Goal: Information Seeking & Learning: Learn about a topic

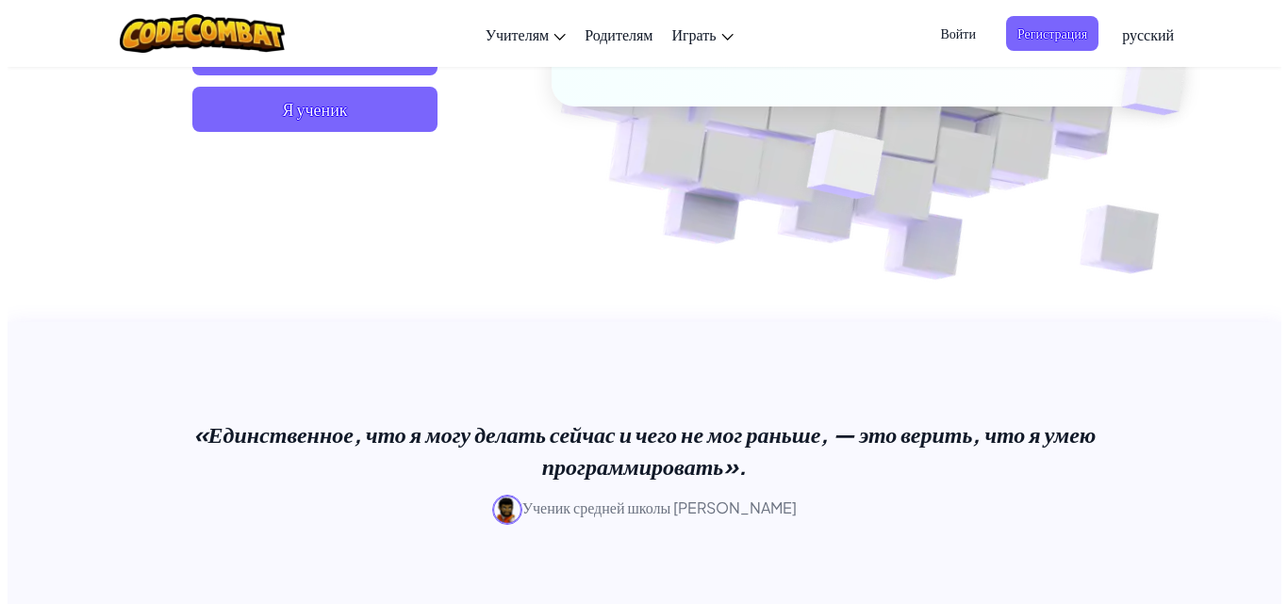
scroll to position [528, 0]
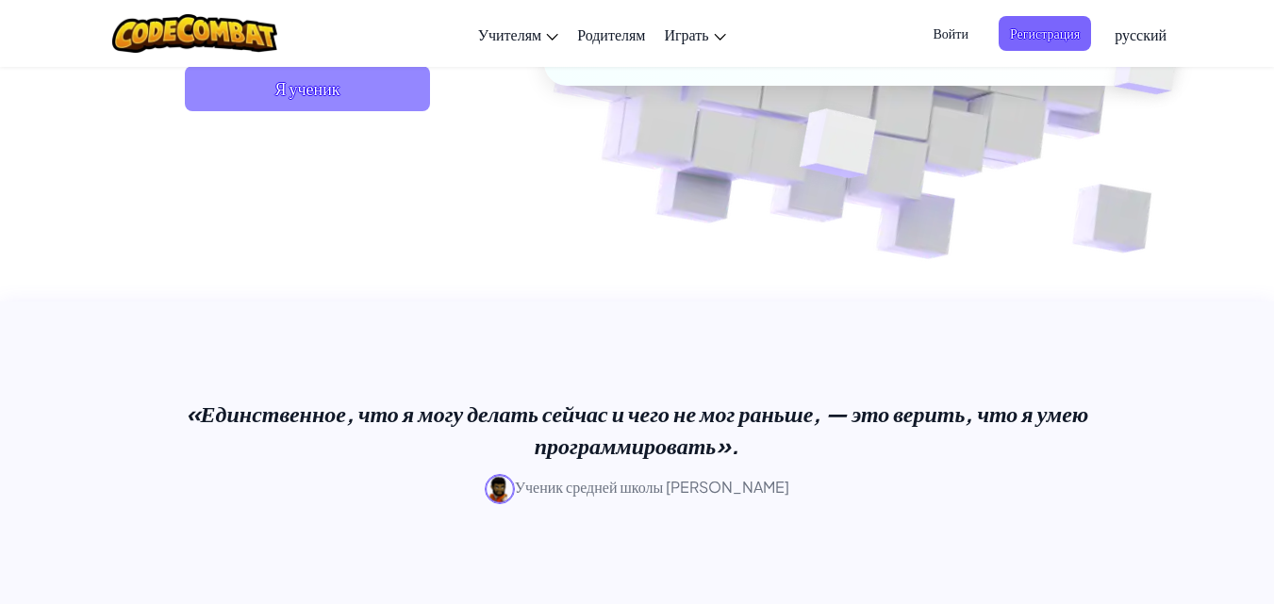
click at [395, 91] on span "Я ученик" at bounding box center [307, 88] width 245 height 45
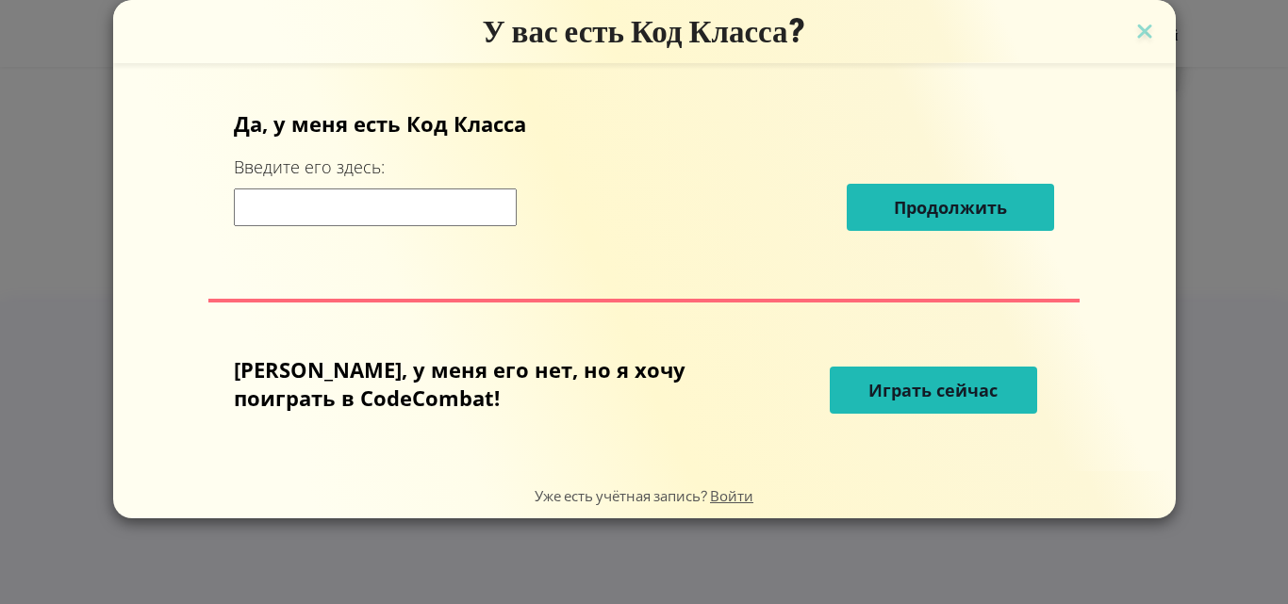
click at [469, 223] on input at bounding box center [375, 208] width 283 height 38
paste input "[URL][DOMAIN_NAME]"
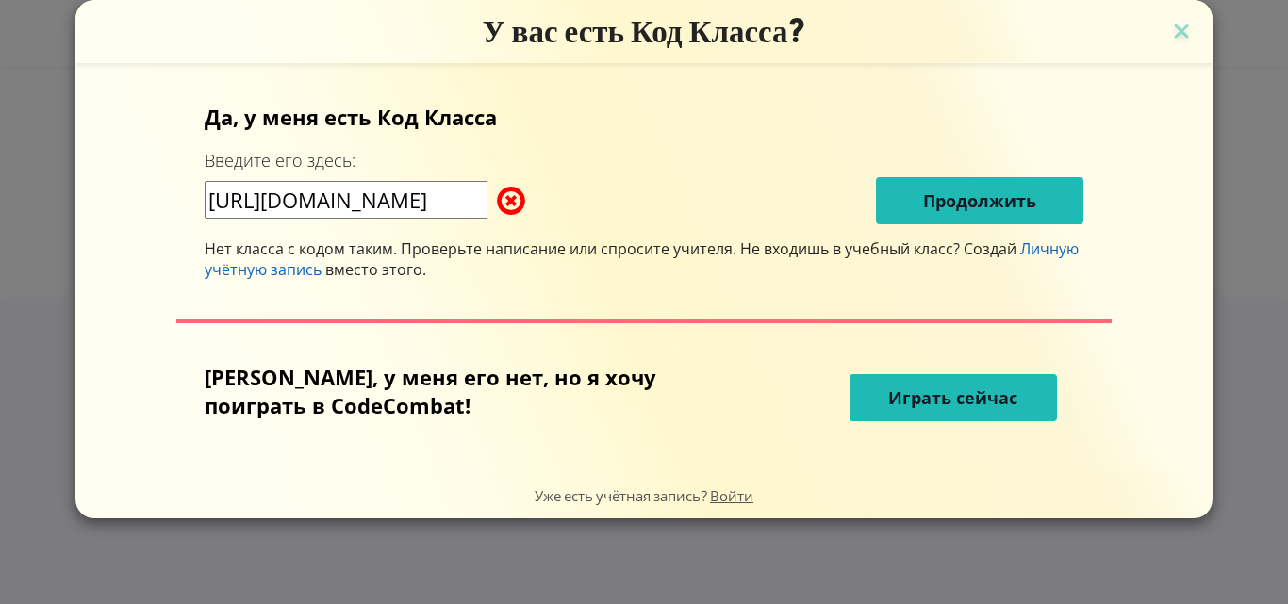
type input "[URL][DOMAIN_NAME]"
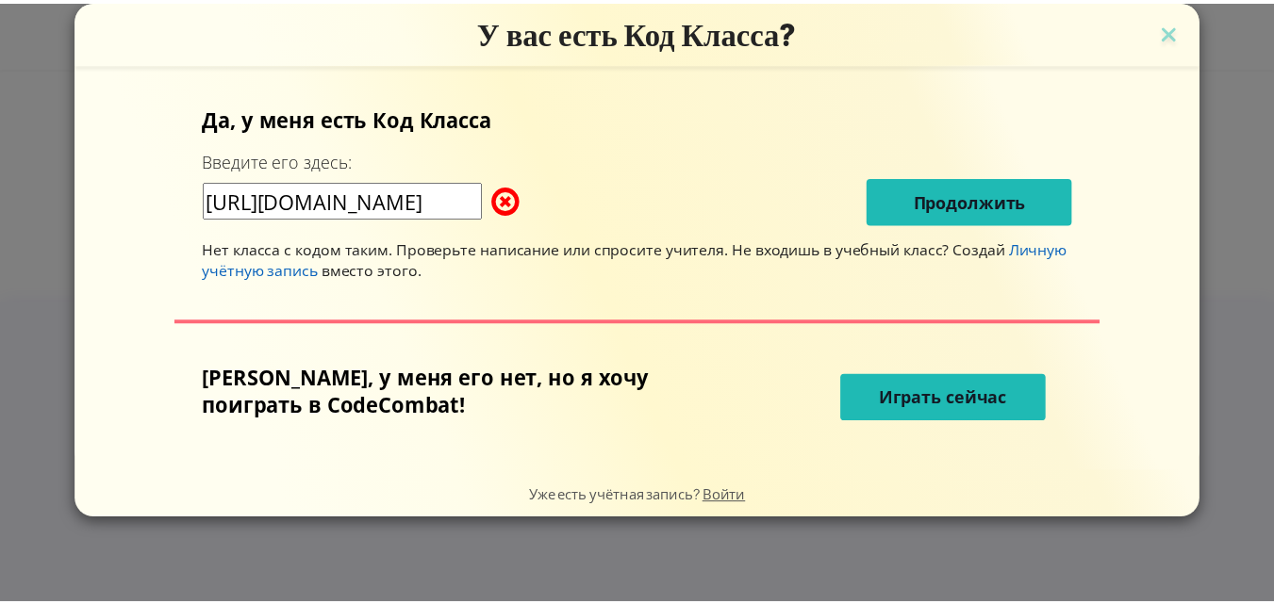
scroll to position [0, 0]
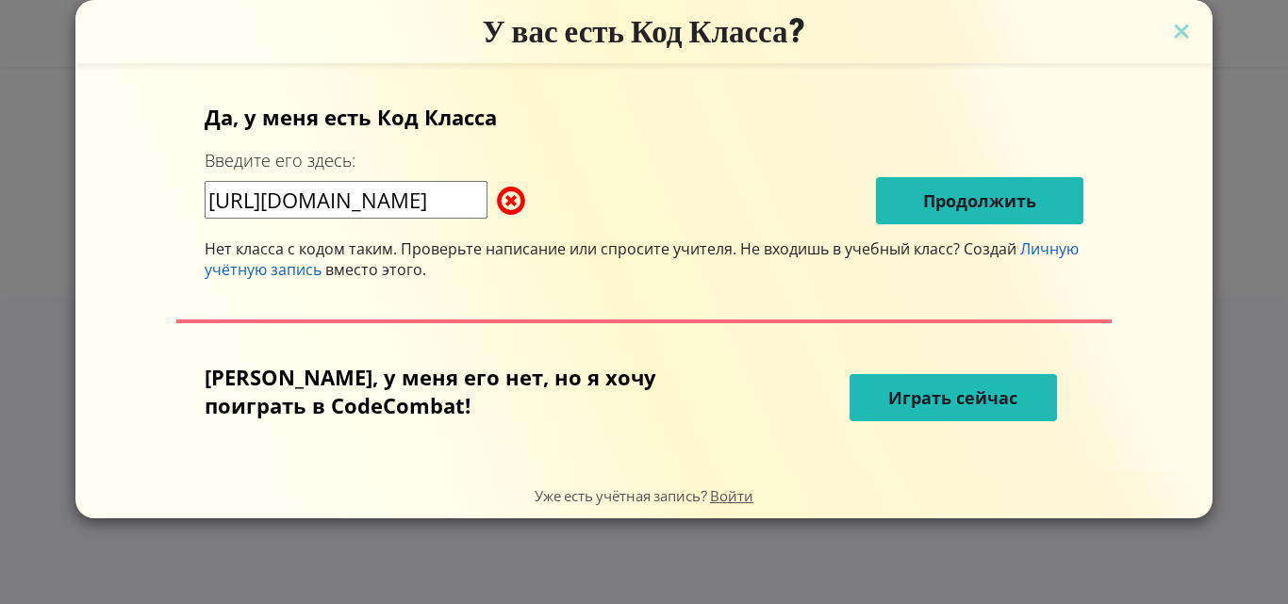
click at [1137, 66] on form "Да, у меня есть Код [PERSON_NAME] Введите его здесь: [URL][DOMAIN_NAME] Продолж…" at bounding box center [643, 267] width 1137 height 408
click at [1169, 42] on img at bounding box center [1181, 33] width 25 height 28
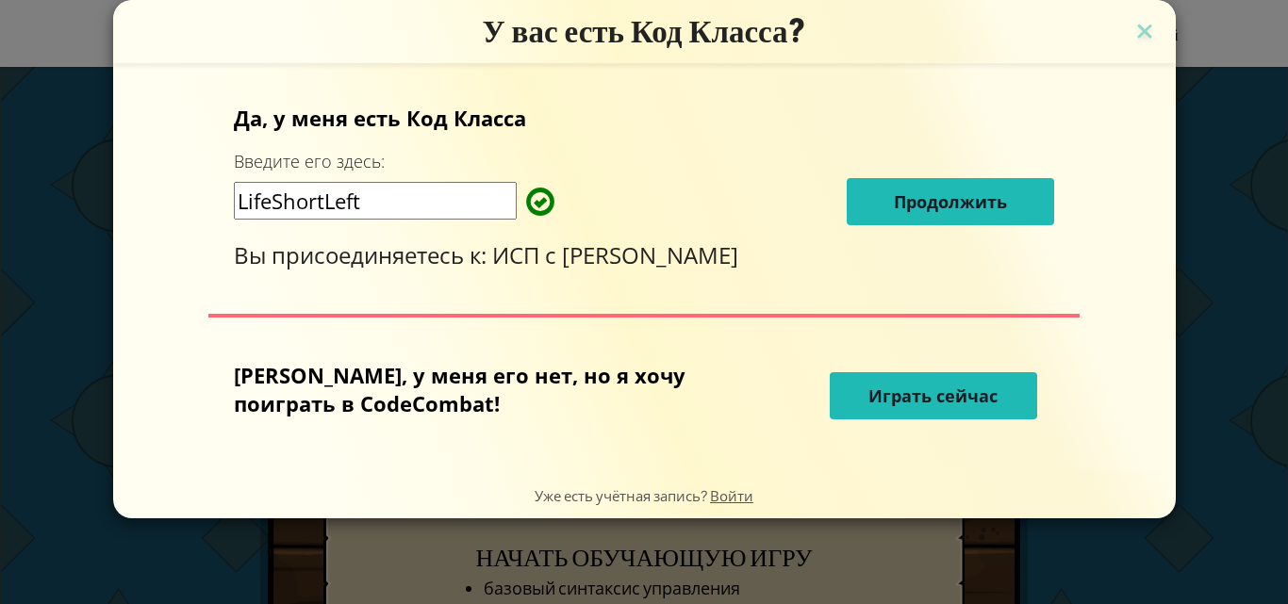
click at [847, 205] on button "Продолжить" at bounding box center [950, 201] width 207 height 47
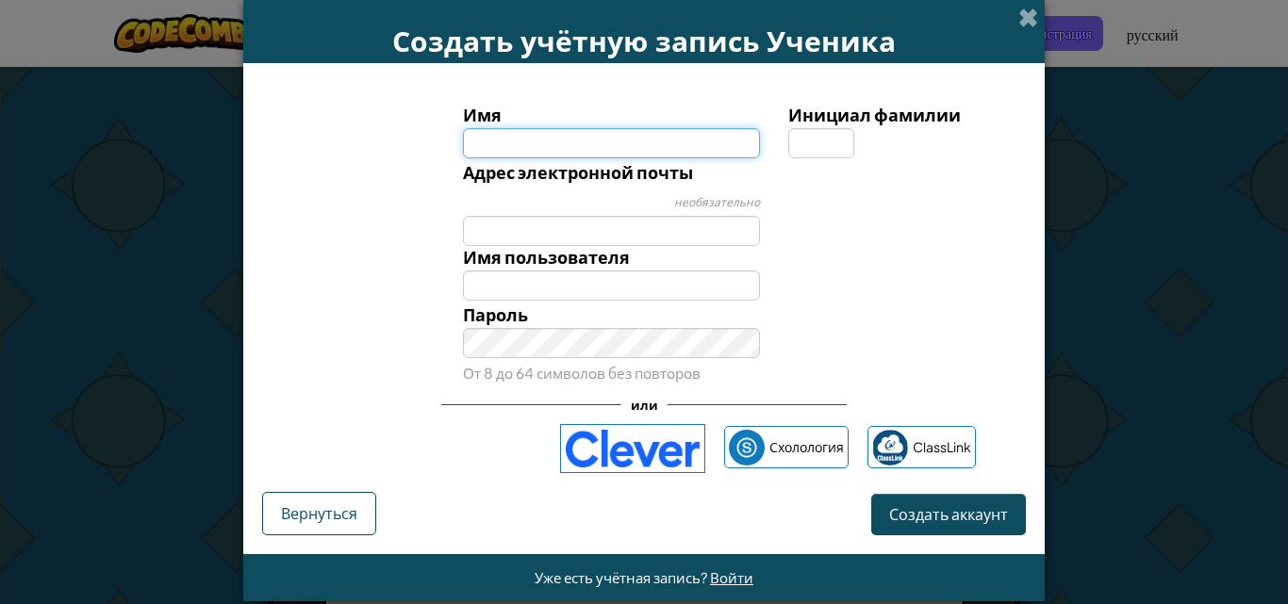
click at [668, 141] on input "Имя" at bounding box center [612, 143] width 298 height 30
type input "z"
type input "Z"
type input "z"
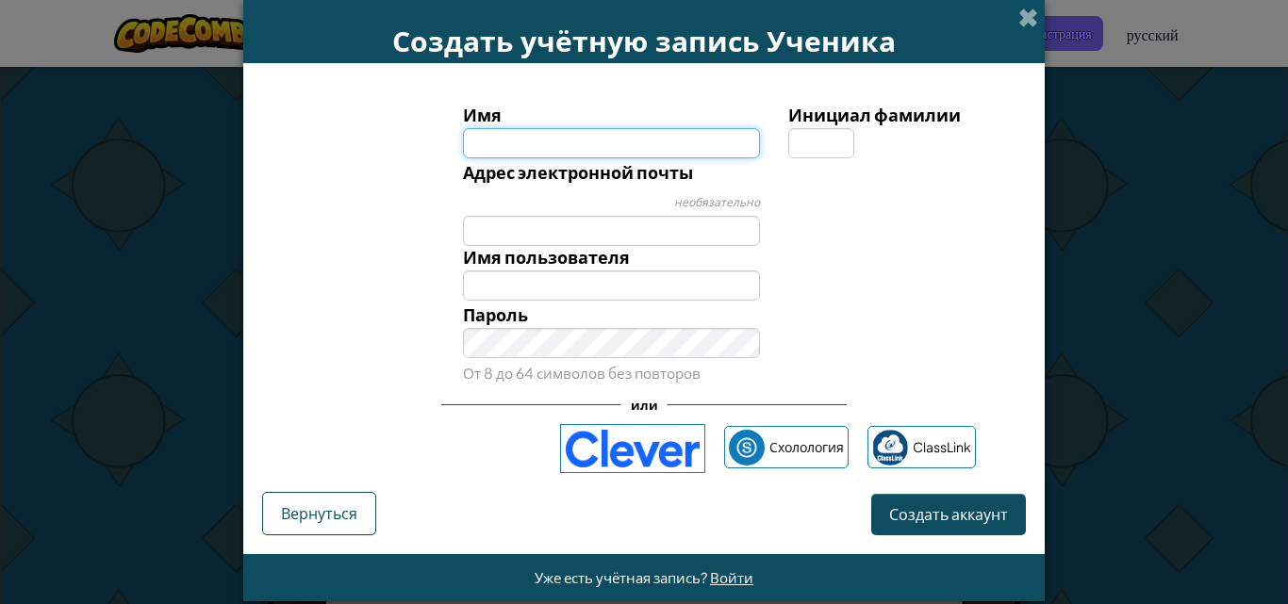
type input "z"
type input "[PERSON_NAME]"
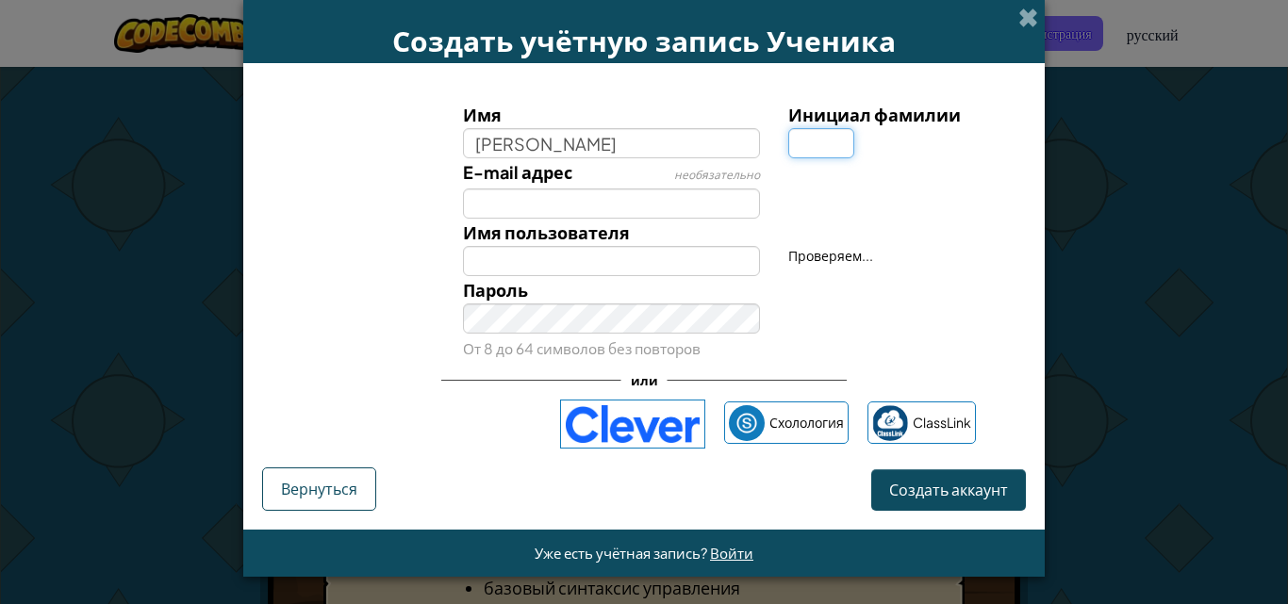
type input "[PERSON_NAME]"
click at [788, 142] on input "Инициал фамилии" at bounding box center [821, 143] width 66 height 30
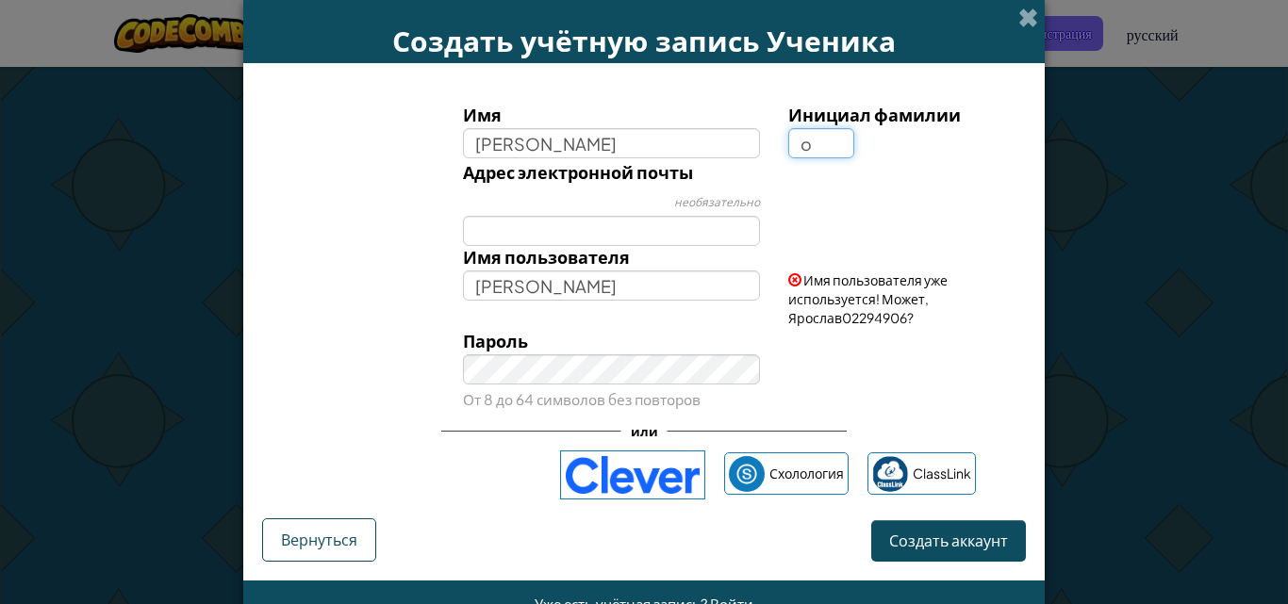
type input "o"
type input "YaroslavO"
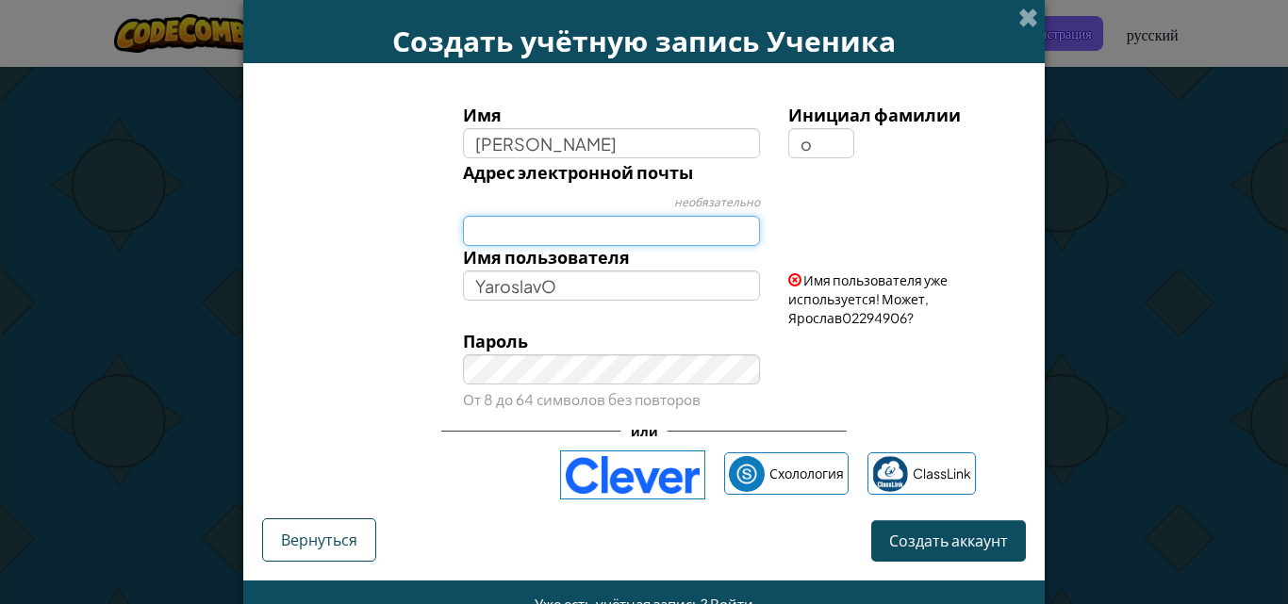
click at [689, 227] on input "Адрес электронной почты" at bounding box center [612, 231] width 298 height 30
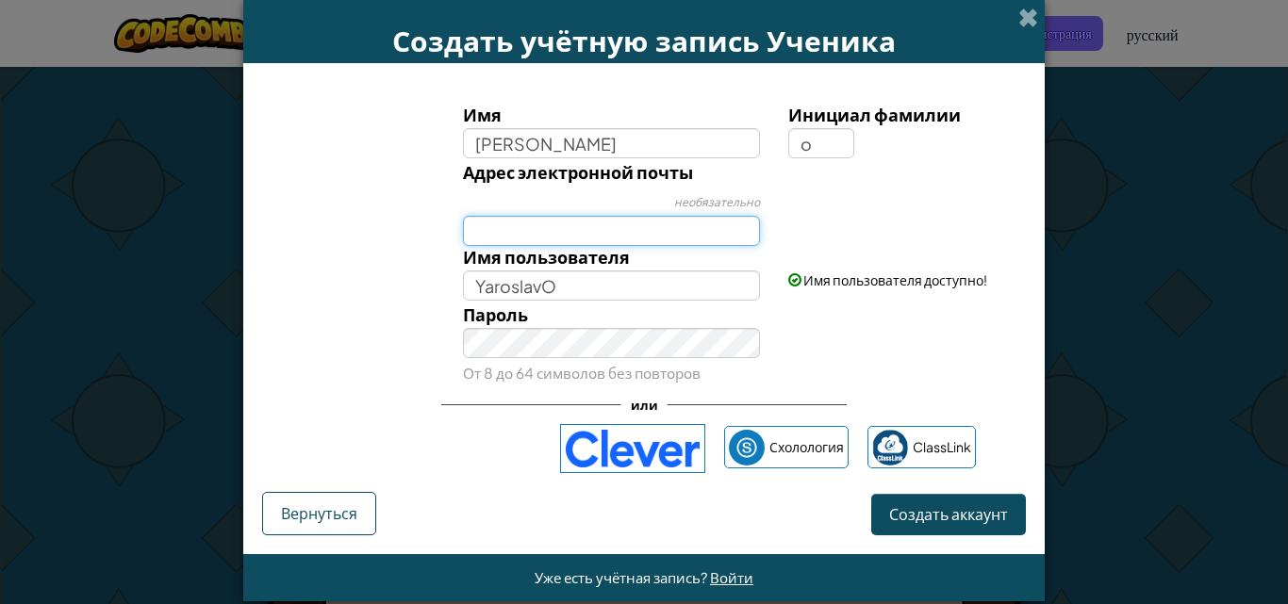
click at [539, 230] on input "Адрес электронной почты" at bounding box center [612, 231] width 298 height 30
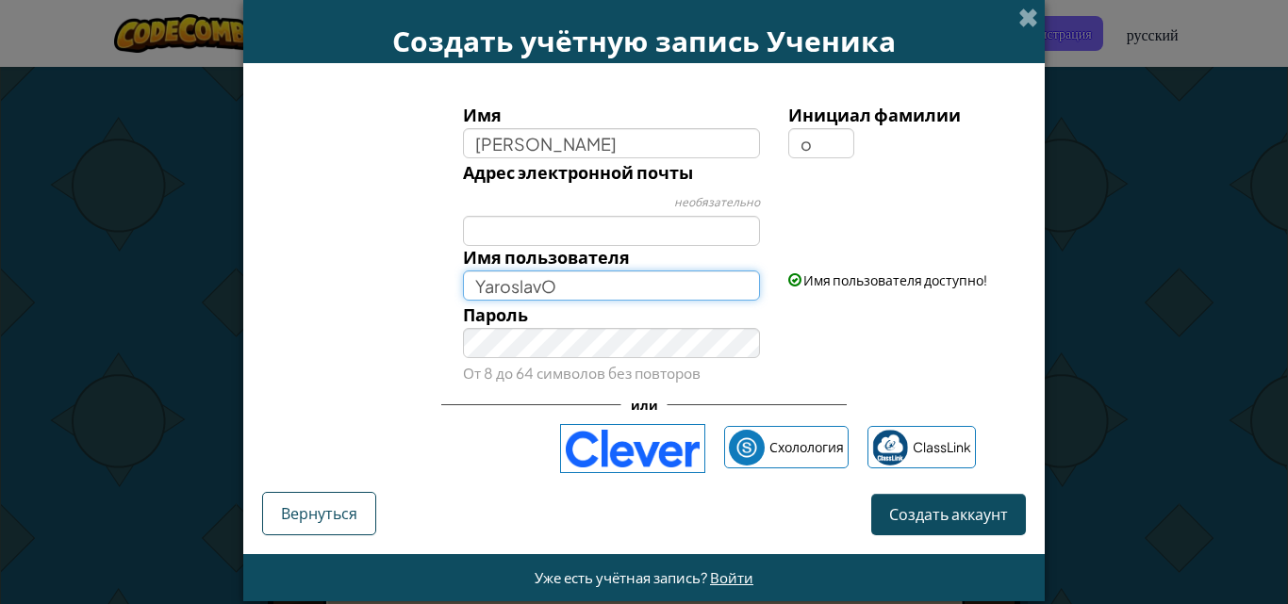
click at [532, 290] on input "YaroslavO" at bounding box center [612, 286] width 298 height 30
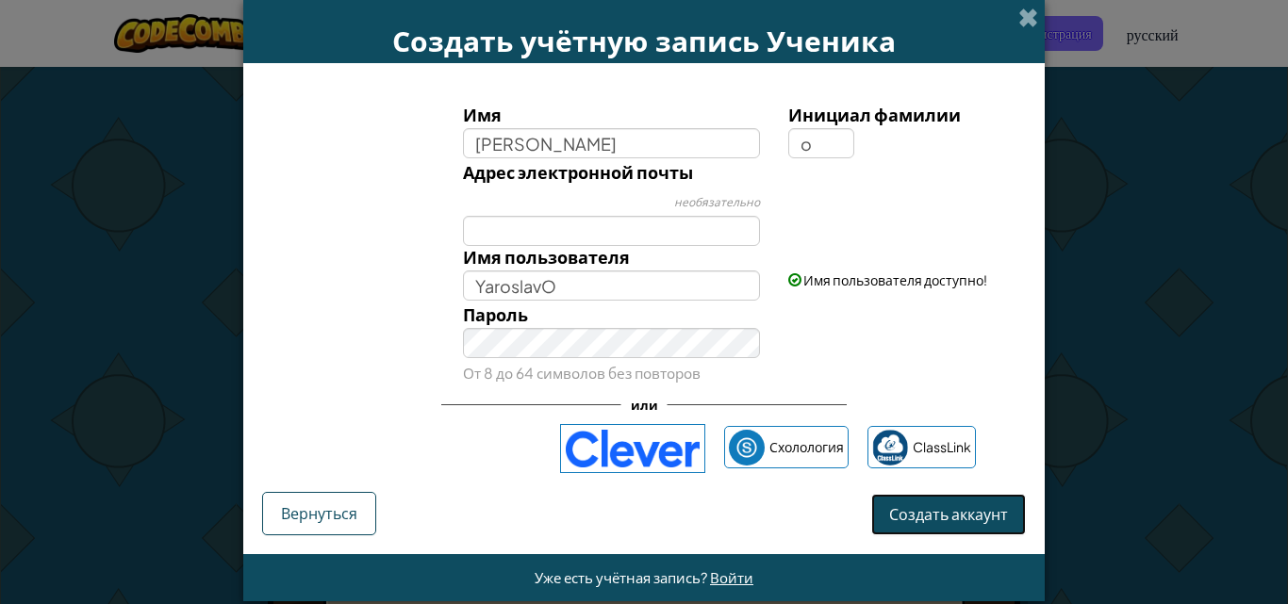
click at [894, 516] on font "Создать аккаунт" at bounding box center [948, 514] width 119 height 20
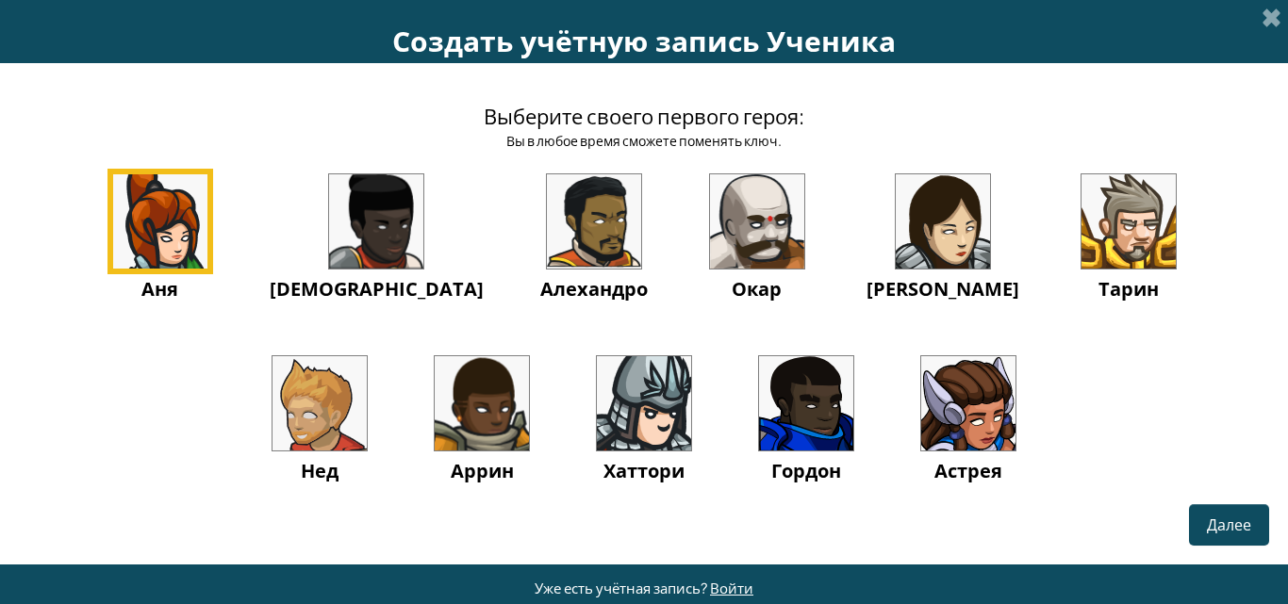
click at [710, 232] on img at bounding box center [757, 221] width 94 height 94
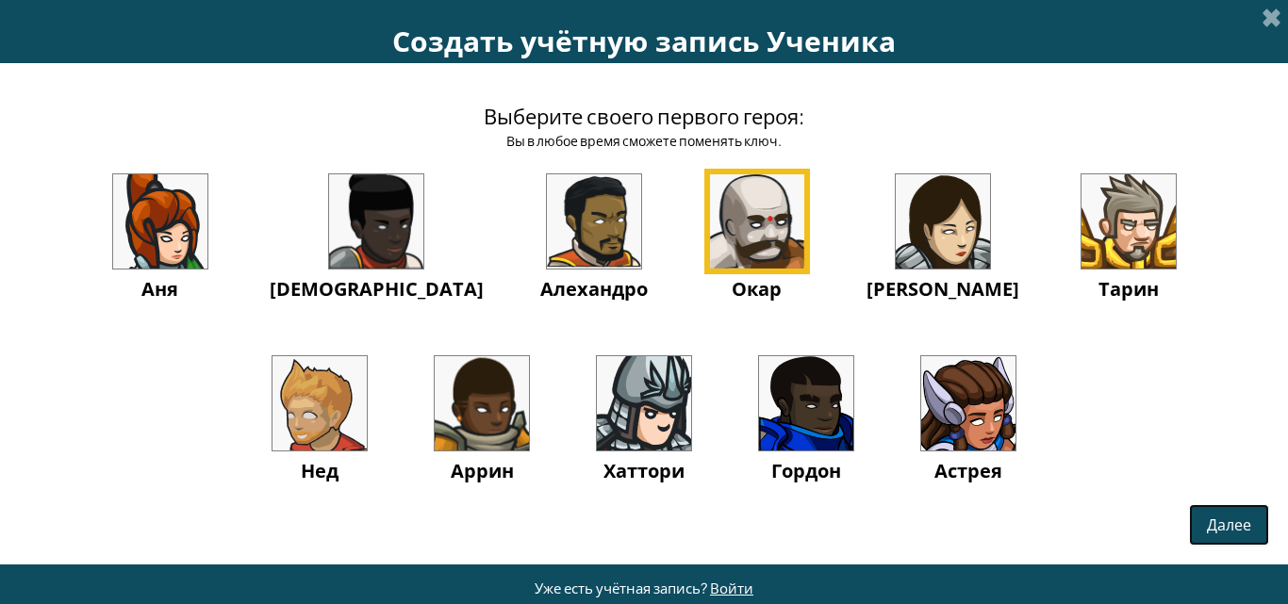
click at [1214, 515] on font "Далее" at bounding box center [1229, 525] width 44 height 20
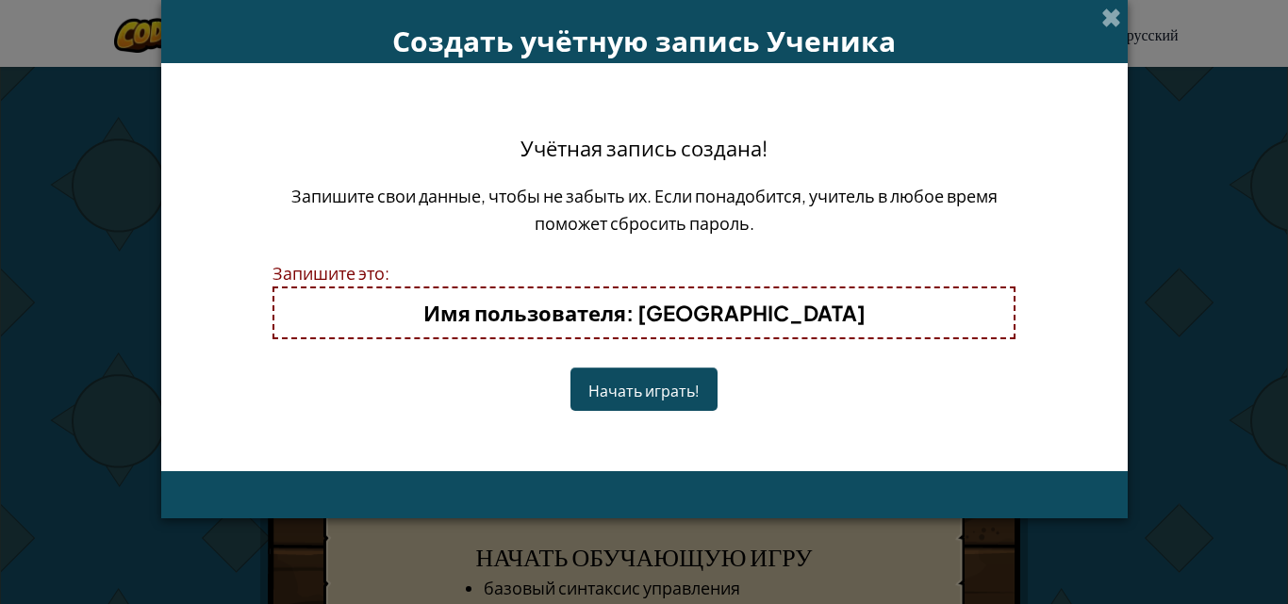
click at [659, 394] on font "Начать играть!" at bounding box center [643, 391] width 111 height 20
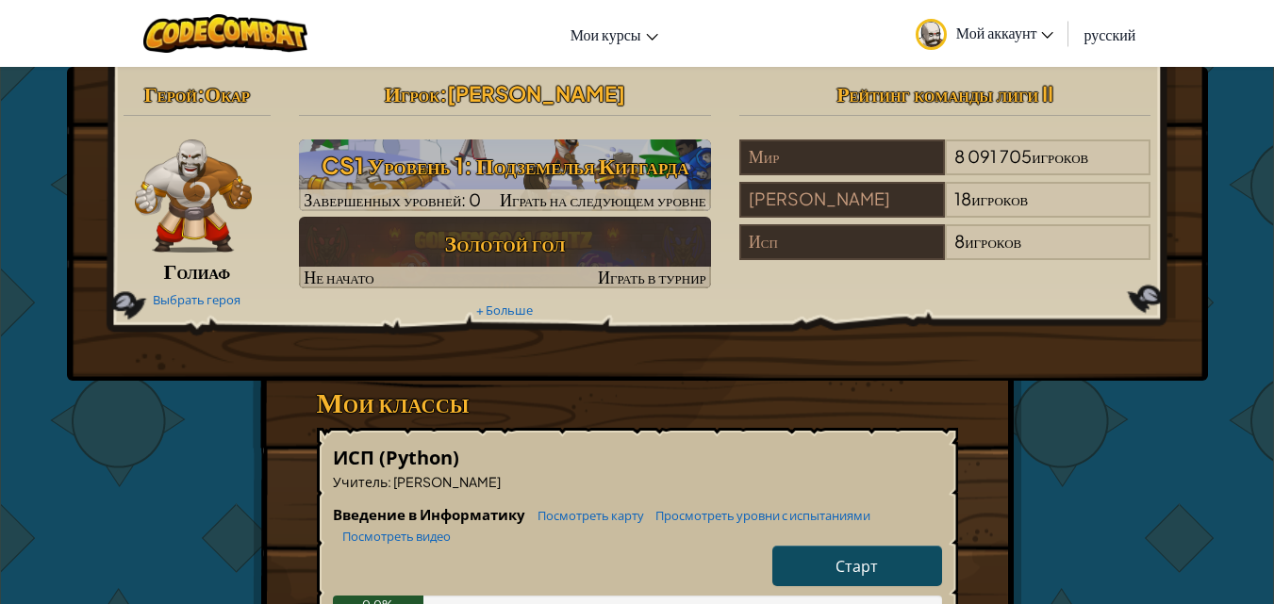
click at [822, 566] on link "Старт" at bounding box center [857, 566] width 170 height 41
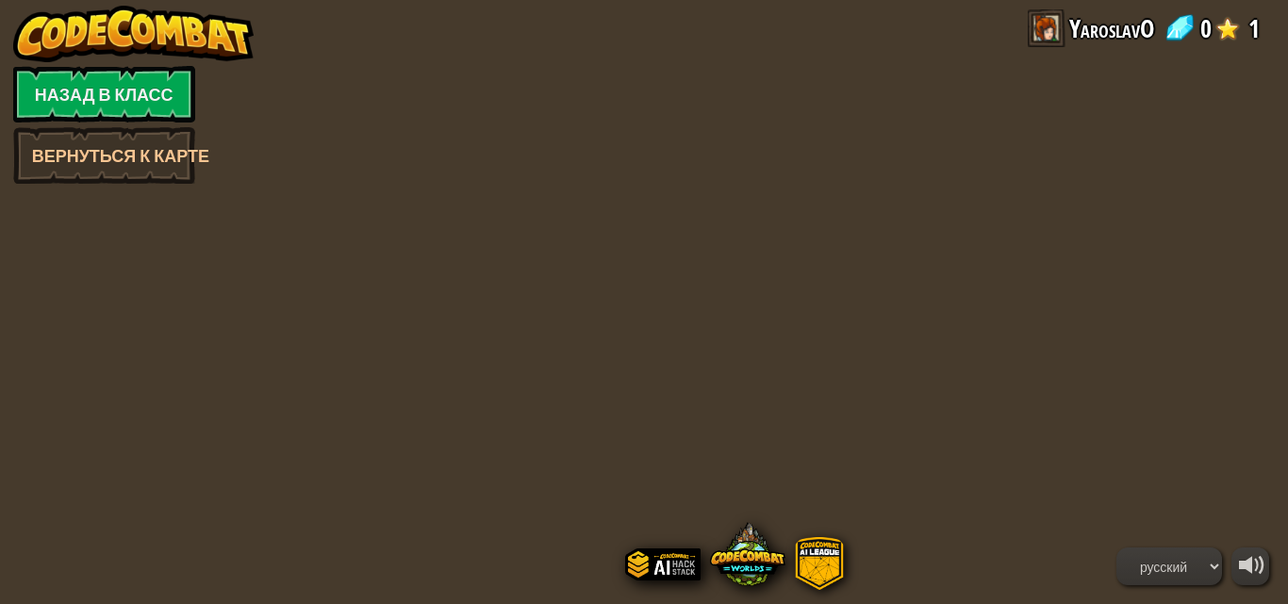
select select "ru"
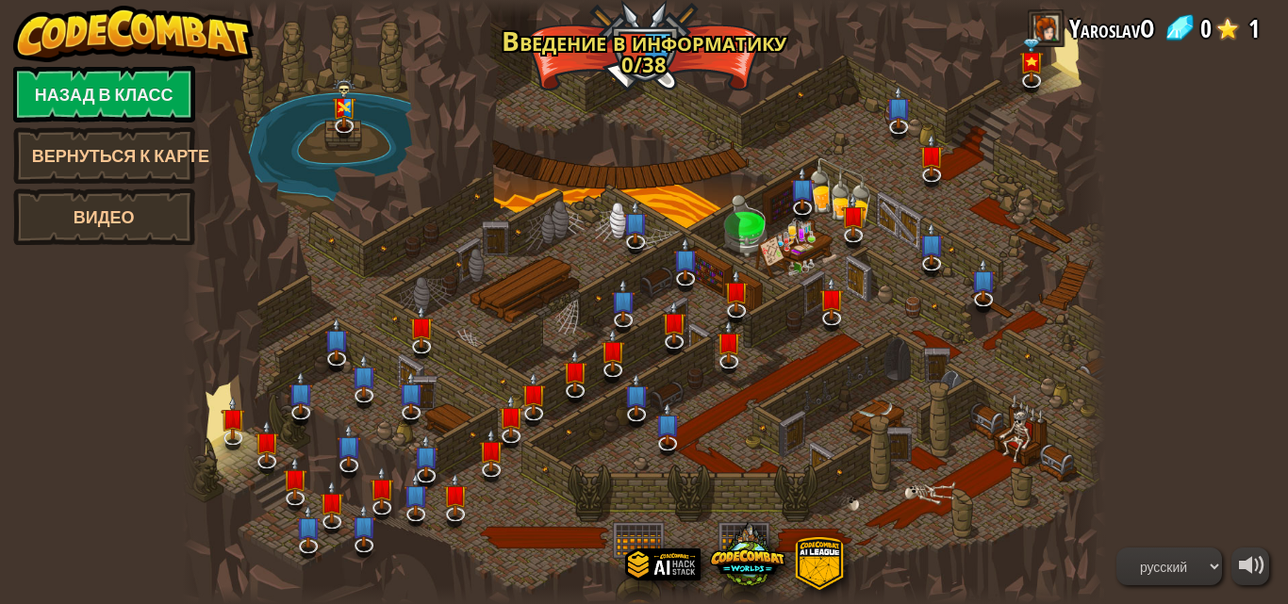
select select "ru"
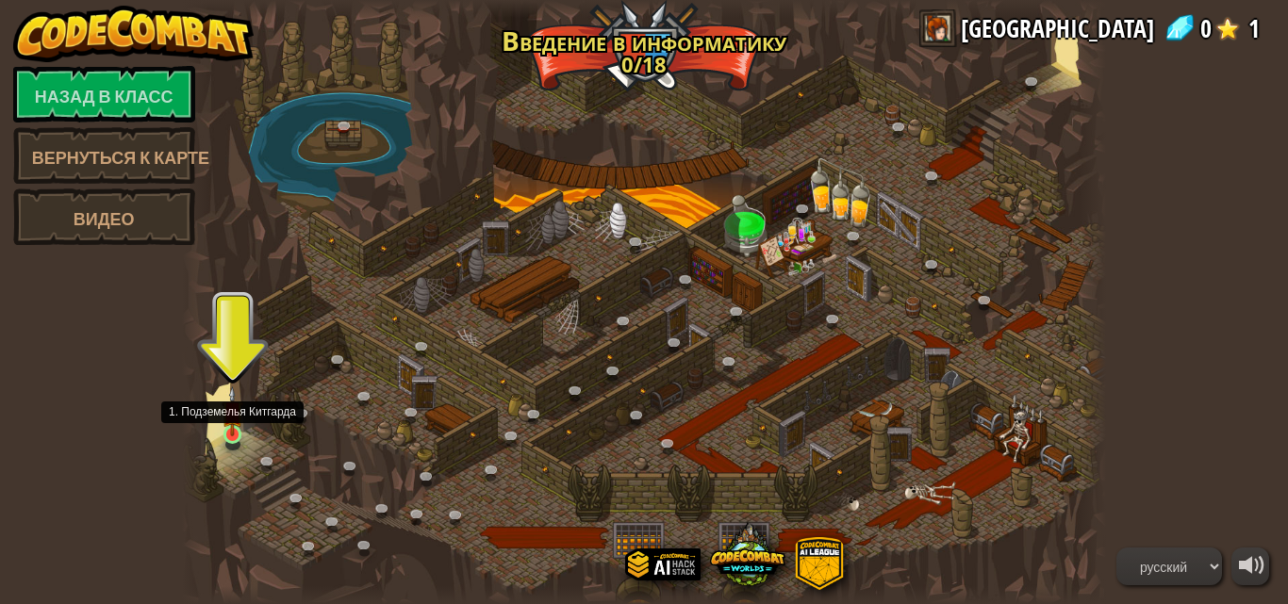
click at [233, 429] on img at bounding box center [233, 412] width 22 height 50
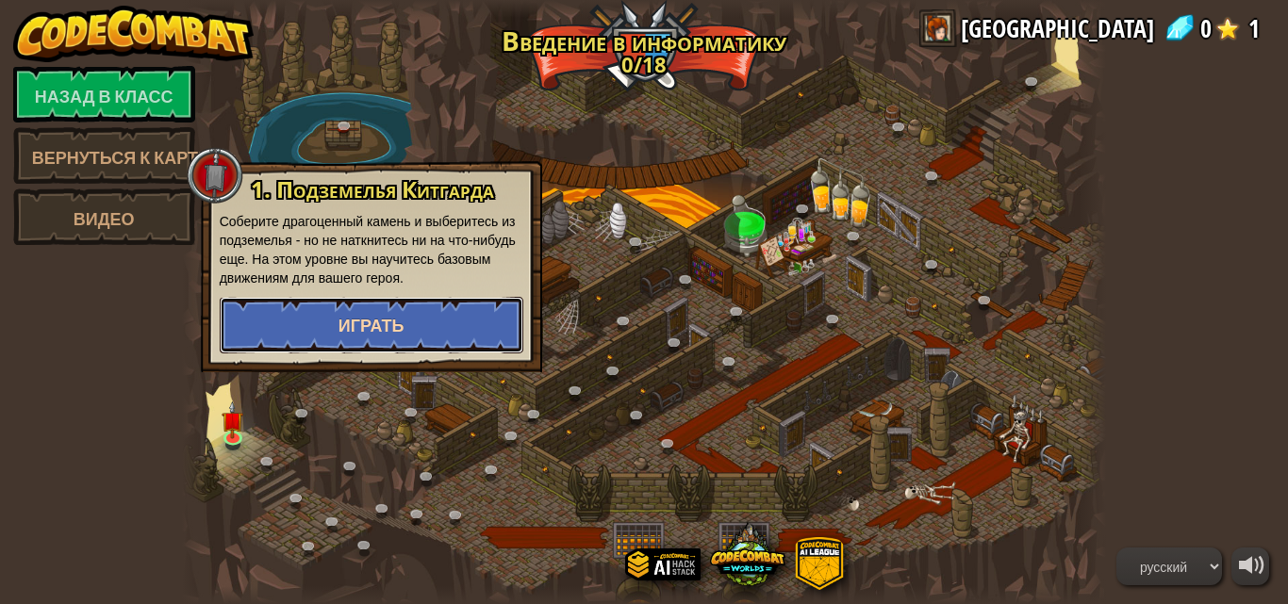
click at [288, 305] on button "Играть" at bounding box center [372, 325] width 304 height 57
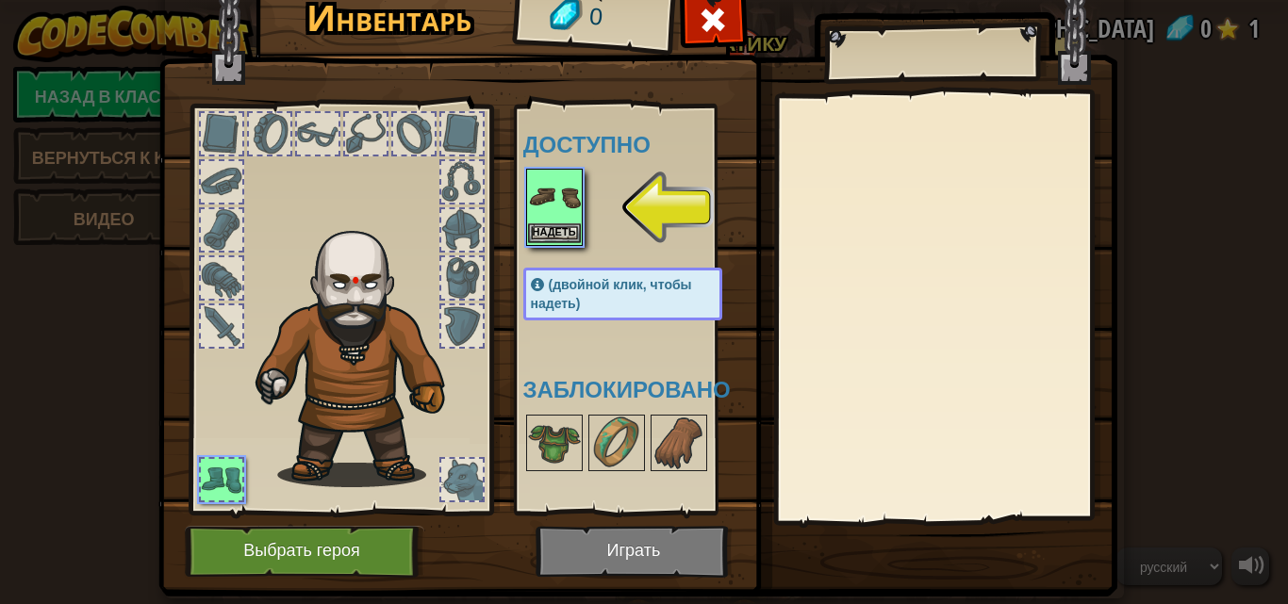
click at [531, 219] on img at bounding box center [554, 197] width 53 height 53
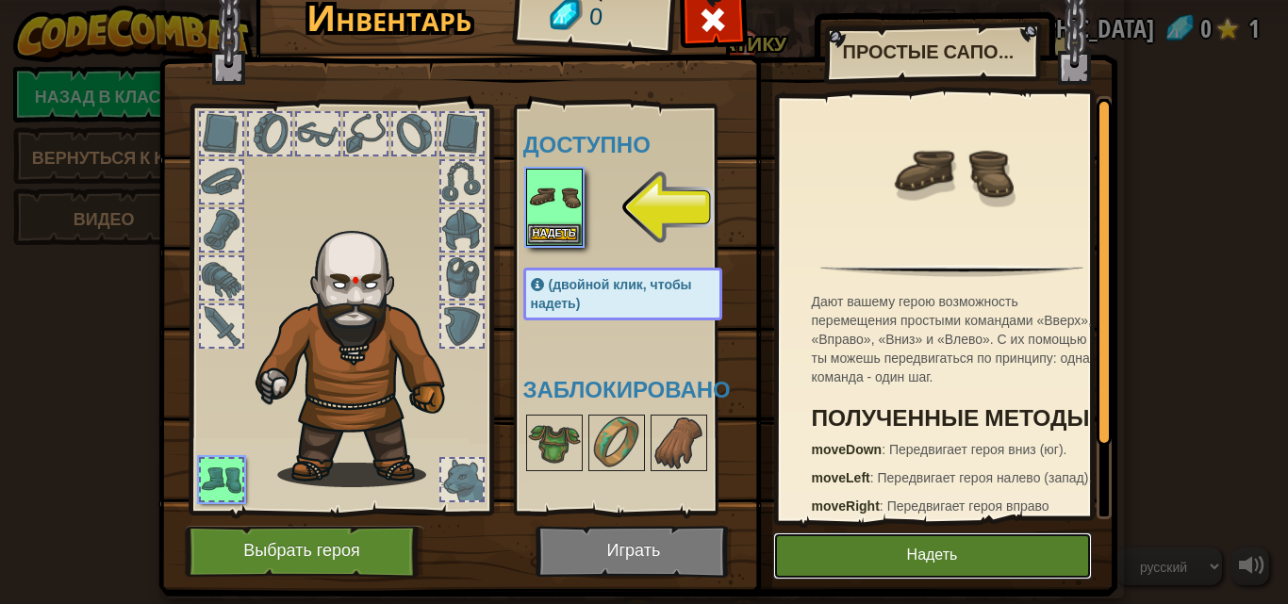
click at [790, 553] on button "Надеть" at bounding box center [932, 556] width 319 height 47
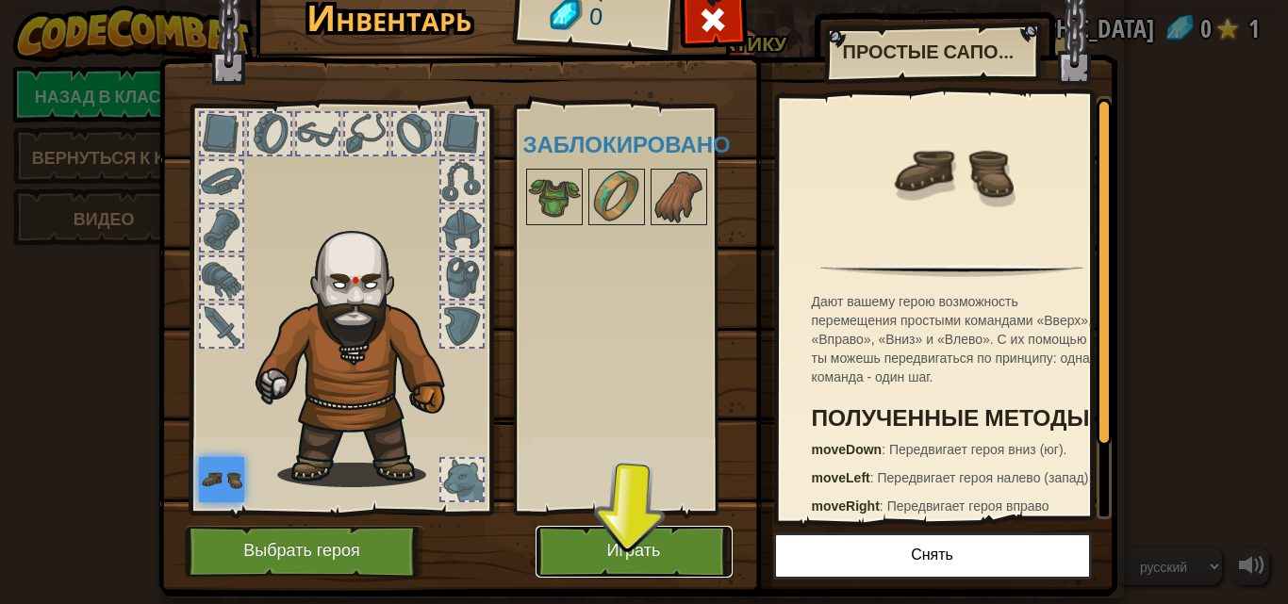
click at [625, 536] on button "Играть" at bounding box center [634, 552] width 197 height 52
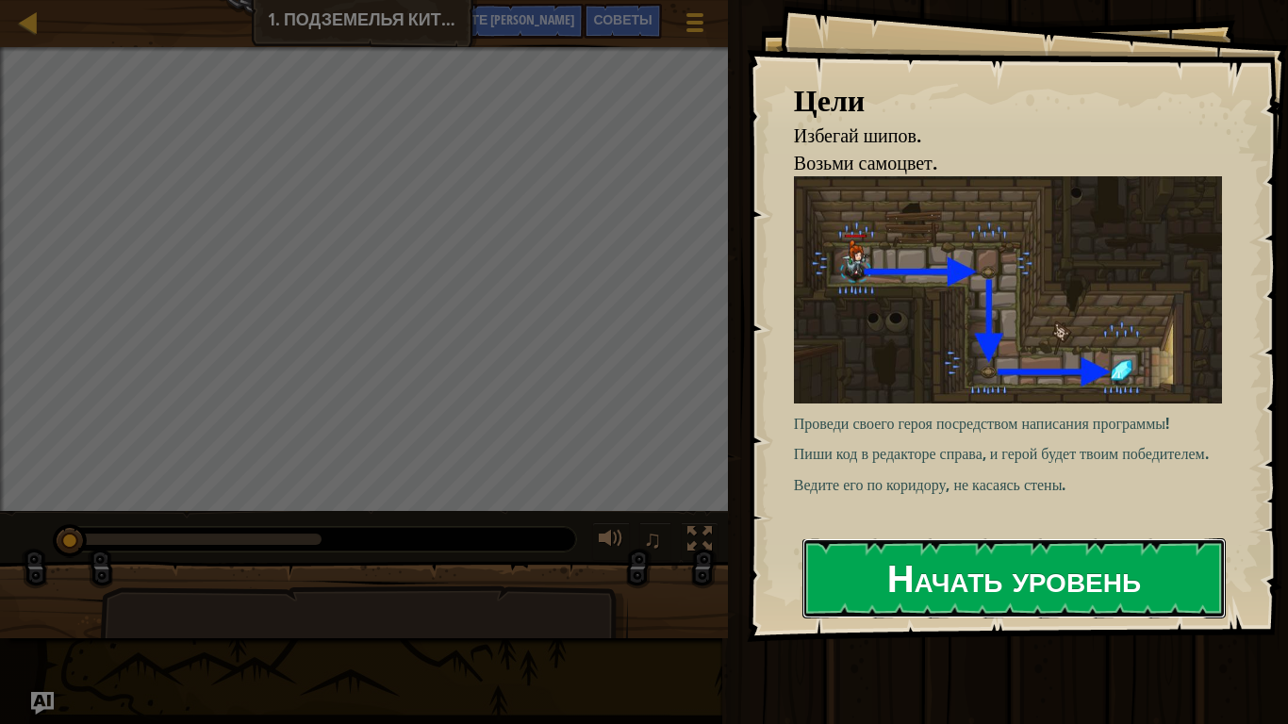
click at [890, 578] on font "Начать уровень" at bounding box center [1014, 577] width 254 height 51
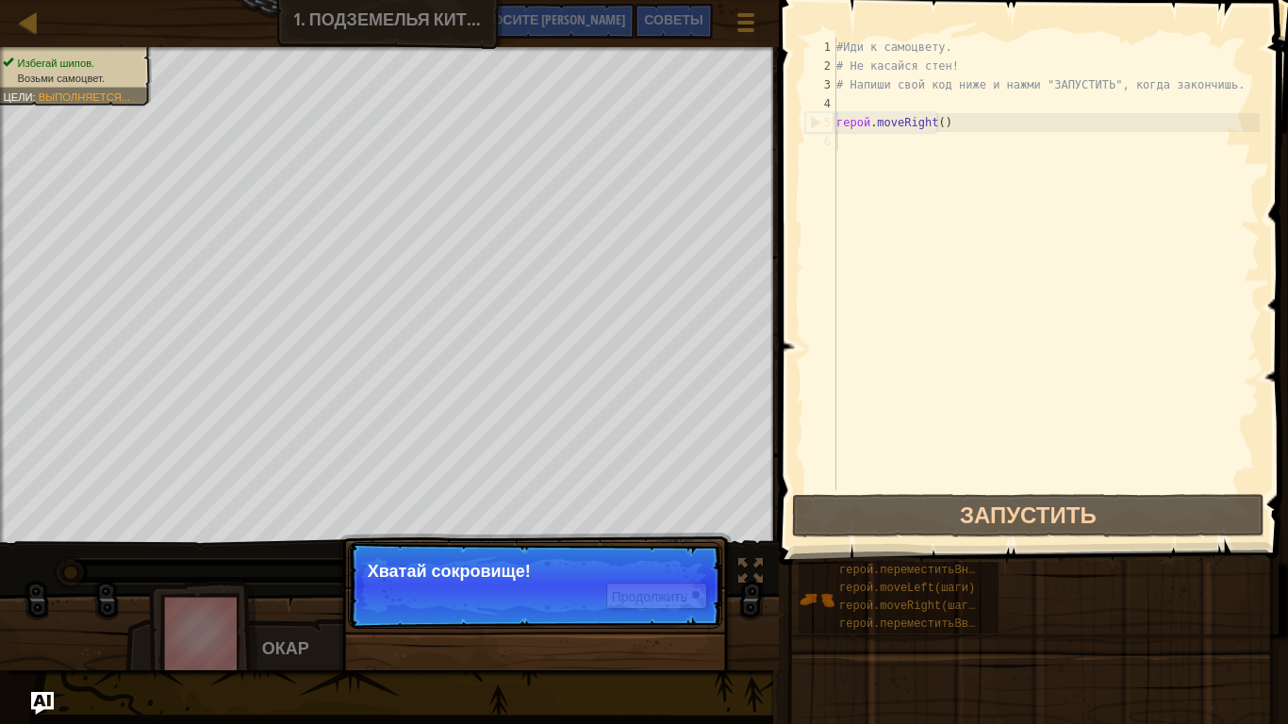
click at [883, 323] on div "#Иди к самоцвету. # Не касайся стен! # Напиши свой код ниже и нажми "ЗАПУСТИТЬ"…" at bounding box center [1046, 283] width 427 height 490
click at [684, 568] on p "Хватай сокровище!" at bounding box center [535, 571] width 335 height 19
click at [682, 586] on button "Продолжить" at bounding box center [656, 596] width 101 height 26
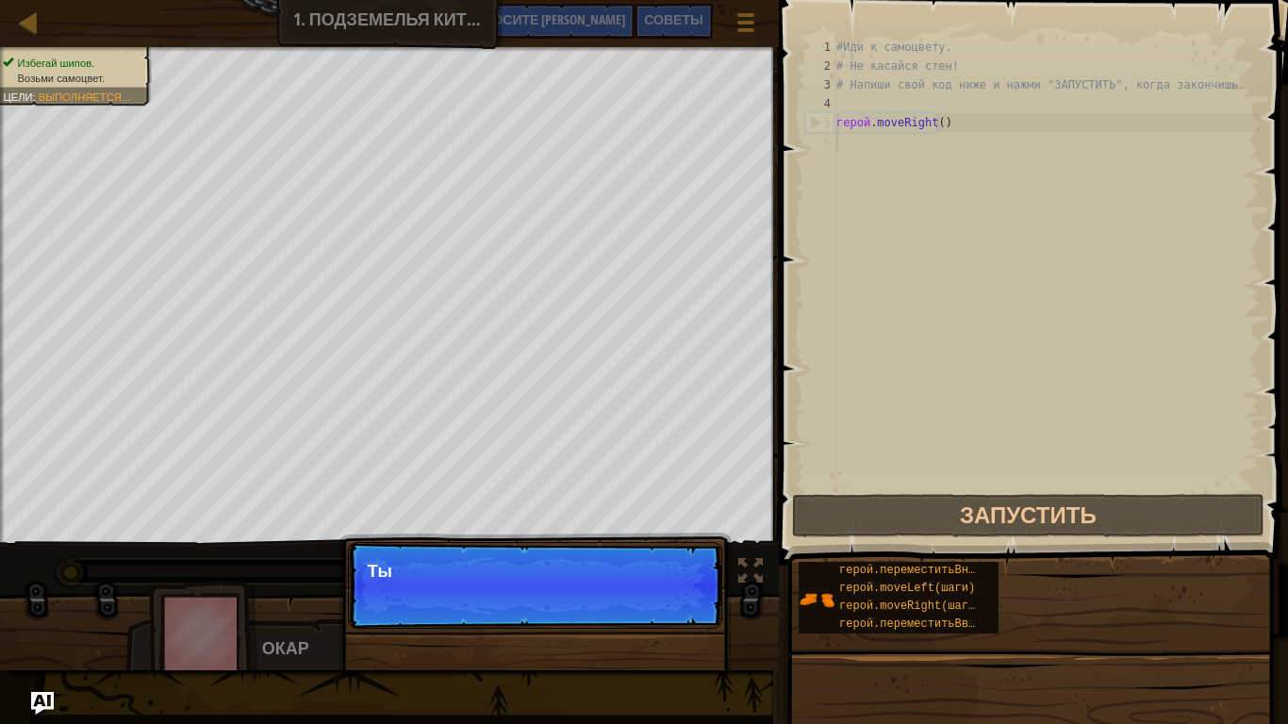
scroll to position [8, 0]
click at [681, 585] on p "Продолжить Ты можешь испол" at bounding box center [535, 585] width 374 height 87
click at [681, 585] on p "Продолжить Ты можешь использовать" at bounding box center [535, 585] width 374 height 87
click at [678, 592] on p "Продолжить Ты можешь использовать эти ме" at bounding box center [535, 585] width 374 height 87
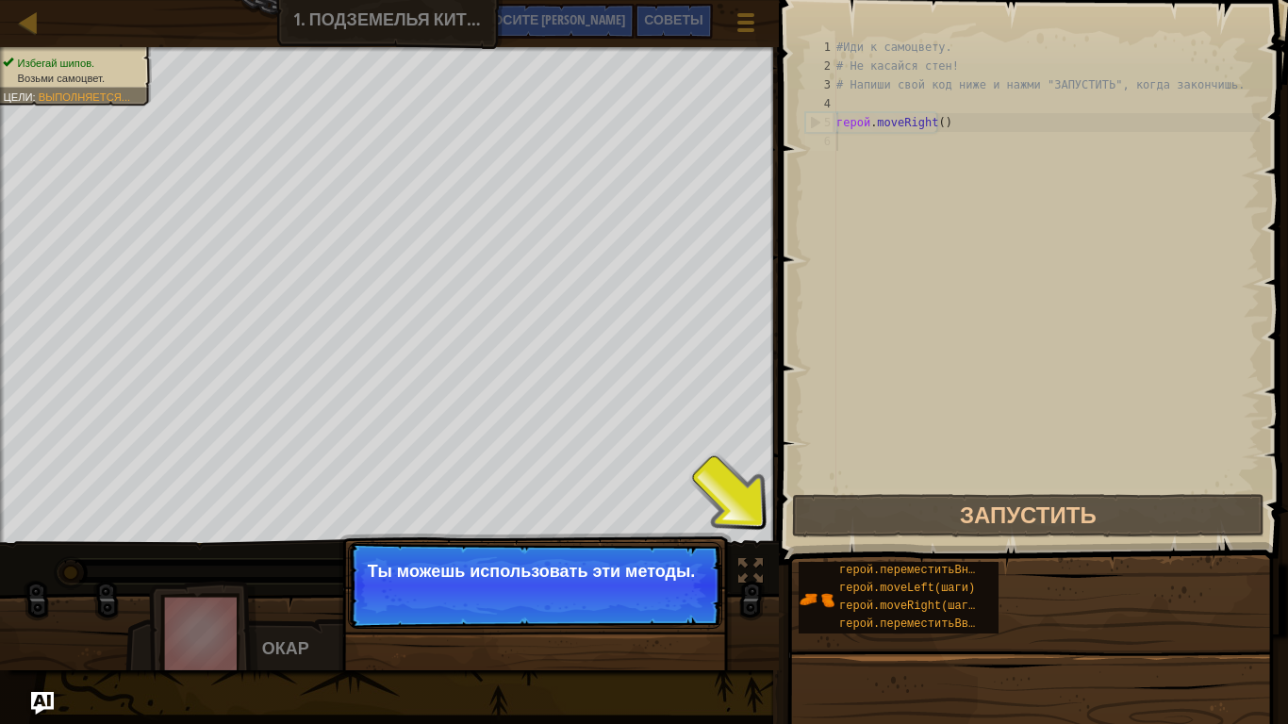
click at [678, 592] on font "Продолжить" at bounding box center [649, 596] width 75 height 15
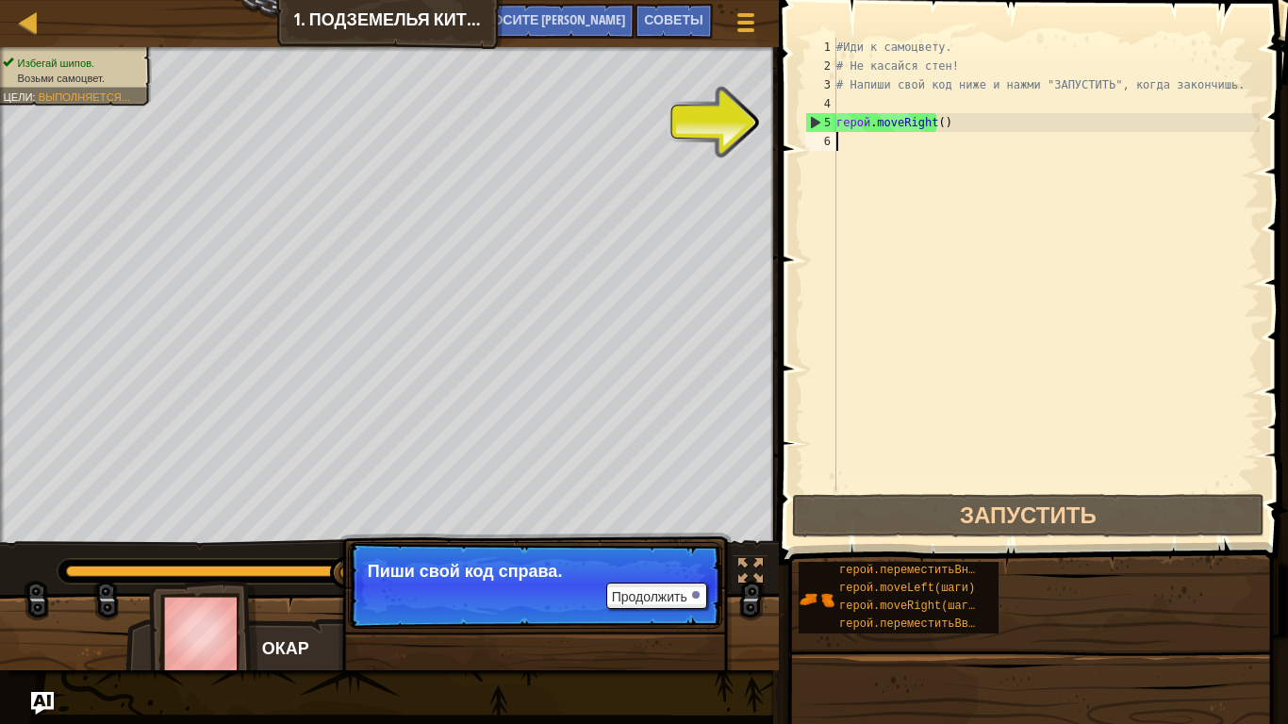
type textarea "h"
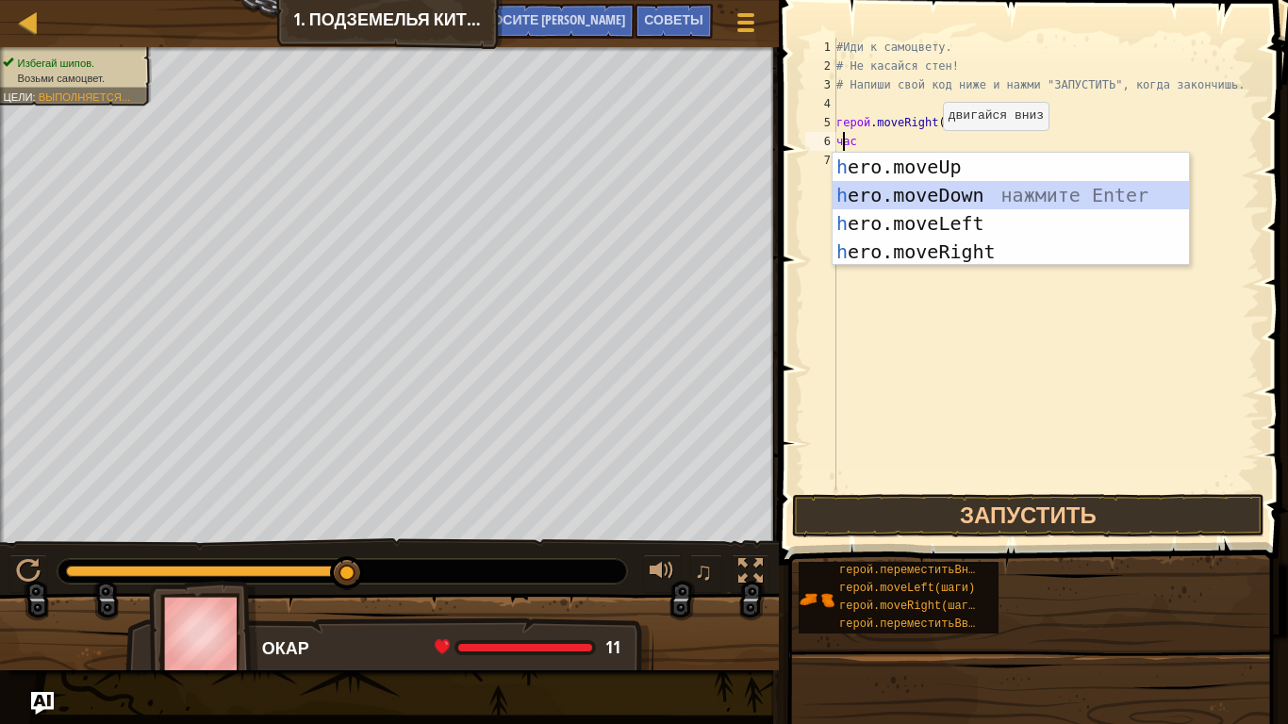
click at [934, 187] on div "h ero.moveUp нажмите Enter h ero.moveDown нажмите Enter h ero.moveLeft нажмите …" at bounding box center [1011, 238] width 356 height 170
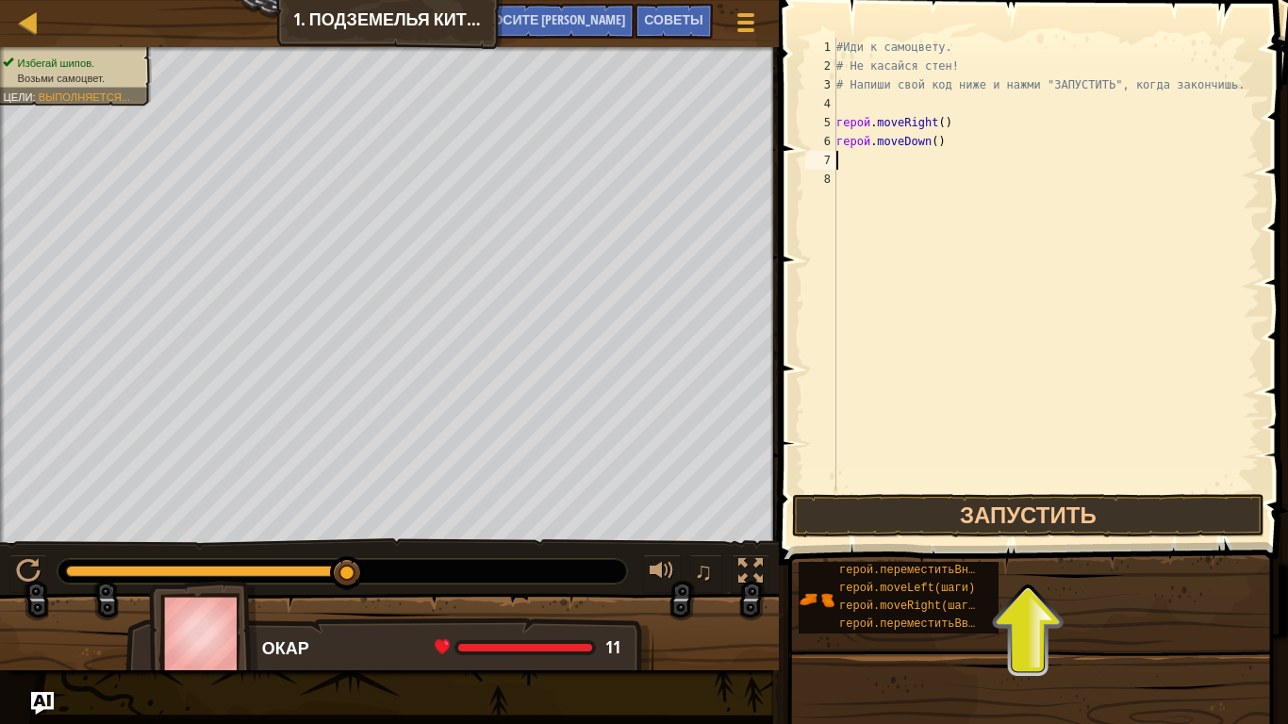
drag, startPoint x: 880, startPoint y: 156, endPoint x: 862, endPoint y: 157, distance: 17.9
click at [862, 157] on div "#Иди к самоцвету. # Не касайся стен! # Напиши свой код ниже и нажми "ЗАПУСТИТЬ"…" at bounding box center [1046, 283] width 427 height 490
type textarea "h"
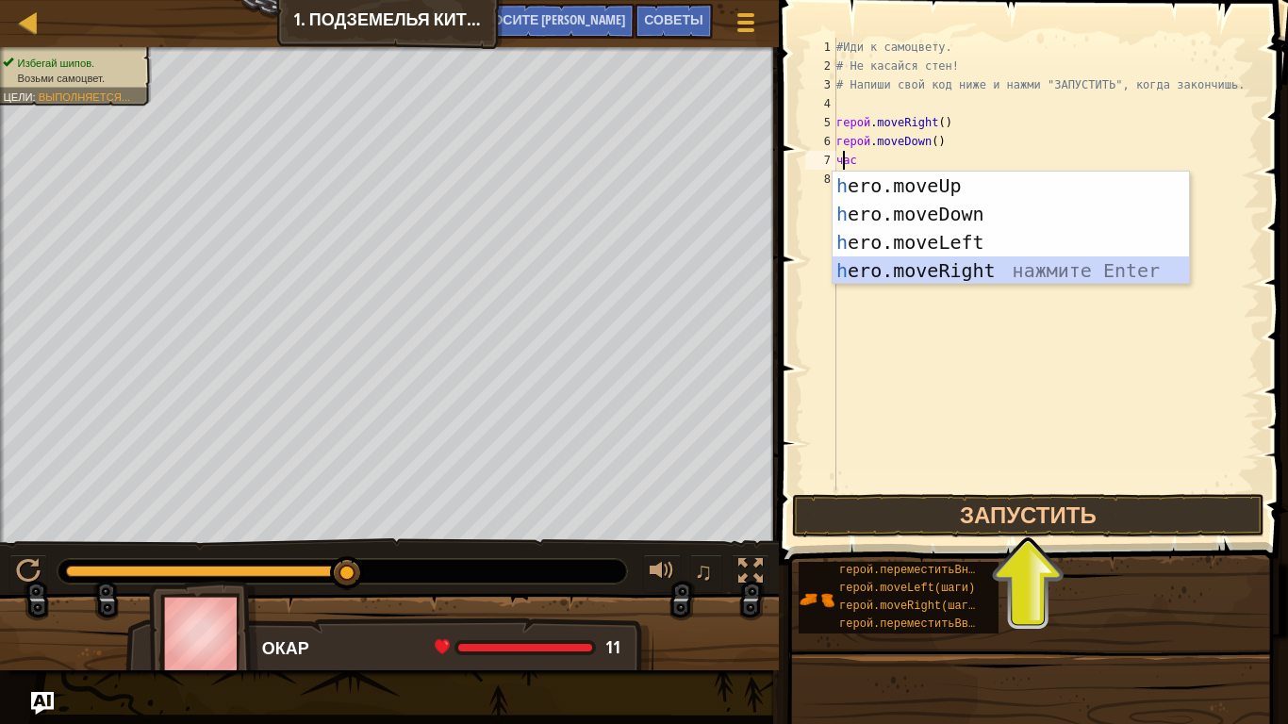
click at [906, 261] on div "h ero.moveUp нажмите Enter h ero.moveDown нажмите Enter h ero.moveLeft нажмите …" at bounding box center [1011, 257] width 356 height 170
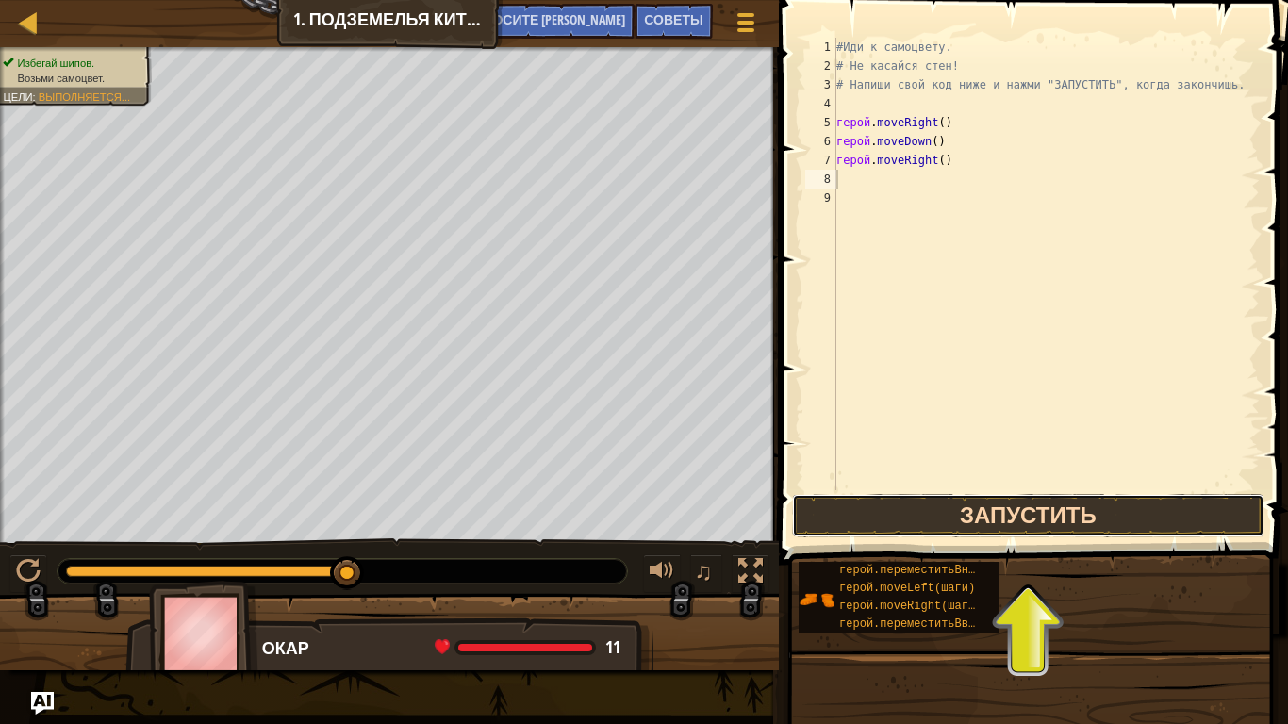
click at [970, 519] on button "Запустить" at bounding box center [1028, 515] width 472 height 43
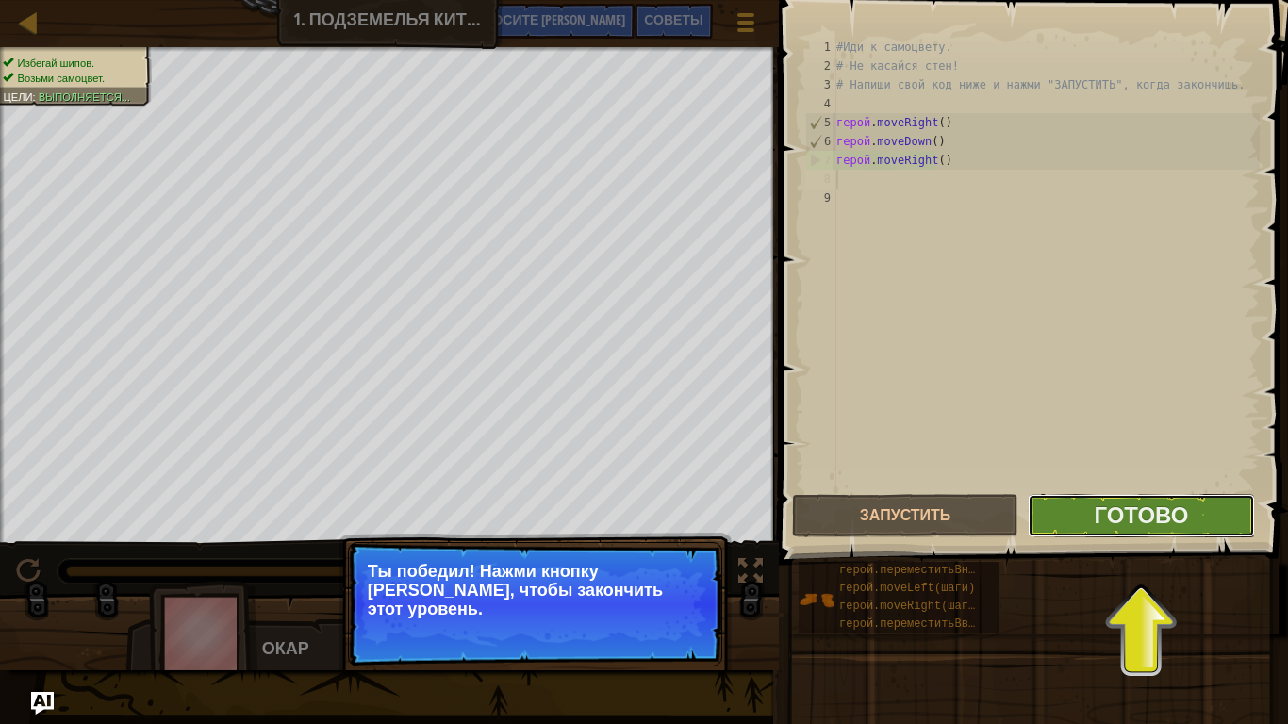
click at [1054, 524] on button "Готово" at bounding box center [1141, 515] width 226 height 43
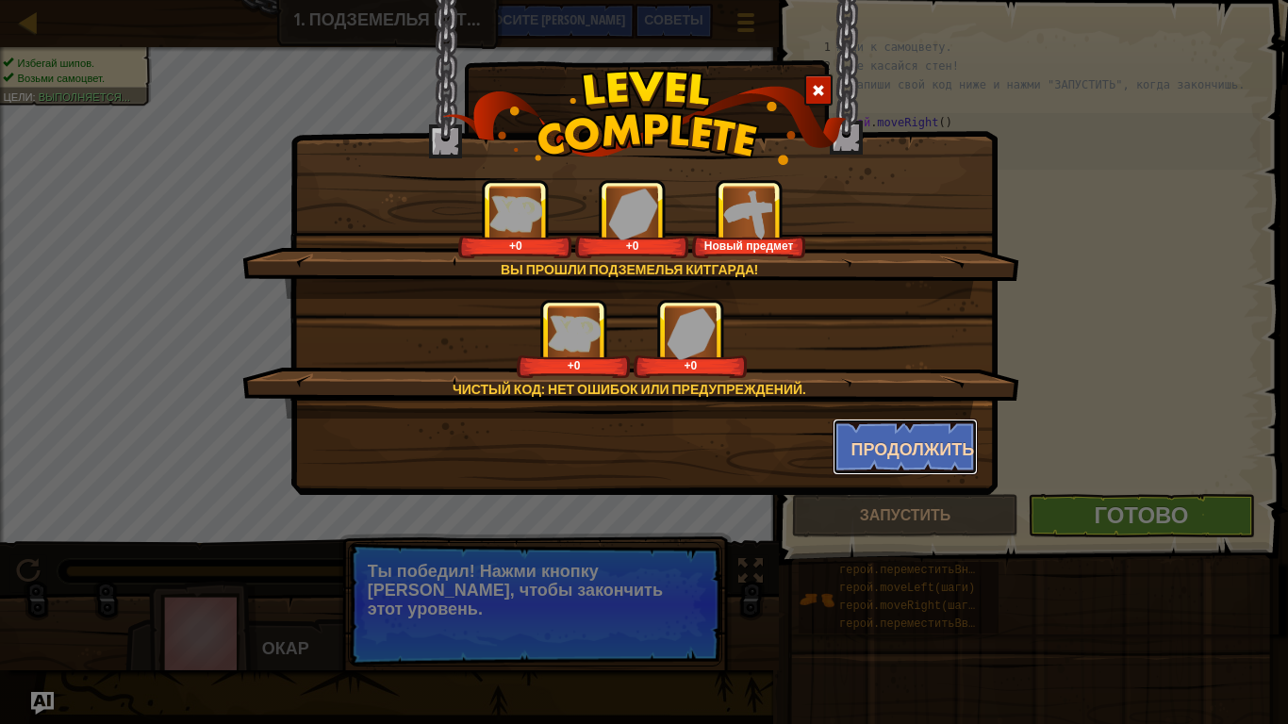
click at [917, 465] on button "Продолжить" at bounding box center [906, 447] width 146 height 57
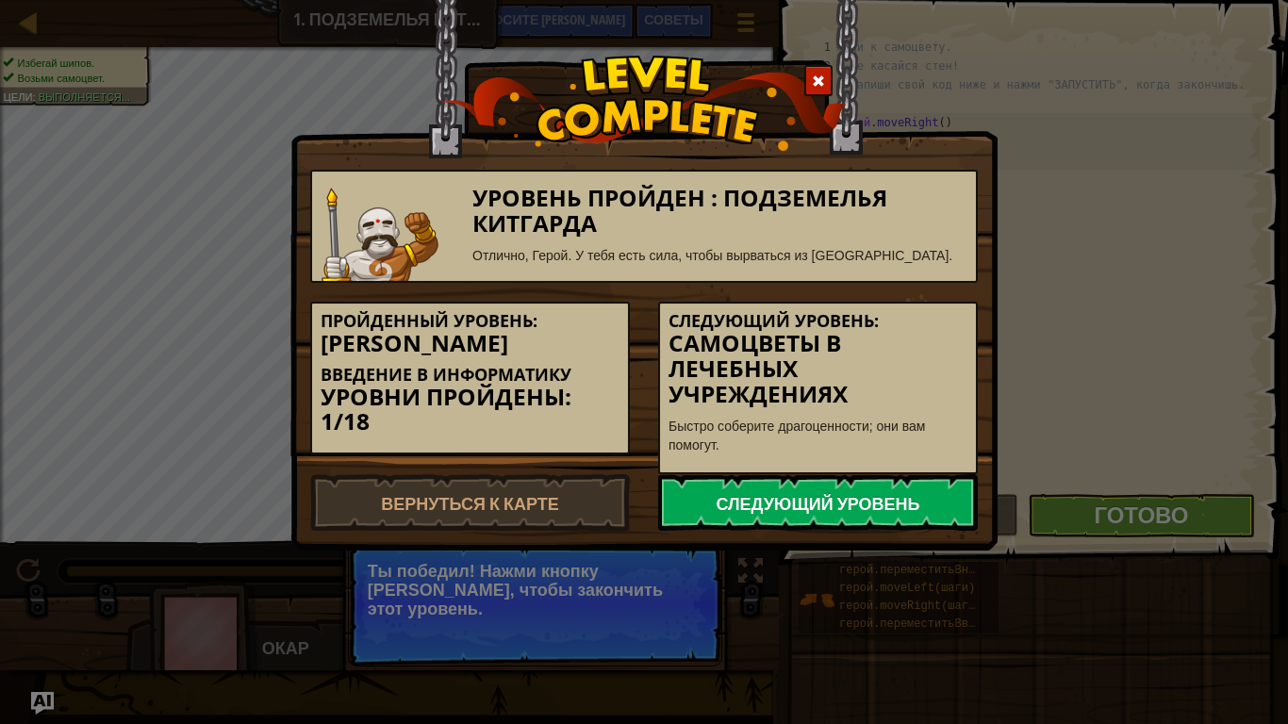
click at [729, 487] on link "Следующий уровень" at bounding box center [818, 502] width 320 height 57
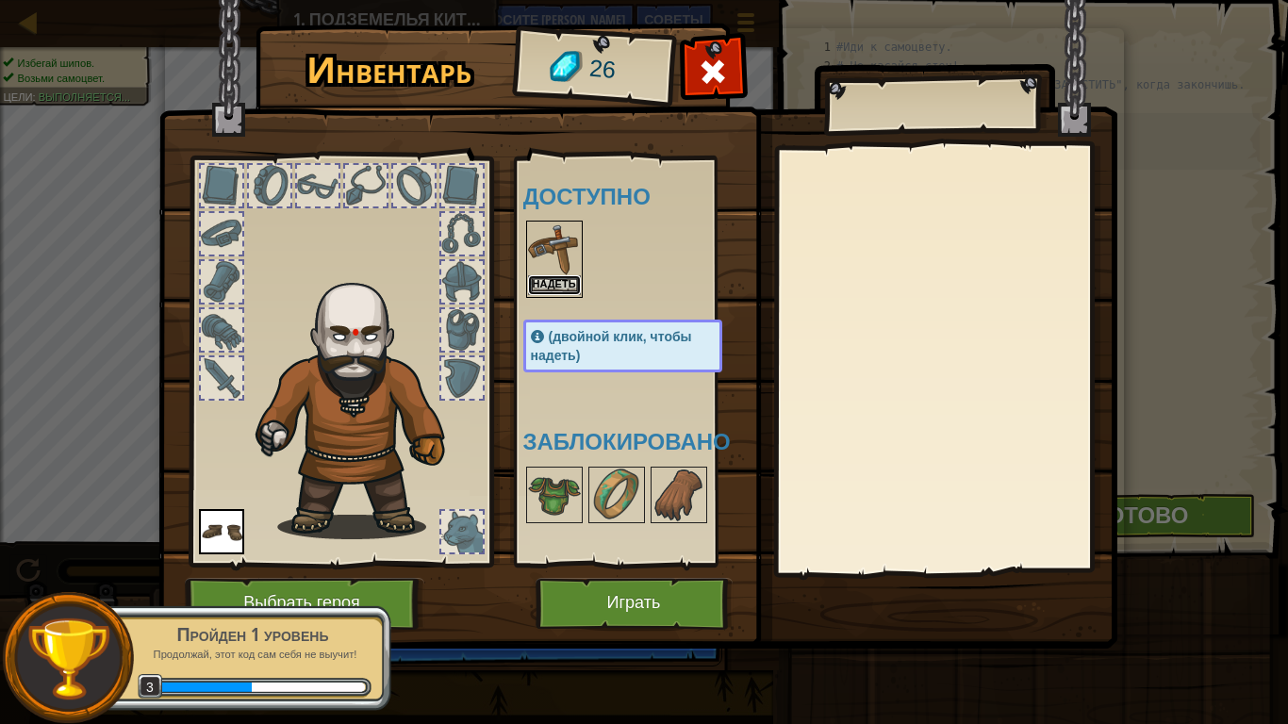
click at [569, 285] on font "Надеть" at bounding box center [553, 283] width 43 height 11
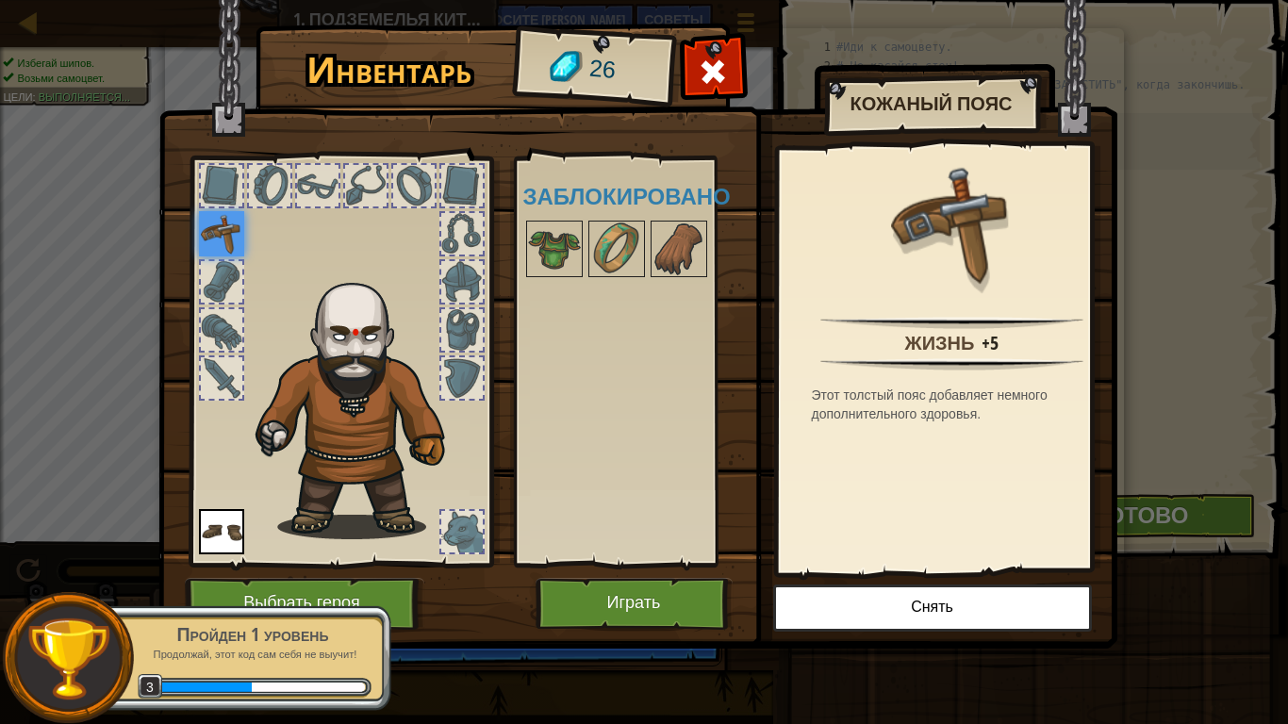
click at [621, 603] on img at bounding box center [637, 306] width 959 height 684
click at [626, 603] on button "Играть" at bounding box center [634, 604] width 197 height 52
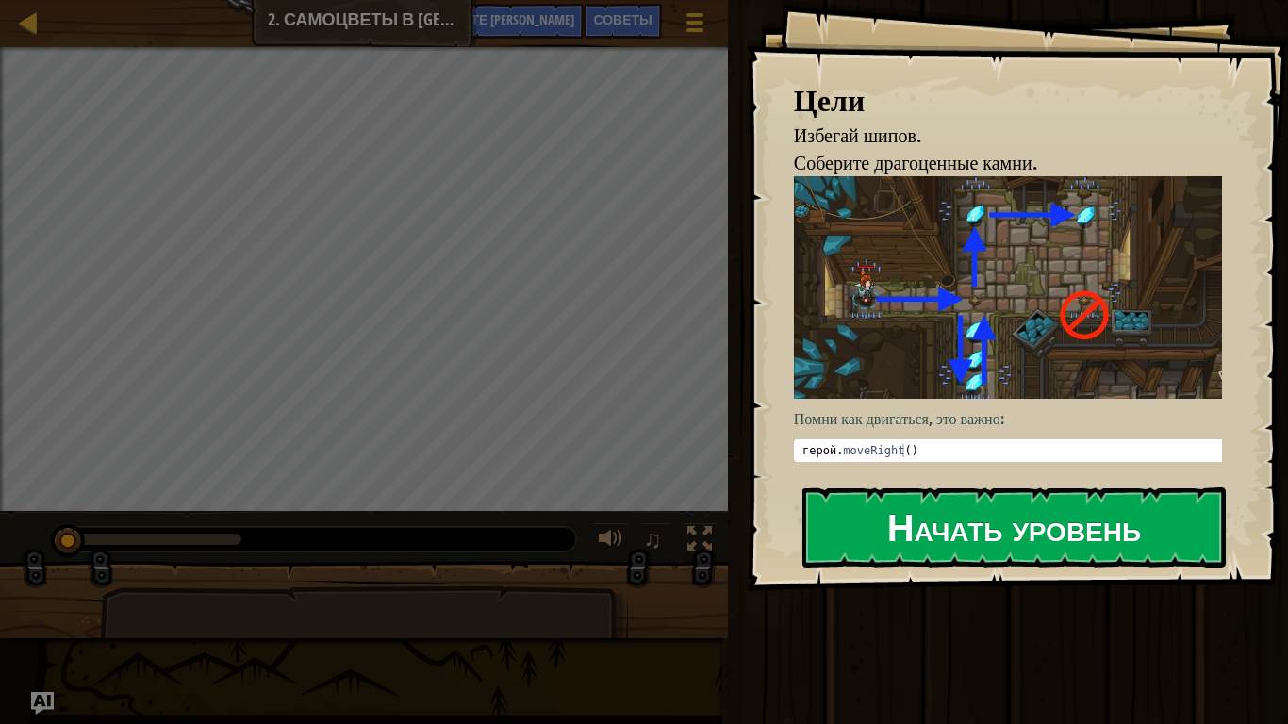
click at [839, 510] on button "Начать уровень" at bounding box center [1013, 526] width 423 height 79
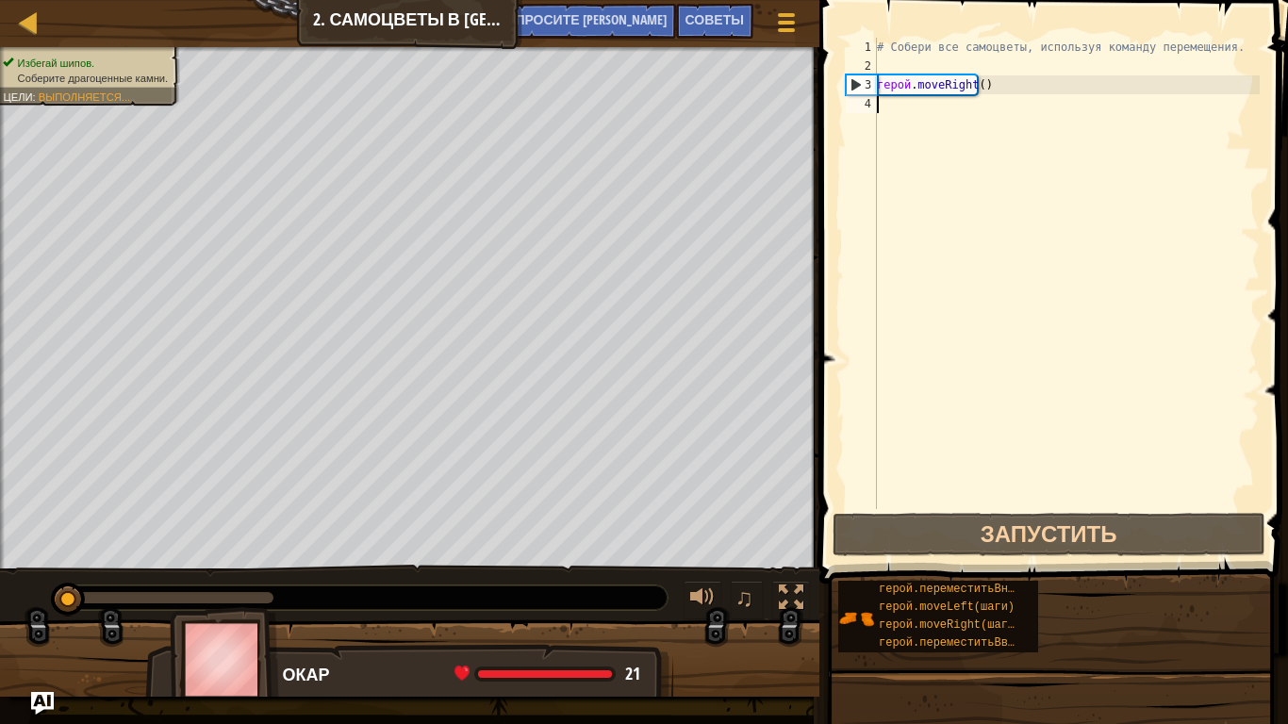
type textarea "h"
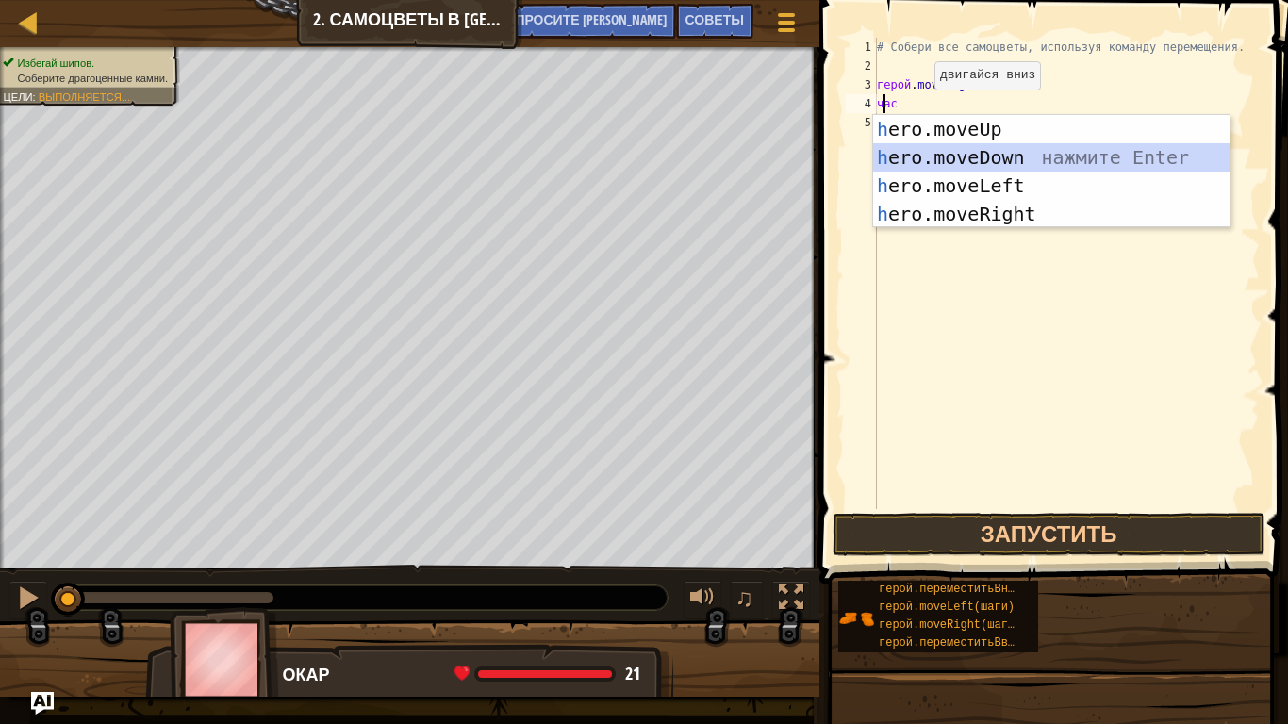
click at [929, 164] on div "h ero.moveUp нажмите Enter h ero.moveDown нажмите Enter h ero.moveLeft нажмите …" at bounding box center [1051, 200] width 356 height 170
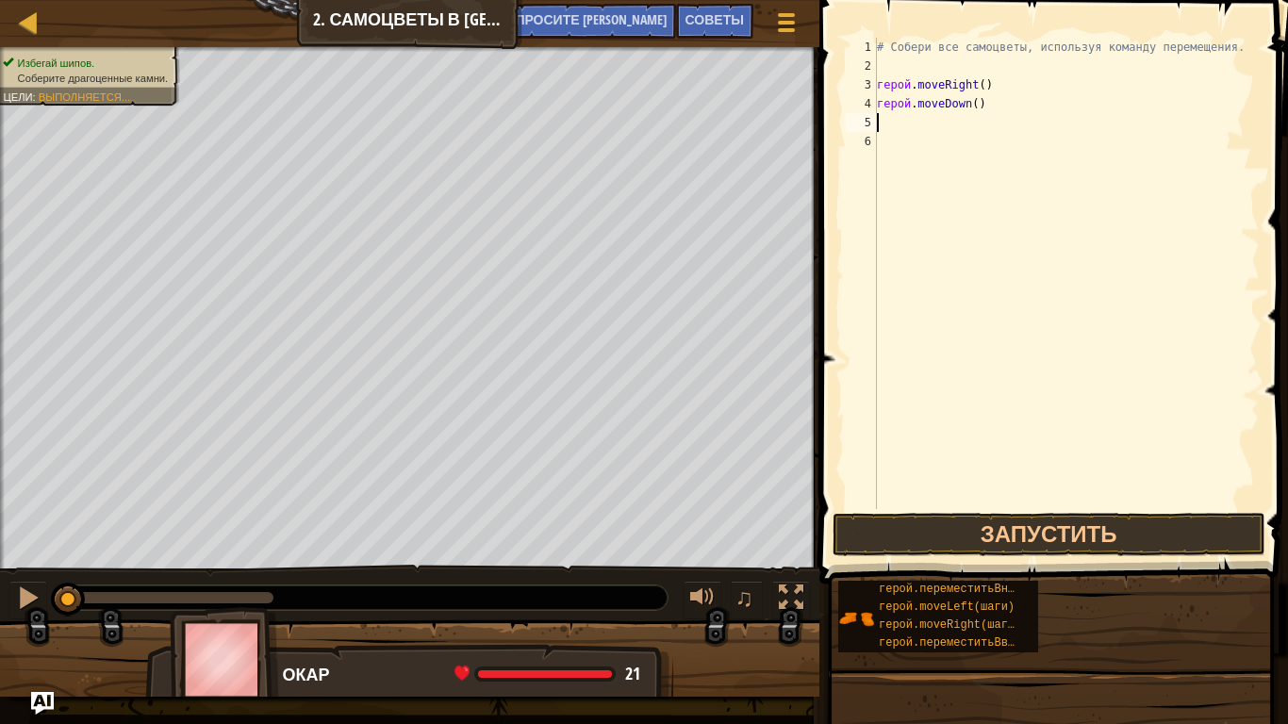
type textarea "h"
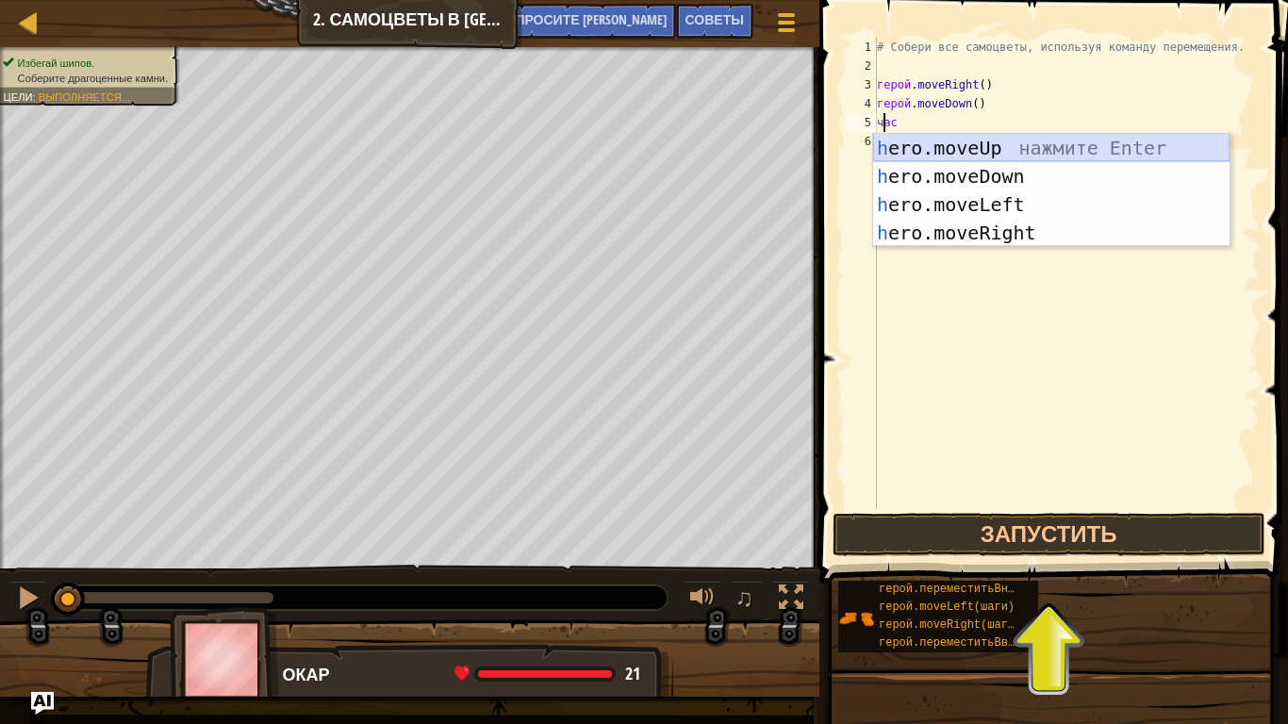
click at [935, 151] on div "h ero.moveUp нажмите Enter h ero.moveDown нажмите Enter h ero.moveLeft нажмите …" at bounding box center [1051, 219] width 356 height 170
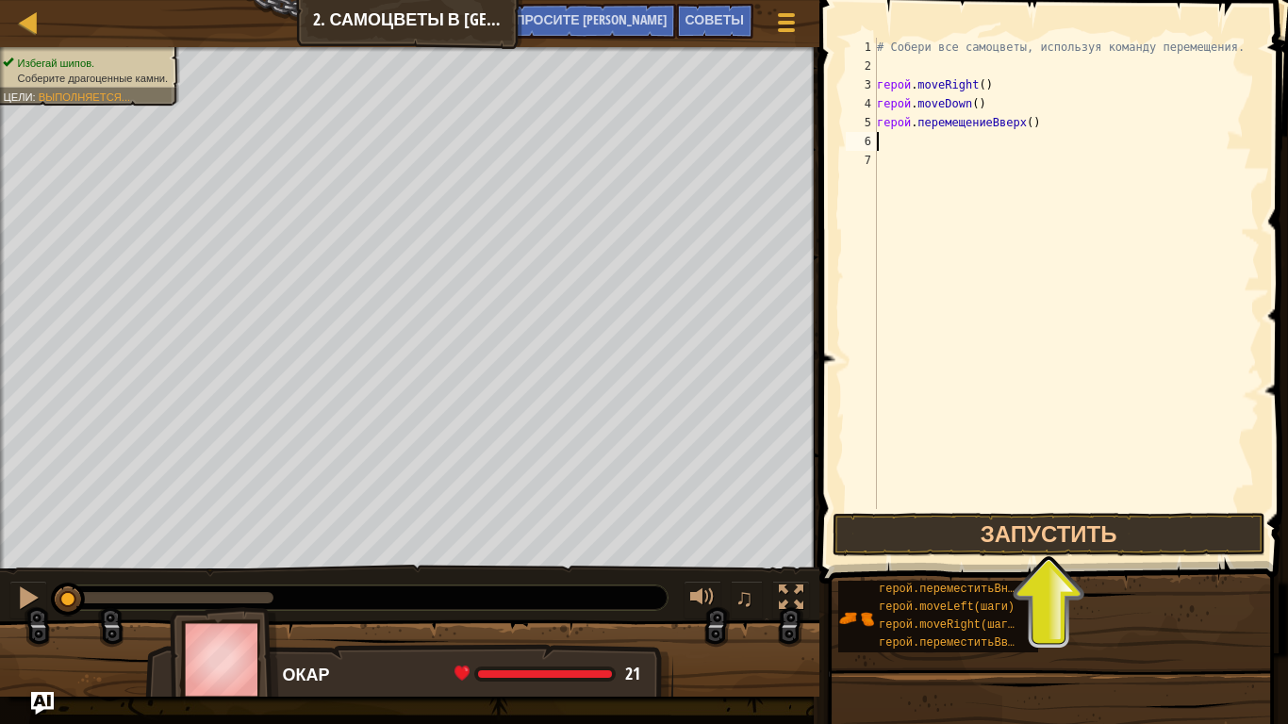
type textarea "h"
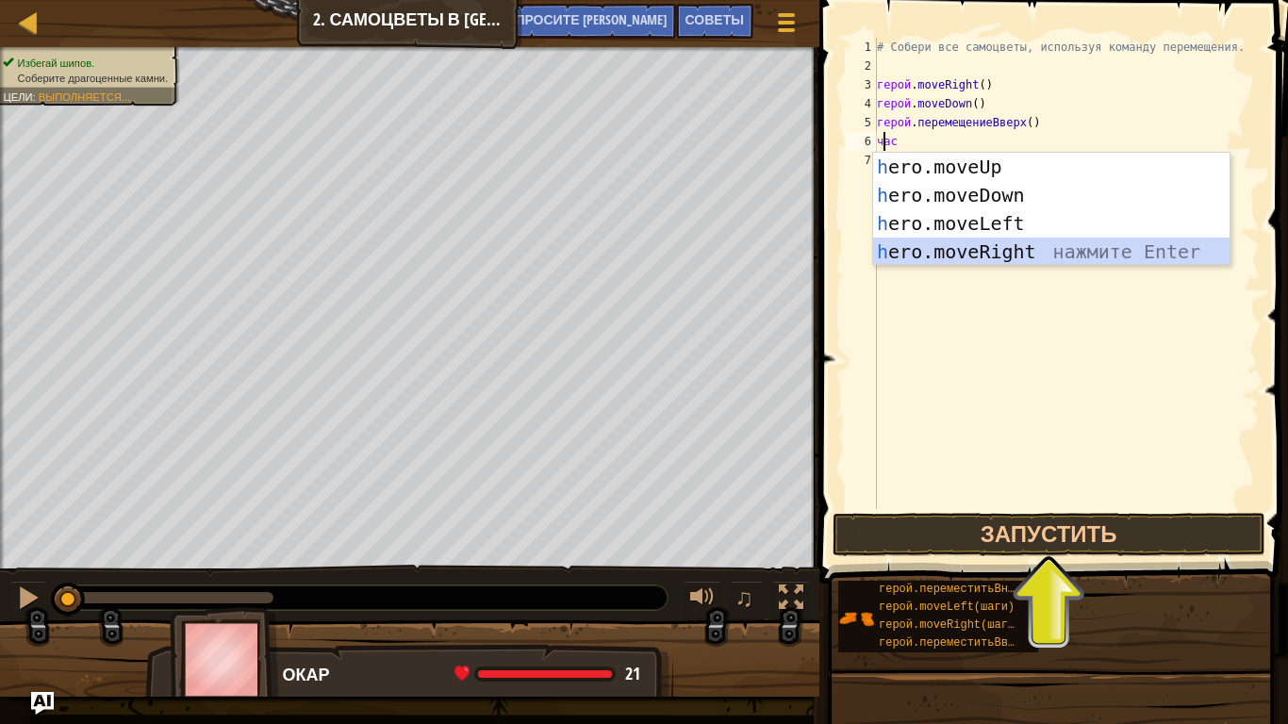
click at [955, 239] on div "h ero.moveUp нажмите Enter h ero.moveDown нажмите Enter h ero.moveLeft нажмите …" at bounding box center [1051, 238] width 356 height 170
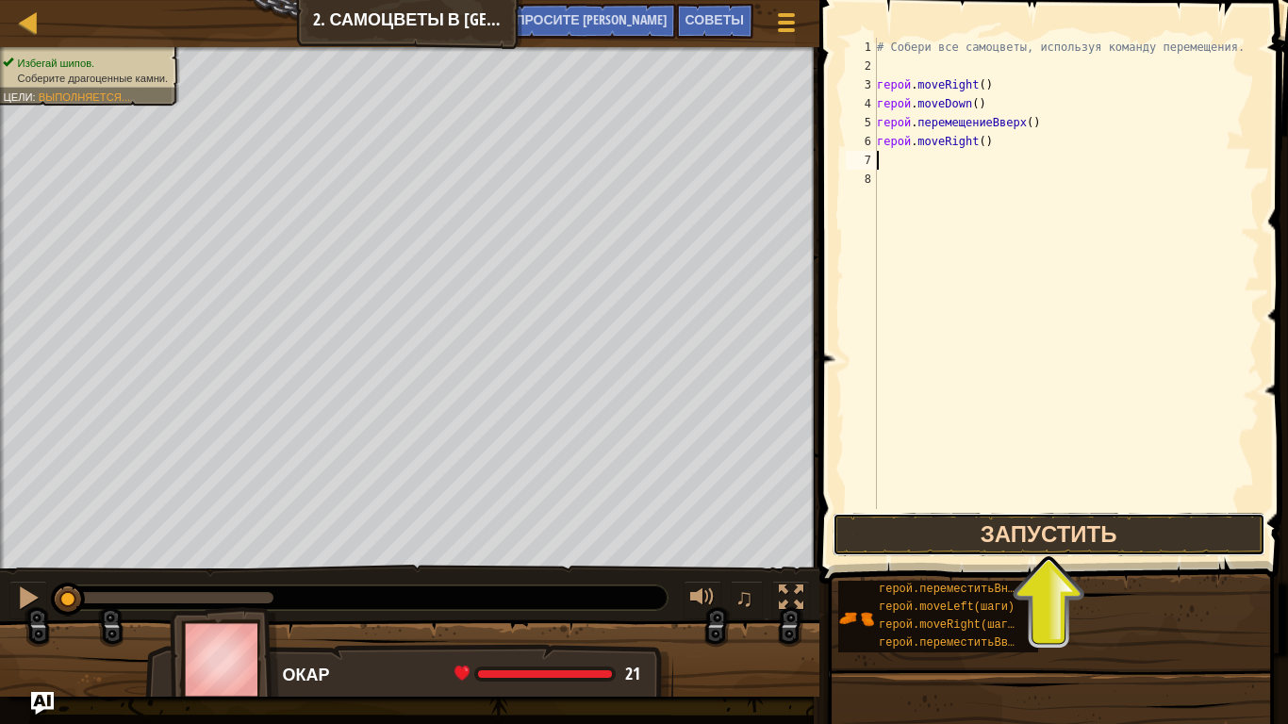
click at [986, 532] on button "Запустить" at bounding box center [1049, 534] width 433 height 43
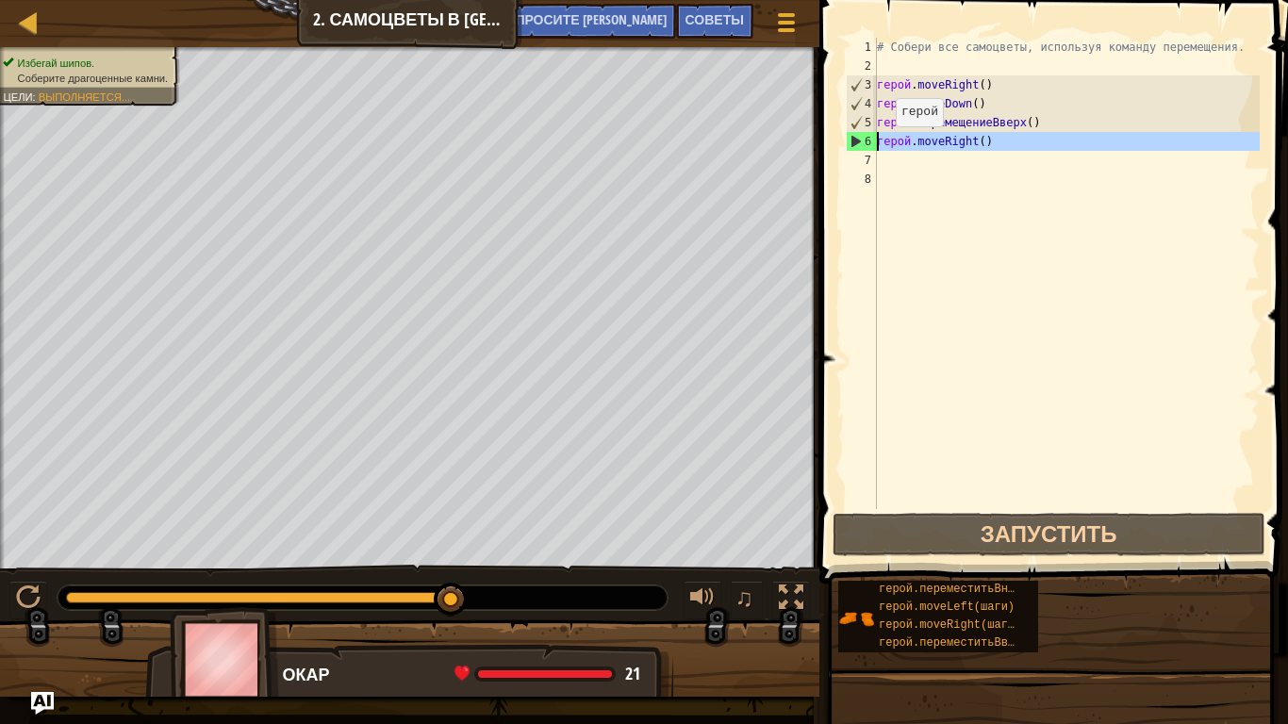
drag, startPoint x: 1016, startPoint y: 153, endPoint x: 880, endPoint y: 145, distance: 136.9
click at [880, 145] on div "# Собери все самоцветы, используя команду перемещения. герой . moveRight ( ) ге…" at bounding box center [1066, 292] width 387 height 509
type textarea "hero.moveRight()"
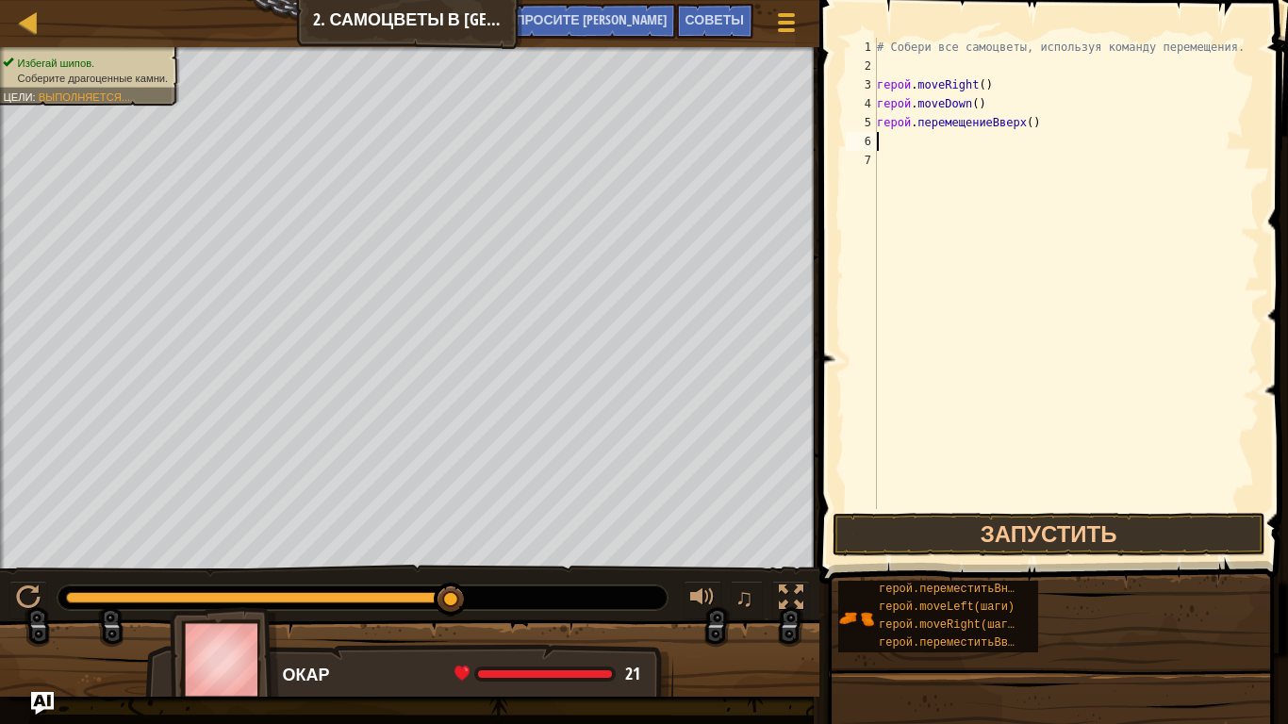
click at [908, 139] on div "# Собери все самоцветы, используя команду перемещения. герой . moveRight ( ) ге…" at bounding box center [1066, 292] width 387 height 509
type textarea "h"
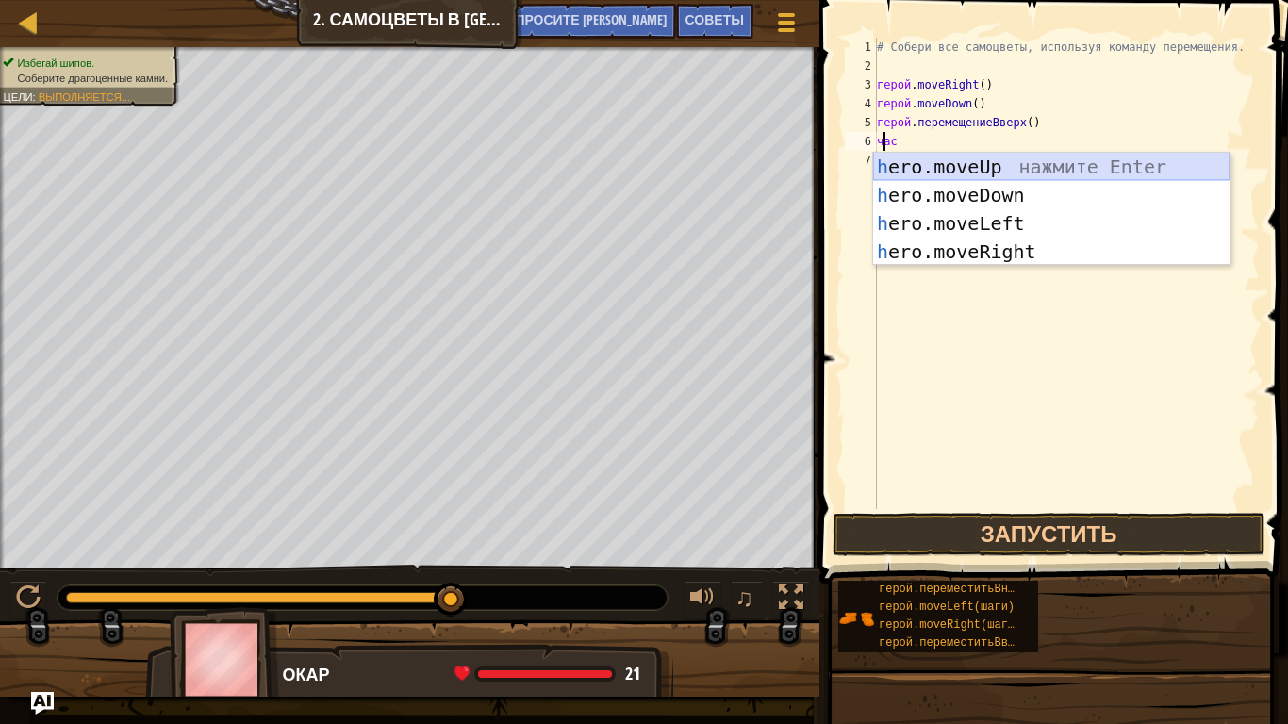
click at [918, 166] on div "h ero.moveUp нажмите Enter h ero.moveDown нажмите Enter h ero.moveLeft нажмите …" at bounding box center [1051, 238] width 356 height 170
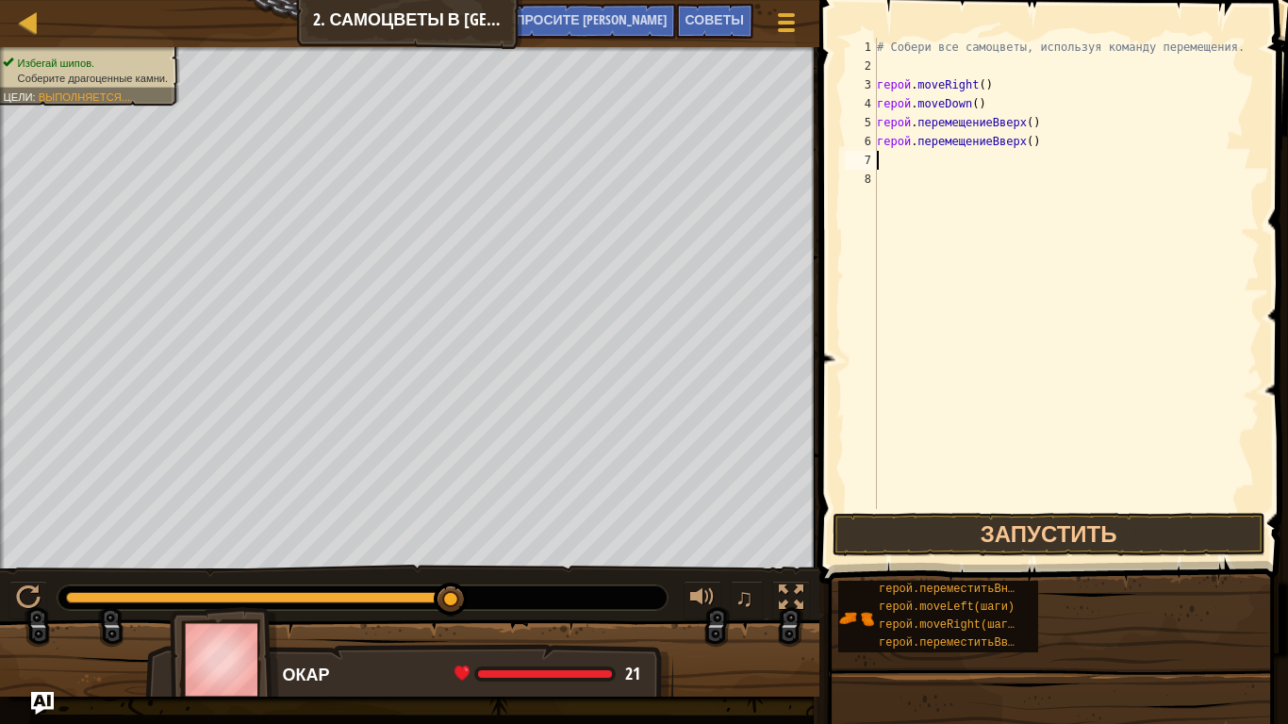
type textarea "h"
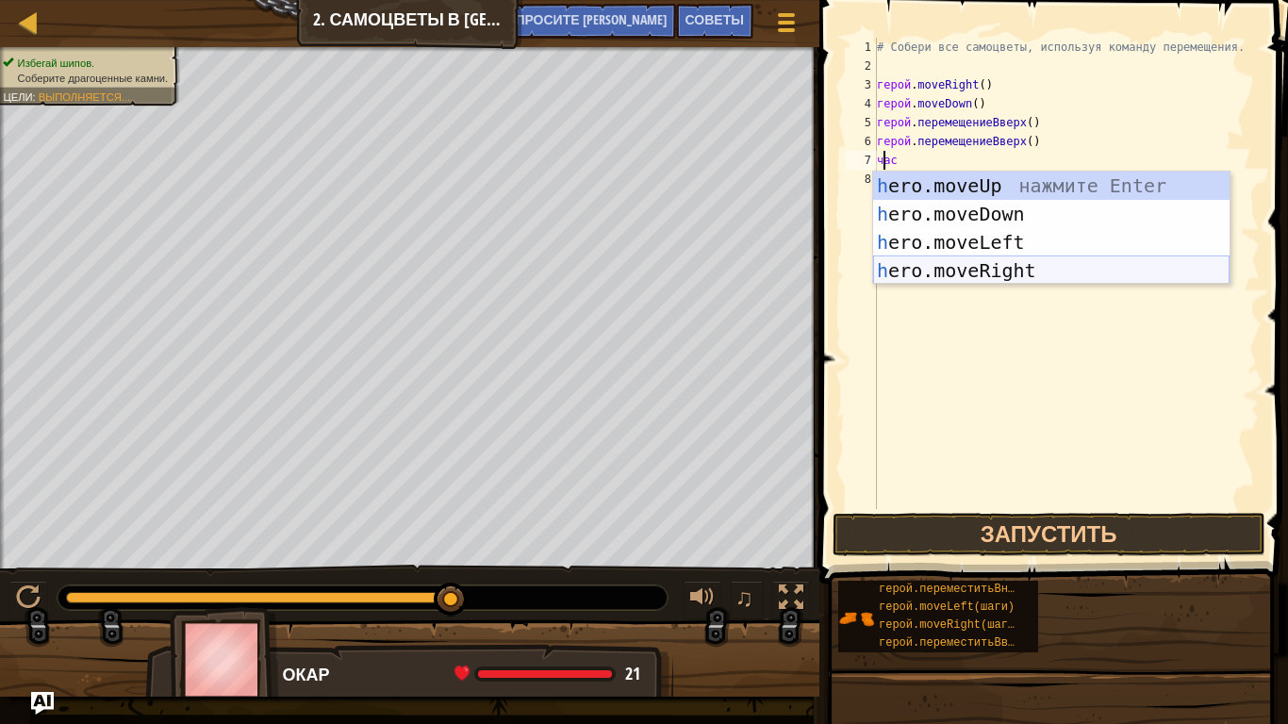
click at [946, 265] on div "h ero.moveUp нажмите Enter h ero.moveDown нажмите Enter h ero.moveLeft нажмите …" at bounding box center [1051, 257] width 356 height 170
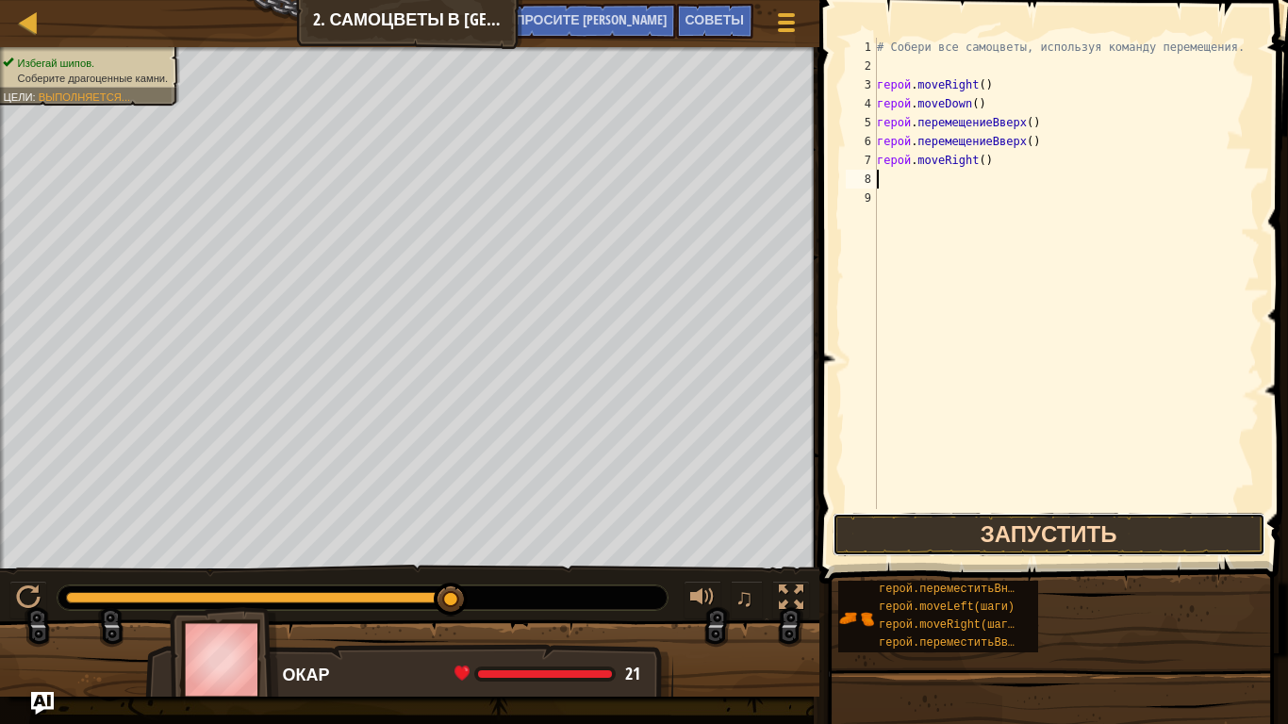
click at [950, 539] on button "Запустить" at bounding box center [1049, 534] width 433 height 43
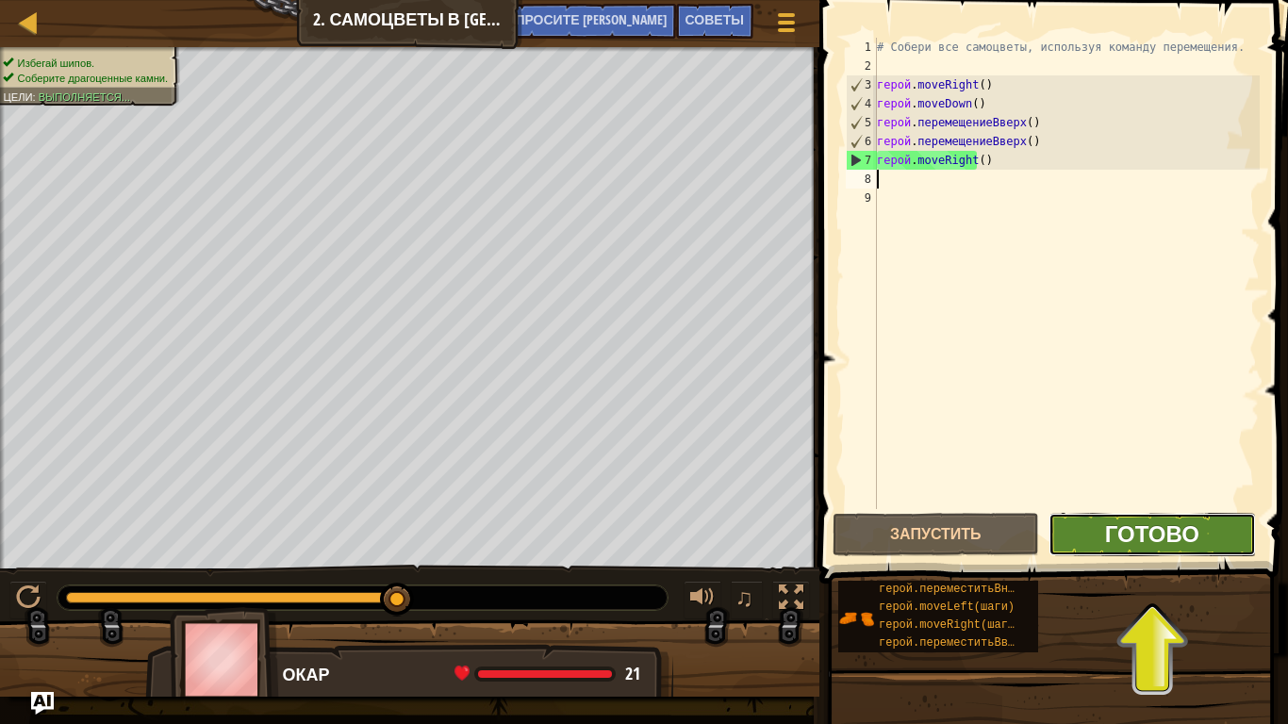
click at [1111, 538] on font "Готово" at bounding box center [1152, 534] width 94 height 30
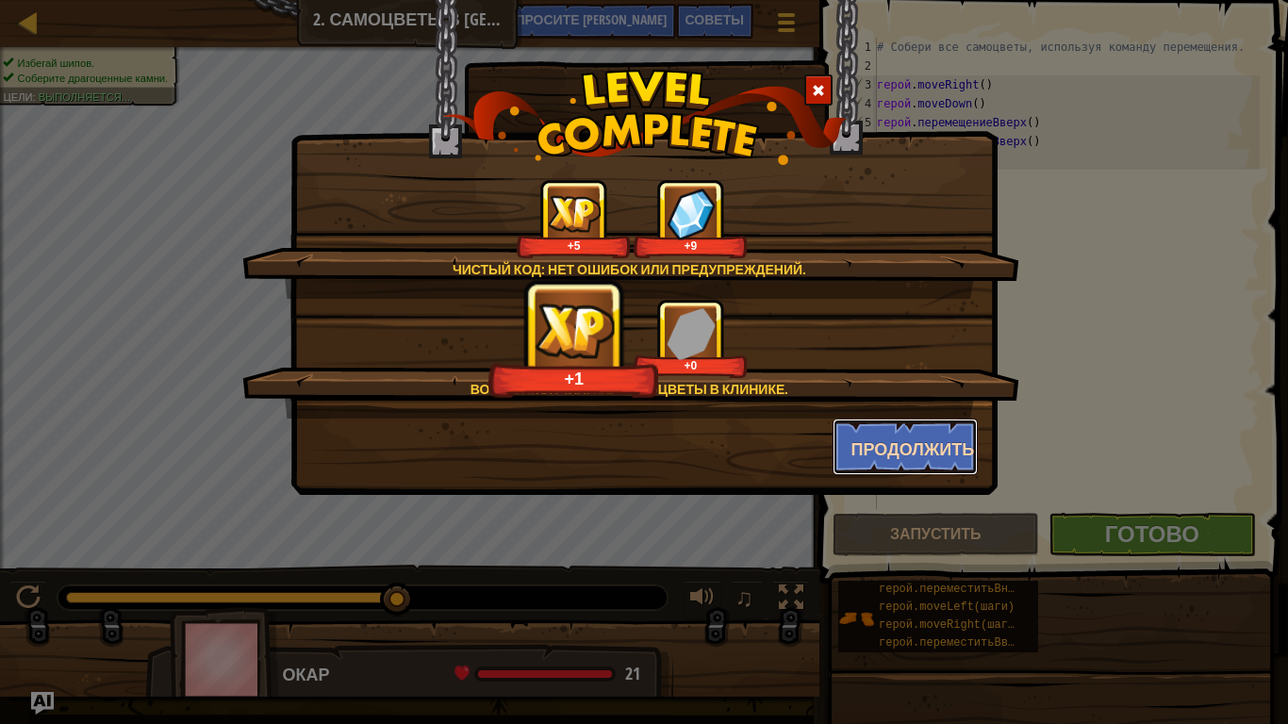
click at [918, 424] on button "Продолжить" at bounding box center [906, 447] width 146 height 57
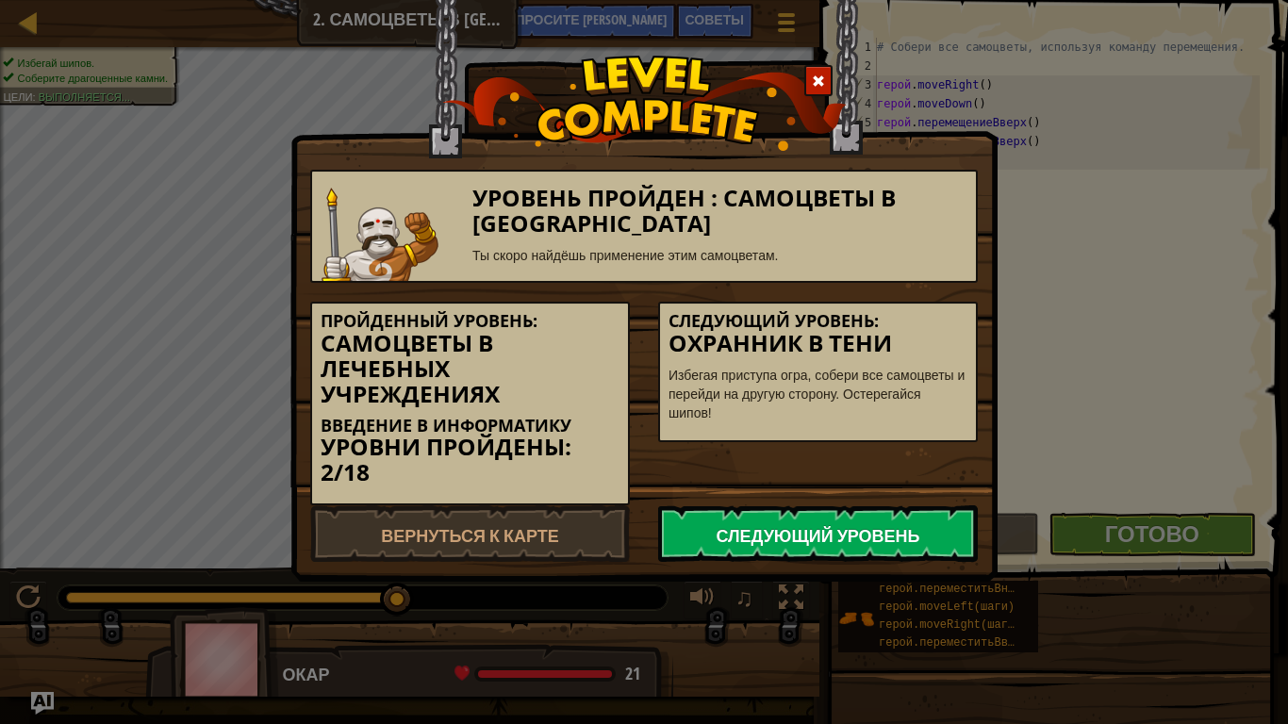
click at [861, 538] on font "Следующий уровень" at bounding box center [818, 536] width 204 height 24
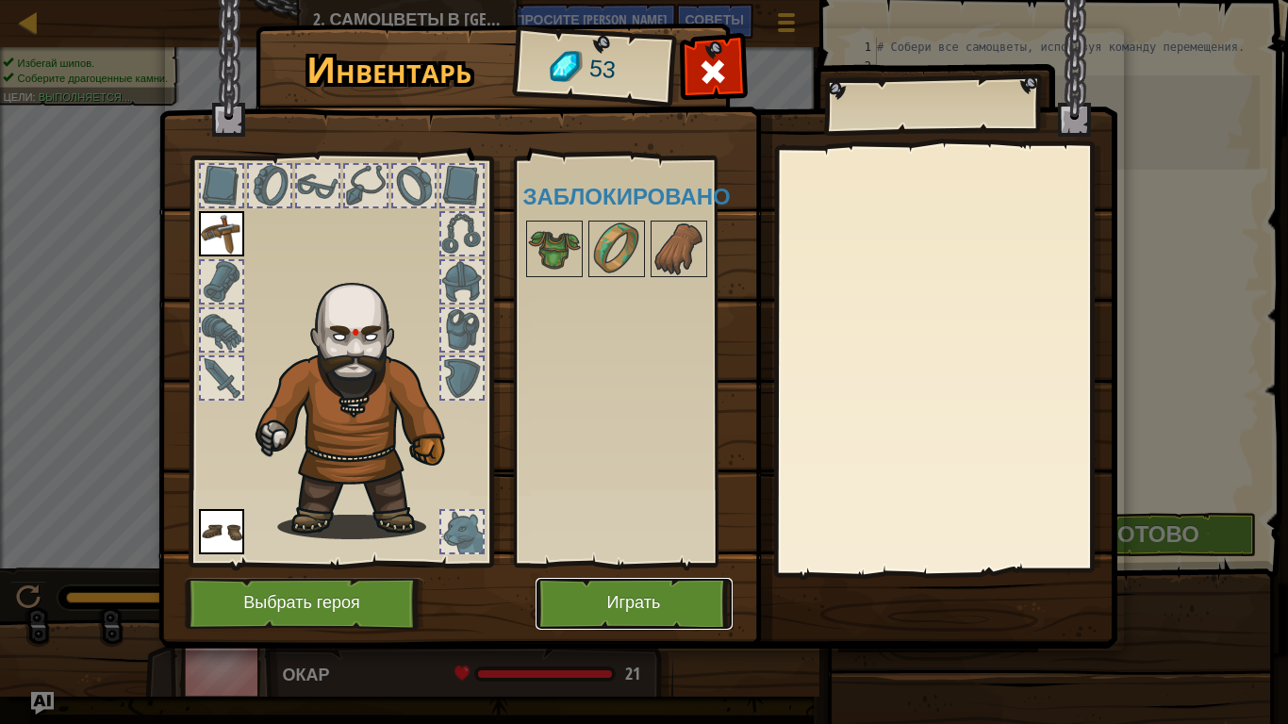
click at [663, 603] on button "Играть" at bounding box center [634, 604] width 197 height 52
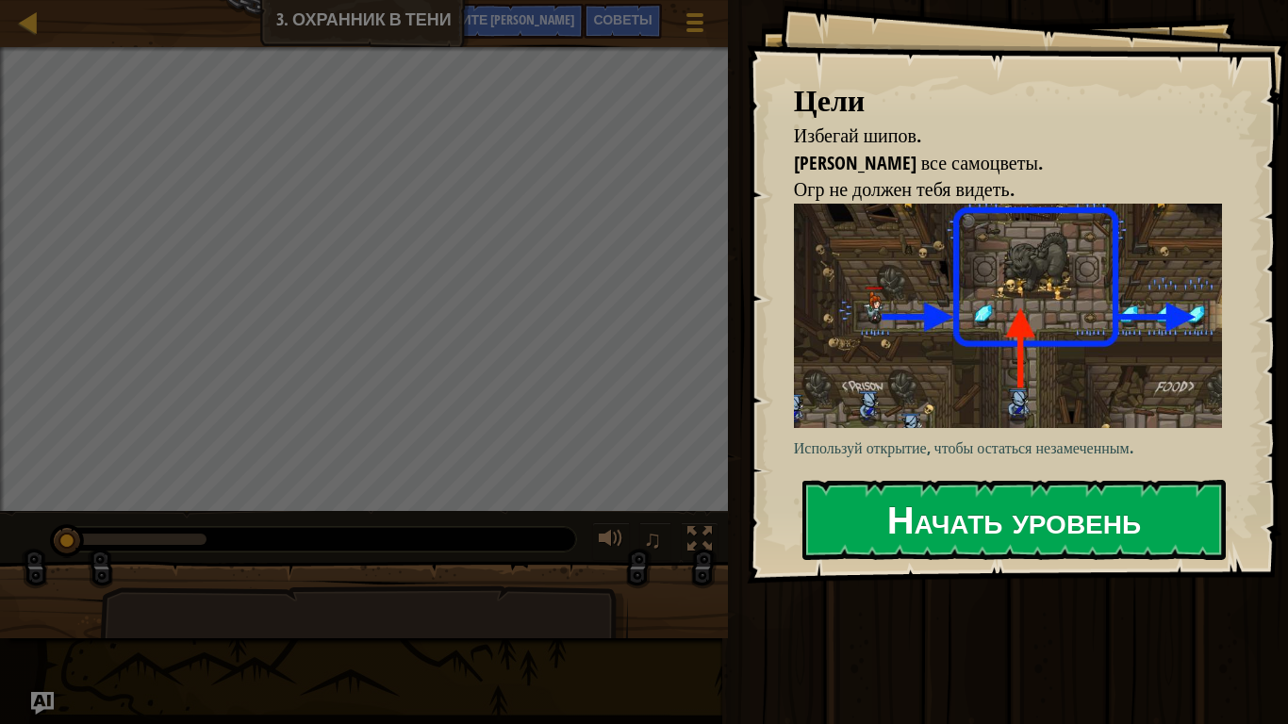
click at [862, 516] on button "Начать уровень" at bounding box center [1013, 519] width 423 height 79
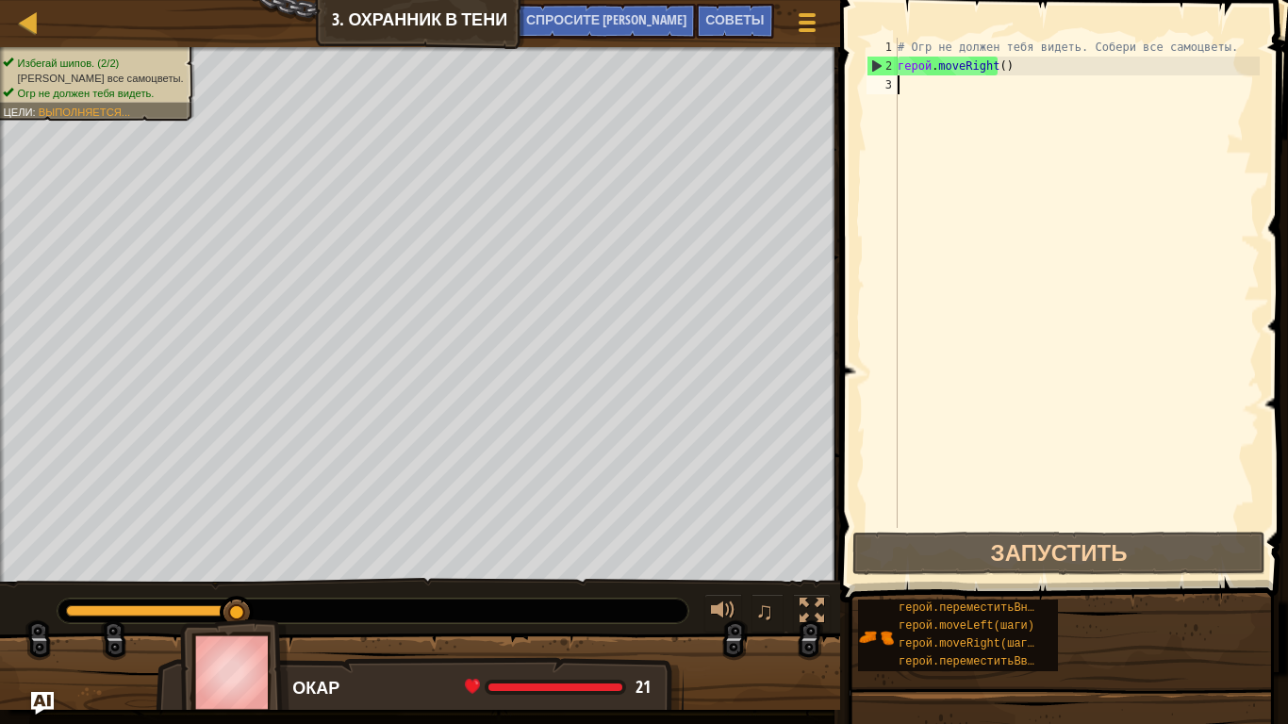
type textarea "h"
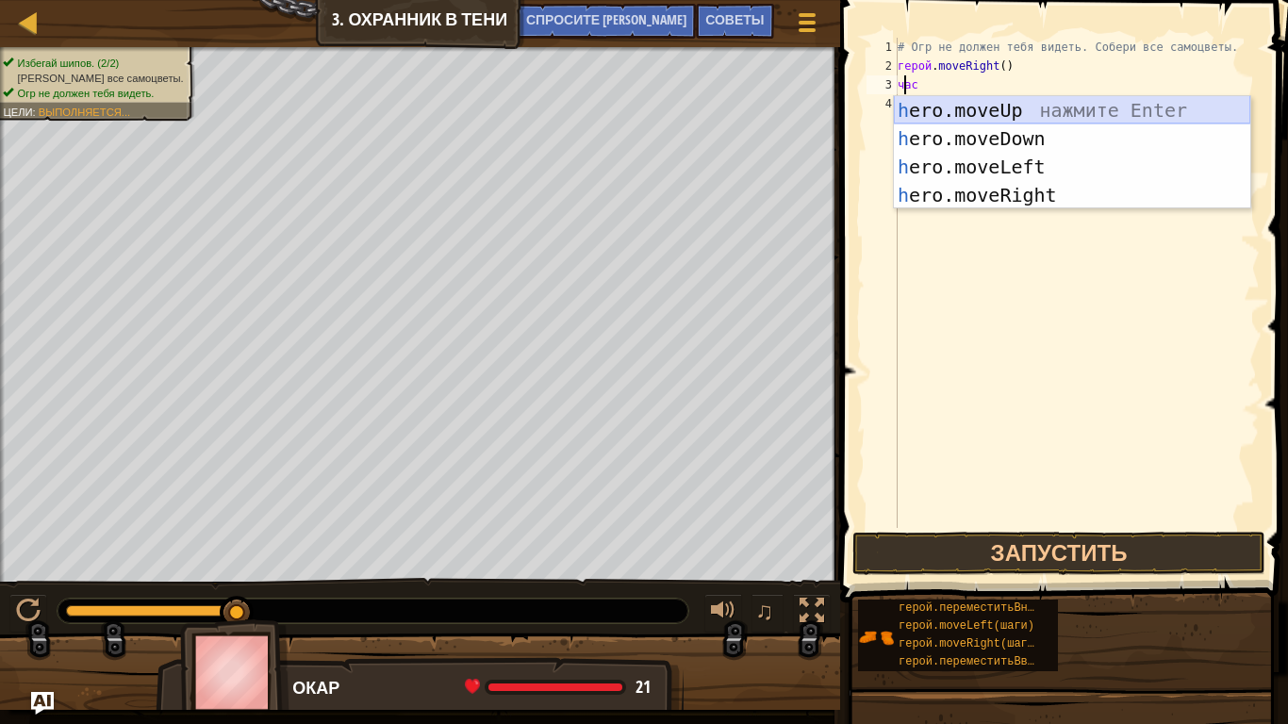
click at [947, 114] on div "h ero.moveUp нажмите Enter h ero.moveDown нажмите Enter h ero.moveLeft нажмите …" at bounding box center [1072, 181] width 356 height 170
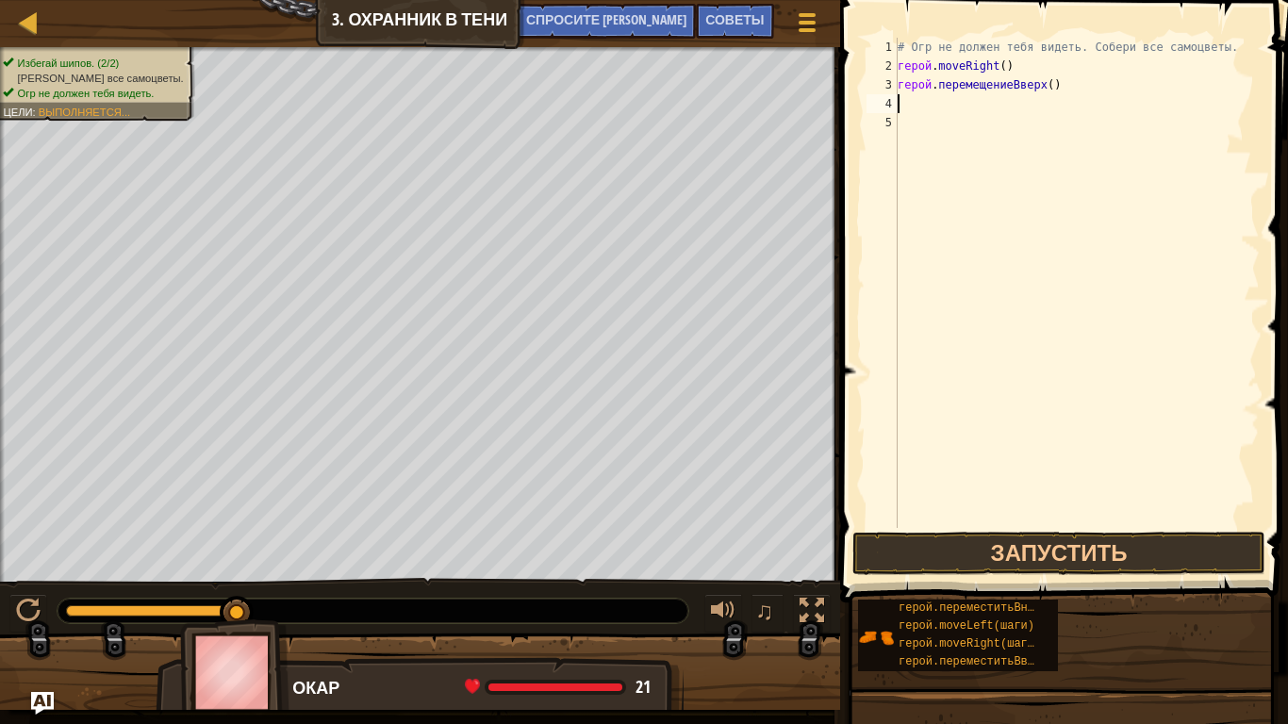
type textarea "h"
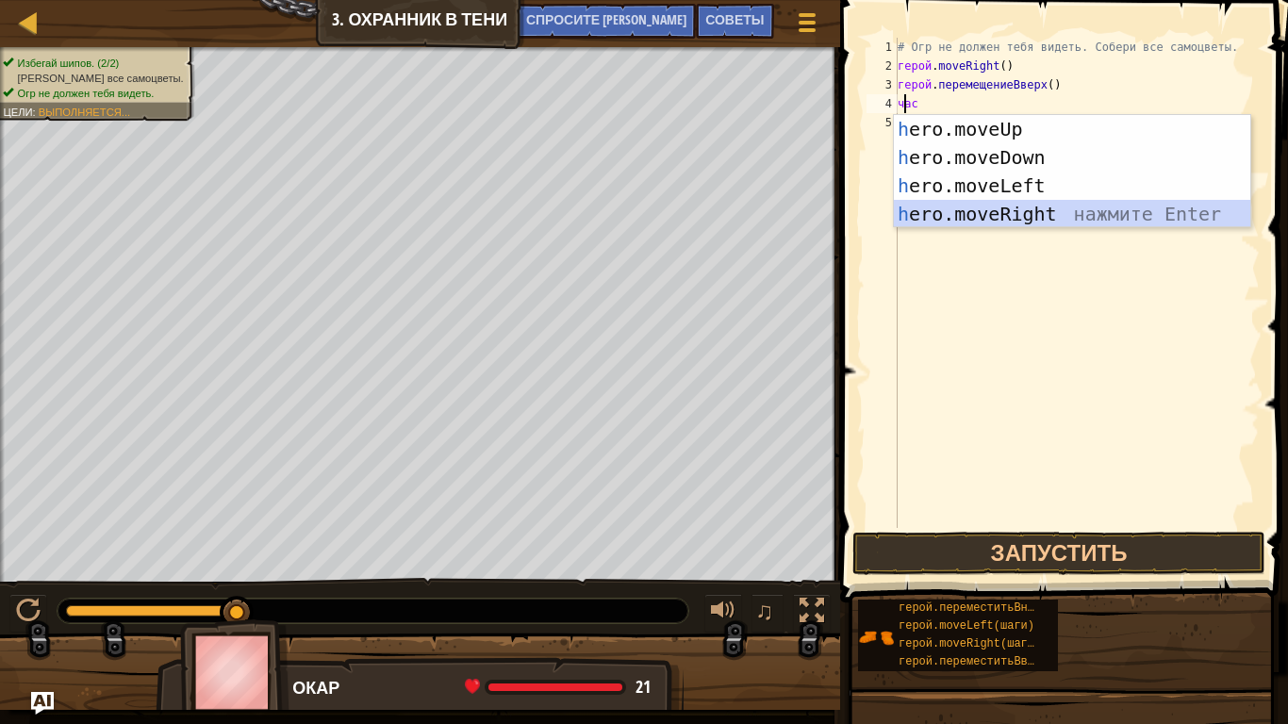
click at [961, 203] on div "h ero.moveUp нажмите Enter h ero.moveDown нажмите Enter h ero.moveLeft нажмите …" at bounding box center [1072, 200] width 356 height 170
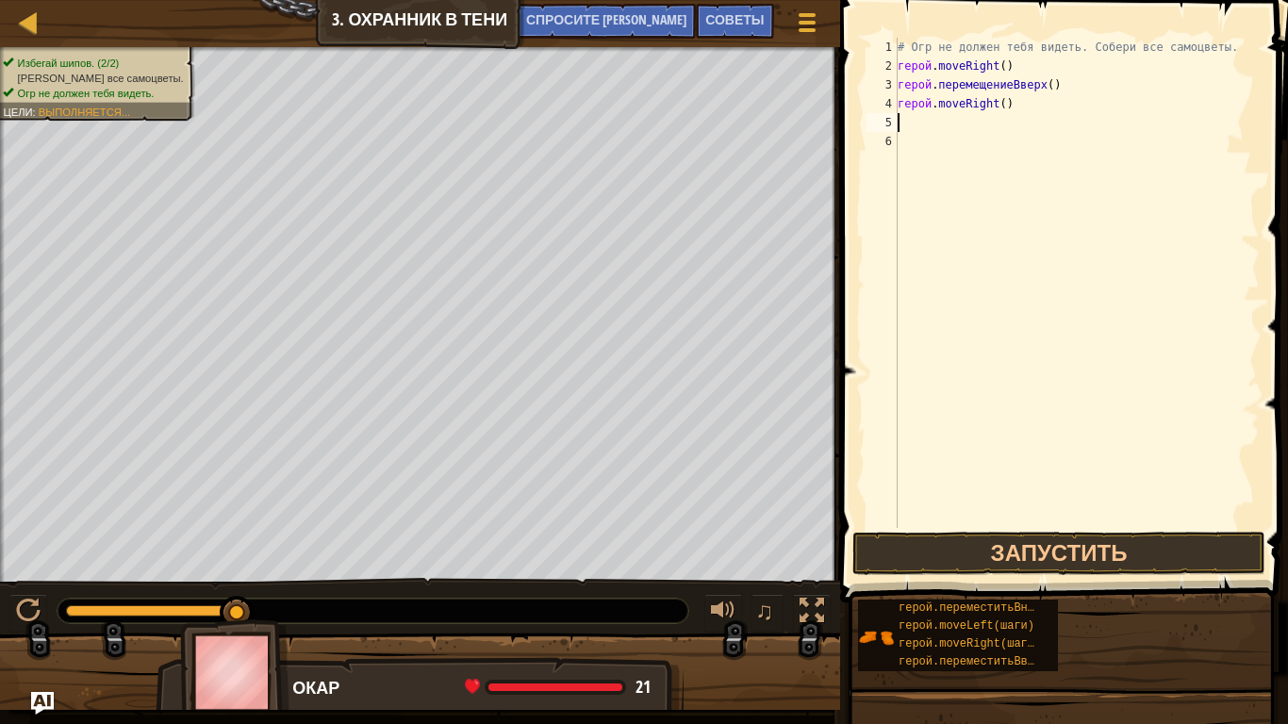
type textarea "h"
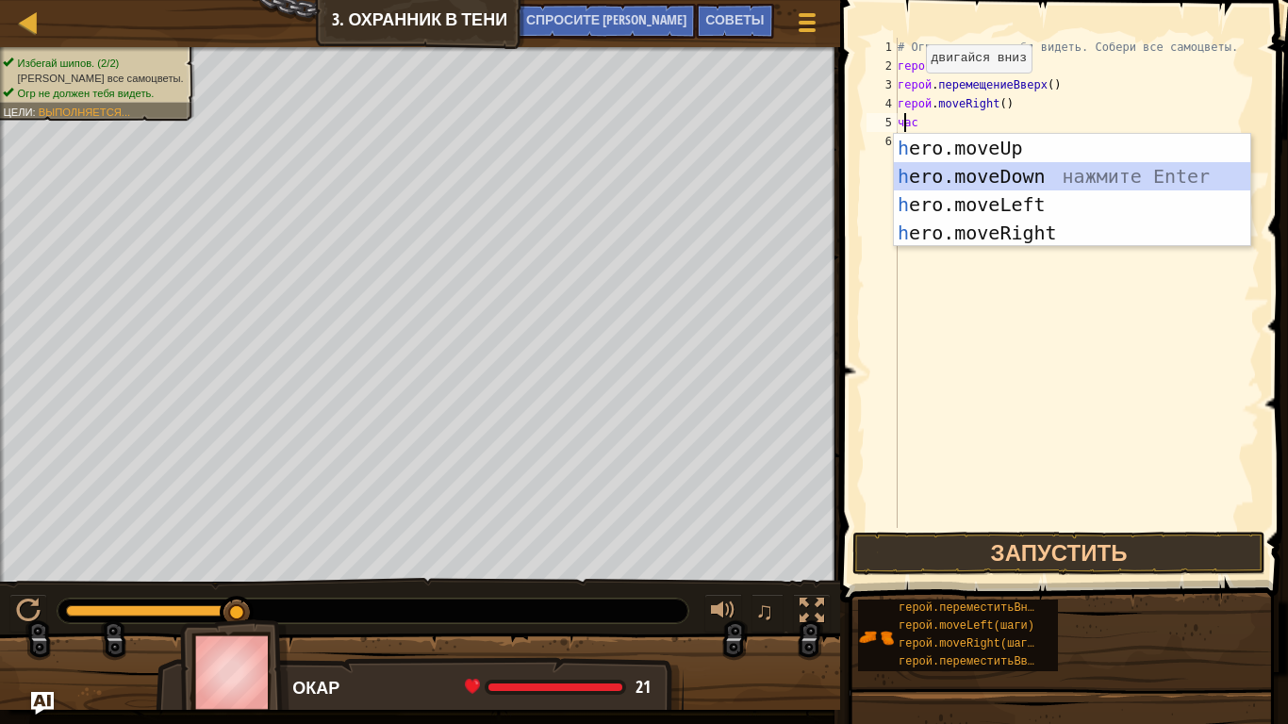
click at [964, 180] on div "h ero.moveUp нажмите Enter h ero.moveDown нажмите Enter h ero.moveLeft нажмите …" at bounding box center [1072, 219] width 356 height 170
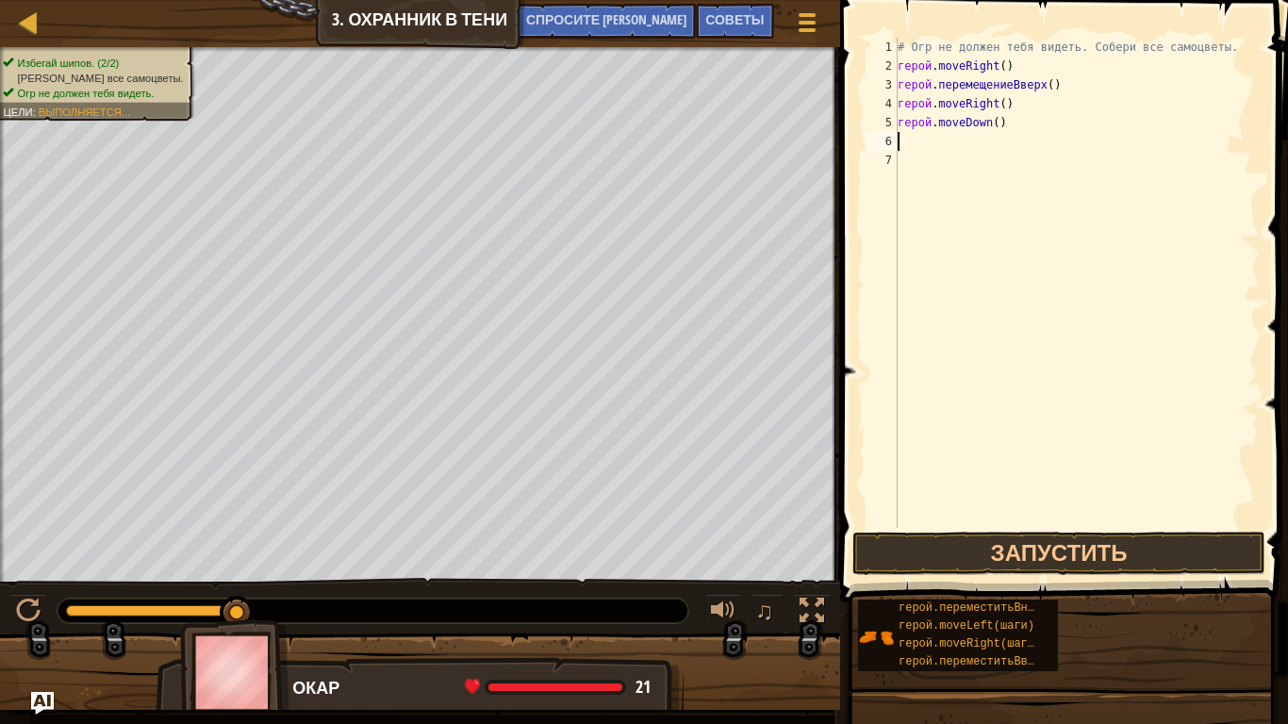
type textarea "h"
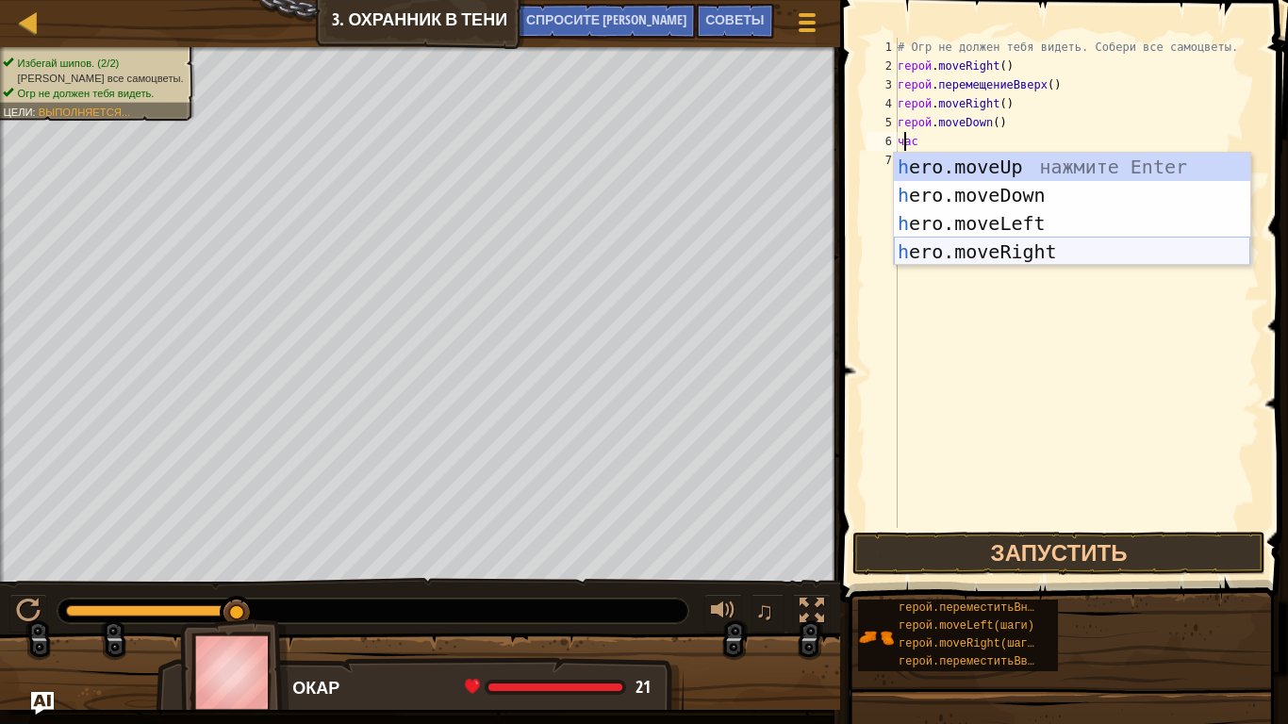
click at [971, 242] on div "h ero.moveUp нажмите Enter h ero.moveDown нажмите Enter h ero.moveLeft нажмите …" at bounding box center [1072, 238] width 356 height 170
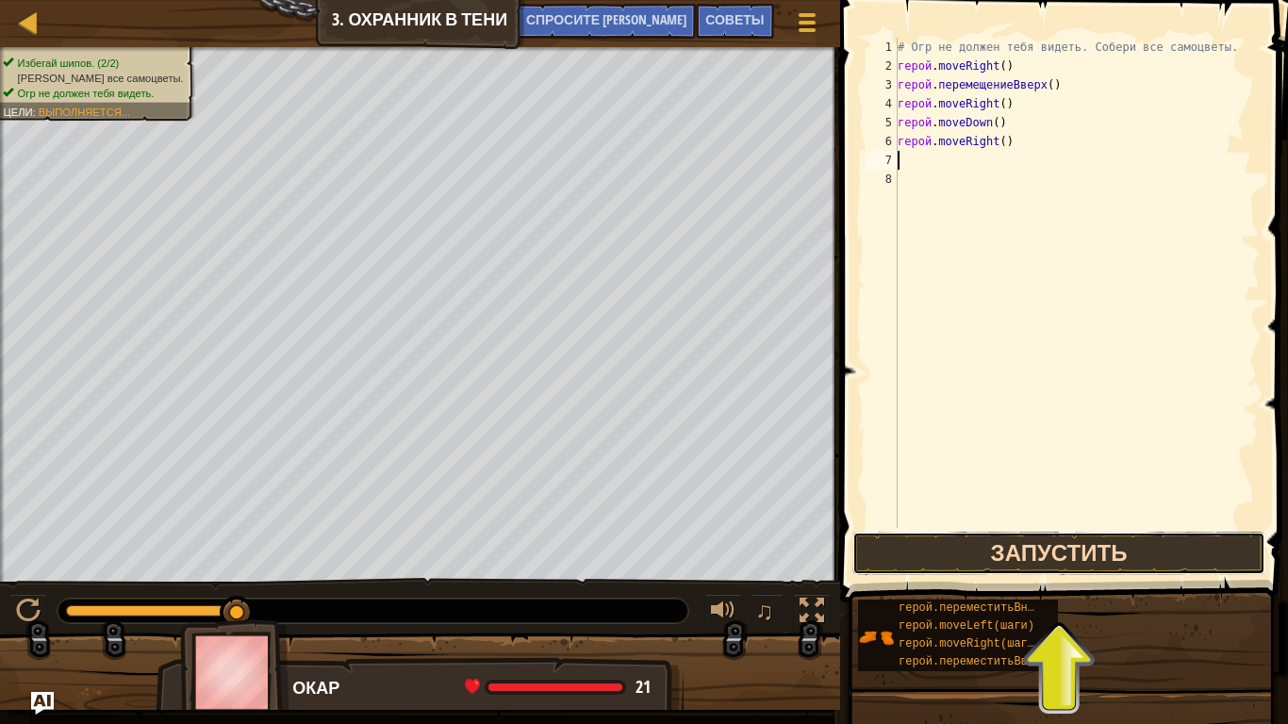
click at [966, 562] on button "Запустить" at bounding box center [1058, 553] width 413 height 43
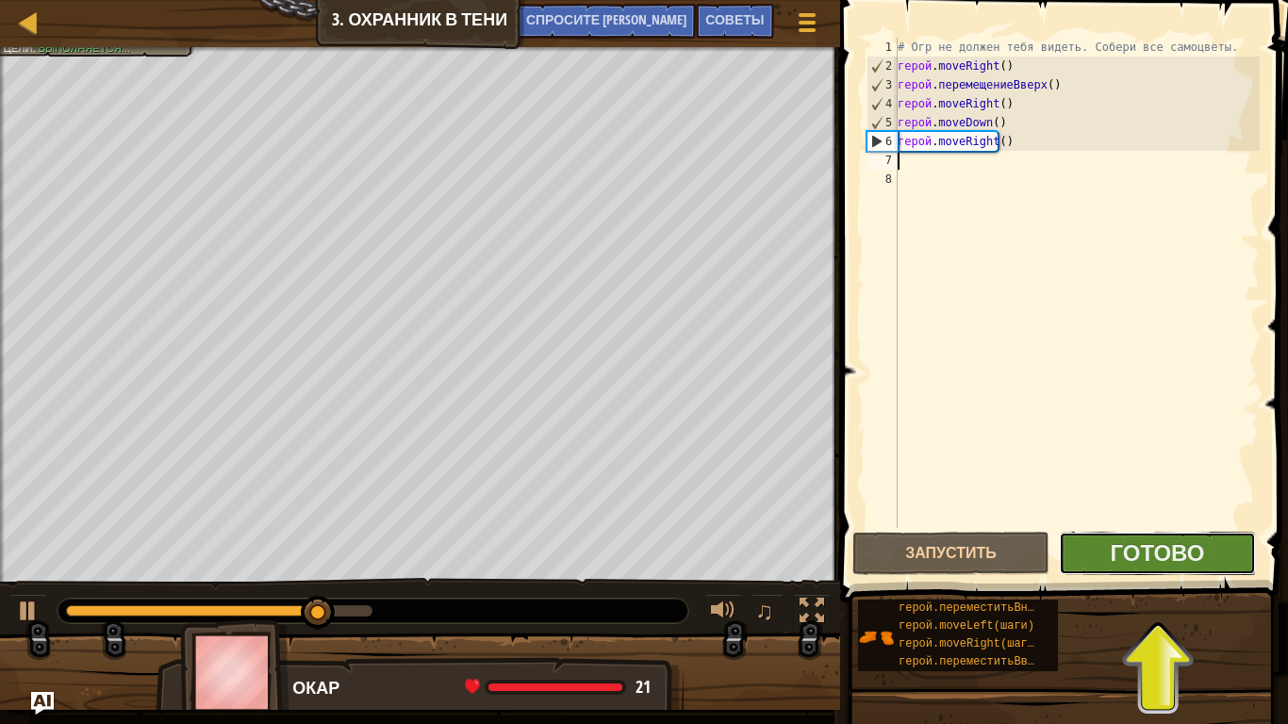
click at [1106, 556] on button "Готово" at bounding box center [1157, 553] width 197 height 43
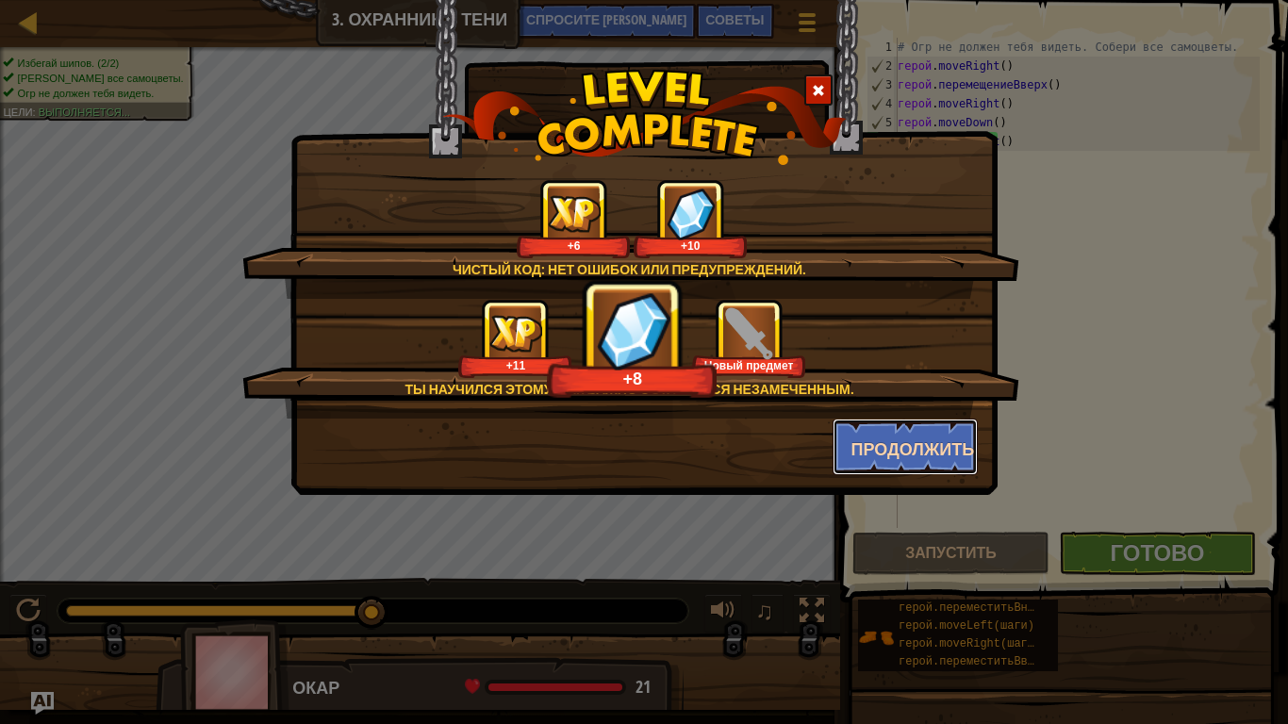
click at [894, 470] on button "Продолжить" at bounding box center [906, 447] width 146 height 57
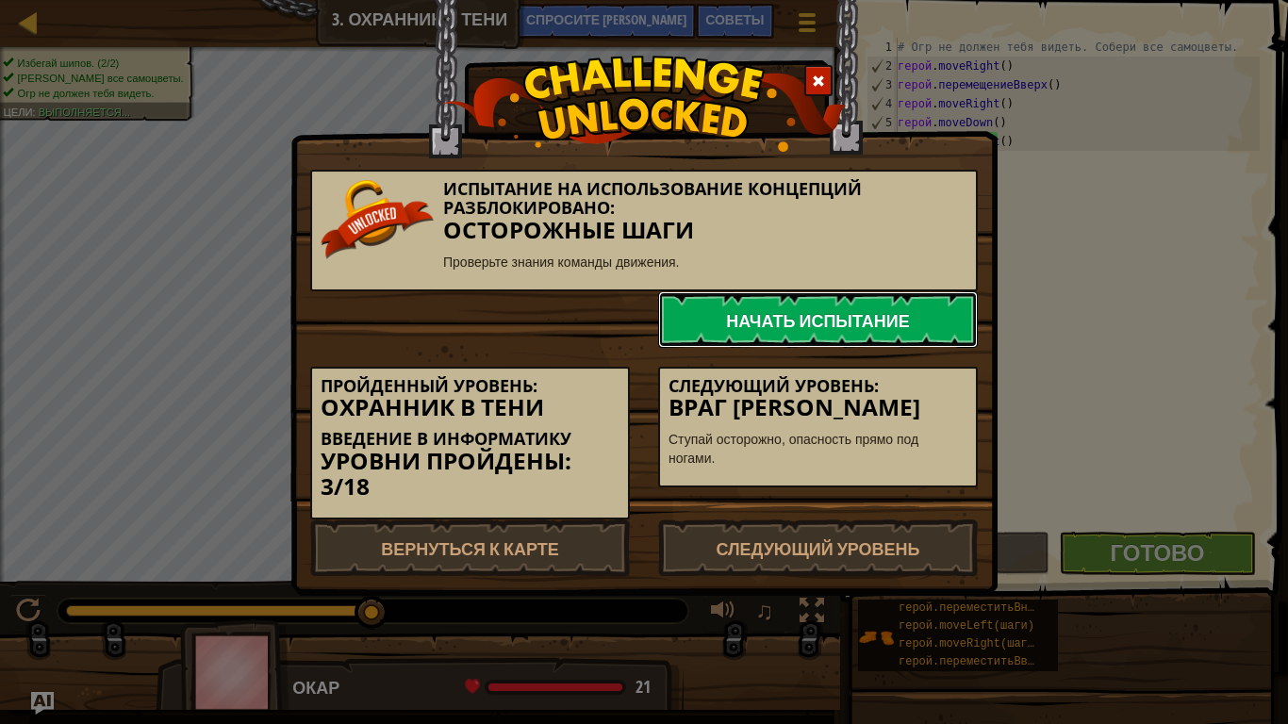
click at [879, 311] on font "Начать испытание" at bounding box center [818, 321] width 184 height 24
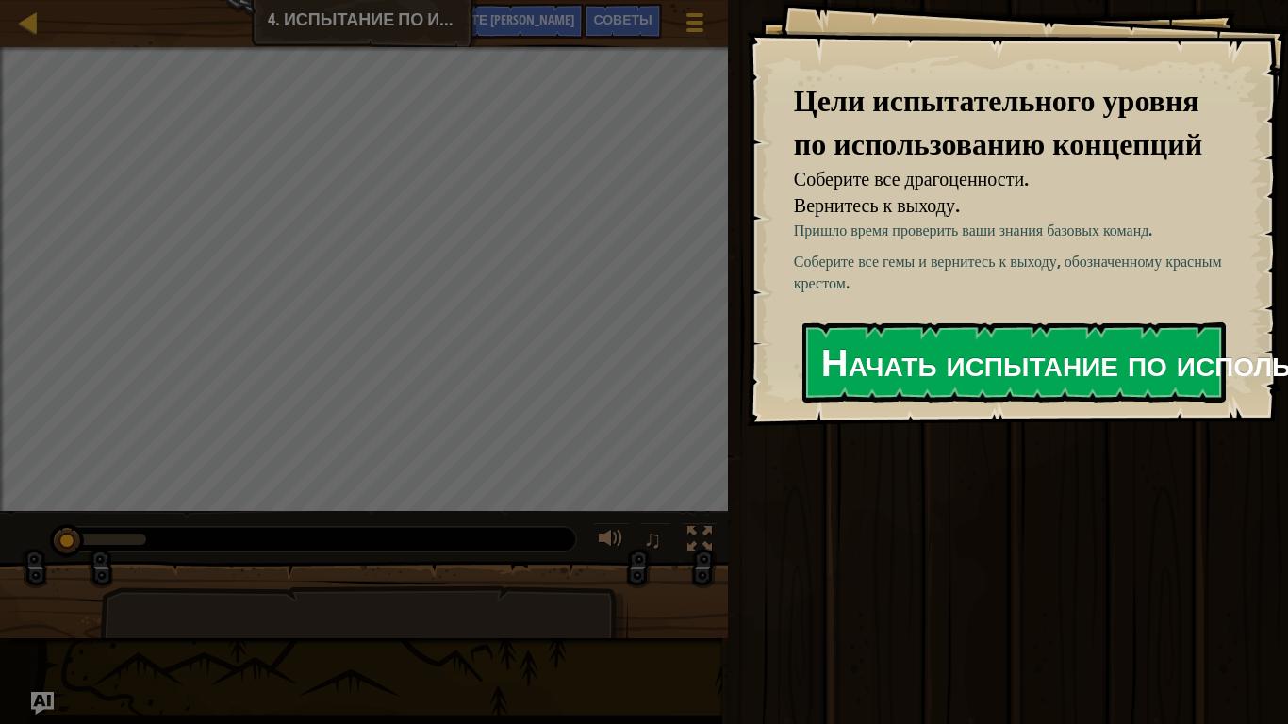
click at [899, 367] on font "Начать испытание по использованию концепций" at bounding box center [1214, 362] width 786 height 51
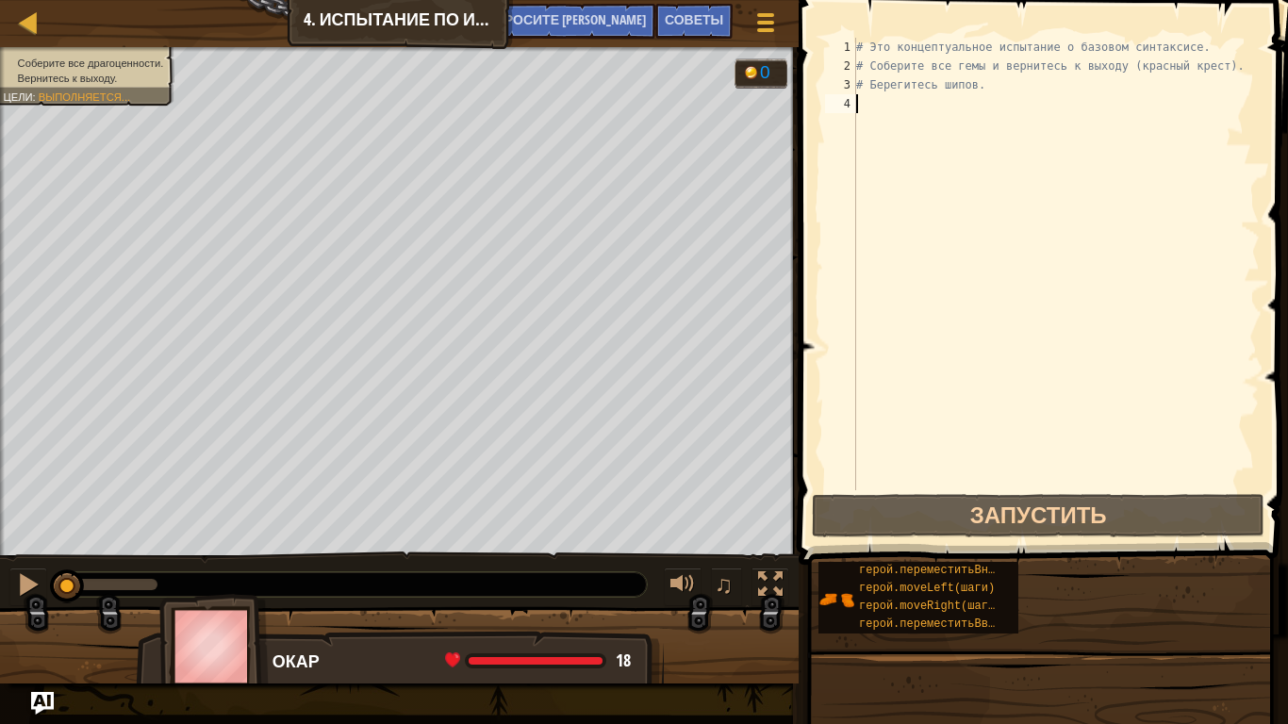
type textarea "h"
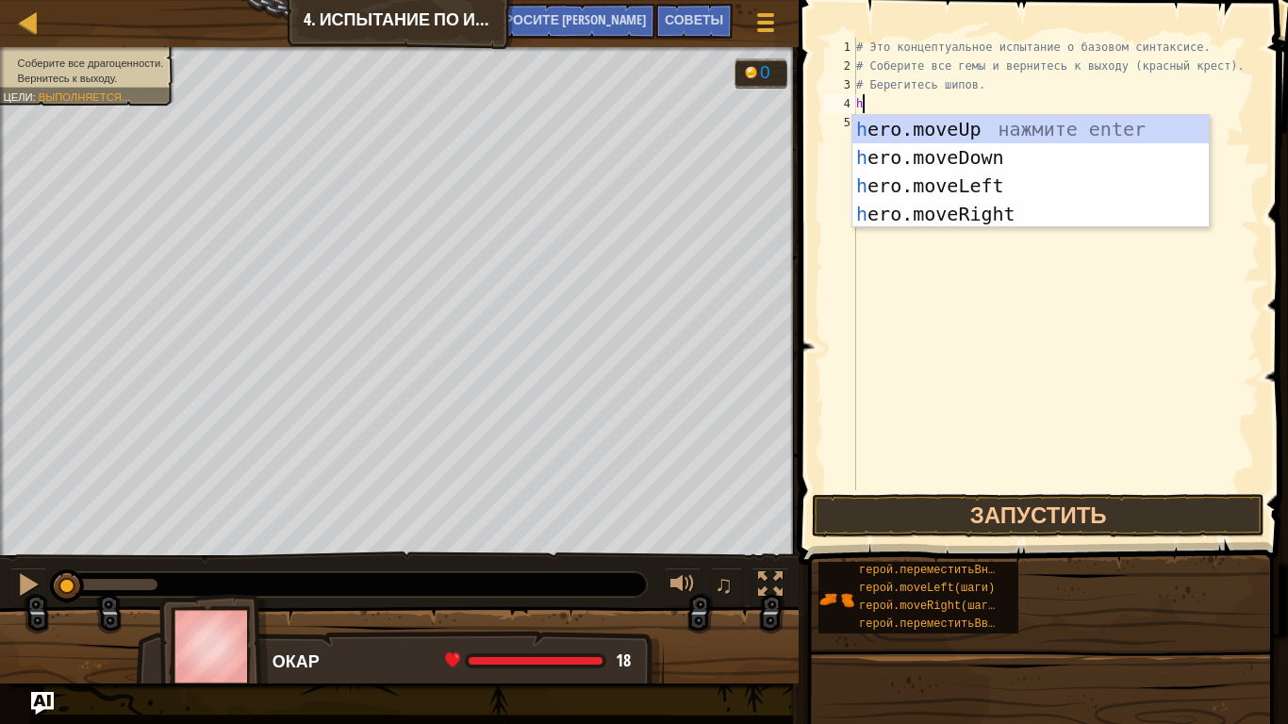
scroll to position [8, 0]
click at [909, 121] on div "h ero.moveUp нажмите Enter h ero.moveDown нажмите Enter h ero.moveLeft нажмите …" at bounding box center [1030, 200] width 356 height 170
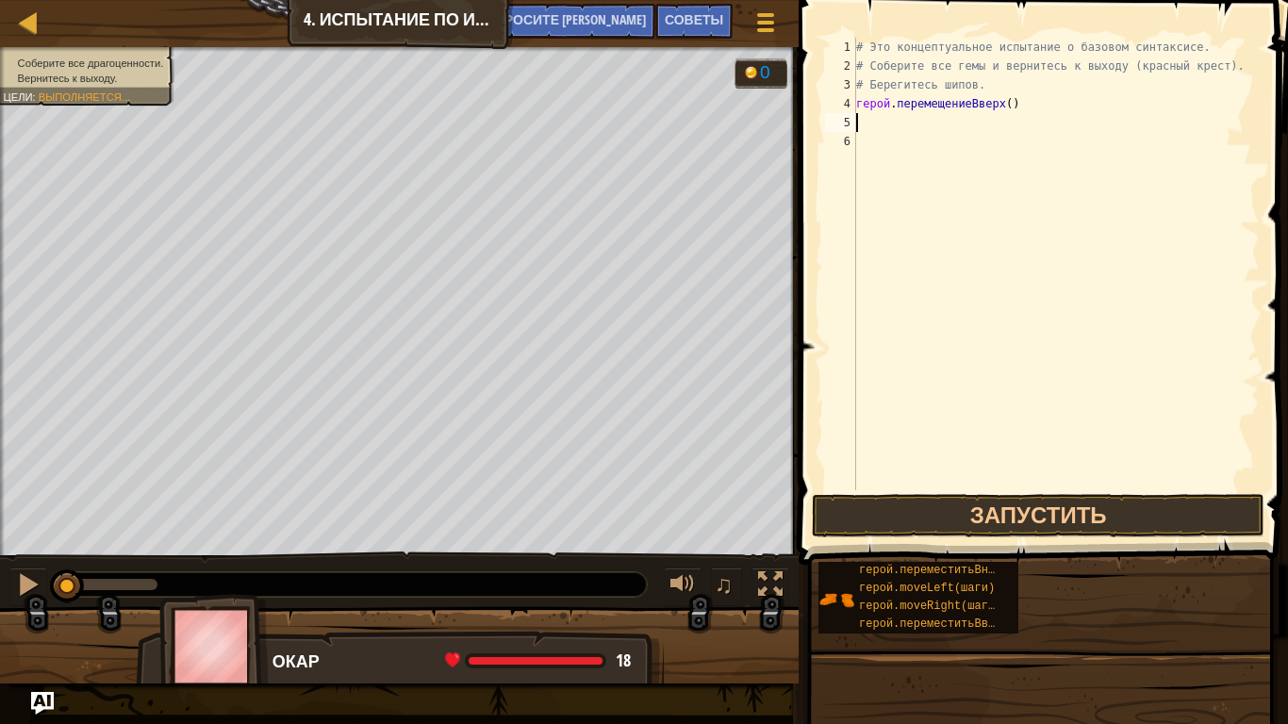
type textarea "h"
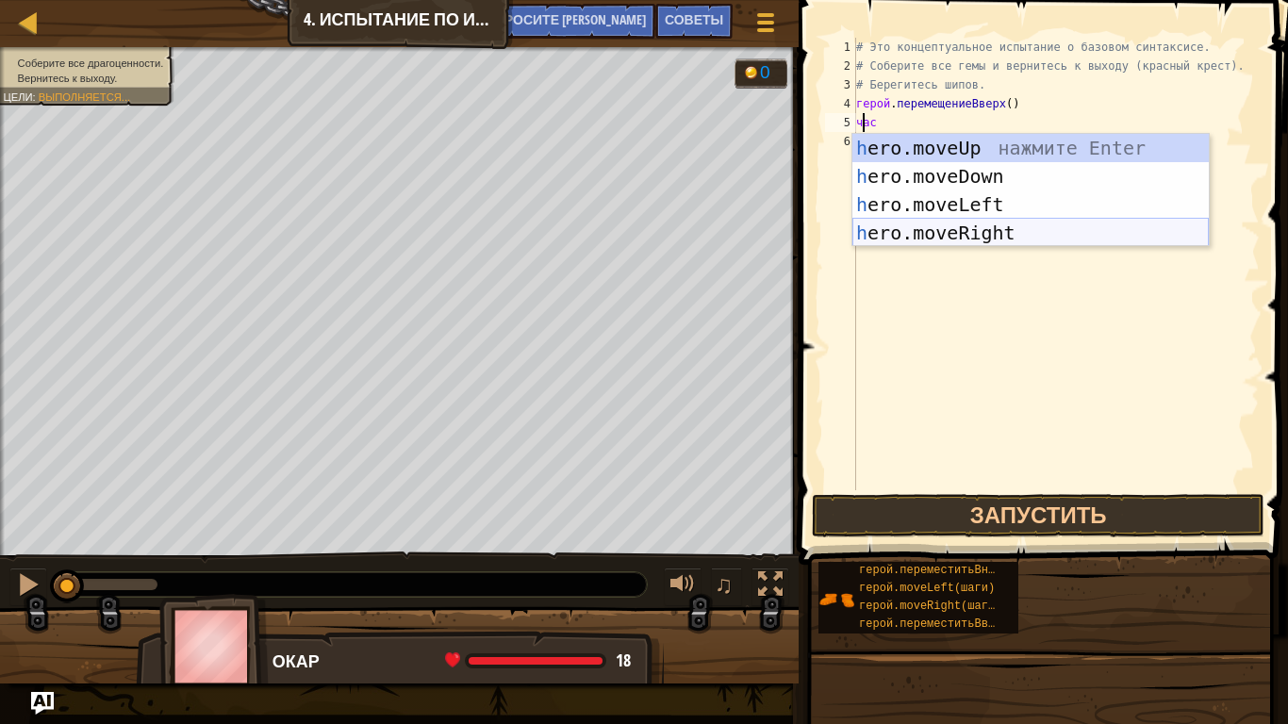
click at [951, 244] on div "h ero.moveUp нажмите Enter h ero.moveDown нажмите Enter h ero.moveLeft нажмите …" at bounding box center [1030, 219] width 356 height 170
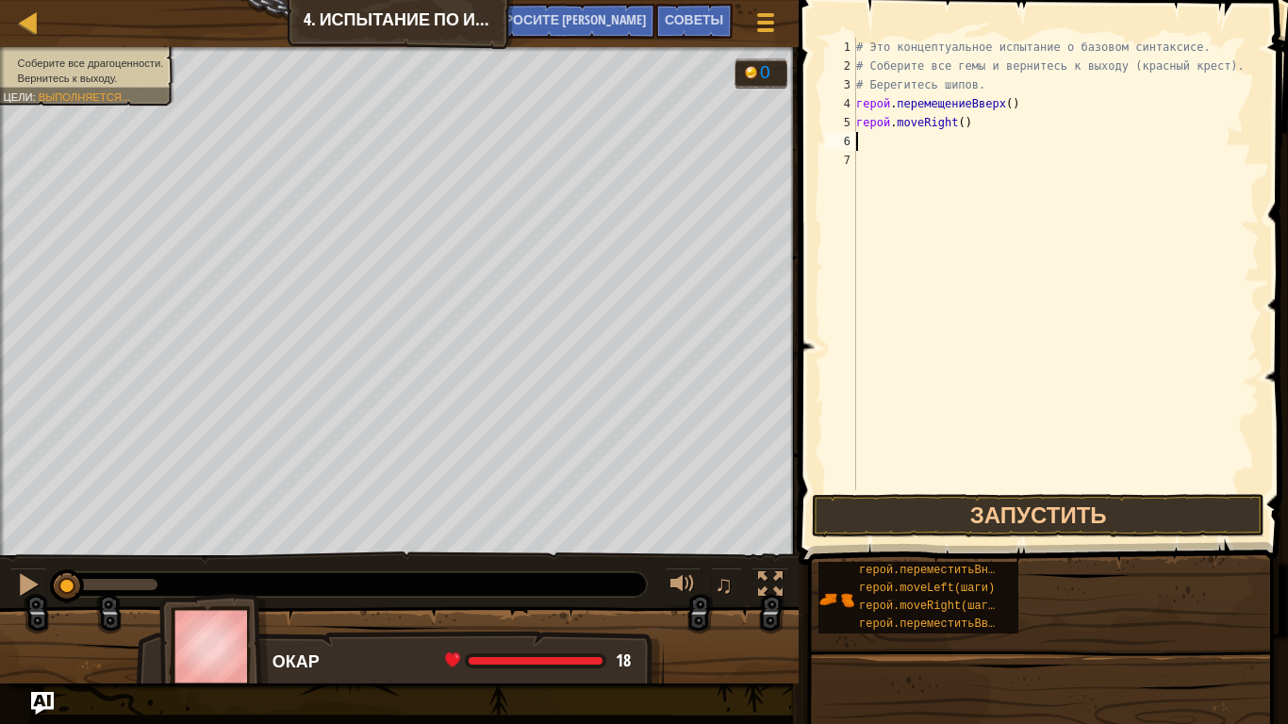
type textarea "h"
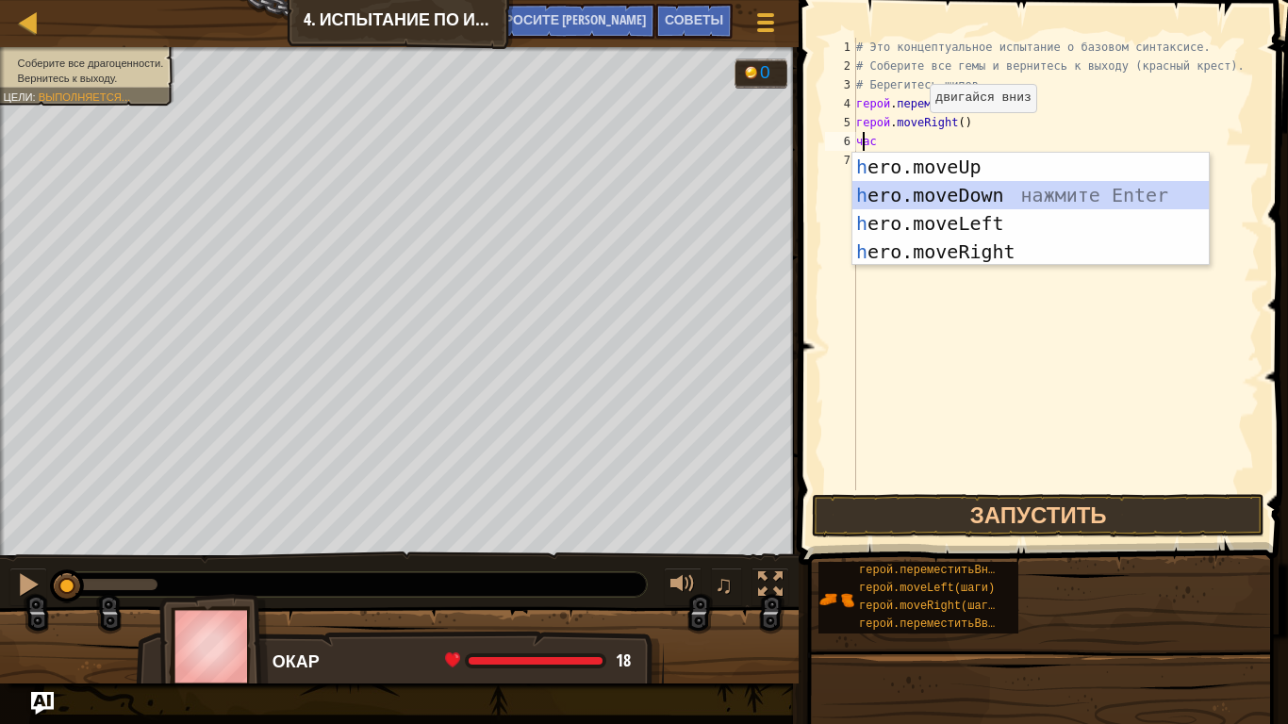
click at [948, 201] on div "h ero.moveUp нажмите Enter h ero.moveDown нажмите Enter h ero.moveLeft нажмите …" at bounding box center [1030, 238] width 356 height 170
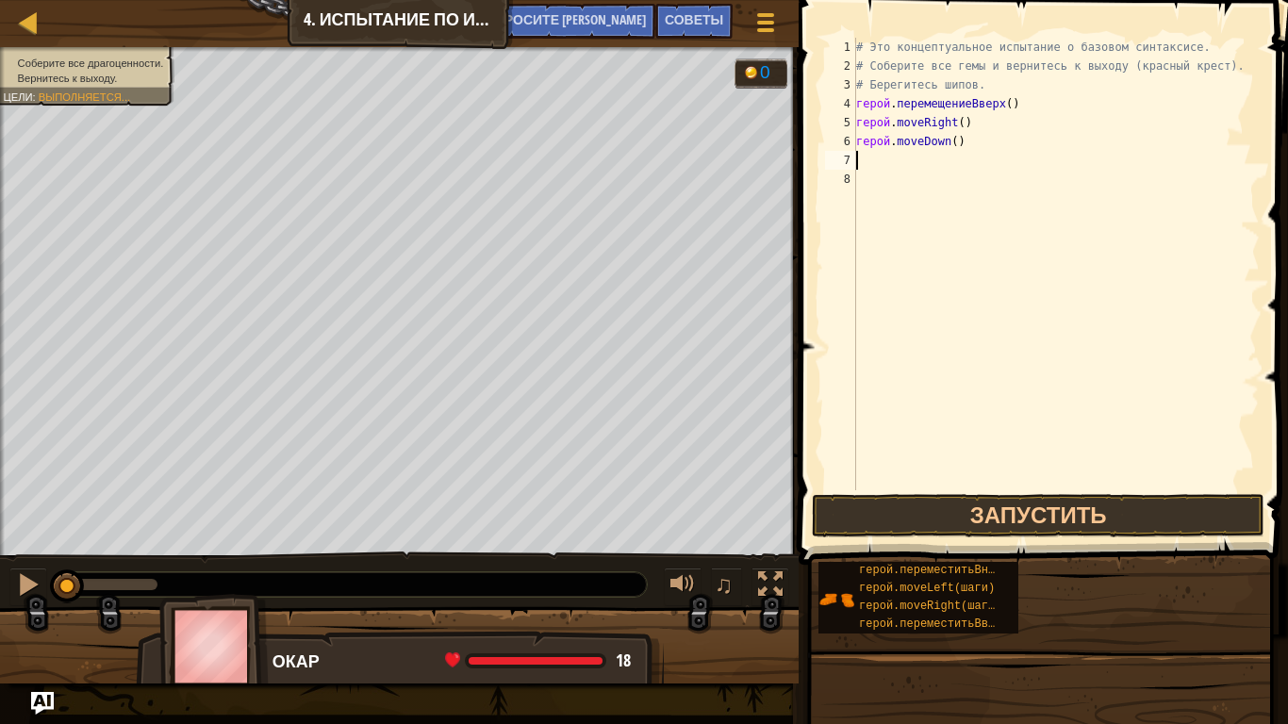
type textarea "h"
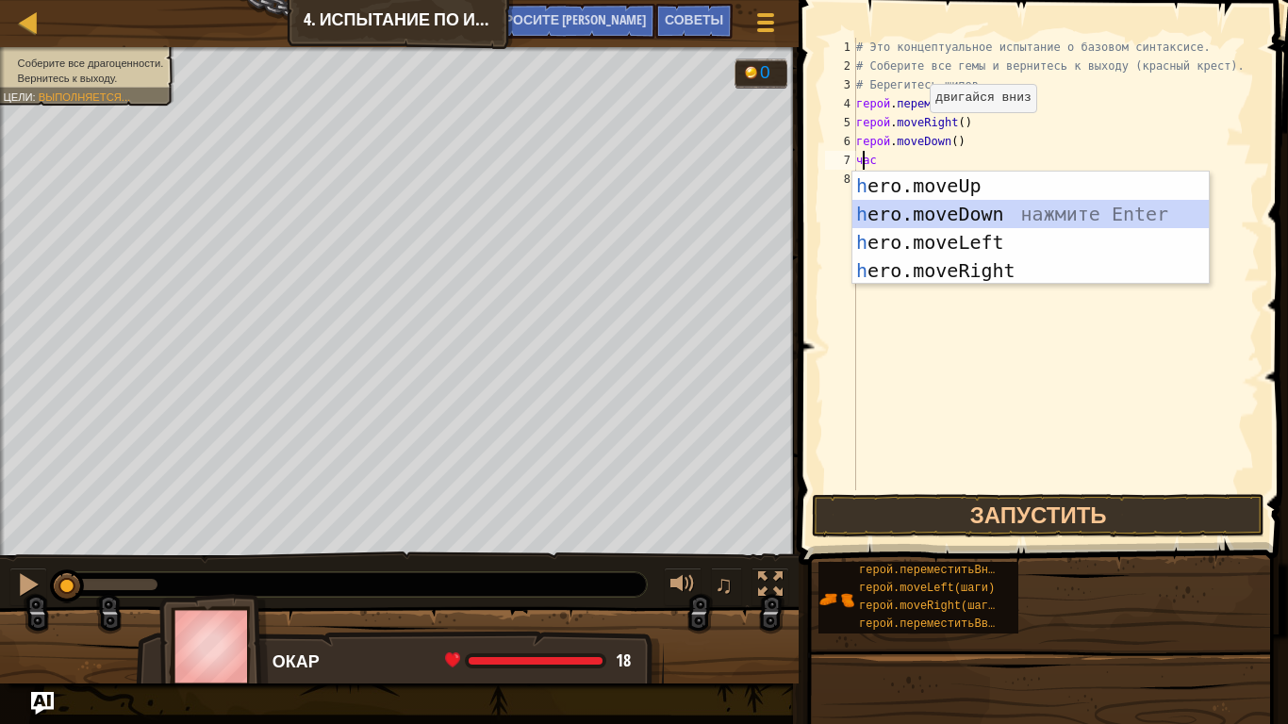
click at [949, 207] on div "h ero.moveUp нажмите Enter h ero.moveDown нажмите Enter h ero.moveLeft нажмите …" at bounding box center [1030, 257] width 356 height 170
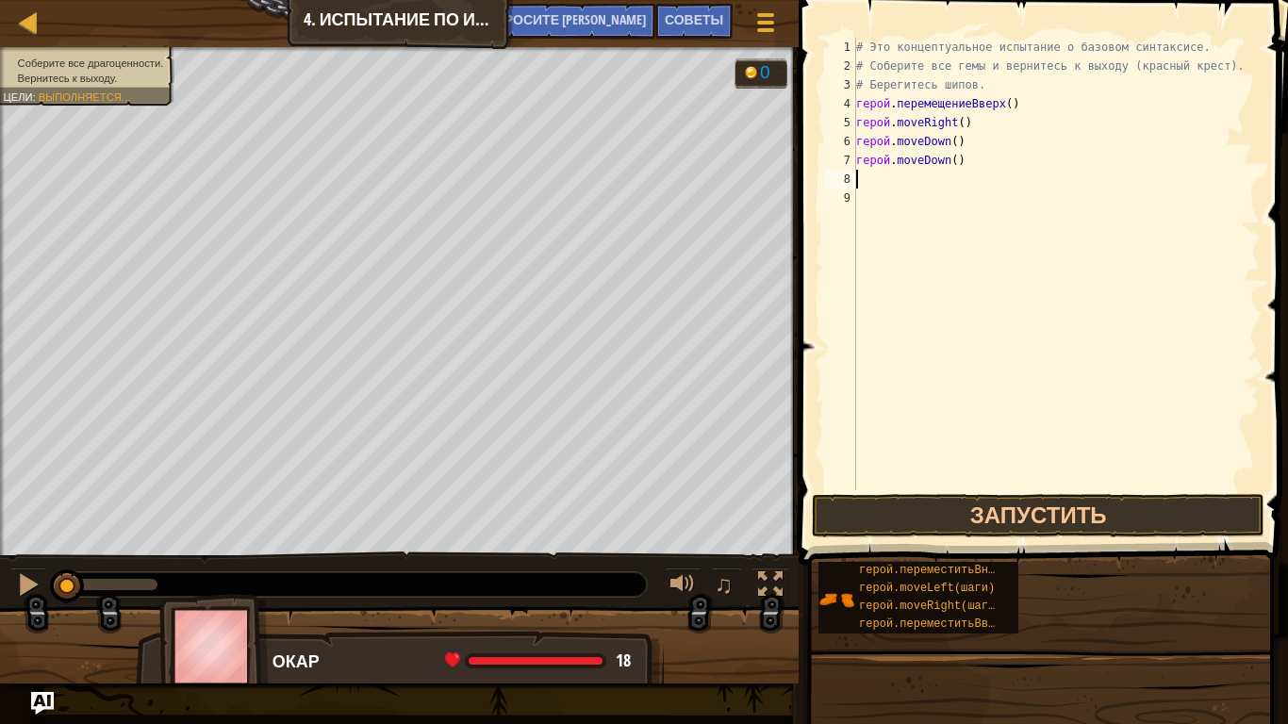
type textarea "h"
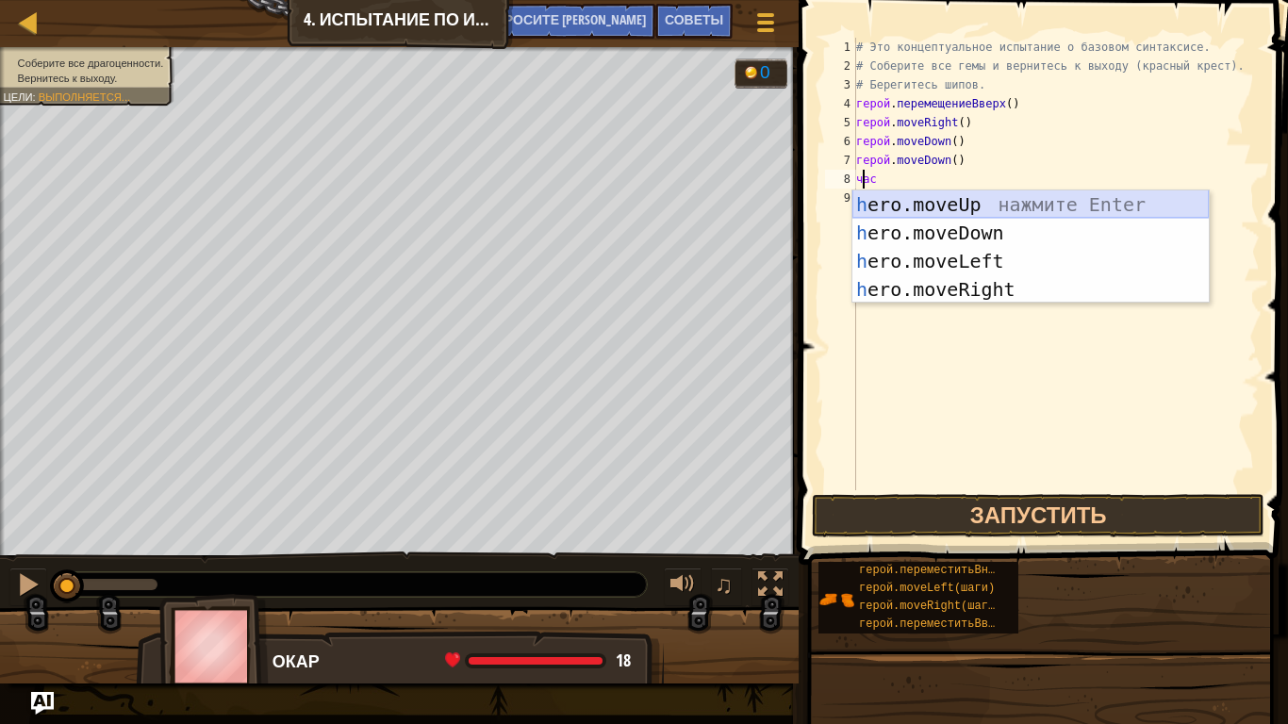
click at [969, 212] on div "h ero.moveUp нажмите Enter h ero.moveDown нажмите Enter h ero.moveLeft нажмите …" at bounding box center [1030, 275] width 356 height 170
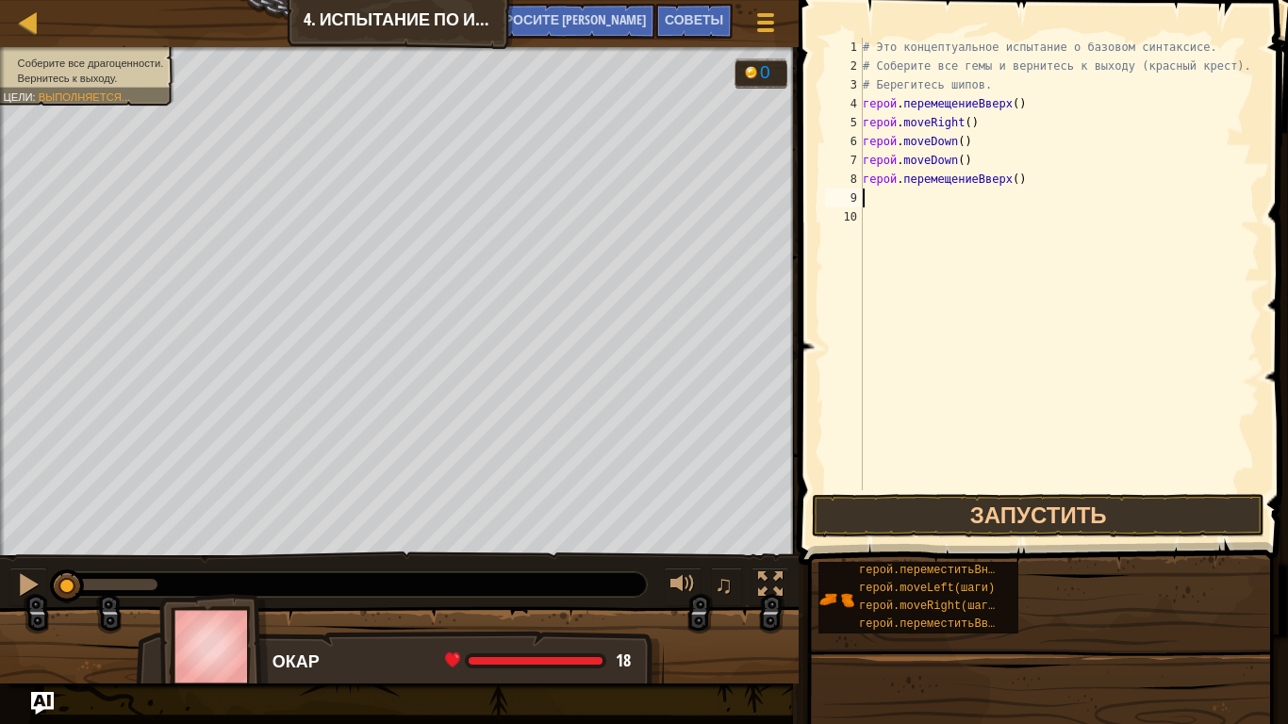
type textarea "h"
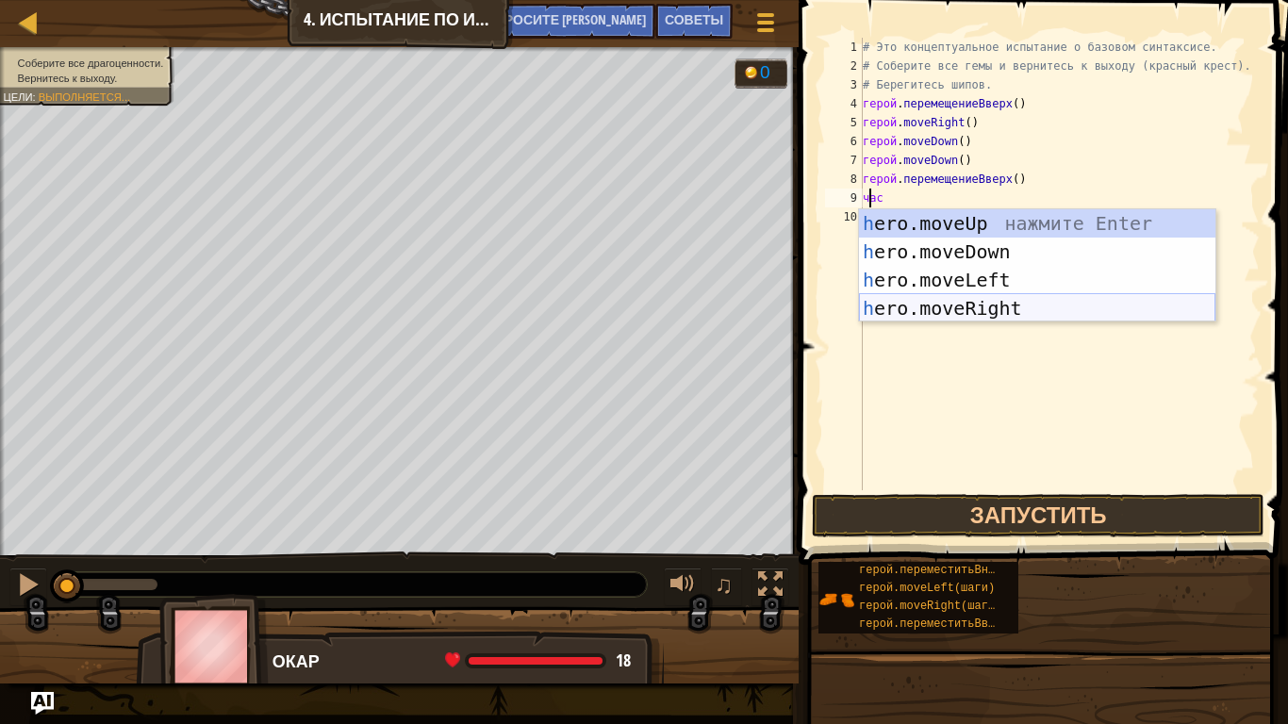
click at [1003, 318] on div "h ero.moveUp нажмите Enter h ero.moveDown нажмите Enter h ero.moveLeft нажмите …" at bounding box center [1037, 294] width 356 height 170
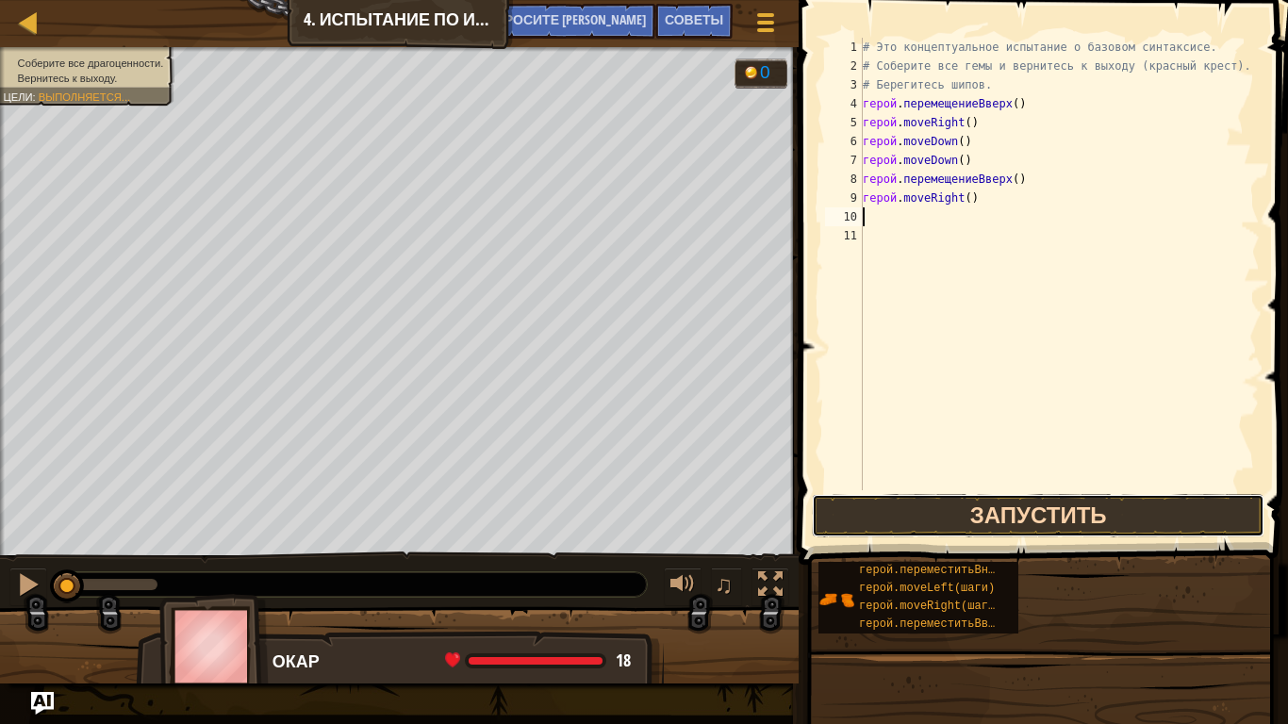
click at [1011, 505] on button "Запустить" at bounding box center [1038, 515] width 453 height 43
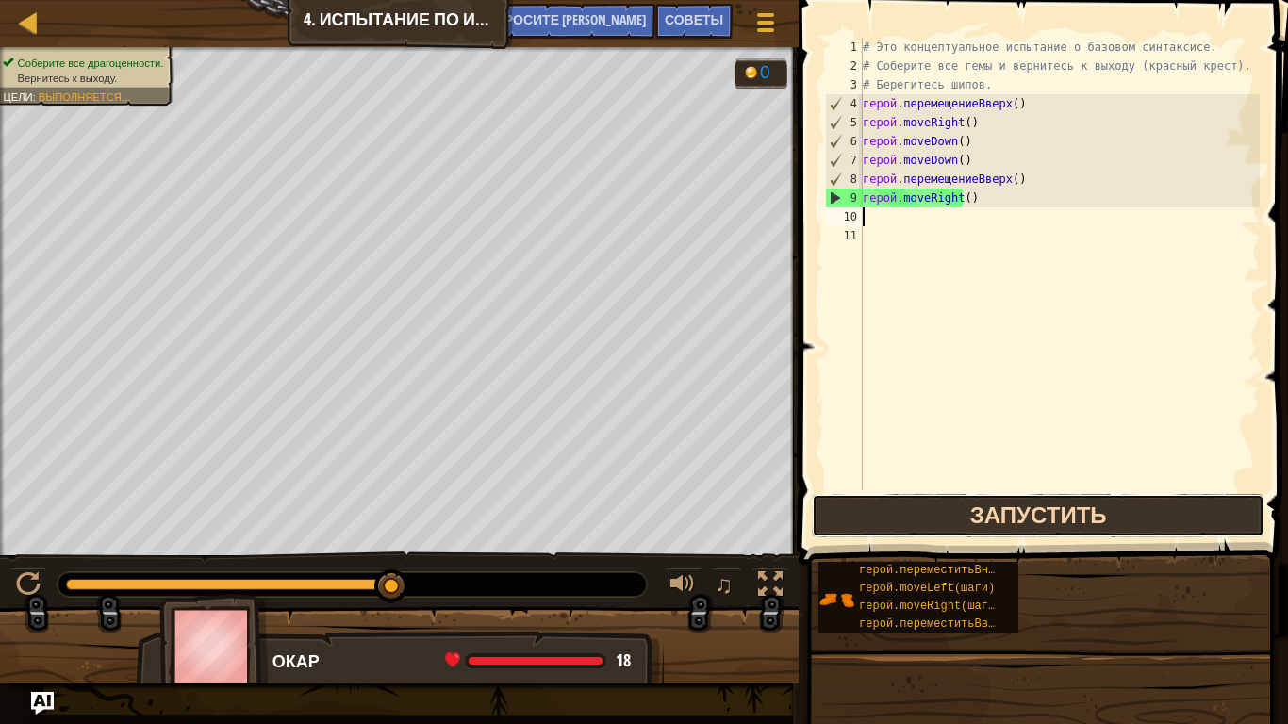
click at [1147, 503] on button "Запустить" at bounding box center [1038, 515] width 453 height 43
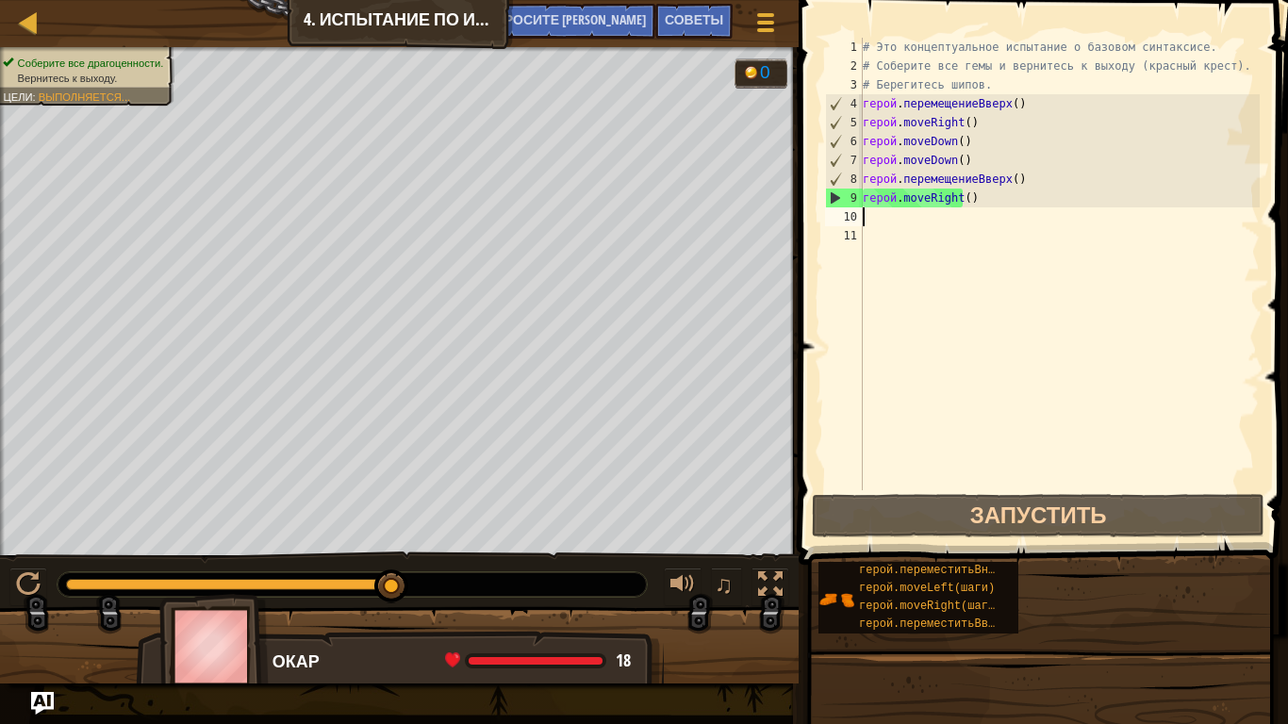
type textarea "h"
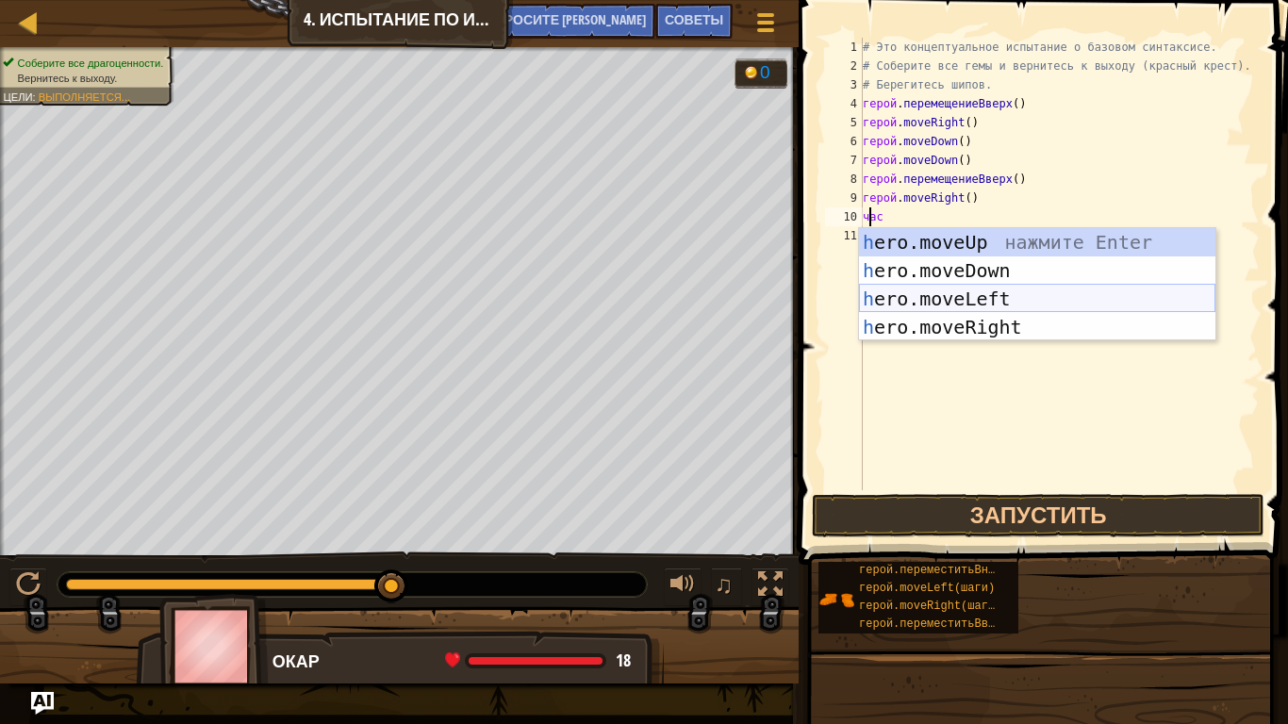
click at [1052, 297] on div "h ero.moveUp нажмите Enter h ero.moveDown нажмите Enter h ero.moveLeft нажмите …" at bounding box center [1037, 313] width 356 height 170
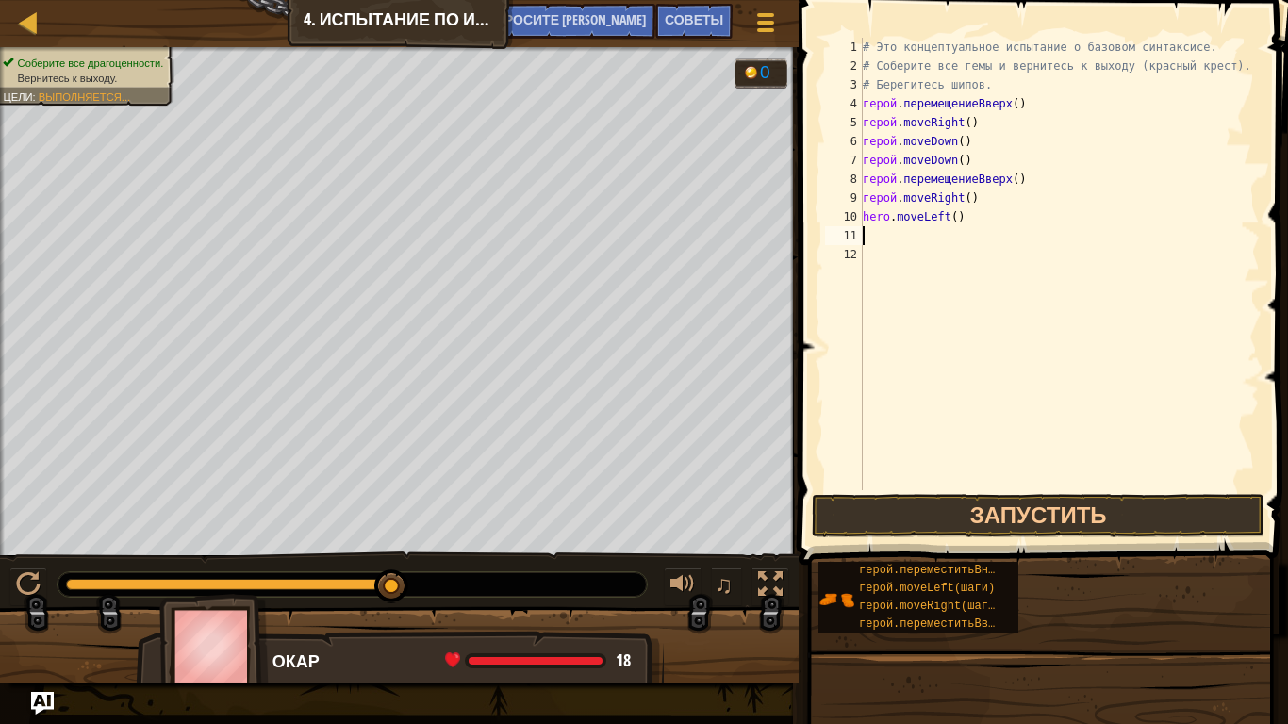
type textarea "h"
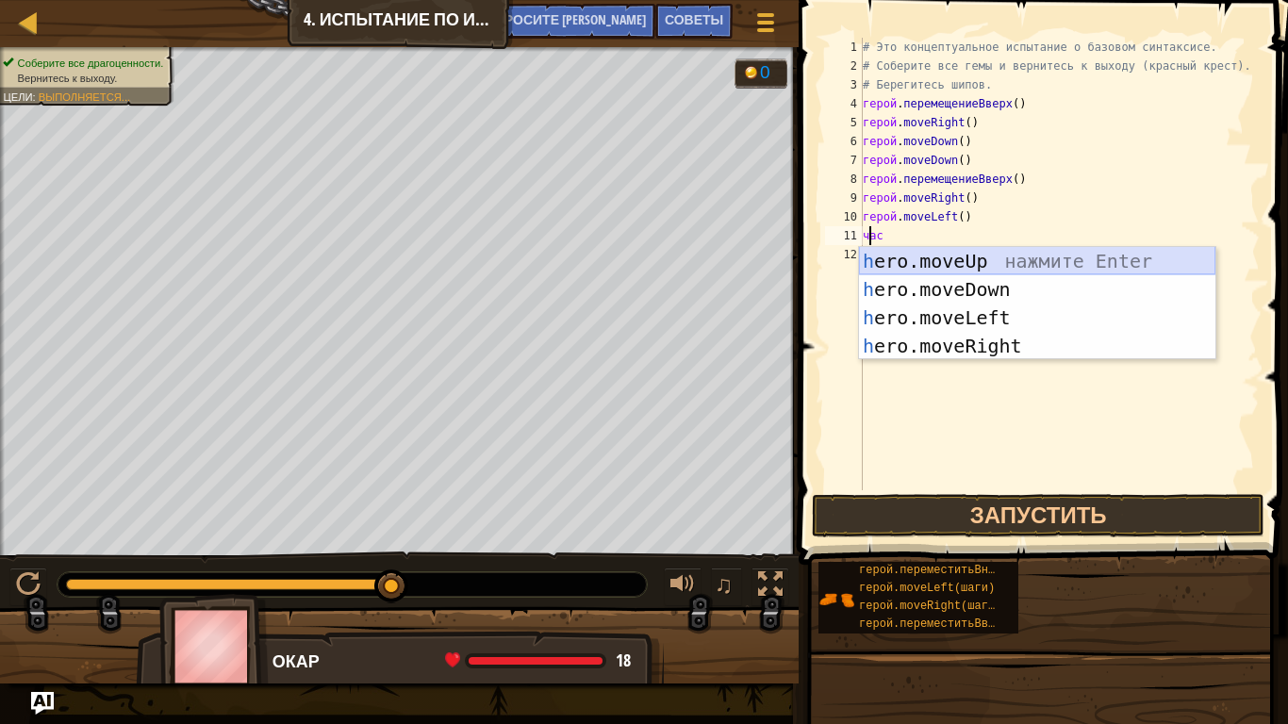
click at [1044, 260] on div "h ero.moveUp нажмите Enter h ero.moveDown нажмите Enter h ero.moveLeft нажмите …" at bounding box center [1037, 332] width 356 height 170
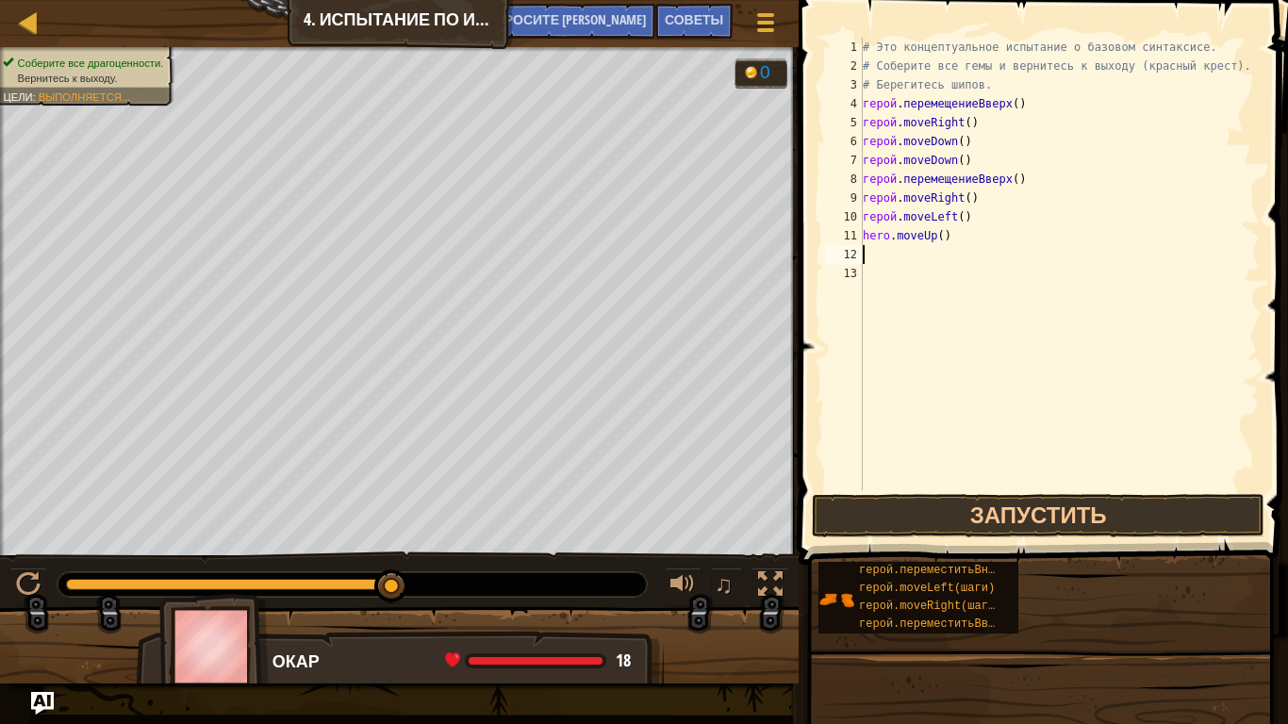
type textarea "h"
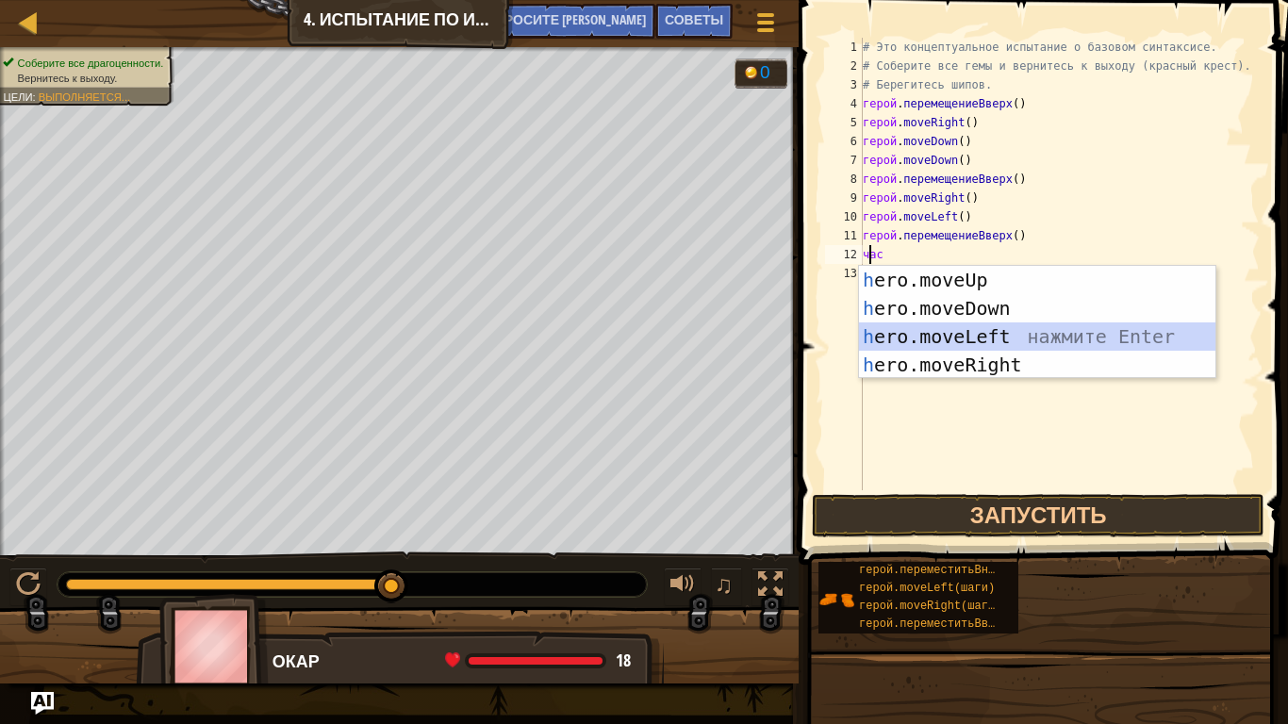
click at [1033, 332] on div "h ero.moveUp нажмите Enter h ero.moveDown нажмите Enter h ero.moveLeft нажмите …" at bounding box center [1037, 351] width 356 height 170
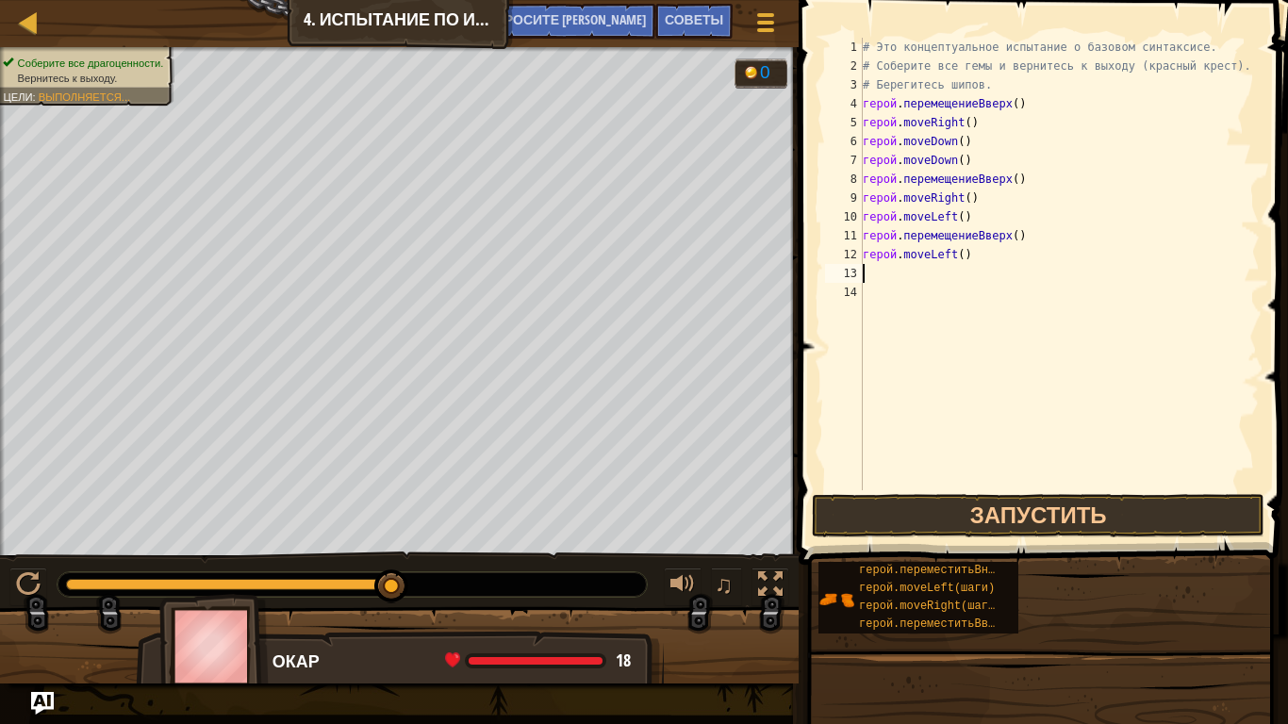
type textarea "h"
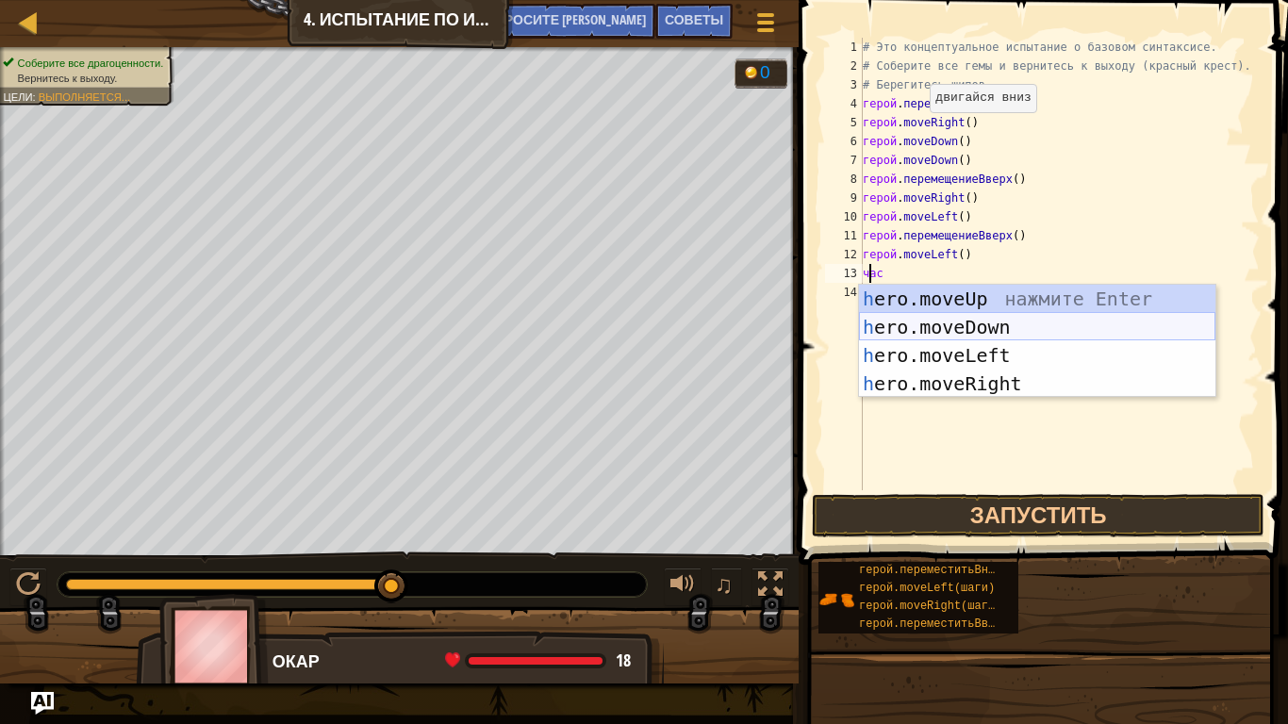
click at [1034, 335] on div "h ero.moveUp нажмите Enter h ero.moveDown нажмите Enter h ero.moveLeft нажмите …" at bounding box center [1037, 370] width 356 height 170
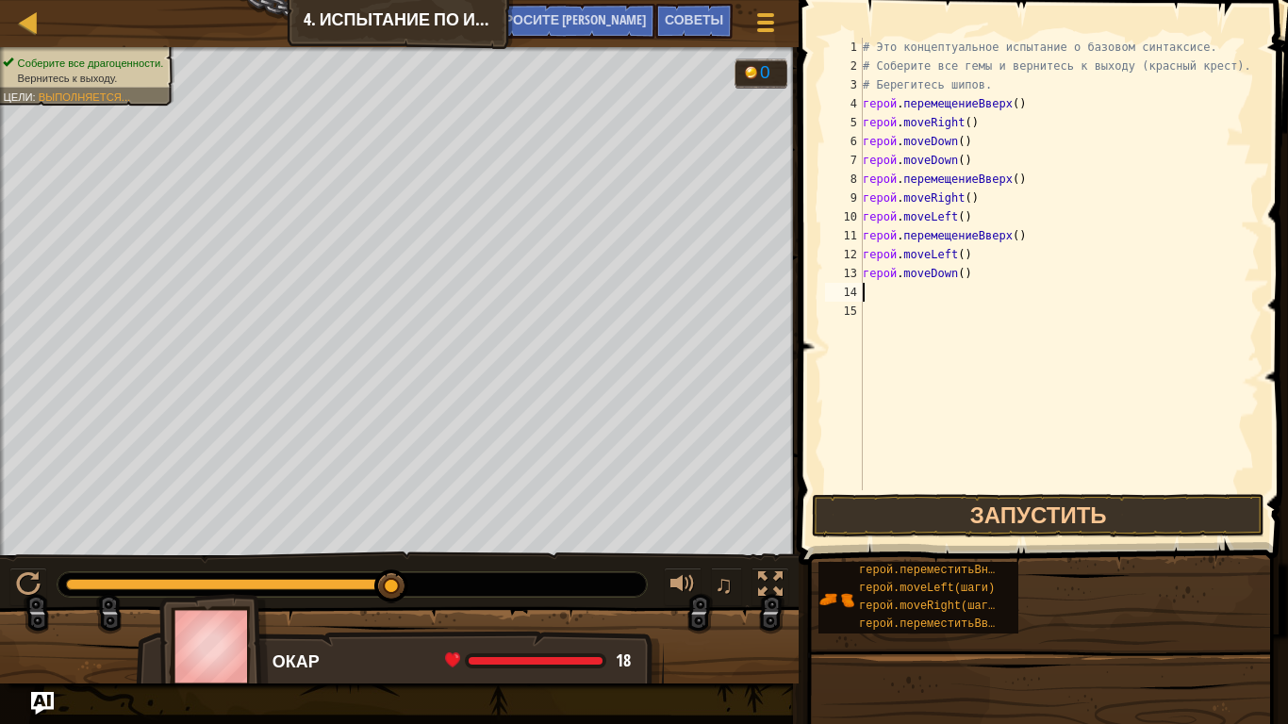
type textarea "h"
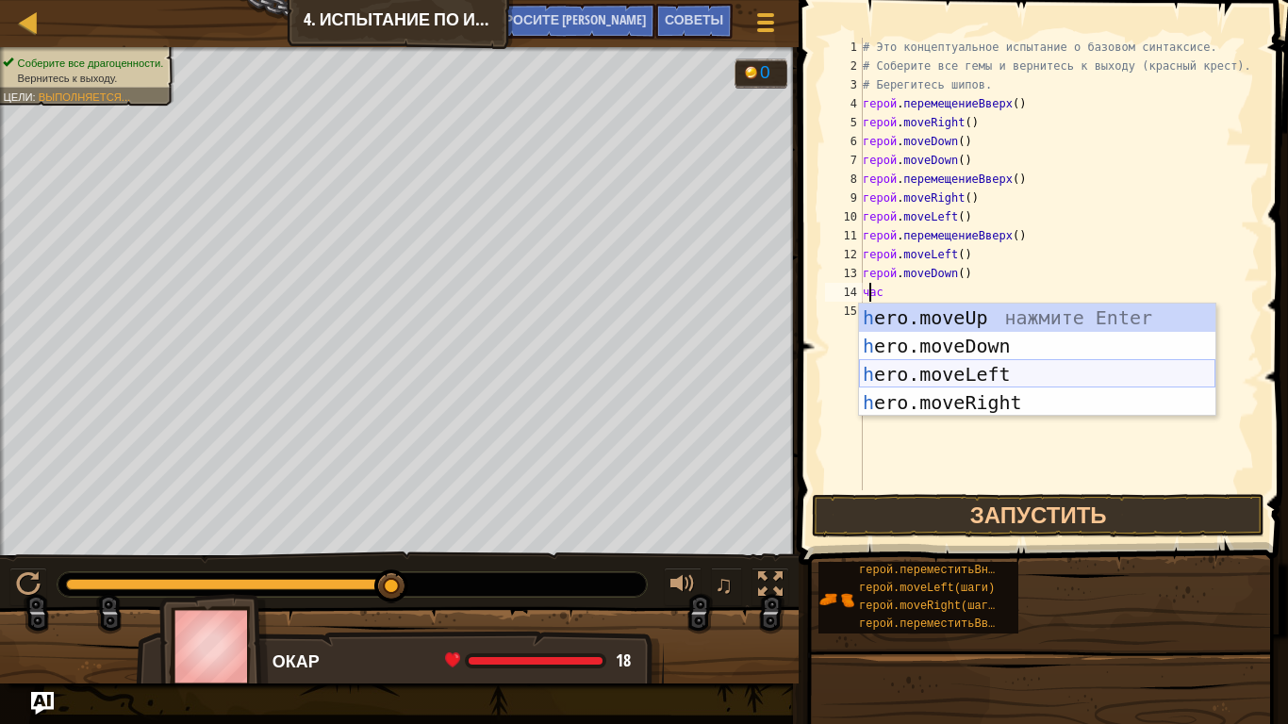
click at [1031, 372] on div "h ero.moveUp нажмите Enter h ero.moveDown нажмите Enter h ero.moveLeft нажмите …" at bounding box center [1037, 389] width 356 height 170
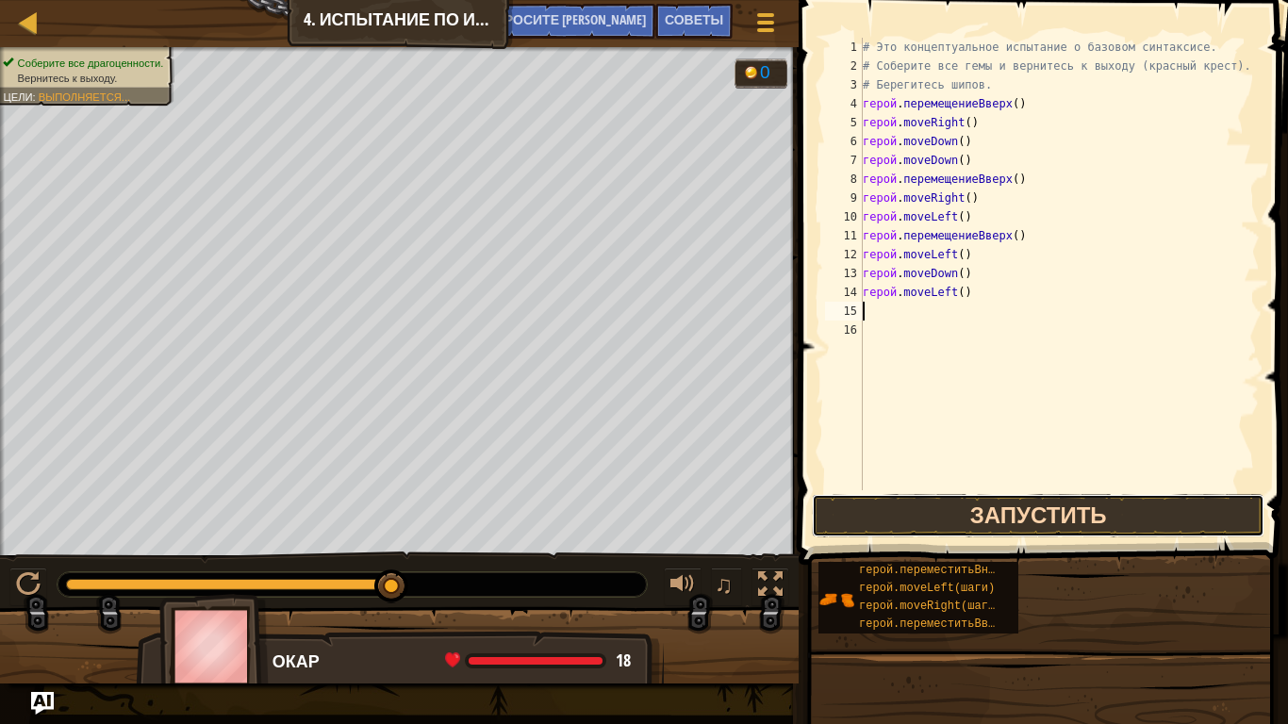
click at [1027, 513] on button "Запустить" at bounding box center [1038, 515] width 453 height 43
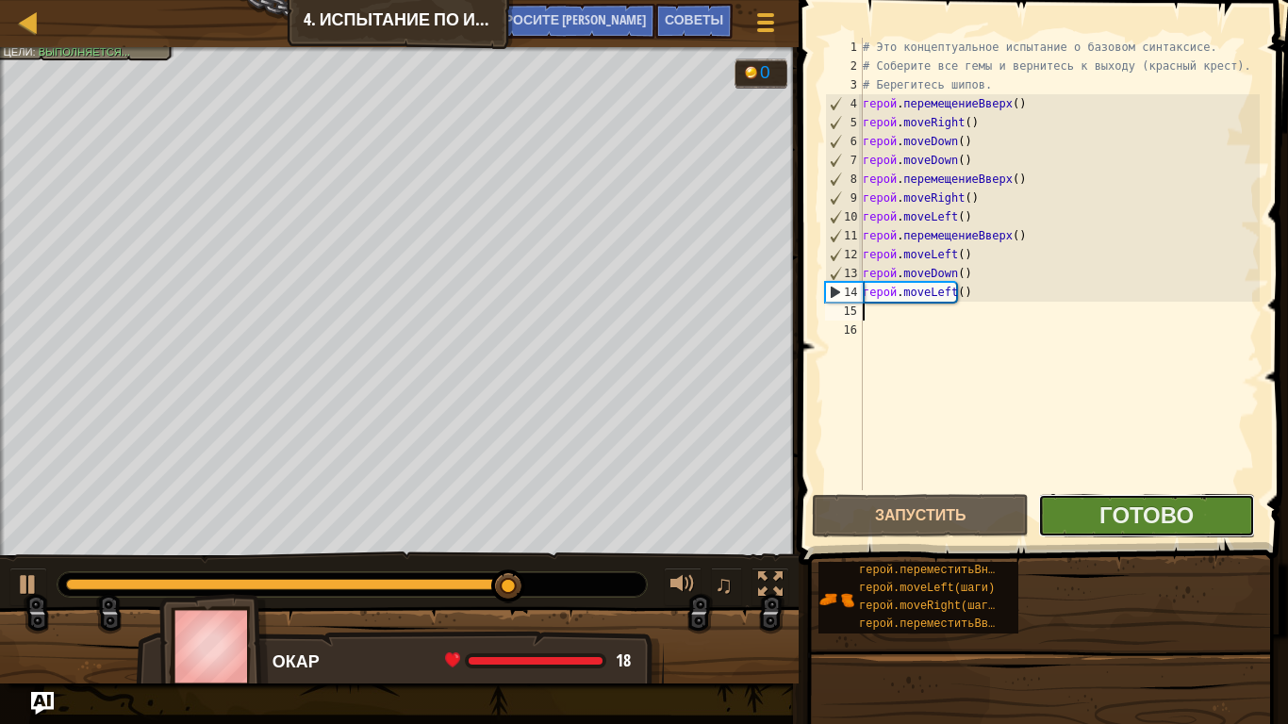
click at [1073, 525] on button "Готово" at bounding box center [1146, 515] width 217 height 43
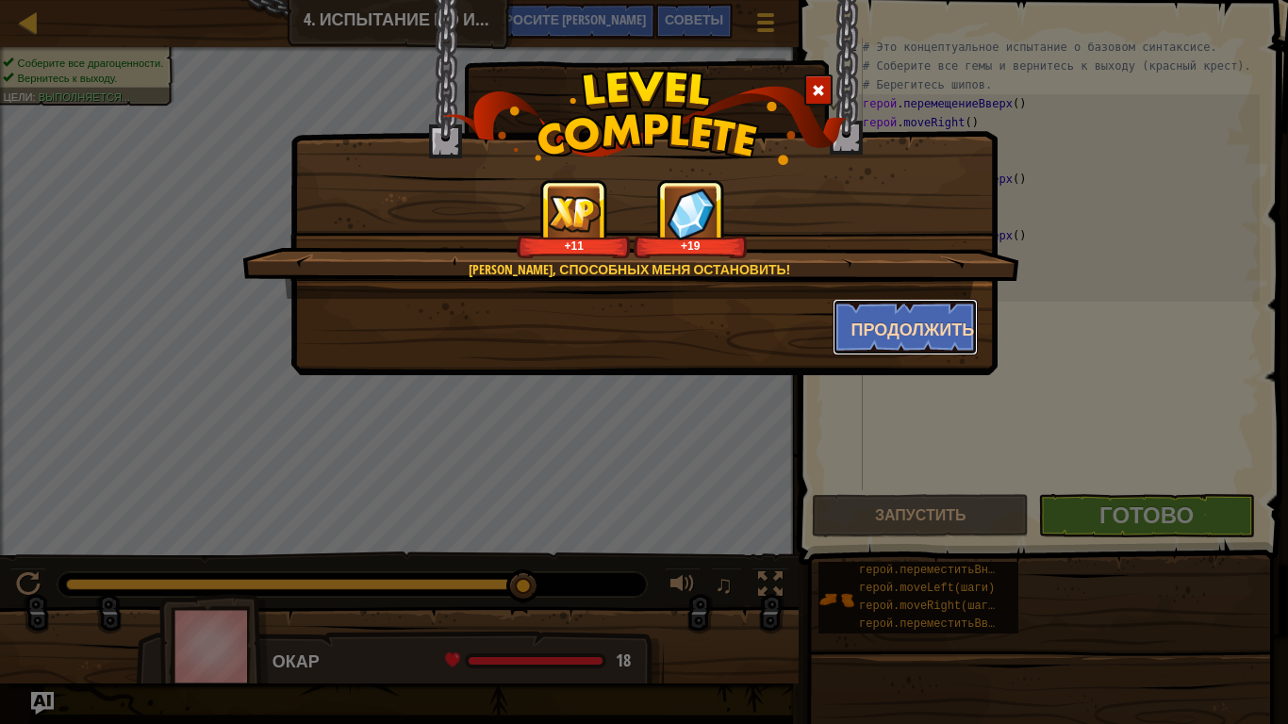
click at [920, 313] on button "Продолжить" at bounding box center [906, 327] width 146 height 57
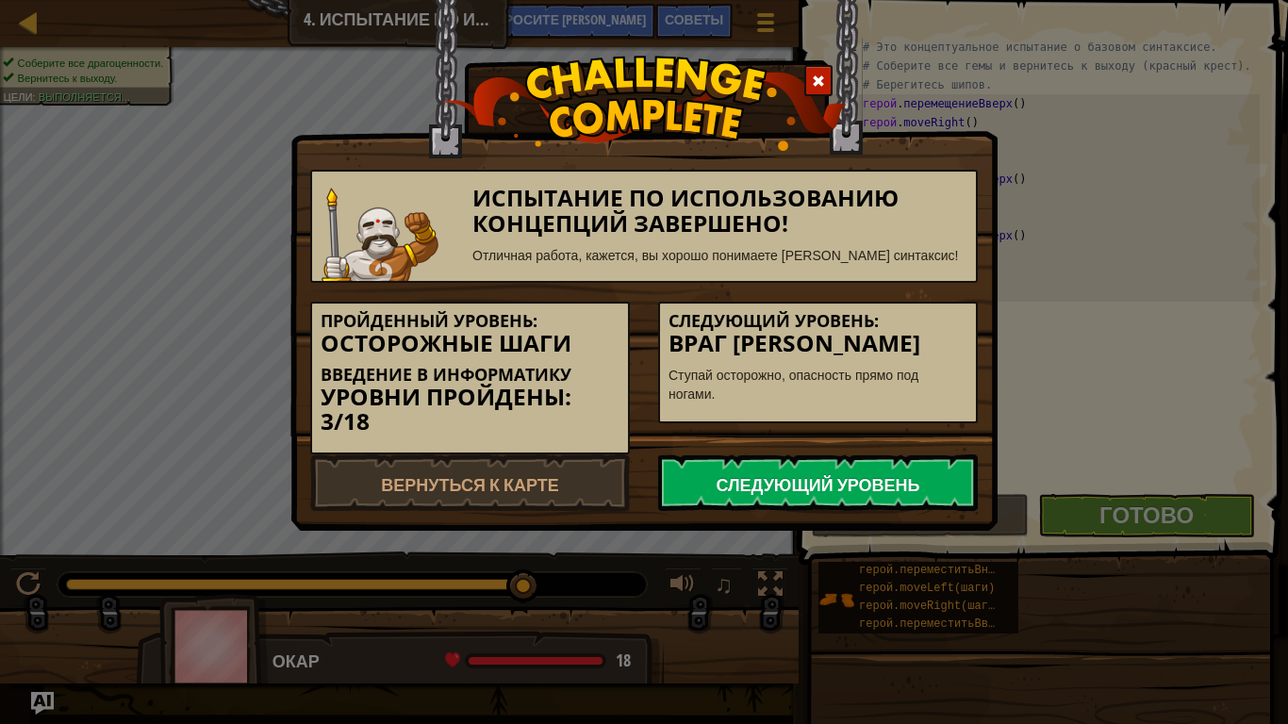
click at [895, 467] on link "Следующий уровень" at bounding box center [818, 482] width 320 height 57
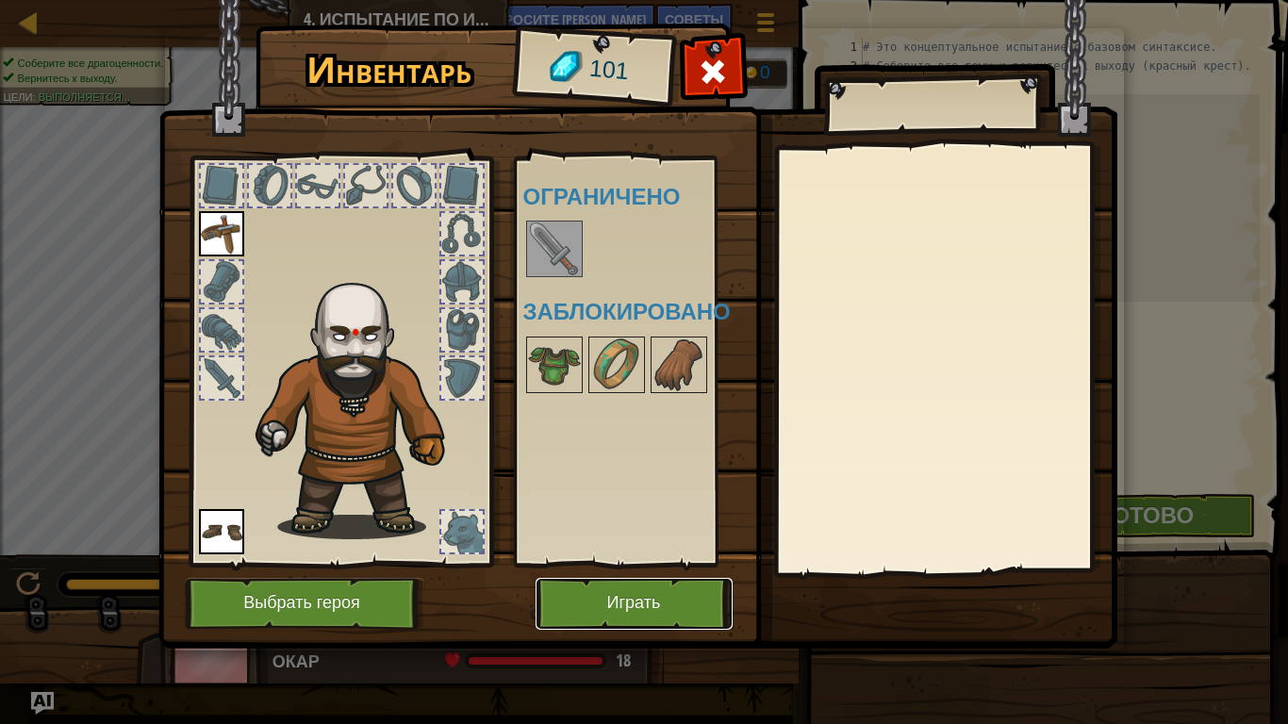
click at [692, 599] on button "Играть" at bounding box center [634, 604] width 197 height 52
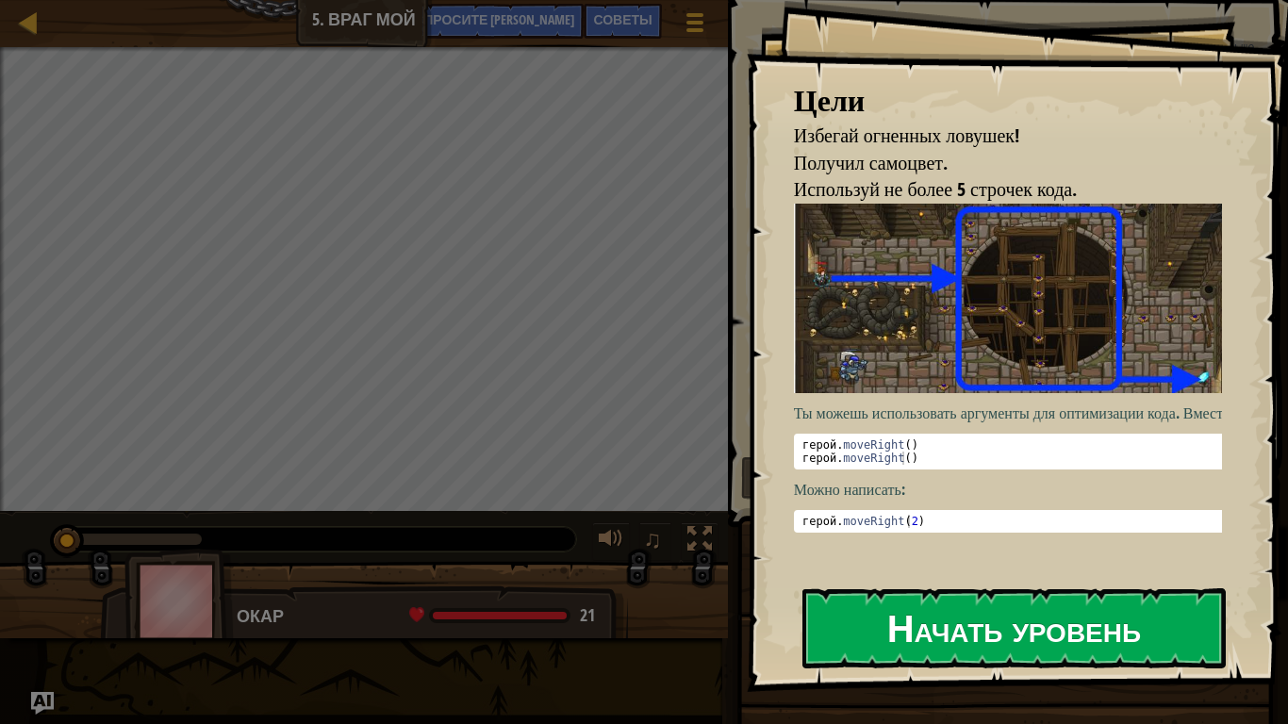
click at [840, 603] on button "Начать уровень" at bounding box center [1013, 627] width 423 height 79
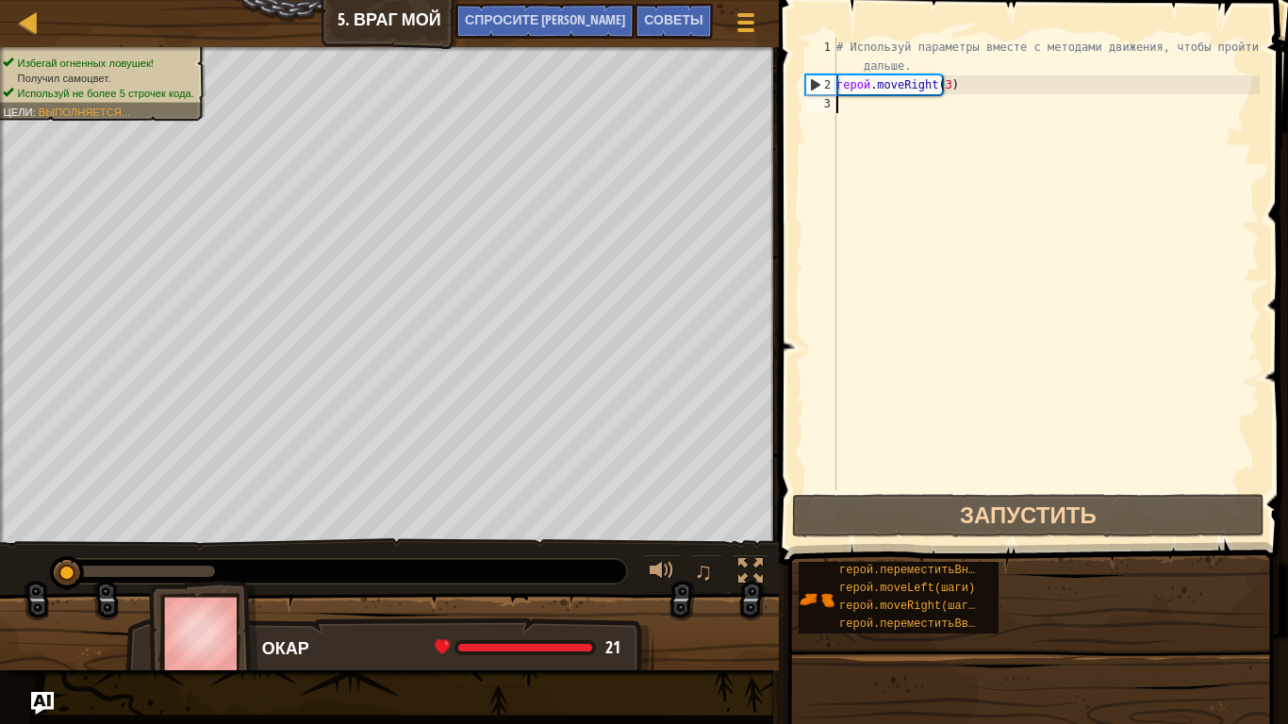
type textarea "h"
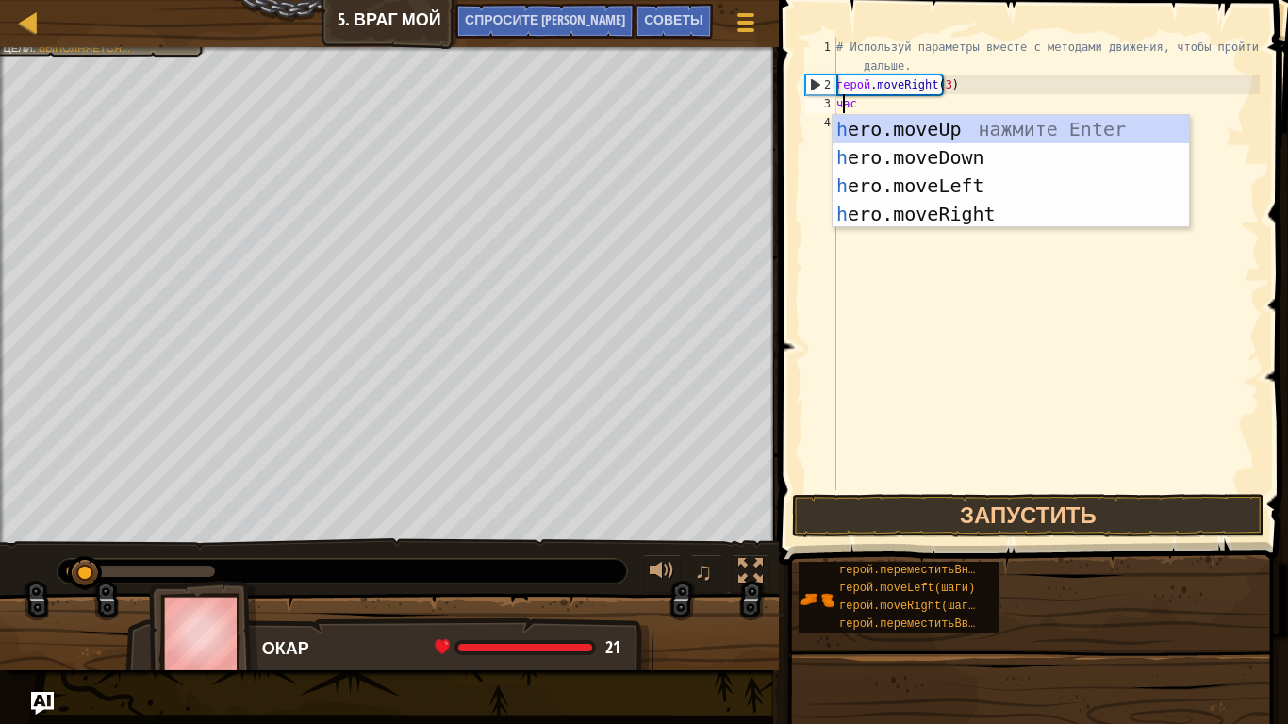
click at [914, 298] on div "# Используй параметры вместе с методами движения, чтобы пройти дальше. герой . …" at bounding box center [1046, 292] width 427 height 509
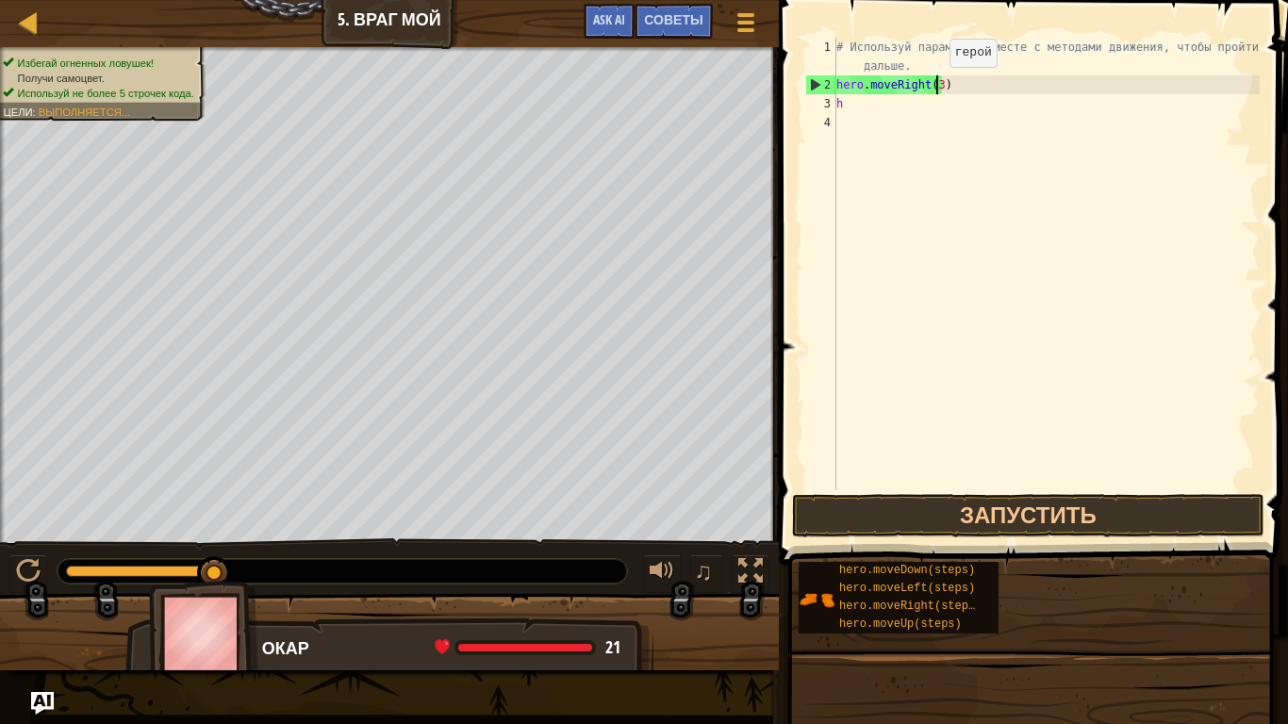
click at [933, 86] on div "# Используй параметры вместе с методами движения, чтобы пройти дальше. hero . m…" at bounding box center [1046, 292] width 427 height 509
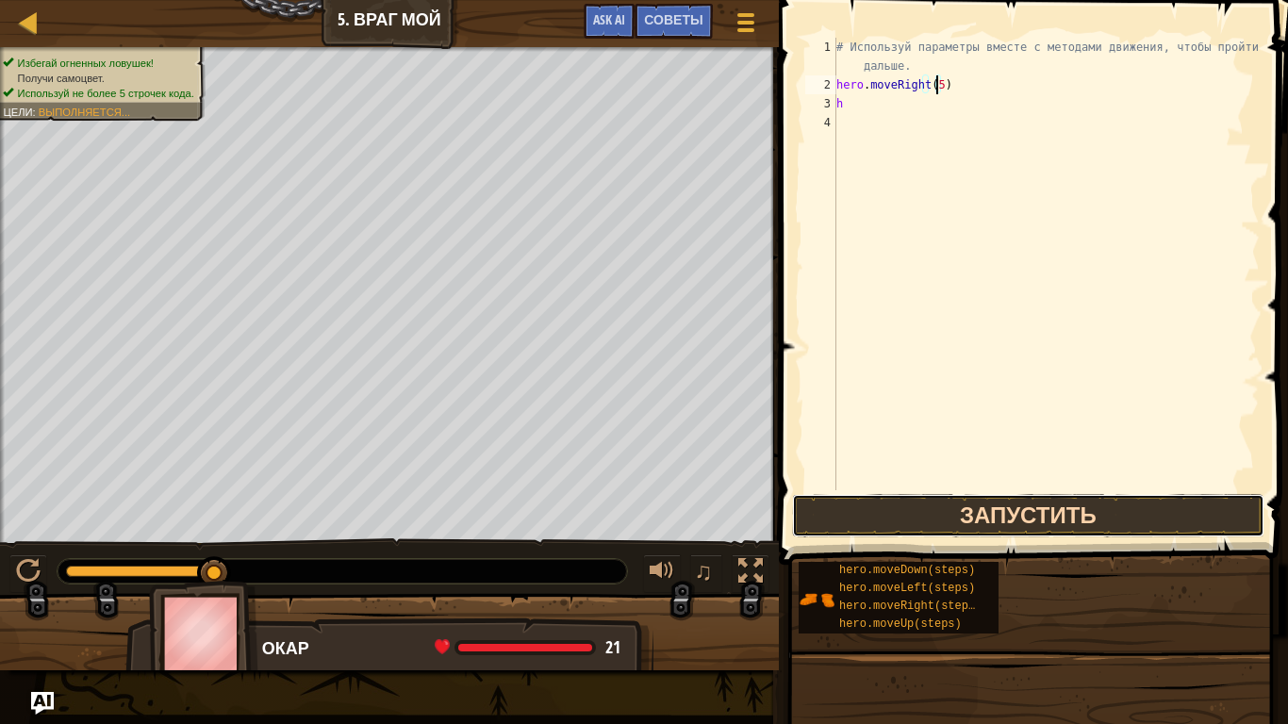
click at [953, 525] on button "Запустить" at bounding box center [1028, 515] width 472 height 43
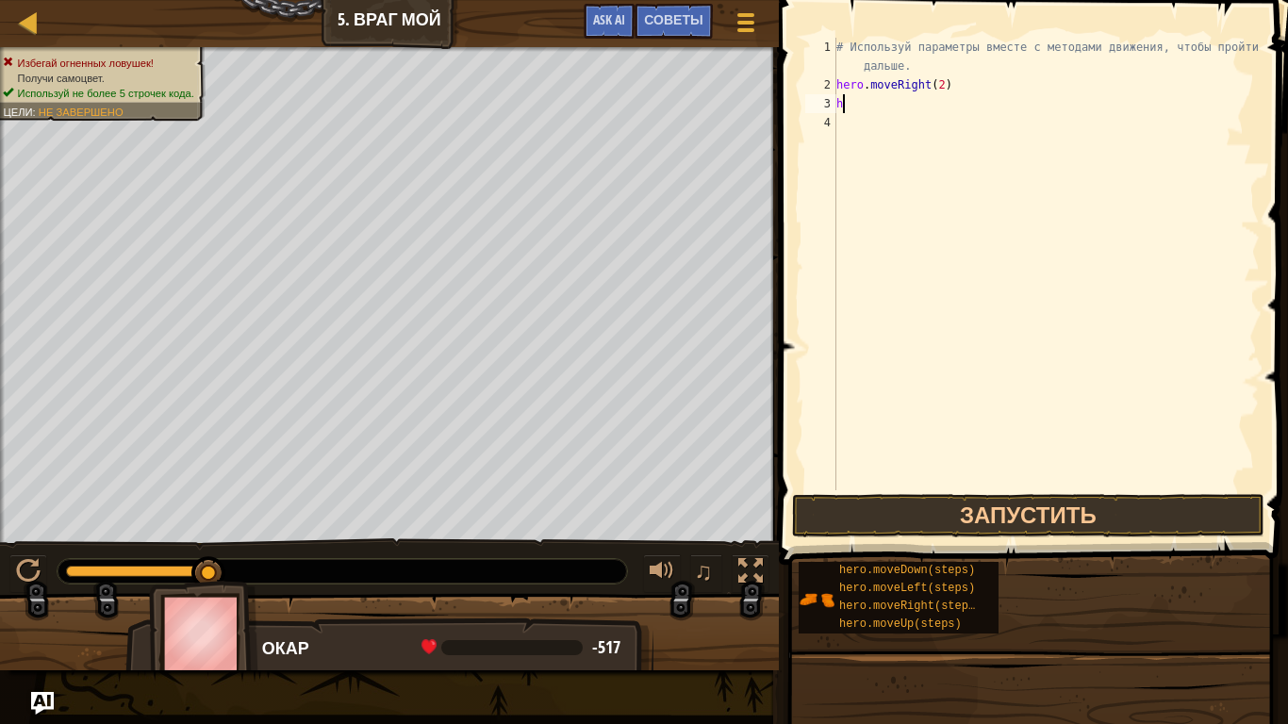
click at [871, 103] on div "# Используй параметры вместе с методами движения, чтобы пройти дальше. hero . m…" at bounding box center [1046, 292] width 427 height 509
type textarea "h"
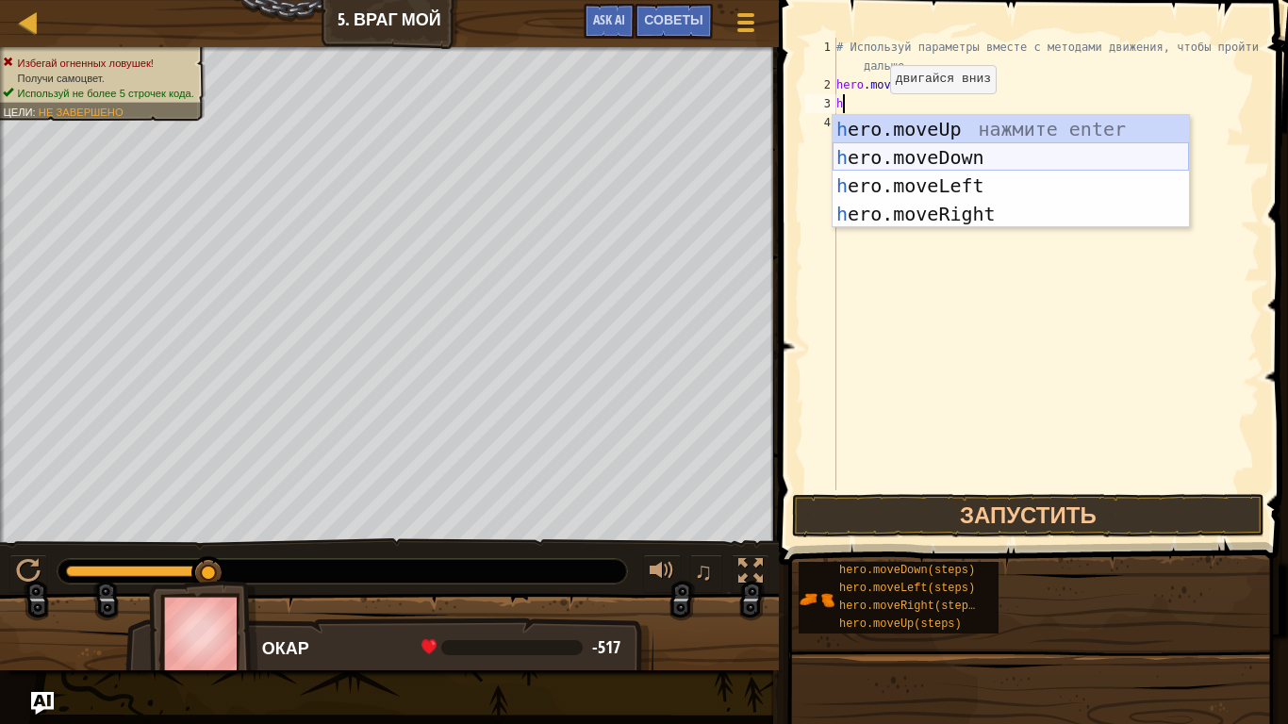
click at [881, 145] on div "h ero.moveUp нажмите enter h ero.moveDown нажмите enter h ero.moveLeft нажмите …" at bounding box center [1011, 200] width 356 height 170
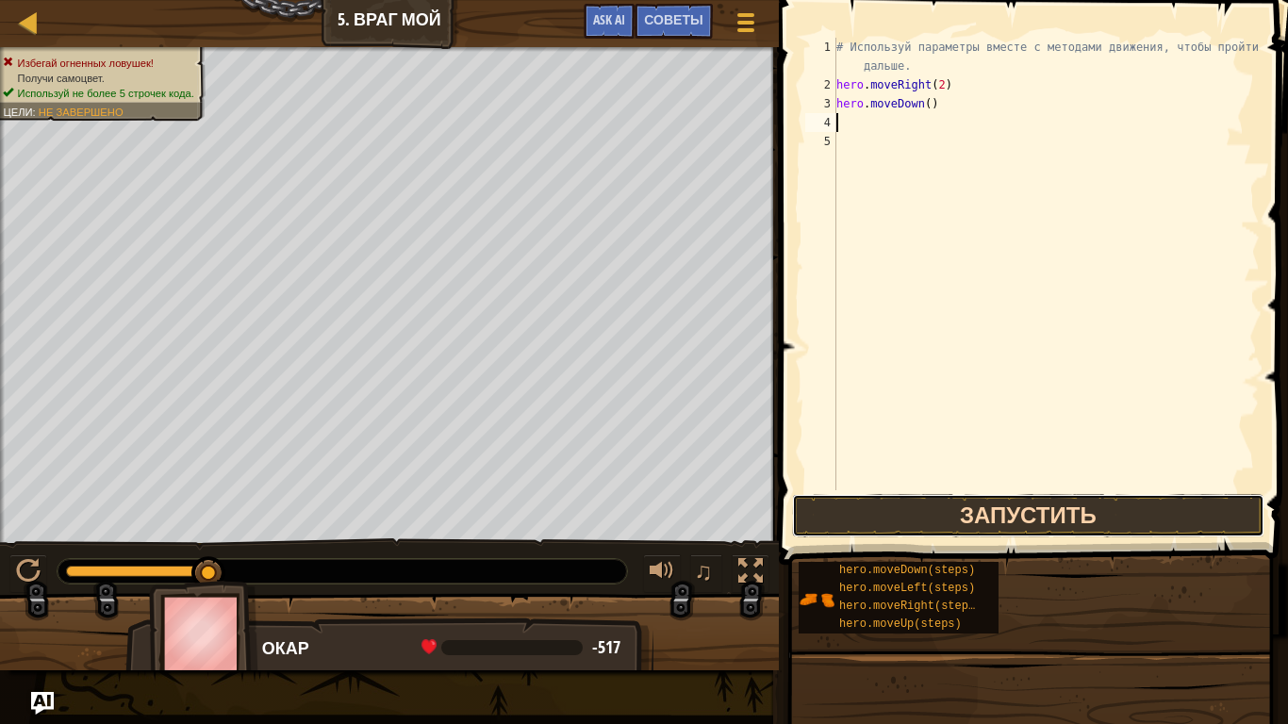
click at [905, 504] on button "Запустить" at bounding box center [1028, 515] width 472 height 43
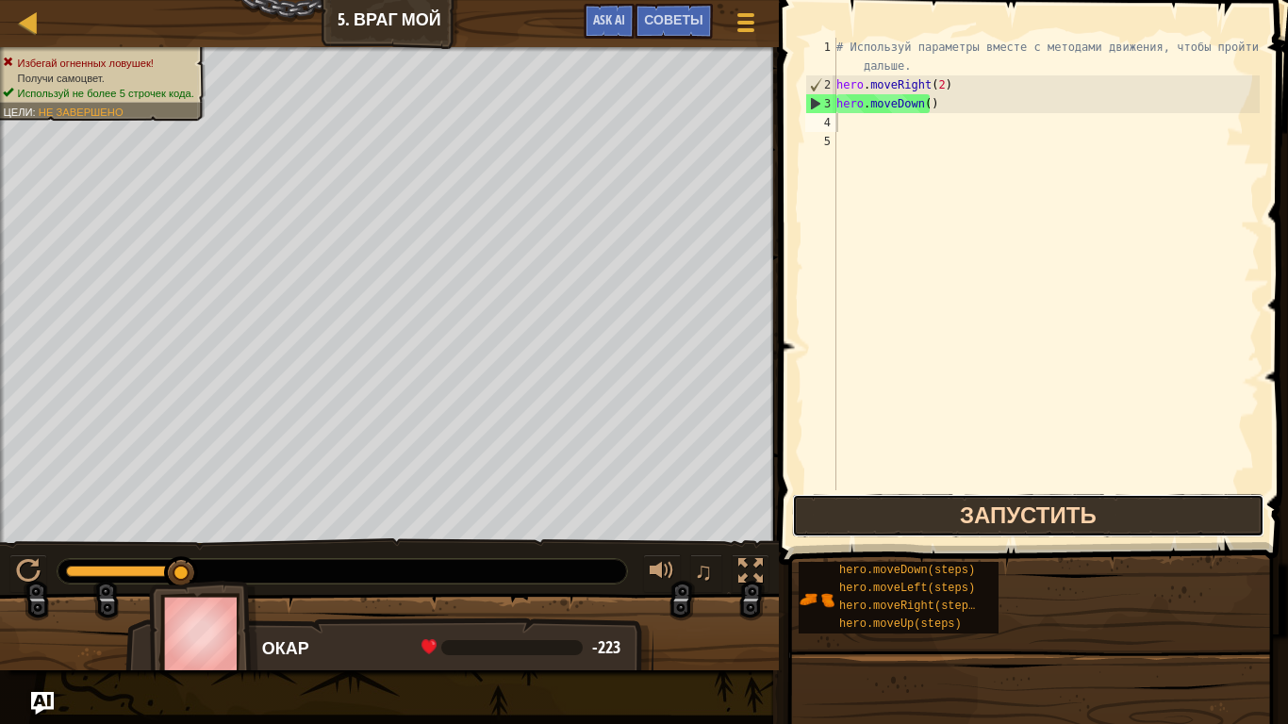
click at [906, 503] on button "Запустить" at bounding box center [1028, 515] width 472 height 43
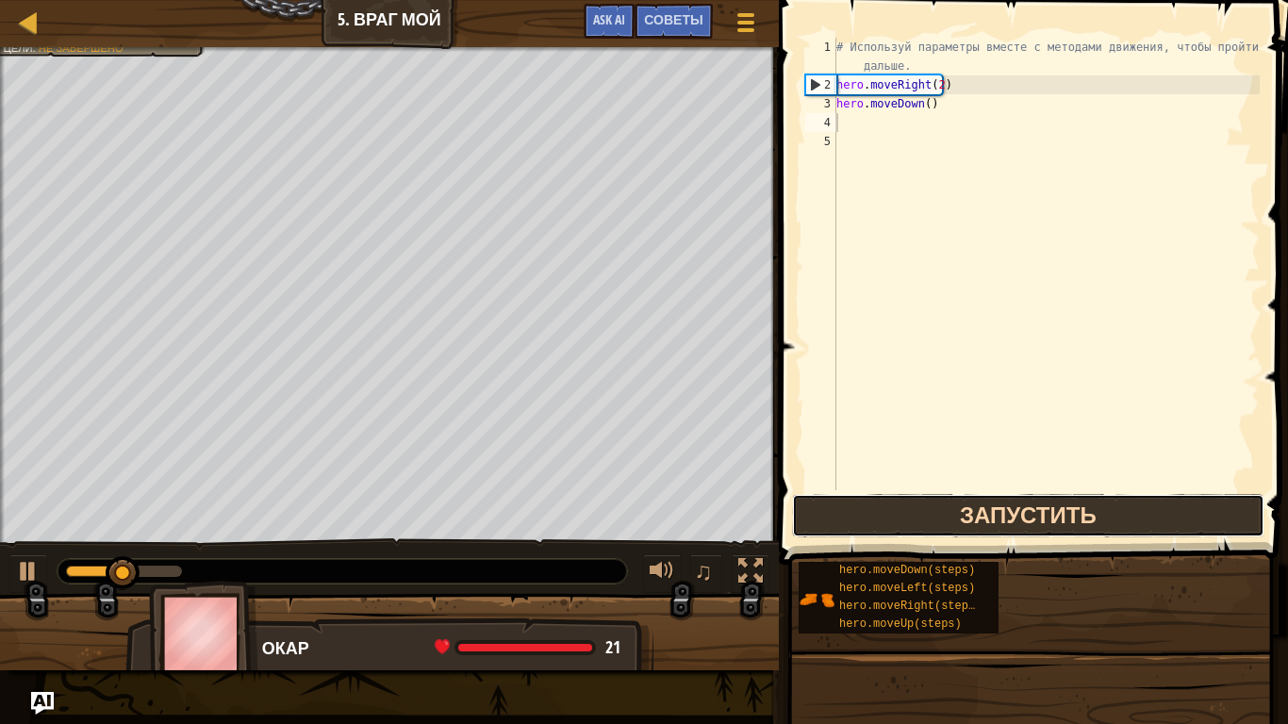
click at [905, 503] on button "Запустить" at bounding box center [1028, 515] width 472 height 43
click at [905, 503] on button "В процессе" at bounding box center [1028, 515] width 472 height 43
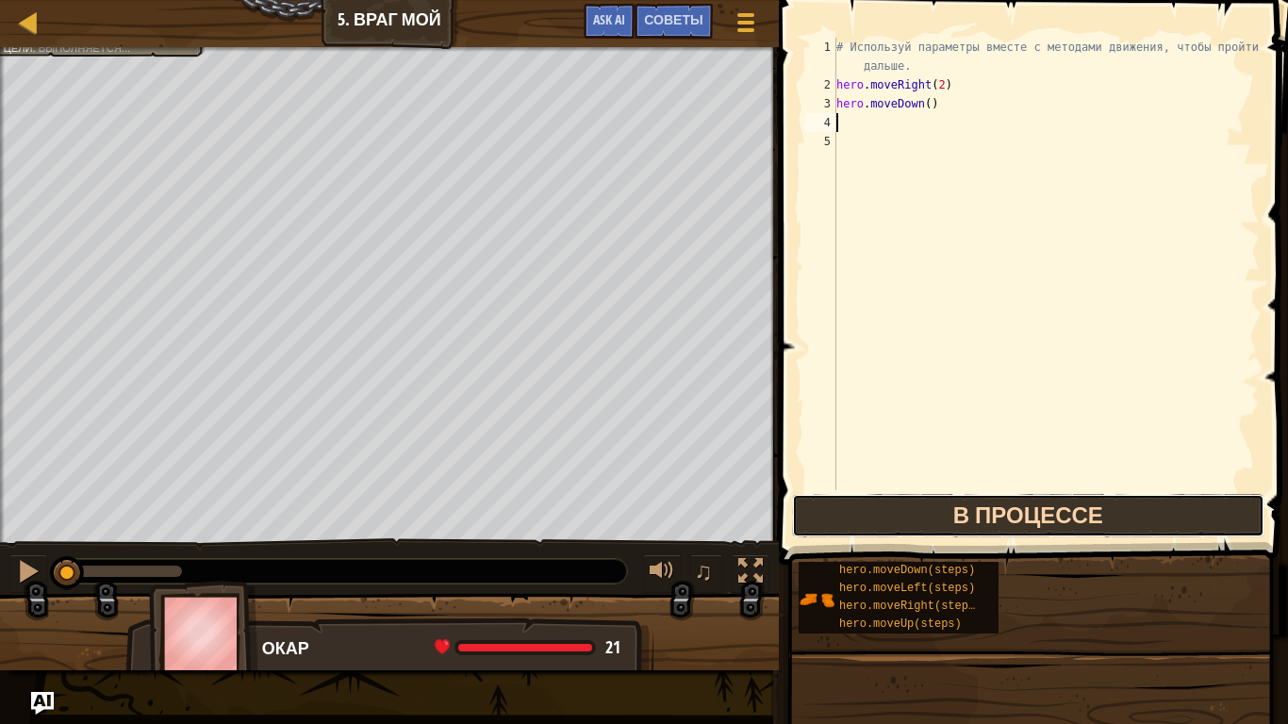
click at [905, 503] on button "В процессе" at bounding box center [1028, 515] width 472 height 43
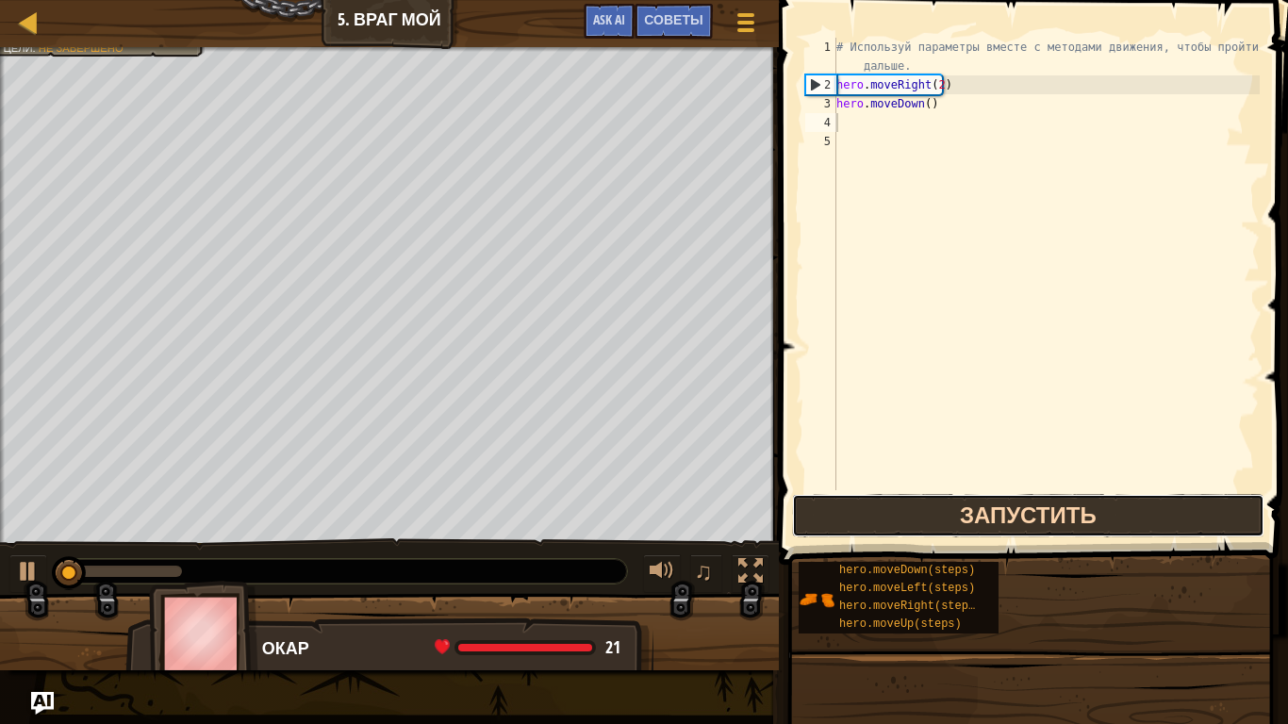
click at [905, 503] on button "Запустить" at bounding box center [1028, 515] width 472 height 43
click at [905, 503] on button "В процессе" at bounding box center [1028, 515] width 472 height 43
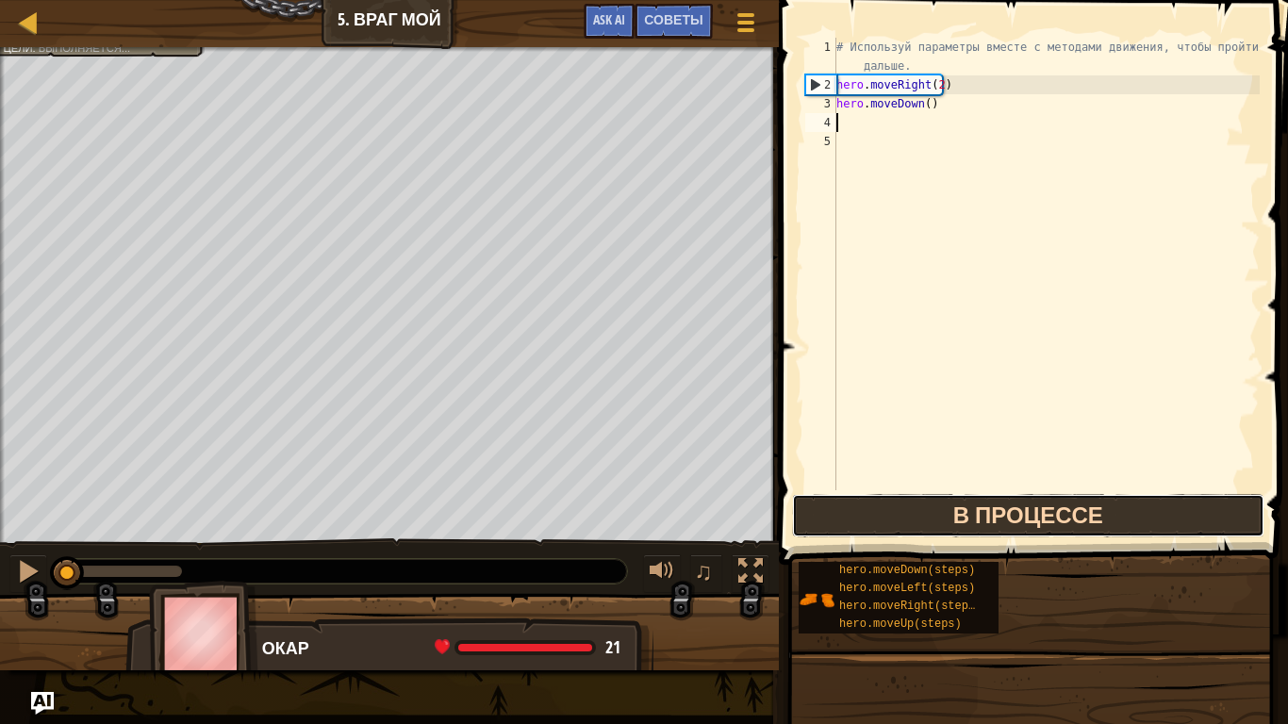
click at [905, 503] on button "В процессе" at bounding box center [1028, 515] width 472 height 43
click at [905, 503] on button "Запустить" at bounding box center [1028, 515] width 472 height 43
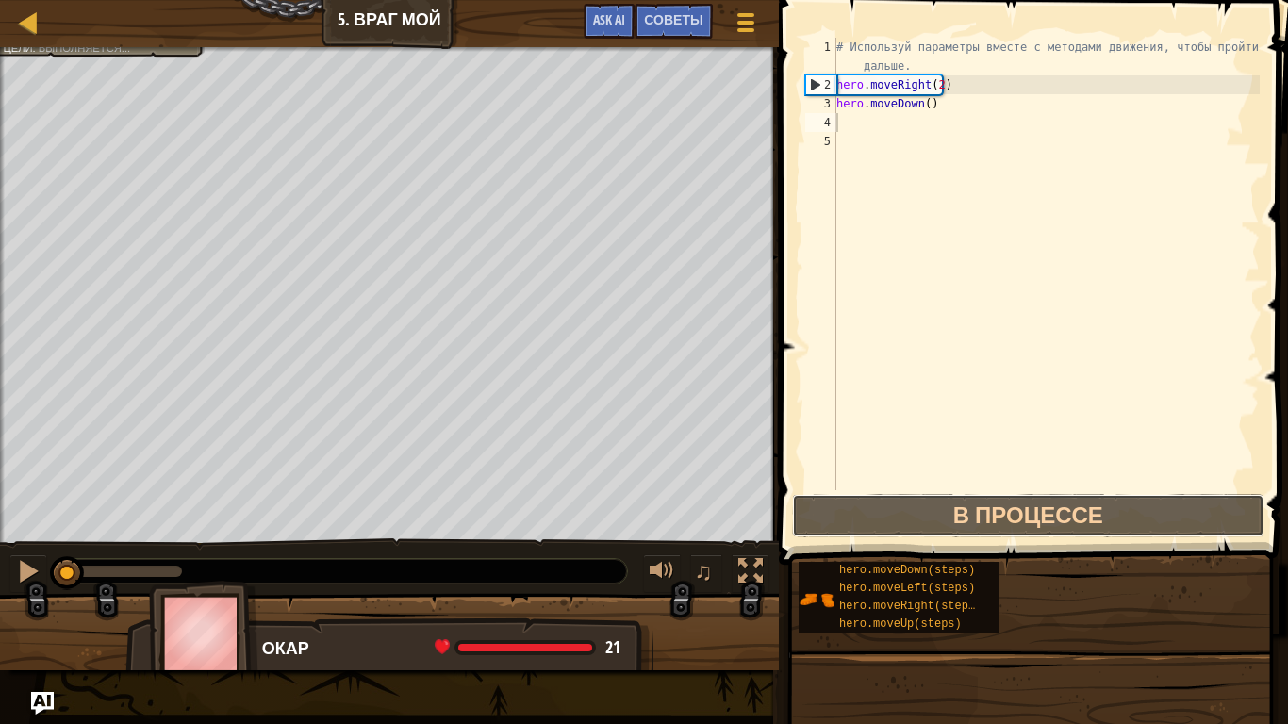
drag, startPoint x: 906, startPoint y: 500, endPoint x: 919, endPoint y: 481, distance: 23.0
click at [919, 481] on div "1 2 3 4 5 # Используй параметры вместе с методами движения, чтобы пройти дальше…" at bounding box center [1030, 319] width 515 height 620
click at [926, 214] on div "# Используй параметры вместе с методами движения, чтобы пройти дальше. hero . m…" at bounding box center [1046, 292] width 427 height 509
drag, startPoint x: 924, startPoint y: 142, endPoint x: 924, endPoint y: 117, distance: 25.5
click at [924, 120] on div "# Используй параметры вместе с методами движения, чтобы пройти дальше. hero . m…" at bounding box center [1046, 292] width 427 height 509
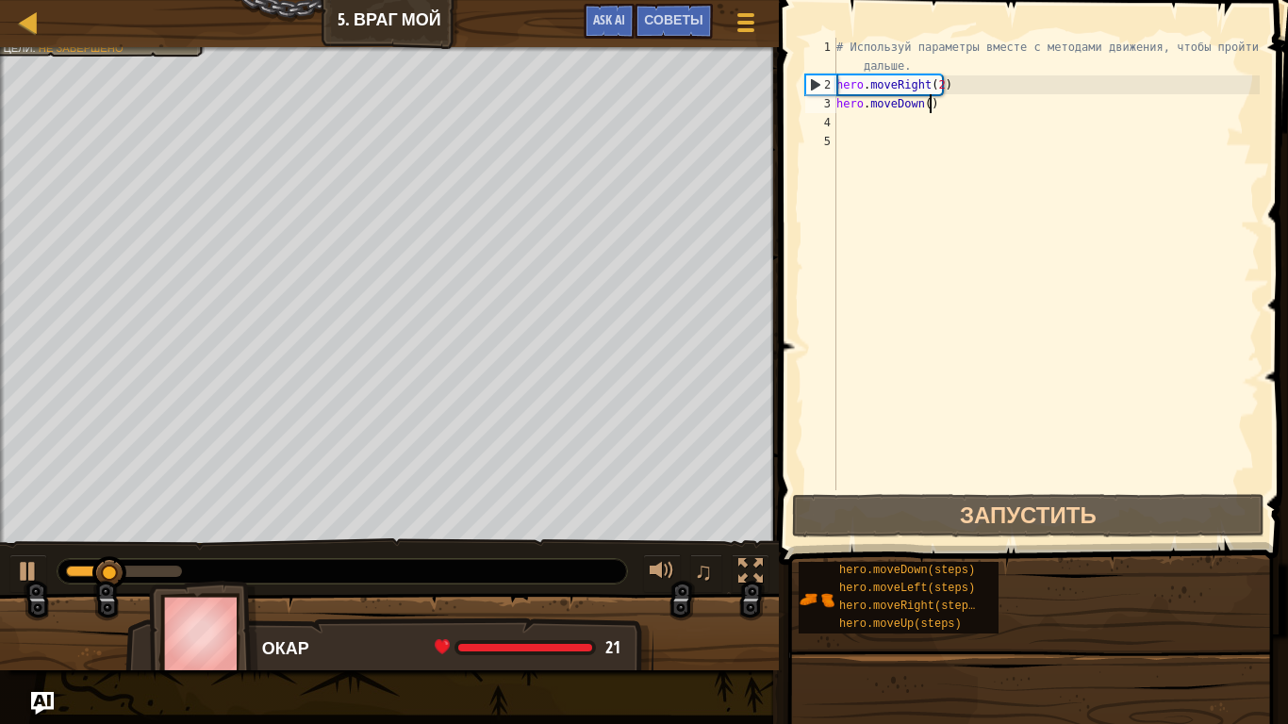
click at [930, 110] on div "# Используй параметры вместе с методами движения, чтобы пройти дальше. hero . m…" at bounding box center [1046, 292] width 427 height 509
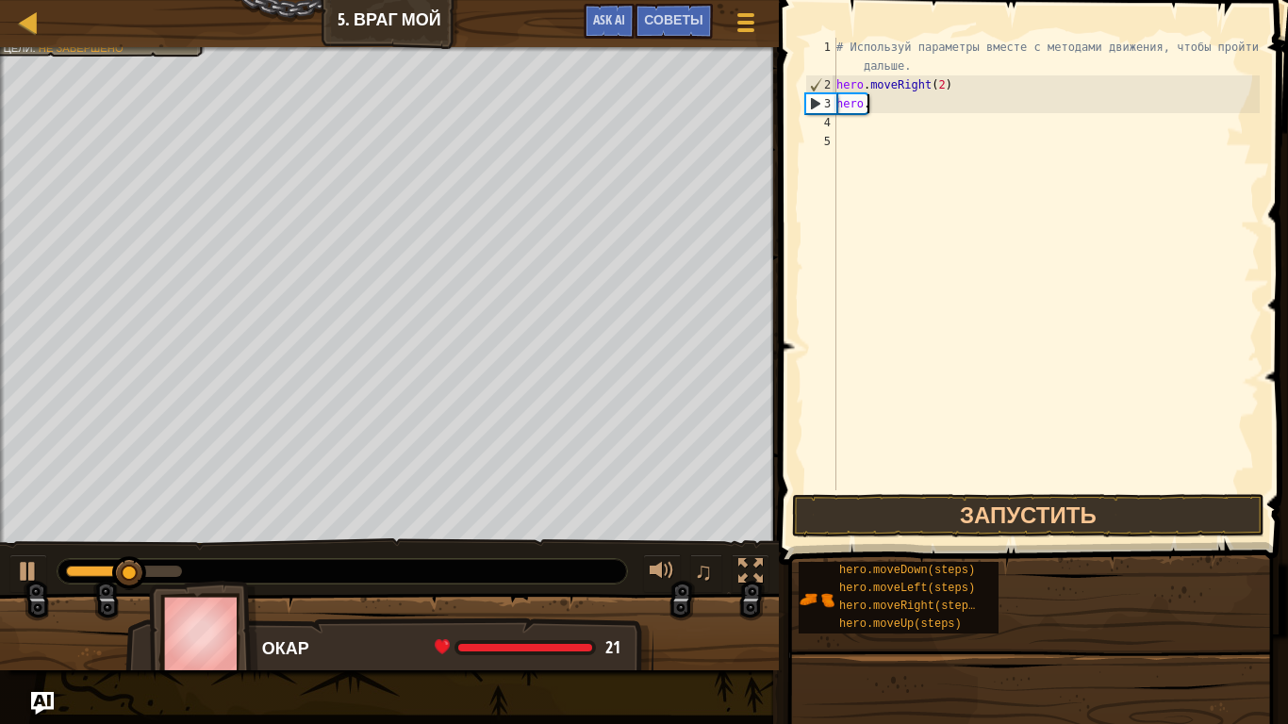
type textarea "h"
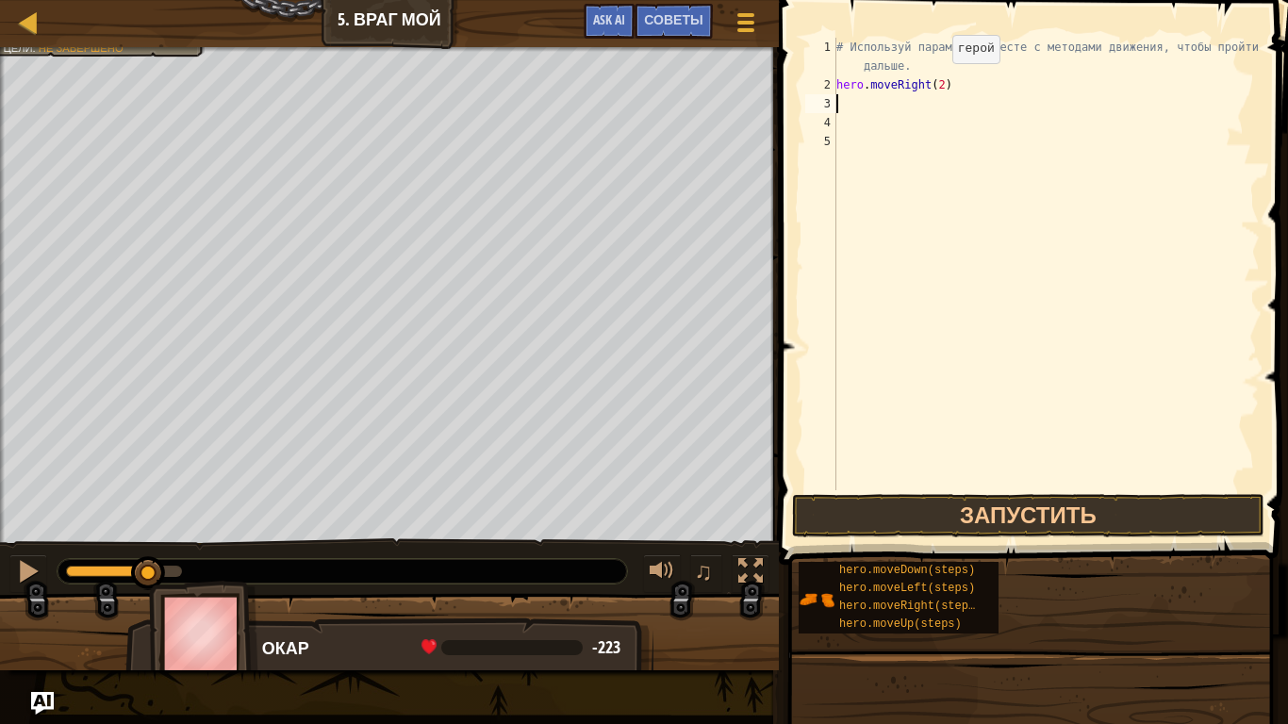
click at [936, 83] on div "# Используй параметры вместе с методами движения, чтобы пройти дальше. hero . m…" at bounding box center [1046, 292] width 427 height 509
type textarea "hero.moveRight(3)"
click at [1028, 528] on button "Запустить" at bounding box center [1028, 515] width 472 height 43
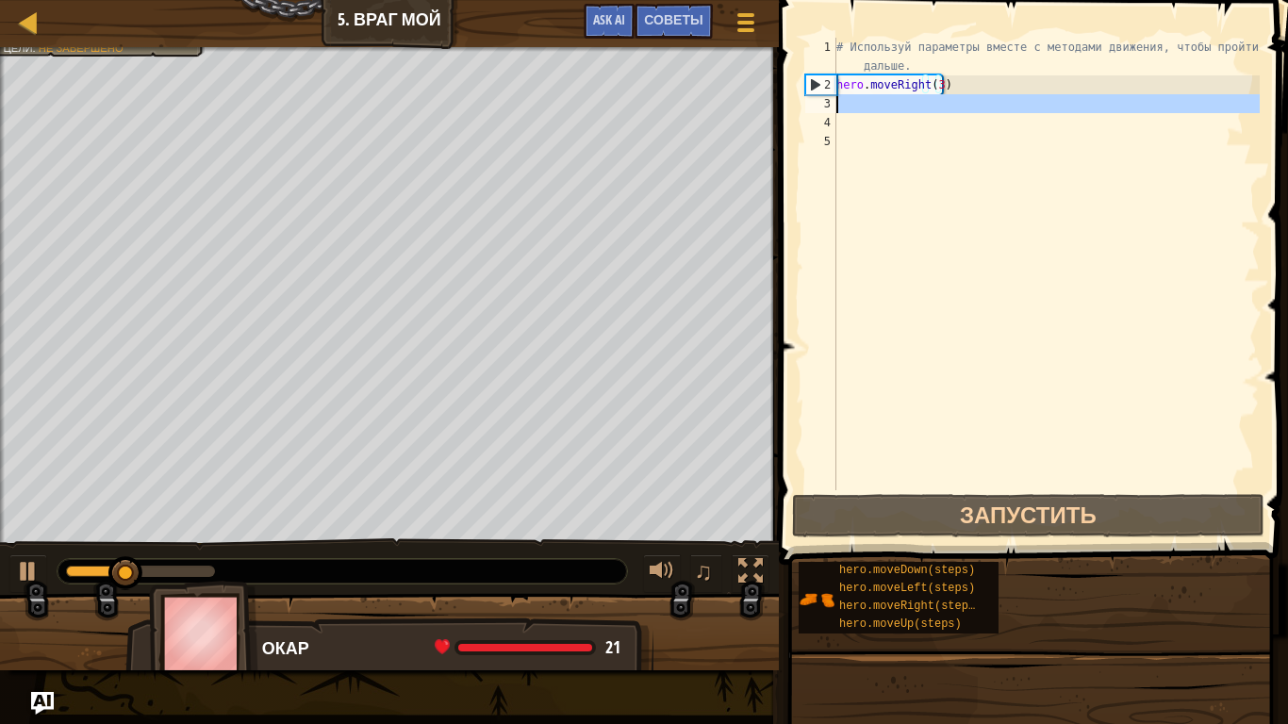
click at [868, 112] on div "# Используй параметры вместе с методами движения, чтобы пройти дальше. hero . m…" at bounding box center [1046, 292] width 427 height 509
type textarea "h"
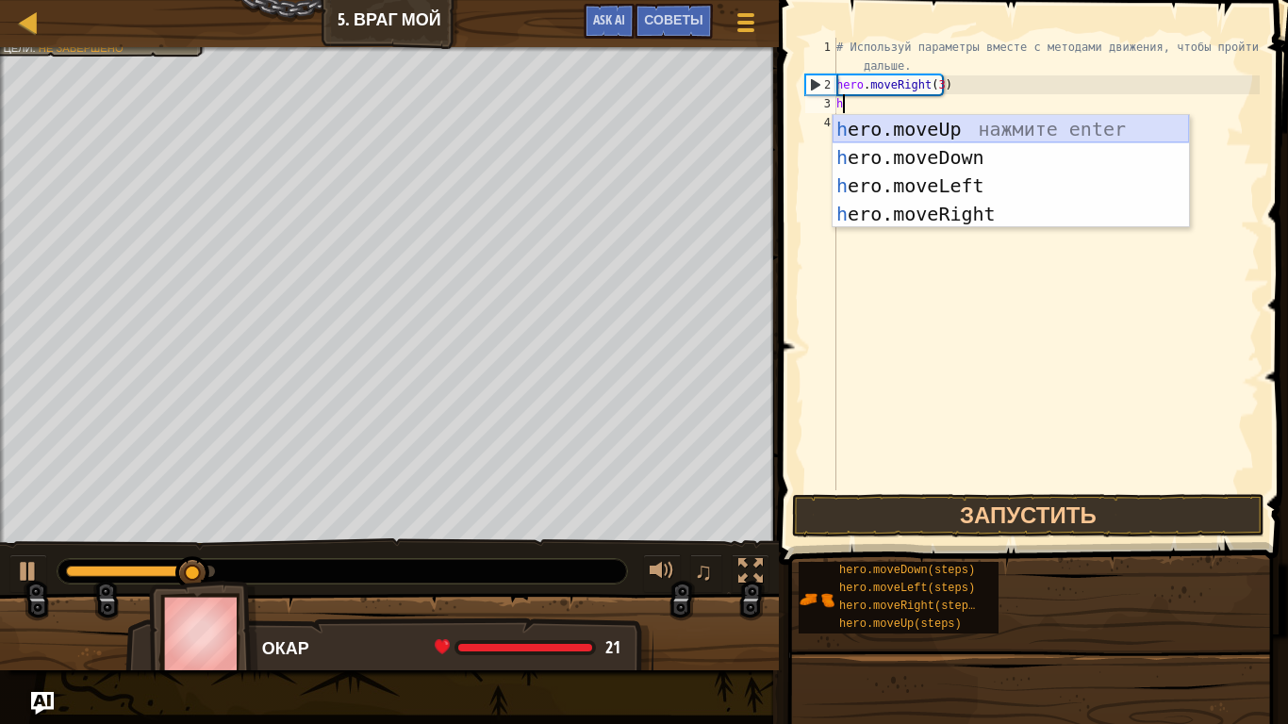
click at [897, 133] on div "h ero.moveUp нажмите enter h ero.moveDown нажмите enter h ero.moveLeft нажмите …" at bounding box center [1011, 200] width 356 height 170
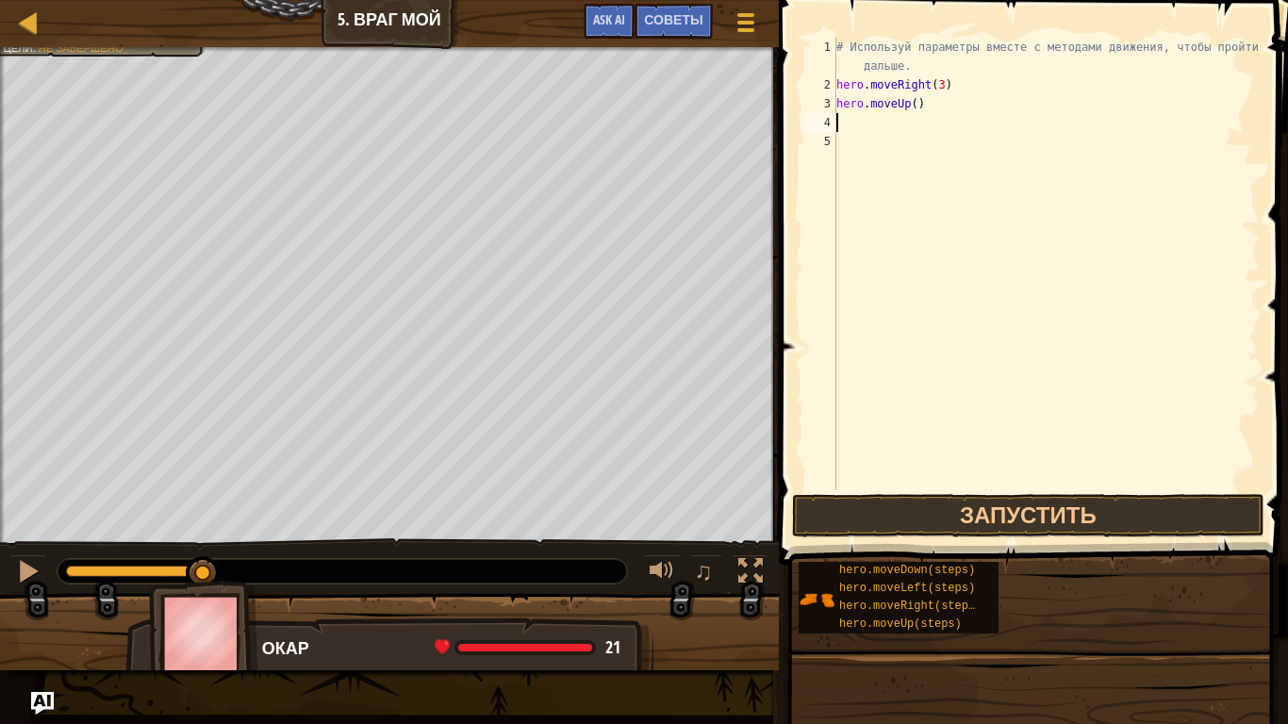
type textarea "h"
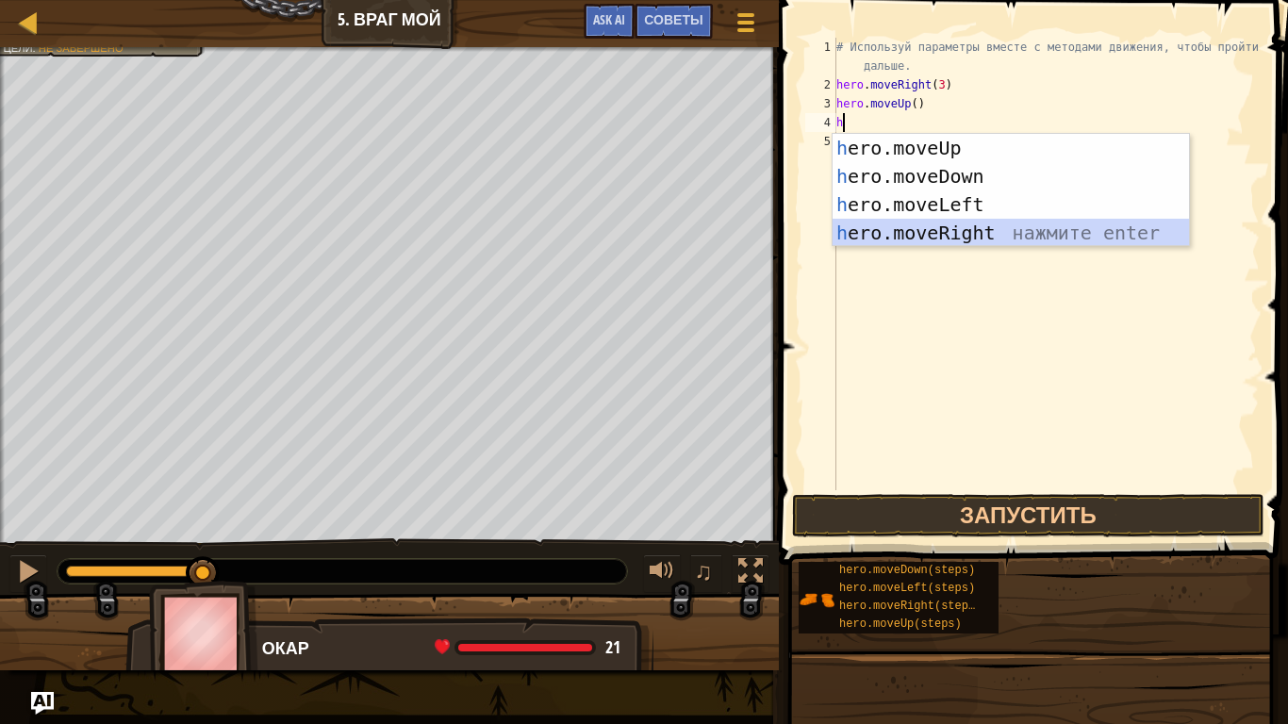
click at [920, 220] on div "h ero.moveUp нажмите enter h ero.moveDown нажмите enter h ero.moveLeft нажмите …" at bounding box center [1011, 219] width 356 height 170
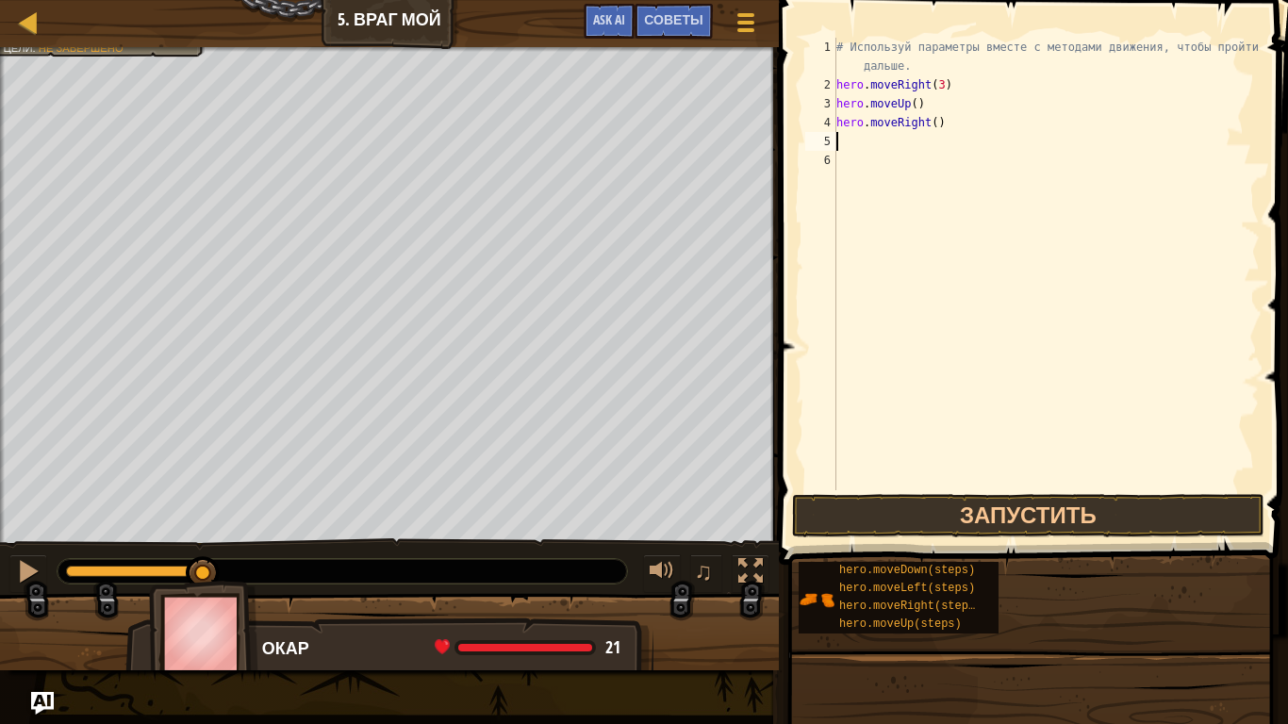
type textarea "h"
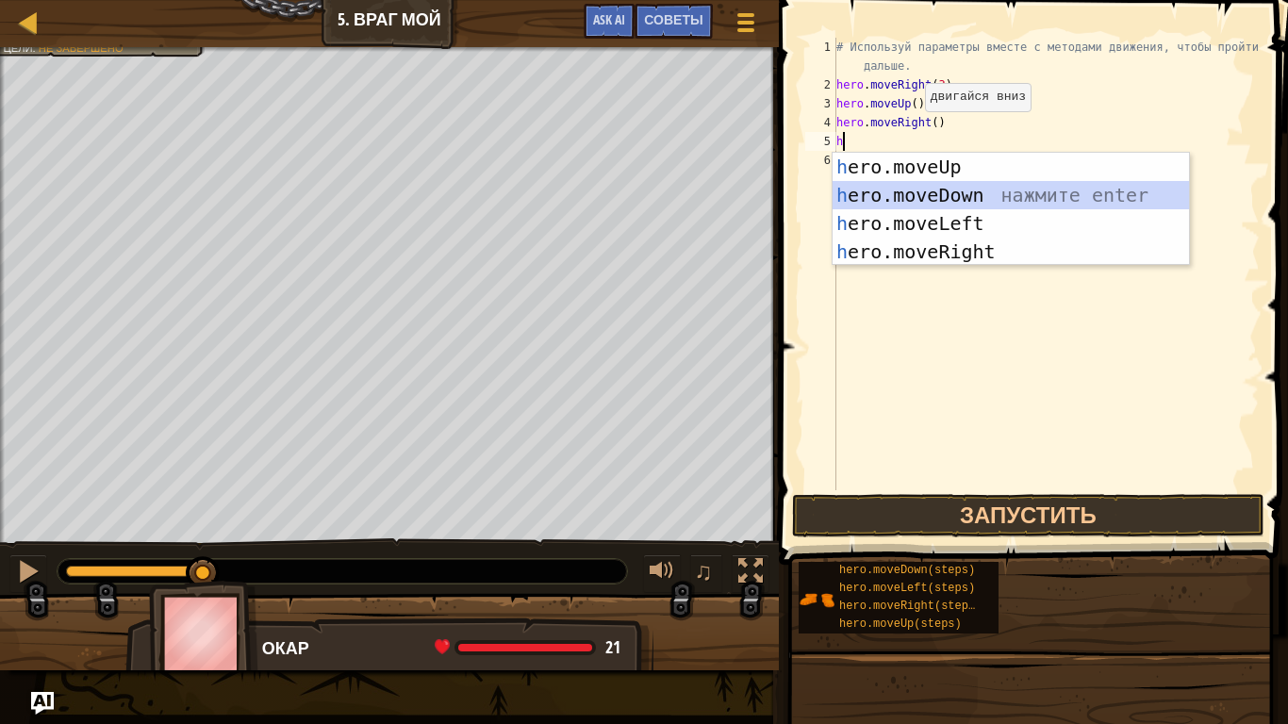
click at [926, 205] on div "h ero.moveUp нажмите enter h ero.moveDown нажмите enter h ero.moveLeft нажмите …" at bounding box center [1011, 238] width 356 height 170
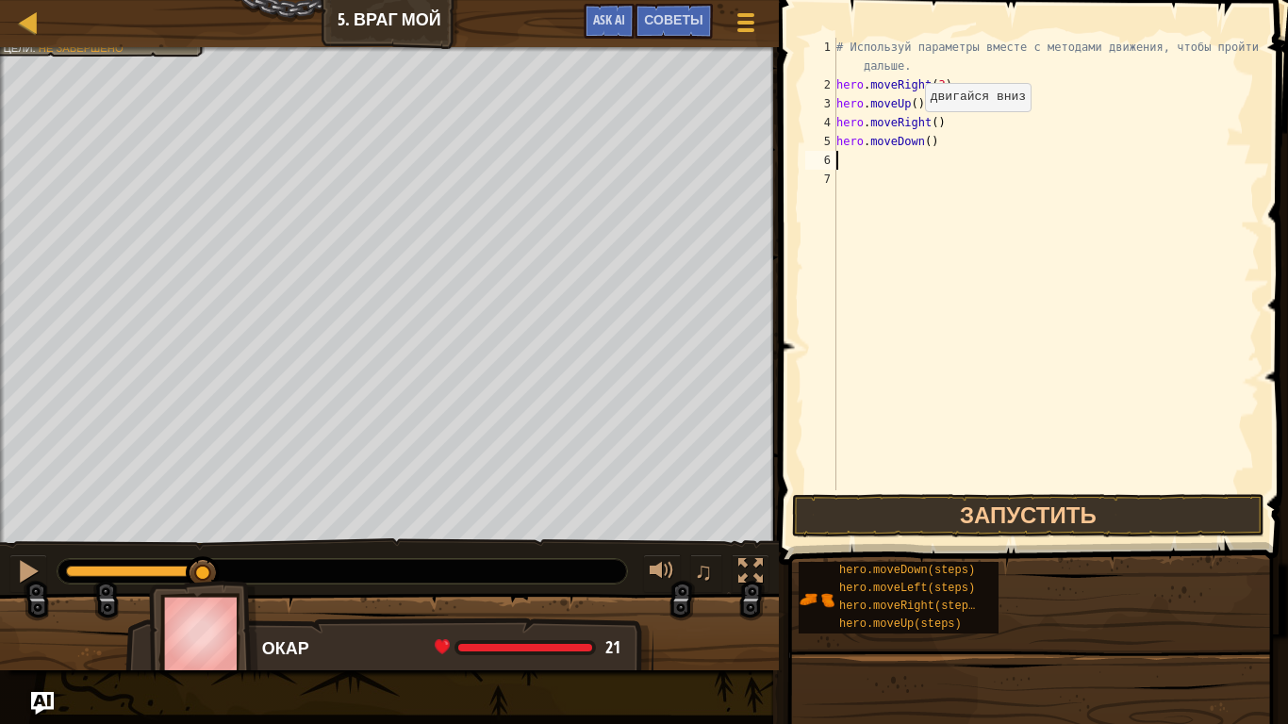
type textarea "h"
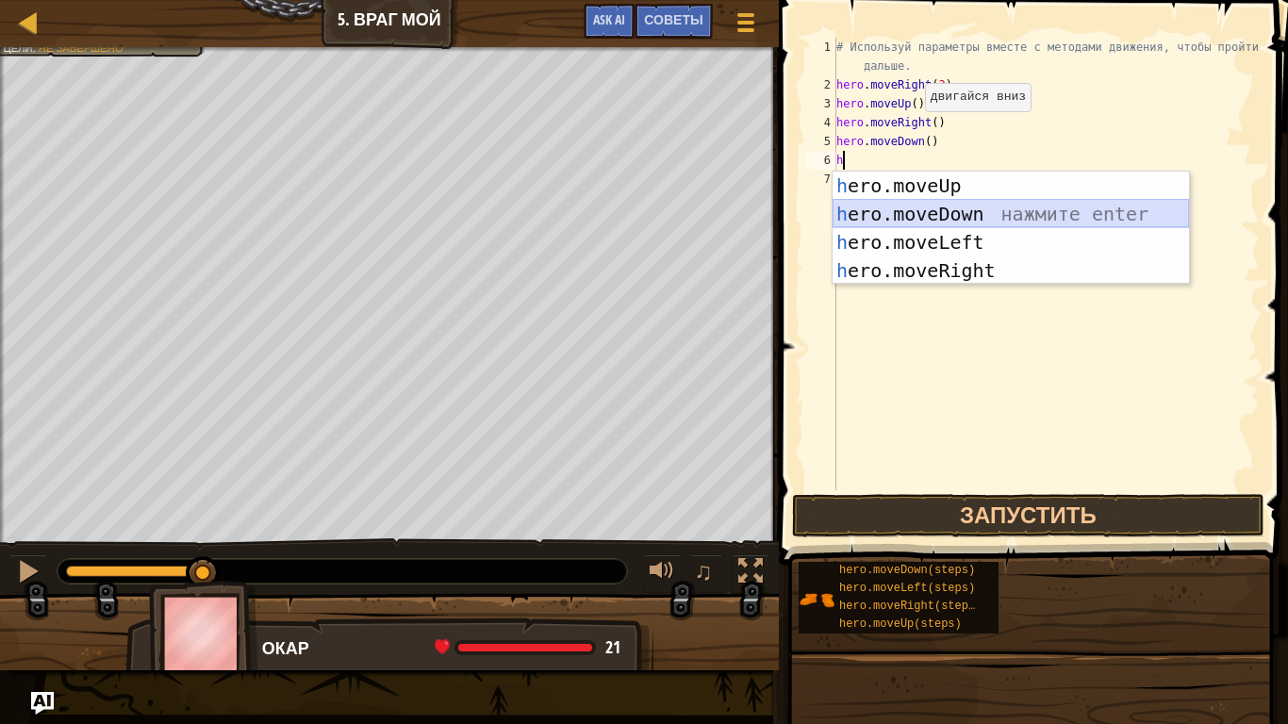
click at [921, 223] on div "h ero.moveUp нажмите enter h ero.moveDown нажмите enter h ero.moveLeft нажмите …" at bounding box center [1011, 257] width 356 height 170
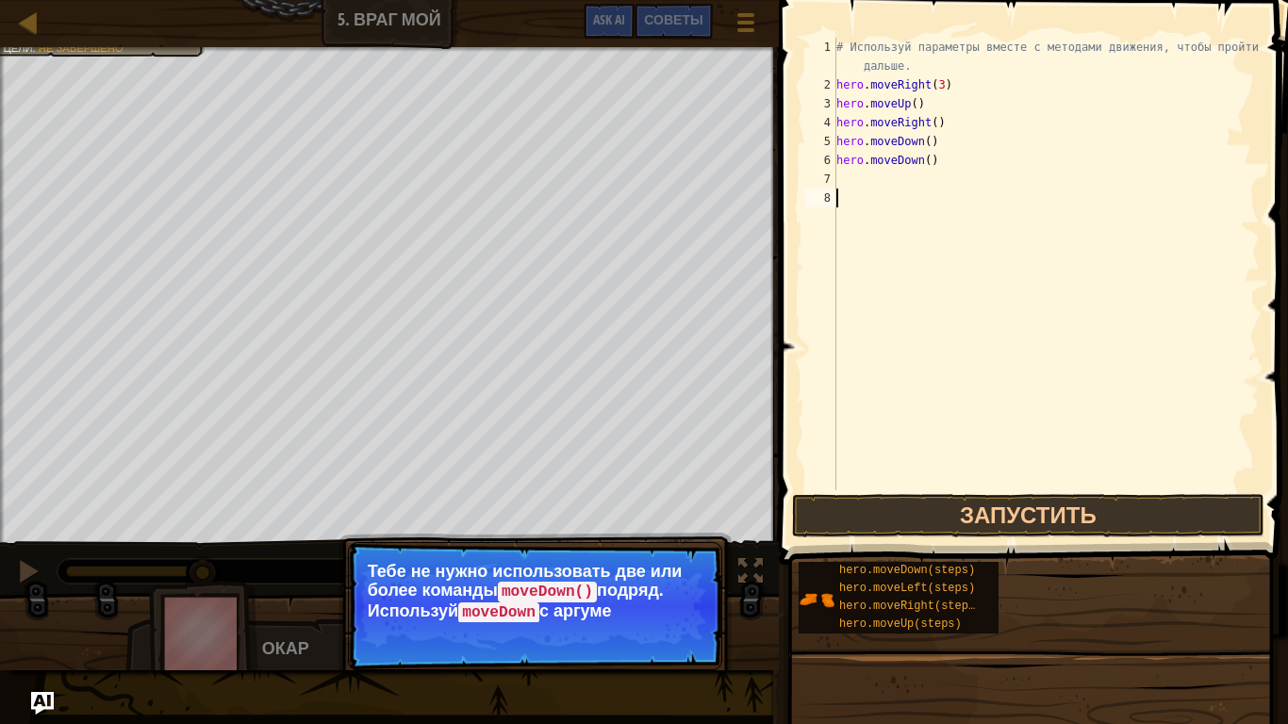
click at [921, 223] on div "# Используй параметры вместе с методами движения, чтобы пройти дальше. hero . m…" at bounding box center [1046, 292] width 427 height 509
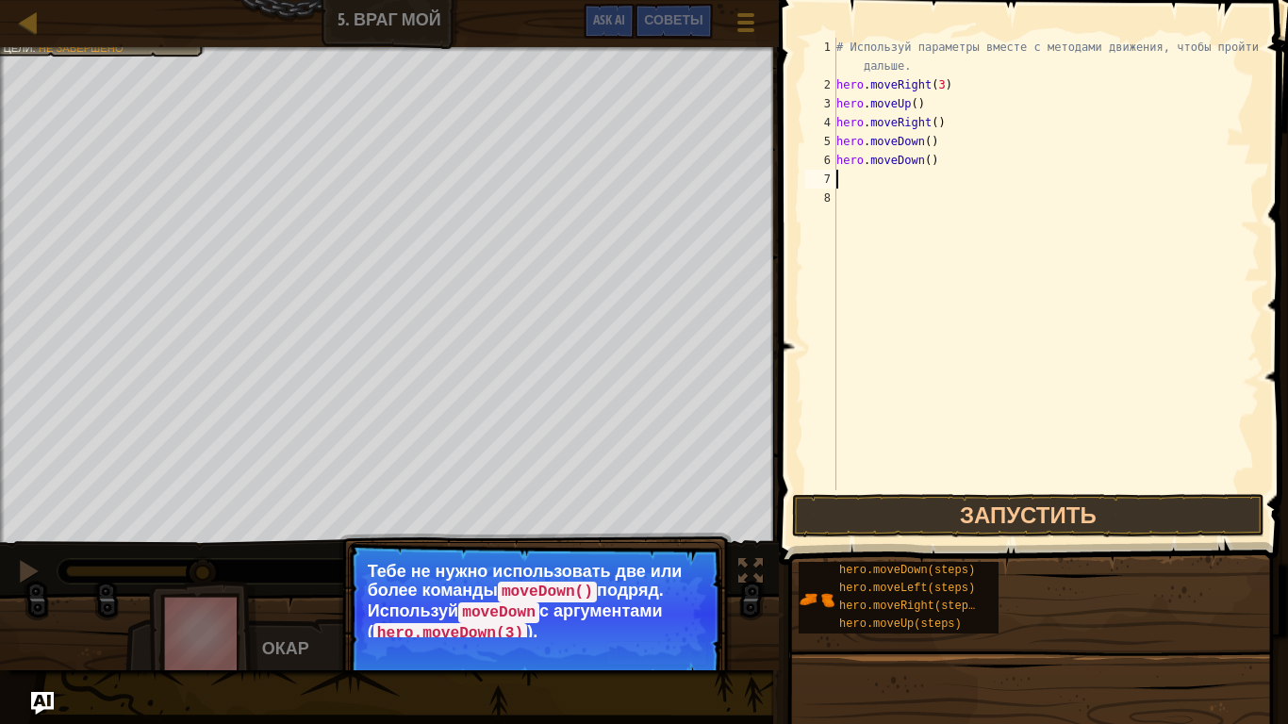
click at [894, 184] on div "# Используй параметры вместе с методами движения, чтобы пройти дальше. hero . m…" at bounding box center [1046, 292] width 427 height 509
type textarea "h"
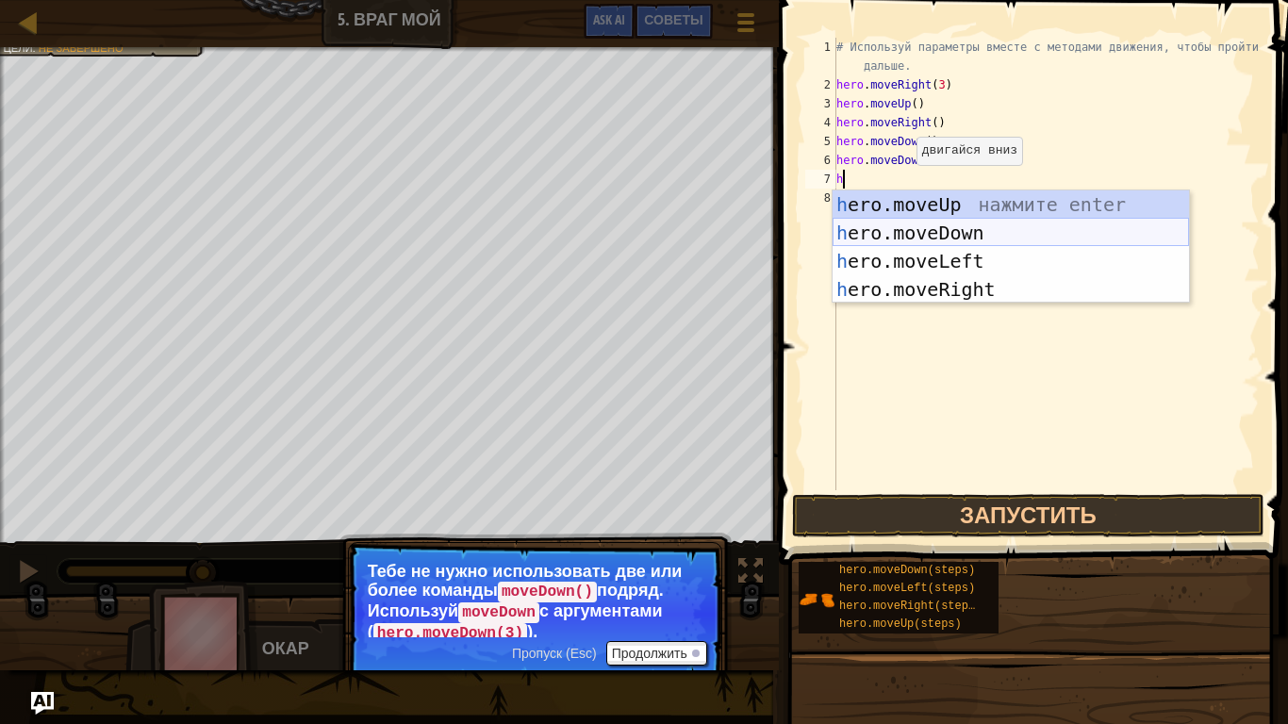
click at [905, 240] on div "h ero.moveUp нажмите enter h ero.moveDown нажмите enter h ero.moveLeft нажмите …" at bounding box center [1011, 275] width 356 height 170
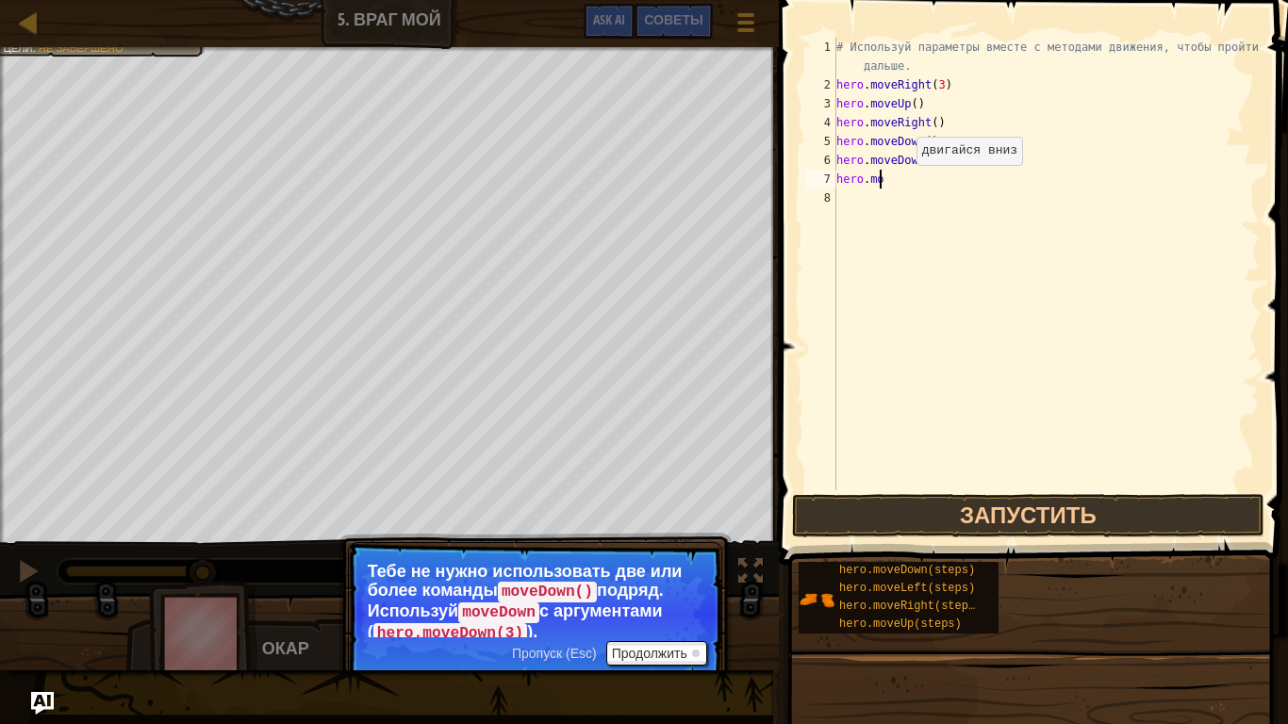
type textarea "h"
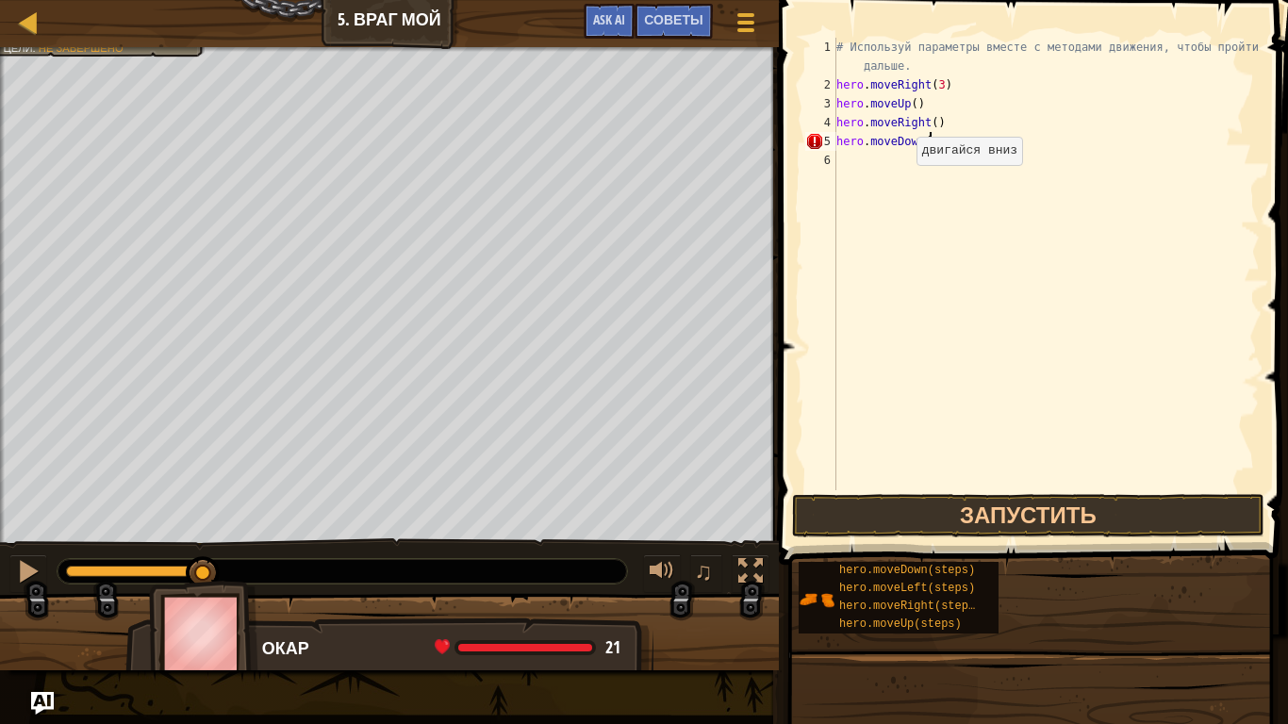
scroll to position [8, 7]
type textarea "hero.moveDown(3)"
type textarea "h"
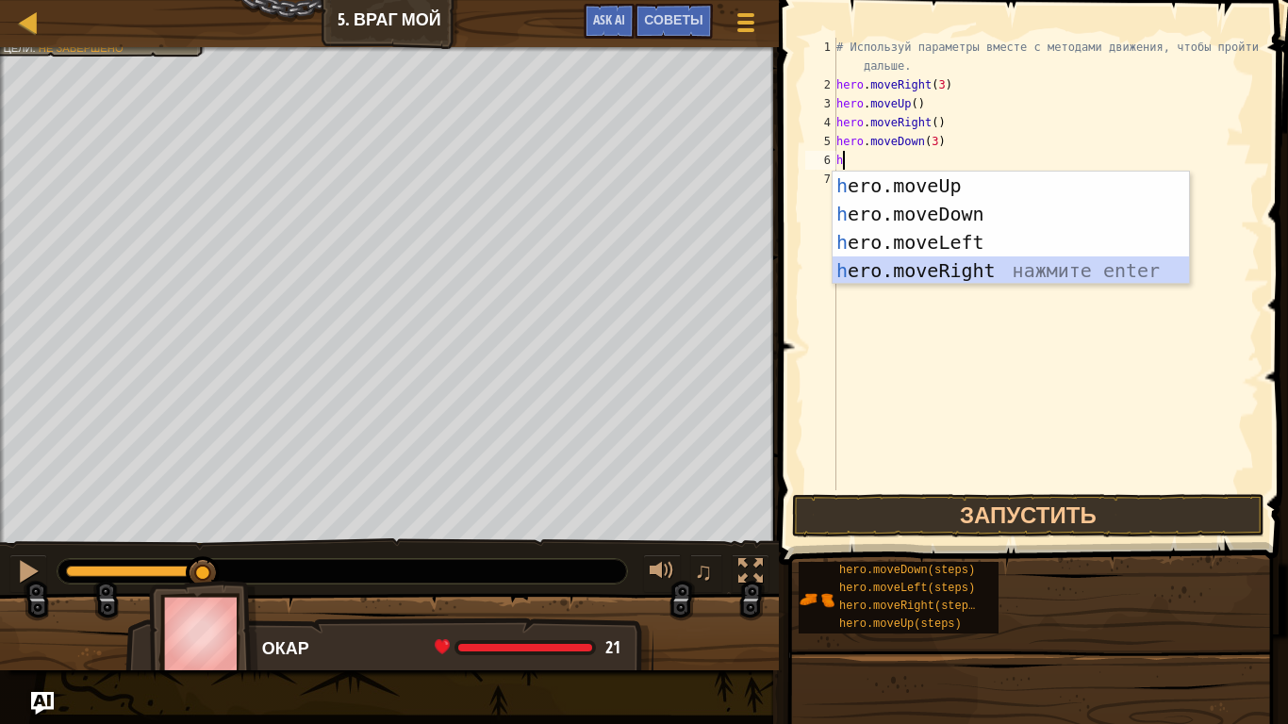
click at [999, 261] on div "h ero.moveUp нажмите enter h ero.moveDown нажмите enter h ero.moveLeft нажмите …" at bounding box center [1011, 257] width 356 height 170
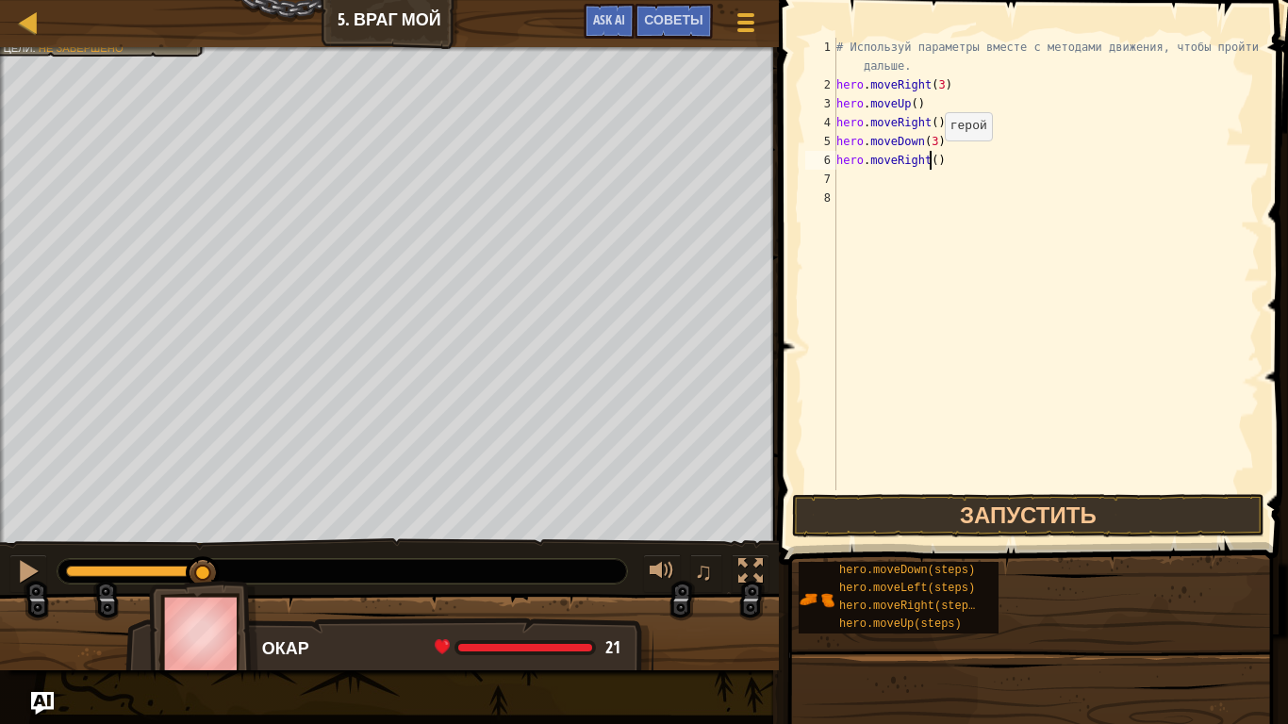
click at [929, 159] on div "# Используй параметры вместе с методами движения, чтобы пройти дальше. hero . m…" at bounding box center [1046, 292] width 427 height 509
type textarea "hero.moveRight(2)"
click at [952, 519] on button "Запустить" at bounding box center [1028, 515] width 472 height 43
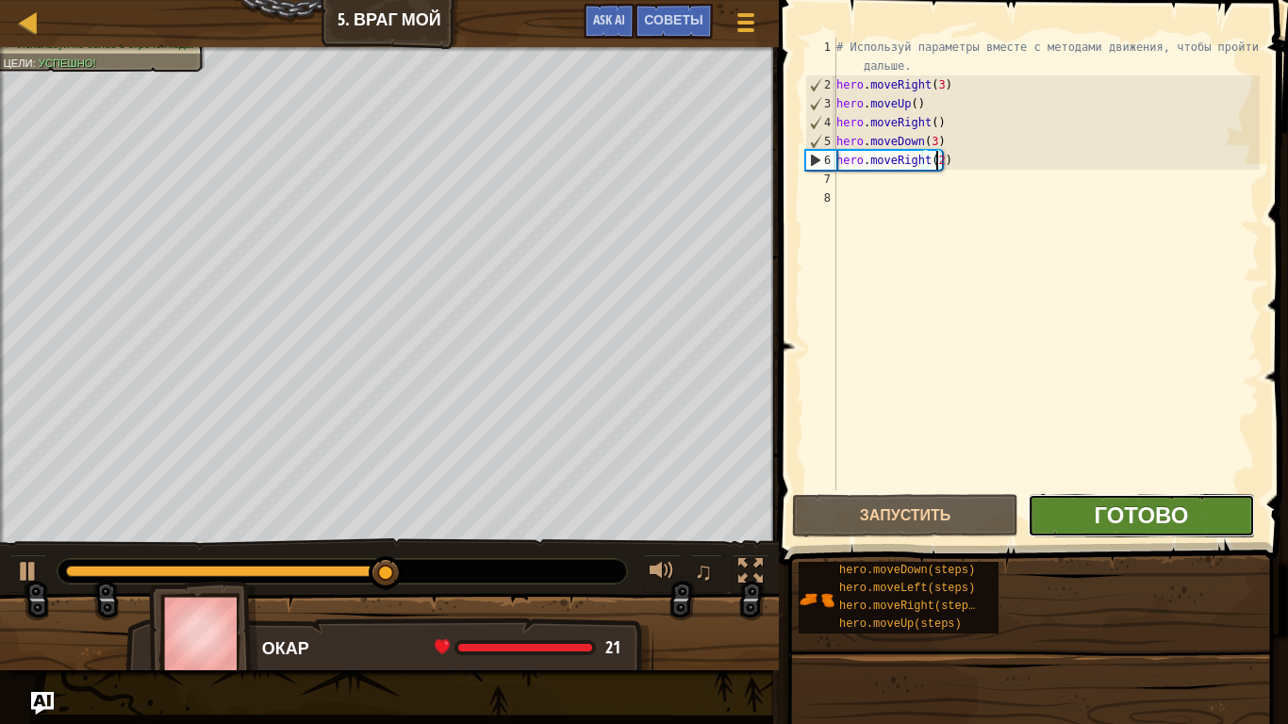
click at [1095, 508] on span "Готово" at bounding box center [1141, 515] width 94 height 30
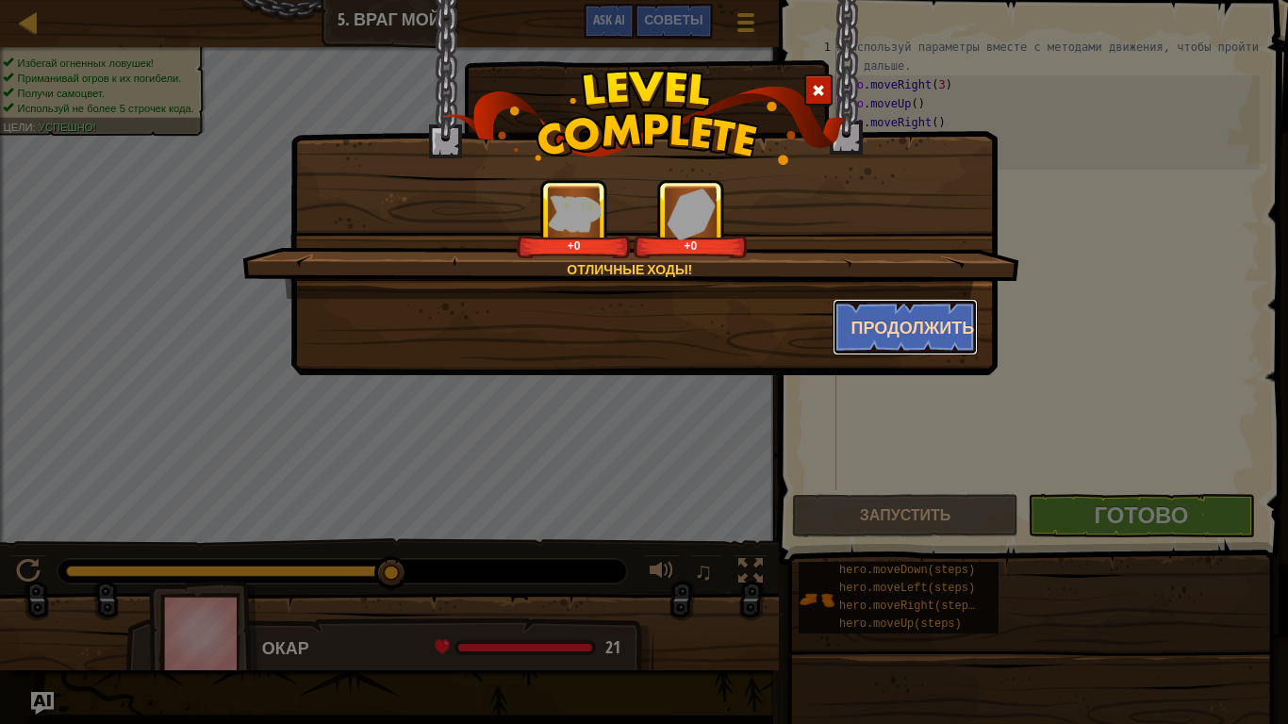
click at [908, 309] on button "Продолжить" at bounding box center [906, 327] width 146 height 57
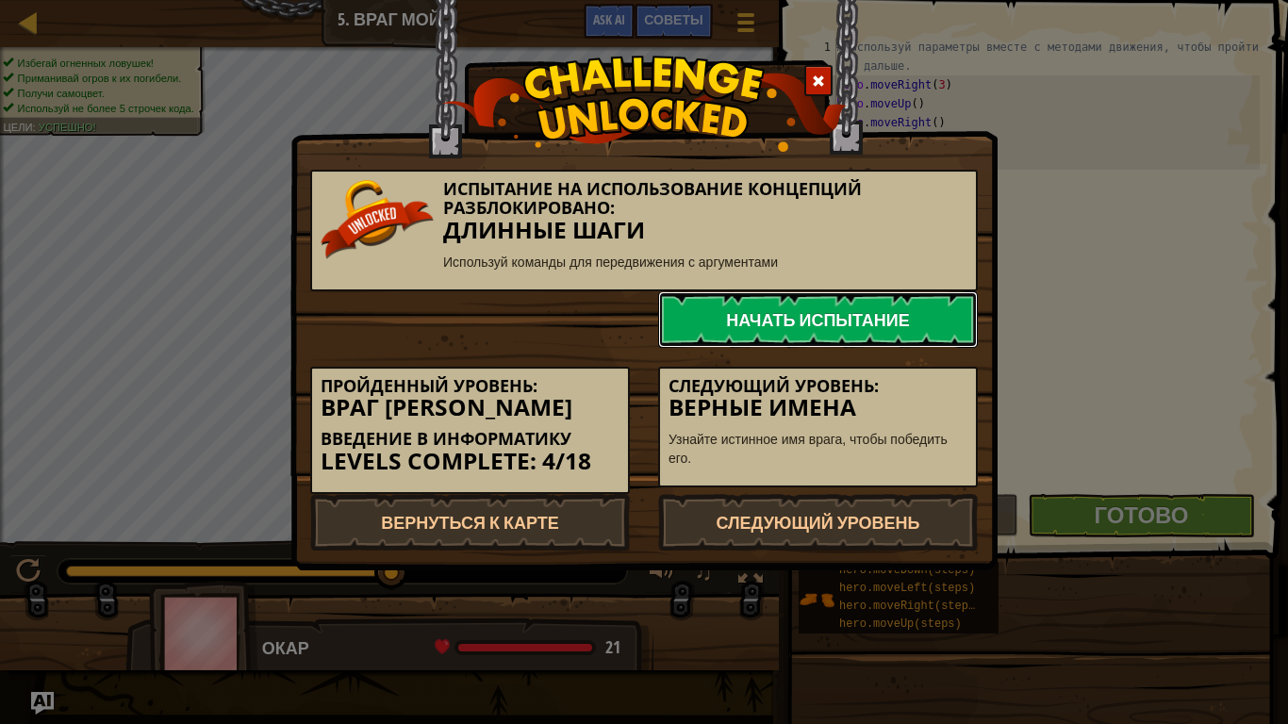
click at [903, 321] on link "Начать испытание" at bounding box center [818, 319] width 320 height 57
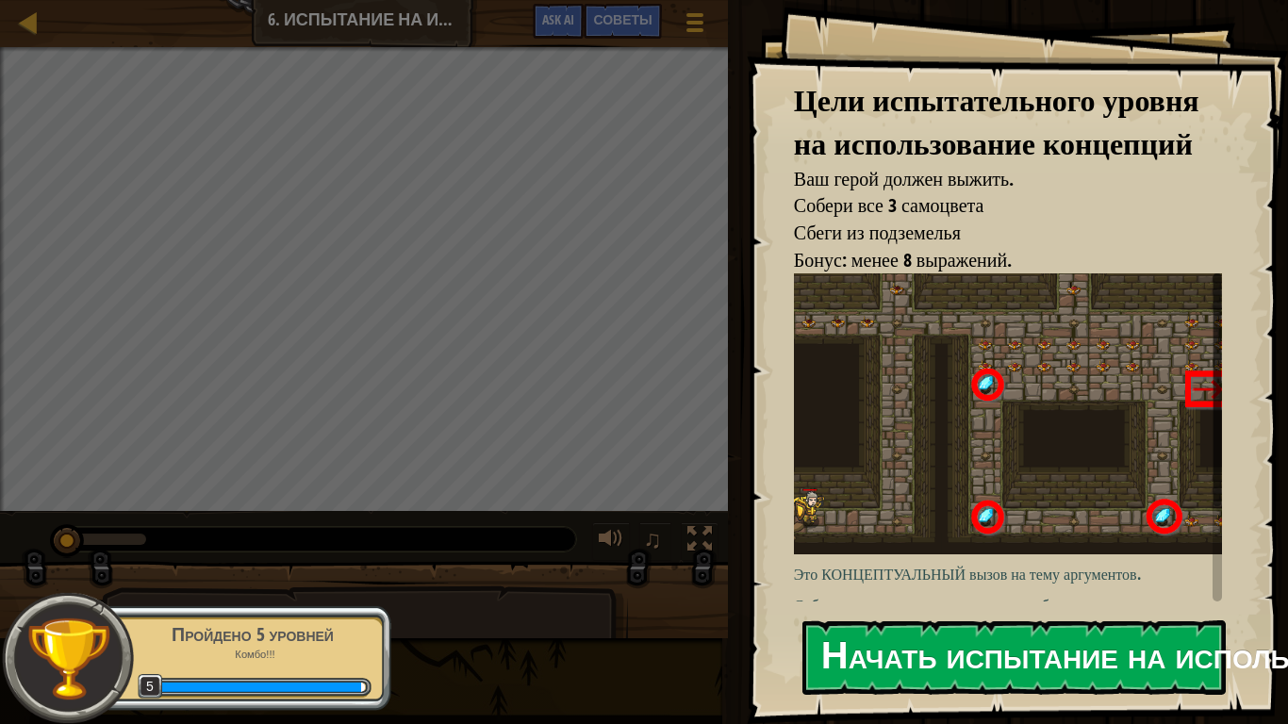
click at [923, 603] on button "Начать испытание на использование концепций" at bounding box center [1013, 657] width 423 height 74
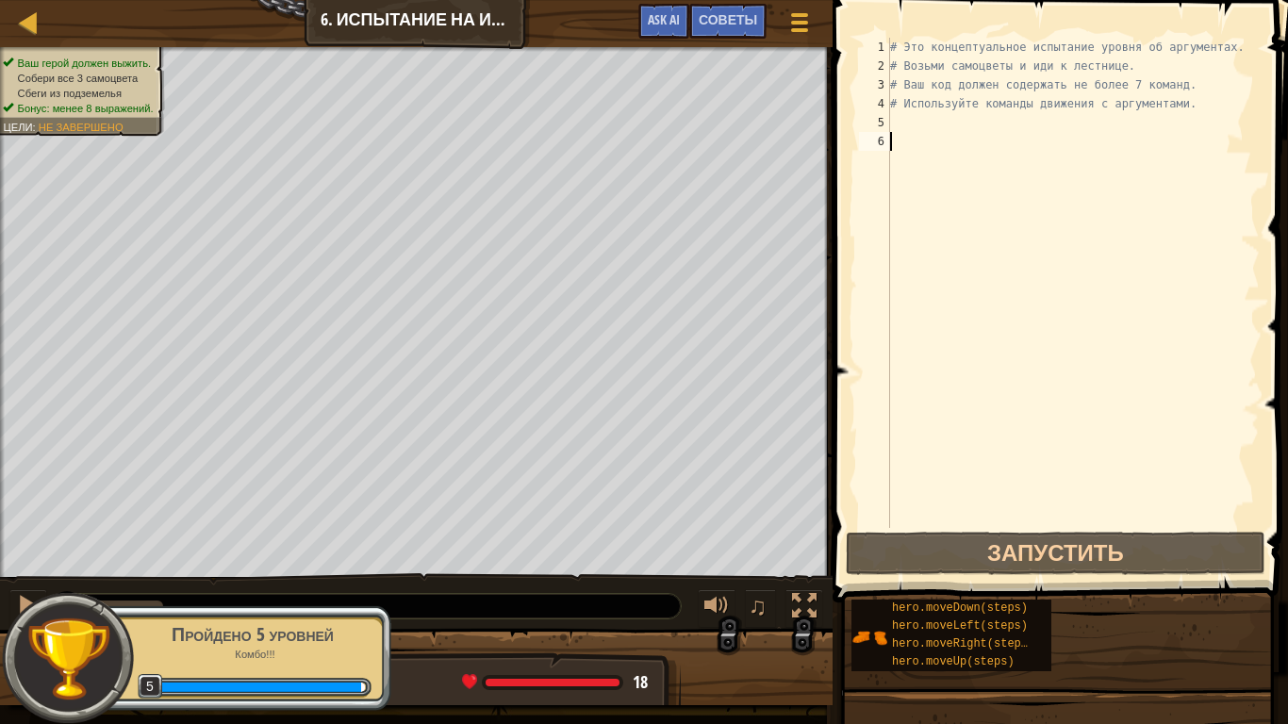
click at [917, 122] on div "# Это концептуальное испытание уровня об аргументах. # Возьми самоцветы и иди к…" at bounding box center [1072, 302] width 373 height 528
type textarea "h"
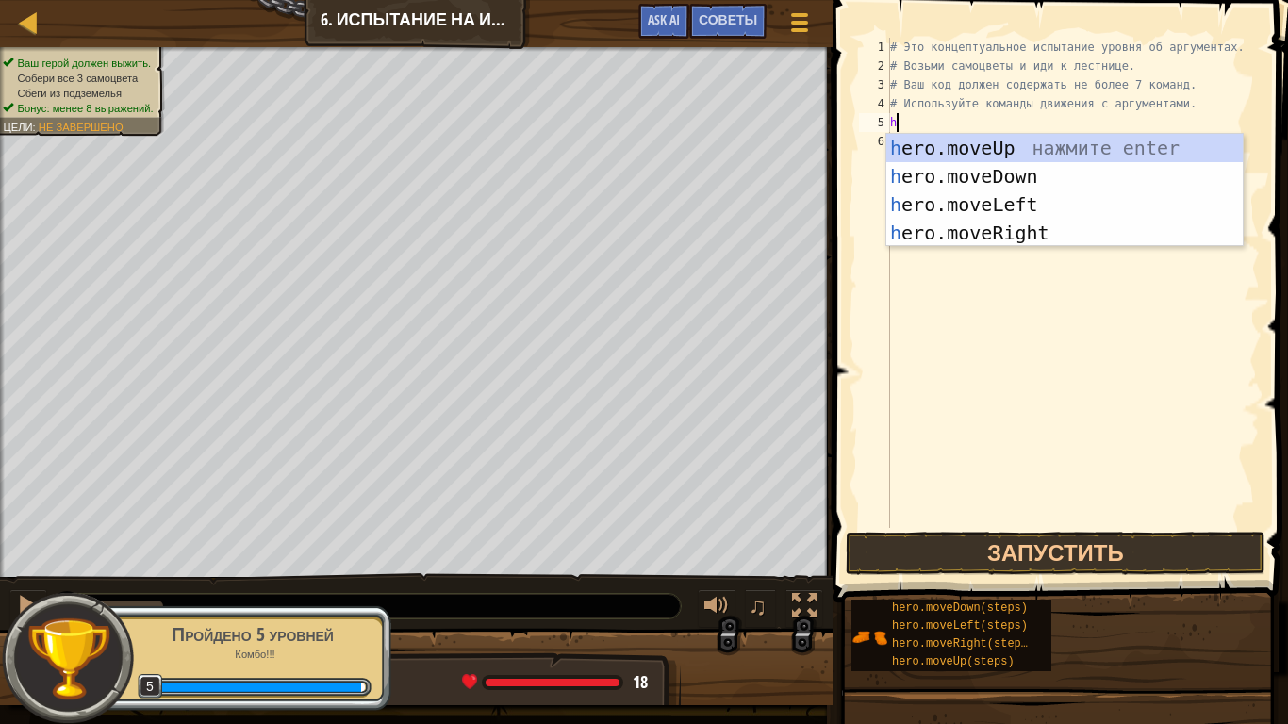
scroll to position [8, 0]
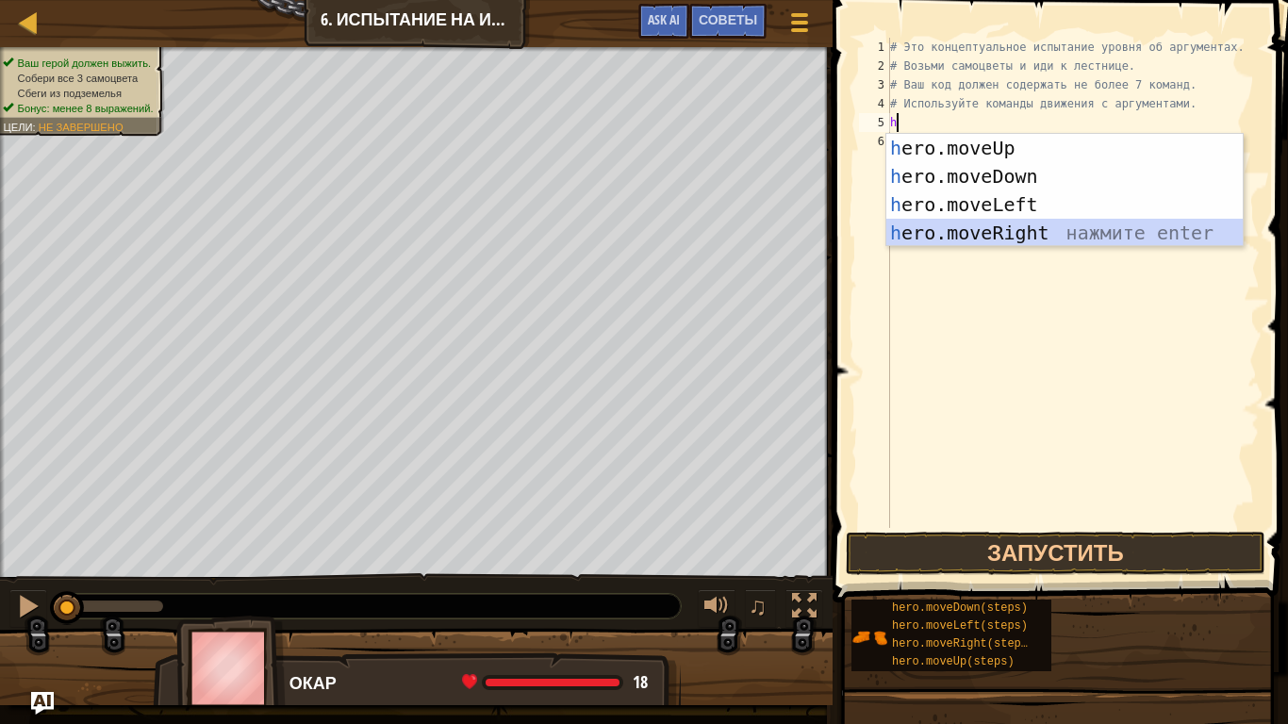
drag, startPoint x: 943, startPoint y: 223, endPoint x: 927, endPoint y: 234, distance: 19.6
click at [927, 234] on div "h ero.moveUp нажмите enter h ero.moveDown нажмите enter h ero.moveLeft нажмите …" at bounding box center [1064, 219] width 356 height 170
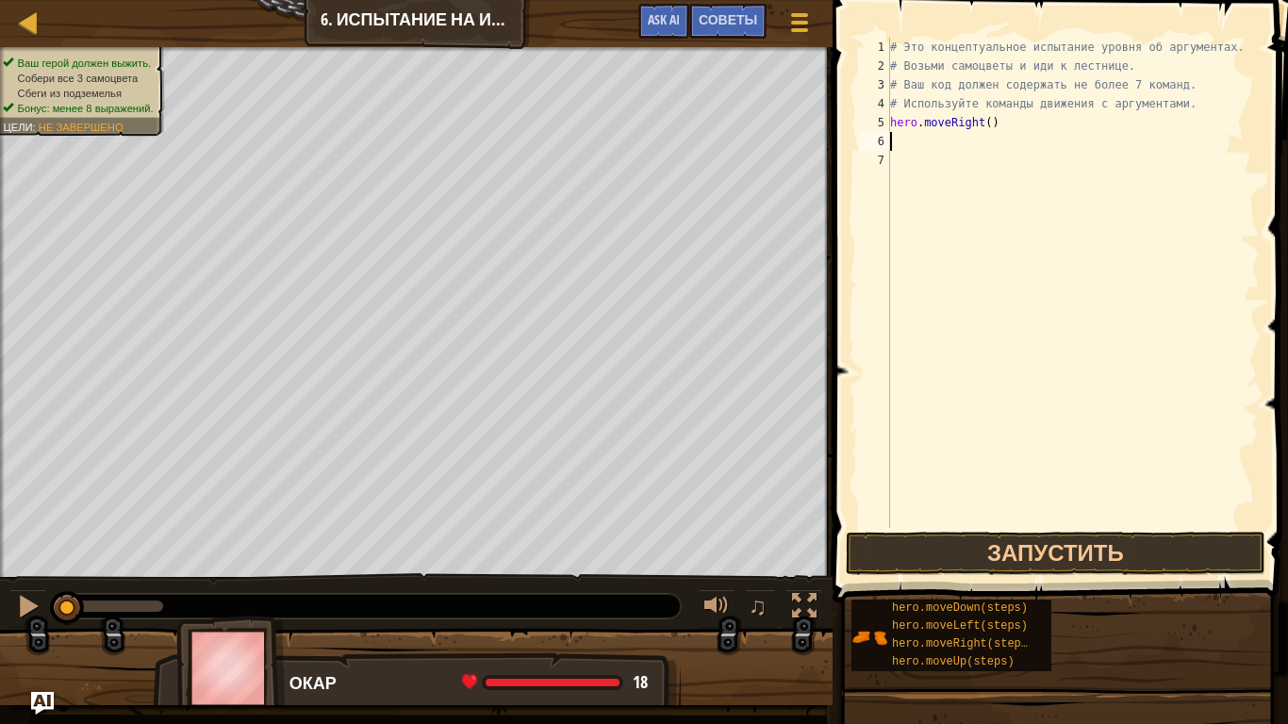
type textarea "h"
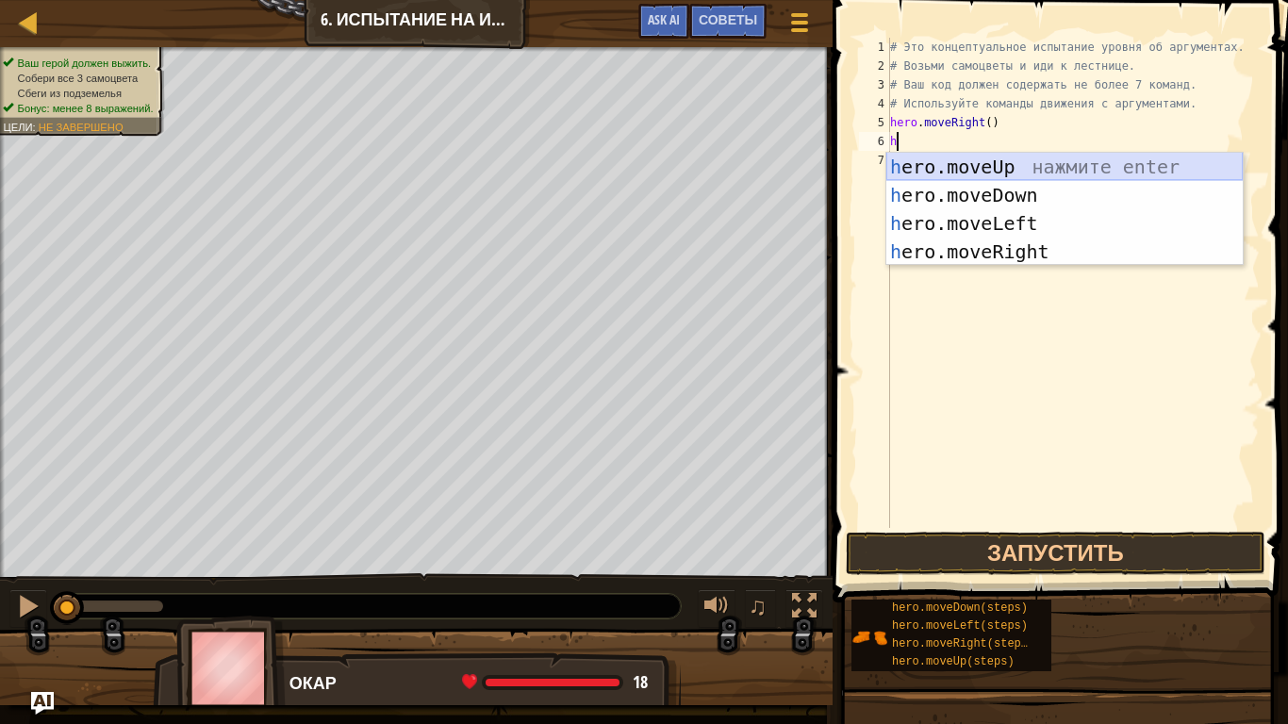
click at [937, 169] on div "h ero.moveUp нажмите enter h ero.moveDown нажмите enter h ero.moveLeft нажмите …" at bounding box center [1064, 238] width 356 height 170
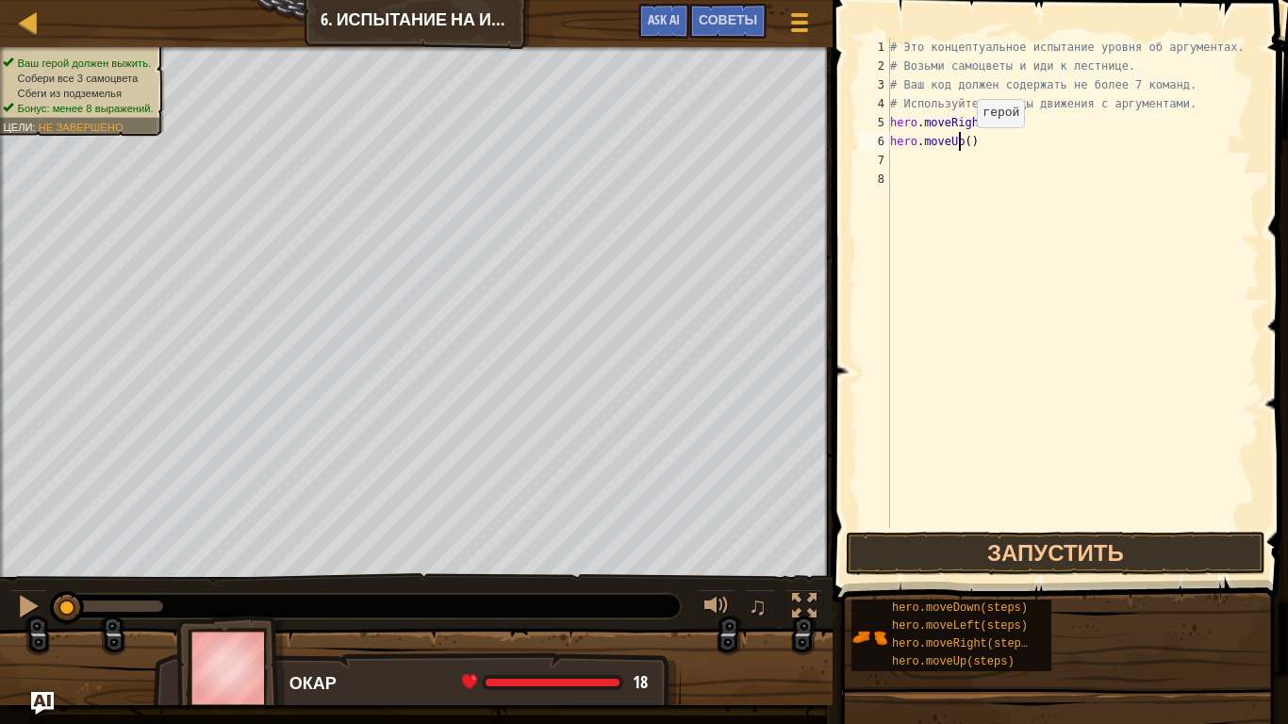
click at [961, 146] on div "# Это концептуальное испытание уровня об аргументах. # Возьми самоцветы и иди к…" at bounding box center [1072, 302] width 373 height 528
click at [962, 146] on div "# Это концептуальное испытание уровня об аргументах. # Возьми самоцветы и иди к…" at bounding box center [1072, 302] width 373 height 528
click at [964, 147] on div "# Это концептуальное испытание уровня об аргументах. # Возьми самоцветы и иди к…" at bounding box center [1072, 302] width 373 height 528
type textarea "hero.moveUp(3)"
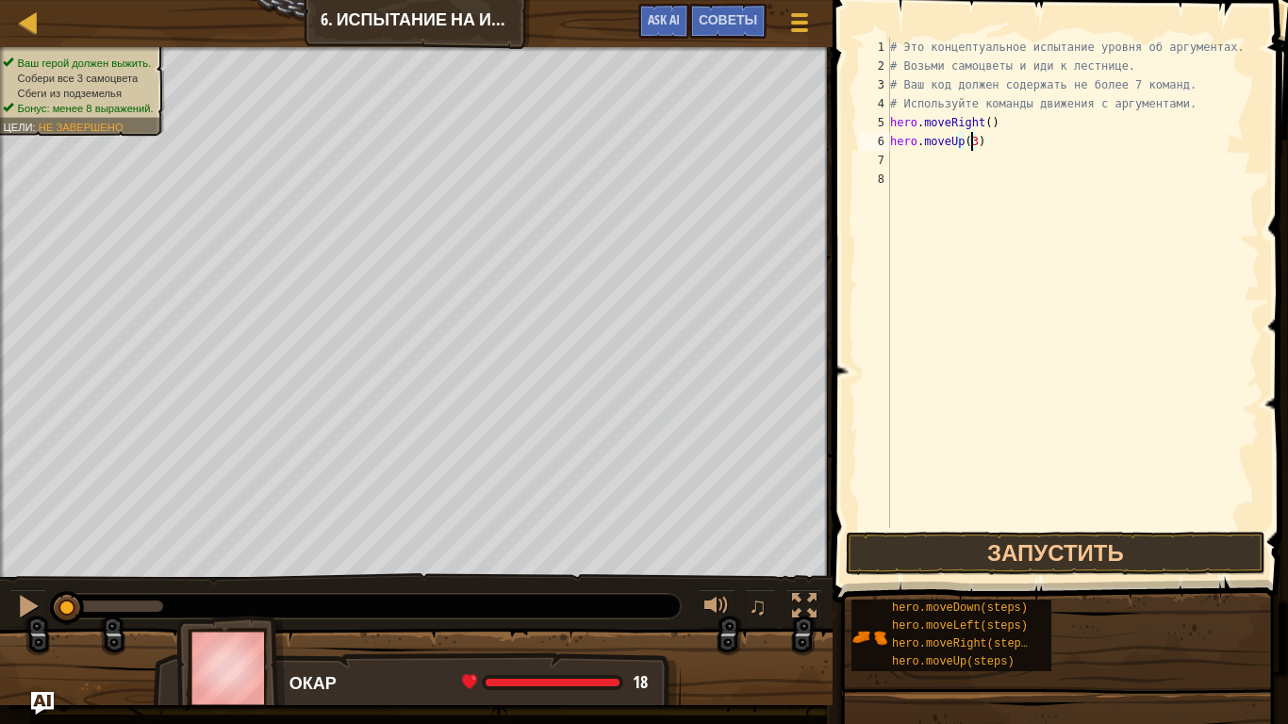
click at [951, 162] on div "# Это концептуальное испытание уровня об аргументах. # Возьми самоцветы и иди к…" at bounding box center [1072, 302] width 373 height 528
type textarea "h"
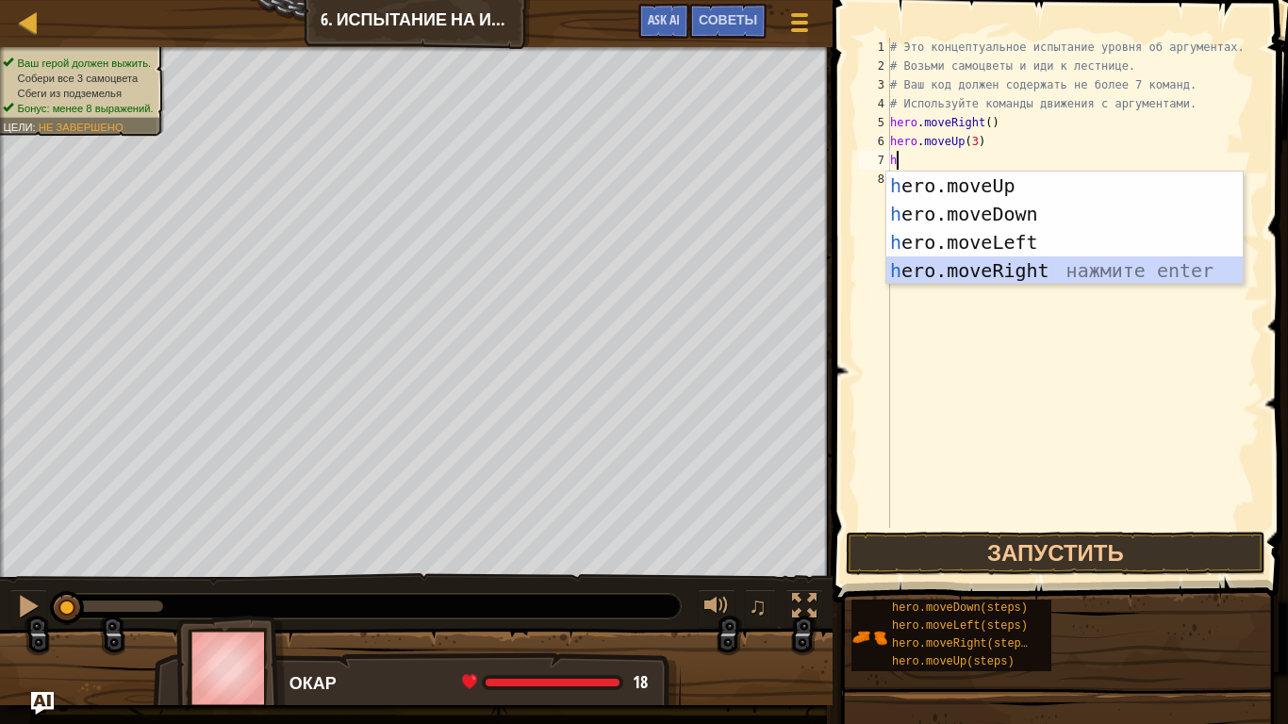
click at [982, 258] on div "h ero.moveUp нажмите enter h ero.moveDown нажмите enter h ero.moveLeft нажмите …" at bounding box center [1064, 257] width 356 height 170
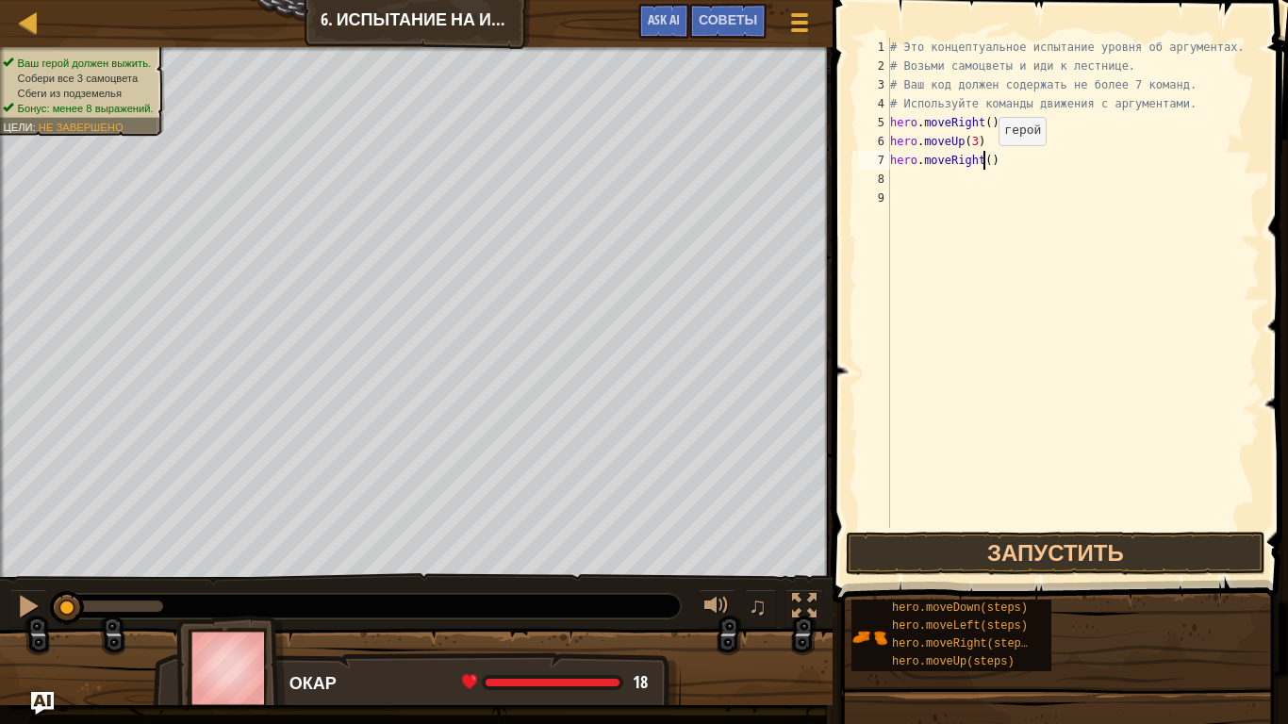
click at [982, 164] on div "# Это концептуальное испытание уровня об аргументах. # Возьми самоцветы и иди к…" at bounding box center [1072, 302] width 373 height 528
type textarea "hero.moveRight(2)"
click at [986, 175] on div "# Это концептуальное испытание уровня об аргументах. # Возьми самоцветы и иди к…" at bounding box center [1072, 302] width 373 height 528
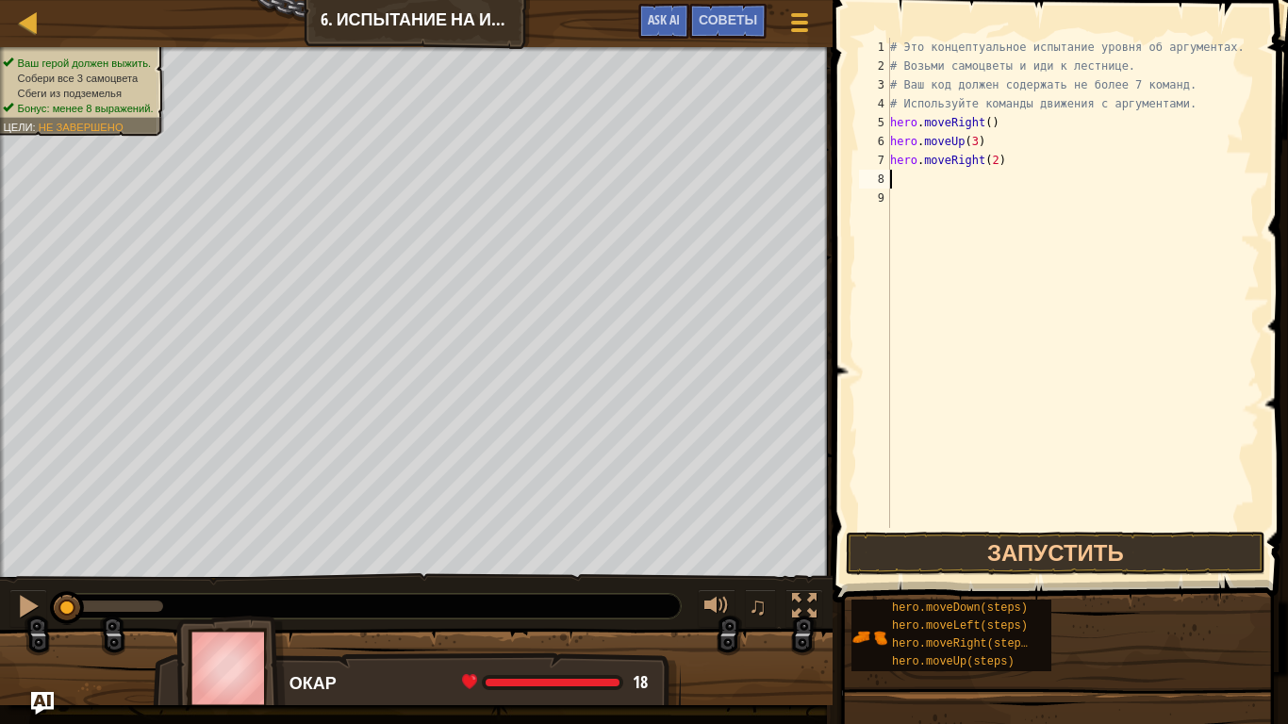
type textarea "g"
type textarea "h"
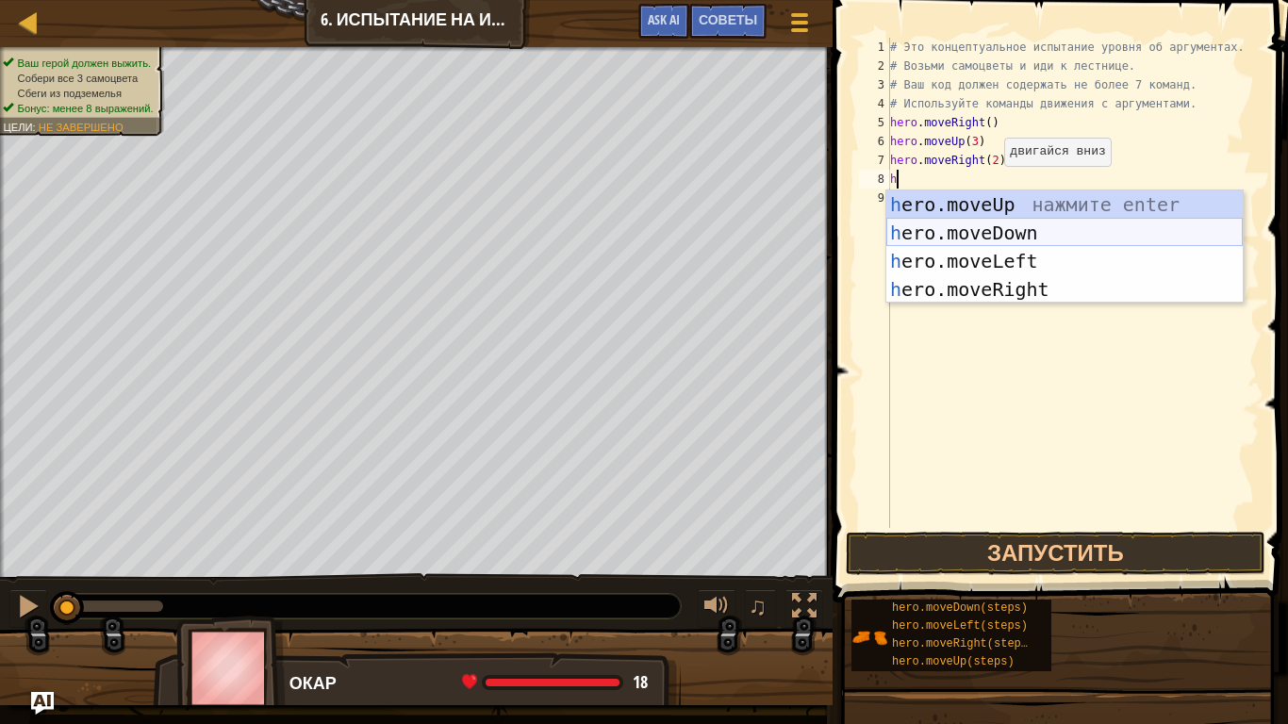
click at [991, 221] on div "h ero.moveUp нажмите enter h ero.moveDown нажмите enter h ero.moveLeft нажмите …" at bounding box center [1064, 275] width 356 height 170
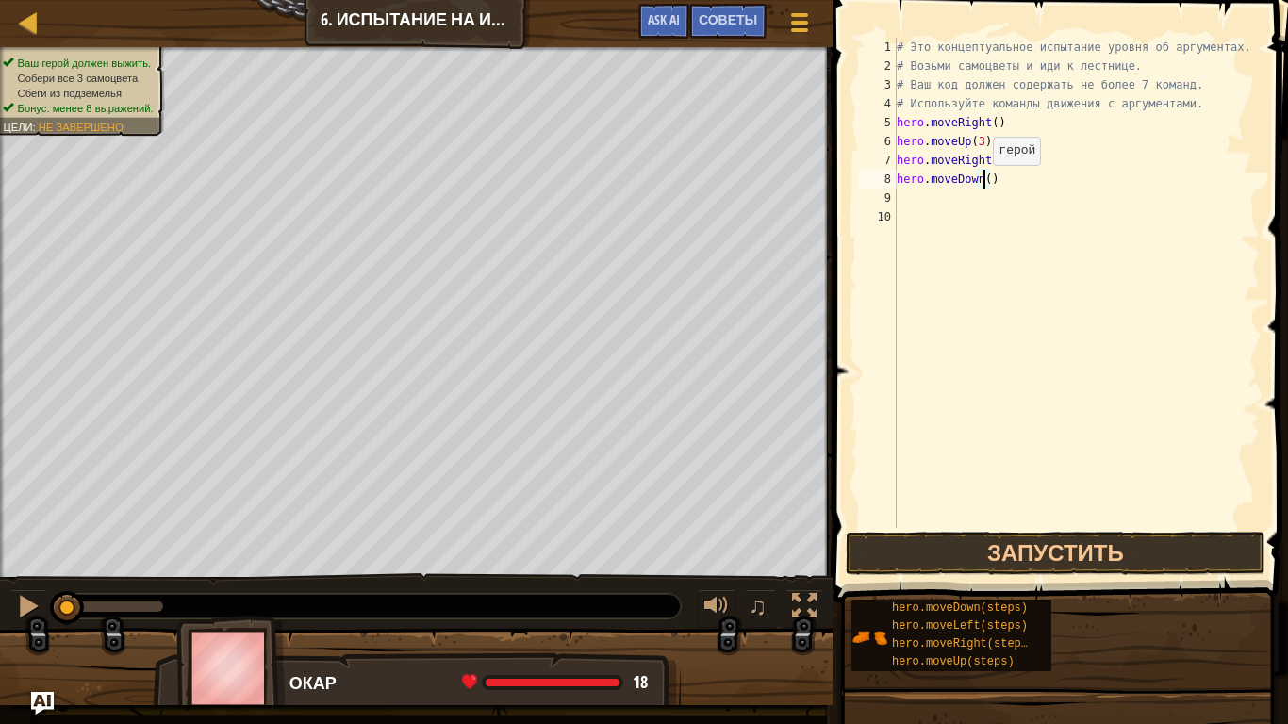
click at [983, 184] on div "# Это концептуальное испытание уровня об аргументах. # Возьми самоцветы и иди к…" at bounding box center [1077, 302] width 368 height 528
type textarea "hero.moveDown(3)"
click at [1000, 186] on div "# Это концептуальное испытание уровня об аргументах. # Возьми самоцветы и иди к…" at bounding box center [1077, 302] width 368 height 528
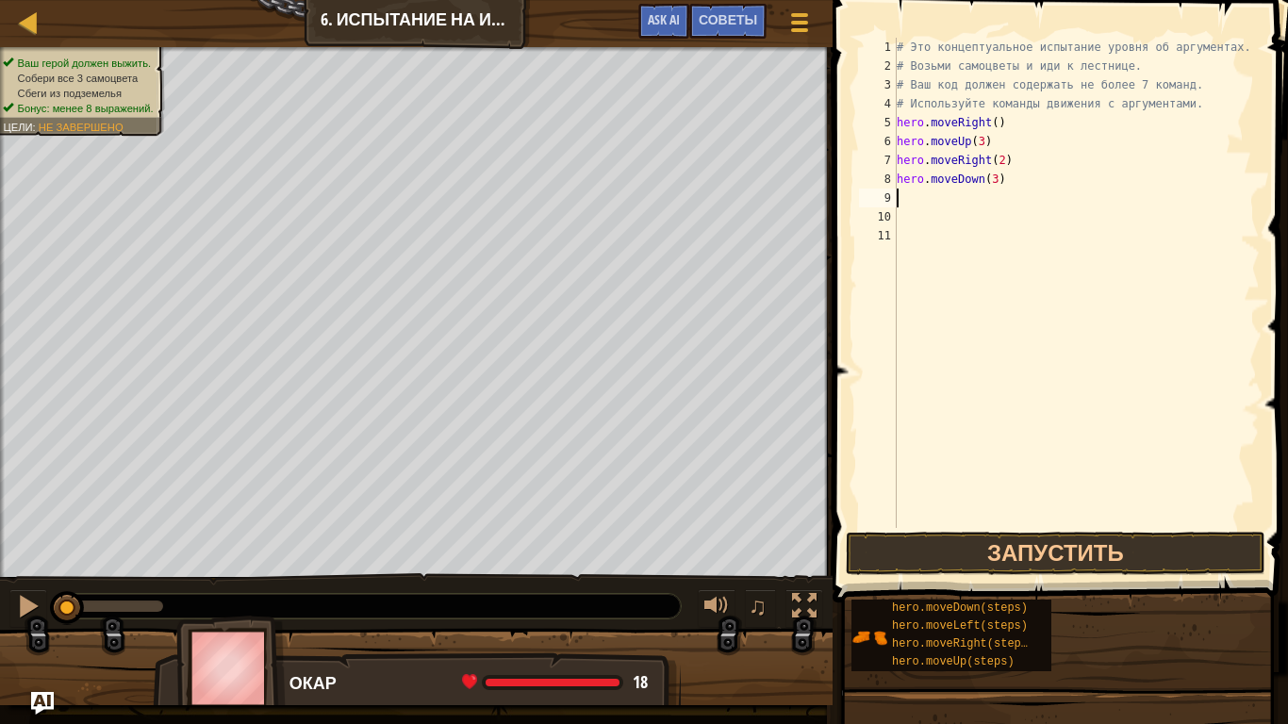
type textarea "h"
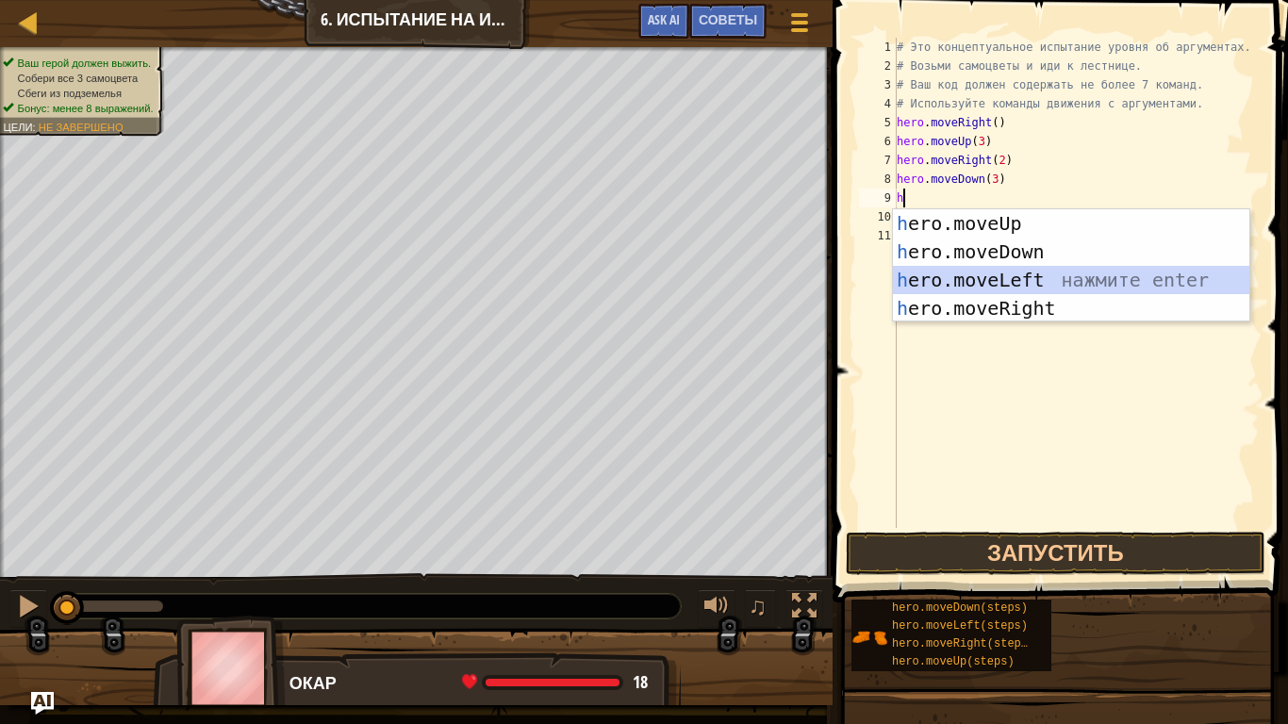
click at [995, 270] on div "h ero.moveUp нажмите enter h ero.moveDown нажмите enter h ero.moveLeft нажмите …" at bounding box center [1071, 294] width 356 height 170
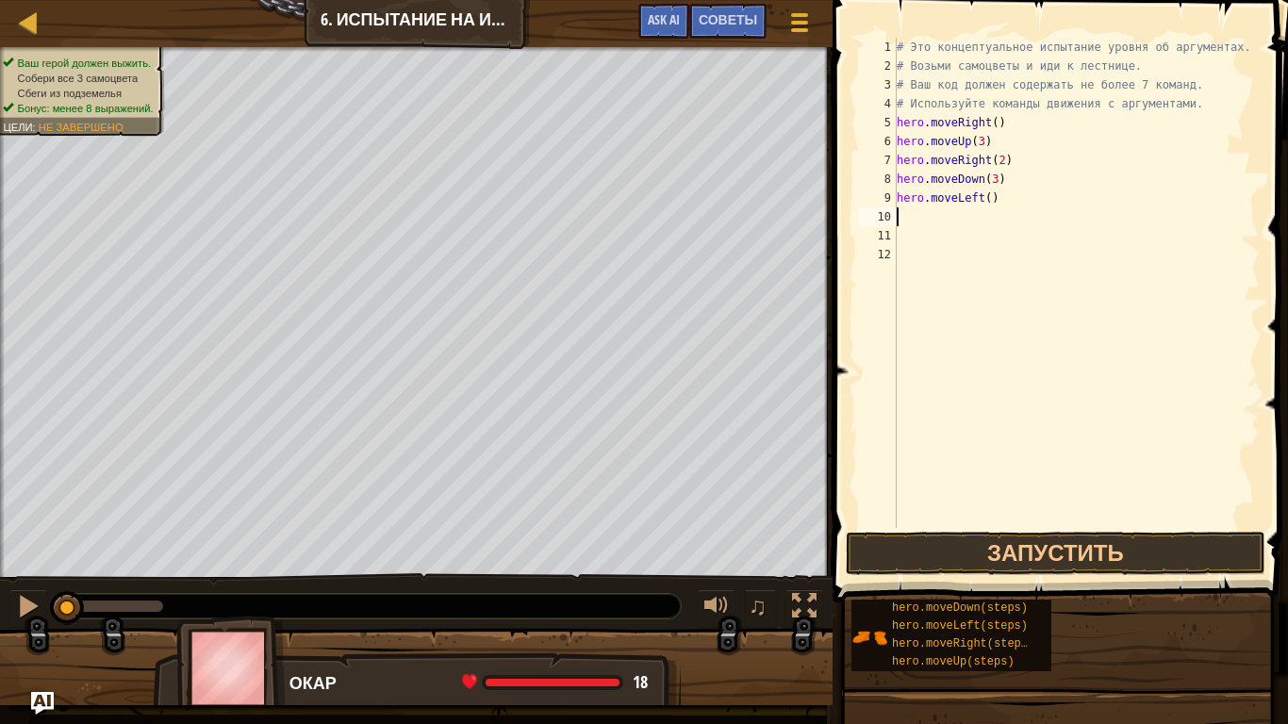
type textarea "h"
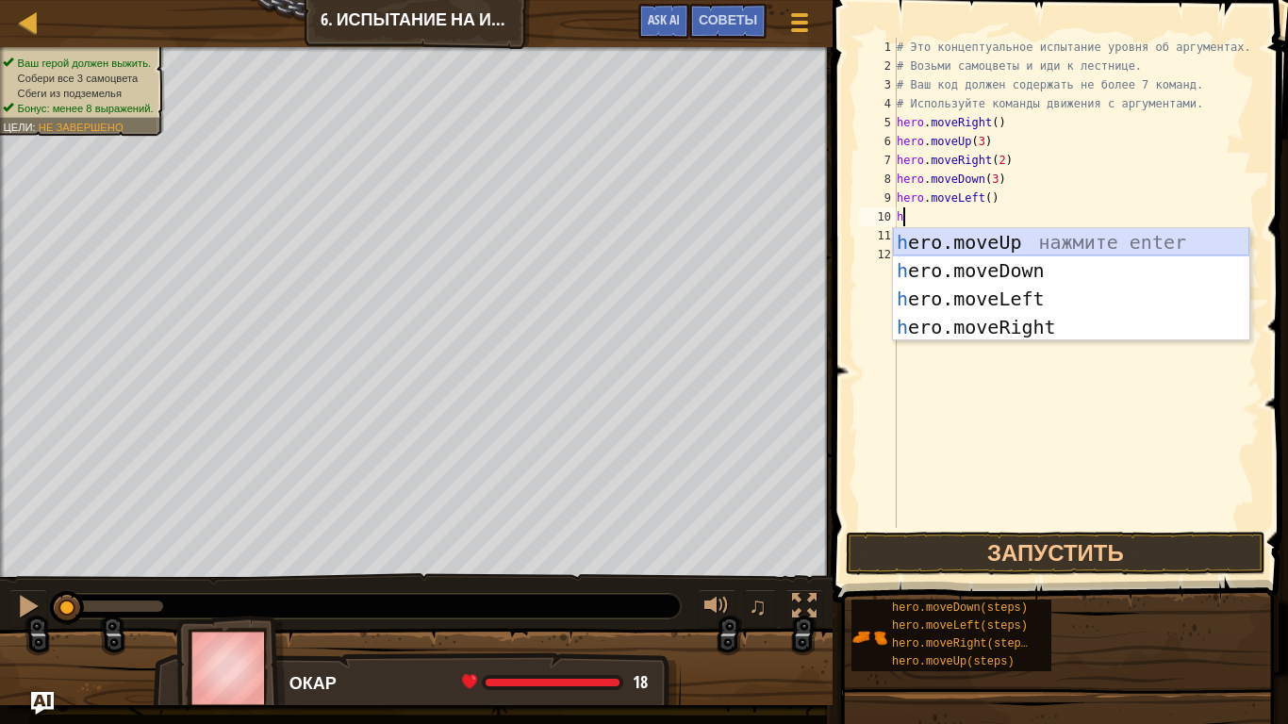
click at [994, 251] on div "h ero.moveUp нажмите enter h ero.moveDown нажмите enter h ero.moveLeft нажмите …" at bounding box center [1071, 313] width 356 height 170
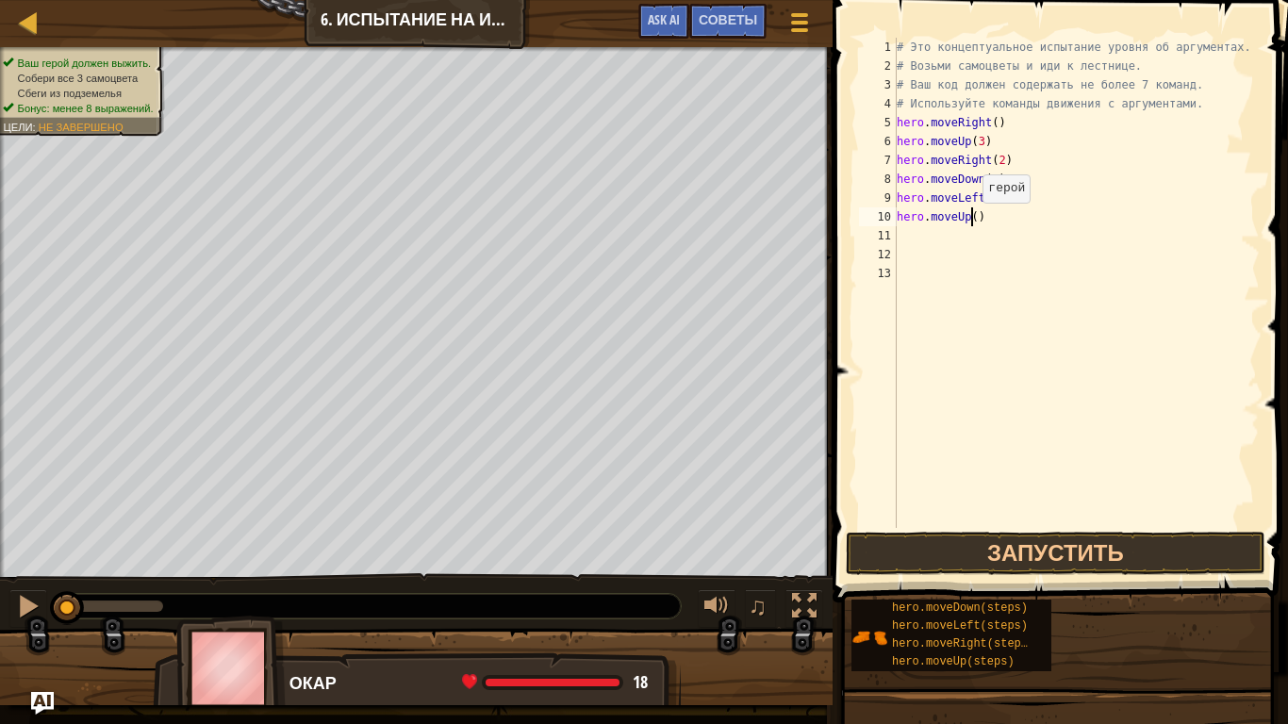
click at [973, 222] on div "# Это концептуальное испытание уровня об аргументах. # Возьми самоцветы и иди к…" at bounding box center [1077, 302] width 368 height 528
type textarea "hero.moveUp(2)"
click at [982, 223] on div "# Это концептуальное испытание уровня об аргументах. # Возьми самоцветы и иди к…" at bounding box center [1077, 302] width 368 height 528
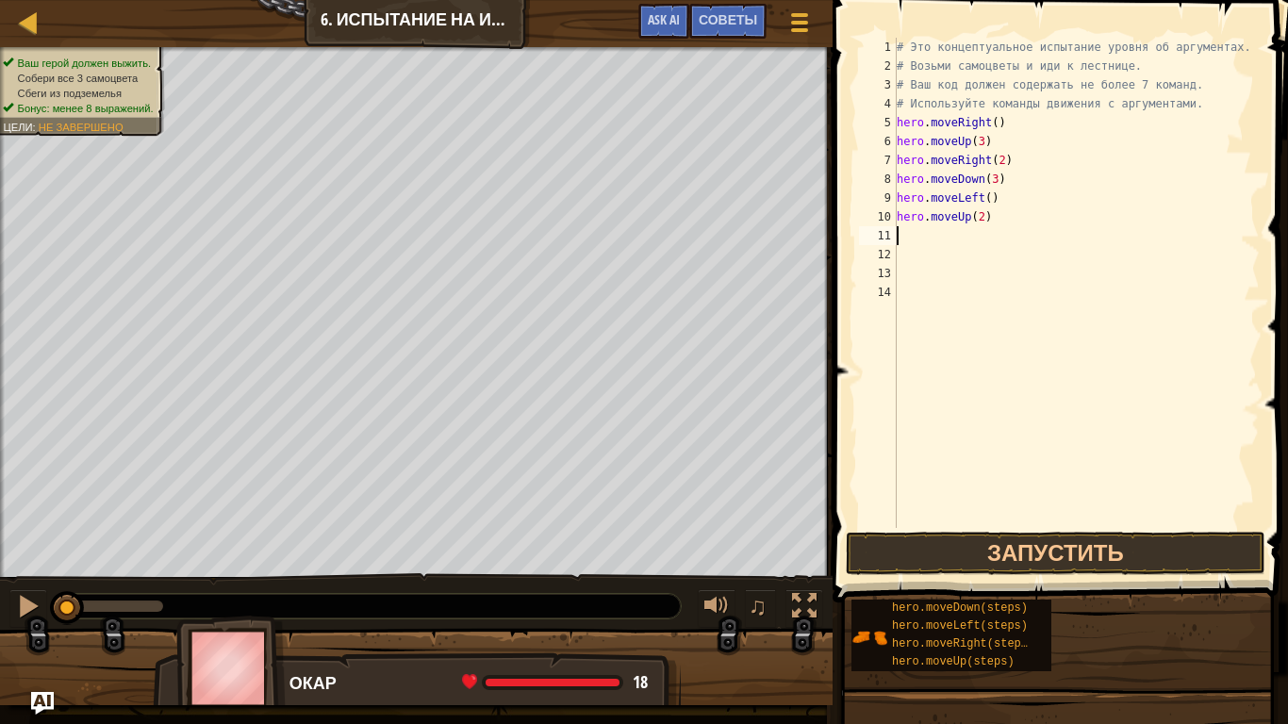
type textarea "h"
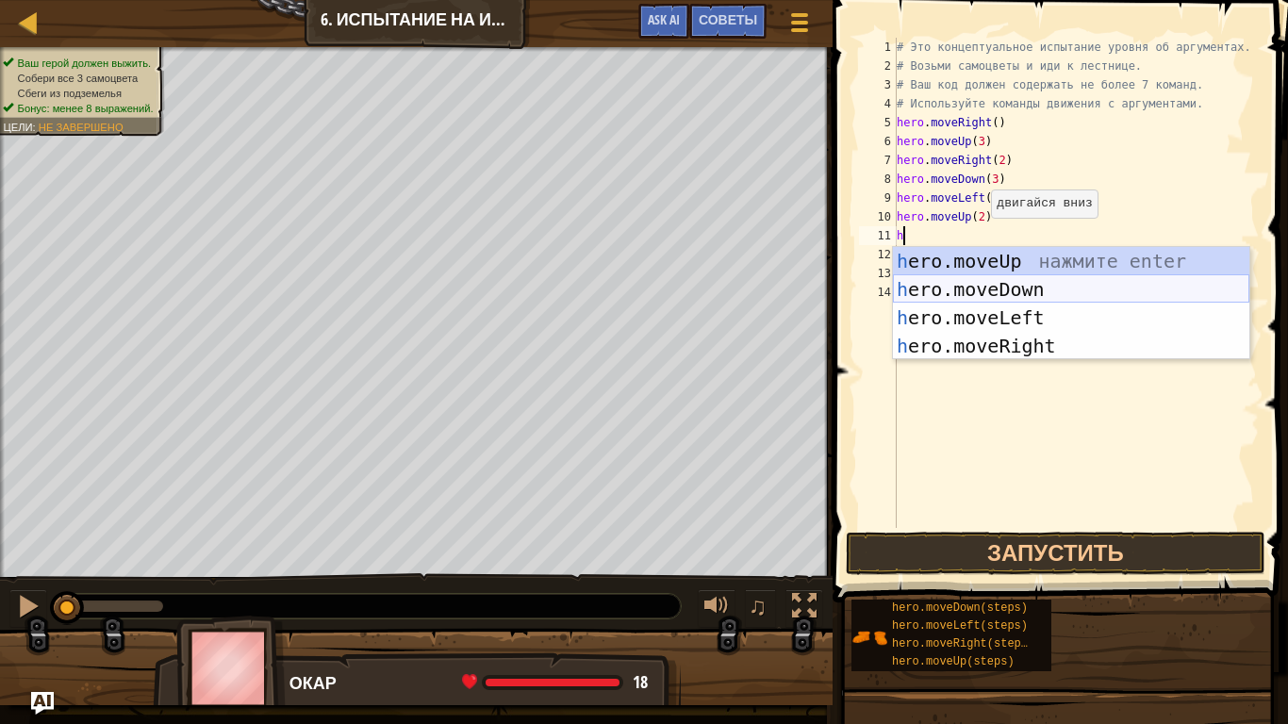
click at [989, 301] on div "h ero.moveUp нажмите enter h ero.moveDown нажмите enter h ero.moveLeft нажмите …" at bounding box center [1071, 332] width 356 height 170
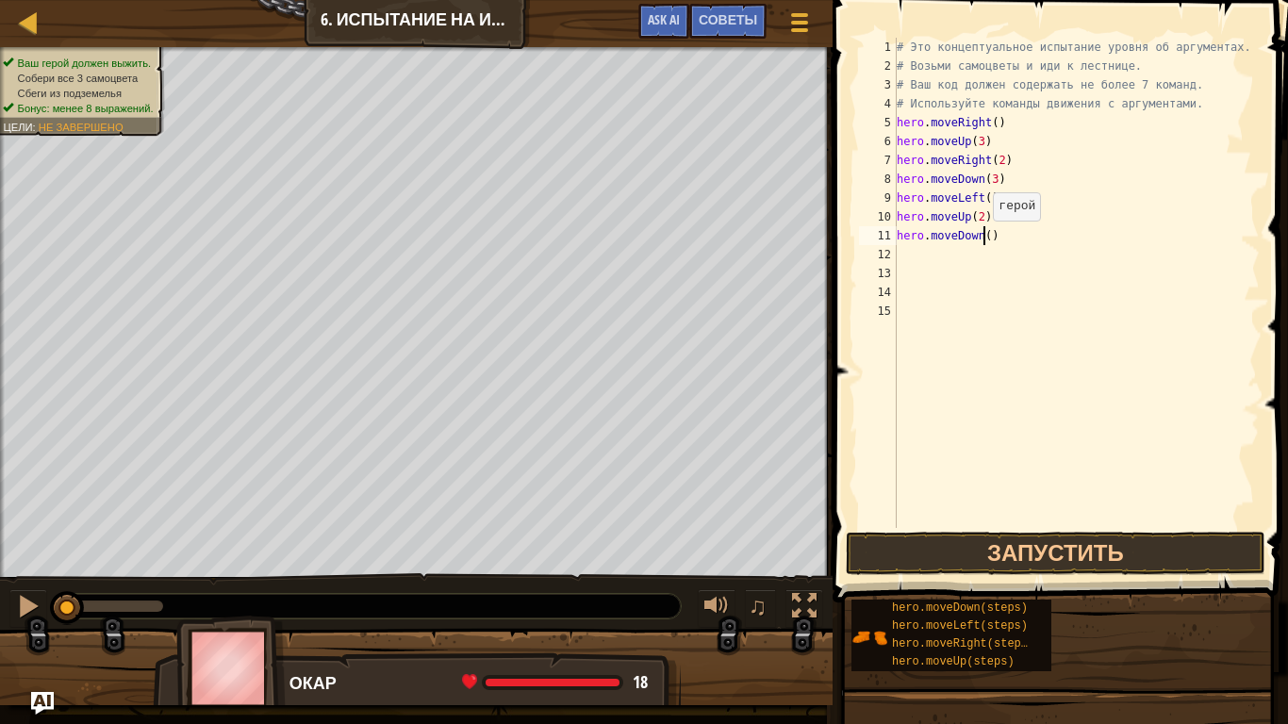
click at [983, 239] on div "# Это концептуальное испытание уровня об аргументах. # Возьми самоцветы и иди к…" at bounding box center [1077, 302] width 368 height 528
type textarea "hero.moveDown(2)"
click at [997, 235] on div "# Это концептуальное испытание уровня об аргументах. # Возьми самоцветы и иди к…" at bounding box center [1077, 302] width 368 height 528
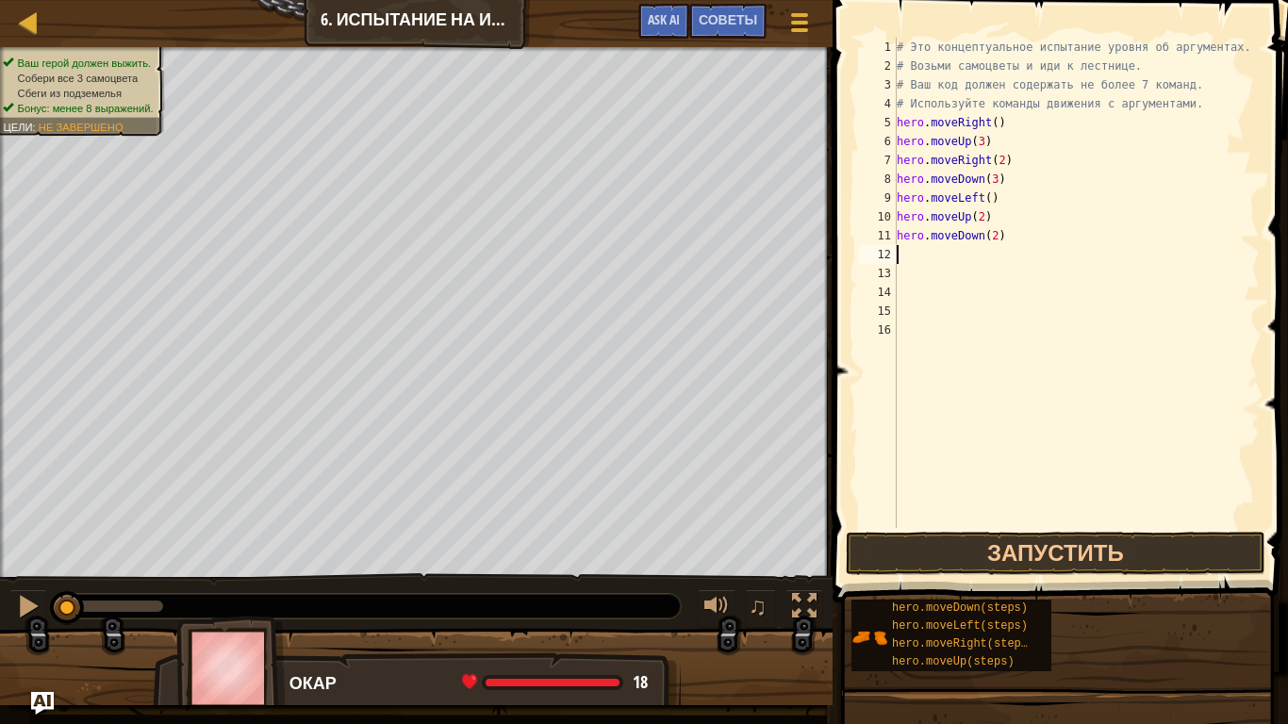
type textarea "h"
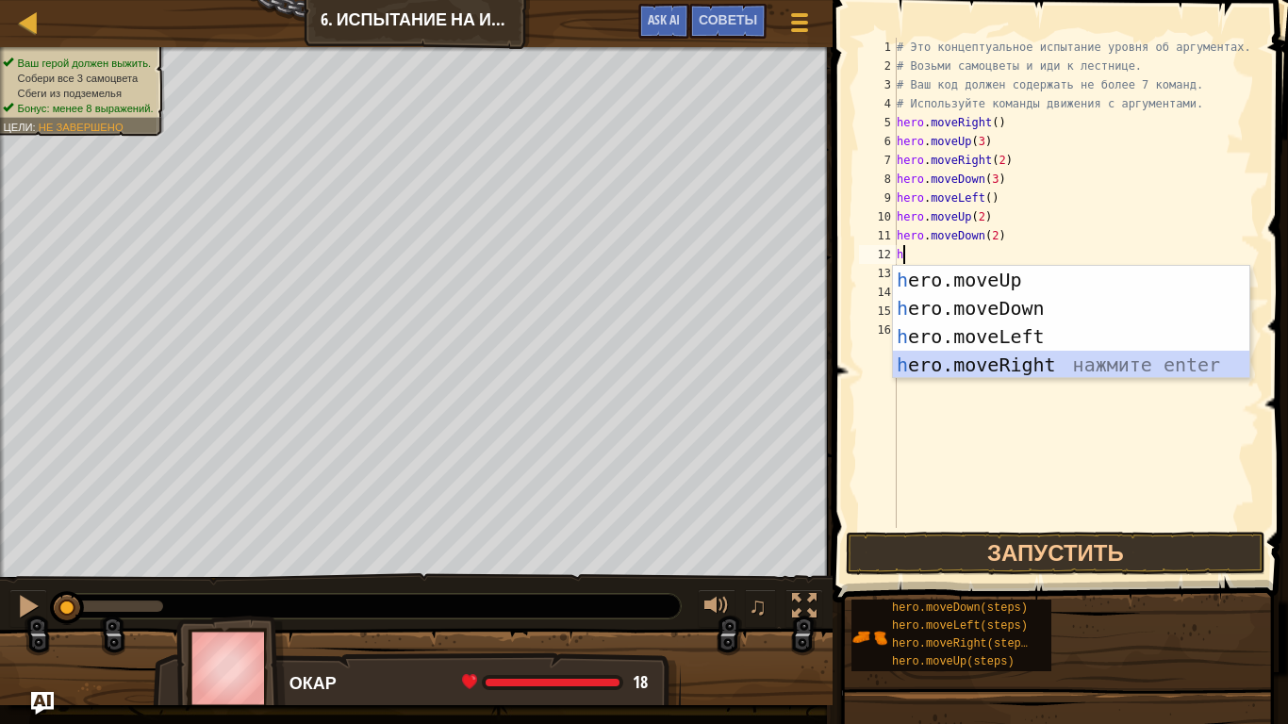
click at [996, 354] on div "h ero.moveUp нажмите enter h ero.moveDown нажмите enter h ero.moveLeft нажмите …" at bounding box center [1071, 351] width 356 height 170
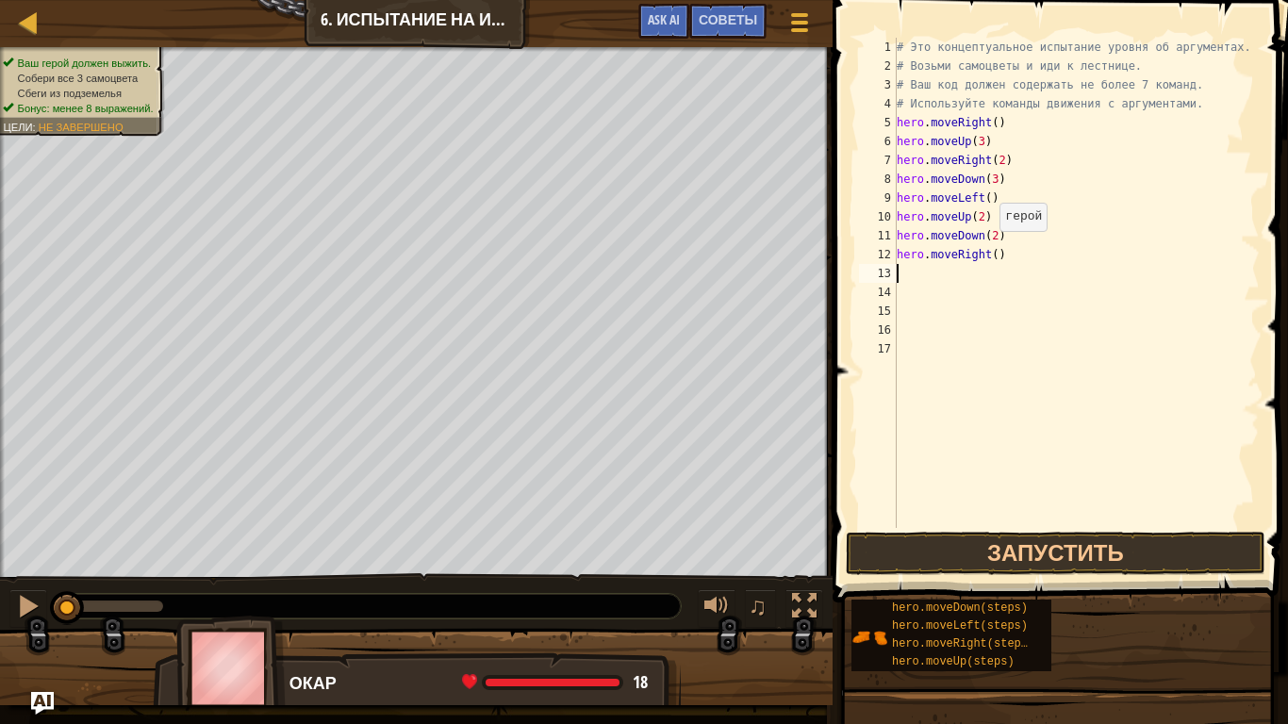
click at [990, 254] on div "# Это концептуальное испытание уровня об аргументах. # Возьми самоцветы и иди к…" at bounding box center [1077, 302] width 368 height 528
type textarea "hero.moveRight(2)"
click at [1002, 263] on div "# Это концептуальное испытание уровня об аргументах. # Возьми самоцветы и иди к…" at bounding box center [1077, 302] width 368 height 528
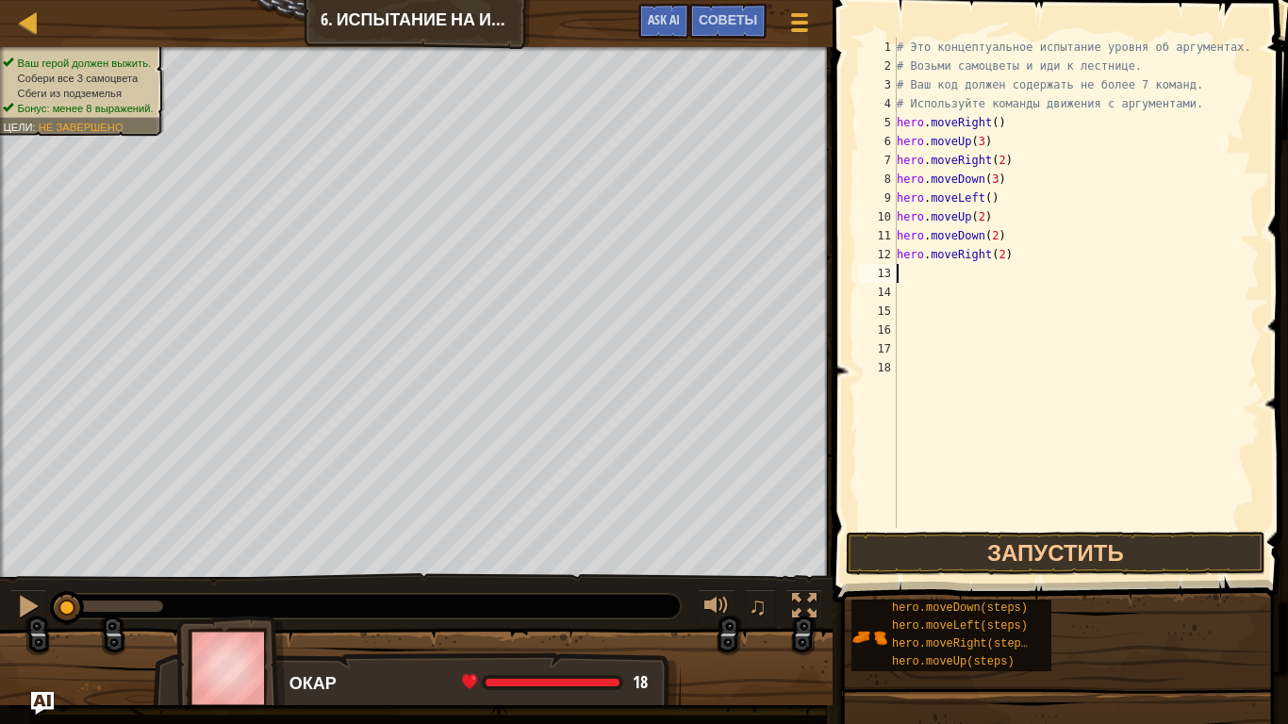
type textarea "h"
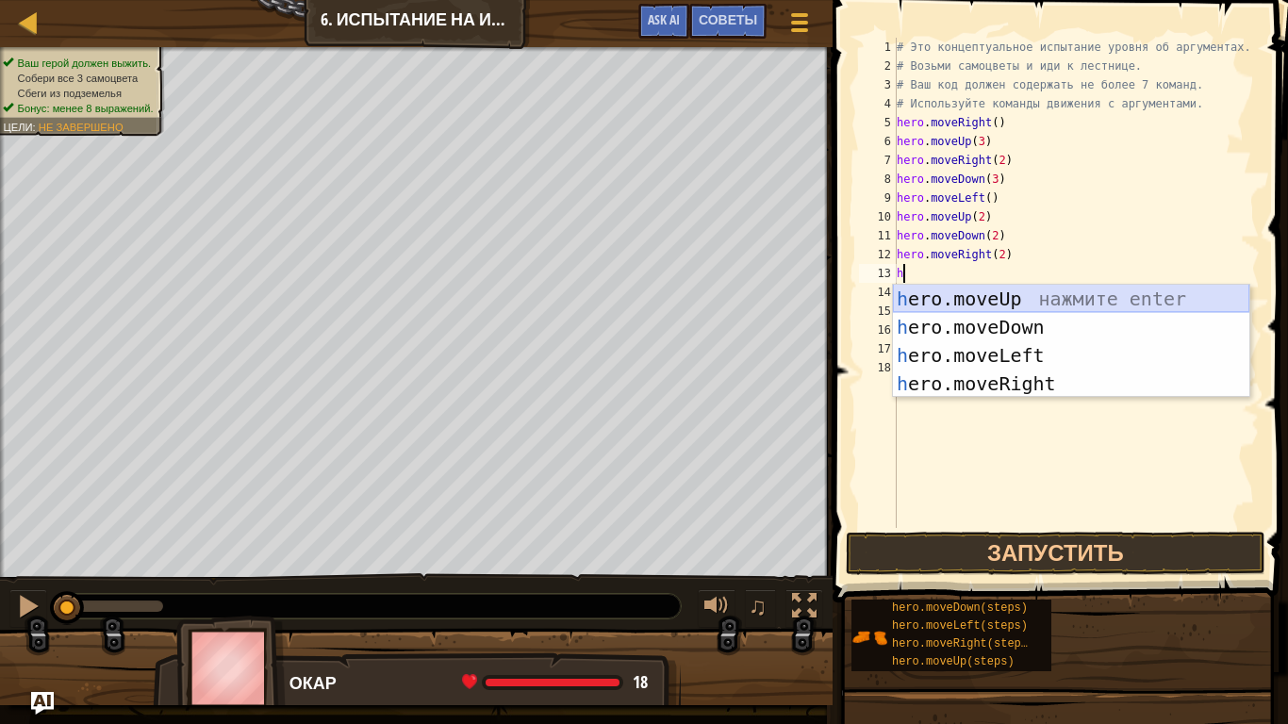
click at [983, 297] on div "h ero.moveUp нажмите enter h ero.moveDown нажмите enter h ero.moveLeft нажмите …" at bounding box center [1071, 370] width 356 height 170
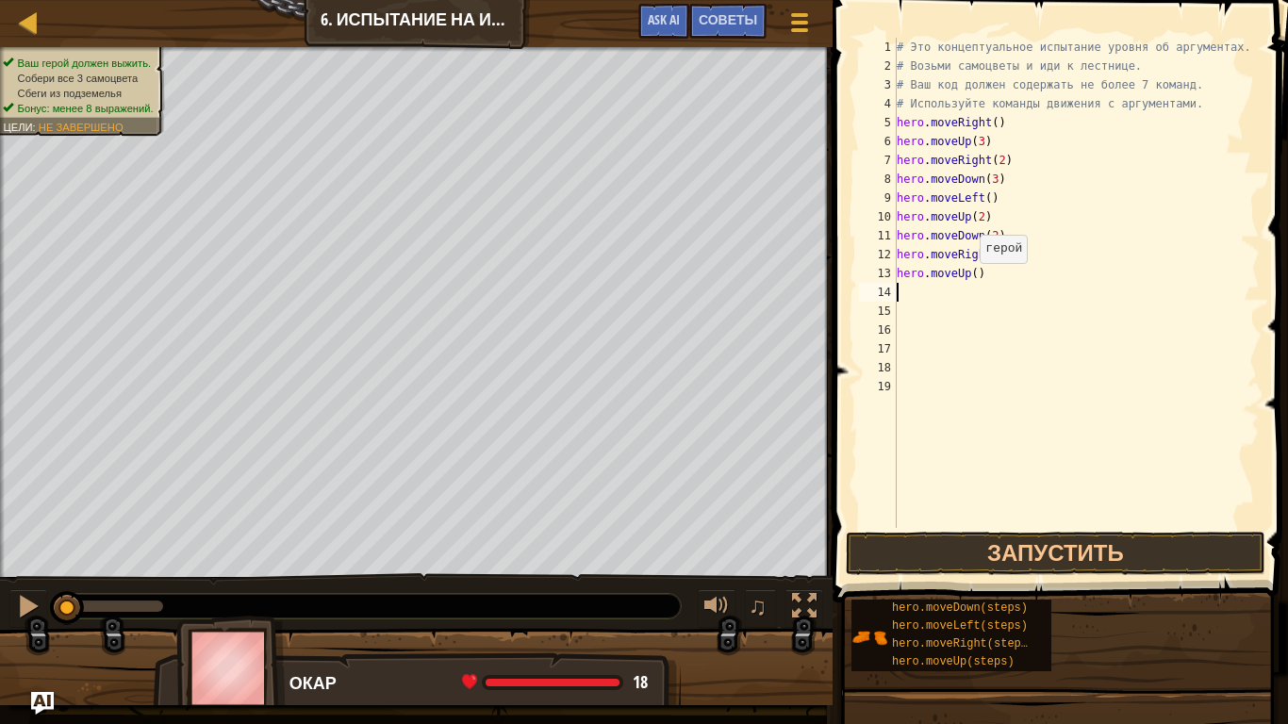
click at [970, 282] on div "# Это концептуальное испытание уровня об аргументах. # Возьми самоцветы и иди к…" at bounding box center [1077, 302] width 368 height 528
type textarea "hero.moveUp(2)"
click at [982, 283] on div "# Это концептуальное испытание уровня об аргументах. # Возьми самоцветы и иди к…" at bounding box center [1077, 302] width 368 height 528
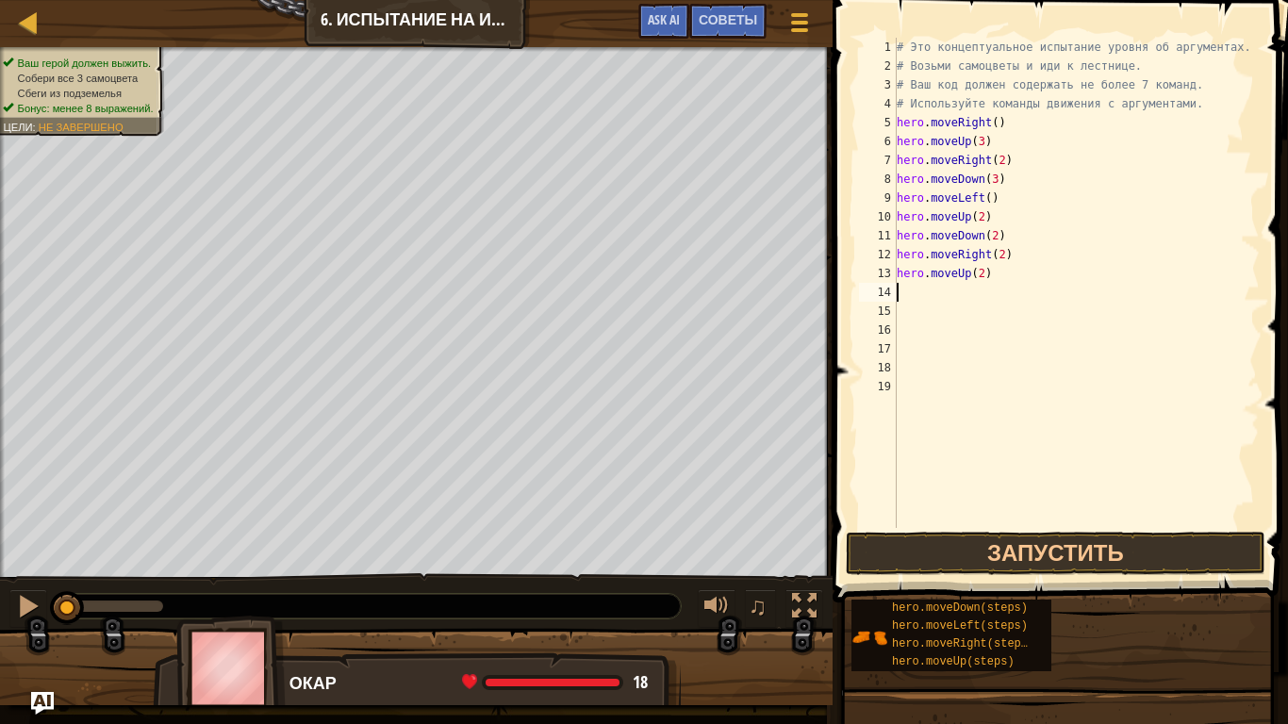
type textarea "h"
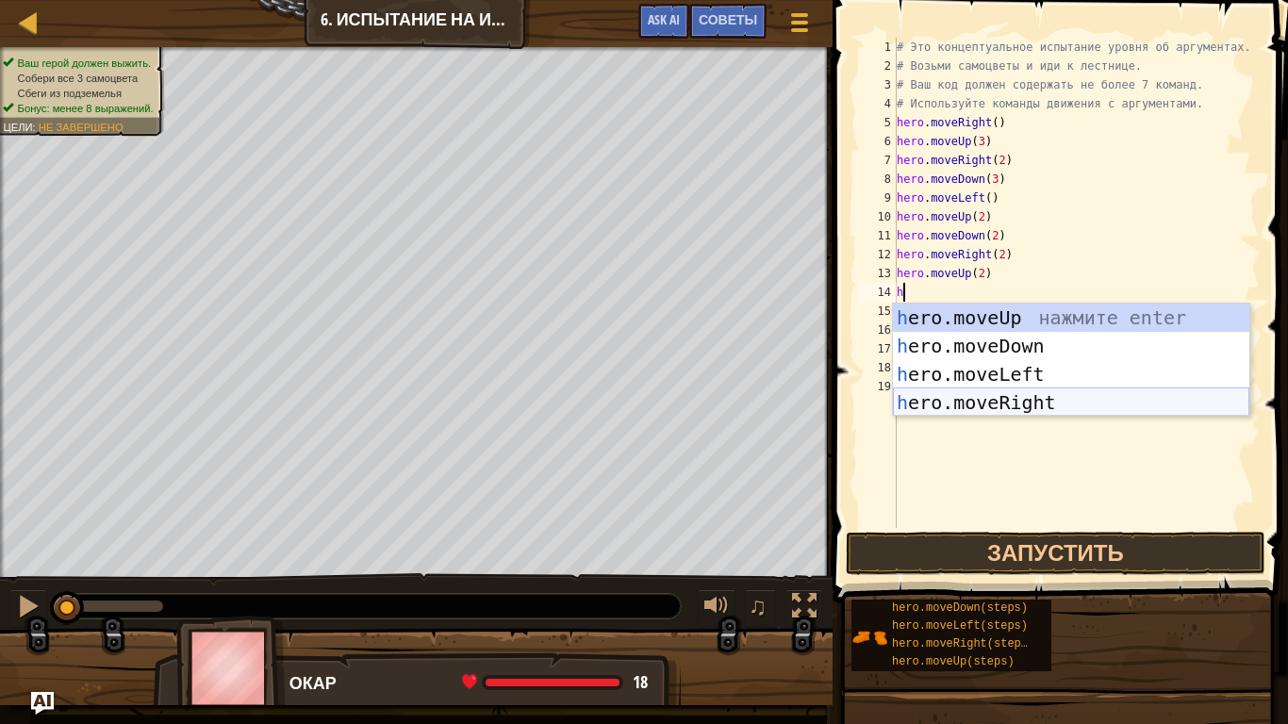
click at [993, 404] on div "h ero.moveUp нажмите enter h ero.moveDown нажмите enter h ero.moveLeft нажмите …" at bounding box center [1071, 389] width 356 height 170
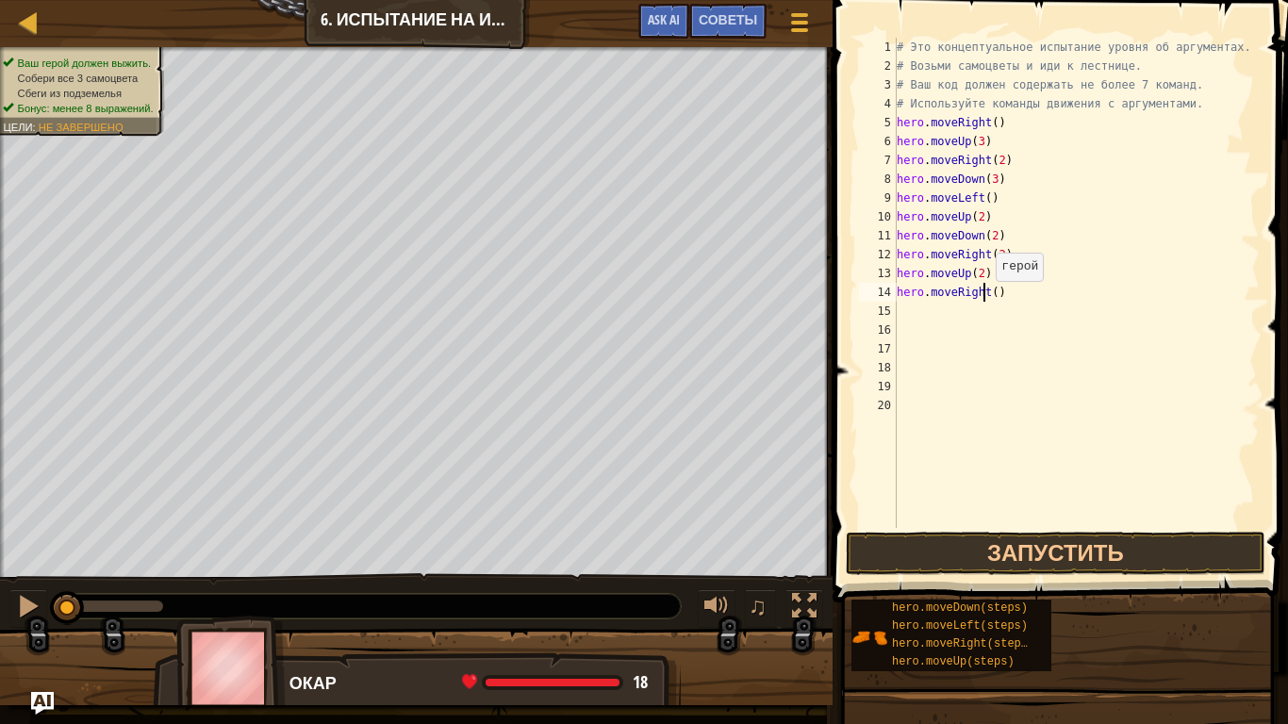
click at [986, 300] on div "# Это концептуальное испытание уровня об аргументах. # Возьми самоцветы и иди к…" at bounding box center [1077, 302] width 368 height 528
click at [988, 300] on div "# Это концептуальное испытание уровня об аргументах. # Возьми самоцветы и иди к…" at bounding box center [1077, 302] width 368 height 528
click at [985, 533] on button "Запустить" at bounding box center [1056, 553] width 420 height 43
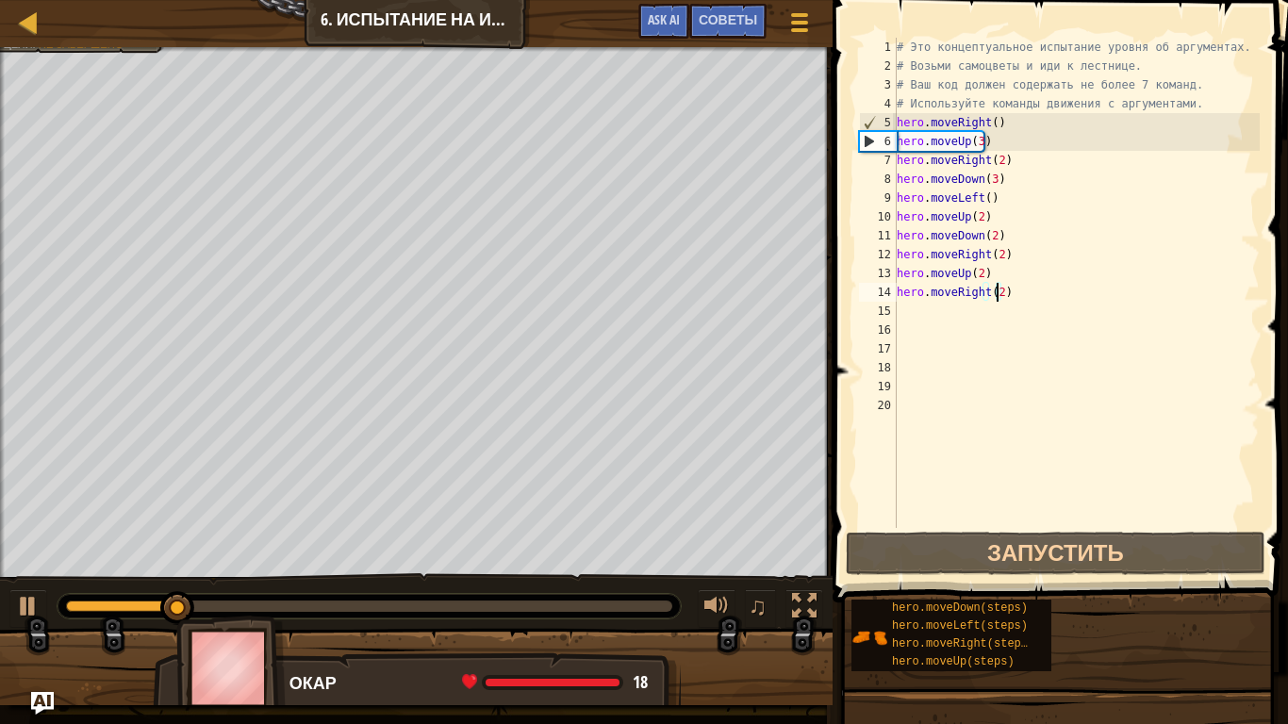
click at [351, 603] on div at bounding box center [369, 606] width 623 height 25
click at [317, 600] on div "0:12.4 Текущее: 0:06.0 Максимальное: 0:29.9" at bounding box center [369, 606] width 623 height 25
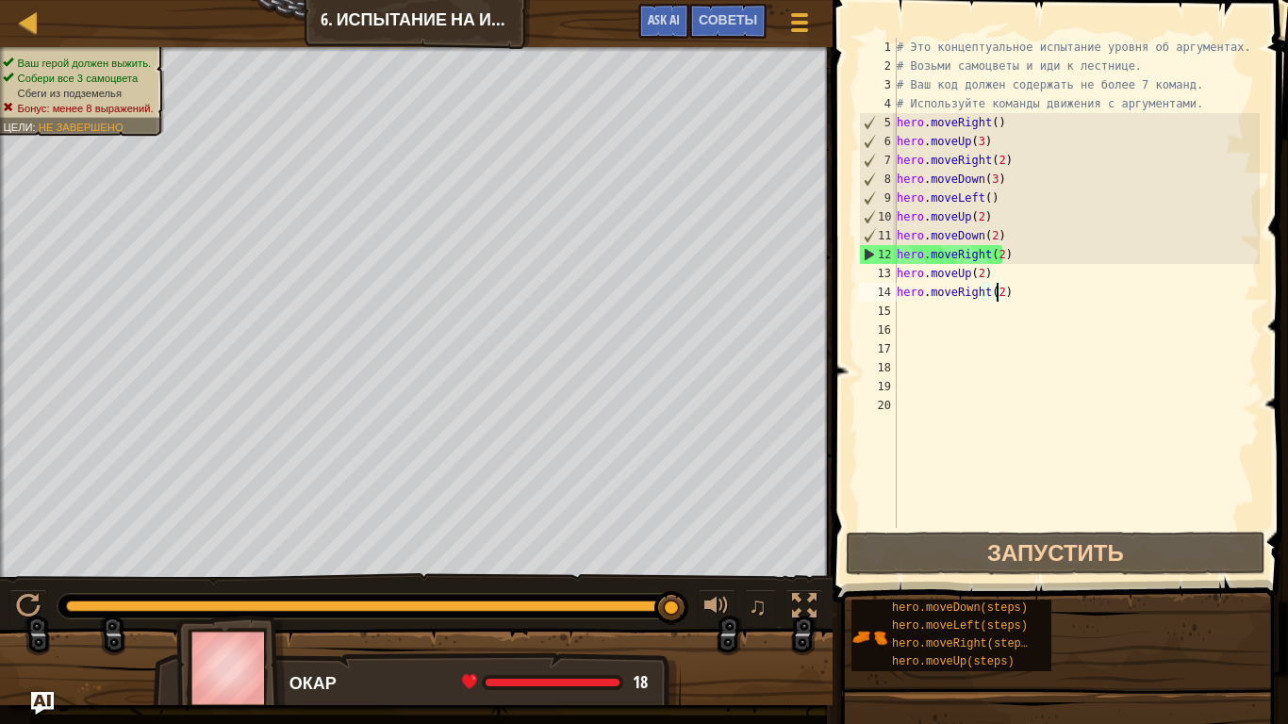
drag, startPoint x: 202, startPoint y: 602, endPoint x: 679, endPoint y: 581, distance: 477.5
click at [679, 581] on div "♫" at bounding box center [416, 601] width 833 height 57
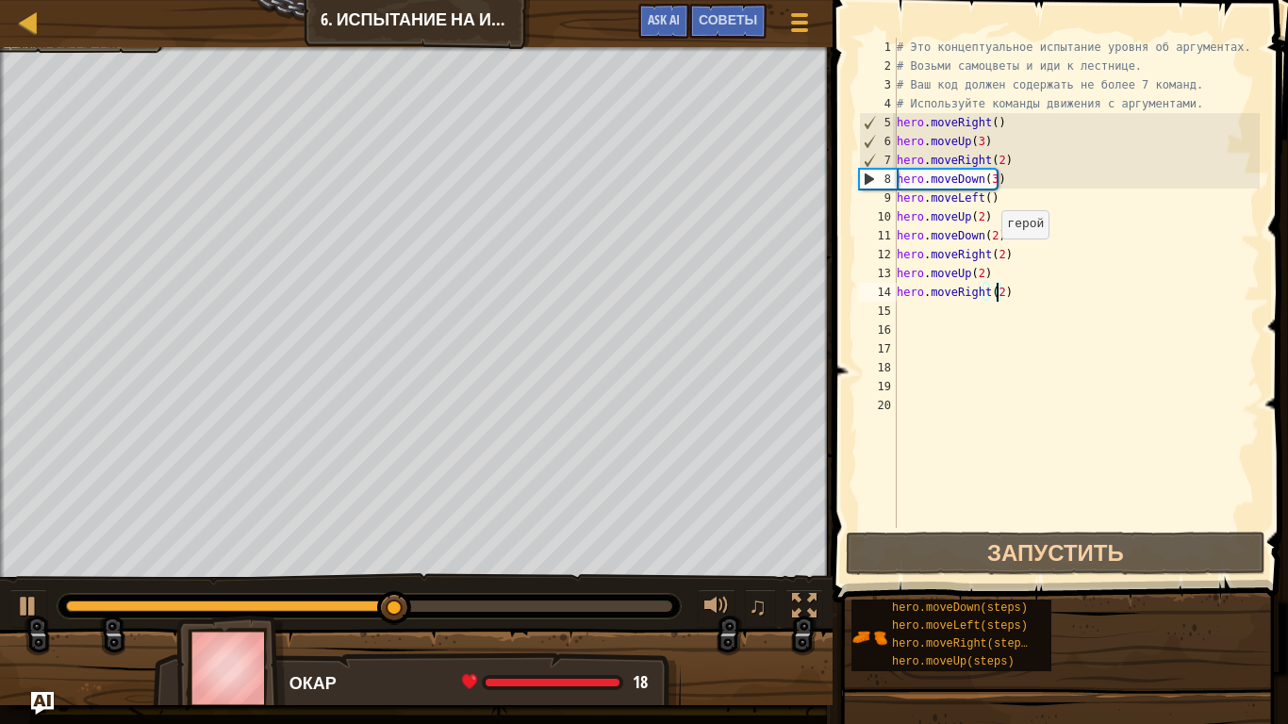
click at [993, 257] on div "# Это концептуальное испытание уровня об аргументах. # Возьми самоцветы и иди к…" at bounding box center [1077, 302] width 368 height 528
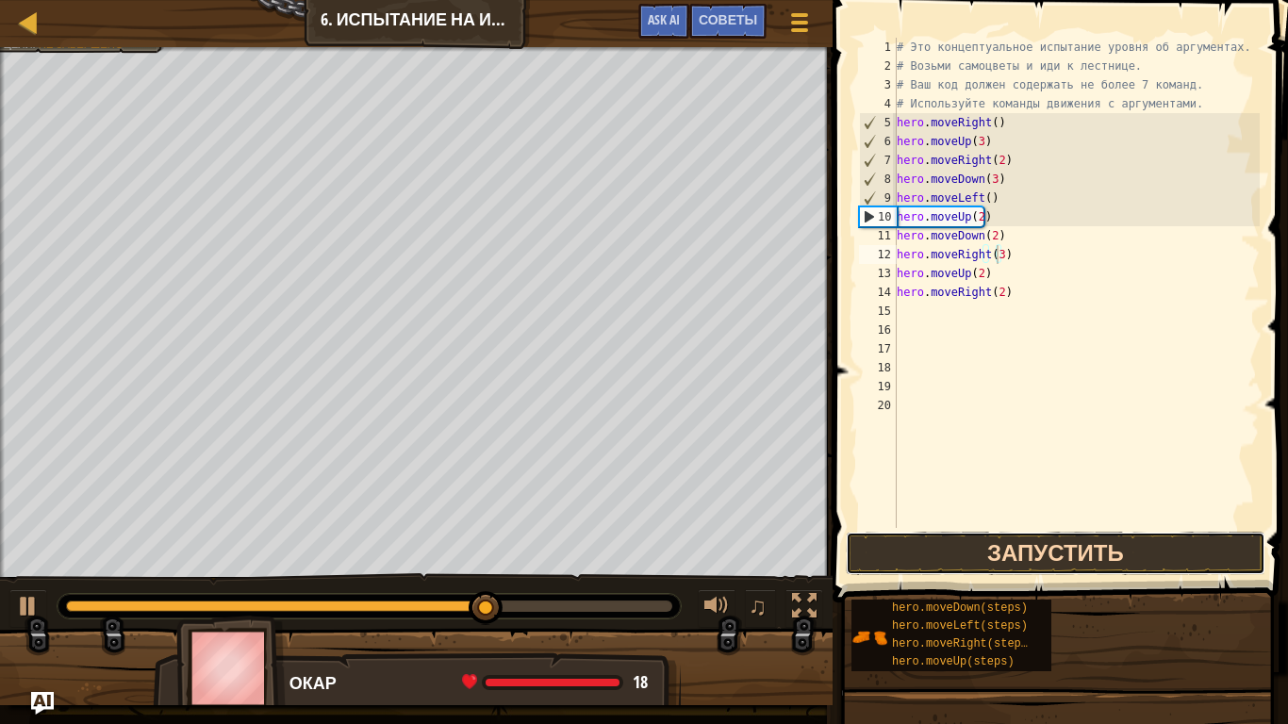
click at [1023, 552] on button "Запустить" at bounding box center [1056, 553] width 420 height 43
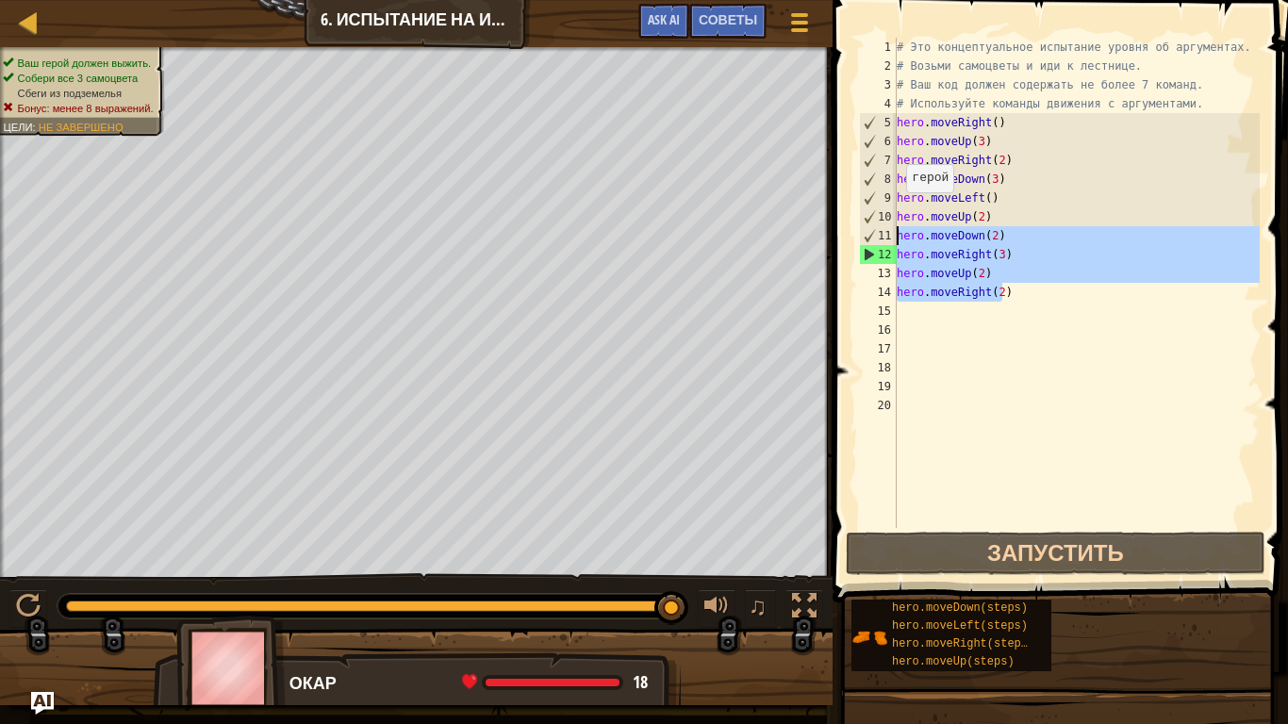
drag, startPoint x: 1016, startPoint y: 284, endPoint x: 893, endPoint y: 228, distance: 135.5
click at [893, 228] on div "hero.moveRight(3) 1 2 3 4 5 6 7 8 9 10 11 12 13 14 15 16 17 18 19 20 # Это конц…" at bounding box center [1057, 283] width 404 height 490
type textarea "hero.moveDown(2) hero.moveRight(3)"
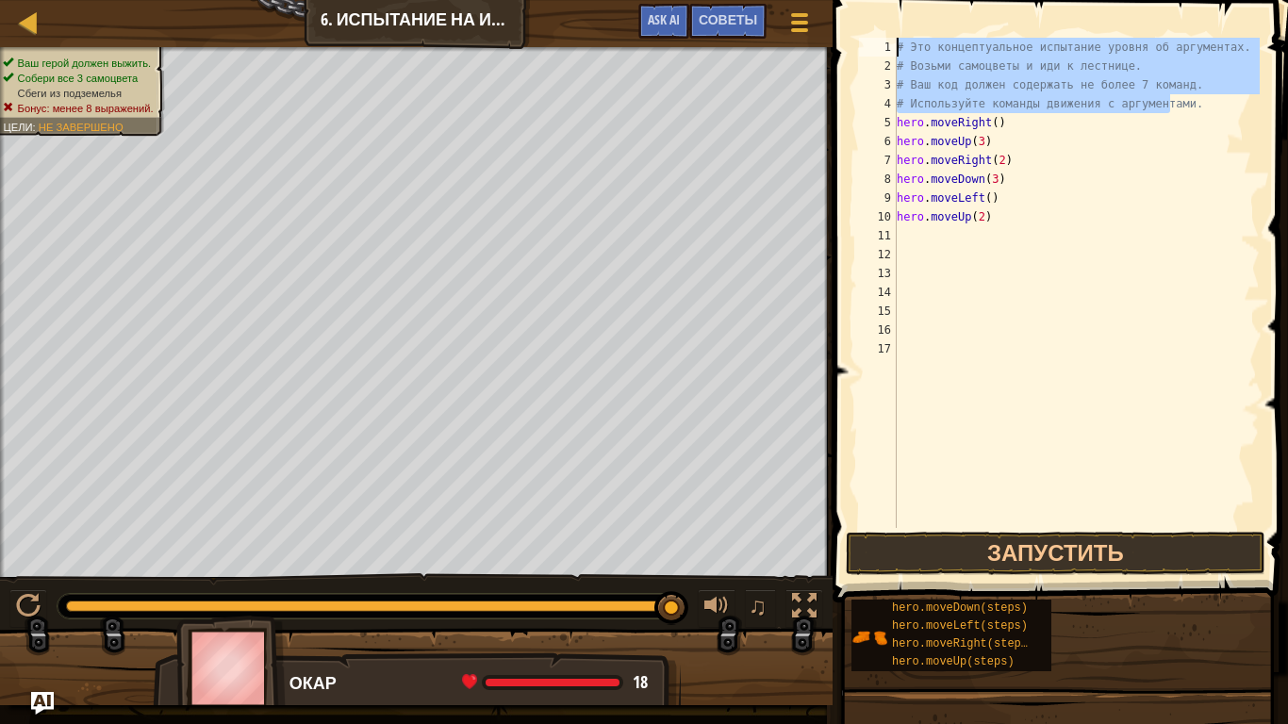
drag, startPoint x: 1173, startPoint y: 106, endPoint x: 1003, endPoint y: 29, distance: 186.1
click at [1003, 29] on div "1 2 3 4 5 6 7 8 9 10 11 12 13 14 15 16 17 # Это концептуальное испытание уровня…" at bounding box center [1057, 338] width 461 height 658
click at [1003, 29] on span at bounding box center [1062, 274] width 470 height 658
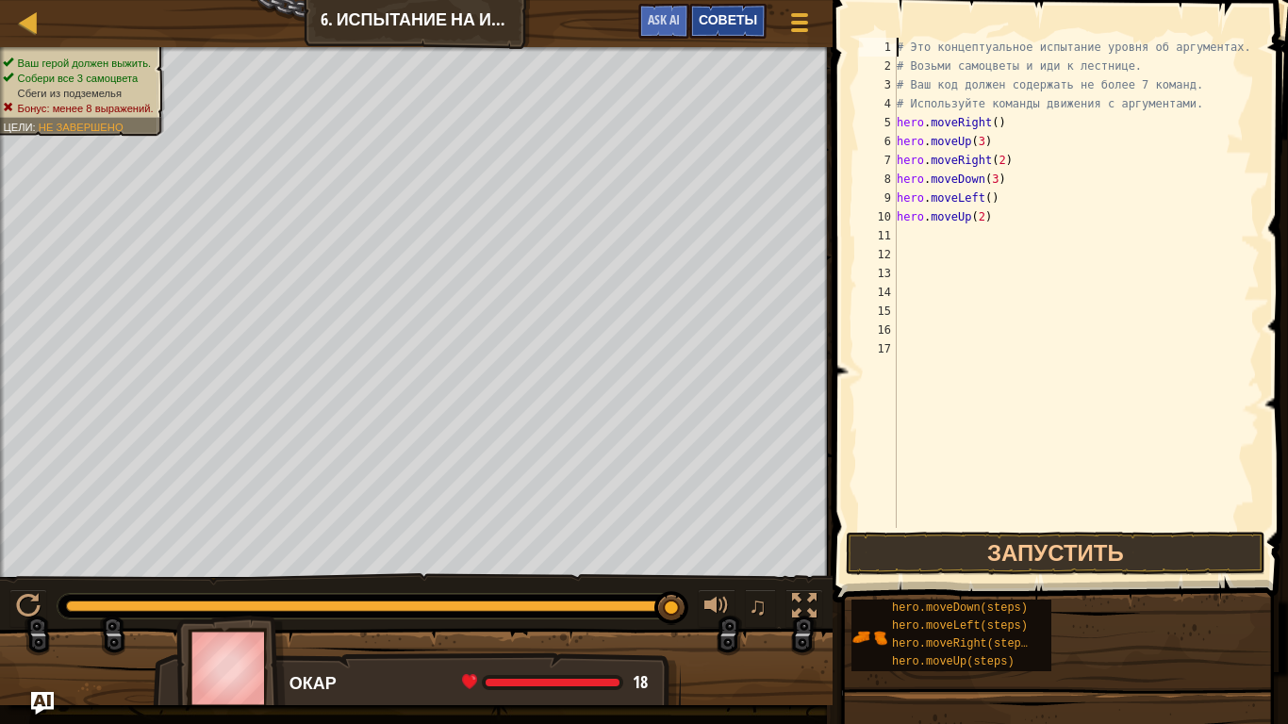
click at [746, 26] on span "Советы" at bounding box center [728, 19] width 58 height 18
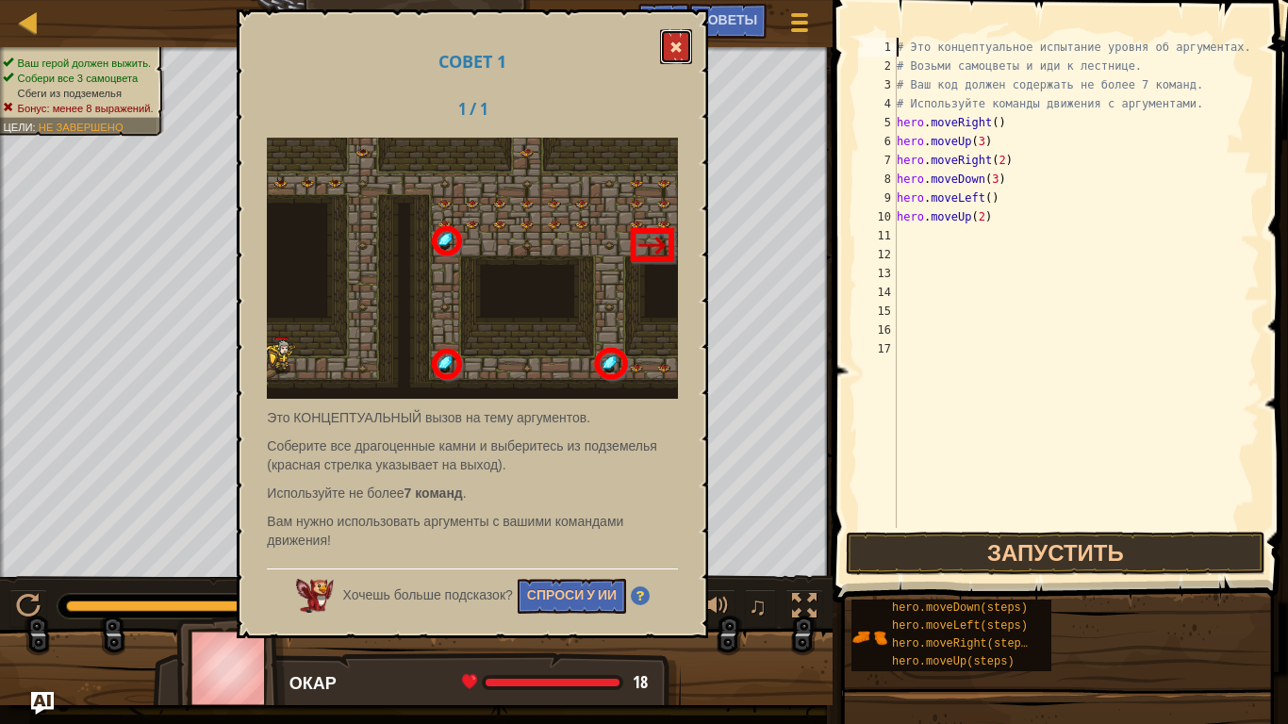
click at [683, 48] on span at bounding box center [675, 47] width 13 height 13
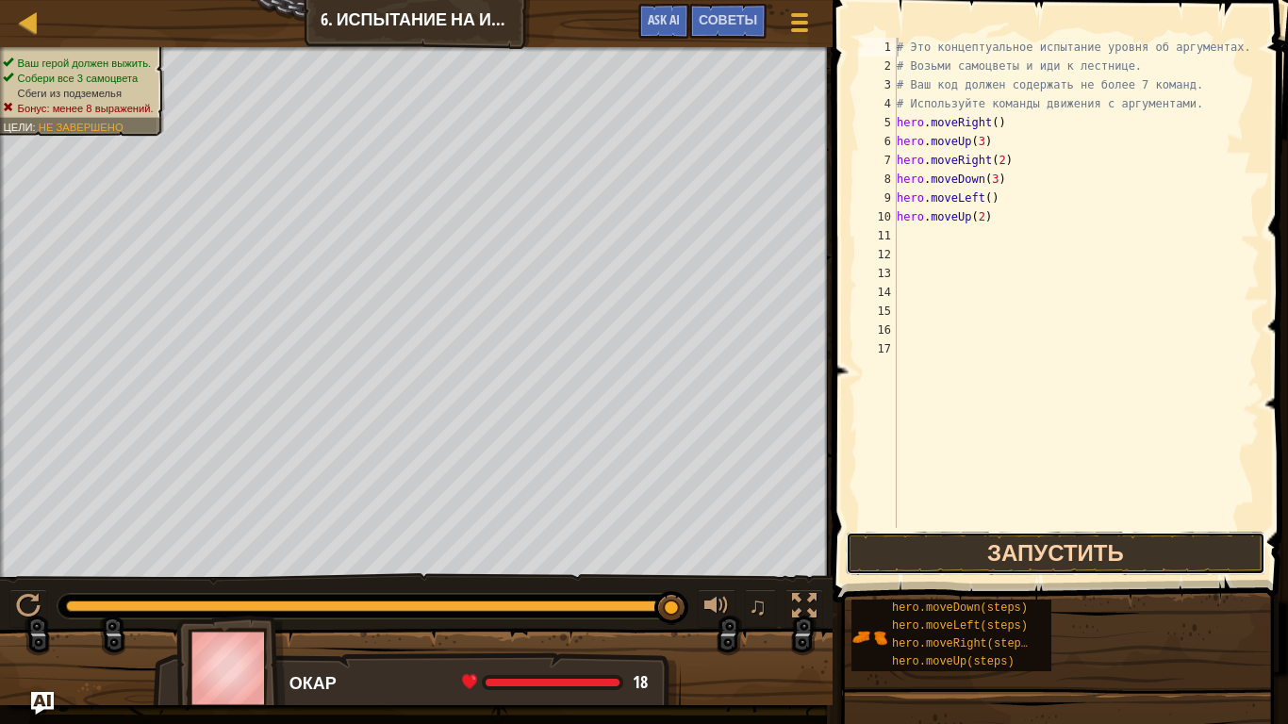
click at [914, 561] on button "Запустить" at bounding box center [1056, 553] width 420 height 43
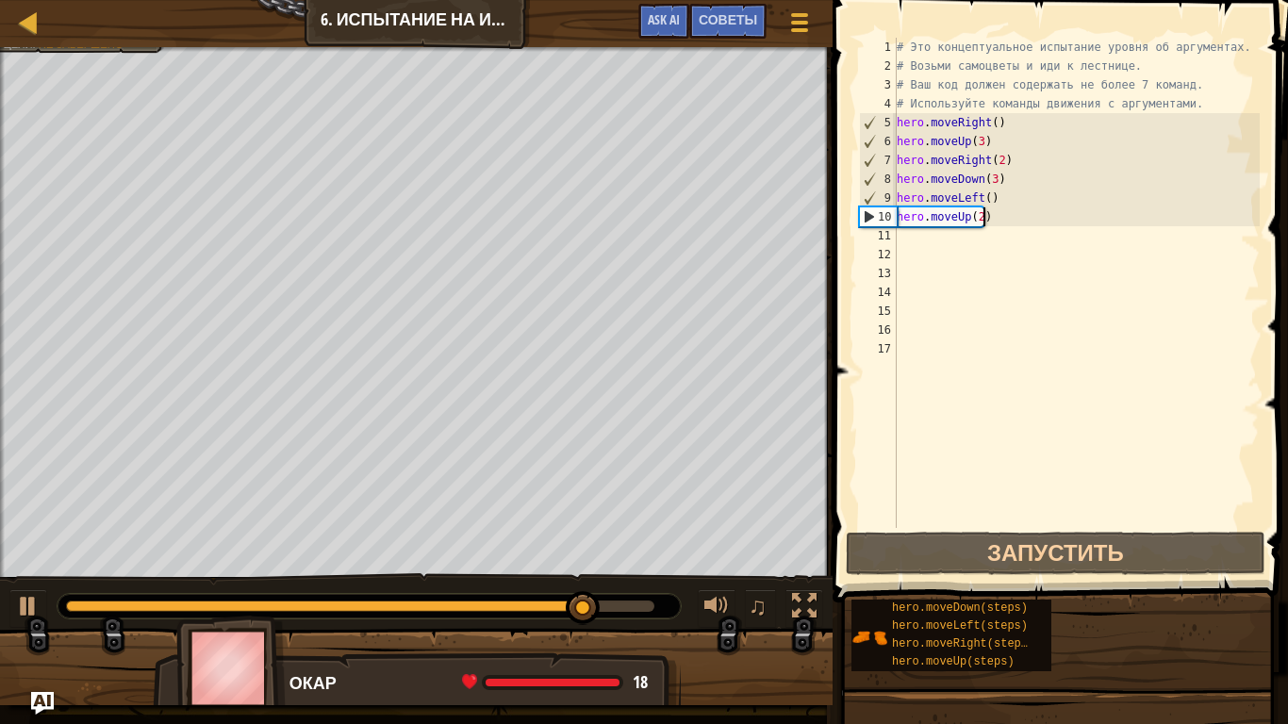
click at [991, 224] on div "# Это концептуальное испытание уровня об аргументах. # Возьми самоцветы и иди к…" at bounding box center [1077, 302] width 368 height 528
type textarea "hero.moveUp(2)"
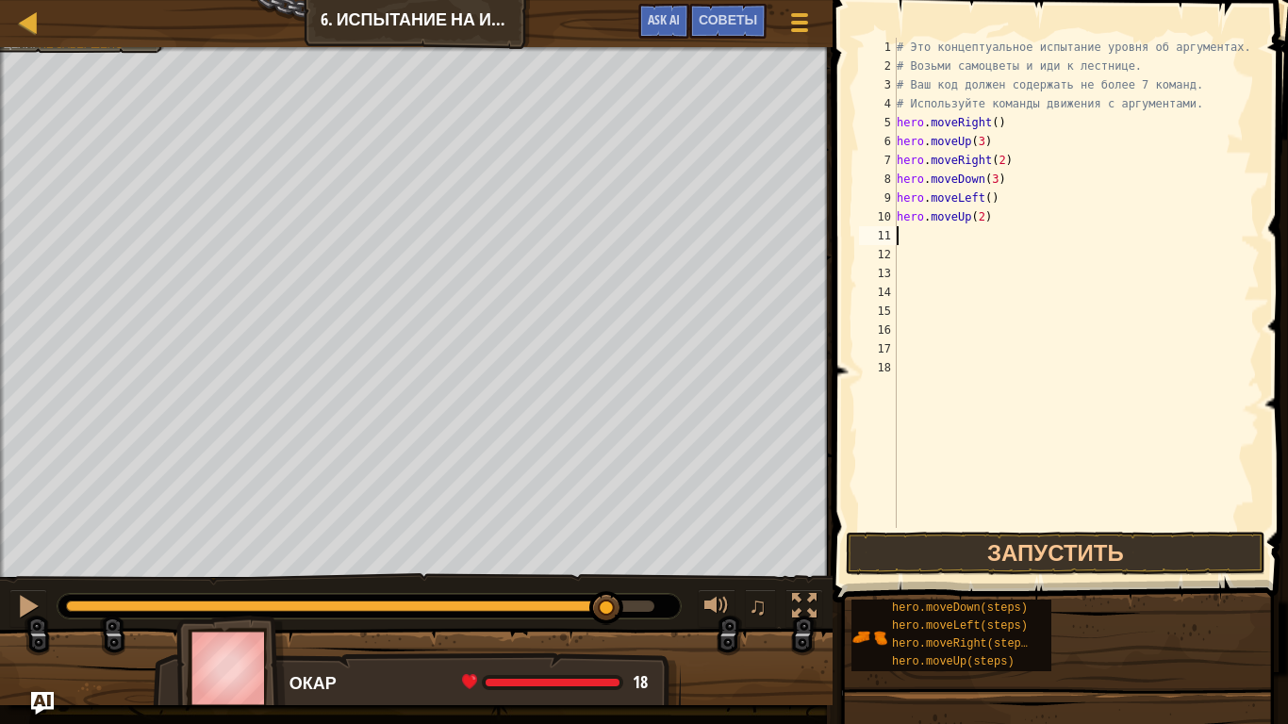
type textarea "h"
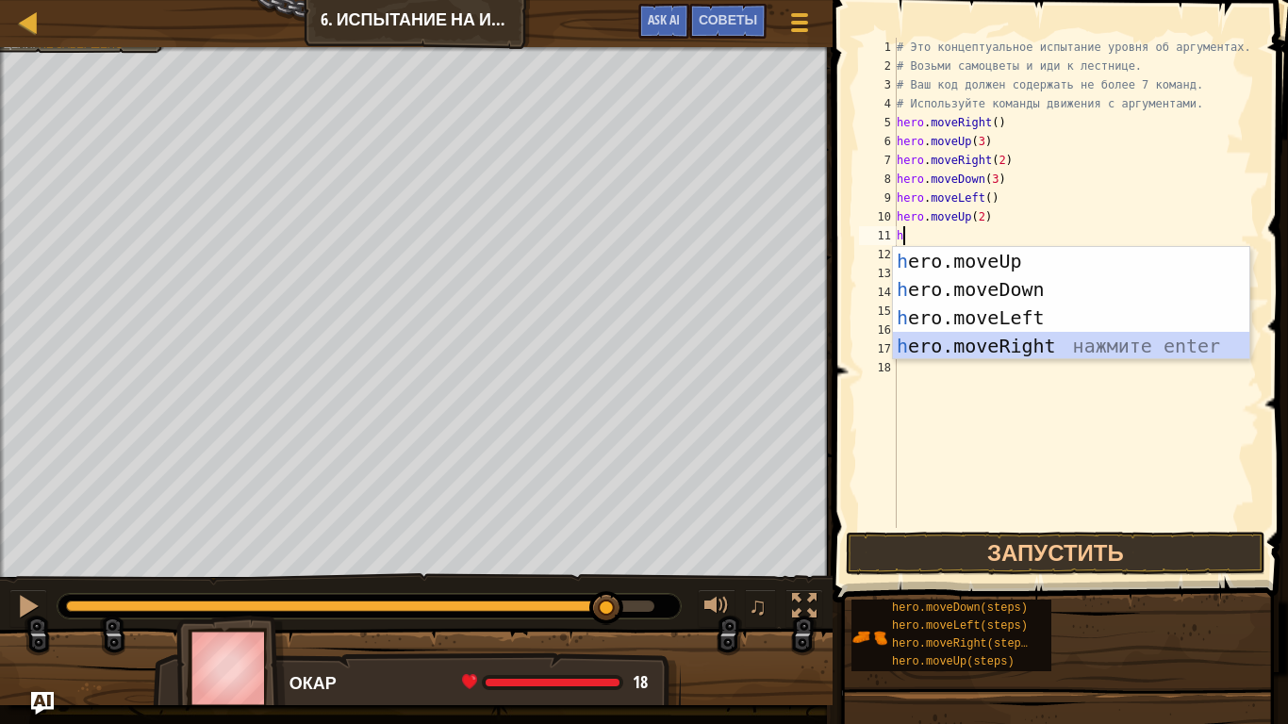
click at [1007, 353] on div "h ero.moveUp нажмите enter h ero.moveDown нажмите enter h ero.moveLeft нажмите …" at bounding box center [1071, 332] width 356 height 170
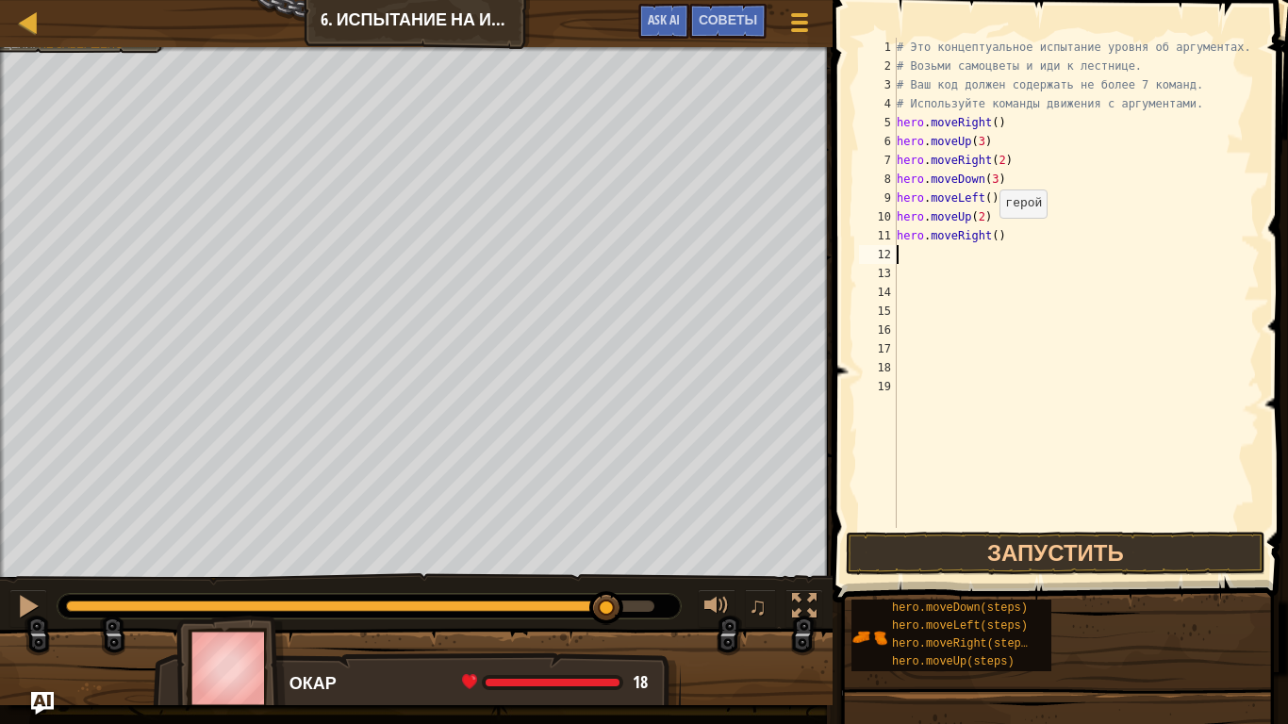
click at [990, 236] on div "# Это концептуальное испытание уровня об аргументах. # Возьми самоцветы и иди к…" at bounding box center [1077, 302] width 368 height 528
type textarea "hero.moveRight(3)"
click at [1052, 565] on button "Запустить" at bounding box center [1056, 553] width 420 height 43
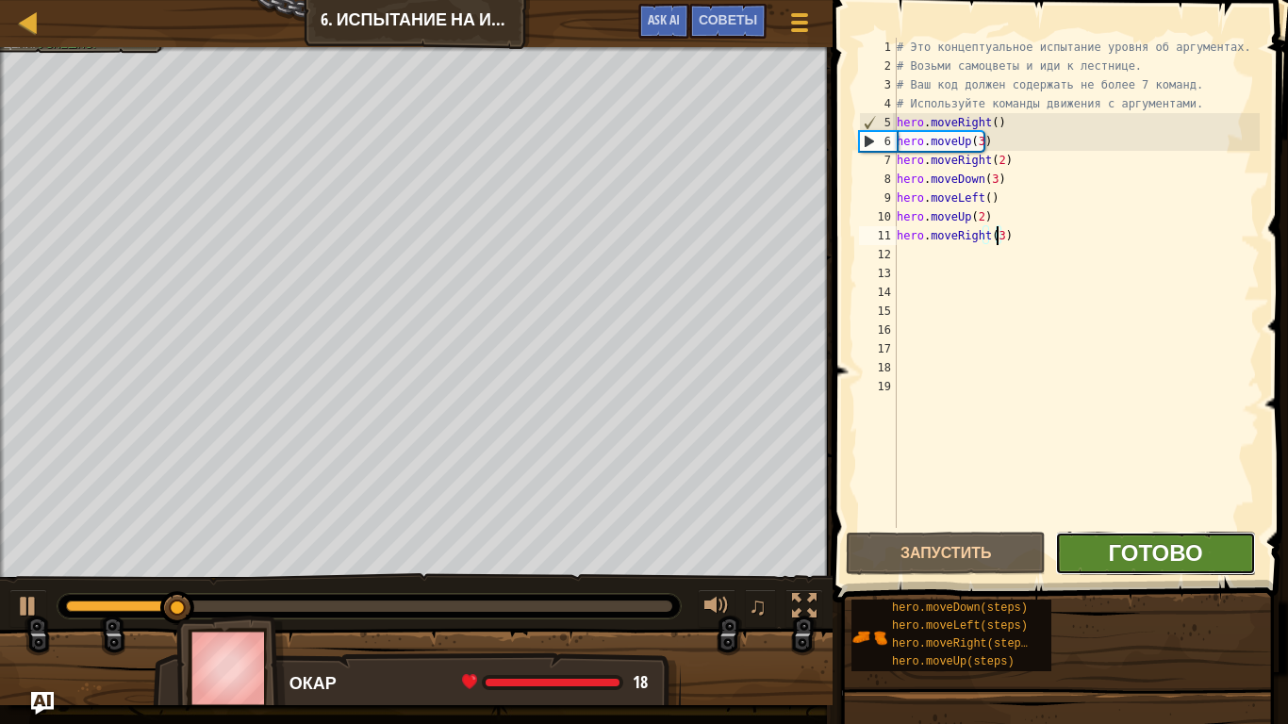
click at [1118, 545] on span "Готово" at bounding box center [1156, 552] width 94 height 30
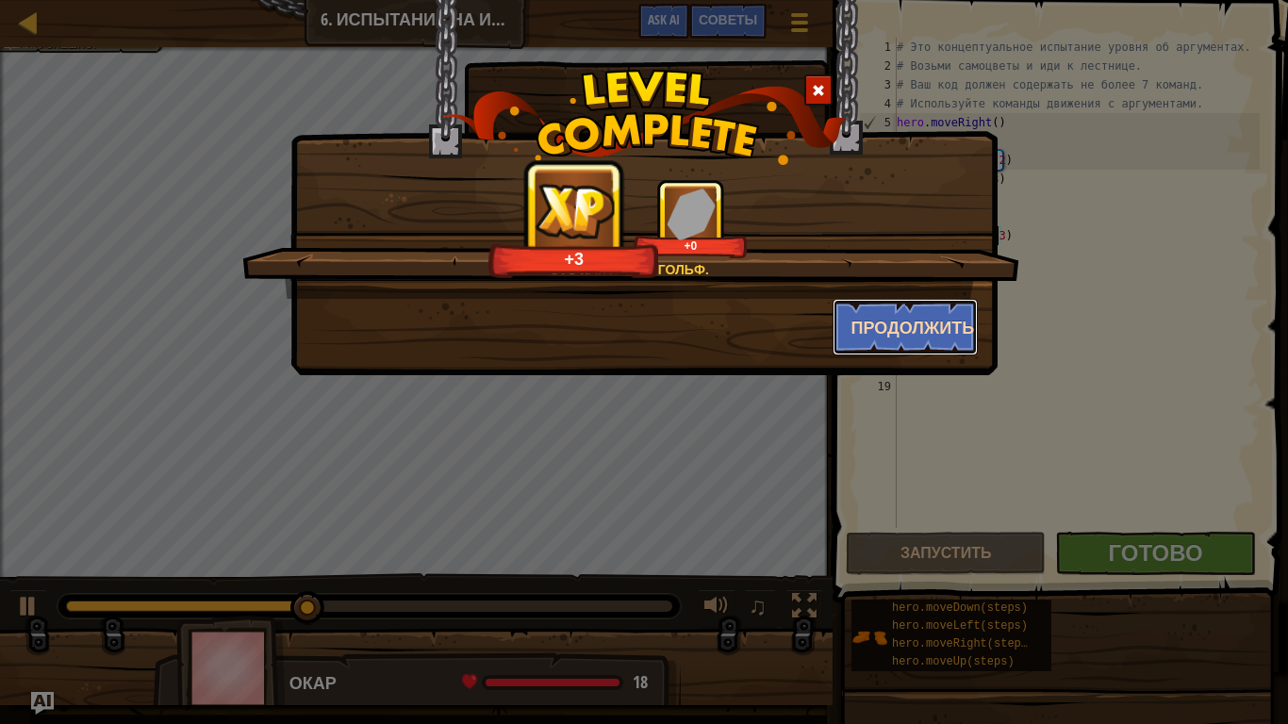
click at [880, 339] on button "Продолжить" at bounding box center [906, 327] width 146 height 57
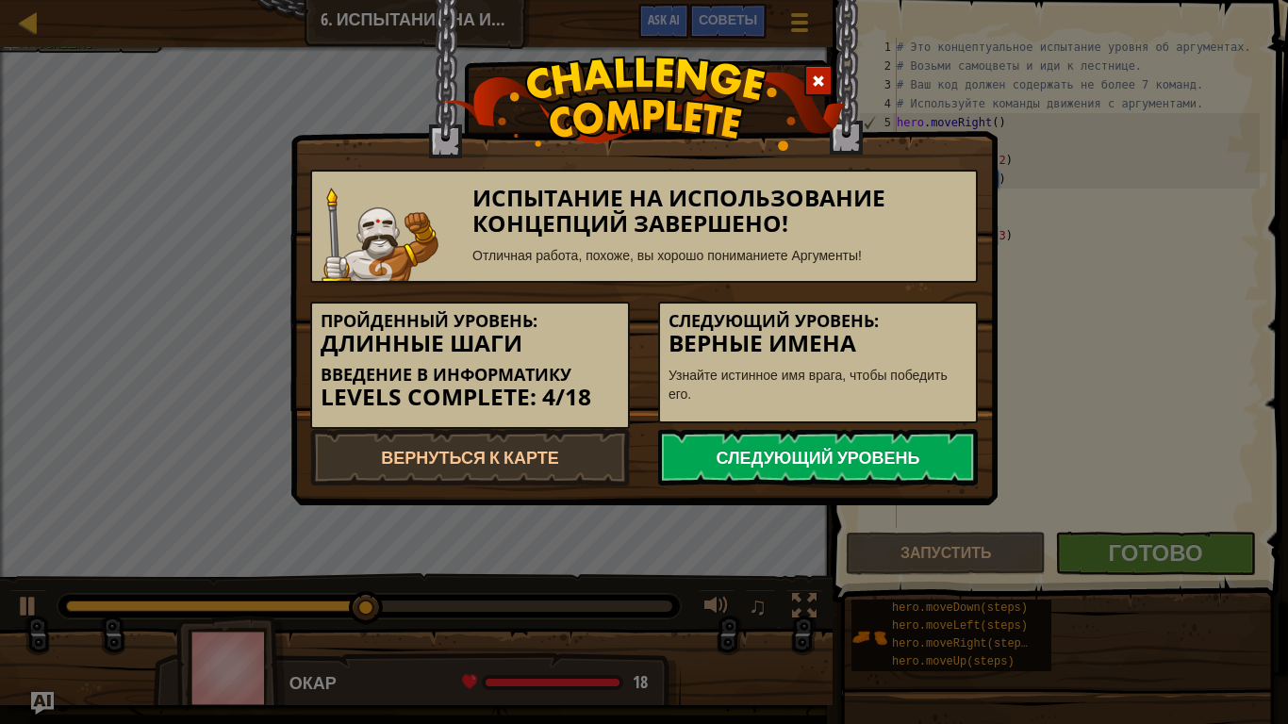
click at [831, 445] on link "Следующий уровень" at bounding box center [818, 457] width 320 height 57
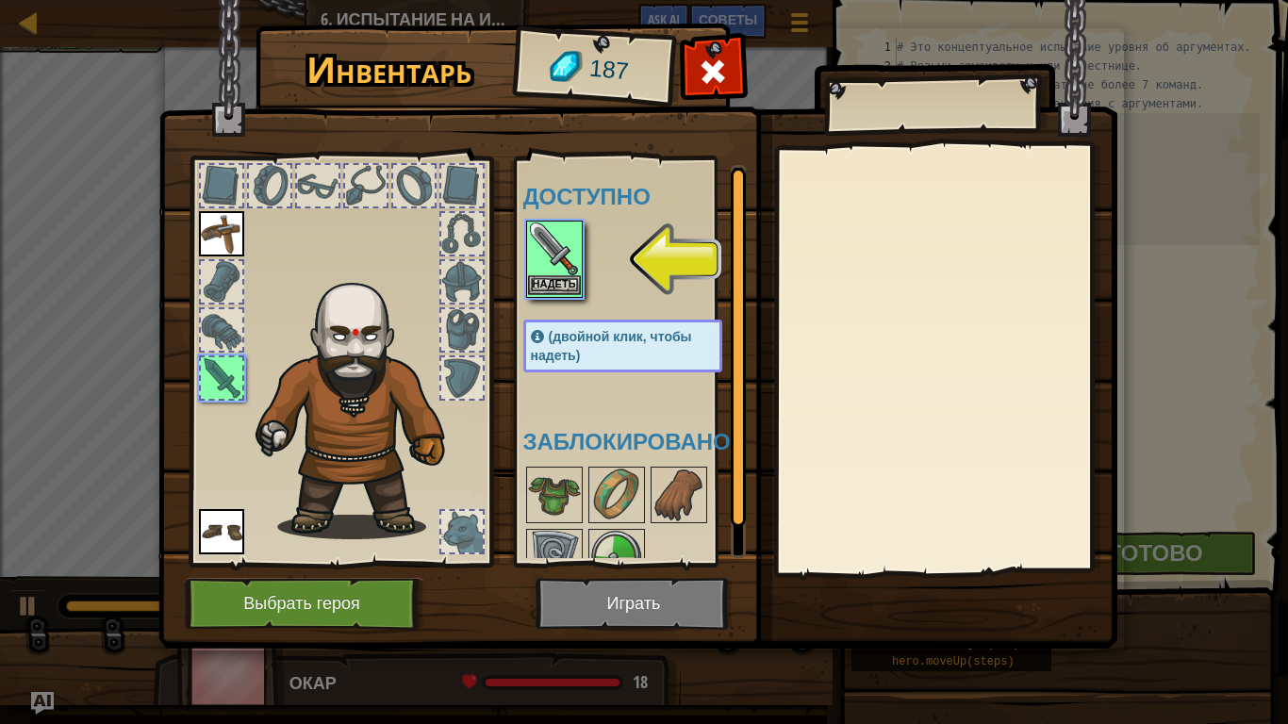
click at [545, 233] on img at bounding box center [554, 249] width 53 height 53
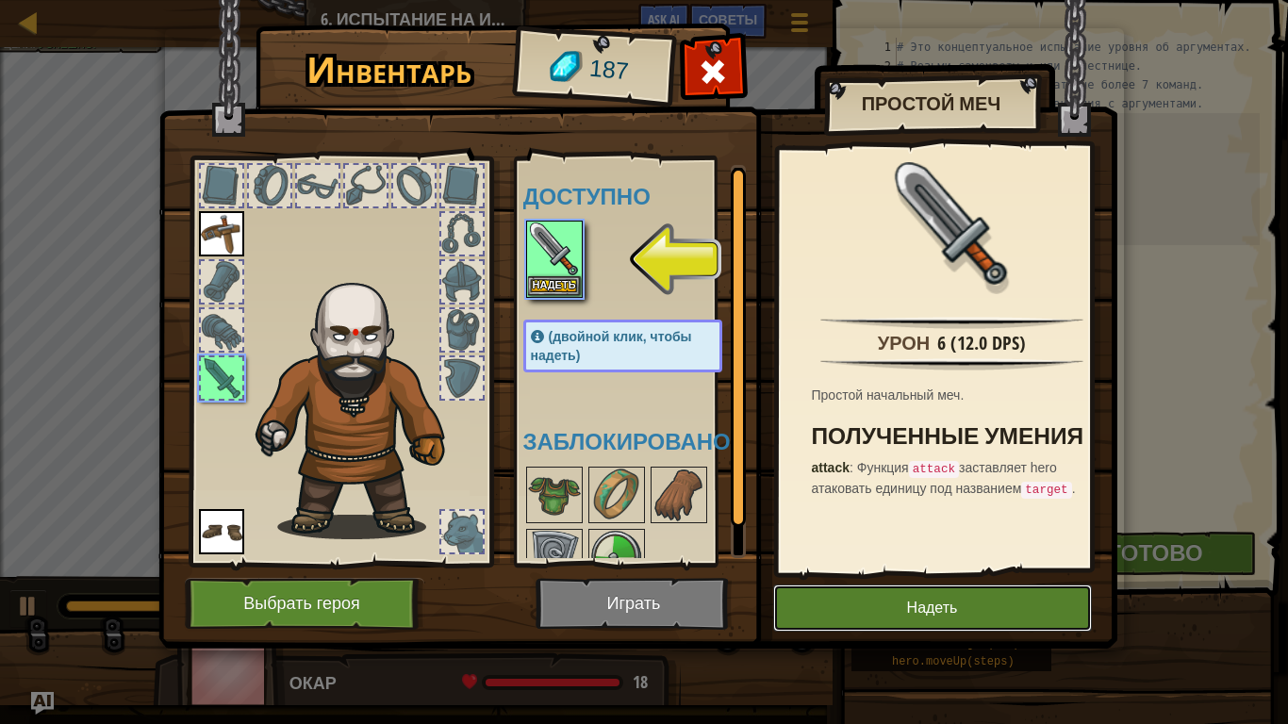
click at [827, 603] on button "Надеть" at bounding box center [932, 608] width 319 height 47
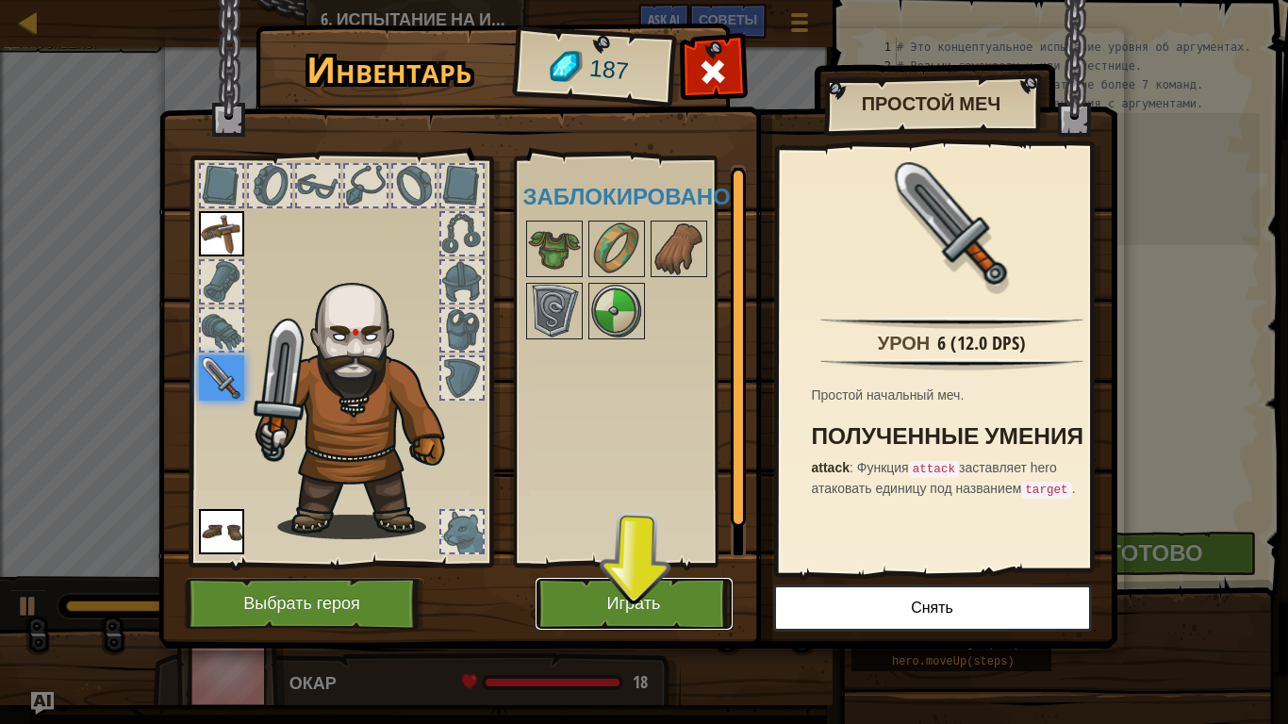
click at [710, 603] on button "Играть" at bounding box center [634, 604] width 197 height 52
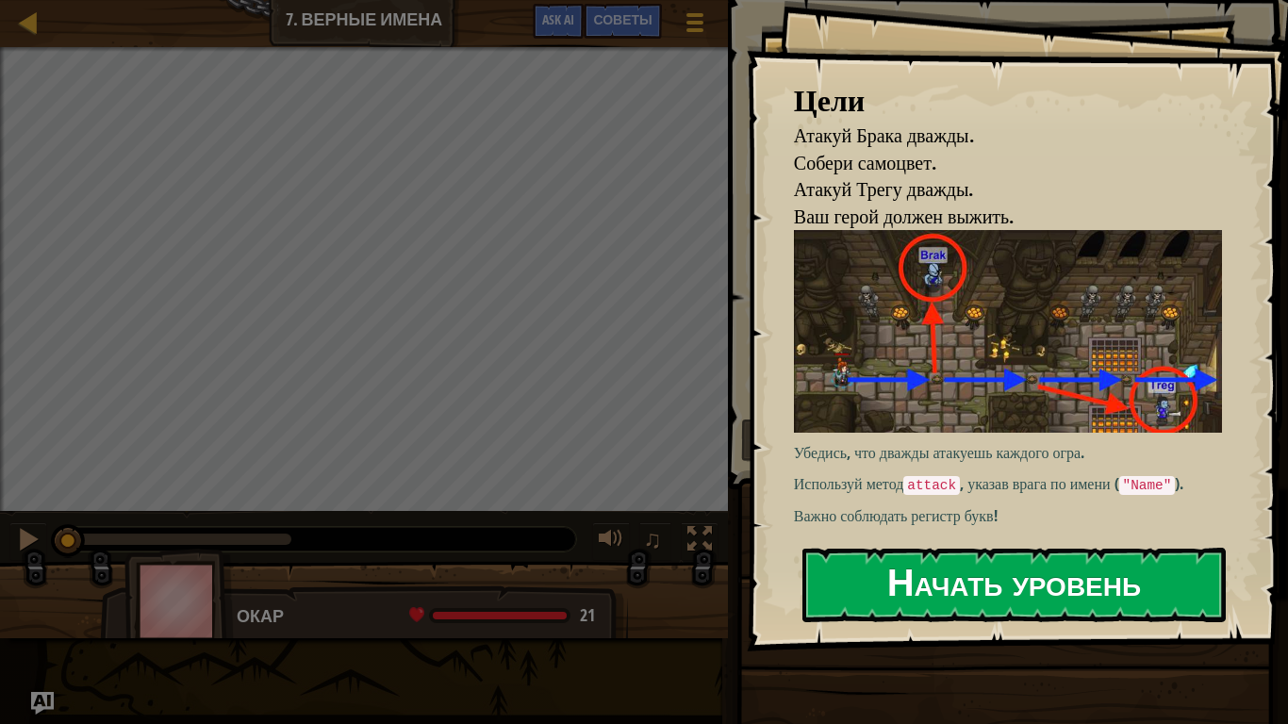
click at [836, 585] on button "Начать уровень" at bounding box center [1013, 585] width 423 height 74
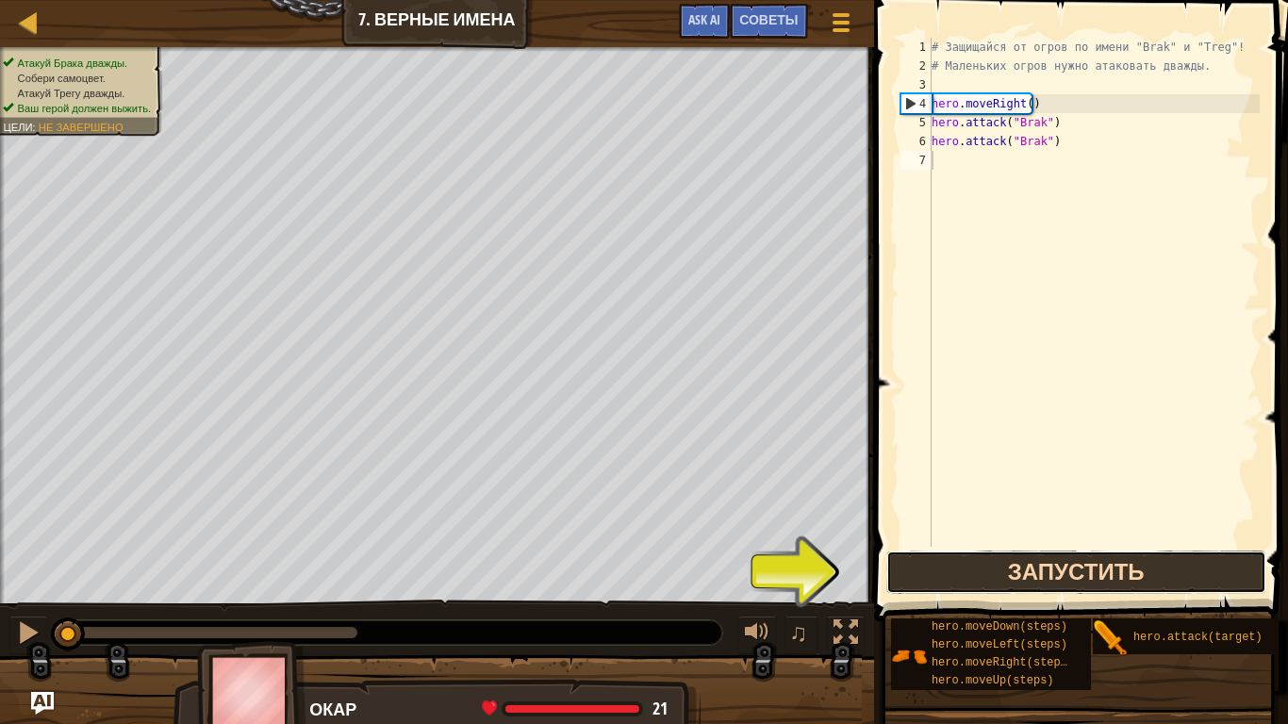
click at [947, 581] on button "Запустить" at bounding box center [1076, 572] width 380 height 43
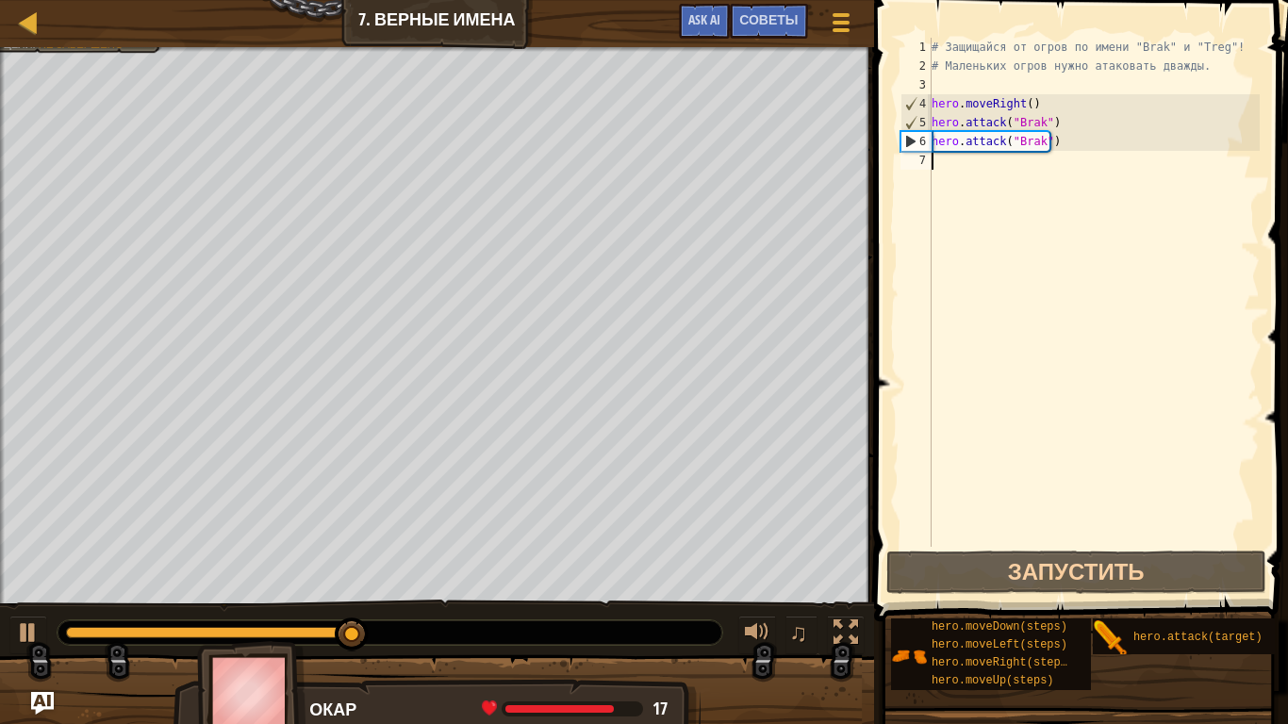
type textarea "h"
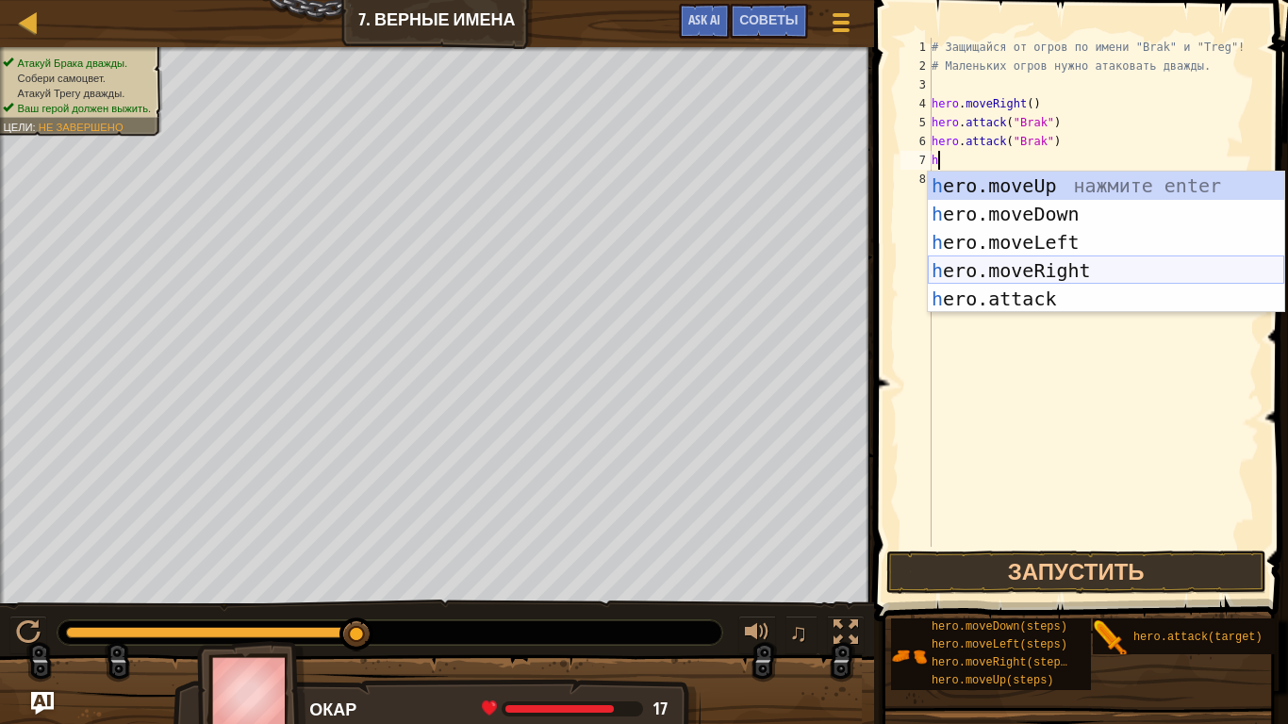
click at [1012, 257] on div "h ero.moveUp нажмите enter h ero.moveDown нажмите enter h ero.moveLeft нажмите …" at bounding box center [1106, 271] width 356 height 198
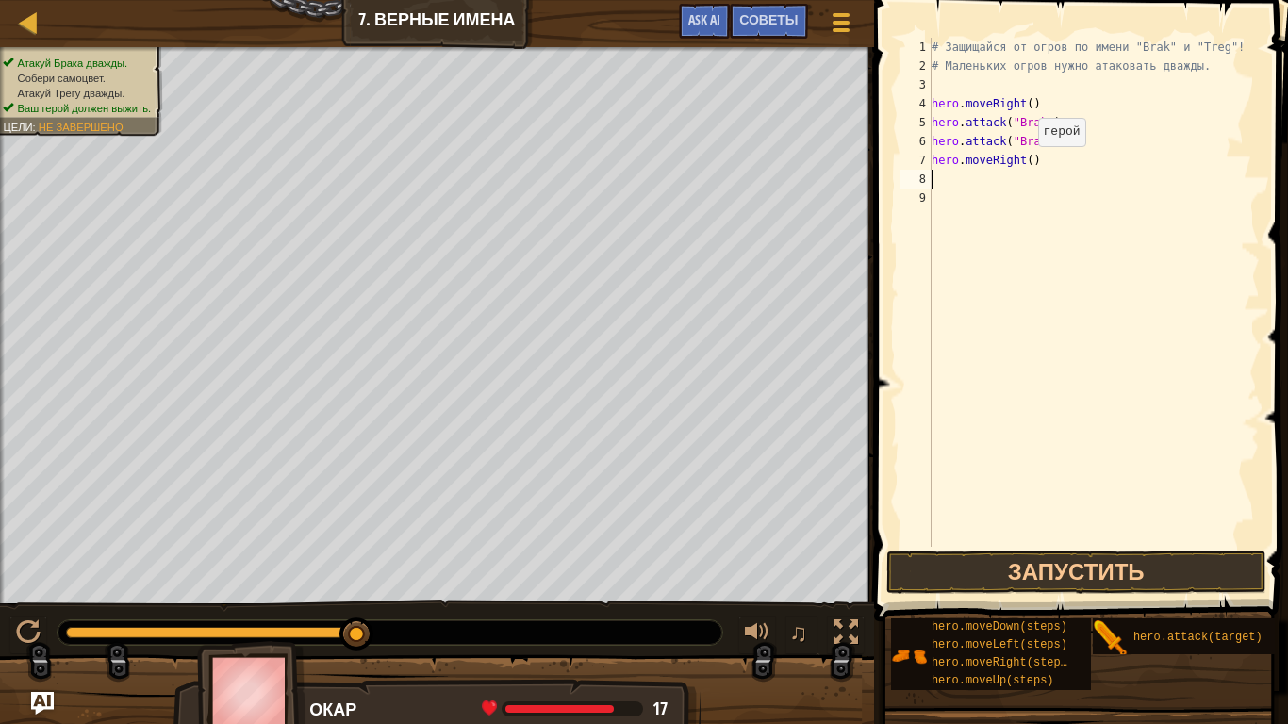
click at [1022, 165] on div "# Защищайся от огров по имени "Brak" и "Treg"! # Маленьких огров нужно атаковат…" at bounding box center [1094, 311] width 332 height 547
type textarea "hero.moveRight(2)"
click at [1035, 162] on div "# Защищайся от огров по имени "Brak" и "Treg"! # Маленьких огров нужно атаковат…" at bounding box center [1094, 311] width 332 height 547
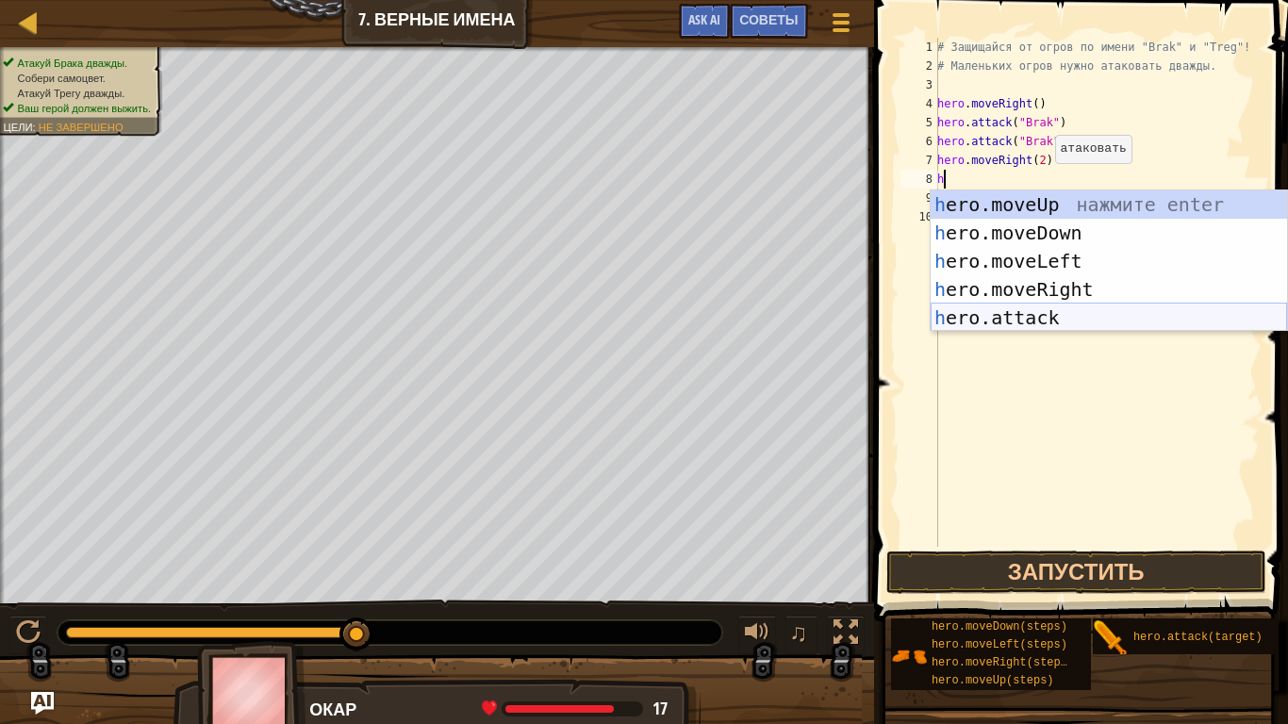
click at [1041, 321] on div "h ero.moveUp нажмите enter h ero.moveDown нажмите enter h ero.moveLeft нажмите …" at bounding box center [1109, 289] width 356 height 198
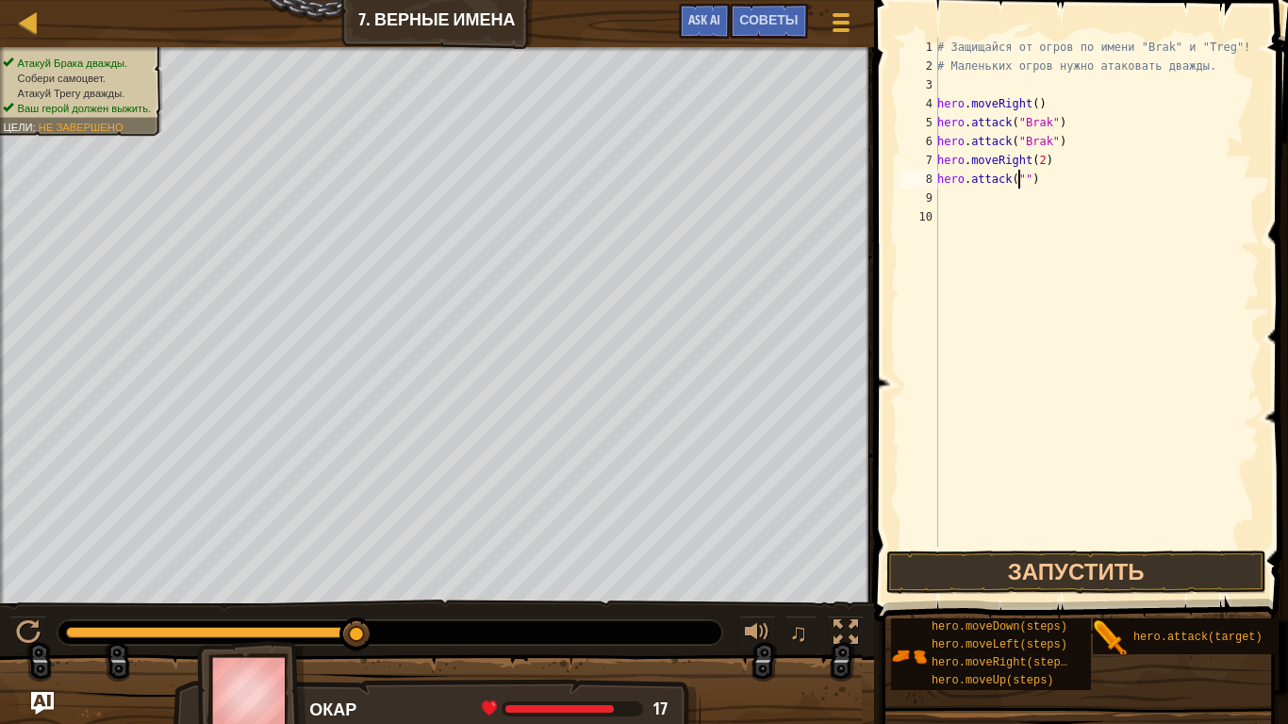
scroll to position [8, 7]
type textarea "hero.attack("Treg")"
click at [1065, 181] on div "# Защищайся от огров по имени "Brak" и "Treg"! # Маленьких огров нужно атаковат…" at bounding box center [1096, 311] width 326 height 547
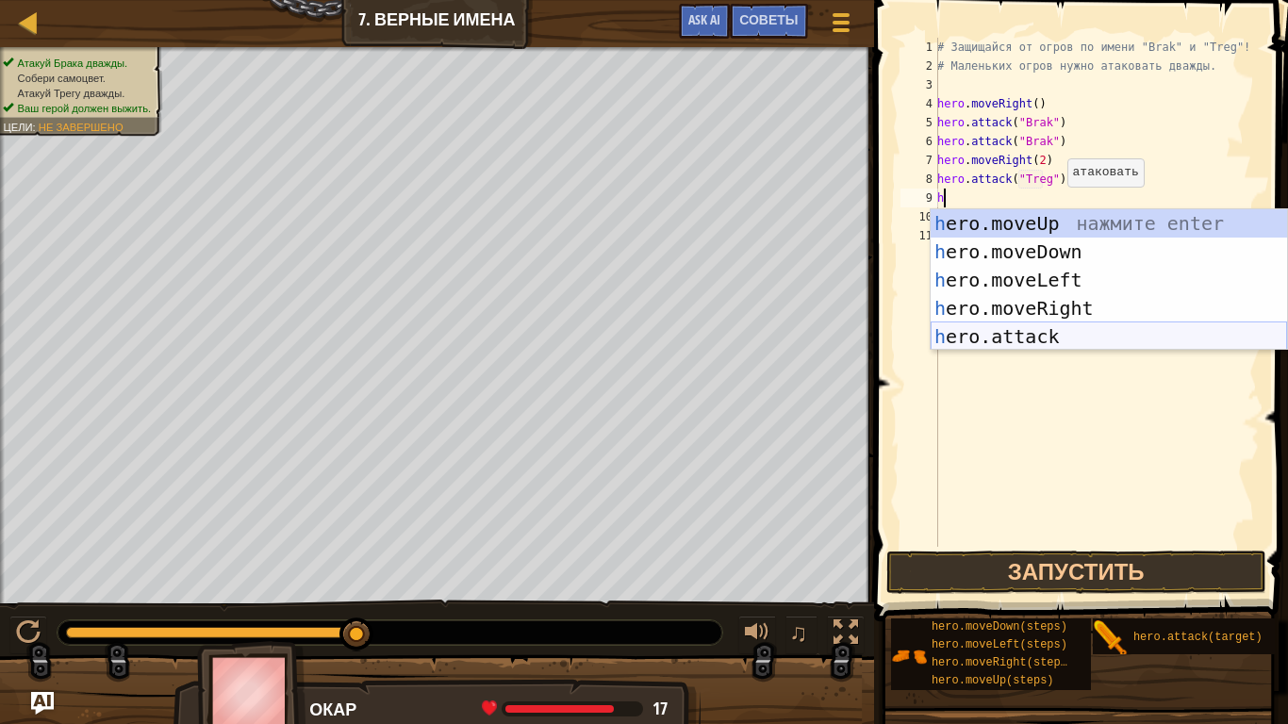
click at [1052, 324] on div "h ero.moveUp нажмите enter h ero.moveDown нажмите enter h ero.moveLeft нажмите …" at bounding box center [1109, 308] width 356 height 198
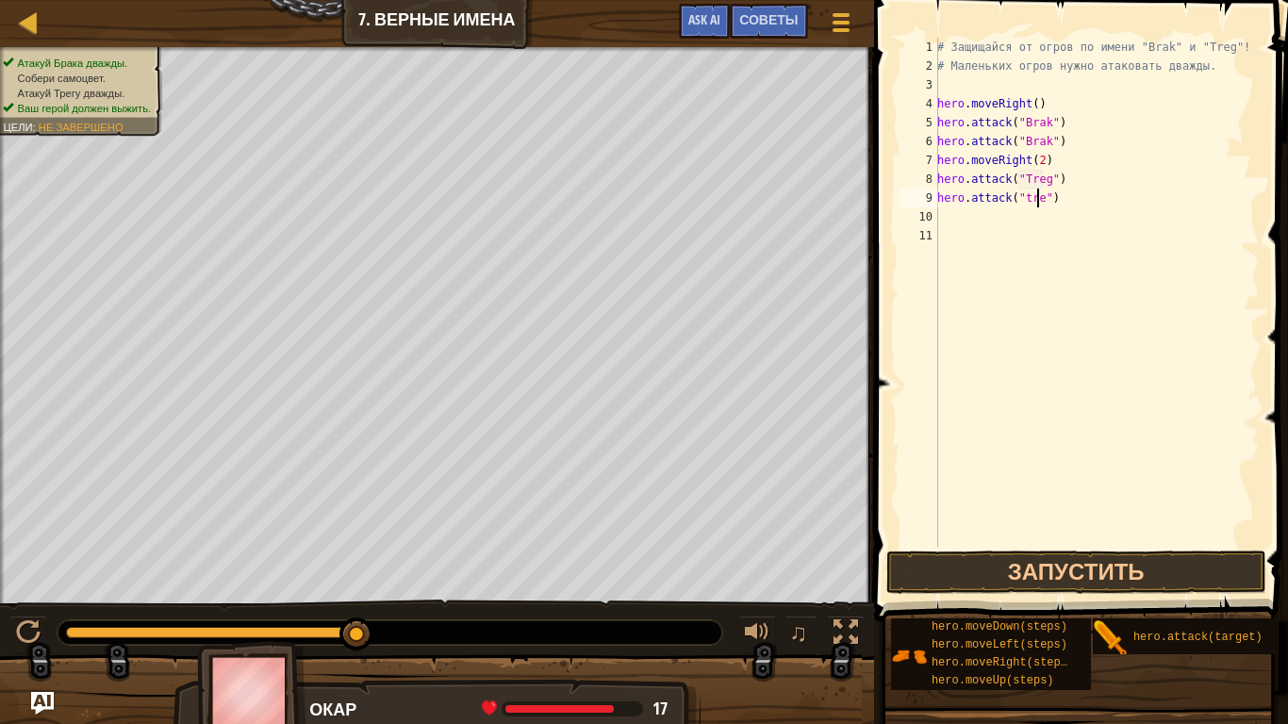
scroll to position [8, 8]
click at [1038, 582] on button "Запустить" at bounding box center [1076, 572] width 380 height 43
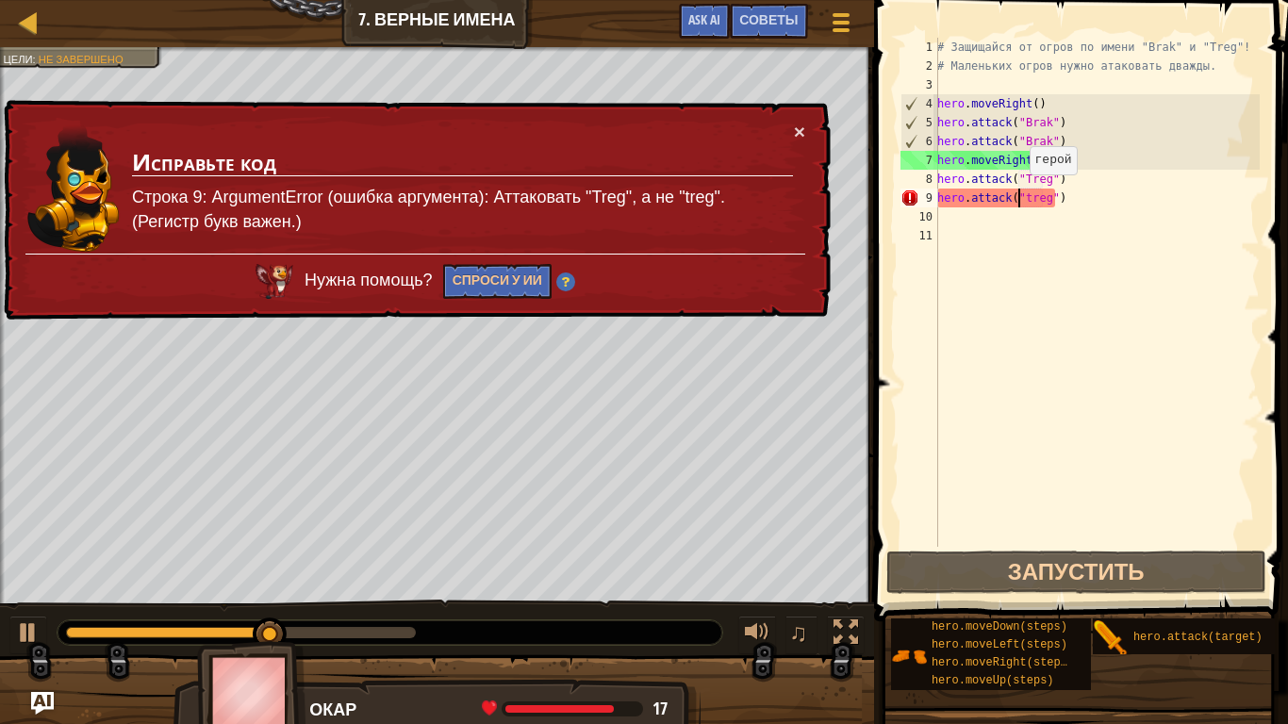
click at [1019, 193] on div "# Защищайся от огров по имени "Brak" и "Treg"! # Маленьких огров нужно атаковат…" at bounding box center [1096, 311] width 326 height 547
click at [1020, 194] on div "# Защищайся от огров по имени "Brak" и "Treg"! # Маленьких огров нужно атаковат…" at bounding box center [1096, 311] width 326 height 547
click at [1021, 196] on div "# Защищайся от огров по имени "Brak" и "Treg"! # Маленьких огров нужно атаковат…" at bounding box center [1096, 292] width 326 height 509
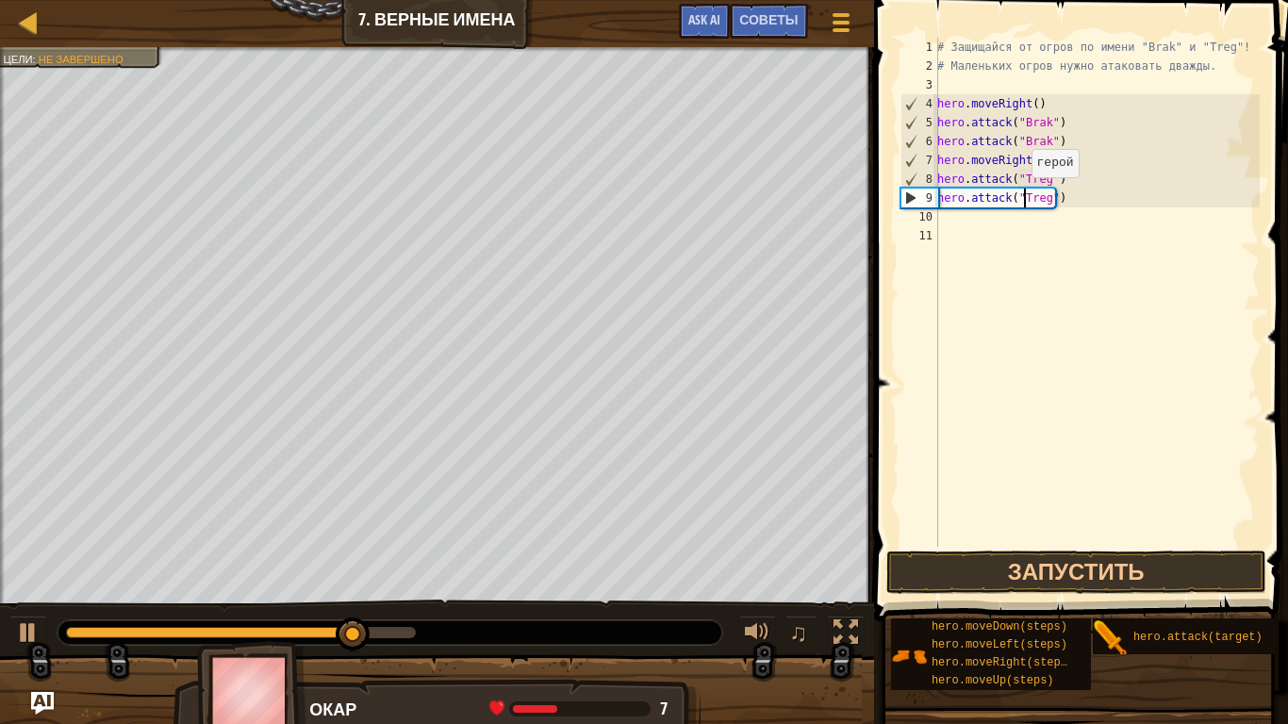
scroll to position [8, 7]
type textarea "hero.attack("Treg")"
click at [1102, 579] on button "Запустить" at bounding box center [1076, 572] width 380 height 43
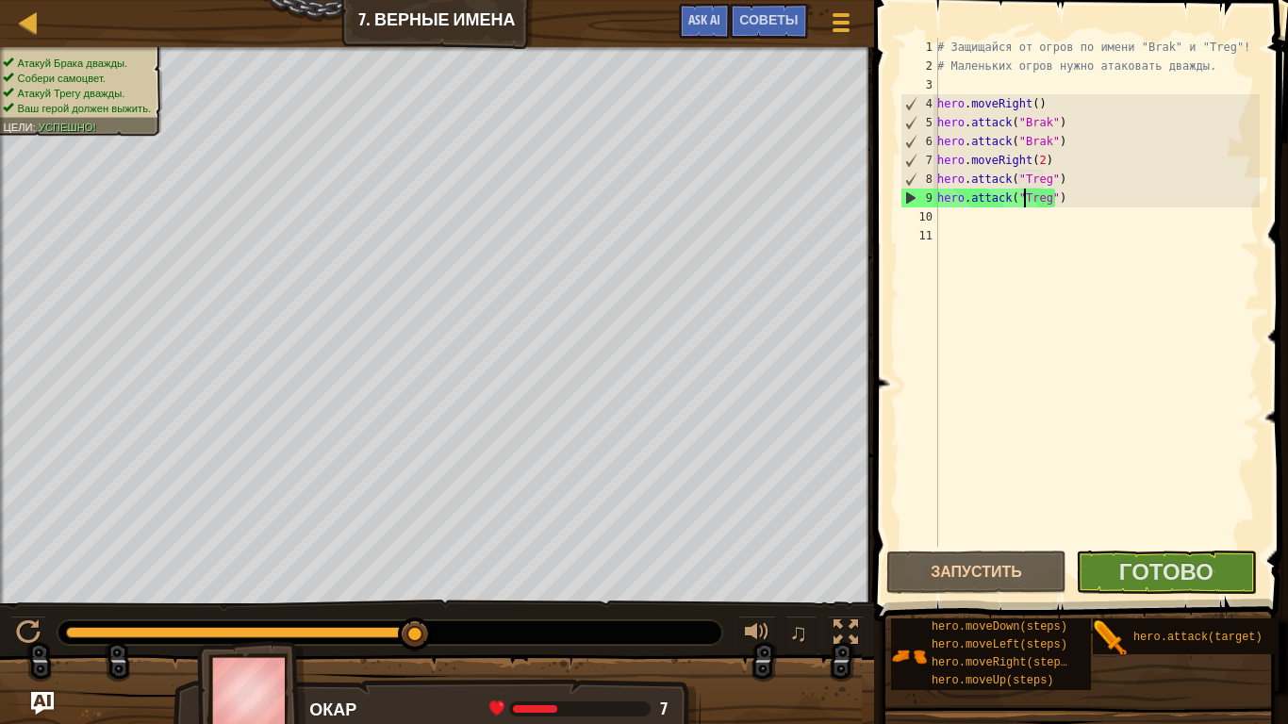
click at [1055, 200] on div "# Защищайся от огров по имени "Brak" и "Treg"! # Маленьких огров нужно атаковат…" at bounding box center [1096, 311] width 326 height 547
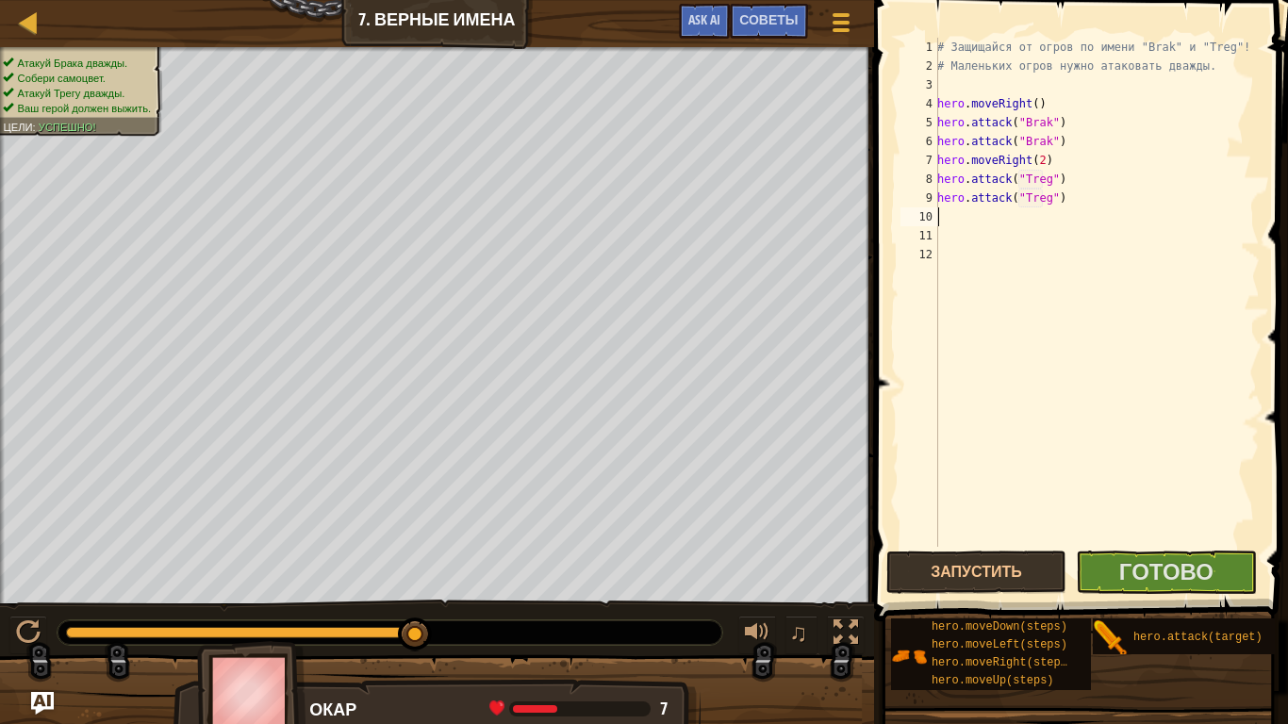
type textarea "h"
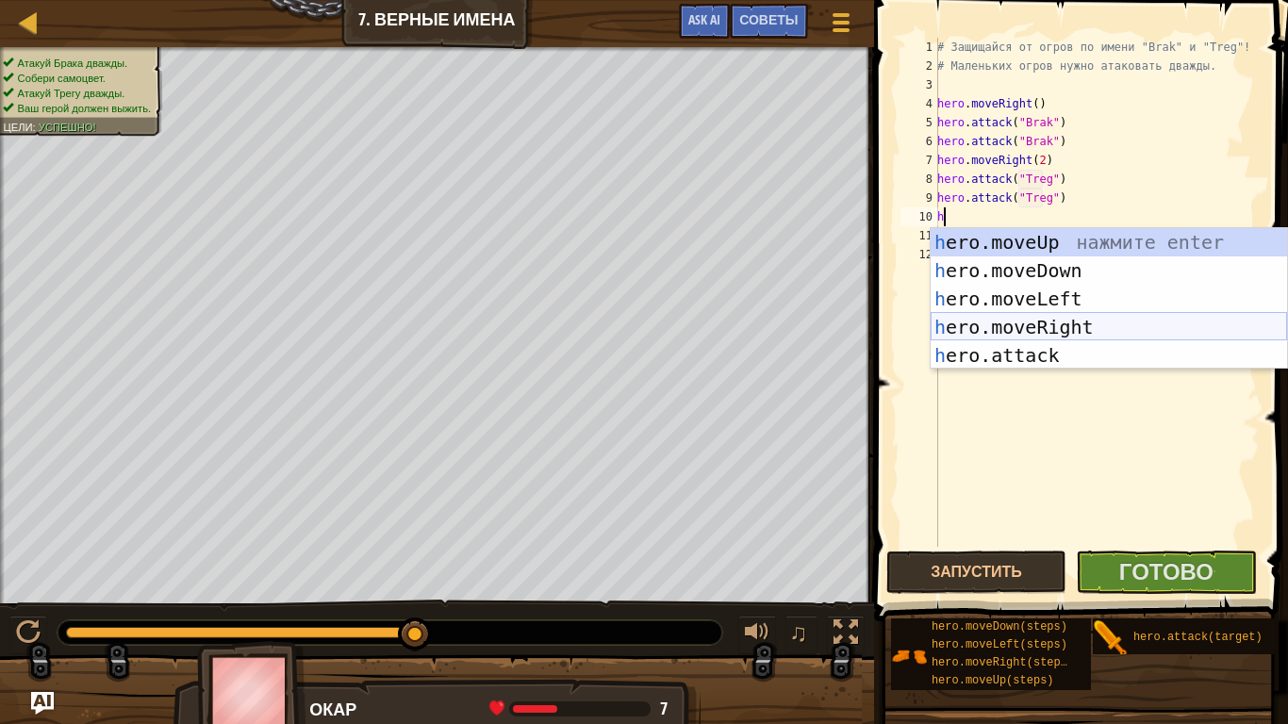
click at [1050, 318] on div "h ero.moveUp нажмите enter h ero.moveDown нажмите enter h ero.moveLeft нажмите …" at bounding box center [1109, 327] width 356 height 198
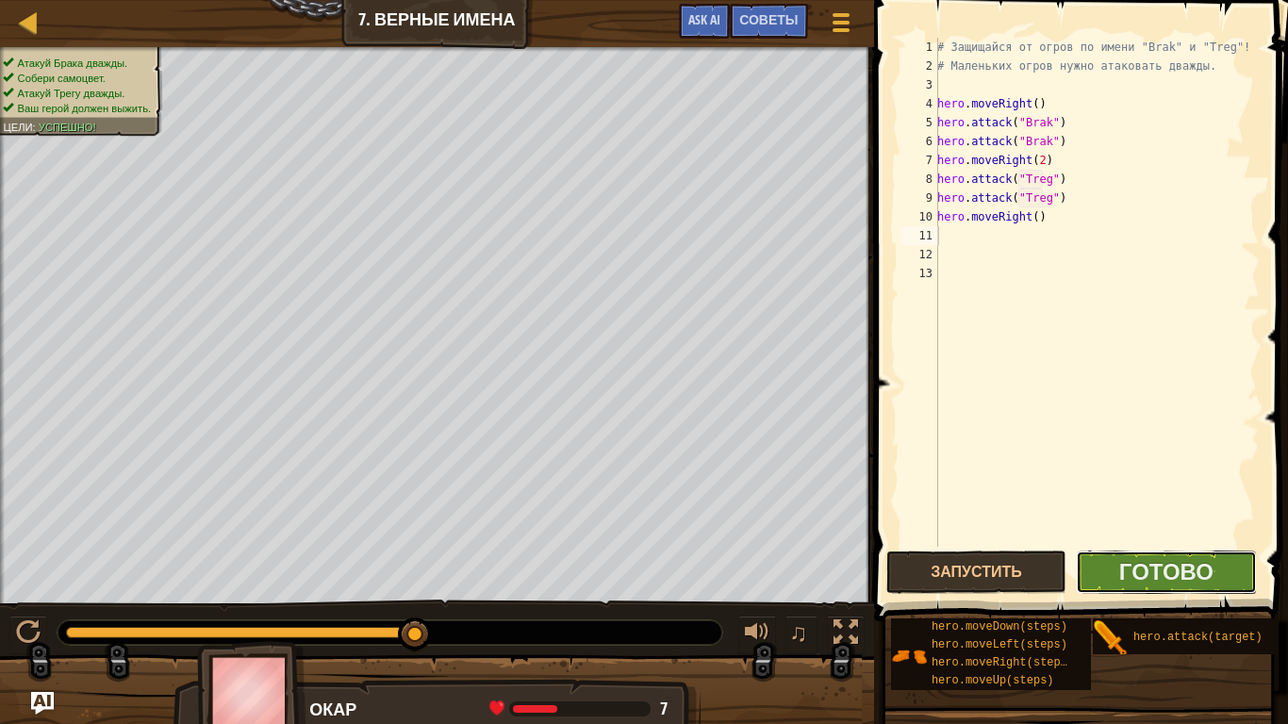
click at [1093, 562] on button "Готово" at bounding box center [1166, 572] width 180 height 43
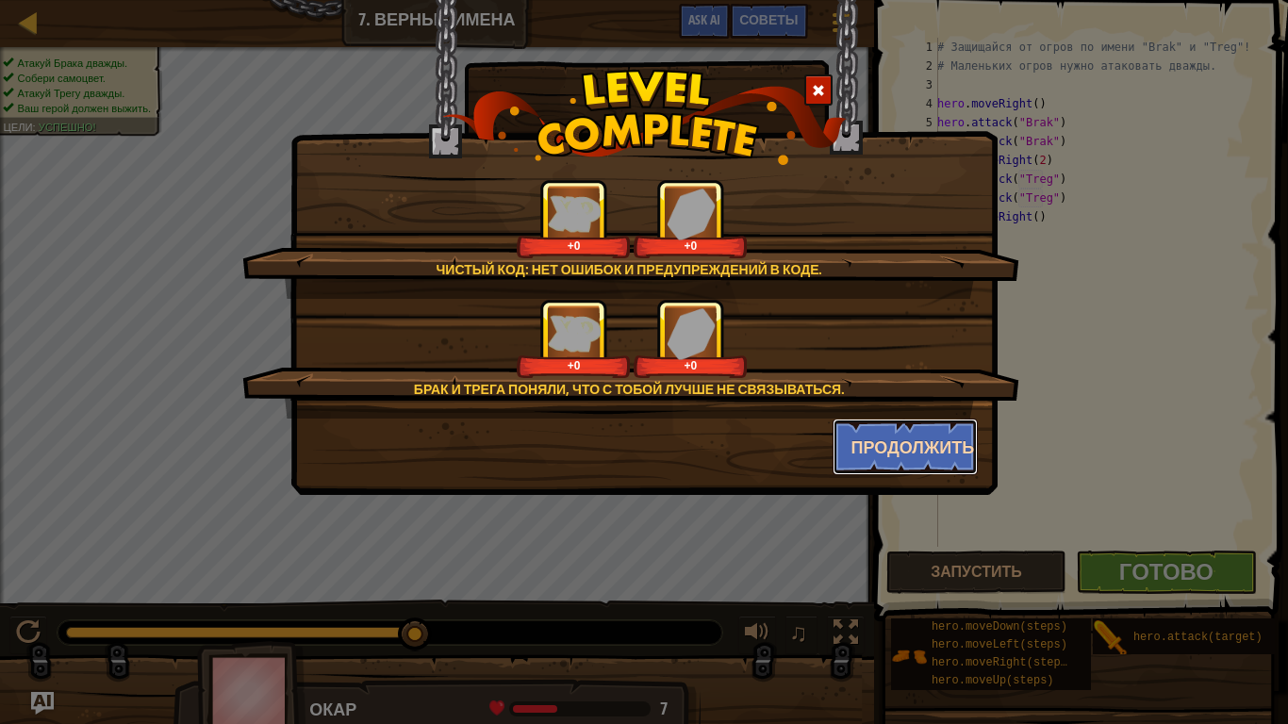
click at [923, 423] on button "Продолжить" at bounding box center [906, 447] width 146 height 57
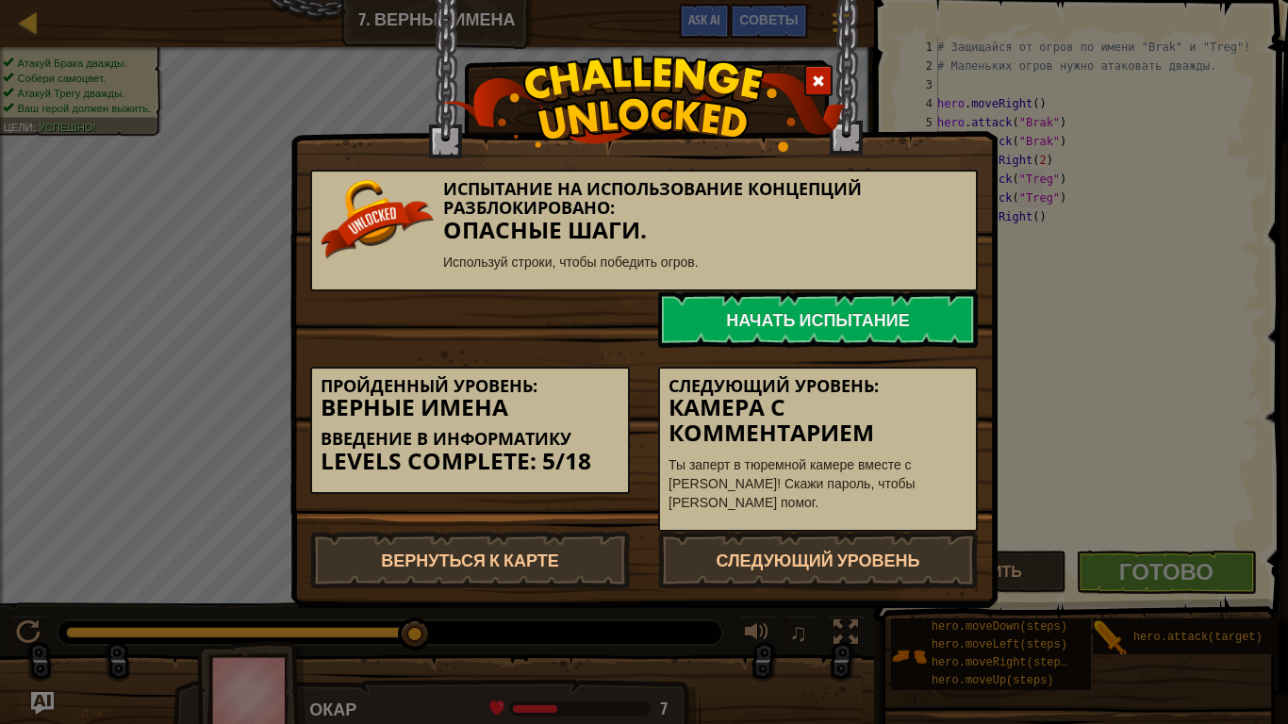
drag, startPoint x: 916, startPoint y: 272, endPoint x: 916, endPoint y: 288, distance: 16.0
click at [916, 276] on div "Испытание на использование концепций разблокировано: Опасные шаги. Используй ст…" at bounding box center [644, 231] width 668 height 122
click at [916, 294] on link "Начать испытание" at bounding box center [818, 319] width 320 height 57
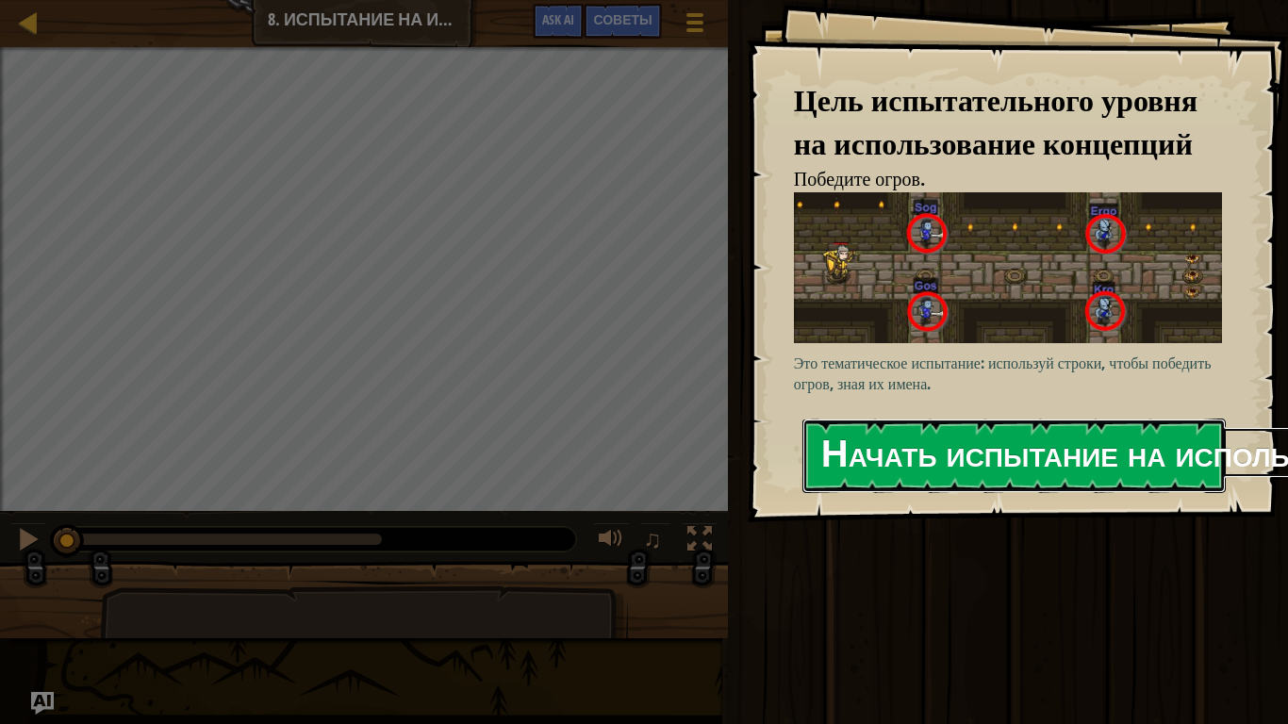
click at [848, 429] on button "Начать испытание на использование концепций" at bounding box center [1013, 456] width 423 height 74
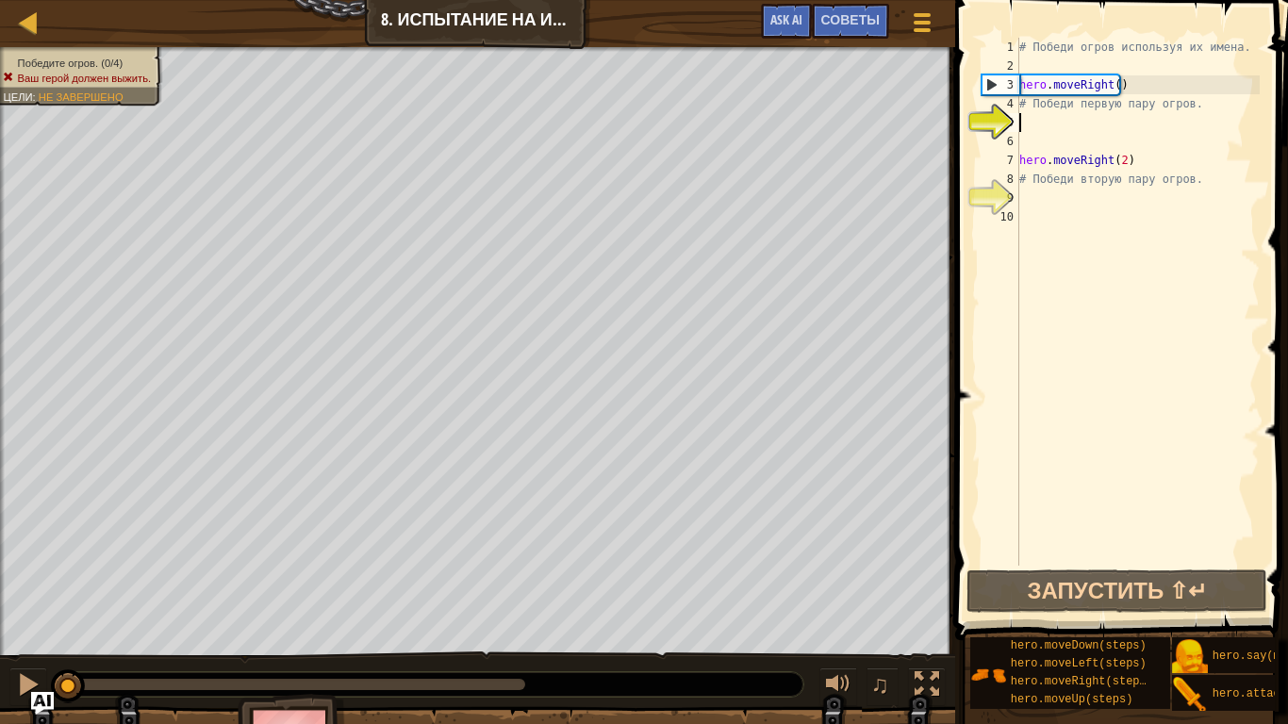
click at [1067, 128] on div "# Победи огров используя их имена. hero . moveRight ( ) # Победи первую пару ог…" at bounding box center [1137, 321] width 244 height 566
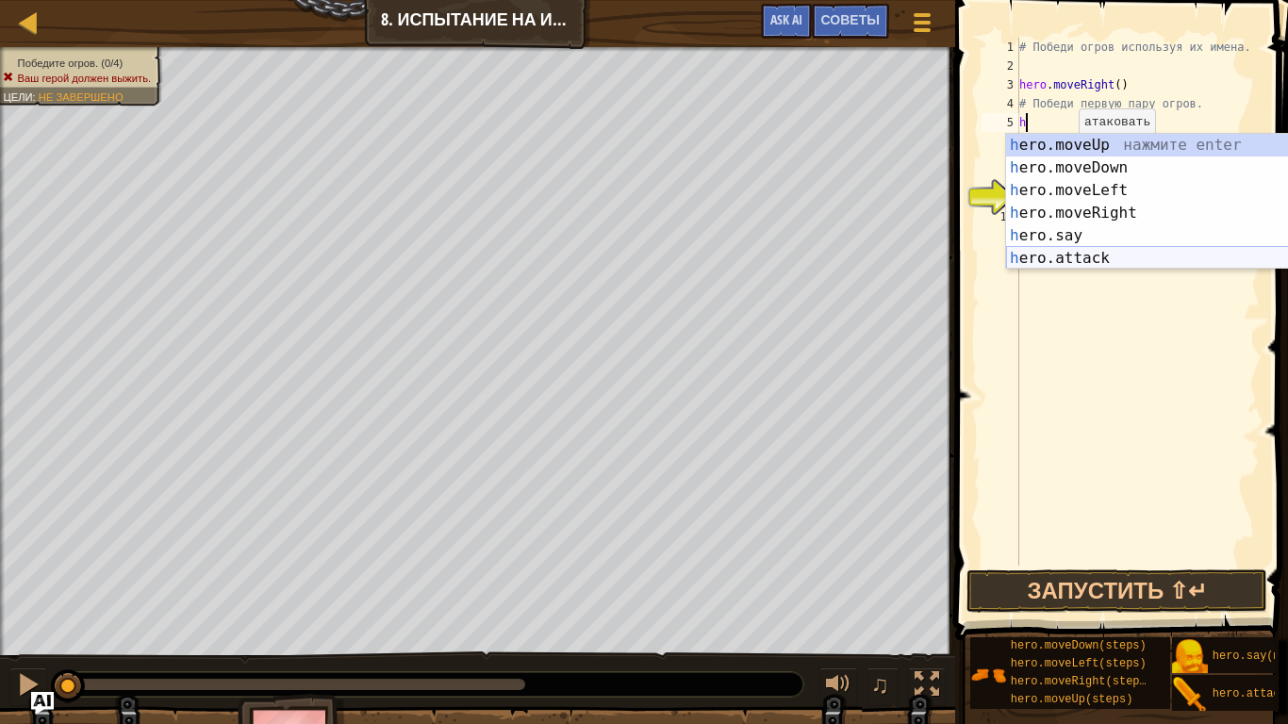
click at [1076, 250] on div "h ero.moveUp нажмите enter h ero.moveDown нажмите enter h ero.moveLeft нажмите …" at bounding box center [1184, 224] width 356 height 181
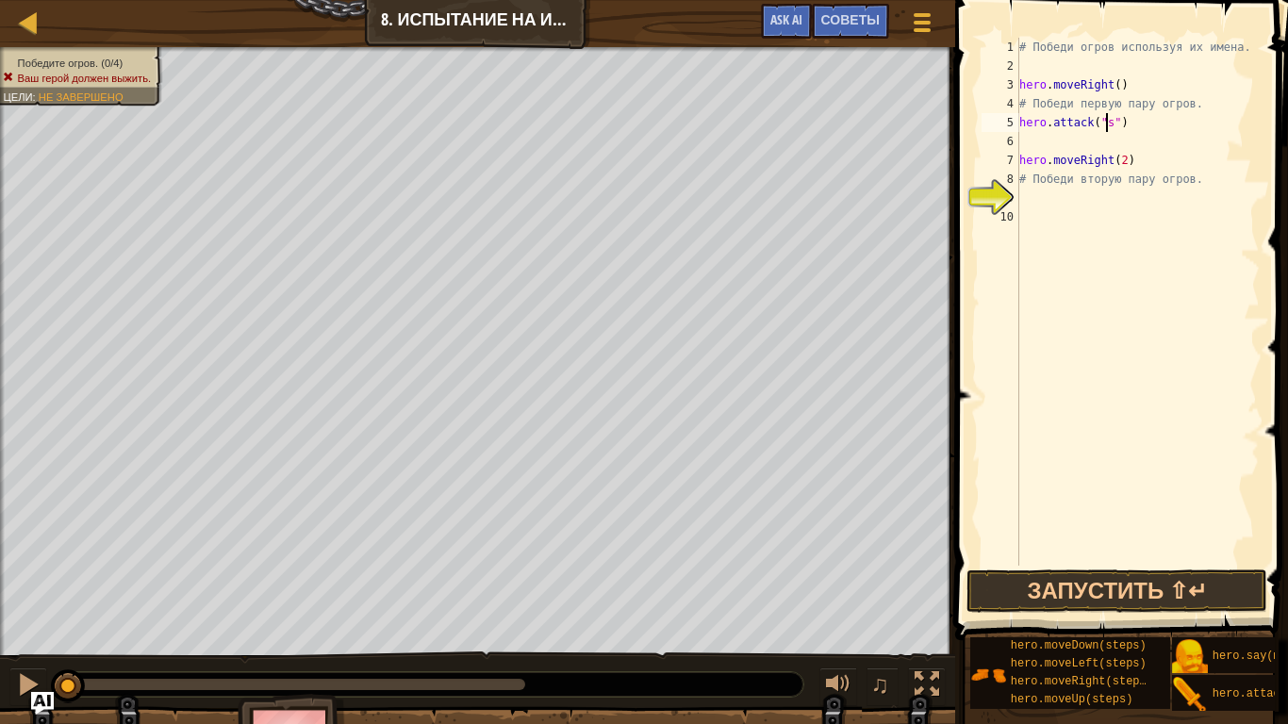
scroll to position [8, 8]
type textarea "hero.attack("sog")"
click at [1133, 127] on div "# Победи огров используя их имена. hero . moveRight ( ) # Победи первую пару ог…" at bounding box center [1137, 321] width 244 height 566
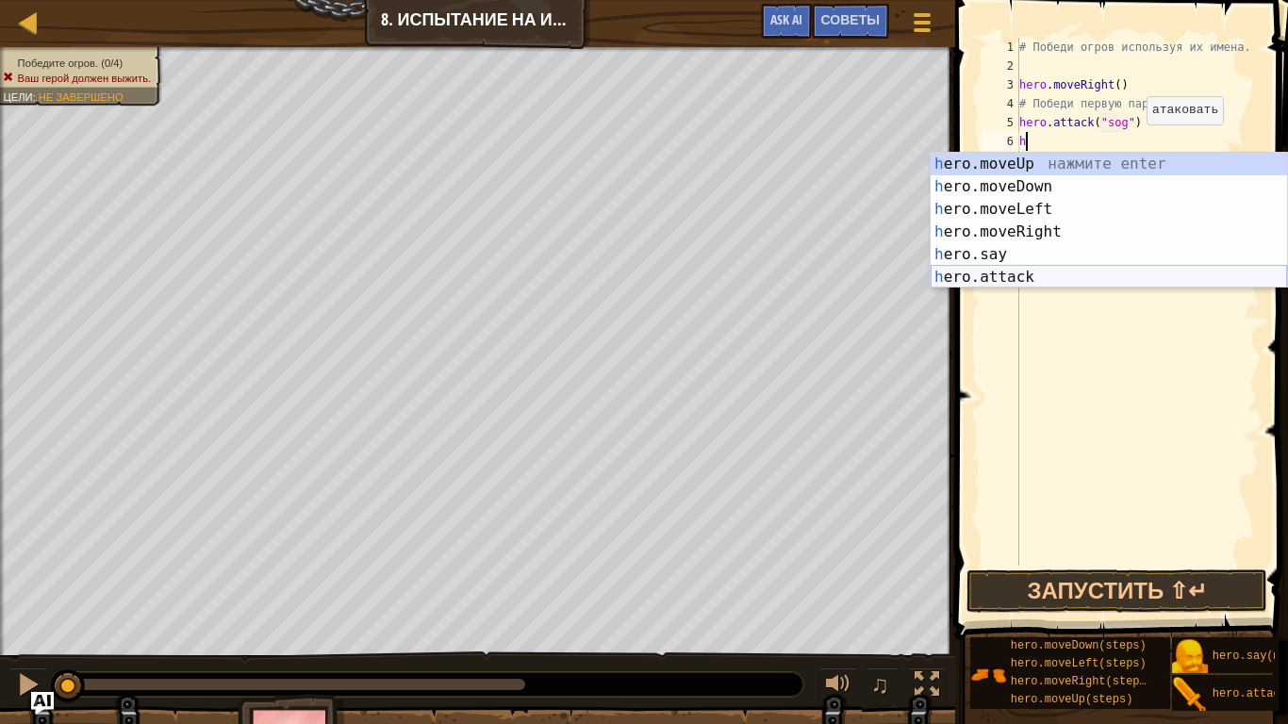
click at [1093, 271] on div "h ero.moveUp нажмите enter h ero.moveDown нажмите enter h ero.moveLeft нажмите …" at bounding box center [1109, 243] width 356 height 181
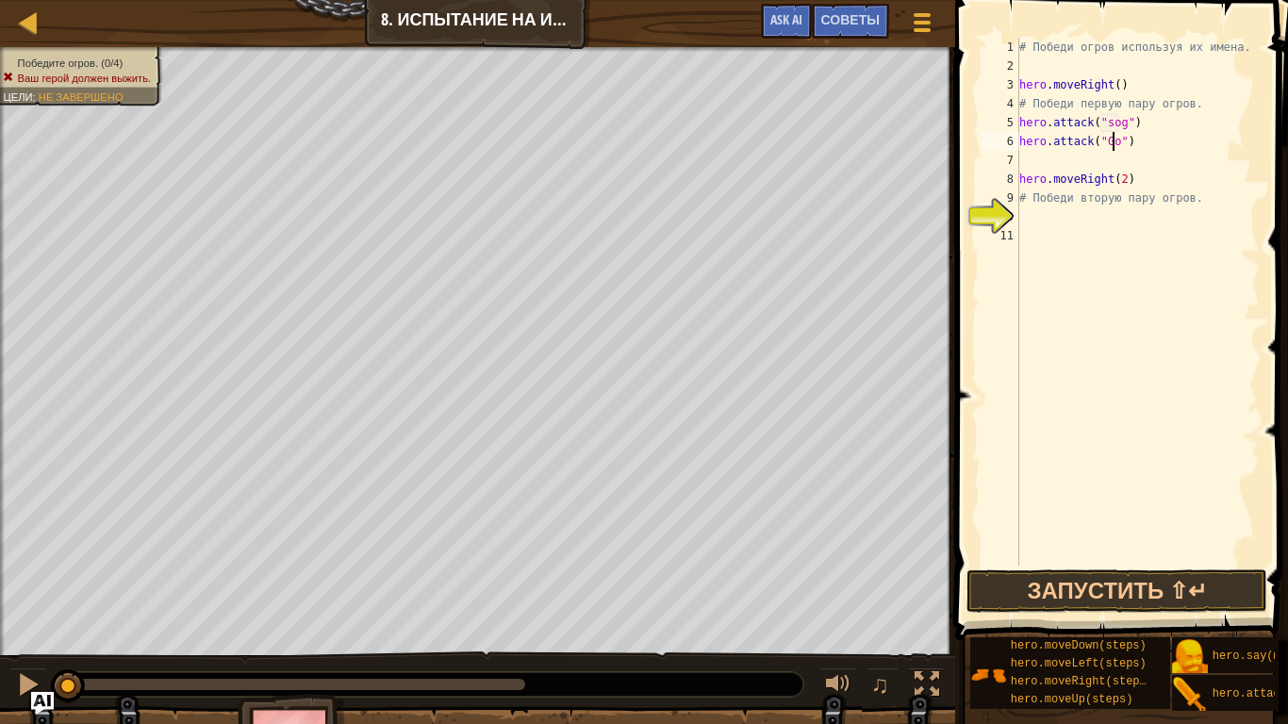
scroll to position [8, 8]
click at [1105, 124] on div "# Победи огров используя их имена. hero . moveRight ( ) # Победи первую пару ог…" at bounding box center [1137, 321] width 244 height 566
type textarea "hero.attack("Sog")"
click at [1096, 577] on button "Запустить ⇧↵" at bounding box center [1116, 590] width 301 height 43
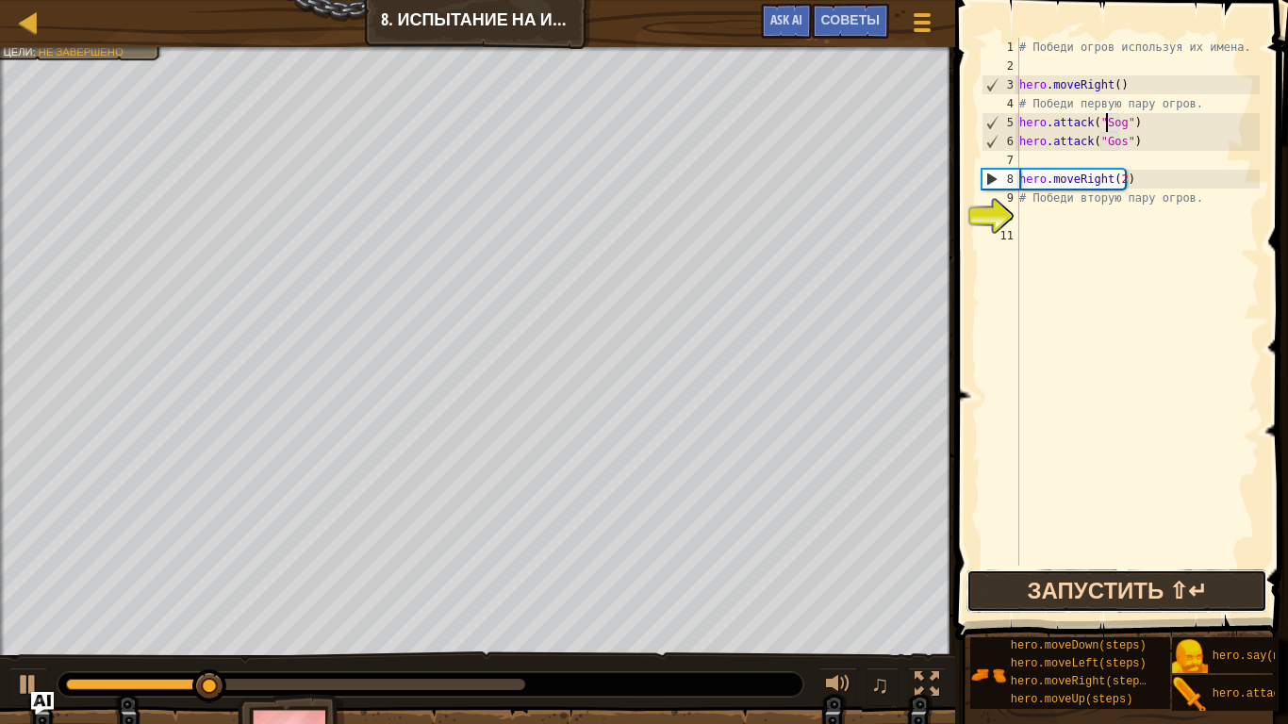
click at [1094, 576] on button "Запустить ⇧↵" at bounding box center [1116, 590] width 301 height 43
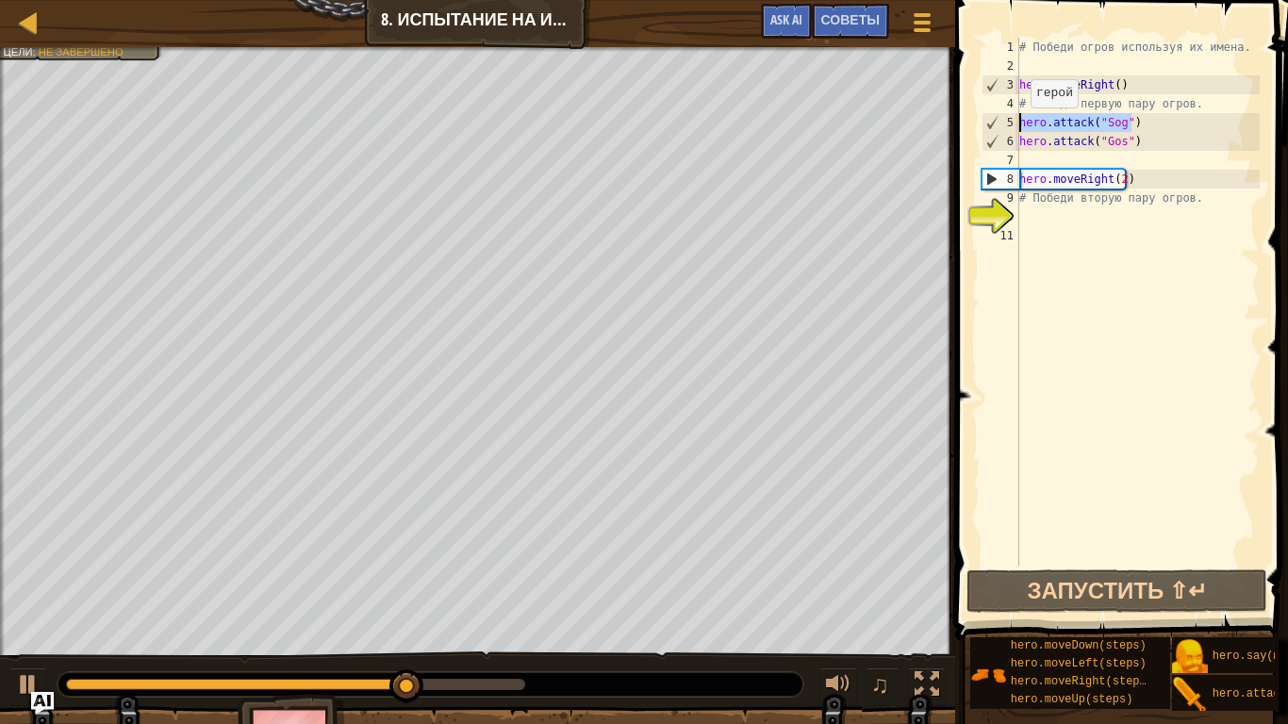
drag, startPoint x: 1130, startPoint y: 126, endPoint x: 1021, endPoint y: 126, distance: 109.4
click at [1021, 126] on div "# Победи огров используя их имена. hero . moveRight ( ) # Победи первую пару ог…" at bounding box center [1137, 321] width 244 height 566
click at [1140, 159] on div "# Победи огров используя их имена. hero . moveRight ( ) # Победи первую пару ог…" at bounding box center [1137, 321] width 244 height 566
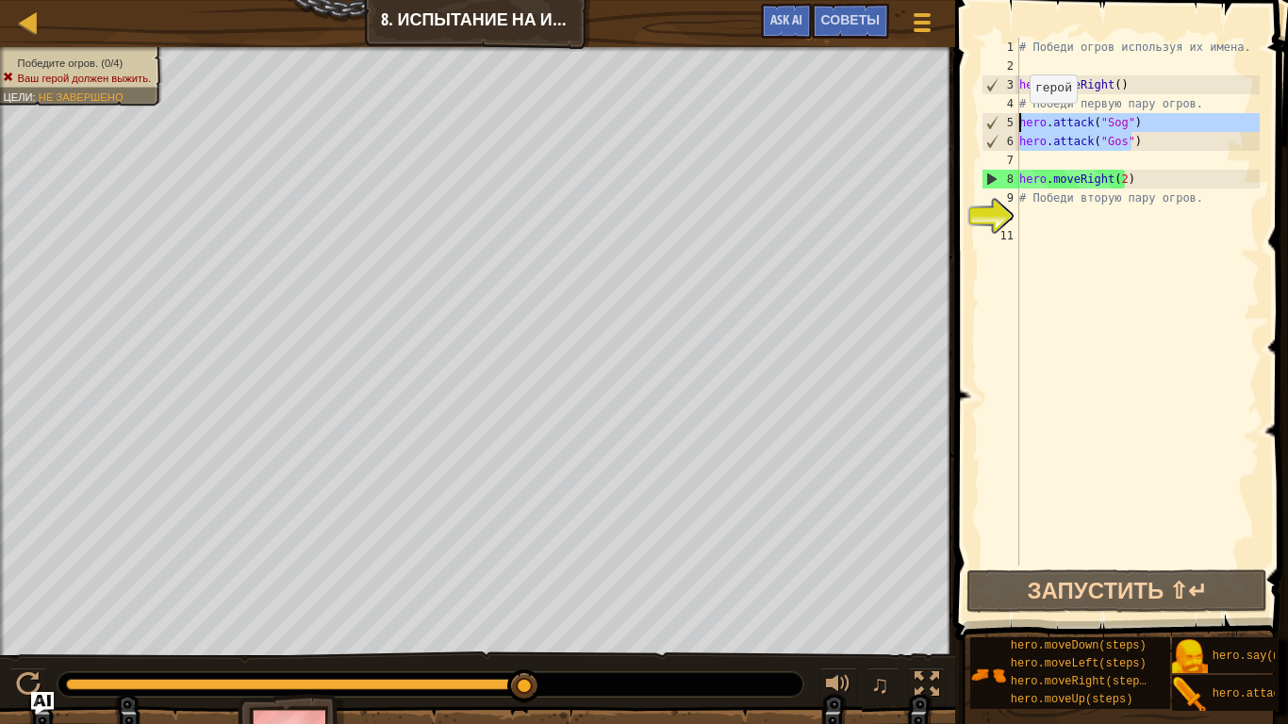
drag, startPoint x: 1132, startPoint y: 139, endPoint x: 1020, endPoint y: 122, distance: 113.5
click at [1020, 122] on div "# Победи огров используя их имена. hero . moveRight ( ) # Победи первую пару ог…" at bounding box center [1137, 321] width 244 height 566
type textarea "hero.attack("Sog") hero.attack("Gos")"
click at [1077, 164] on div "# Победи огров используя их имена. hero . moveRight ( ) # Победи первую пару ог…" at bounding box center [1137, 321] width 244 height 566
paste textarea "hero.attack("Gos")"
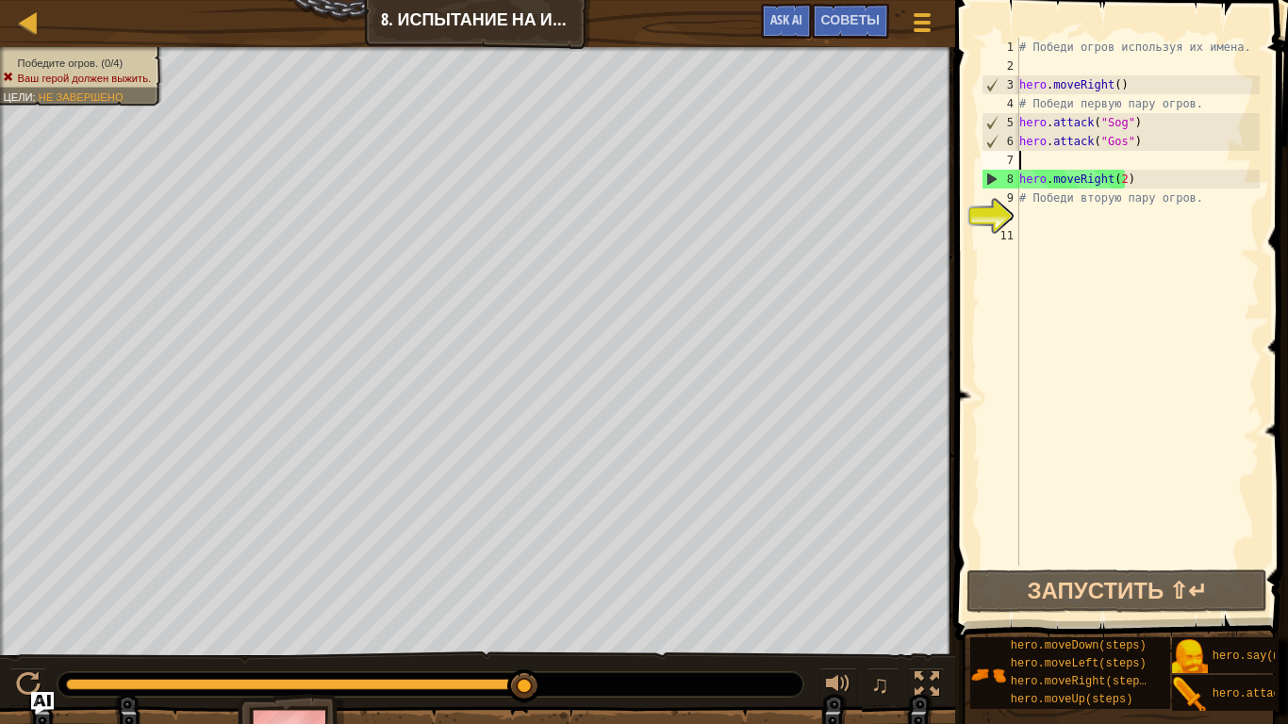
type textarea "hero.attack("Gos")"
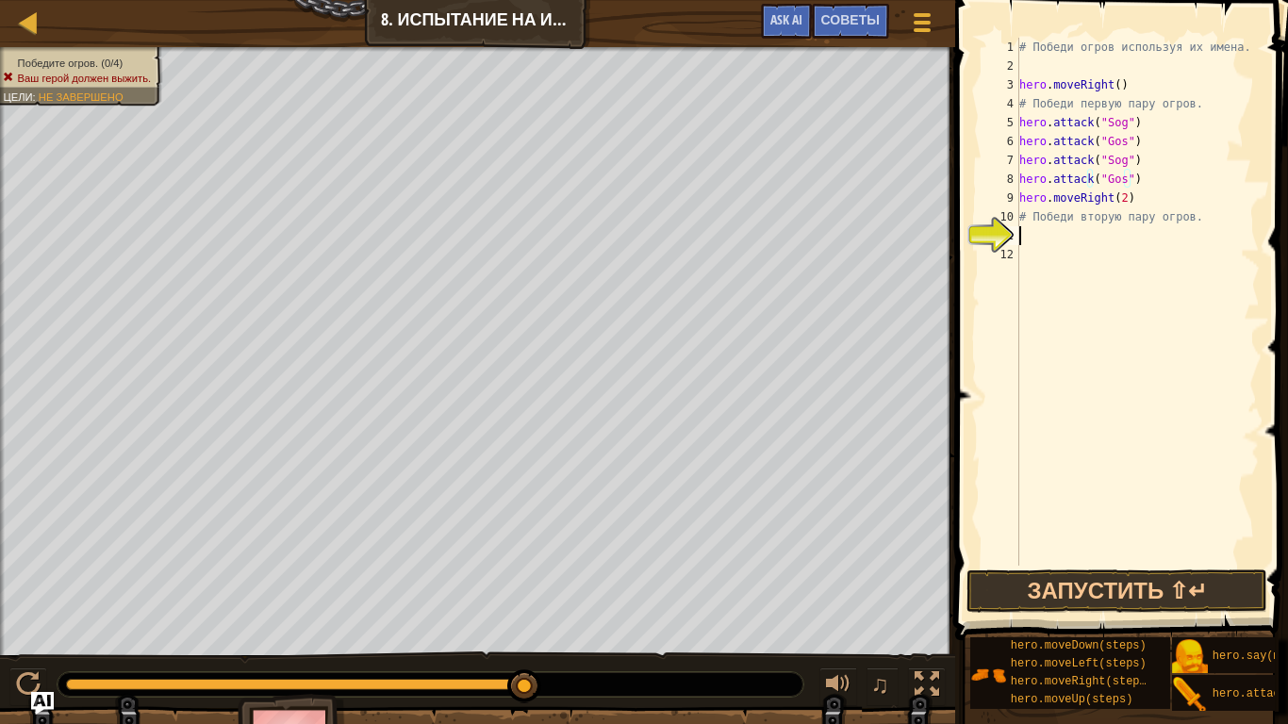
click at [1065, 233] on div "# Победи огров используя их имена. hero . moveRight ( ) # Победи первую пару ог…" at bounding box center [1137, 321] width 244 height 566
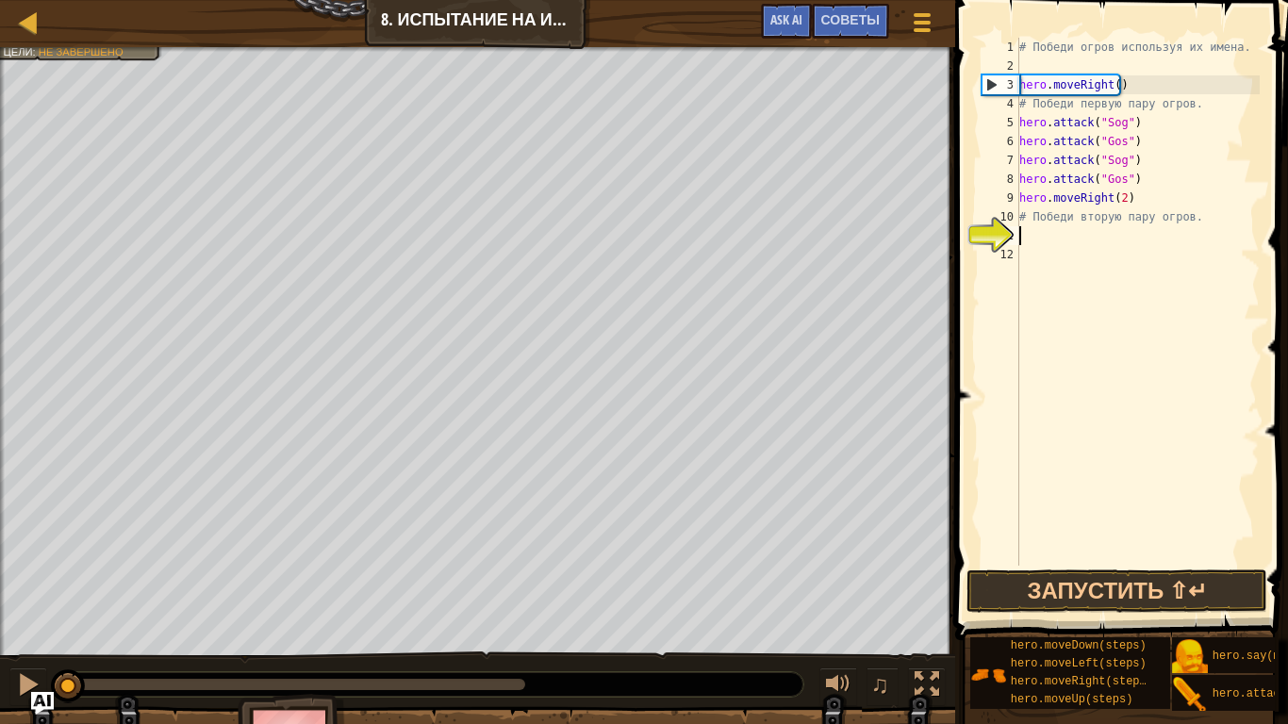
click at [62, 603] on div "Победите огров. (0/4) Ваш герой должен выжить. Цели : Не завершено ♫ Окар 88 x:…" at bounding box center [644, 415] width 1288 height 736
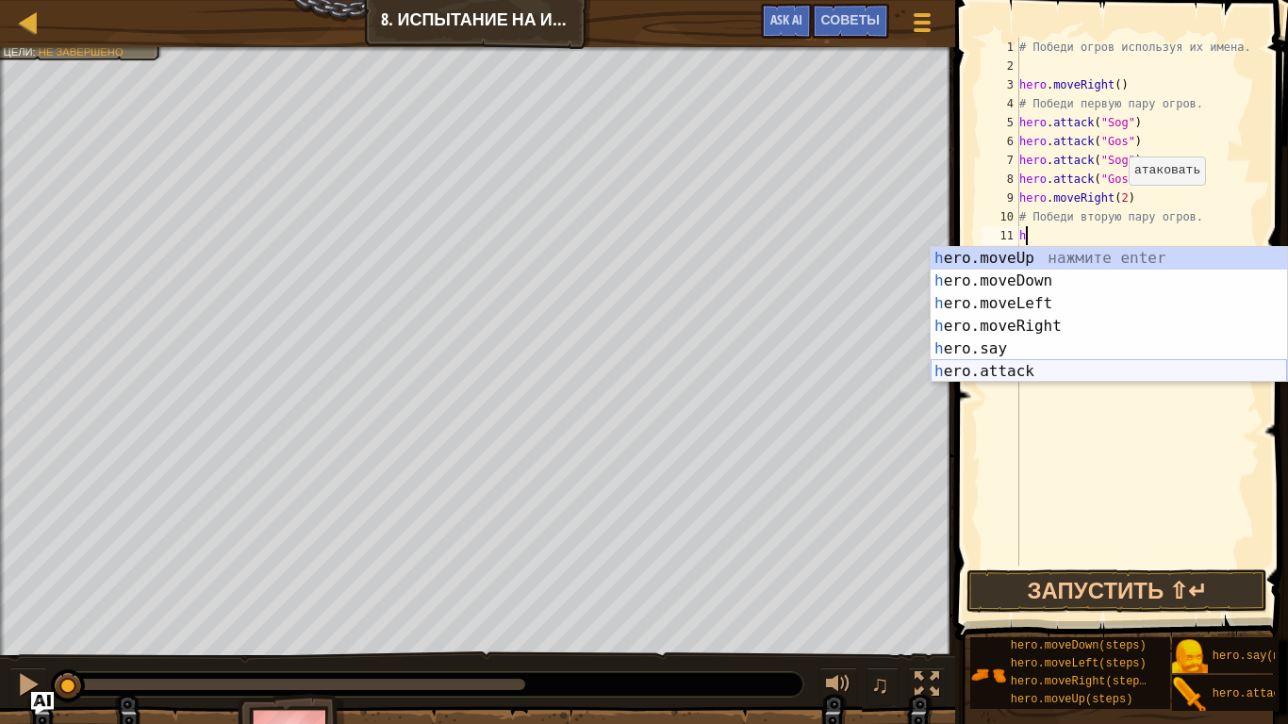
click at [938, 366] on div "h ero.moveUp нажмите enter h ero.moveDown нажмите enter h ero.moveLeft нажмите …" at bounding box center [1109, 337] width 356 height 181
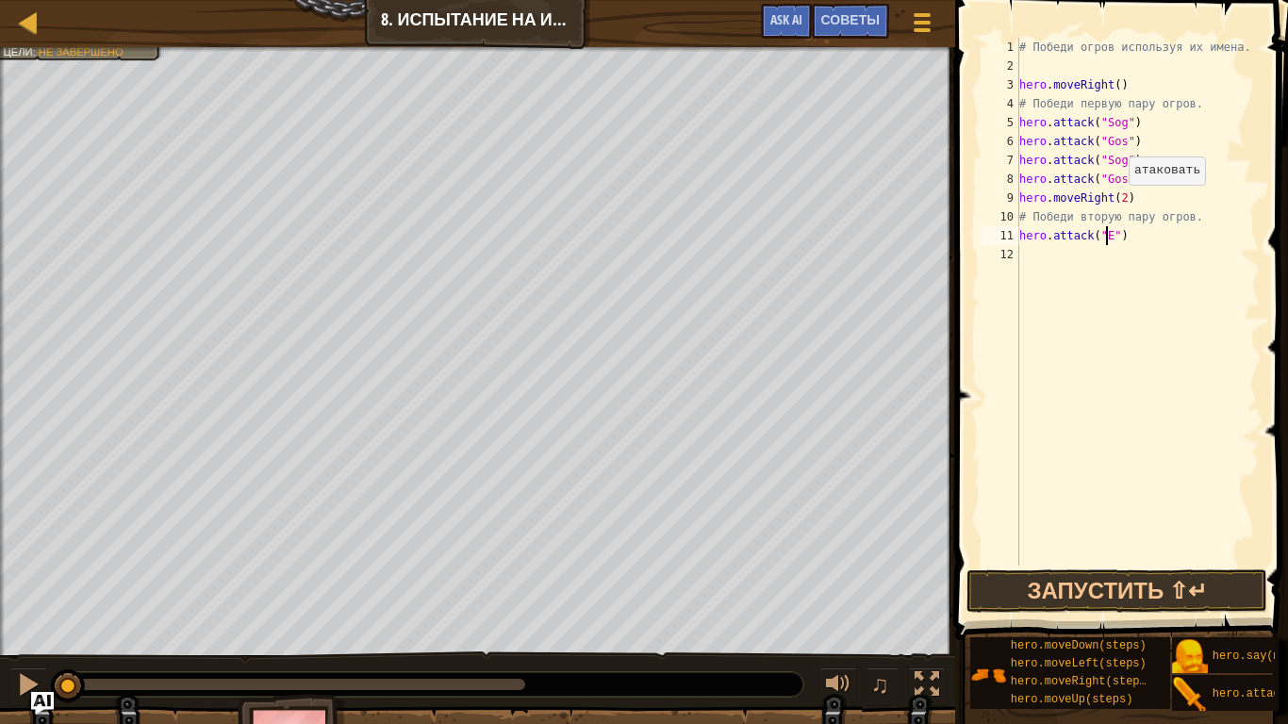
scroll to position [8, 7]
type textarea "hero.attack("Egro")"
drag, startPoint x: 1141, startPoint y: 242, endPoint x: 1025, endPoint y: 237, distance: 116.1
click at [1025, 237] on div "# Победи огров используя их имена. hero . moveRight ( ) # Победи первую пару ог…" at bounding box center [1137, 321] width 244 height 566
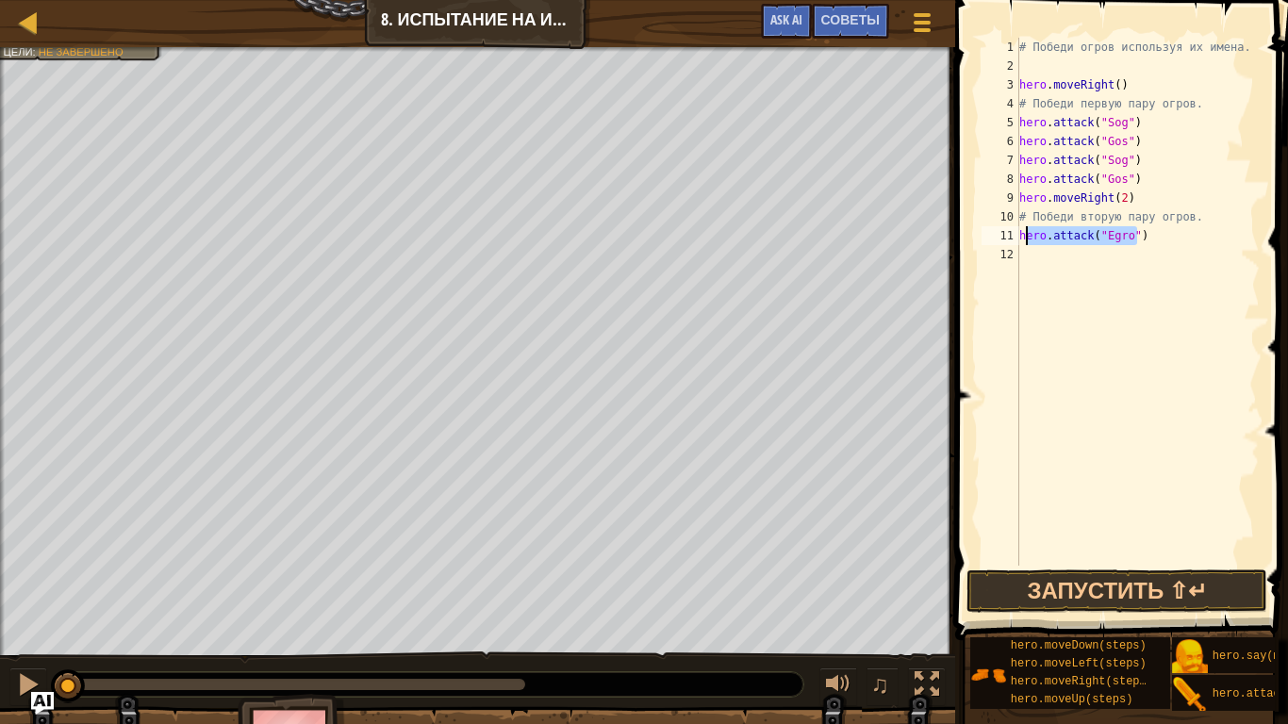
click at [1076, 274] on div "# Победи огров используя их имена. hero . moveRight ( ) # Победи первую пару ог…" at bounding box center [1137, 321] width 244 height 566
click at [1087, 266] on div "# Победи огров используя их имена. hero . moveRight ( ) # Победи первую пару ог…" at bounding box center [1137, 321] width 244 height 566
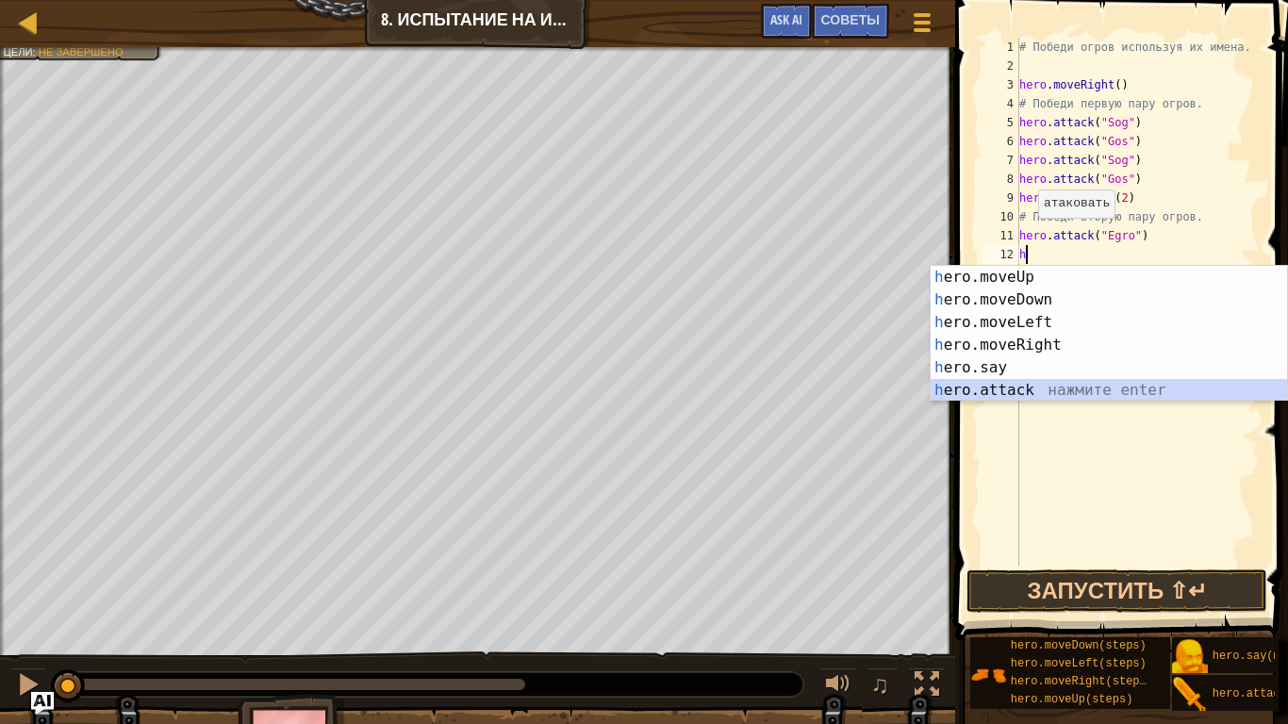
click at [1057, 394] on div "h ero.moveUp нажмите enter h ero.moveDown нажмите enter h ero.moveLeft нажмите …" at bounding box center [1109, 356] width 356 height 181
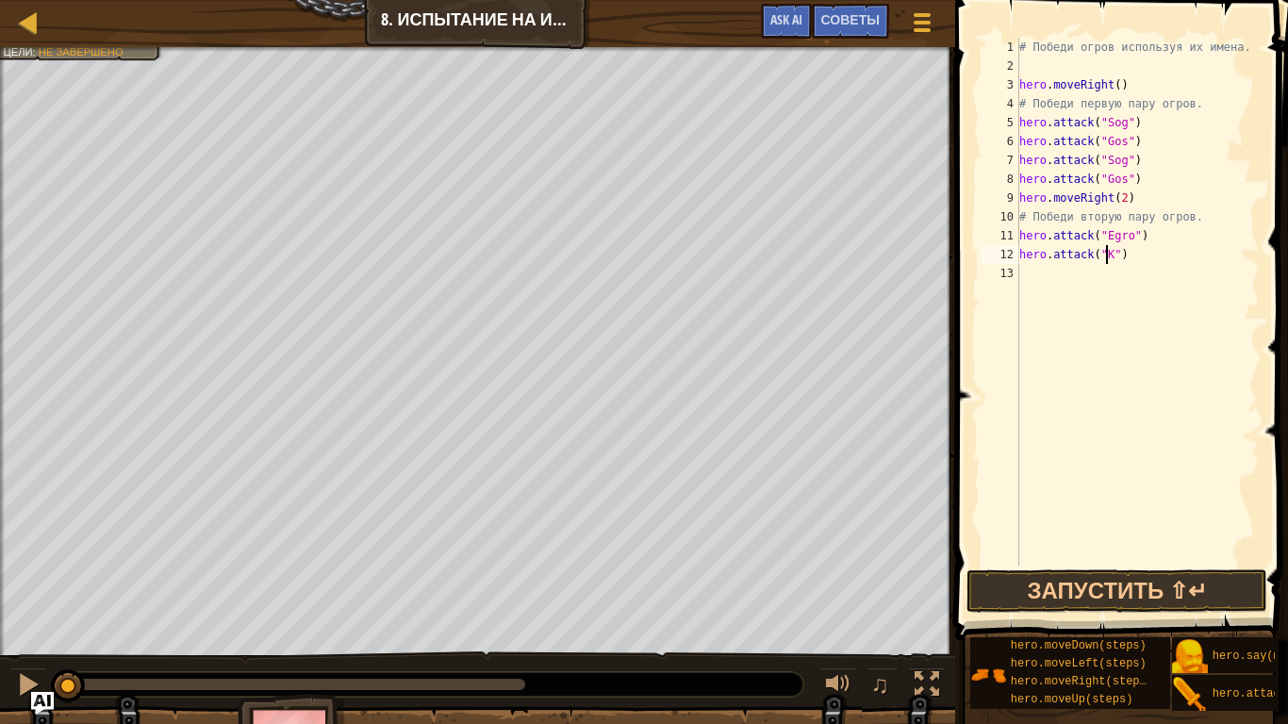
scroll to position [8, 8]
drag, startPoint x: 1133, startPoint y: 248, endPoint x: 1016, endPoint y: 241, distance: 117.1
click at [1016, 241] on div "hero.attack("Kro") 1 2 3 4 5 6 7 8 9 10 11 12 13 # Победи огров используя их им…" at bounding box center [1119, 302] width 282 height 528
click at [1136, 258] on div "# Победи огров используя их имена. hero . moveRight ( ) # Победи первую пару ог…" at bounding box center [1137, 302] width 244 height 528
type textarea "hero.attack("Kro")"
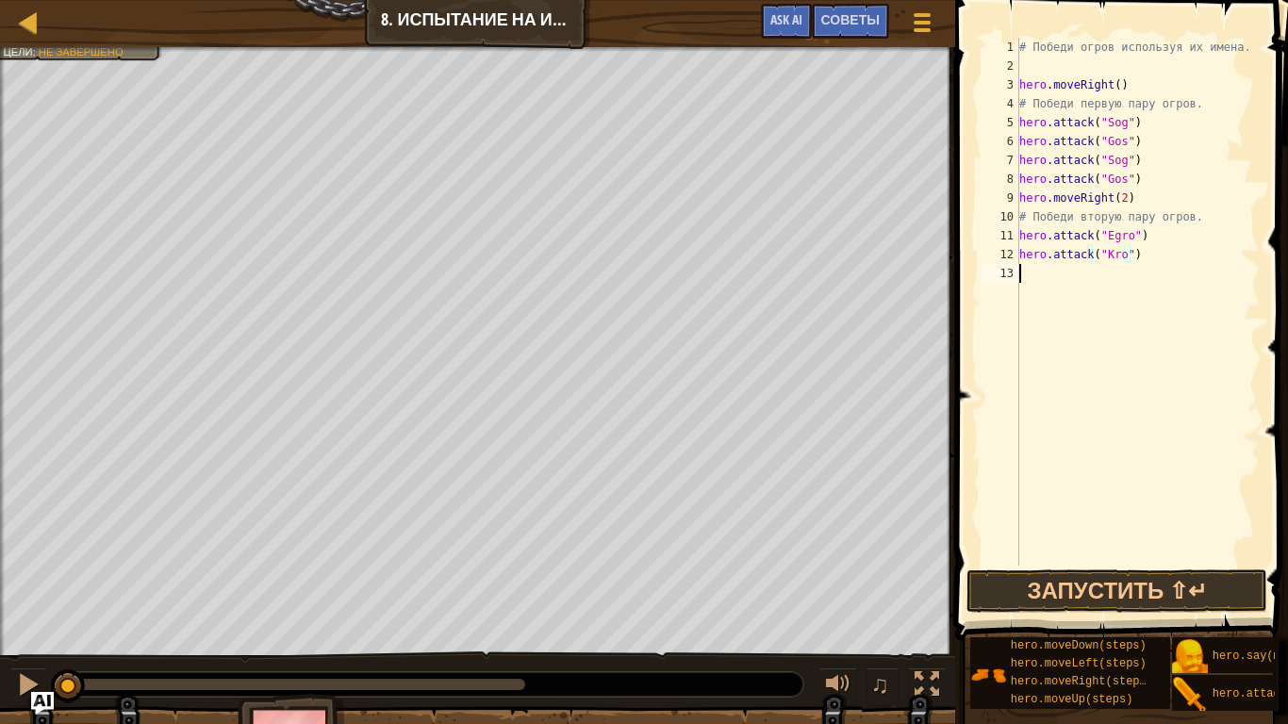
click at [1064, 285] on div "# Победи огров используя их имена. hero . moveRight ( ) # Победи первую пару ог…" at bounding box center [1137, 321] width 244 height 566
paste textarea "hero.attack("Kro")"
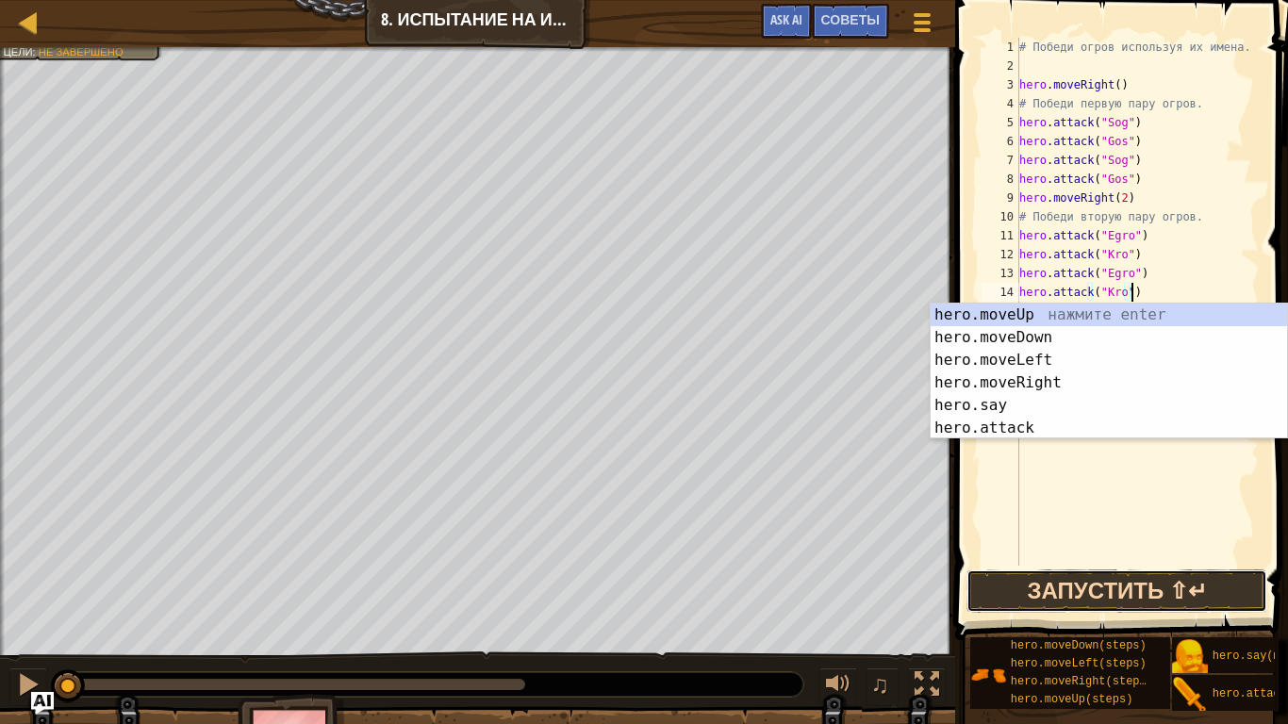
click at [1042, 591] on button "Запустить ⇧↵" at bounding box center [1116, 590] width 301 height 43
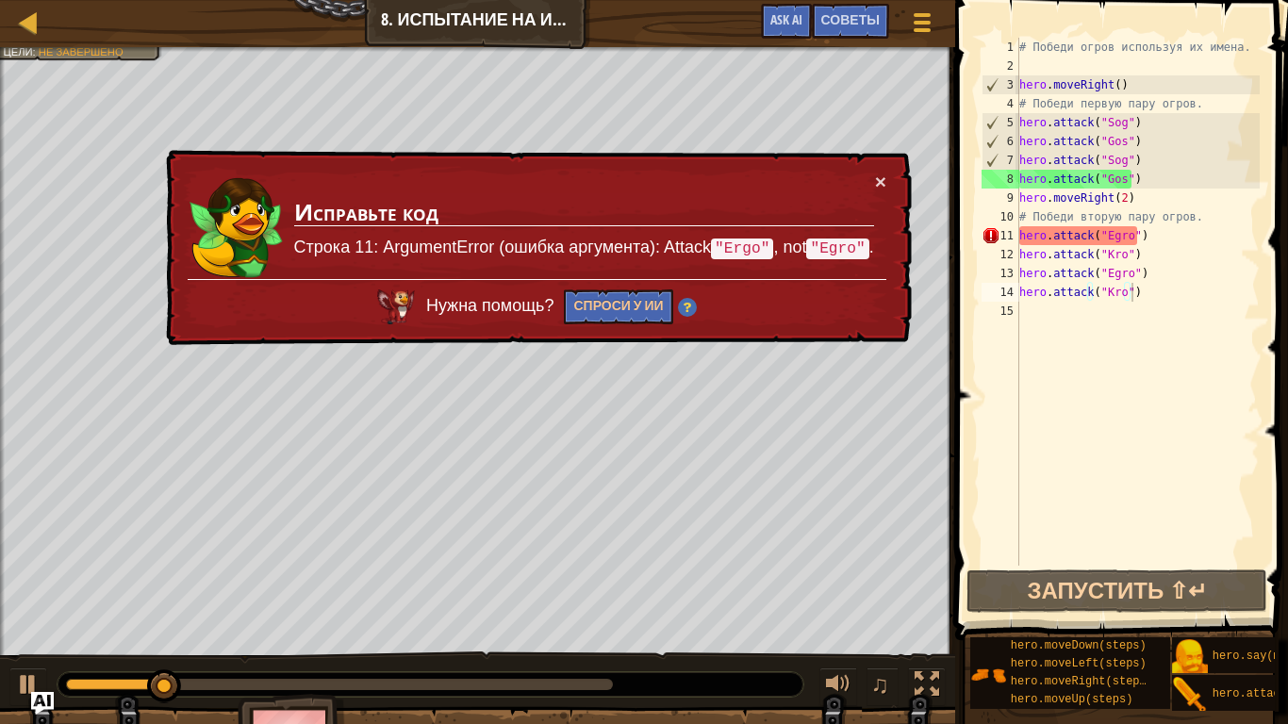
click at [894, 169] on div "× Исправьте код Строка 11: ArgumentError (ошибка аргумента): Attack "Ergo" , no…" at bounding box center [537, 248] width 750 height 196
click at [894, 173] on div "× Исправьте код Строка 11: ArgumentError (ошибка аргумента): Attack "Ergo" , no…" at bounding box center [537, 248] width 750 height 196
click at [893, 176] on div "× Исправьте код Строка 11: ArgumentError (ошибка аргумента): Attack "Ergo" , no…" at bounding box center [537, 248] width 750 height 196
click at [887, 181] on div "× Исправьте код Строка 11: ArgumentError (ошибка аргумента): Attack "Ergo" , no…" at bounding box center [537, 248] width 750 height 196
click at [882, 182] on button "×" at bounding box center [880, 182] width 11 height 20
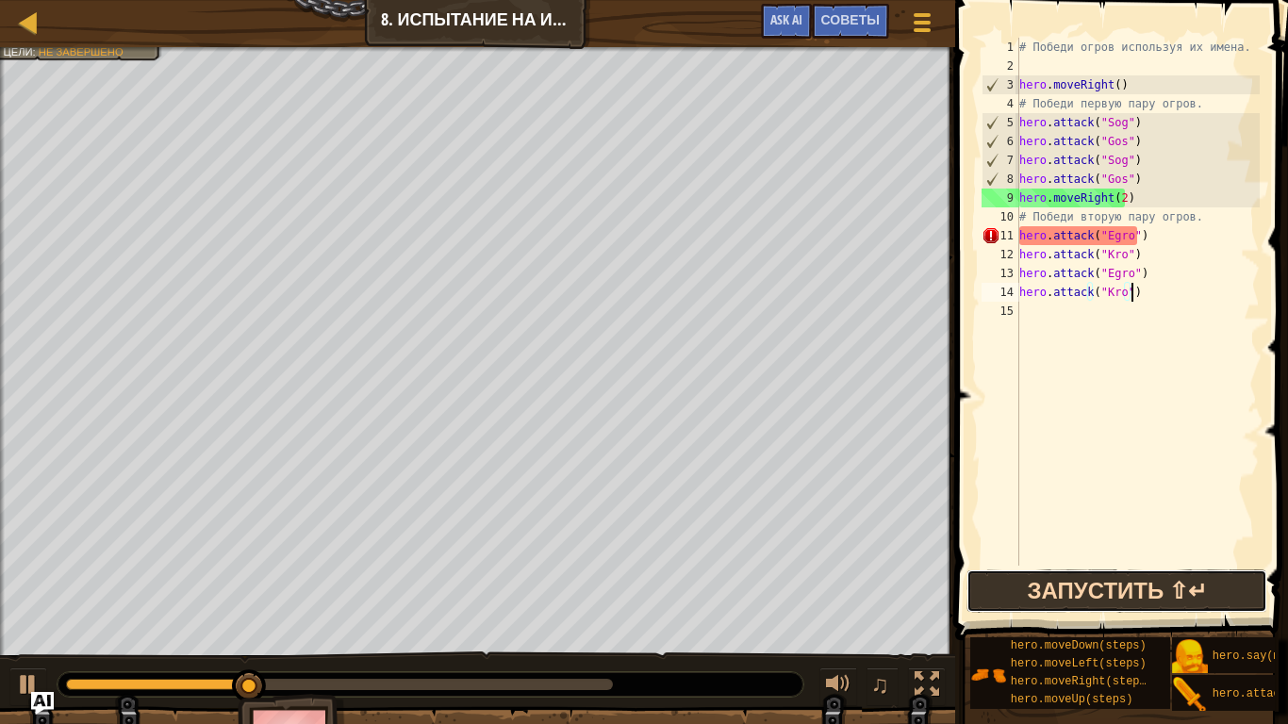
click at [1006, 601] on button "Запустить ⇧↵" at bounding box center [1116, 590] width 301 height 43
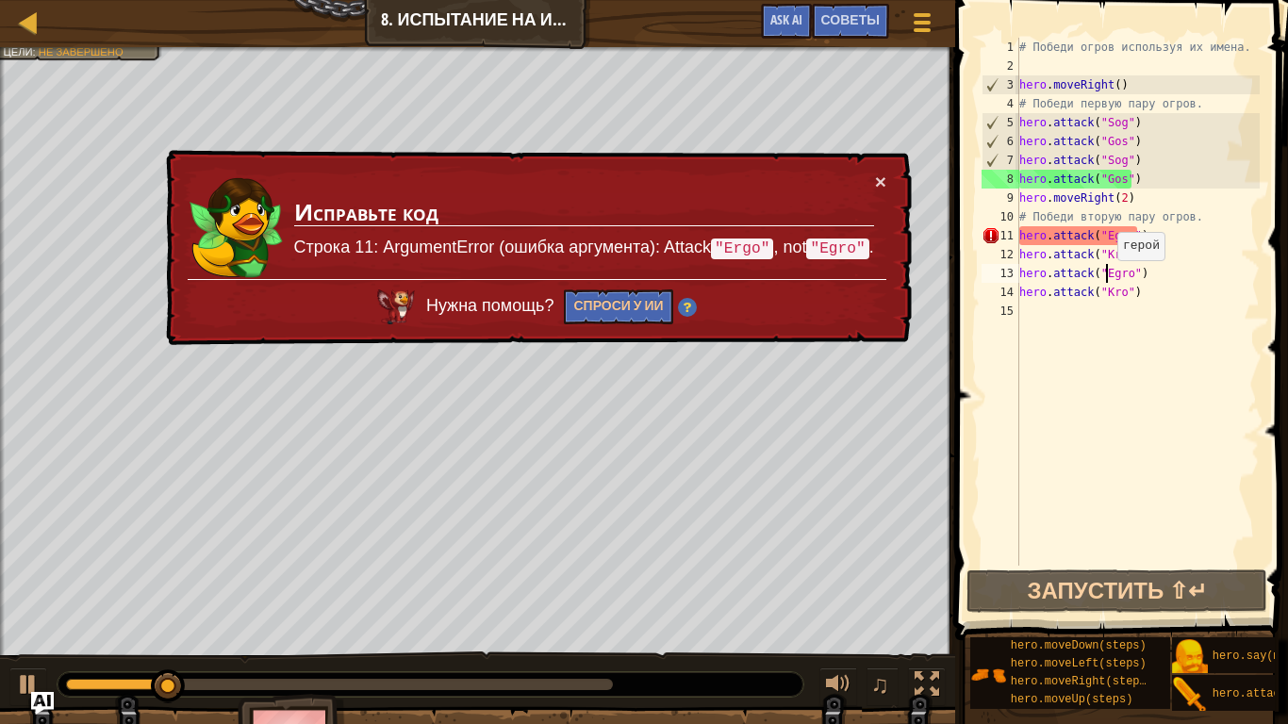
click at [1108, 279] on div "# Победи огров используя их имена. hero . moveRight ( ) # Победи первую пару ог…" at bounding box center [1137, 321] width 244 height 566
click at [1109, 278] on div "# Победи огров используя их имена. hero . moveRight ( ) # Победи первую пару ог…" at bounding box center [1137, 321] width 244 height 566
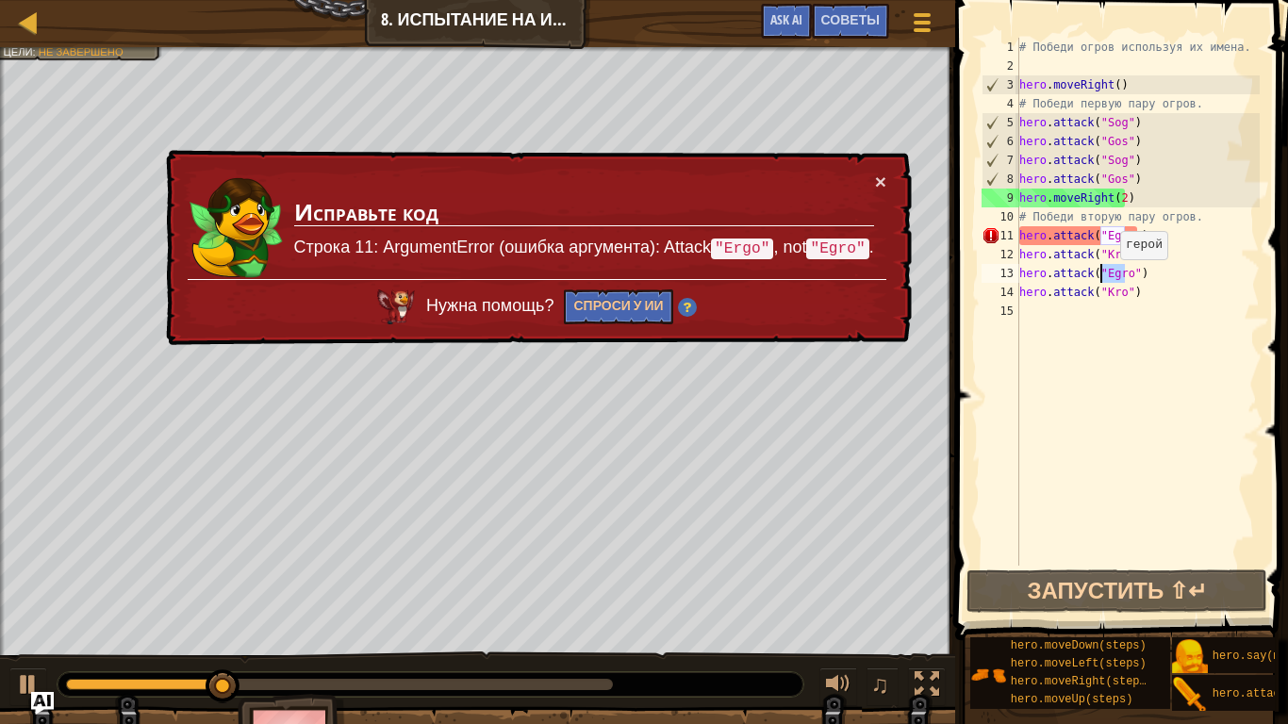
click at [1111, 278] on div "# Победи огров используя их имена. hero . moveRight ( ) # Победи первую пару ог…" at bounding box center [1137, 302] width 244 height 528
click at [1111, 278] on div "# Победи огров используя их имена. hero . moveRight ( ) # Победи первую пару ог…" at bounding box center [1137, 321] width 244 height 566
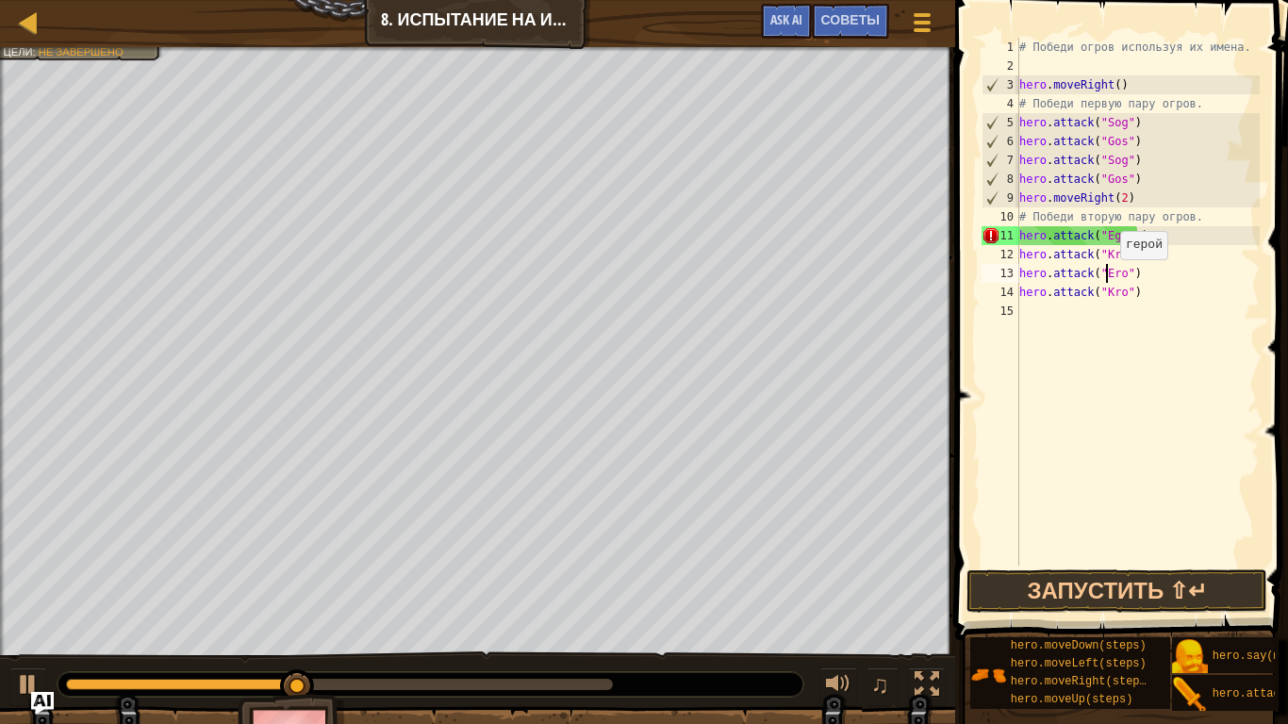
scroll to position [8, 8]
click at [1108, 274] on div "# Победи огров используя их имена. hero . moveRight ( ) # Победи первую пару ог…" at bounding box center [1137, 321] width 244 height 566
click at [1114, 274] on div "# Победи огров используя их имена. hero . moveRight ( ) # Победи первую пару ог…" at bounding box center [1137, 302] width 244 height 528
click at [1117, 274] on div "# Победи огров используя их имена. hero . moveRight ( ) # Победи первую пару ог…" at bounding box center [1137, 321] width 244 height 566
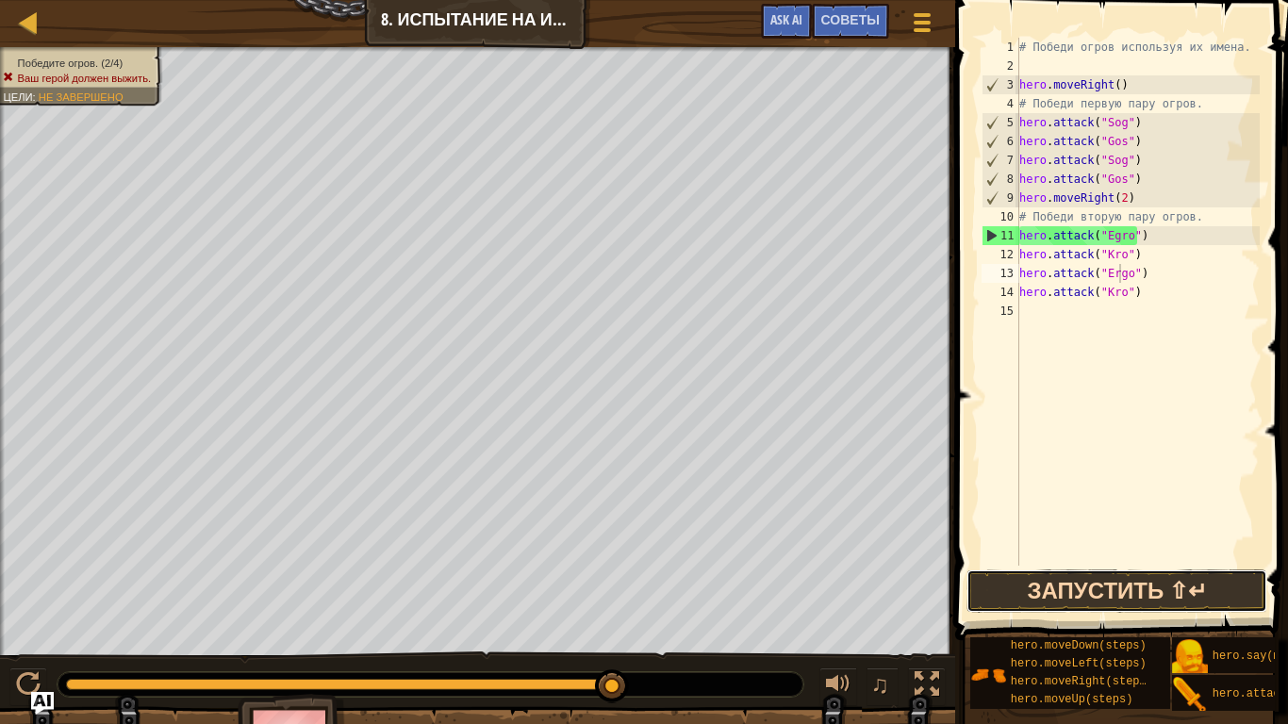
click at [1138, 603] on button "Запустить ⇧↵" at bounding box center [1116, 590] width 301 height 43
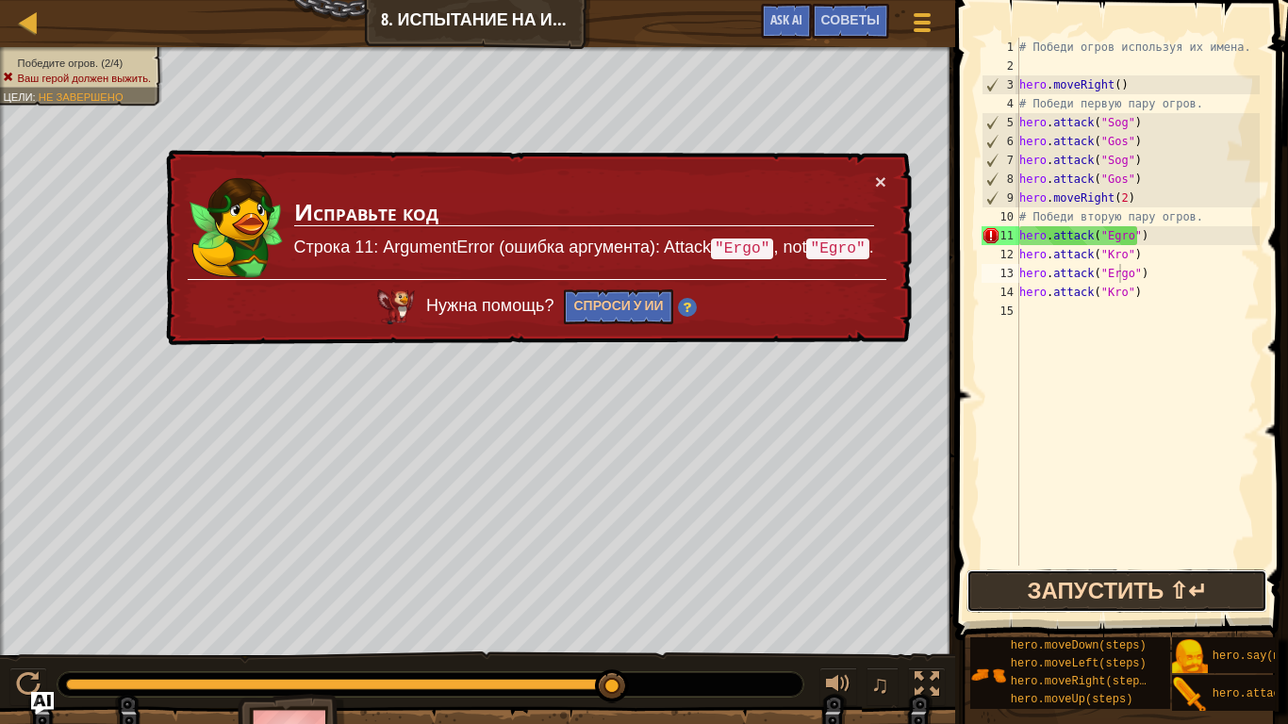
click at [1118, 603] on button "Запустить ⇧↵" at bounding box center [1116, 590] width 301 height 43
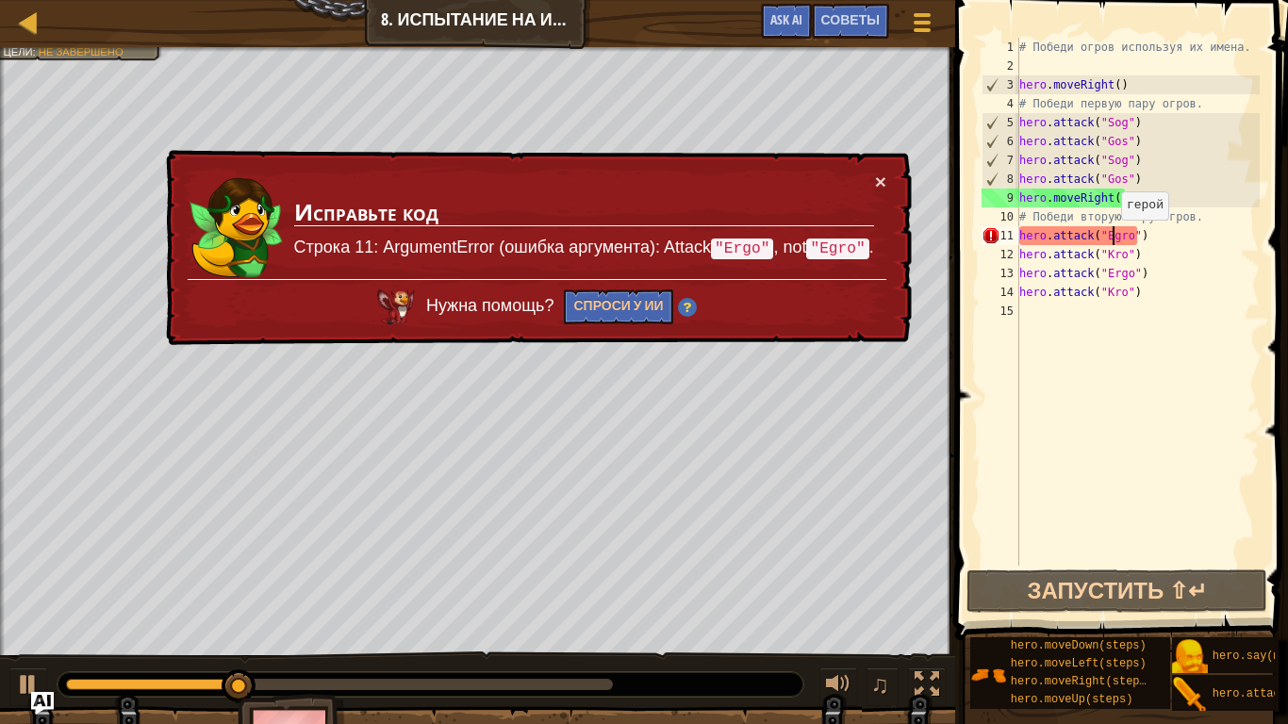
click at [1112, 239] on div "# Победи огров используя их имена. hero . moveRight ( ) # Победи первую пару ог…" at bounding box center [1137, 321] width 244 height 566
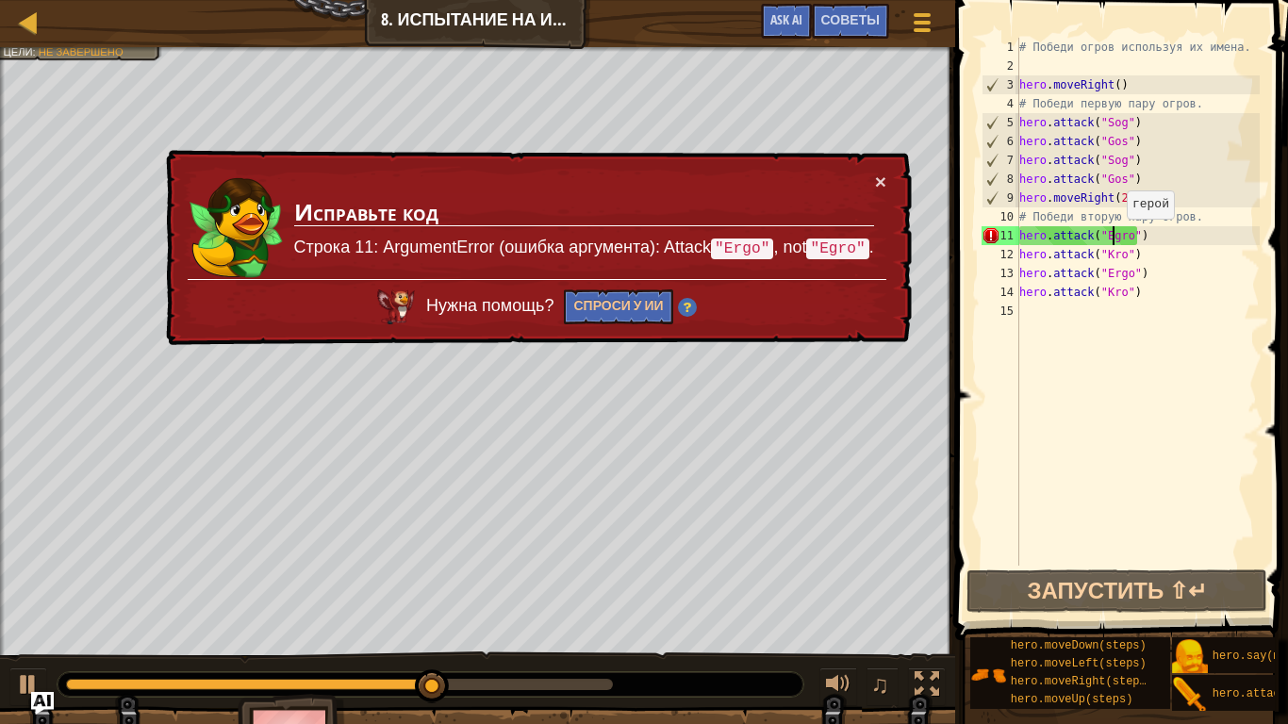
click at [1118, 238] on div "# Победи огров используя их имена. hero . moveRight ( ) # Победи первую пару ог…" at bounding box center [1137, 321] width 244 height 566
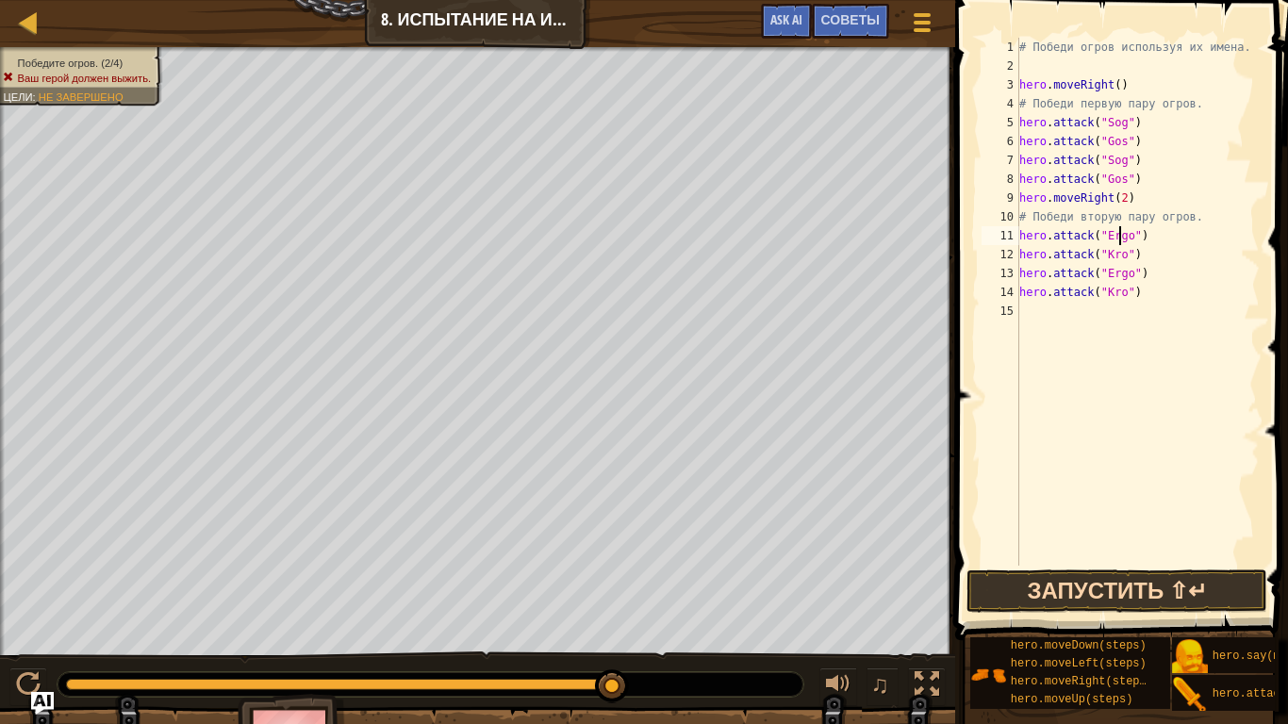
type textarea "hero.attack("Ergo")"
click at [1154, 603] on button "Запустить ⇧↵" at bounding box center [1116, 590] width 301 height 43
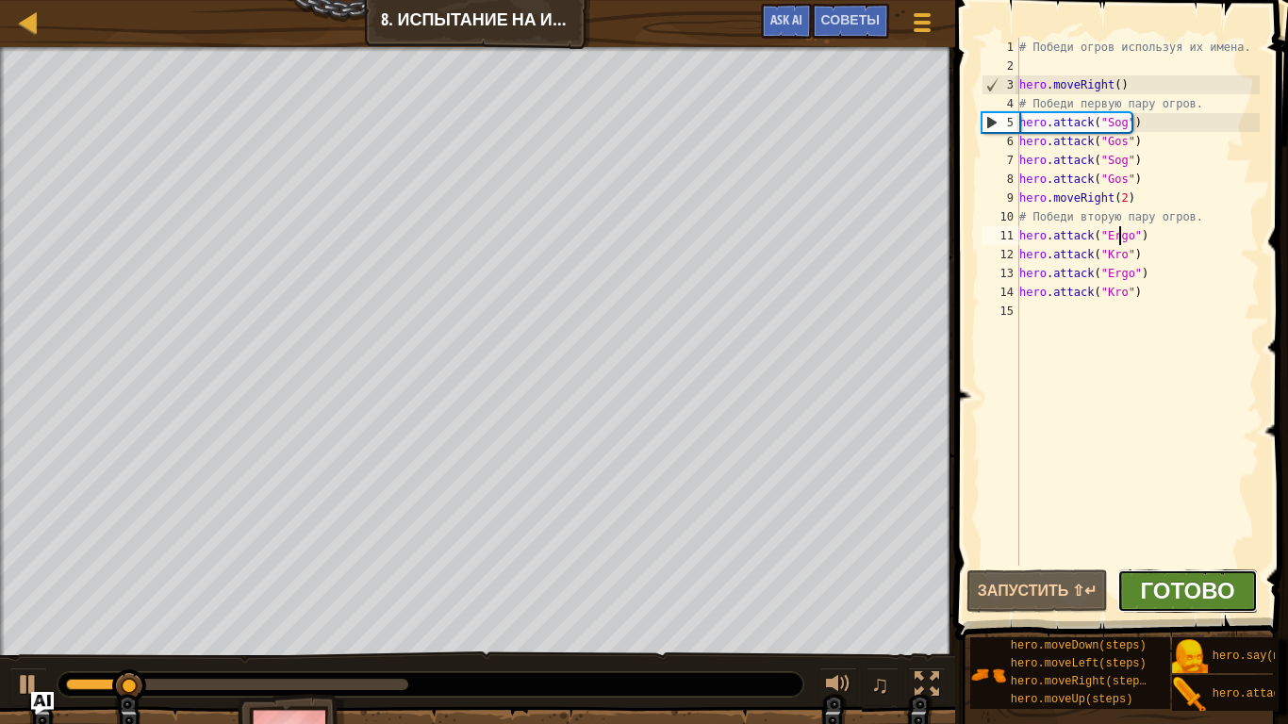
click at [1166, 595] on span "Готово" at bounding box center [1188, 590] width 94 height 30
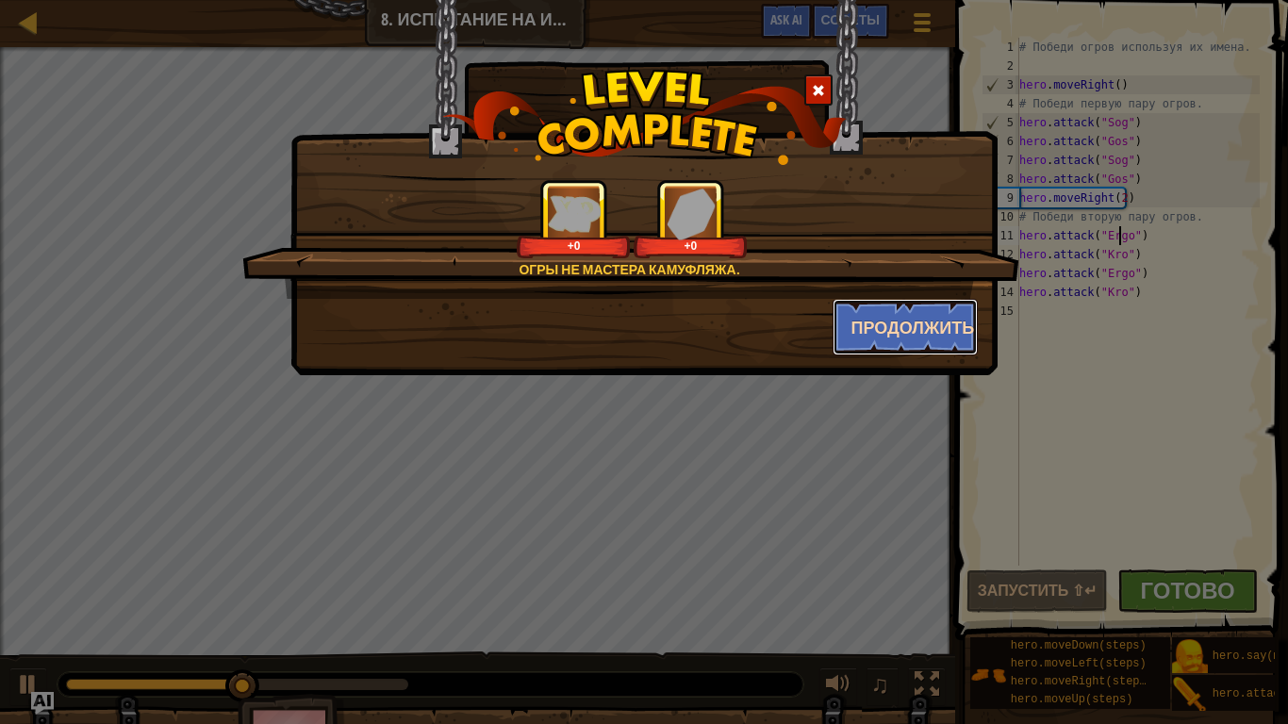
click at [949, 346] on button "Продолжить" at bounding box center [906, 327] width 146 height 57
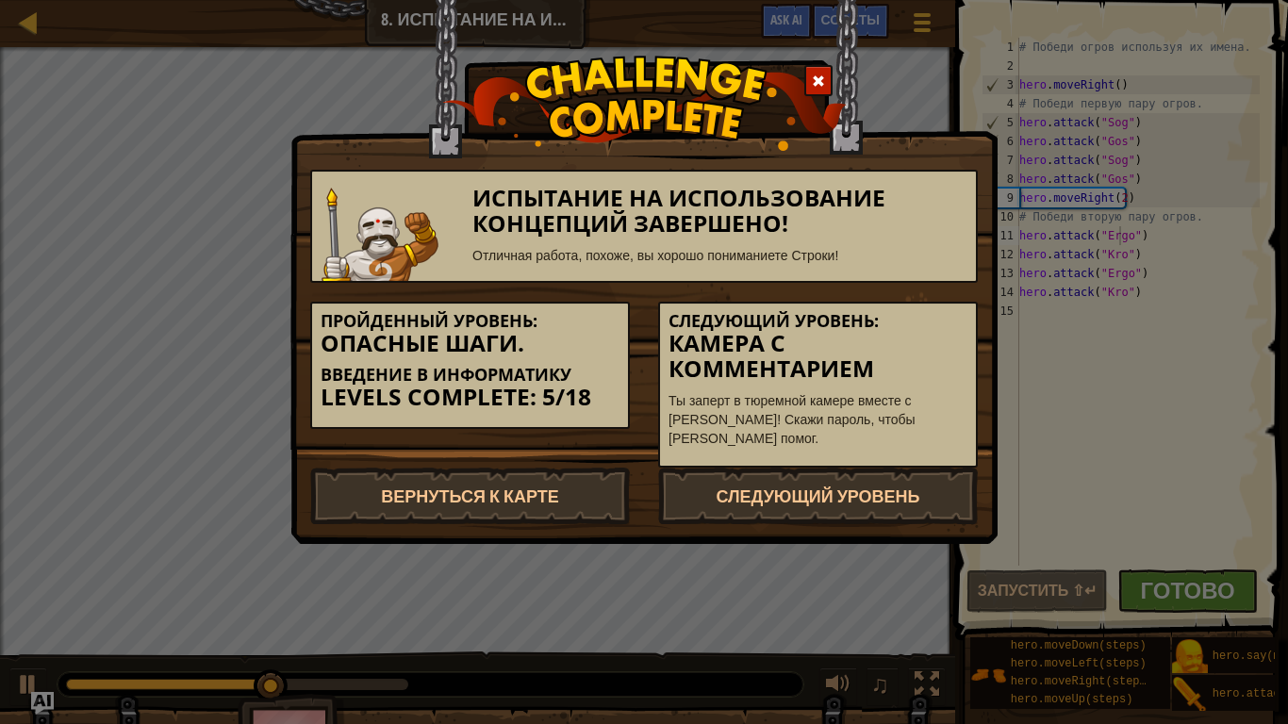
click at [944, 337] on h3 "Камера с комментарием" at bounding box center [817, 356] width 299 height 51
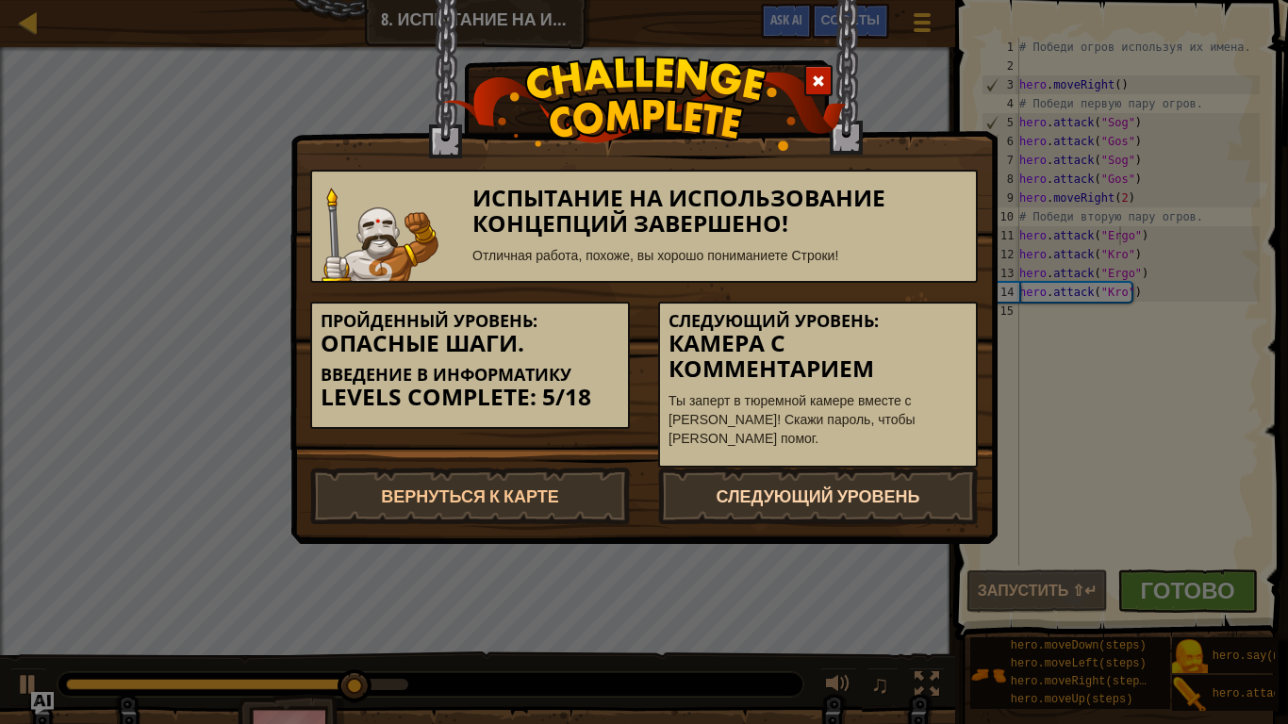
click at [739, 510] on link "Следующий уровень" at bounding box center [818, 496] width 320 height 57
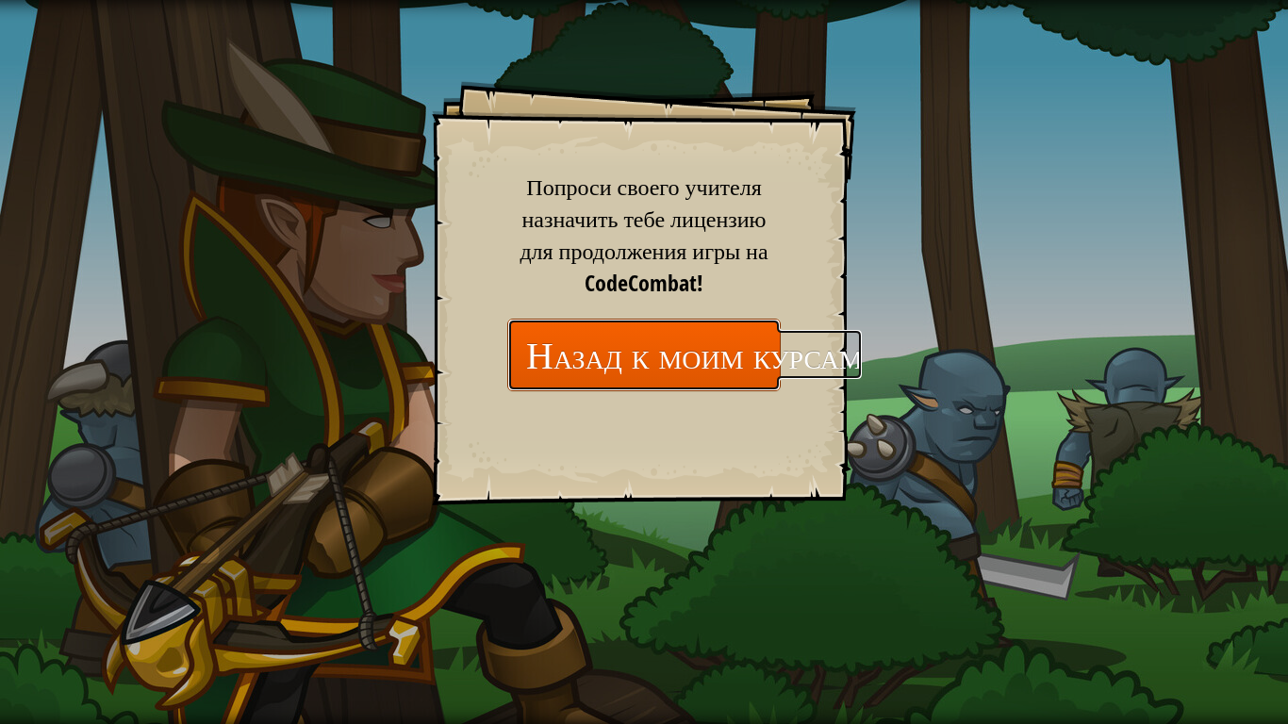
click at [684, 326] on link "Назад к моим курсам" at bounding box center [643, 355] width 273 height 73
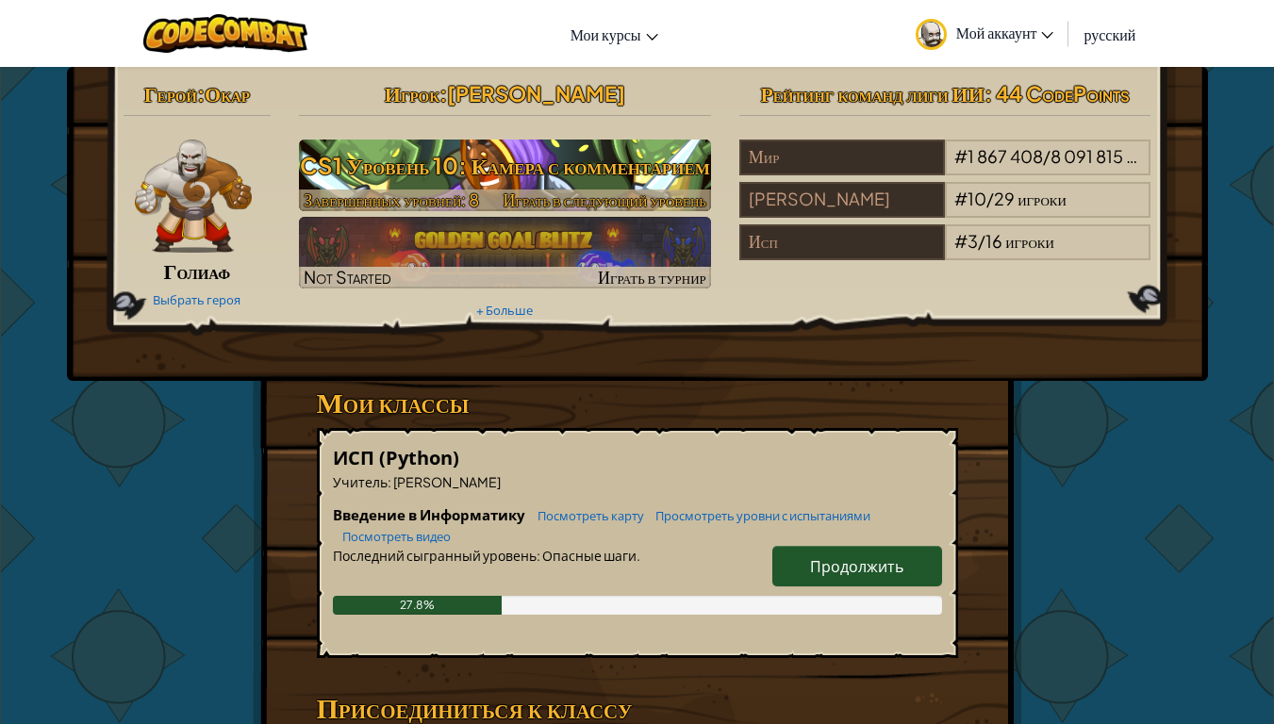
click at [663, 173] on h3 "CS1 Уровень 10: Камера с комментарием" at bounding box center [505, 165] width 412 height 42
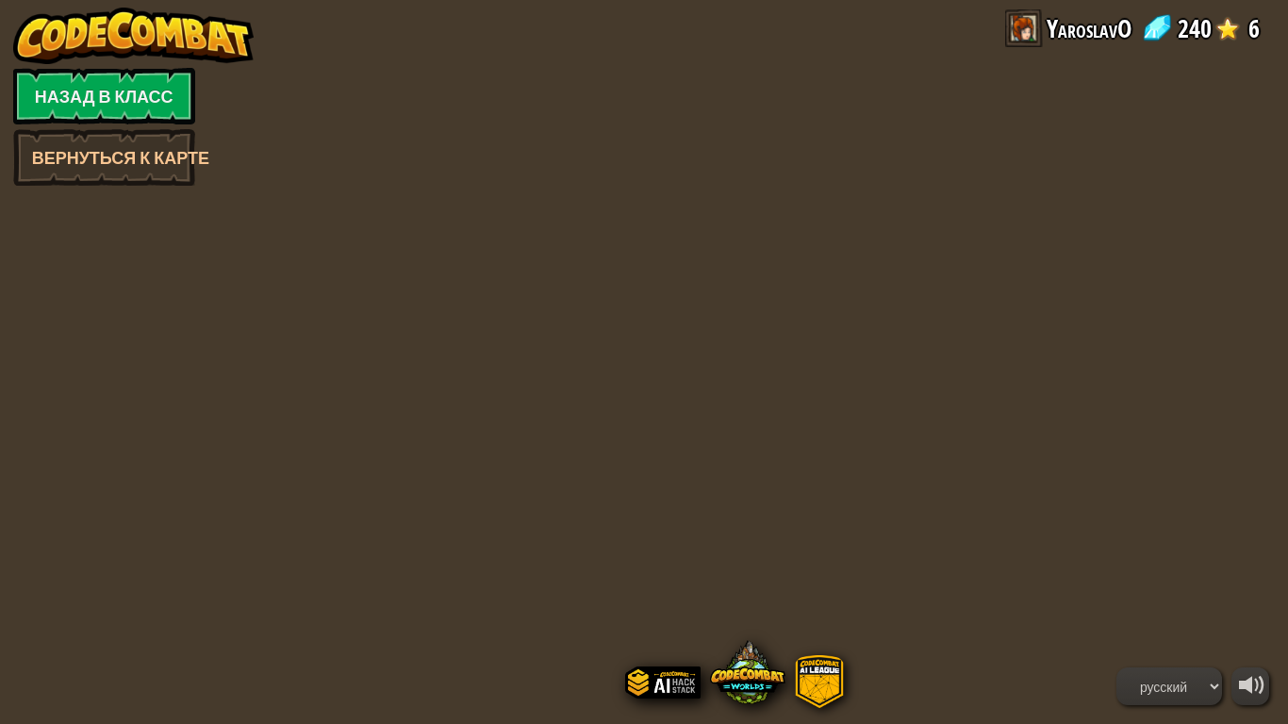
select select "ru"
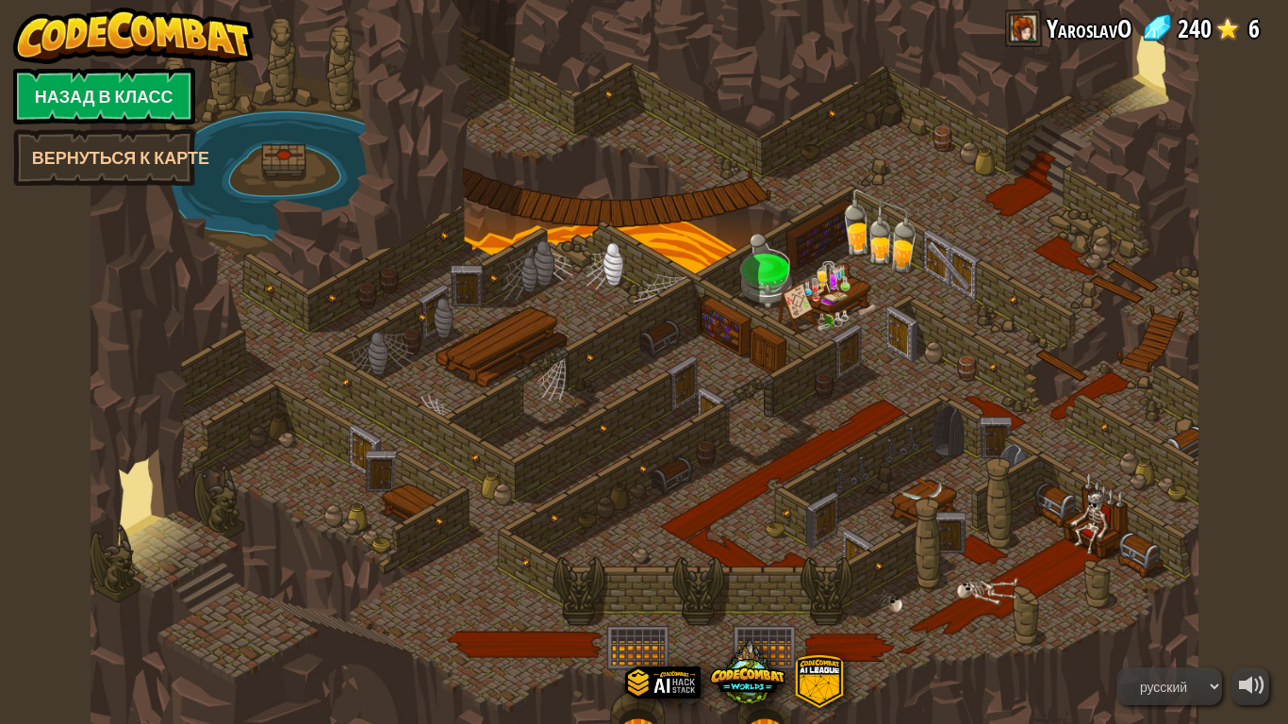
select select "ru"
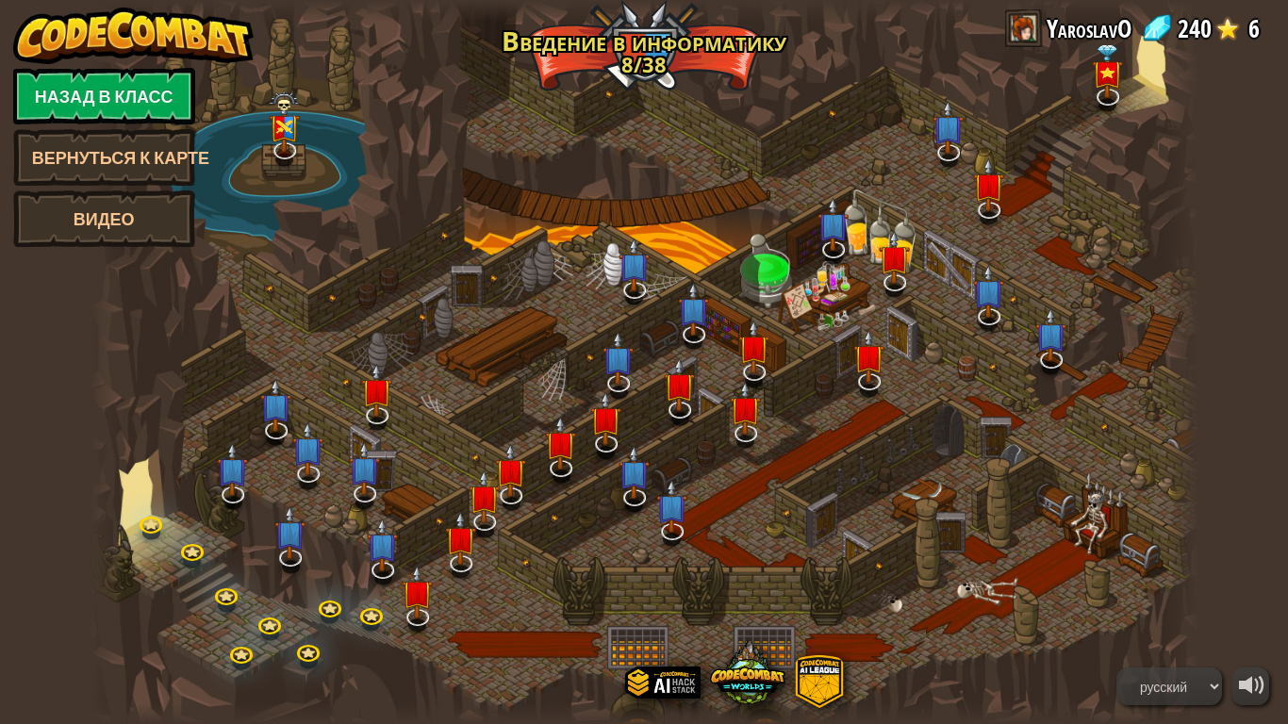
select select "ru"
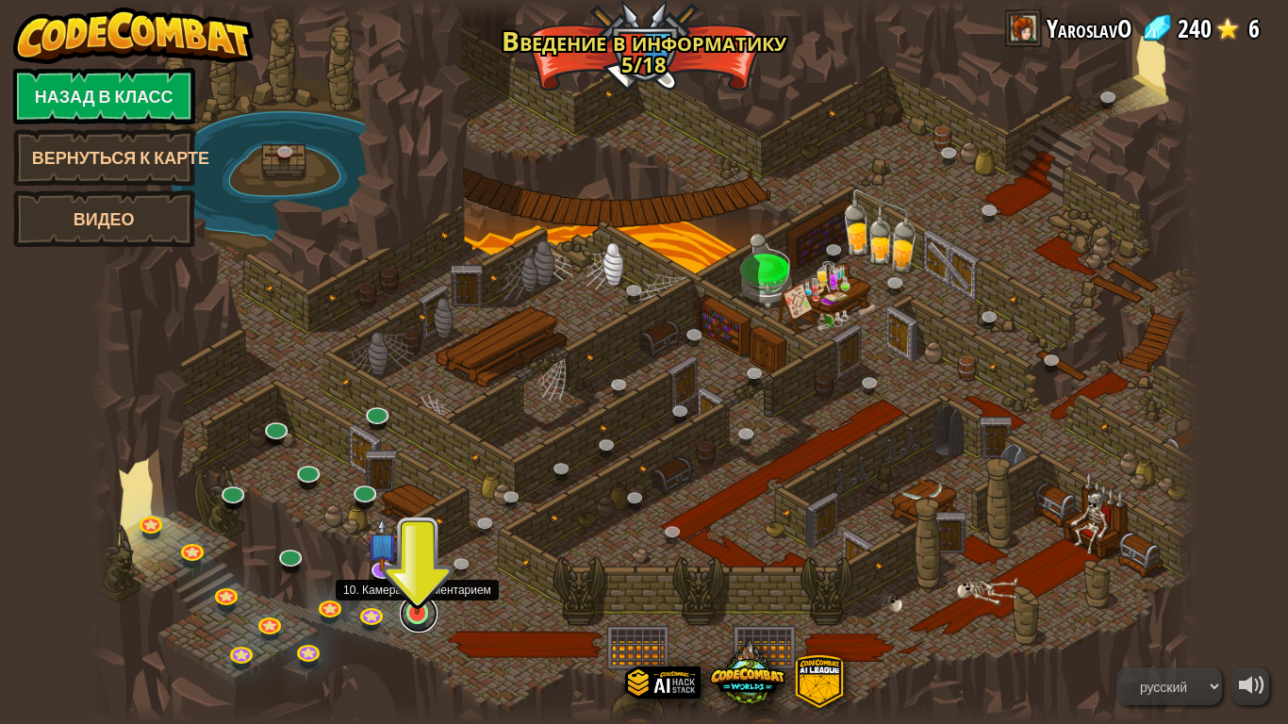
click at [415, 603] on link at bounding box center [419, 614] width 38 height 38
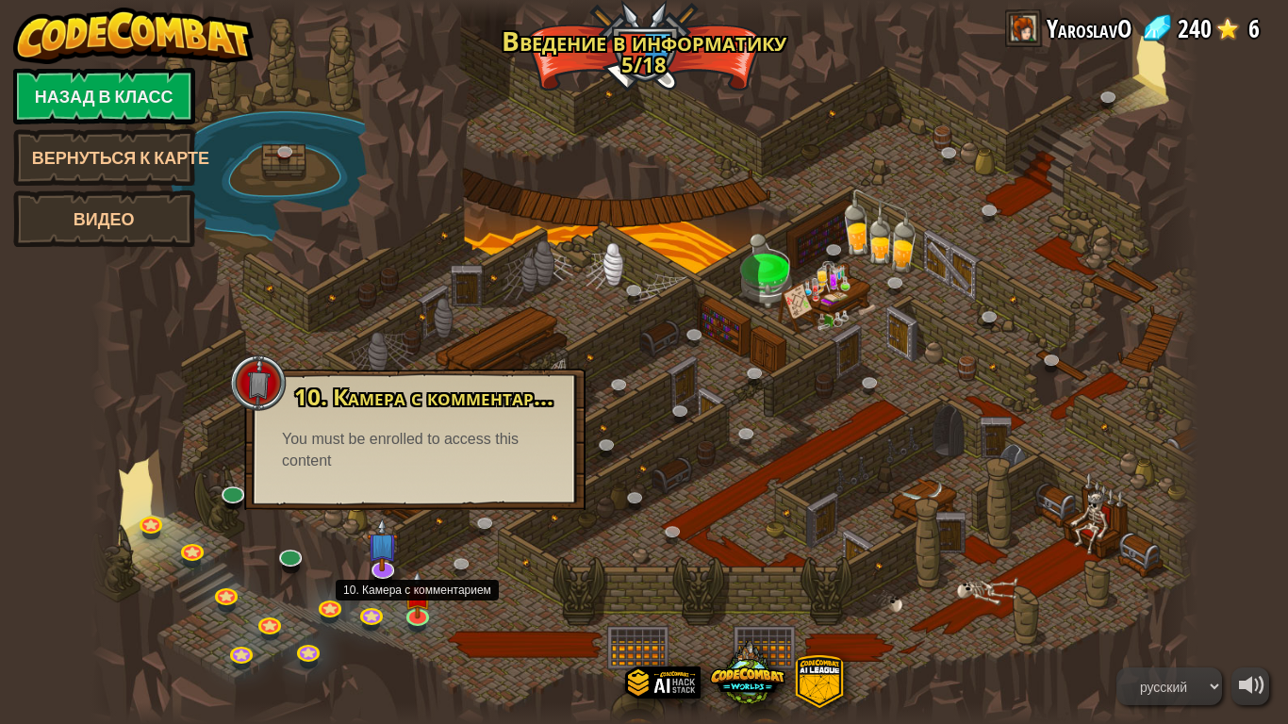
click at [486, 437] on div "You must be enrolled to access this content" at bounding box center [415, 450] width 266 height 43
click at [479, 521] on link at bounding box center [489, 526] width 38 height 38
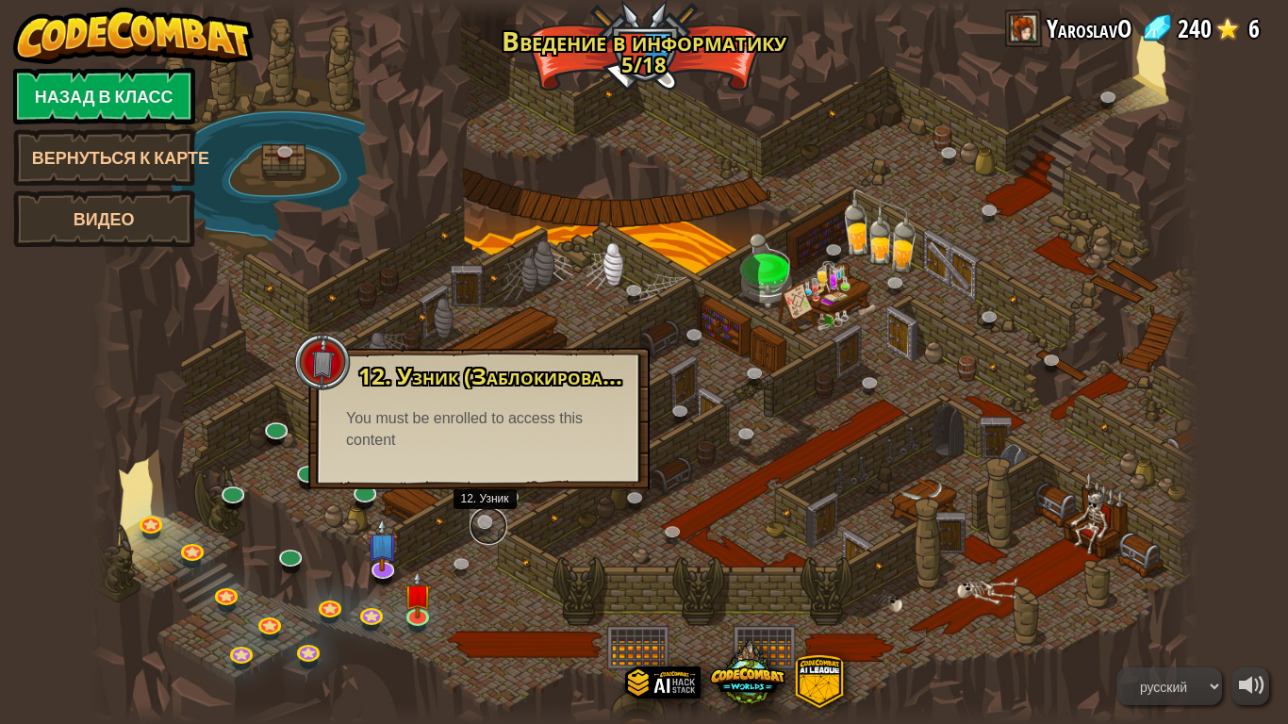
click at [473, 524] on link at bounding box center [489, 526] width 38 height 38
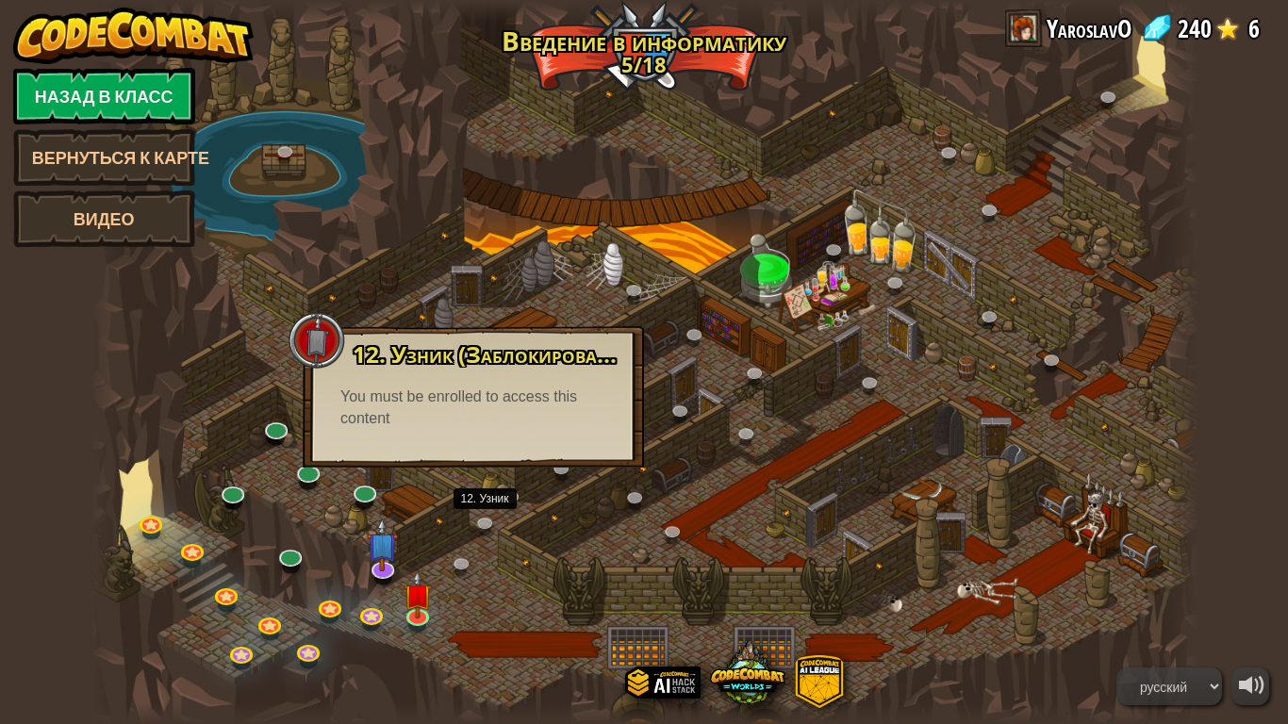
click at [448, 555] on div at bounding box center [645, 362] width 1108 height 724
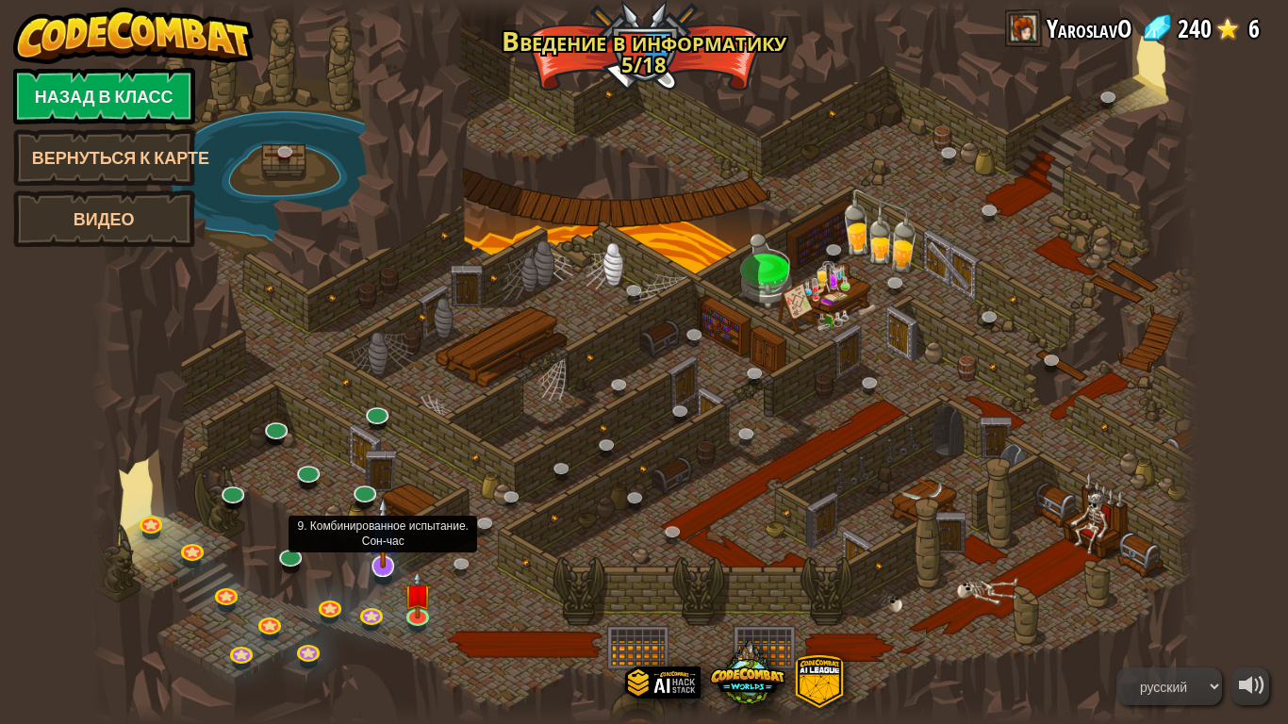
click at [393, 539] on img at bounding box center [383, 533] width 31 height 72
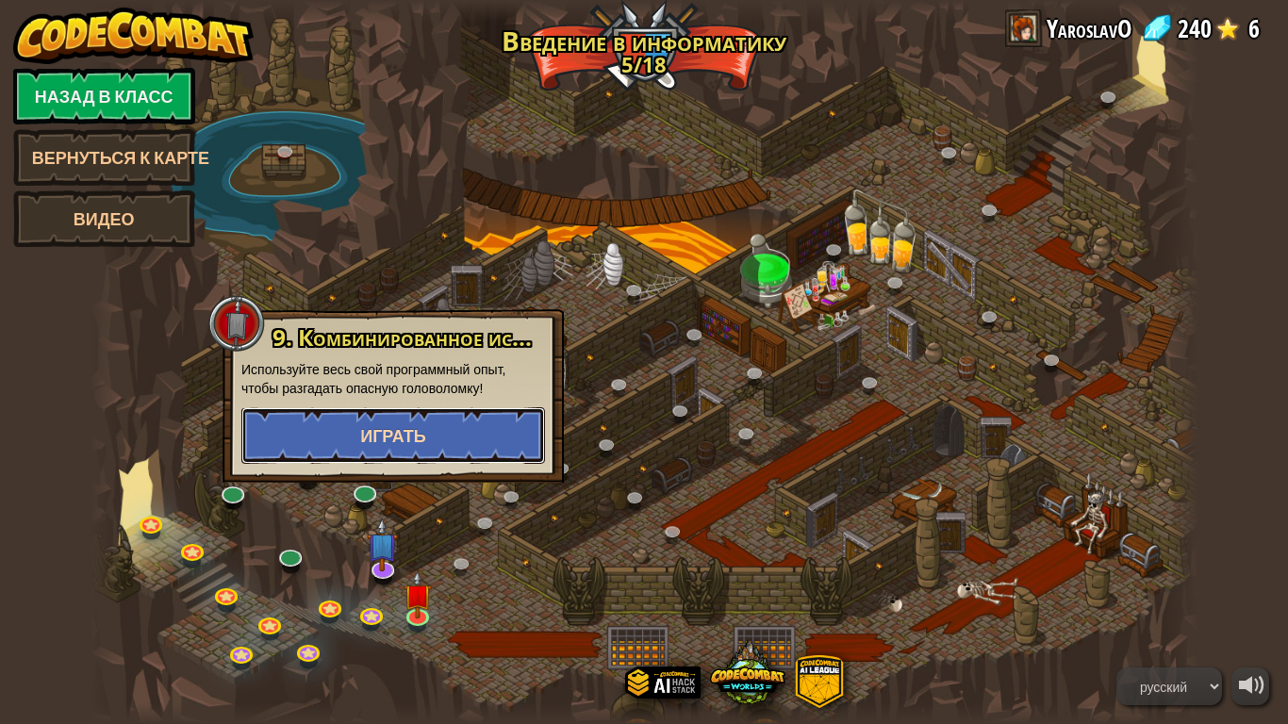
click at [433, 431] on button "Играть" at bounding box center [393, 435] width 304 height 57
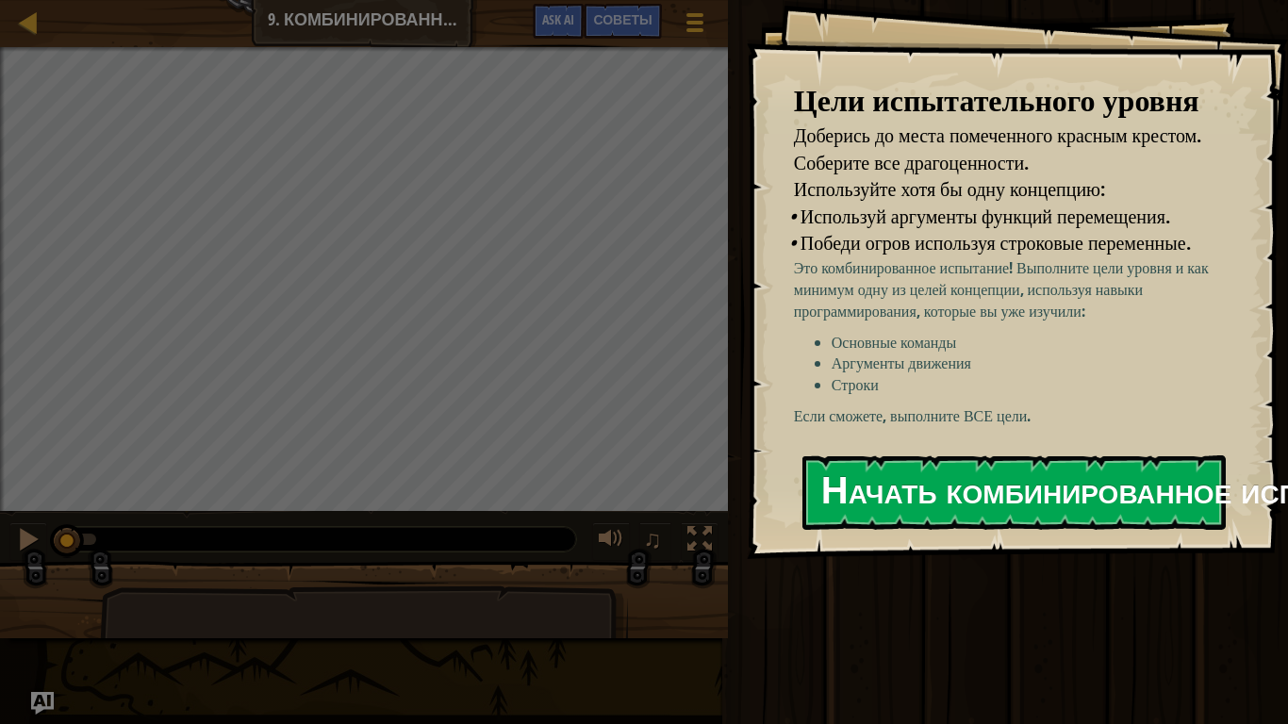
click at [850, 460] on button "Начать комбинированное испытание" at bounding box center [1013, 492] width 423 height 74
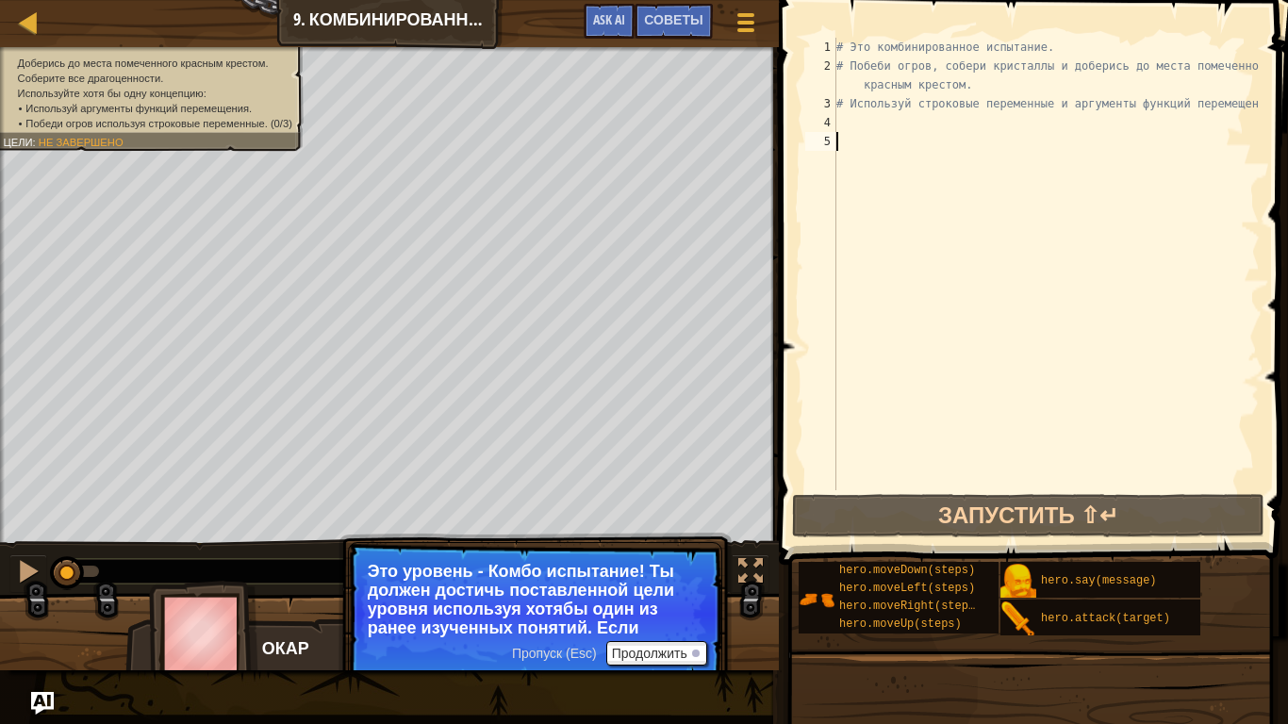
click at [908, 124] on div "# Это комбинированное испытание. # Побеби огров, собери кристаллы и доберись до…" at bounding box center [1046, 283] width 427 height 490
click at [692, 603] on div at bounding box center [696, 654] width 8 height 8
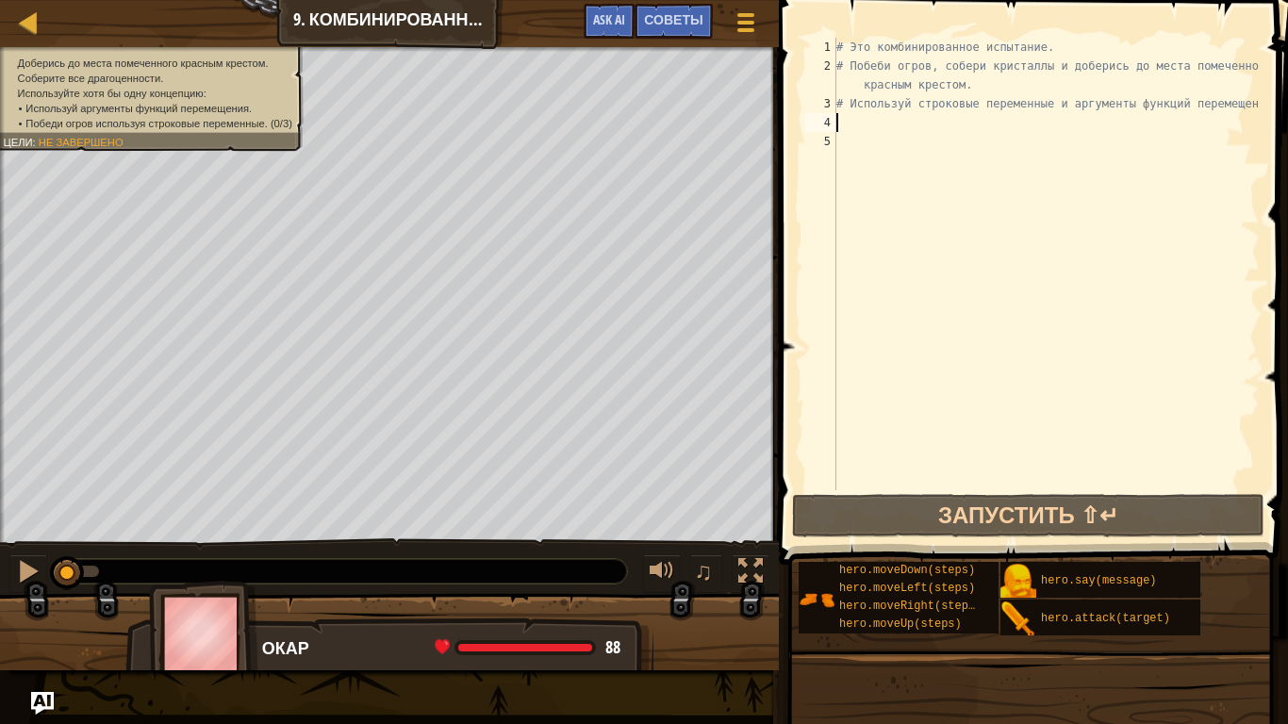
type textarea "h"
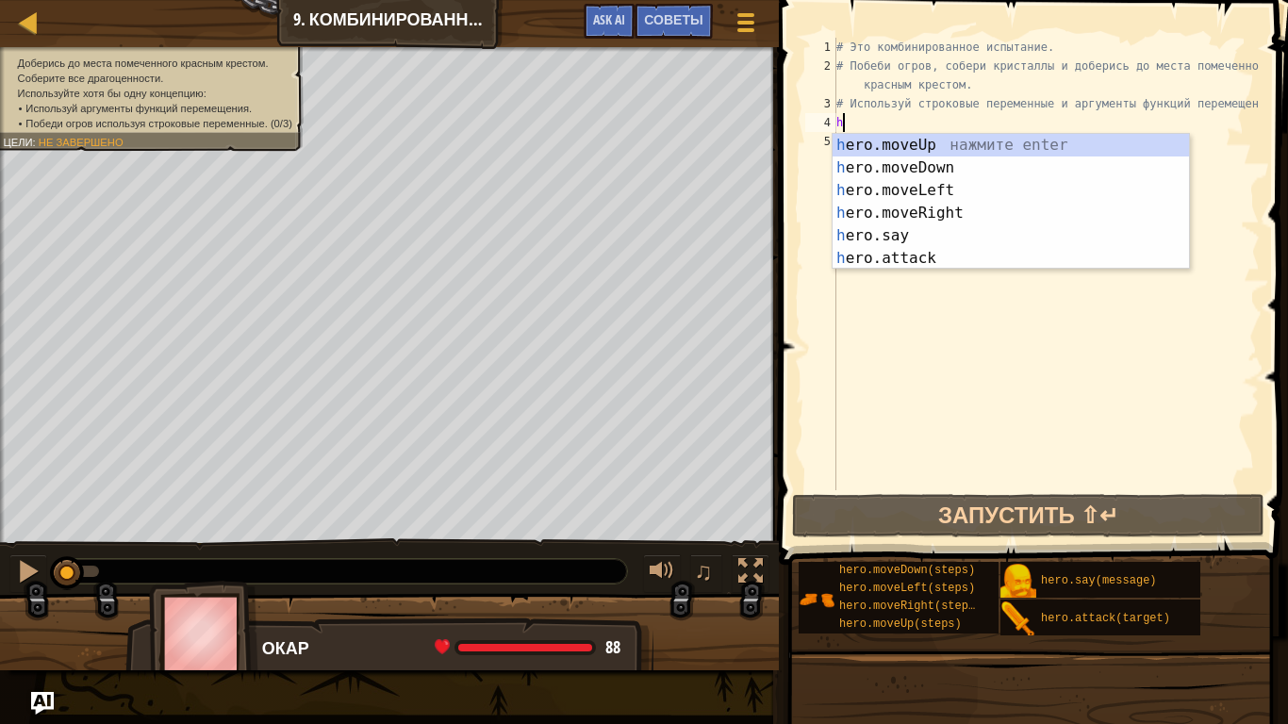
scroll to position [8, 0]
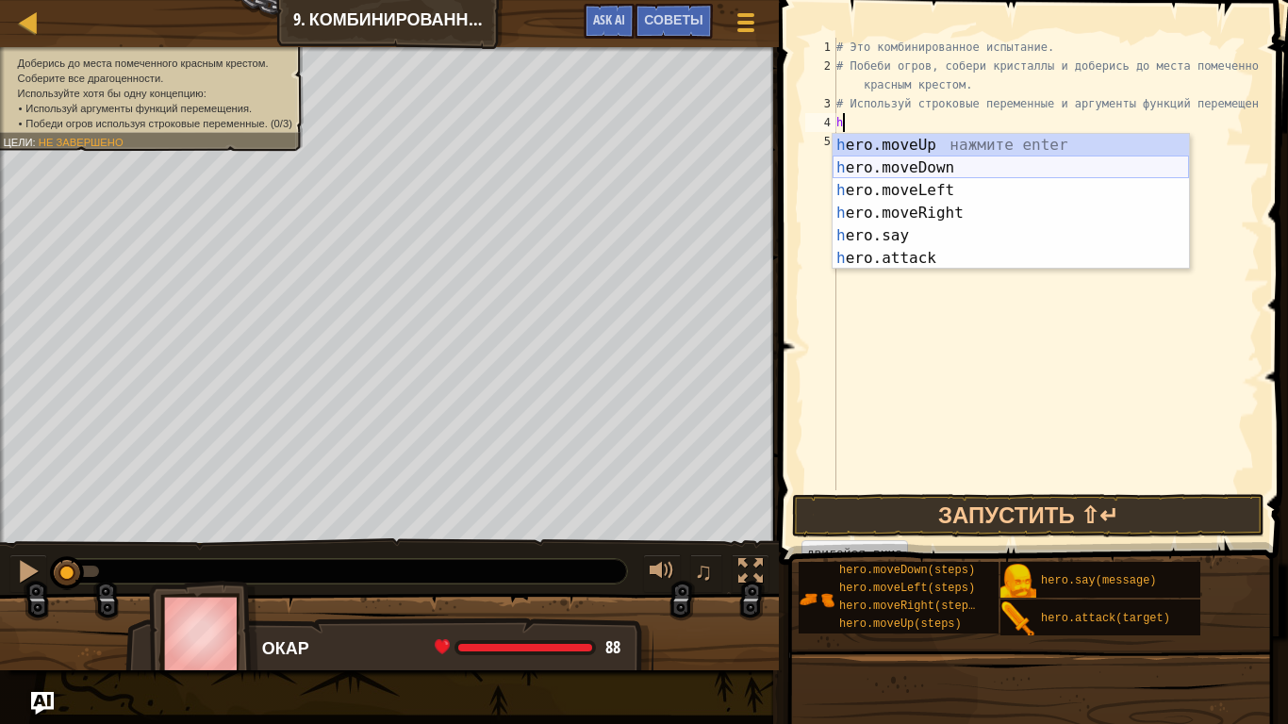
click at [959, 174] on div "h ero.moveUp нажмите enter h ero.moveDown нажмите enter h ero.moveLeft нажмите …" at bounding box center [1011, 224] width 356 height 181
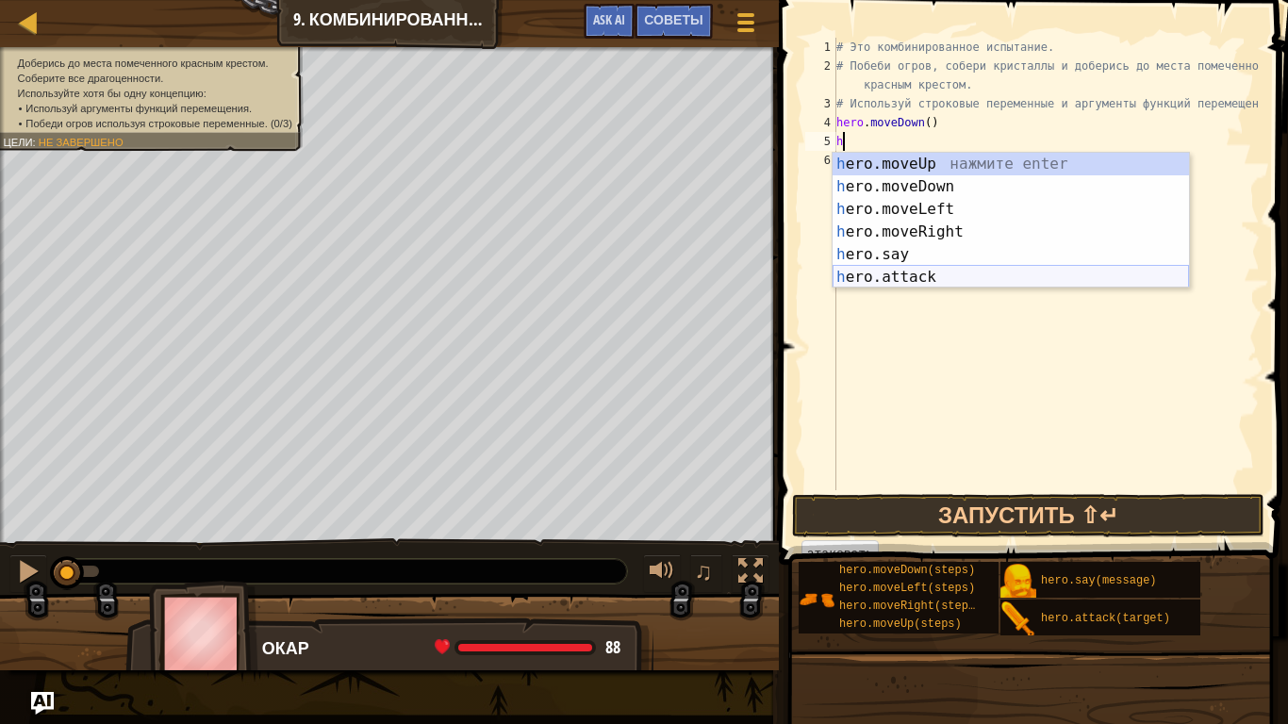
click at [952, 281] on div "h ero.moveUp нажмите enter h ero.moveDown нажмите enter h ero.moveLeft нажмите …" at bounding box center [1011, 243] width 356 height 181
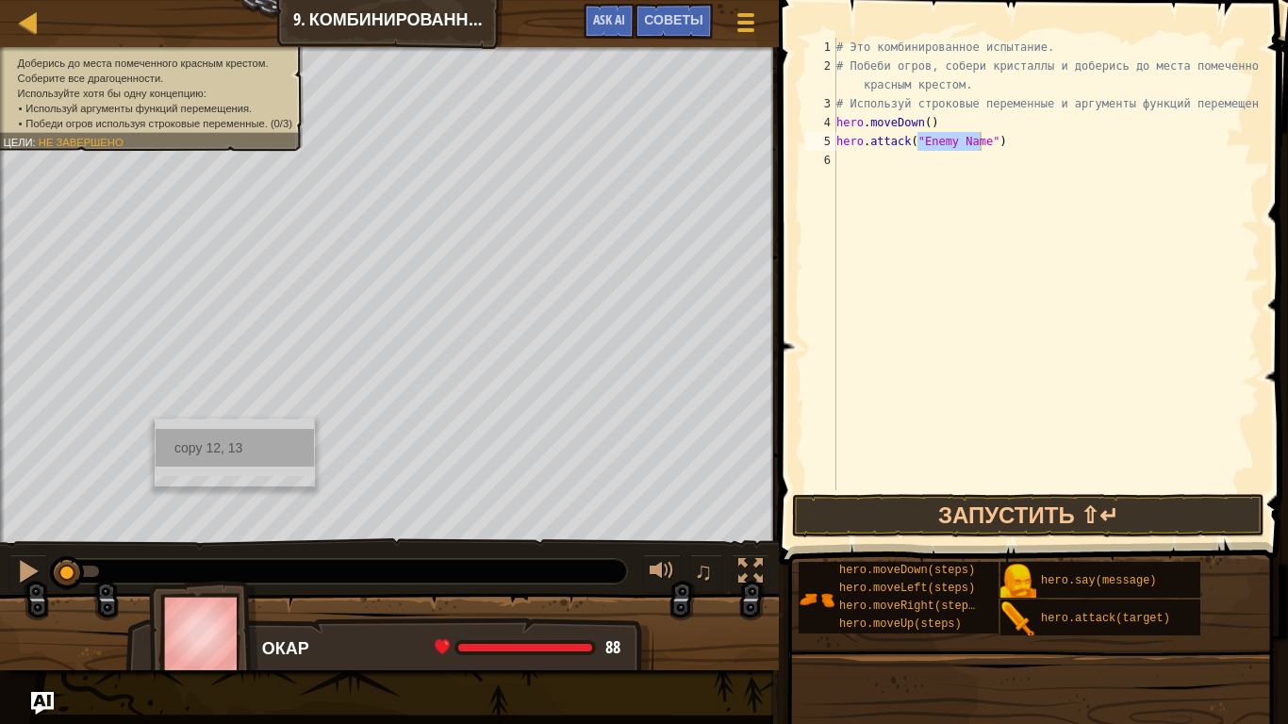
click at [245, 454] on div "copy 12, 13" at bounding box center [235, 448] width 158 height 38
click at [981, 143] on div "# Это комбинированное испытание. # Побеби огров, собери кристаллы и доберись до…" at bounding box center [1046, 264] width 427 height 453
paste textarea "12, 13"
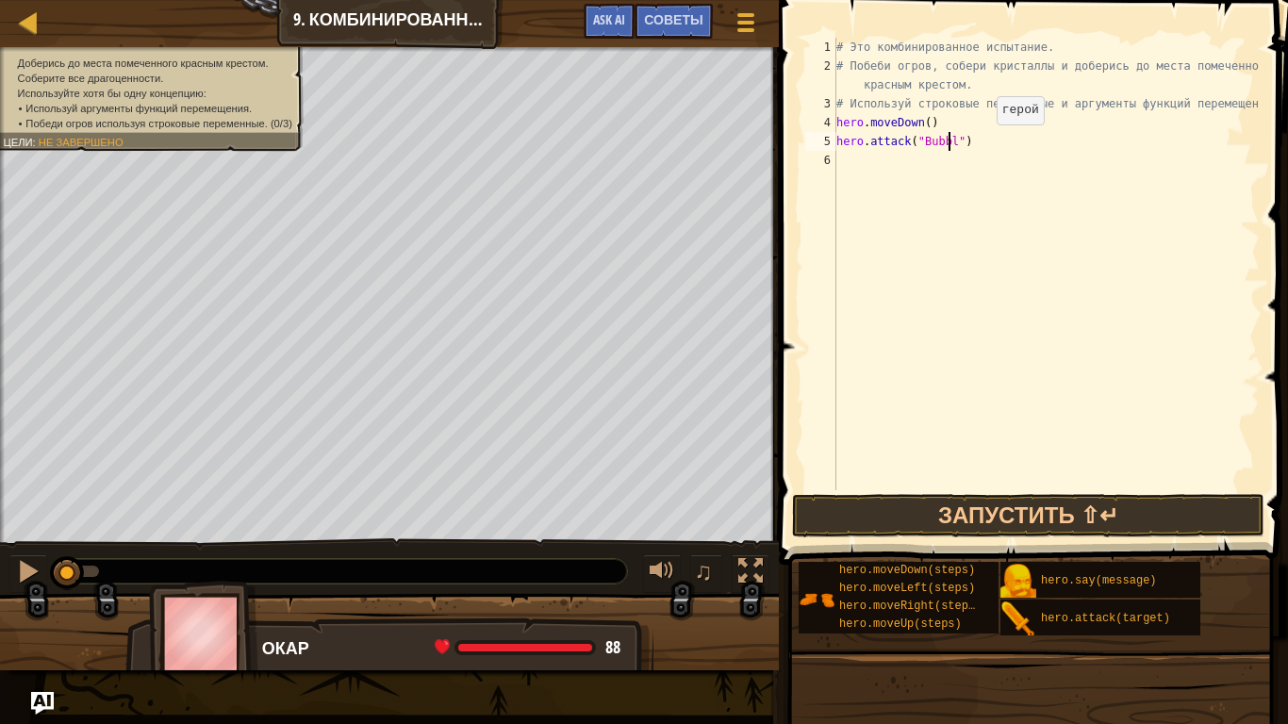
scroll to position [8, 9]
click at [972, 519] on button "Запустить ⇧↵" at bounding box center [1028, 515] width 472 height 43
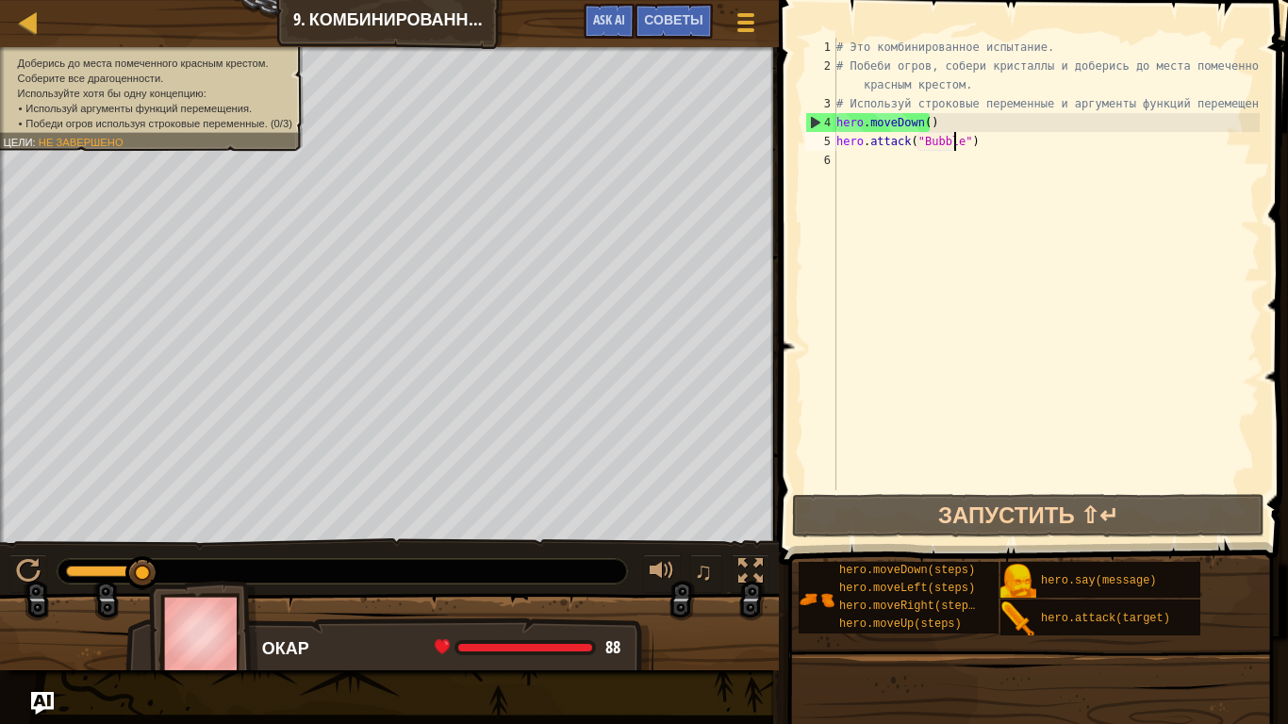
click at [973, 141] on div "# Это комбинированное испытание. # Побеби огров, собери кристаллы и доберись до…" at bounding box center [1046, 283] width 427 height 490
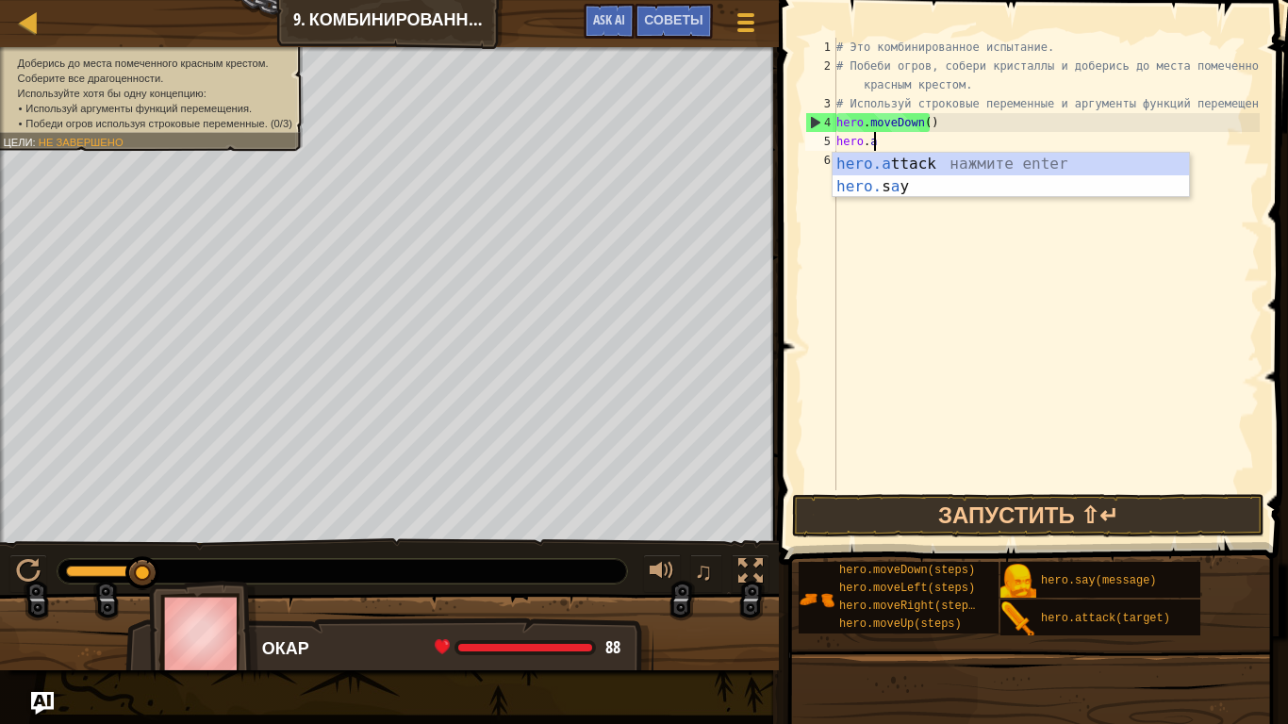
scroll to position [8, 2]
type textarea "h"
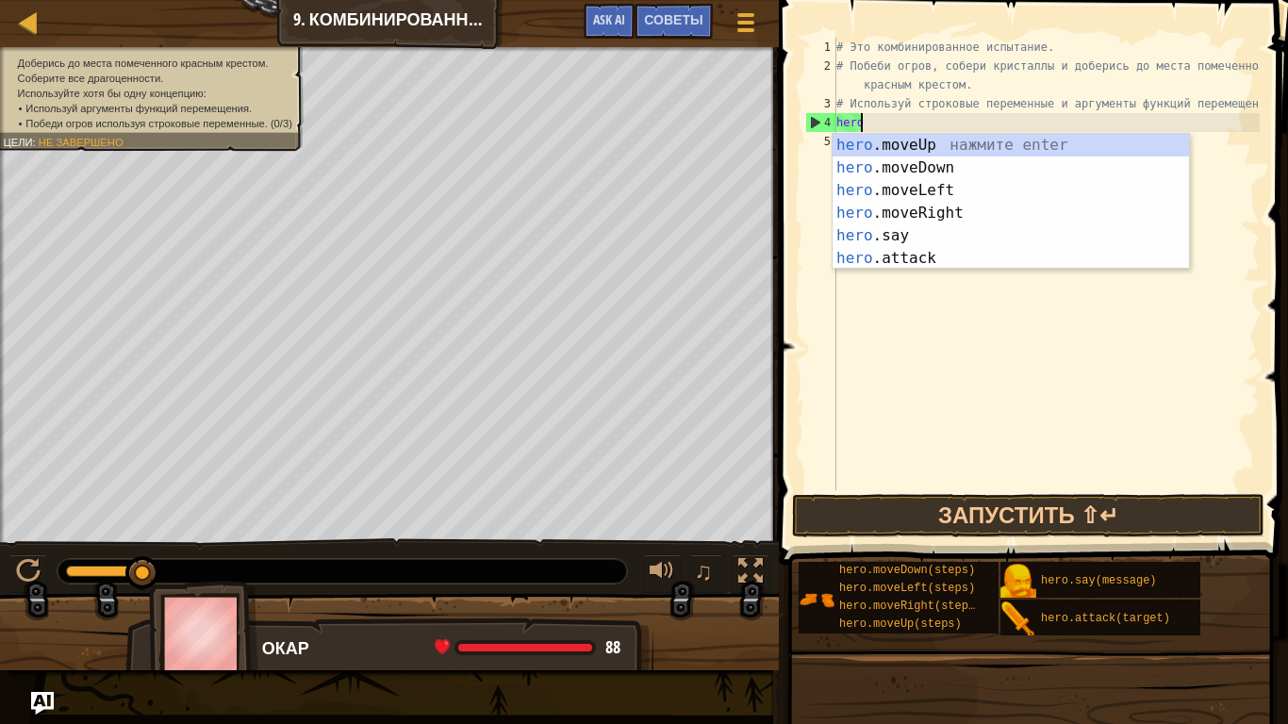
type textarea "h"
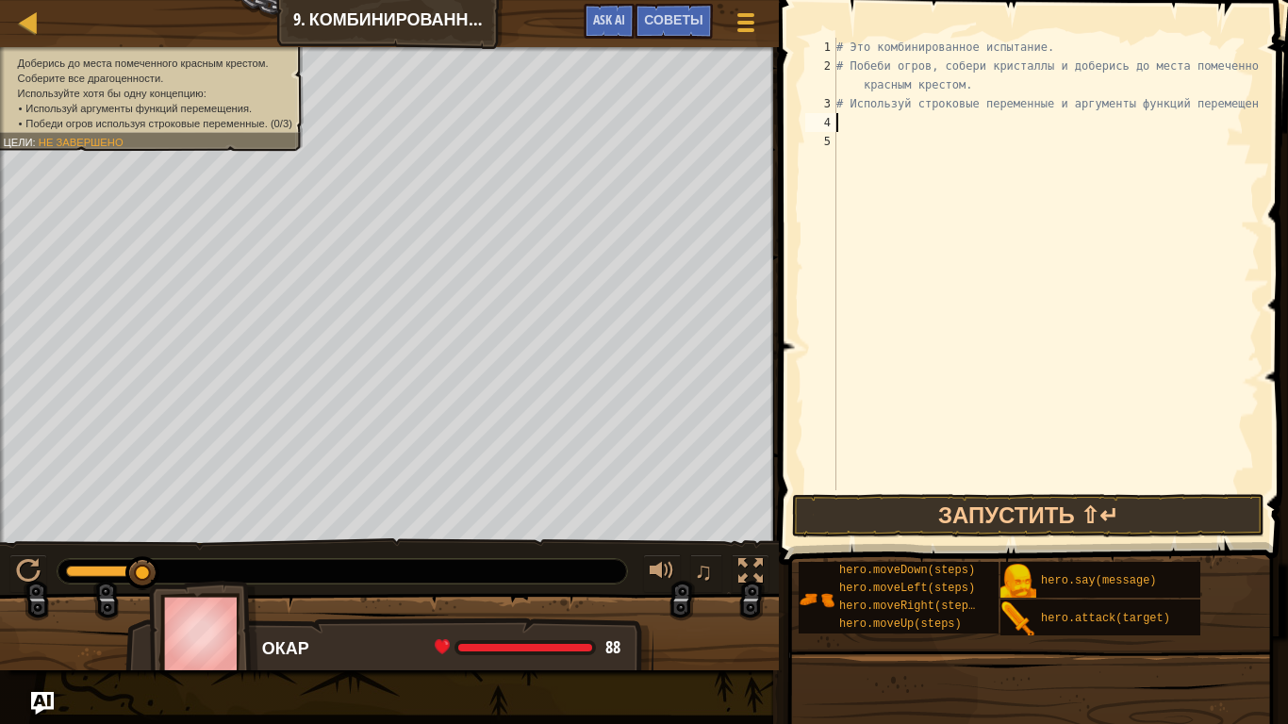
type textarea "h"
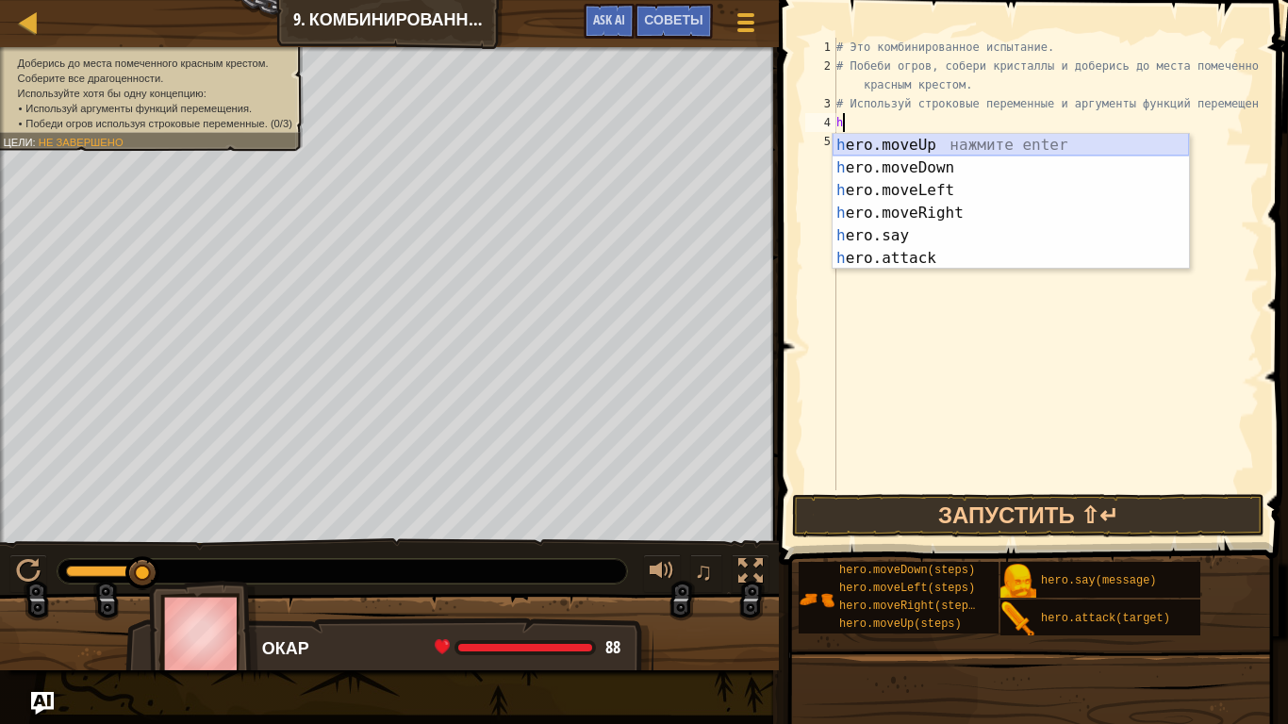
click at [1012, 146] on div "h ero.moveUp нажмите enter h ero.moveDown нажмите enter h ero.moveLeft нажмите …" at bounding box center [1011, 224] width 356 height 181
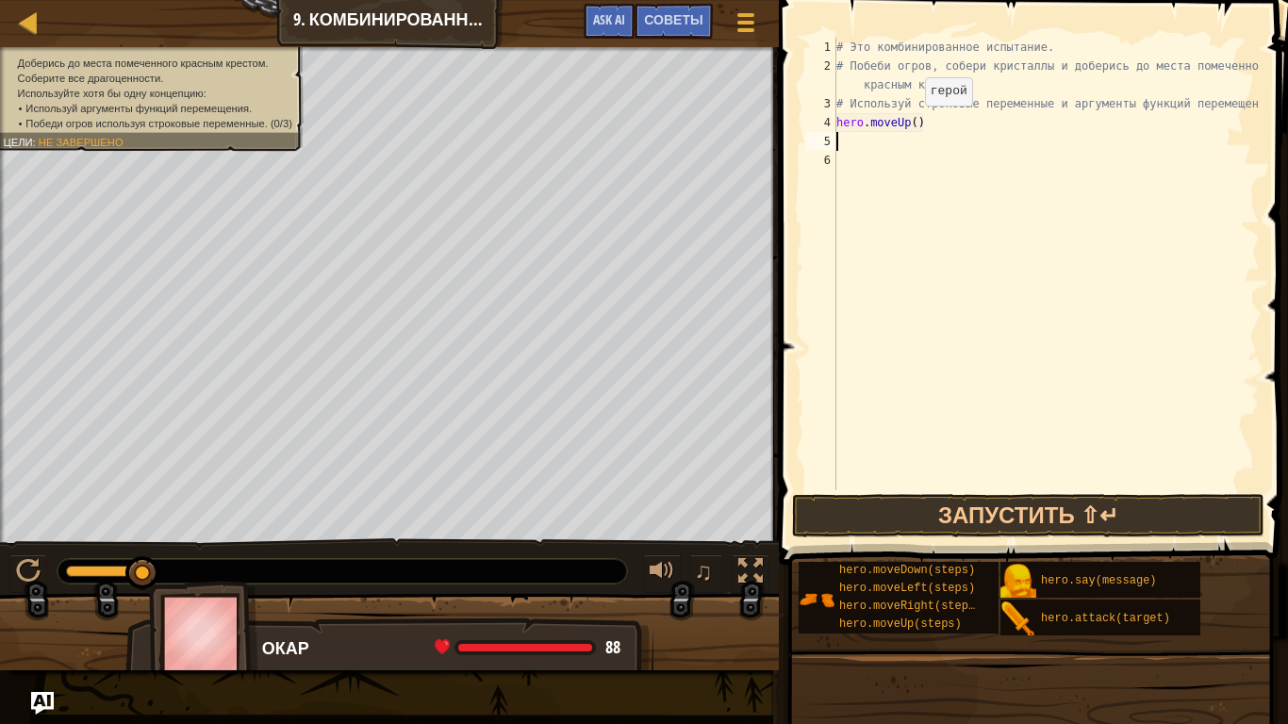
click at [909, 124] on div "# Это комбинированное испытание. # Побеби огров, собери кристаллы и доберись до…" at bounding box center [1046, 283] width 427 height 490
type textarea "hero.moveUp(2)"
click at [926, 126] on div "# Это комбинированное испытание. # Побеби огров, собери кристаллы и доберись до…" at bounding box center [1046, 283] width 427 height 490
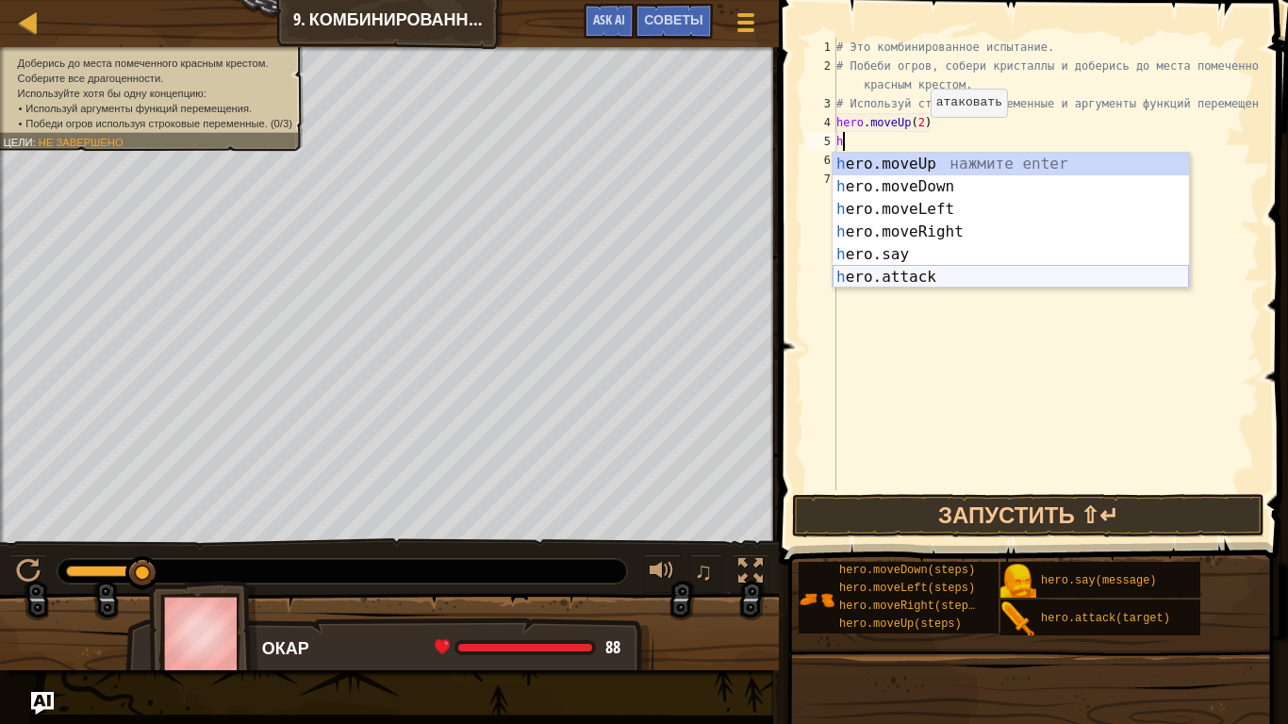
click at [893, 282] on div "h ero.moveUp нажмите enter h ero.moveDown нажмите enter h ero.moveLeft нажмите …" at bounding box center [1011, 243] width 356 height 181
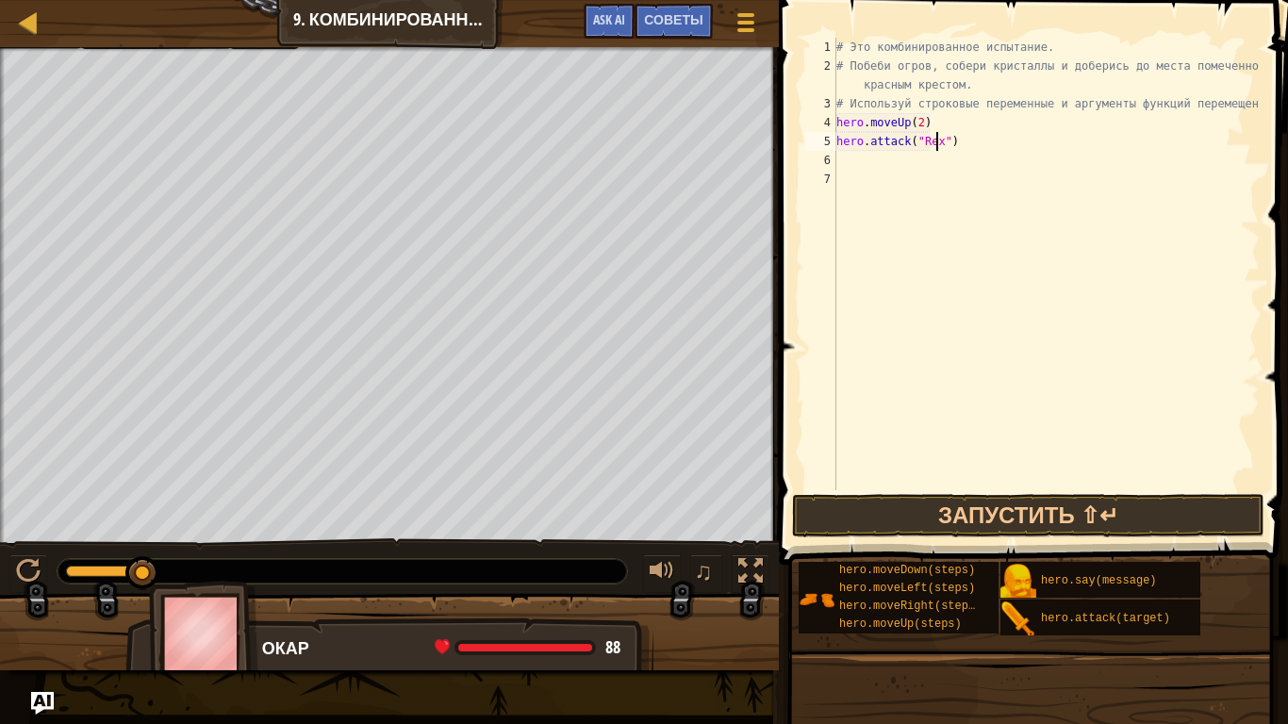
scroll to position [8, 8]
type textarea "hero.attack("Rexxar")"
drag, startPoint x: 969, startPoint y: 145, endPoint x: 836, endPoint y: 143, distance: 133.0
click at [836, 143] on div "# Это комбинированное испытание. # Побеби огров, собери кристаллы и доберись до…" at bounding box center [1046, 283] width 427 height 490
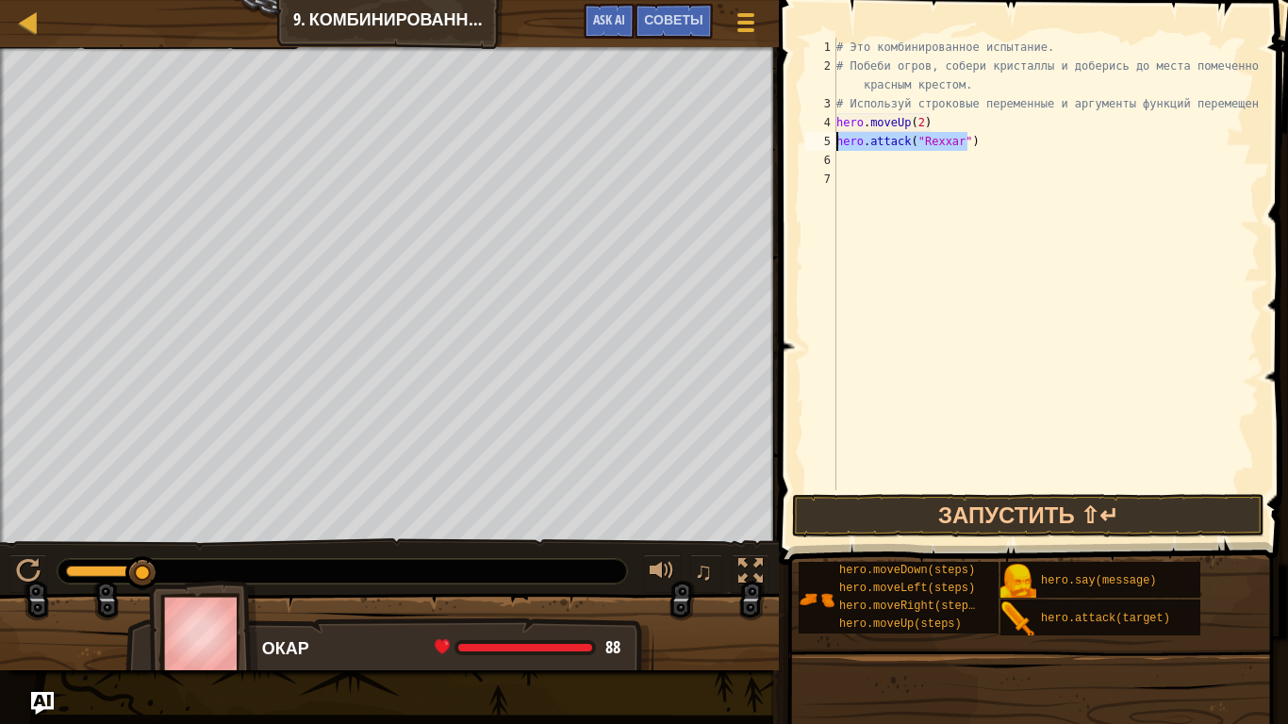
click at [854, 157] on div "# Это комбинированное испытание. # Побеби огров, собери кристаллы и доберись до…" at bounding box center [1046, 283] width 427 height 490
paste textarea "hero.attack("Rexxar")"
type textarea "hero.attack("Rexxar")"
type textarea "h"
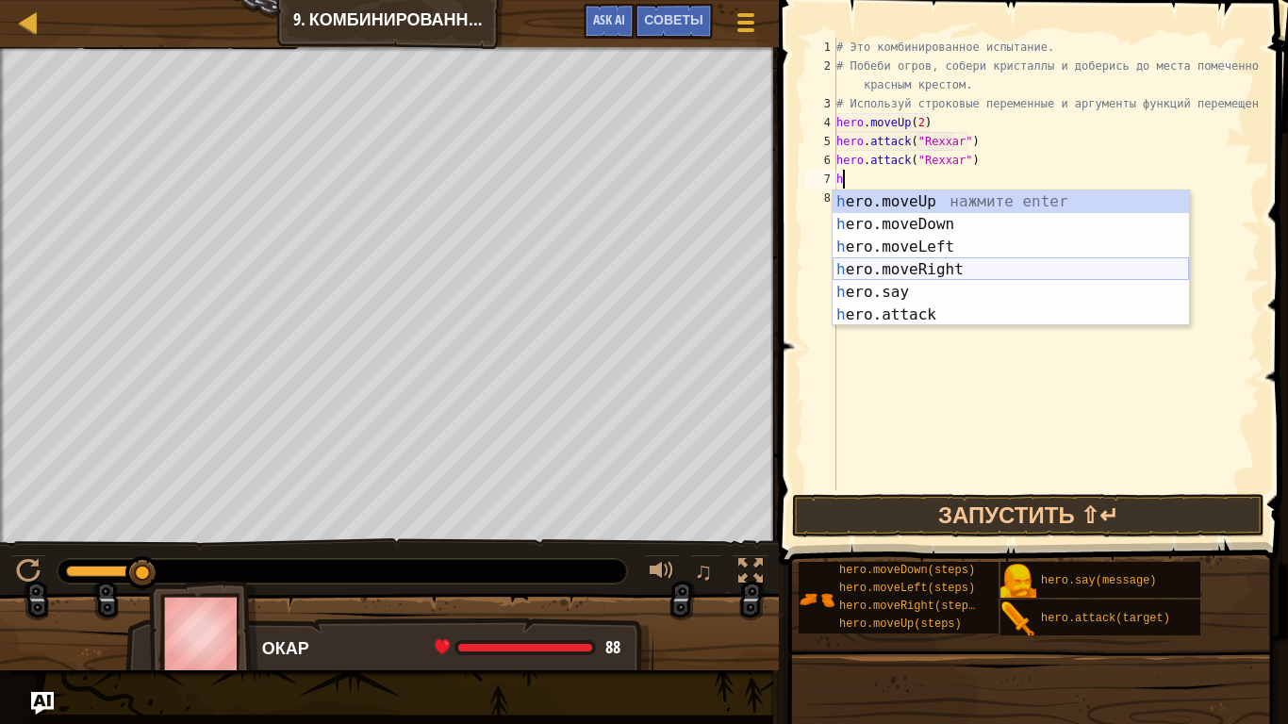
click at [935, 272] on div "h ero.moveUp нажмите enter h ero.moveDown нажмите enter h ero.moveLeft нажмите …" at bounding box center [1011, 280] width 356 height 181
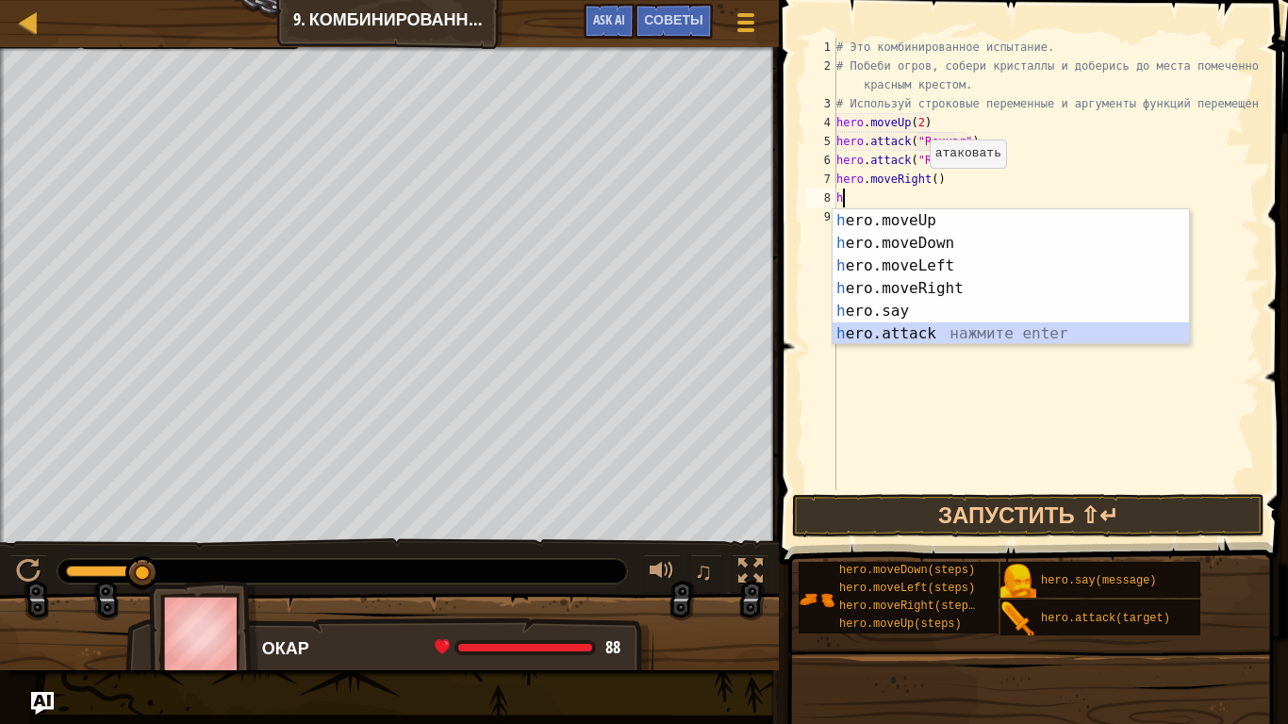
click at [856, 331] on div "h ero.moveUp нажмите enter h ero.moveDown нажмите enter h ero.moveLeft нажмите …" at bounding box center [1011, 299] width 356 height 181
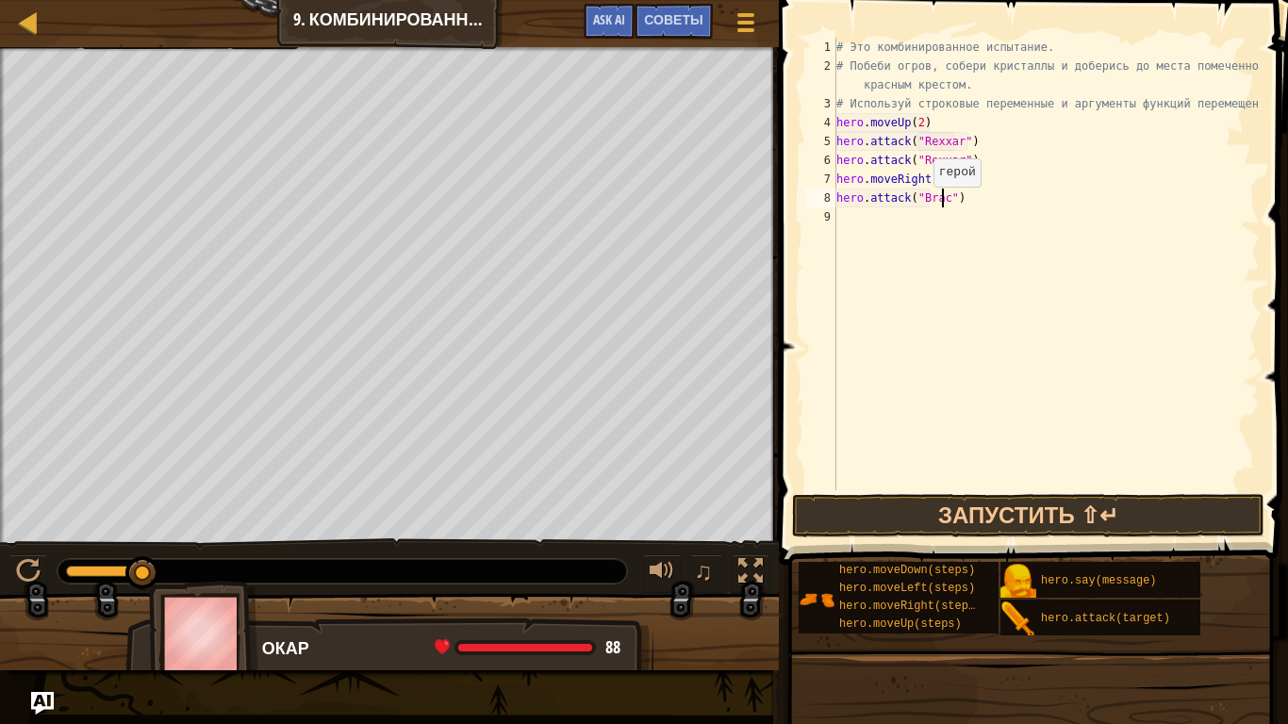
scroll to position [8, 8]
type textarea "hero.attack("Brack")"
drag, startPoint x: 975, startPoint y: 206, endPoint x: 838, endPoint y: 198, distance: 137.0
click at [838, 198] on div "# Это комбинированное испытание. # Побеби огров, собери кристаллы и доберись до…" at bounding box center [1046, 283] width 427 height 490
click at [860, 219] on div "# Это комбинированное испытание. # Побеби огров, собери кристаллы и доберись до…" at bounding box center [1046, 283] width 427 height 490
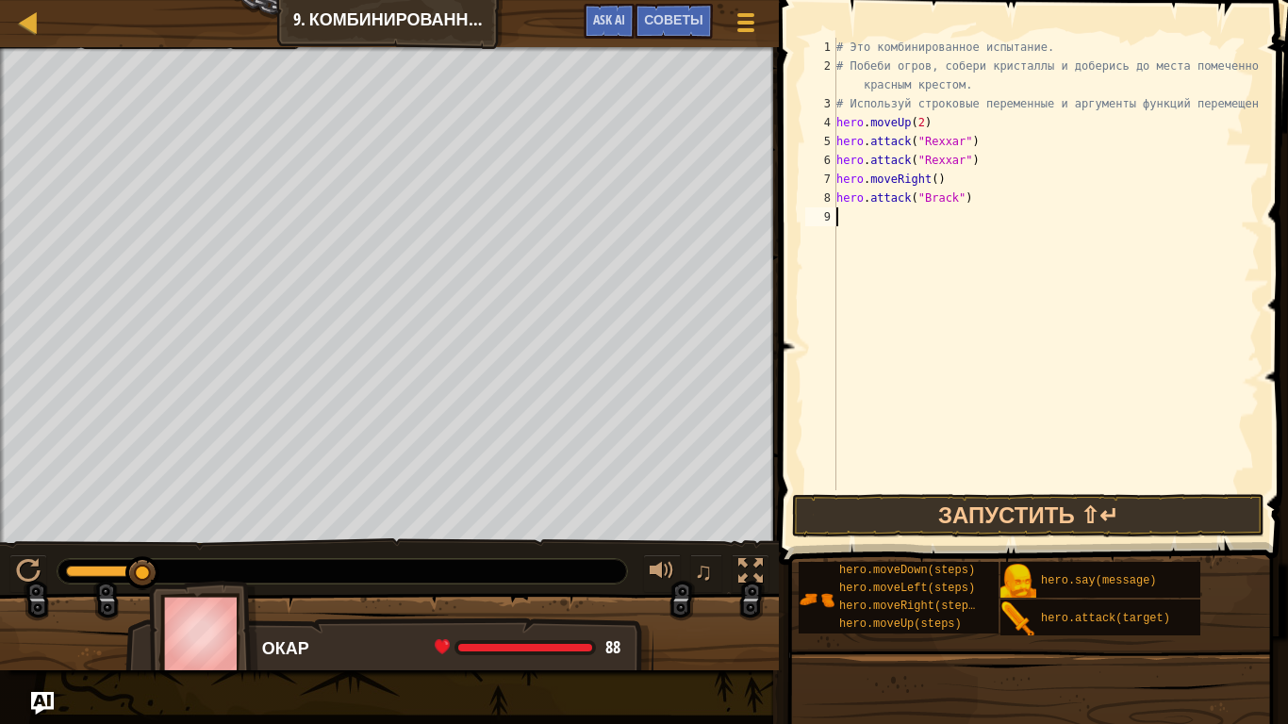
scroll to position [8, 0]
paste textarea "hero.attack("Brack")"
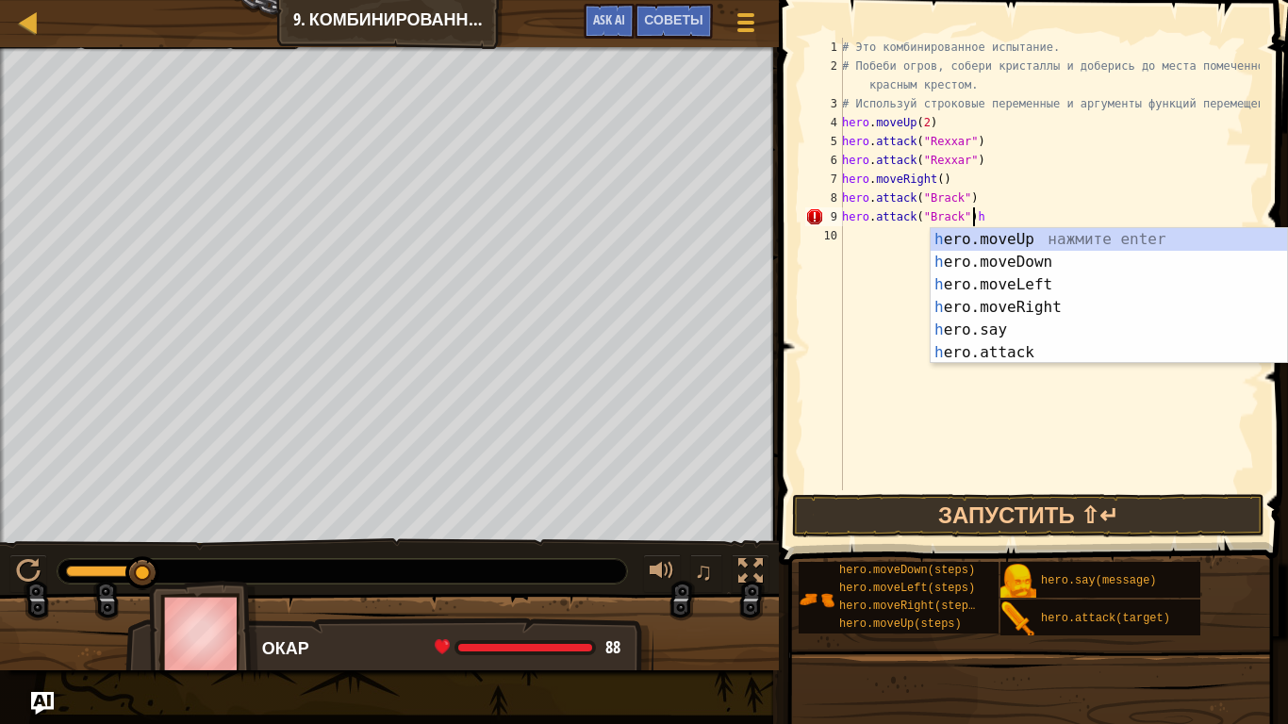
type textarea "hero.attack("Brack")"
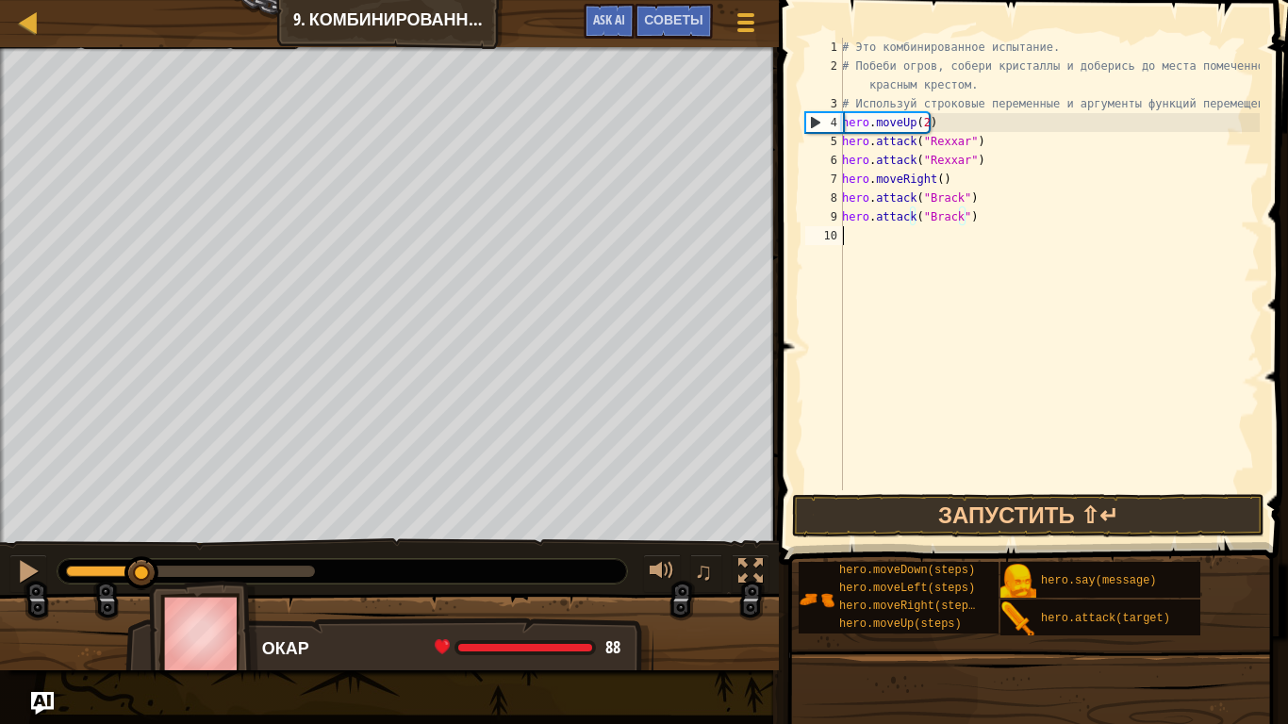
click at [926, 239] on div "# Это комбинированное испытание. # Побеби огров, собери кристаллы и доберись до…" at bounding box center [1048, 283] width 421 height 490
type textarea "h"
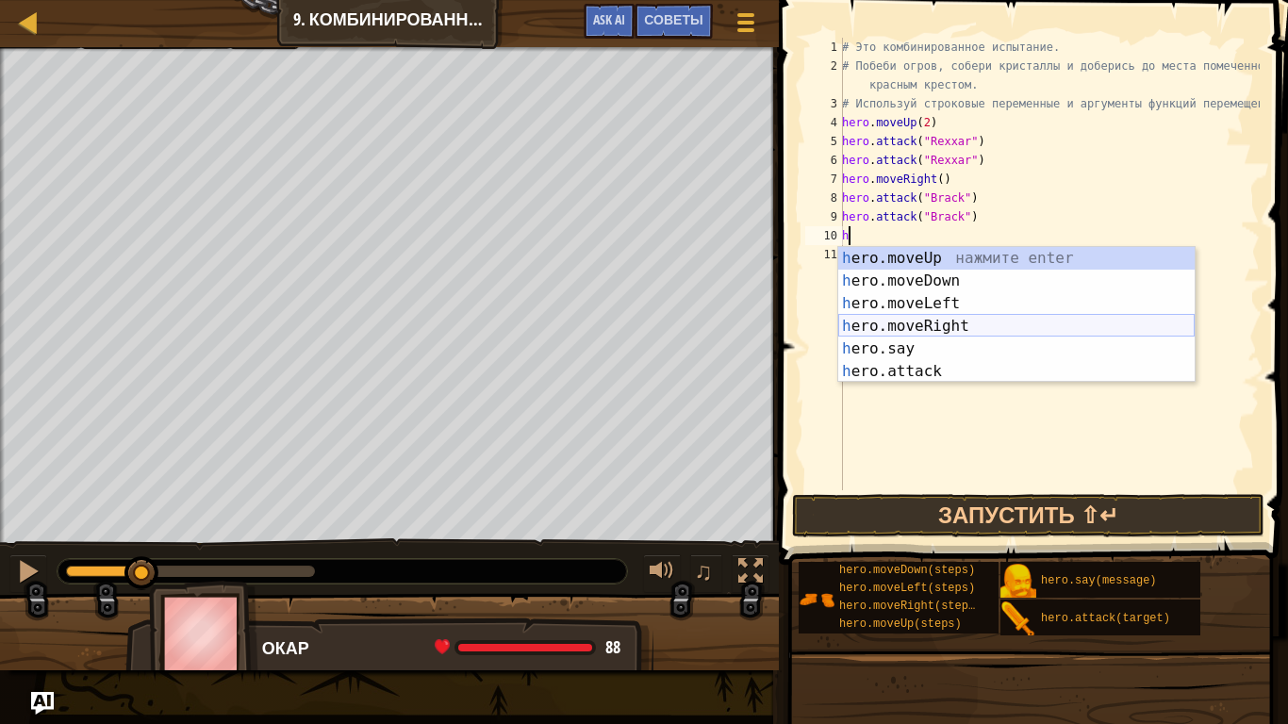
click at [932, 315] on div "h ero.moveUp нажмите enter h ero.moveDown нажмите enter h ero.moveLeft нажмите …" at bounding box center [1016, 337] width 356 height 181
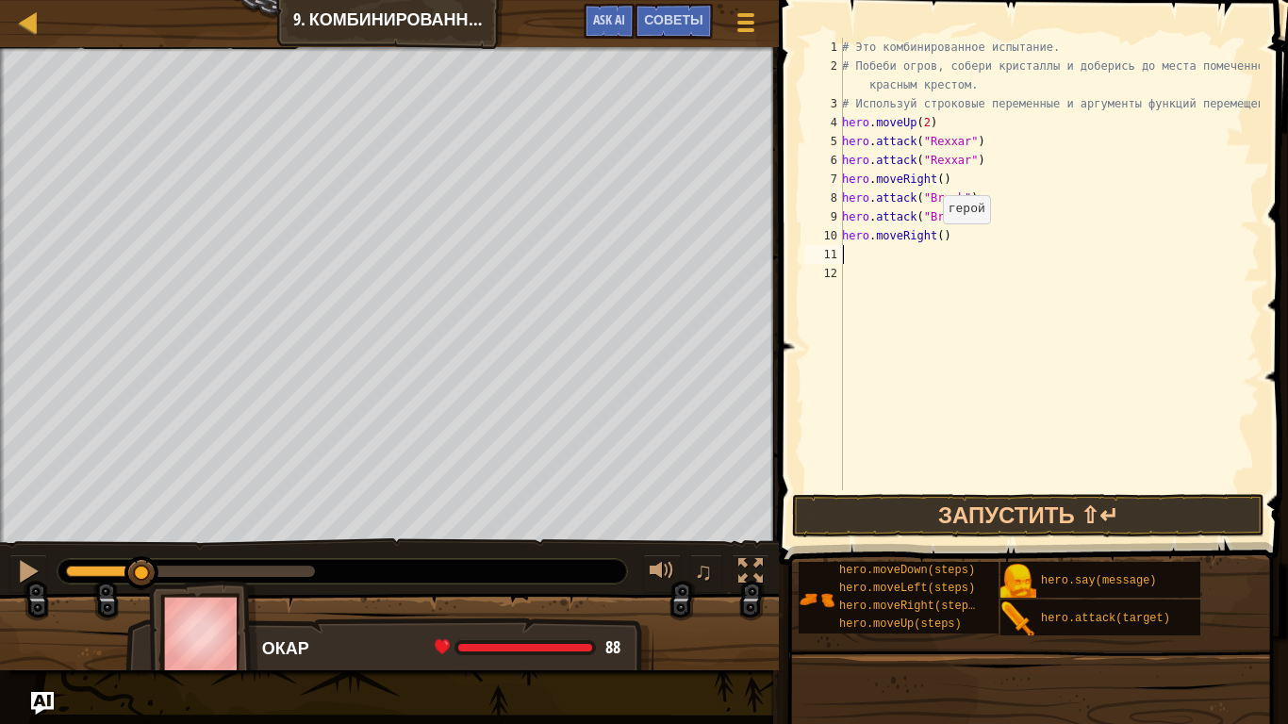
click at [932, 242] on div "# Это комбинированное испытание. # Побеби огров, собери кристаллы и доберись до…" at bounding box center [1048, 283] width 421 height 490
click at [951, 505] on button "Запустить ⇧↵" at bounding box center [1028, 515] width 472 height 43
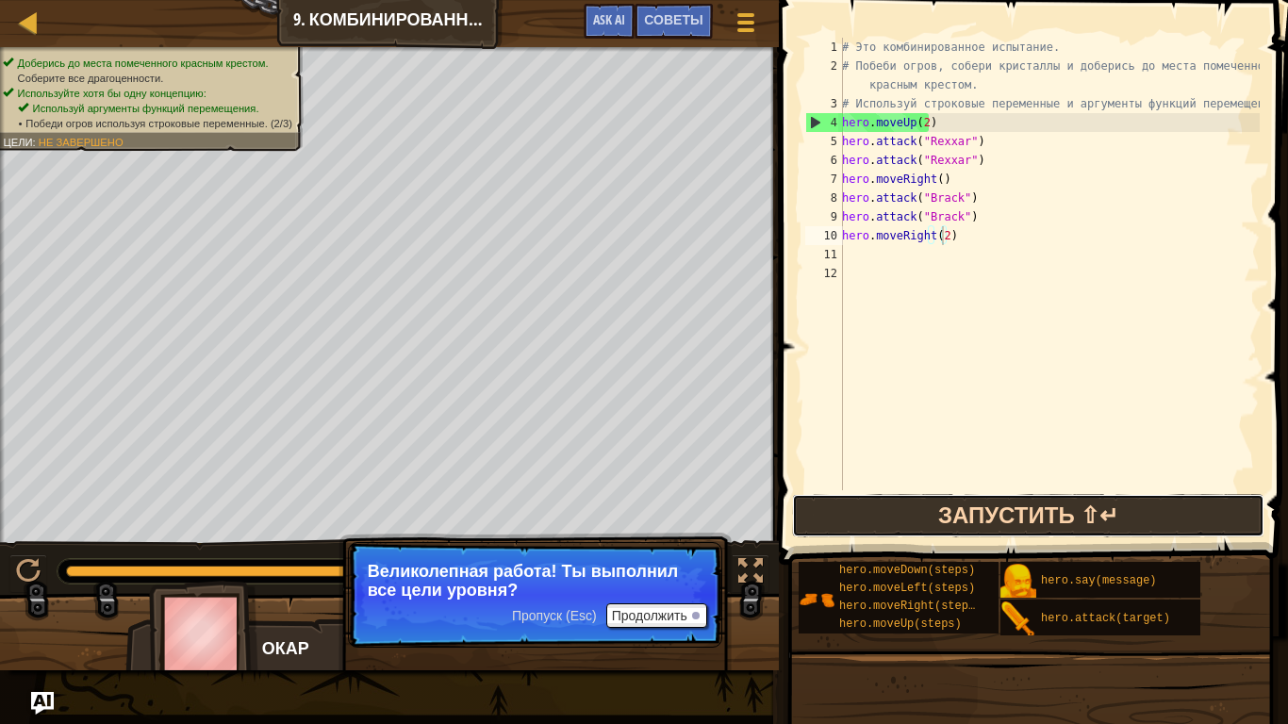
click at [951, 506] on button "Запустить ⇧↵" at bounding box center [1028, 515] width 472 height 43
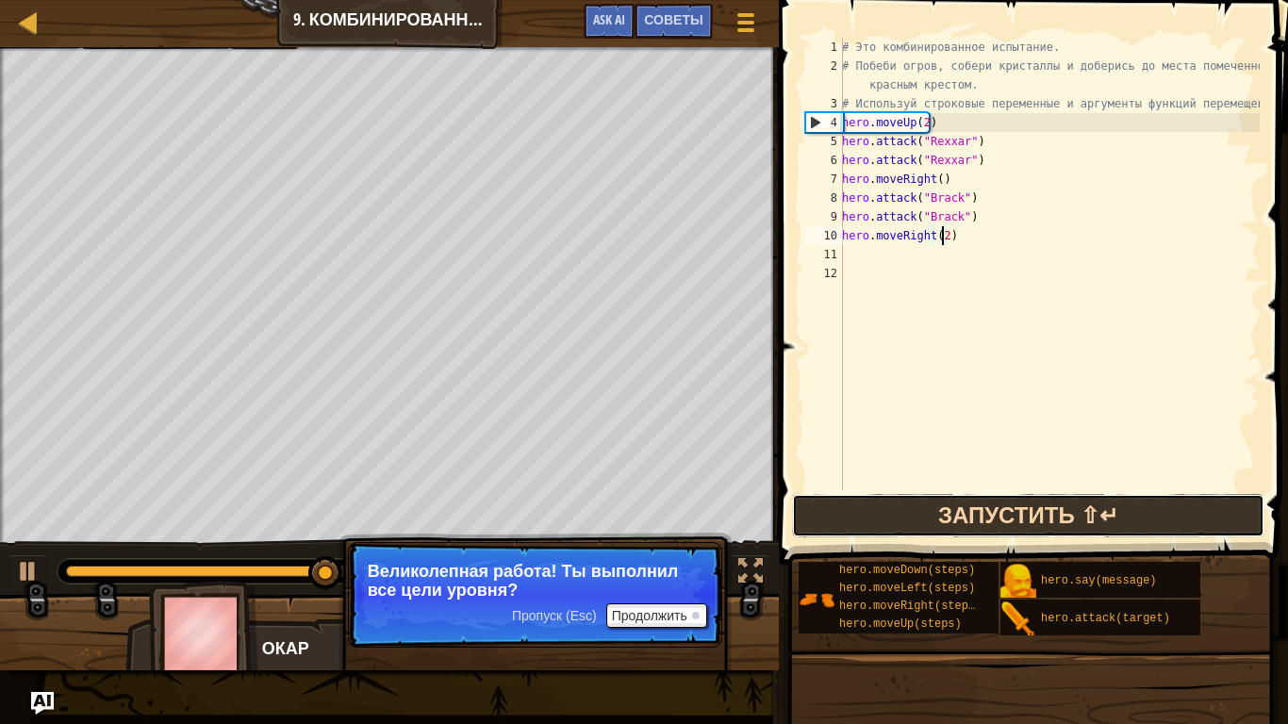
click at [920, 508] on button "Запустить ⇧↵" at bounding box center [1028, 515] width 472 height 43
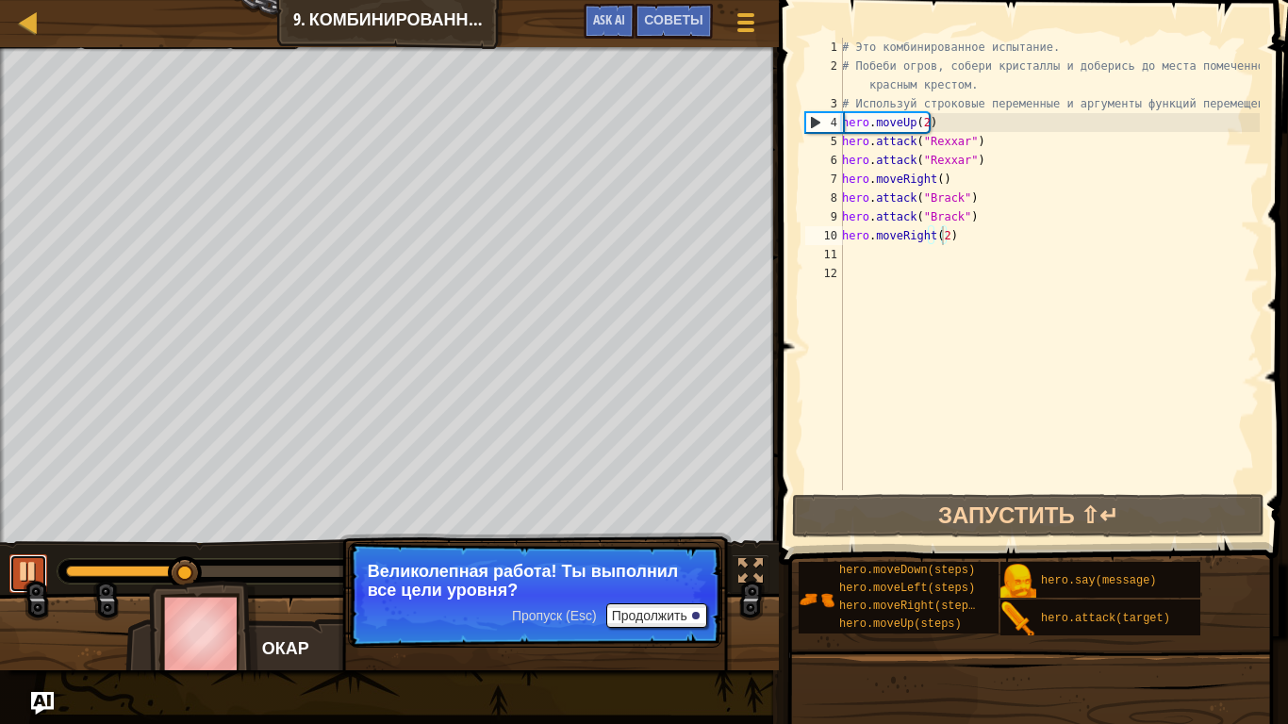
click at [36, 579] on div at bounding box center [28, 571] width 25 height 25
click at [947, 236] on div "# Это комбинированное испытание. # Побеби огров, собери кристаллы и доберись до…" at bounding box center [1048, 283] width 421 height 490
click at [940, 235] on div "# Это комбинированное испытание. # Побеби огров, собери кристаллы и доберись до…" at bounding box center [1048, 283] width 421 height 490
type textarea "hero.moveRight()"
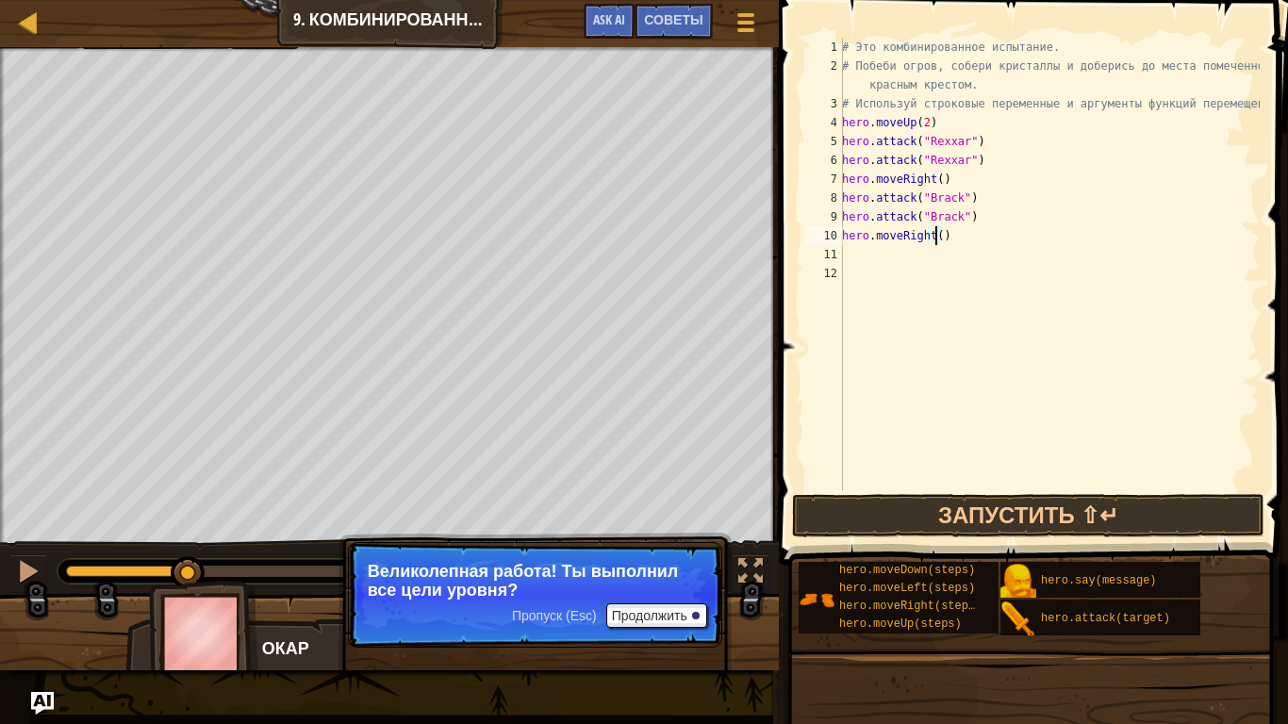
click at [947, 238] on div "# Это комбинированное испытание. # Побеби огров, собери кристаллы и доберись до…" at bounding box center [1048, 283] width 421 height 490
type textarea "h"
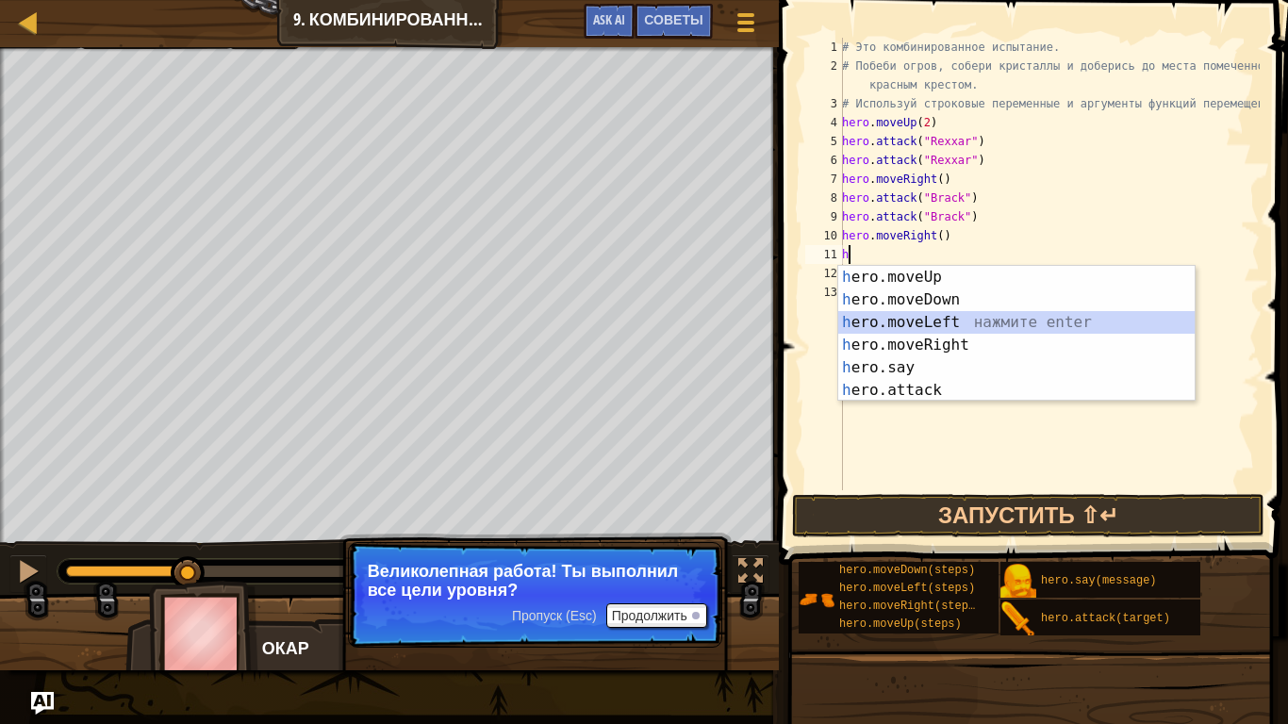
click at [937, 316] on div "h ero.moveUp нажмите enter h ero.moveDown нажмите enter h ero.moveLeft нажмите …" at bounding box center [1016, 356] width 356 height 181
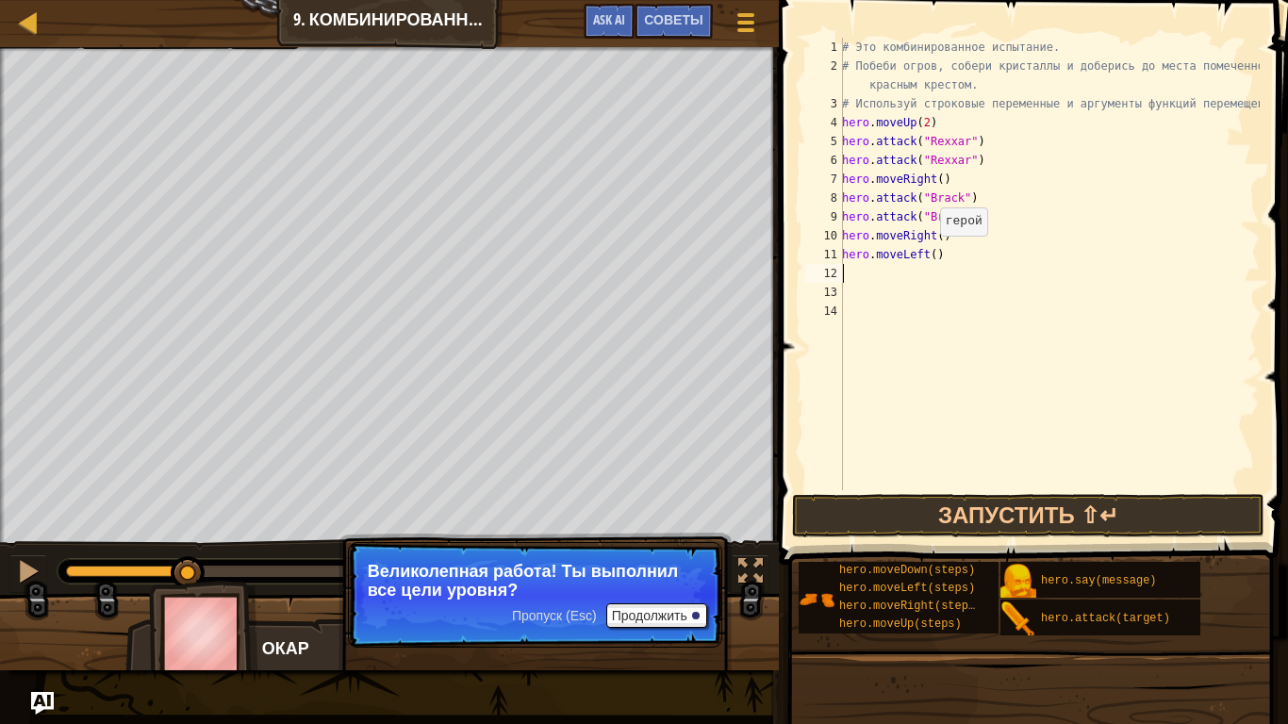
click at [930, 255] on div "# Это комбинированное испытание. # Побеби огров, собери кристаллы и доберись до…" at bounding box center [1048, 283] width 421 height 490
type textarea "hero.moveLeft(2)"
type textarea "h"
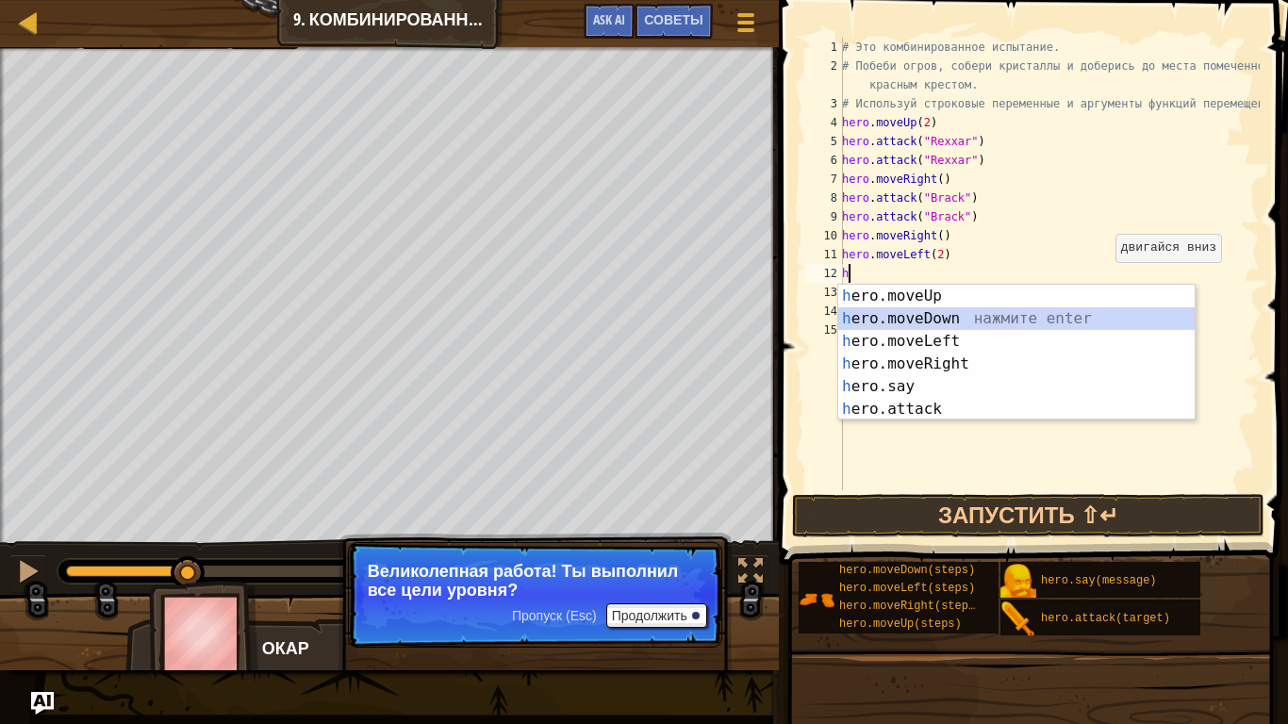
click at [1070, 318] on div "h ero.moveUp нажмите enter h ero.moveDown нажмите enter h ero.moveLeft нажмите …" at bounding box center [1016, 375] width 356 height 181
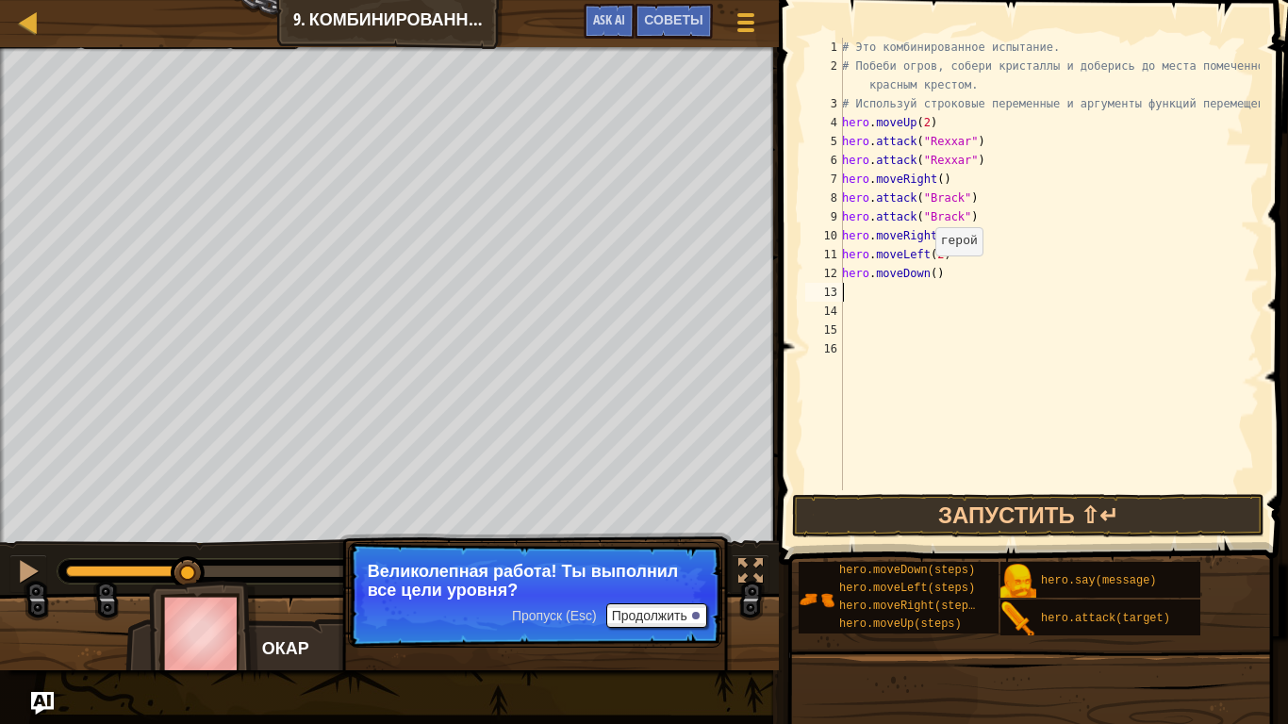
click at [926, 274] on div "# Это комбинированное испытание. # Побеби огров, собери кристаллы и доберись до…" at bounding box center [1048, 283] width 421 height 490
type textarea "hero.moveDown(2)"
type textarea "h"
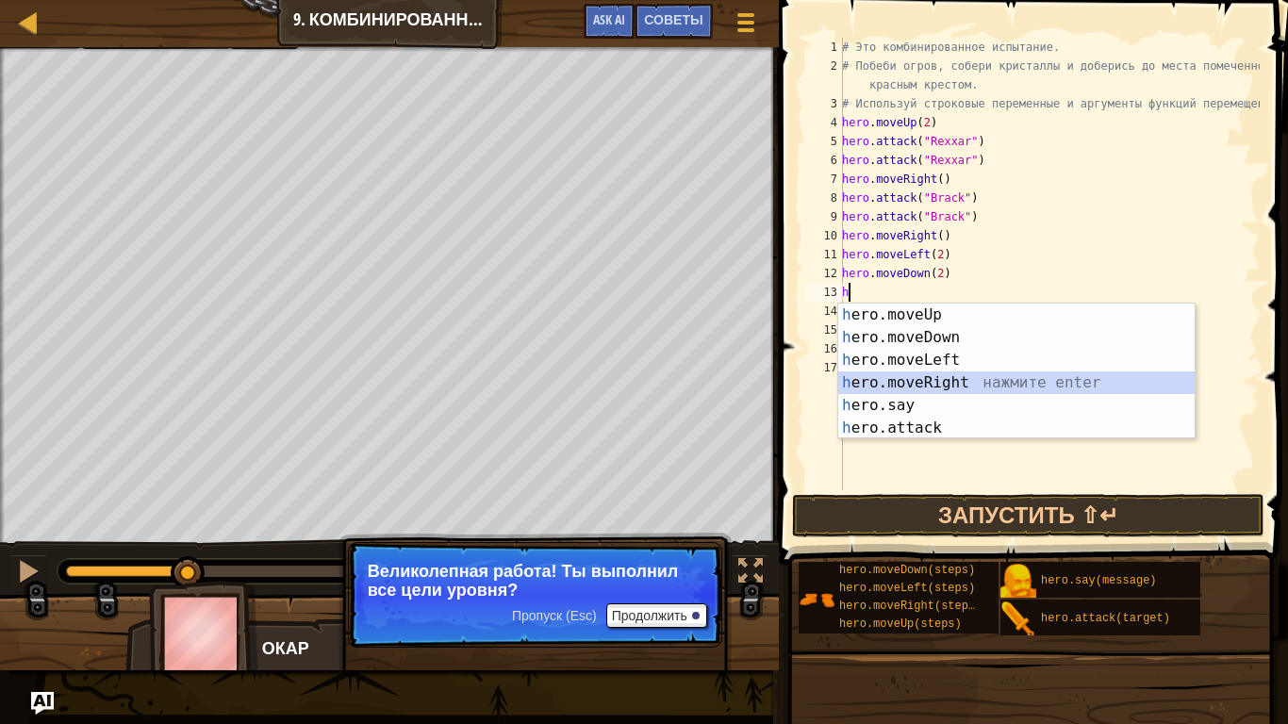
click at [947, 371] on div "h ero.moveUp нажмите enter h ero.moveDown нажмите enter h ero.moveLeft нажмите …" at bounding box center [1016, 394] width 356 height 181
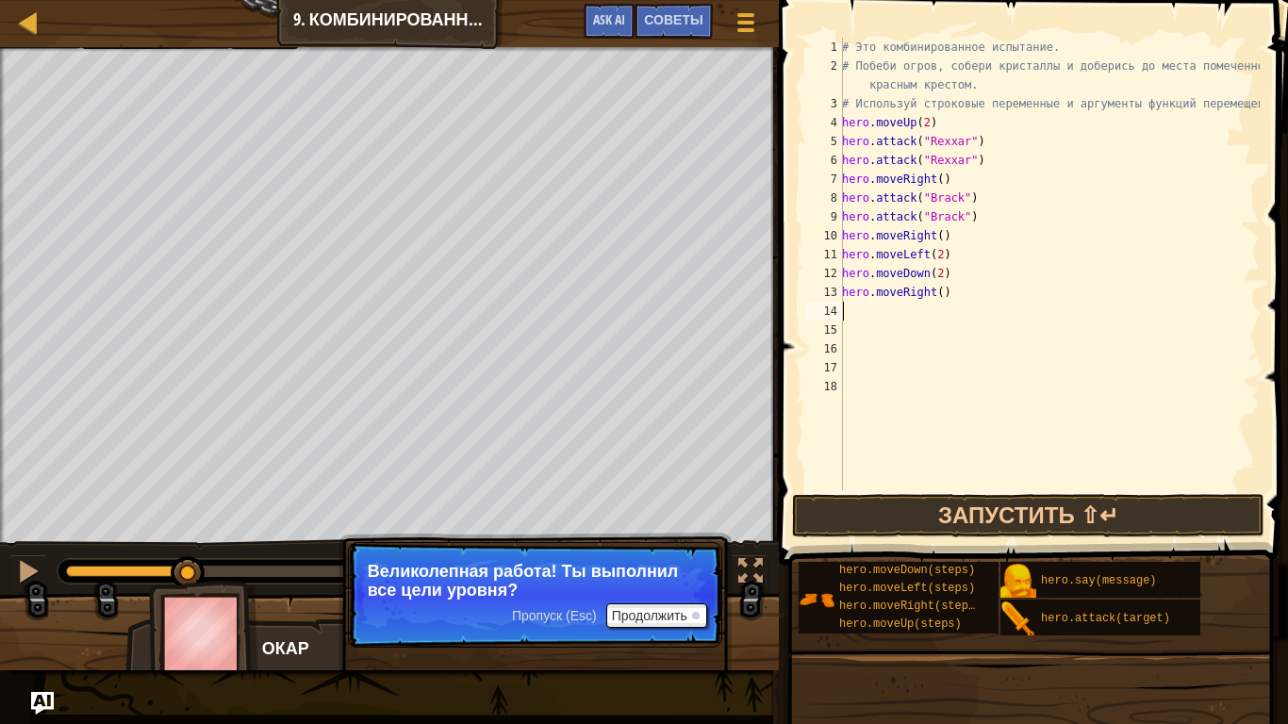
click at [933, 300] on div "# Это комбинированное испытание. # Побеби огров, собери кристаллы и доберись до…" at bounding box center [1048, 283] width 421 height 490
type textarea "hero.moveRight(2)"
click at [948, 298] on div "# Это комбинированное испытание. # Побеби огров, собери кристаллы и доберись до…" at bounding box center [1048, 283] width 421 height 490
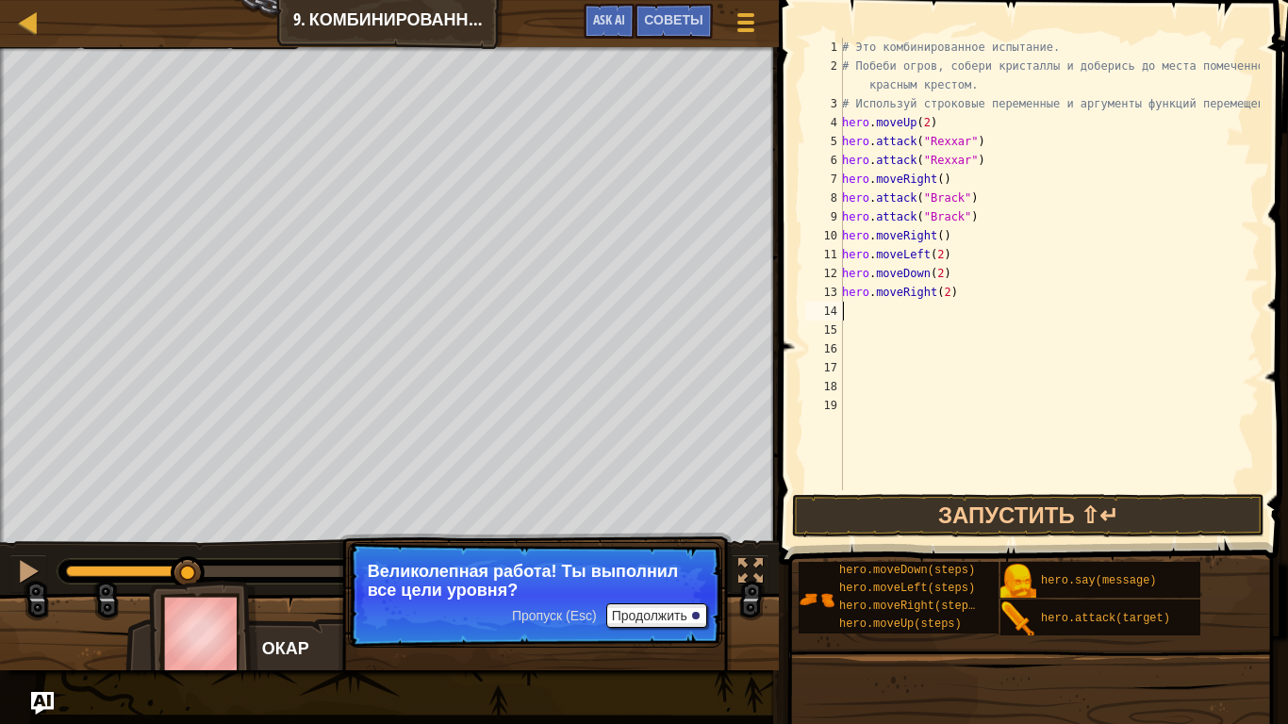
type textarea "h"
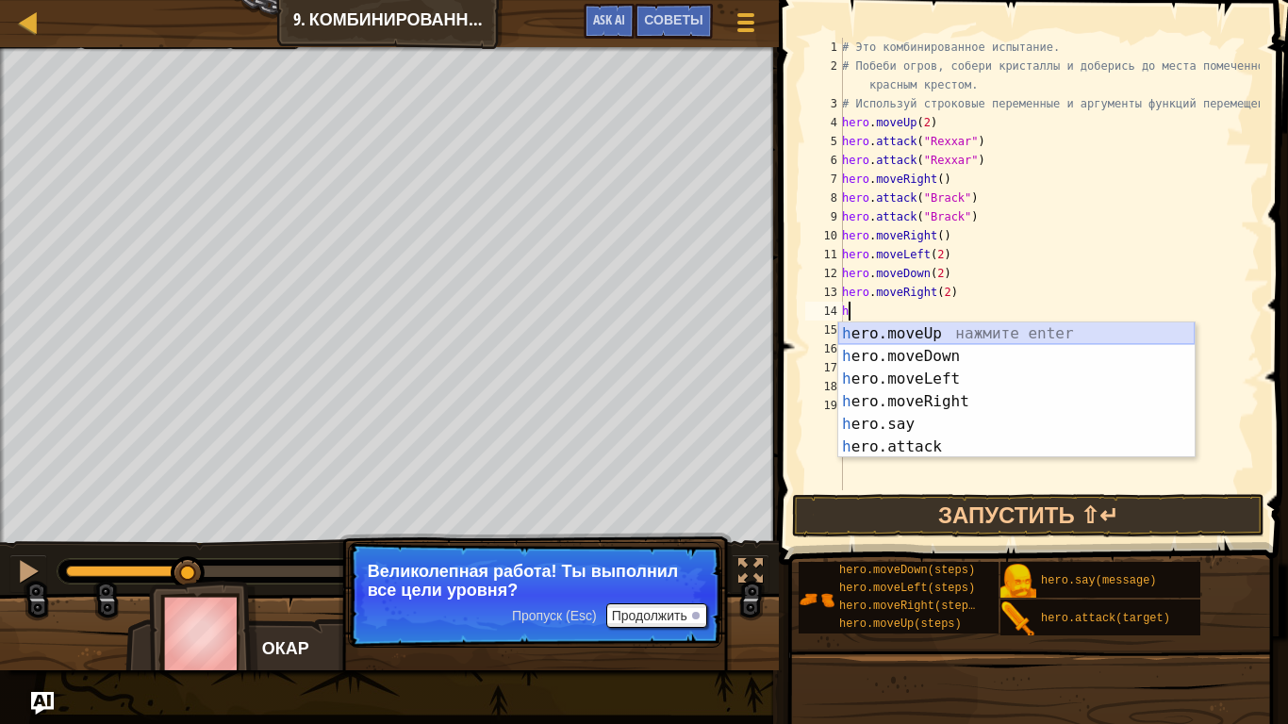
click at [947, 341] on div "h ero.moveUp нажмите enter h ero.moveDown нажмите enter h ero.moveLeft нажмите …" at bounding box center [1016, 412] width 356 height 181
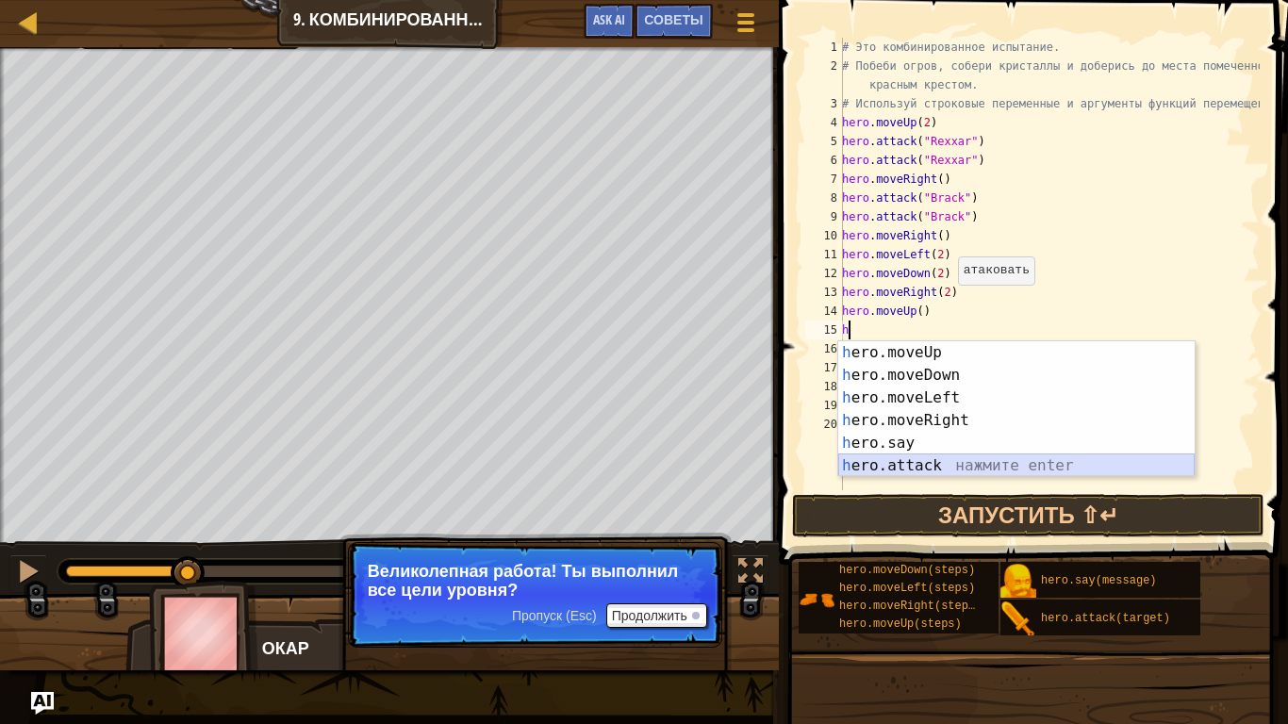
click at [913, 458] on div "h ero.moveUp нажмите enter h ero.moveDown нажмите enter h ero.moveLeft нажмите …" at bounding box center [1016, 431] width 356 height 181
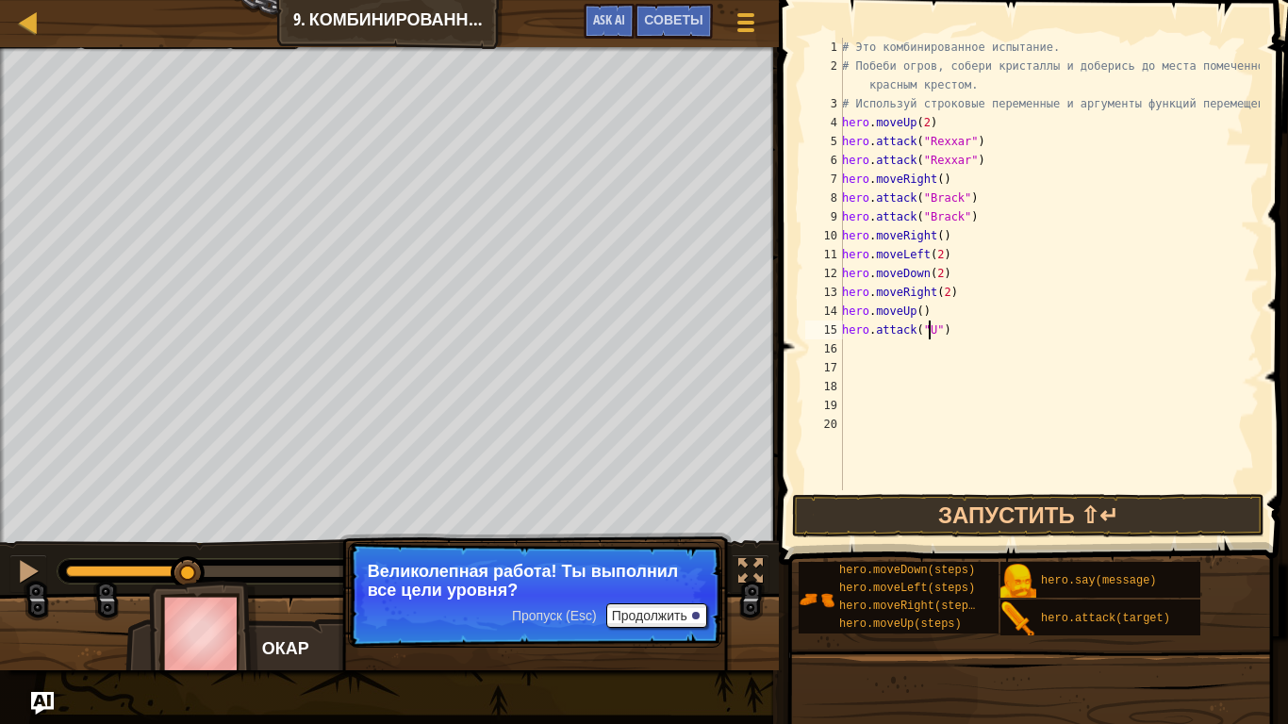
scroll to position [8, 8]
type textarea "hero.attack("Ursa")"
click at [962, 340] on div "# Это комбинированное испытание. # Побеби огров, собери кристаллы и доберись до…" at bounding box center [1048, 283] width 421 height 490
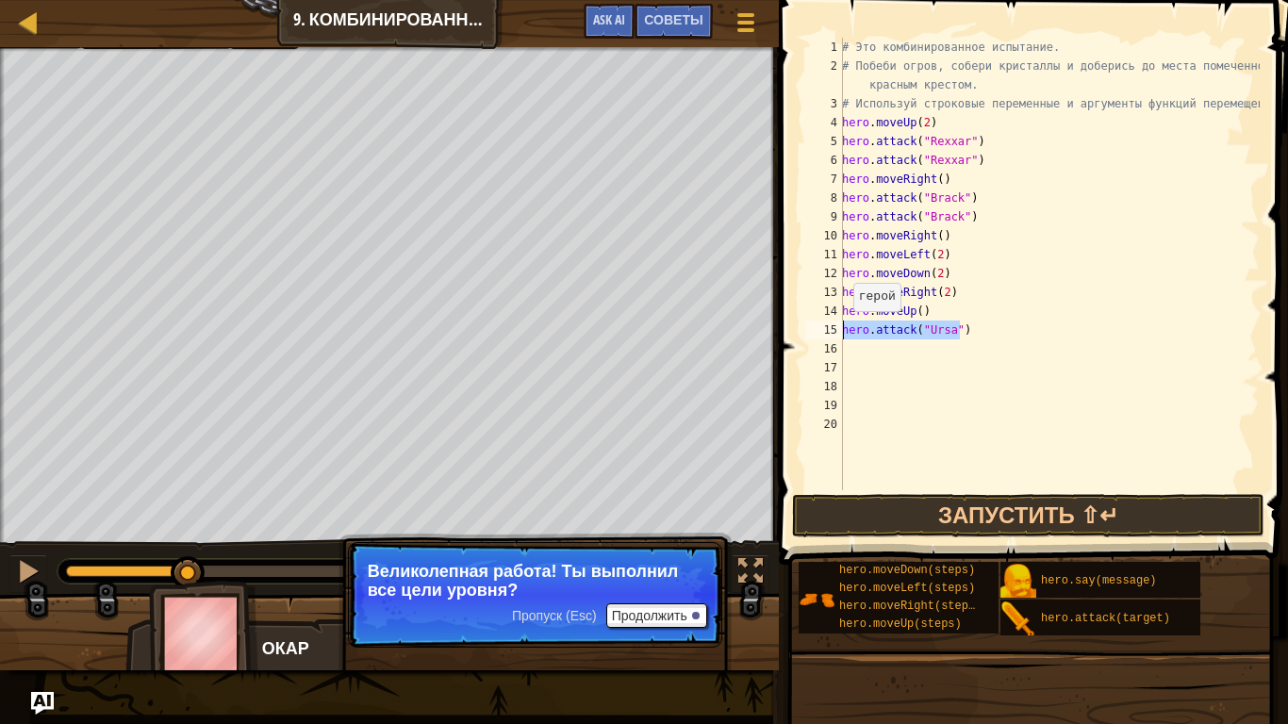
drag, startPoint x: 960, startPoint y: 329, endPoint x: 841, endPoint y: 329, distance: 118.8
click at [841, 329] on div "1 2 3 4 5 6 7 8 9 10 11 12 13 14 15 16 17 18 19 20 # Это комбинированное испыта…" at bounding box center [1030, 264] width 458 height 453
type textarea "hero.attack("Ursa")"
click at [973, 326] on div "# Это комбинированное испытание. # Побеби огров, собери кристаллы и доберись до…" at bounding box center [1048, 264] width 421 height 453
click at [906, 350] on div "# Это комбинированное испытание. # Побеби огров, собери кристаллы и доберись до…" at bounding box center [1048, 283] width 421 height 490
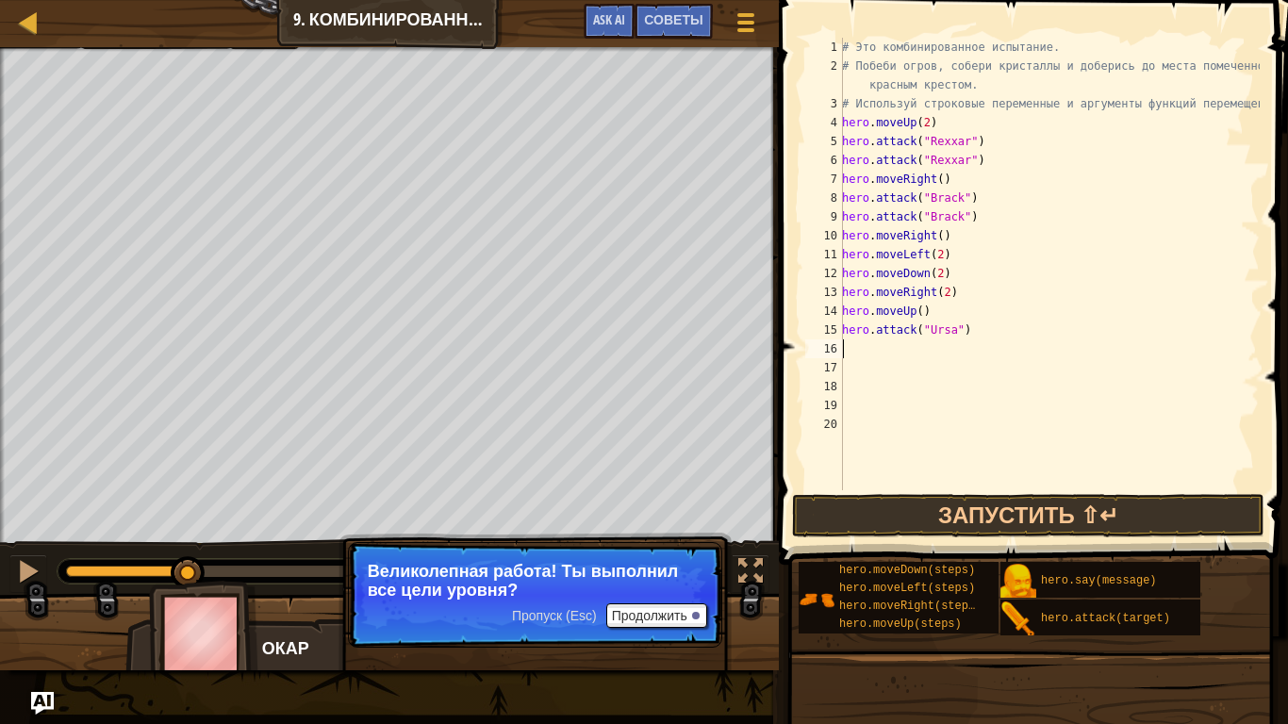
paste textarea "hero.attack("Ursa")"
type textarea "hero.attack("Ursa")"
type textarea "h"
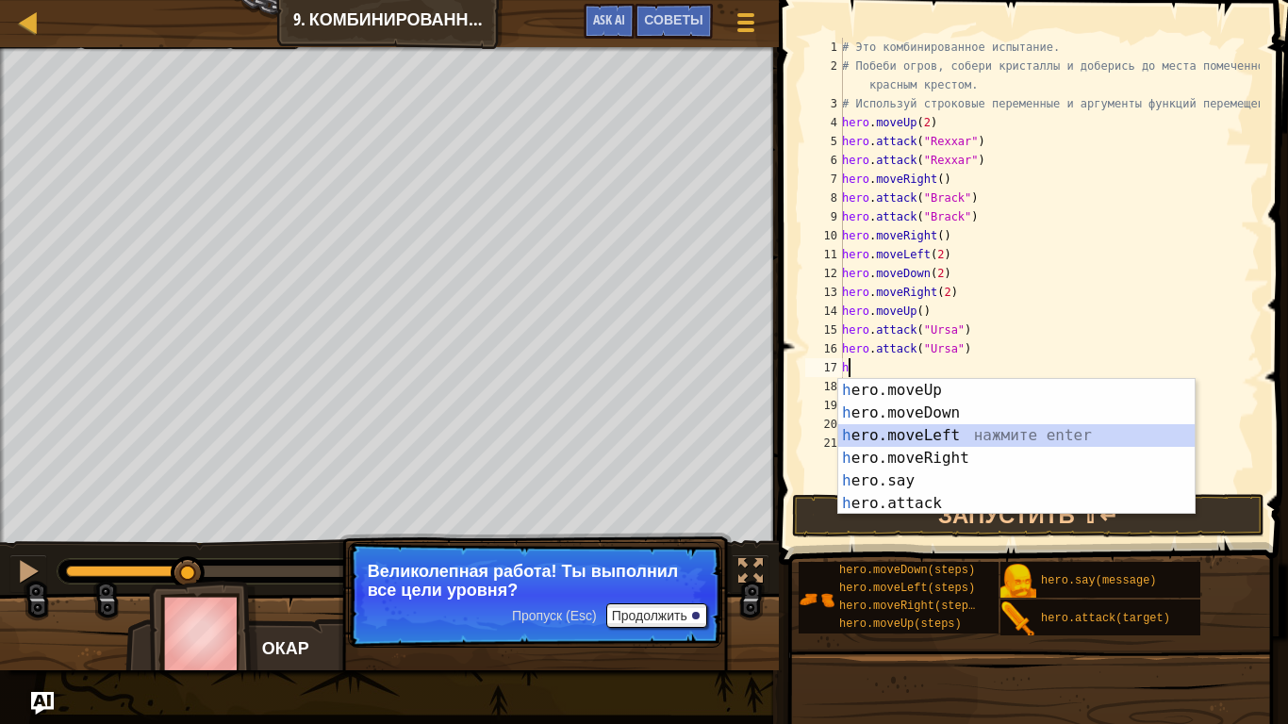
click at [951, 429] on div "h ero.moveUp нажмите enter h ero.moveDown нажмите enter h ero.moveLeft нажмите …" at bounding box center [1016, 469] width 356 height 181
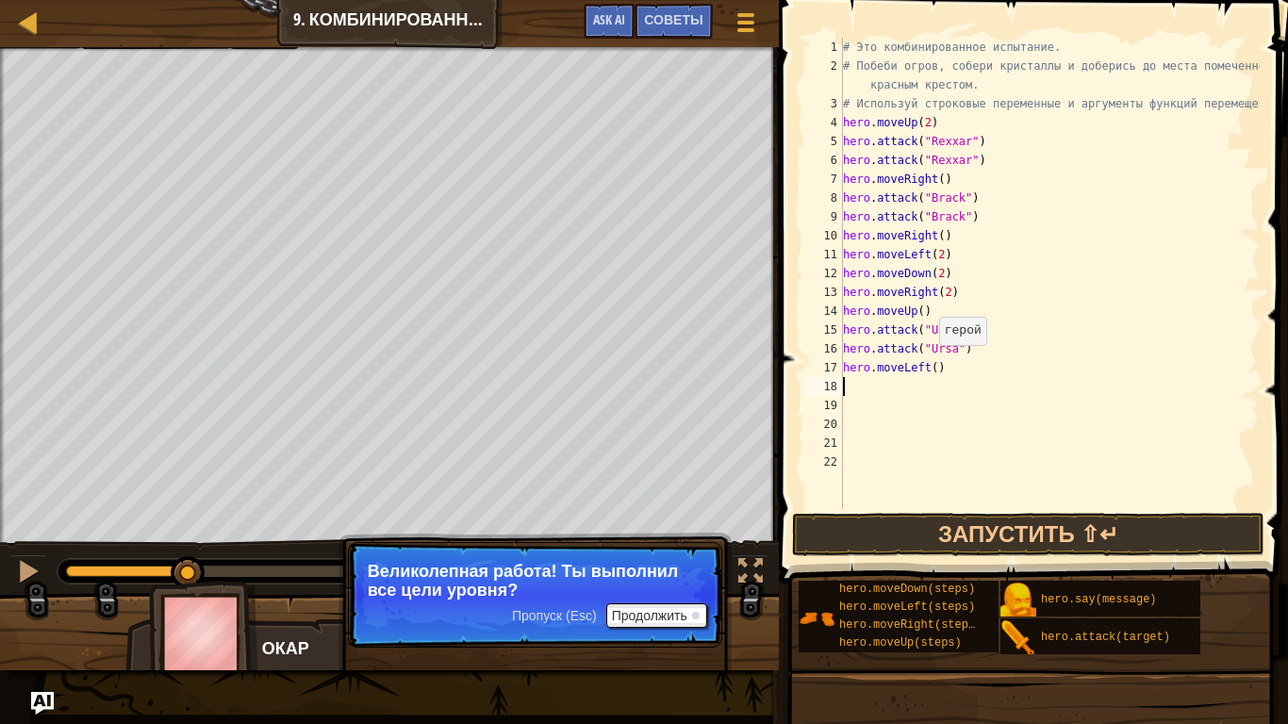
click at [930, 364] on div "# Это комбинированное испытание. # Побеби огров, собери кристаллы и доберись до…" at bounding box center [1049, 292] width 420 height 509
type textarea "hero.moveLeft(2)"
click at [947, 377] on div "# Это комбинированное испытание. # Побеби огров, собери кристаллы и доберись до…" at bounding box center [1049, 292] width 420 height 509
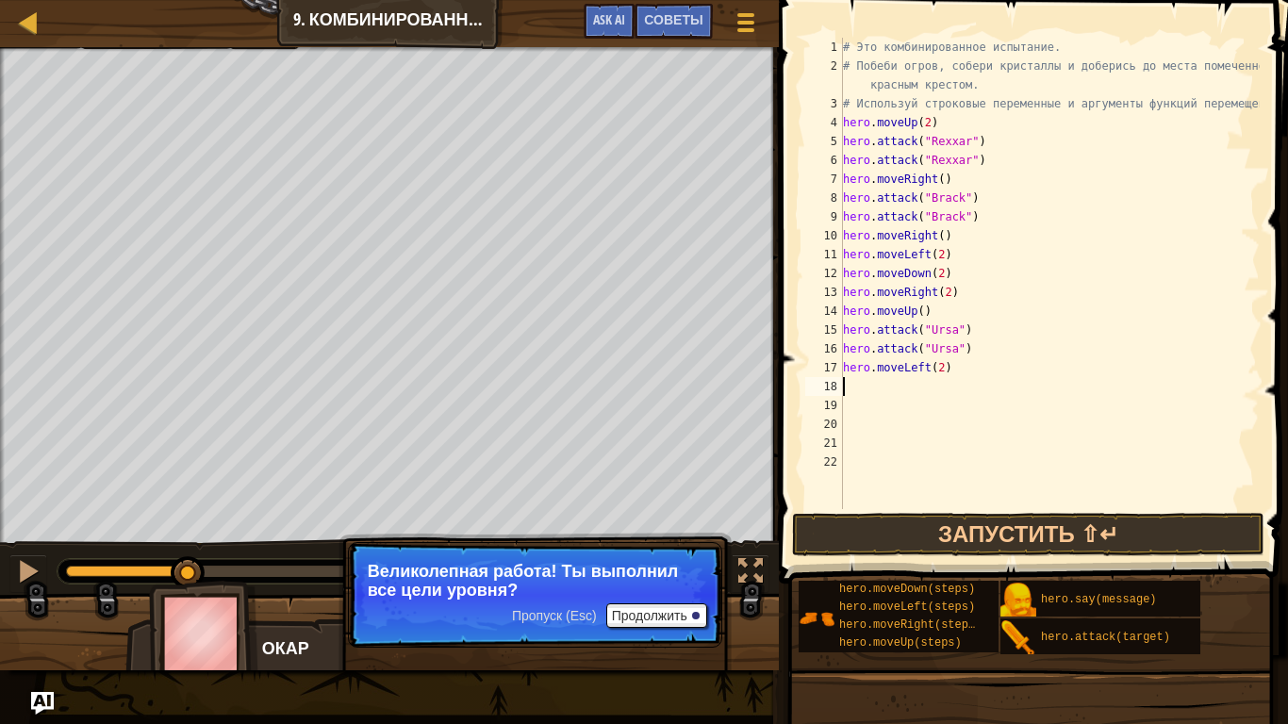
type textarea "h"
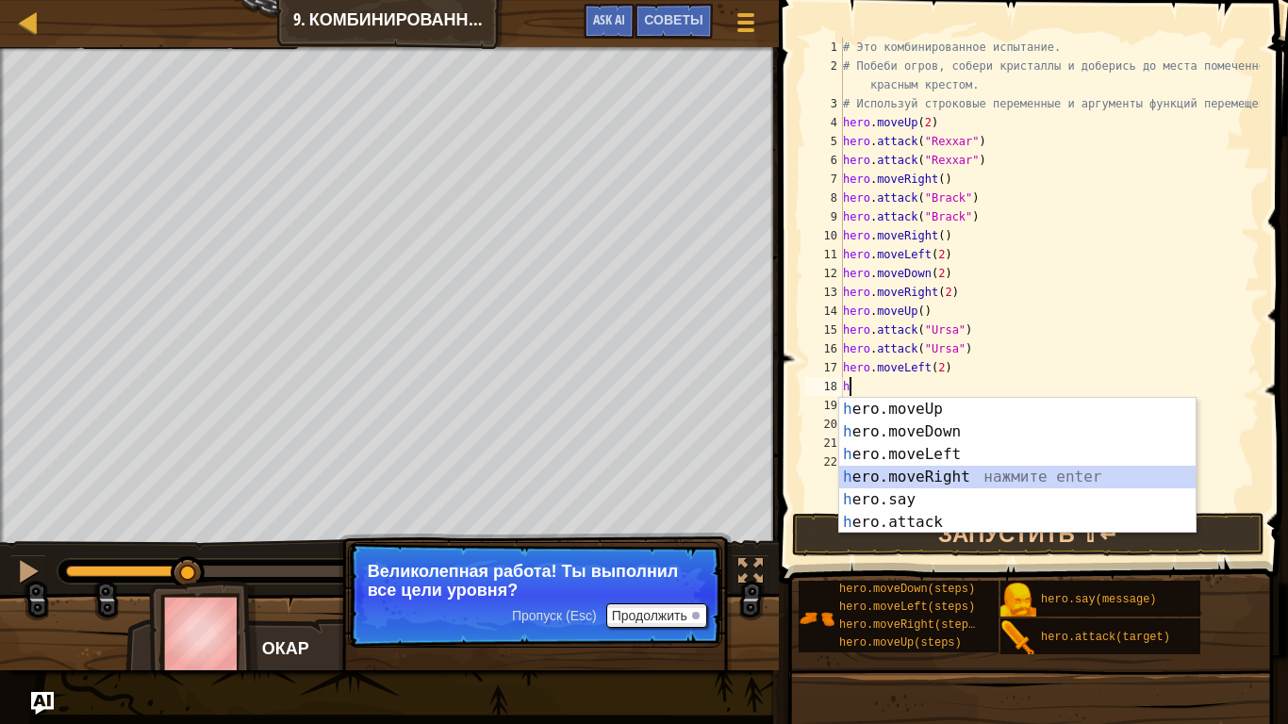
click at [932, 484] on div "h ero.moveUp нажмите enter h ero.moveDown нажмите enter h ero.moveLeft нажмите …" at bounding box center [1017, 488] width 356 height 181
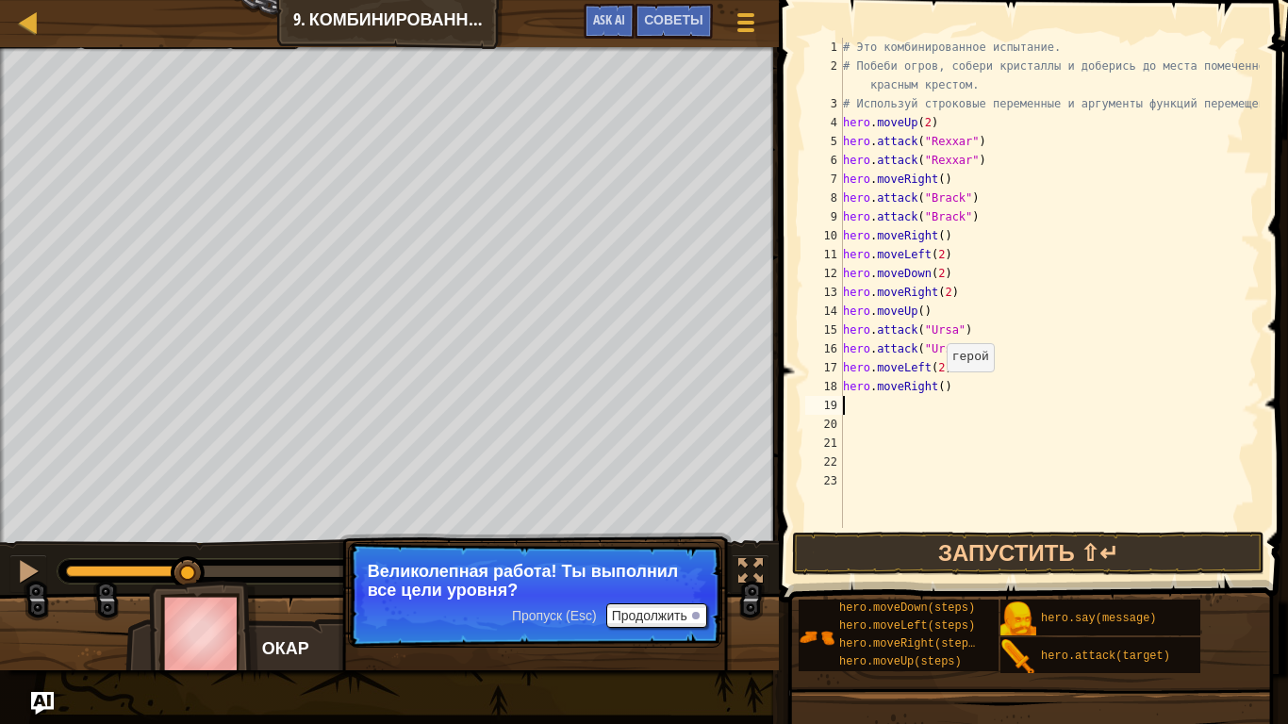
click at [936, 390] on div "# Это комбинированное испытание. # Побеби огров, собери кристаллы и доберись до…" at bounding box center [1049, 302] width 420 height 528
type textarea "hero.moveRight(3)"
click at [963, 546] on button "Запустить ⇧↵" at bounding box center [1028, 553] width 472 height 43
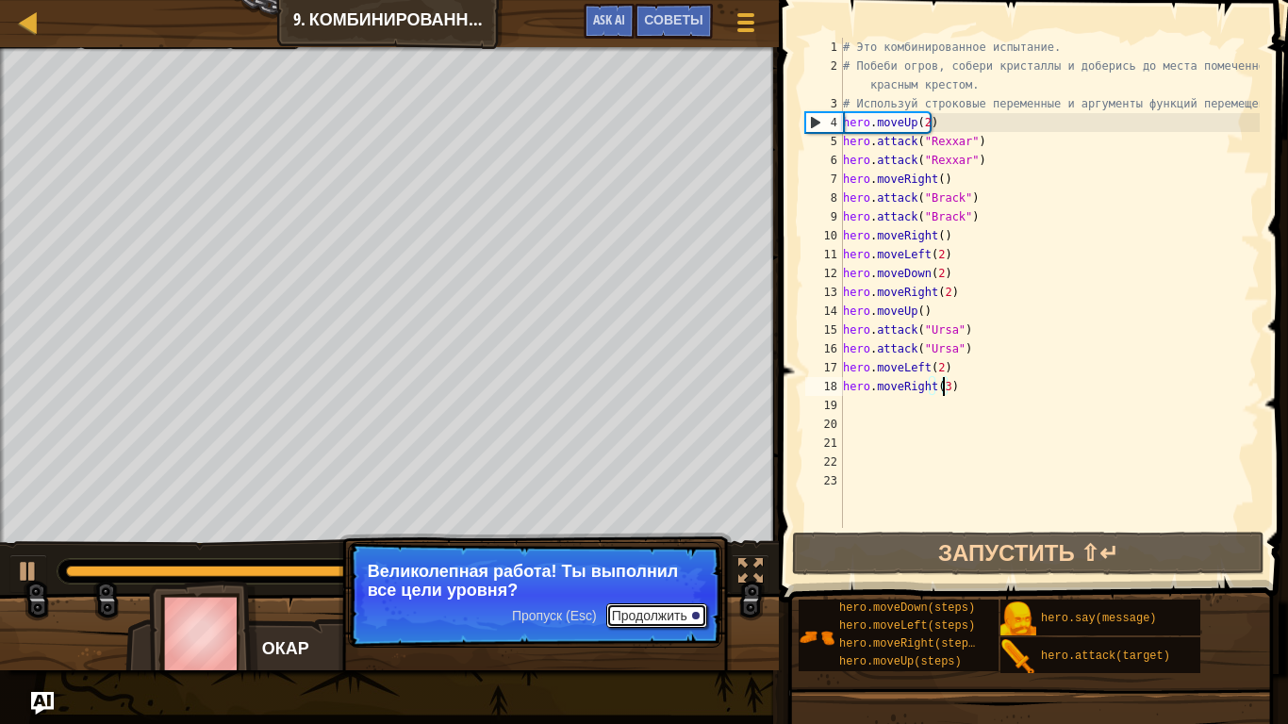
click at [691, 603] on button "Продолжить" at bounding box center [656, 615] width 101 height 25
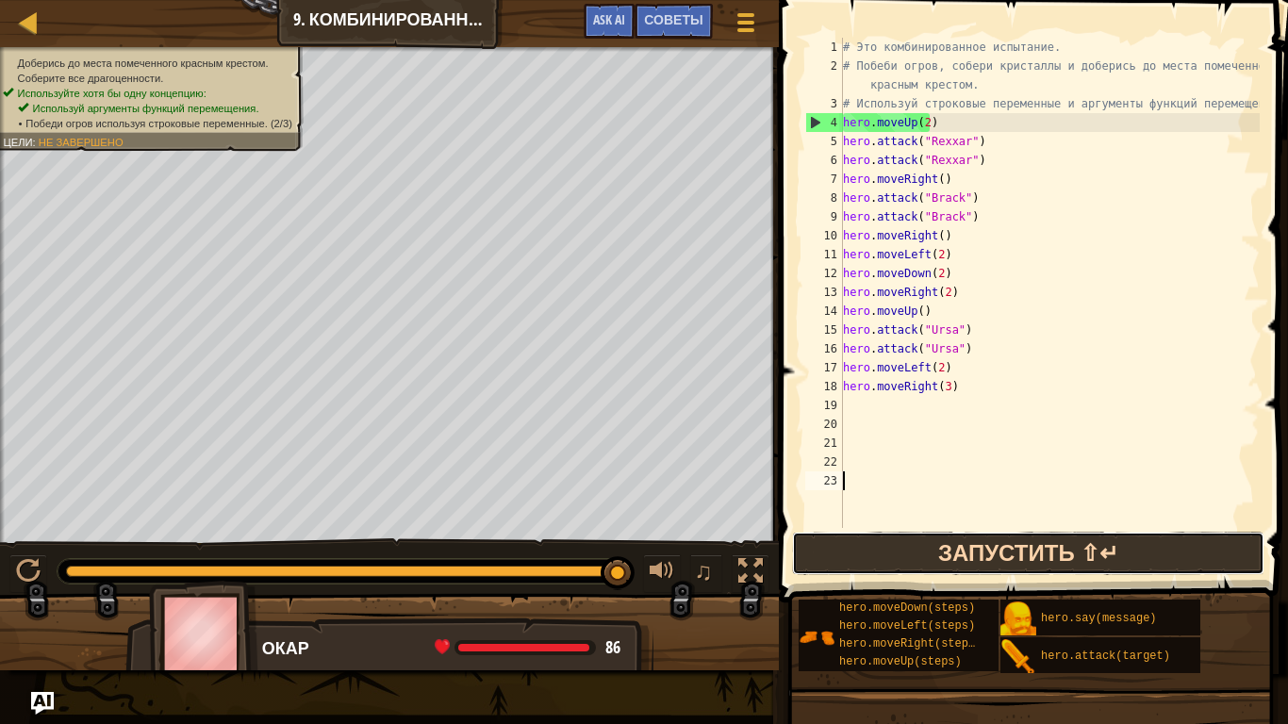
click at [829, 541] on button "Запустить ⇧↵" at bounding box center [1028, 553] width 472 height 43
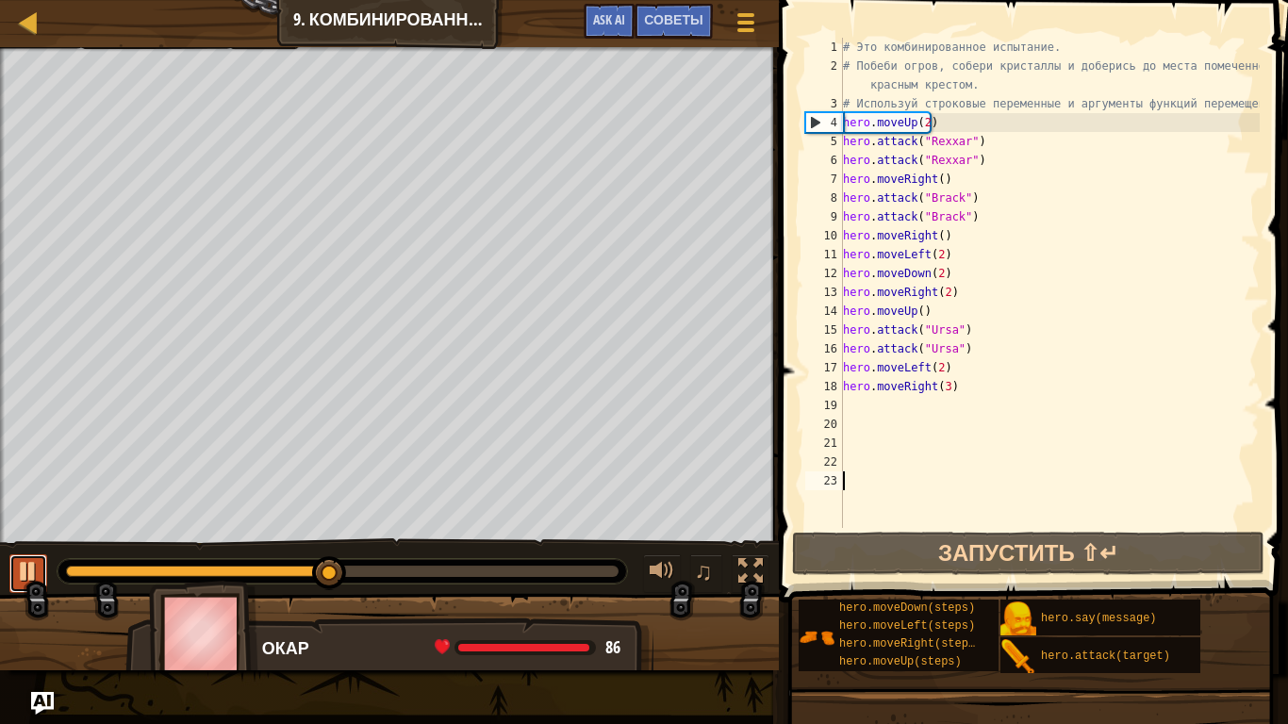
click at [39, 569] on div at bounding box center [28, 571] width 25 height 25
drag, startPoint x: 341, startPoint y: 566, endPoint x: 13, endPoint y: 556, distance: 328.2
click at [13, 556] on div "♫" at bounding box center [389, 566] width 779 height 57
click at [922, 132] on div "# Это комбинированное испытание. # Побеби огров, собери кристаллы и доберись до…" at bounding box center [1049, 302] width 420 height 528
click at [922, 127] on div "# Это комбинированное испытание. # Побеби огров, собери кристаллы и доберись до…" at bounding box center [1049, 302] width 420 height 528
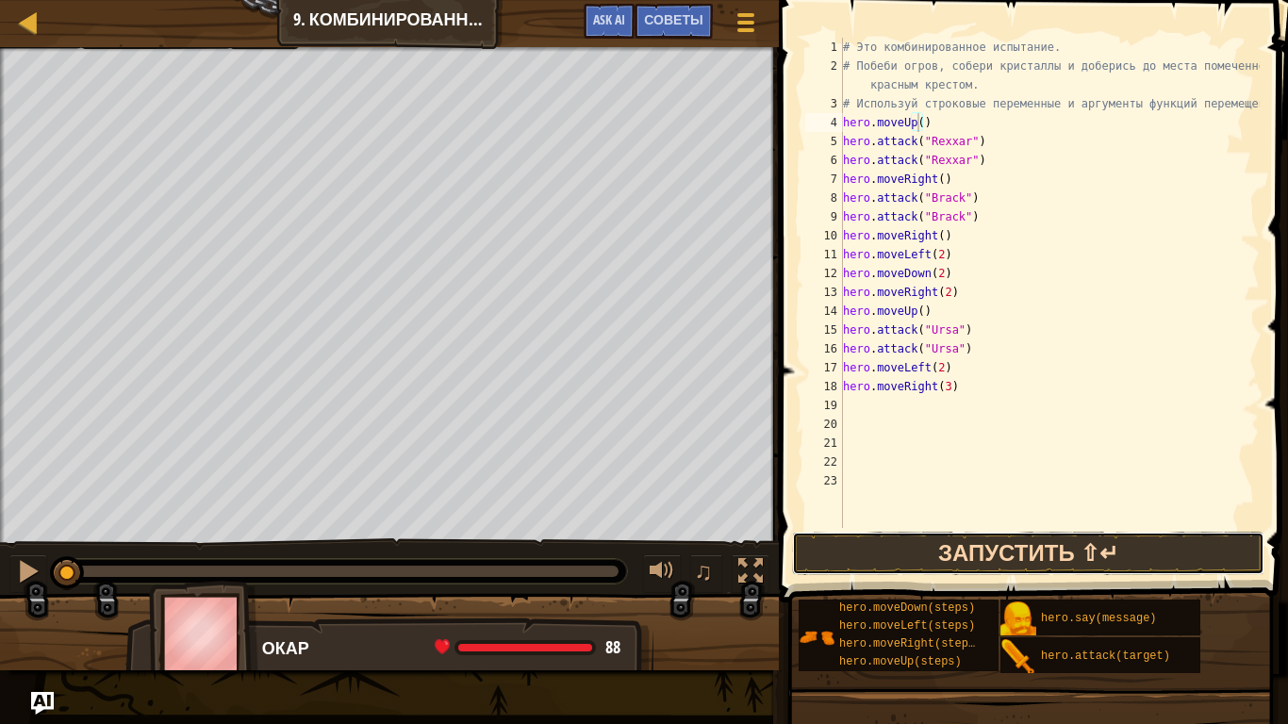
click at [999, 570] on button "Запустить ⇧↵" at bounding box center [1028, 553] width 472 height 43
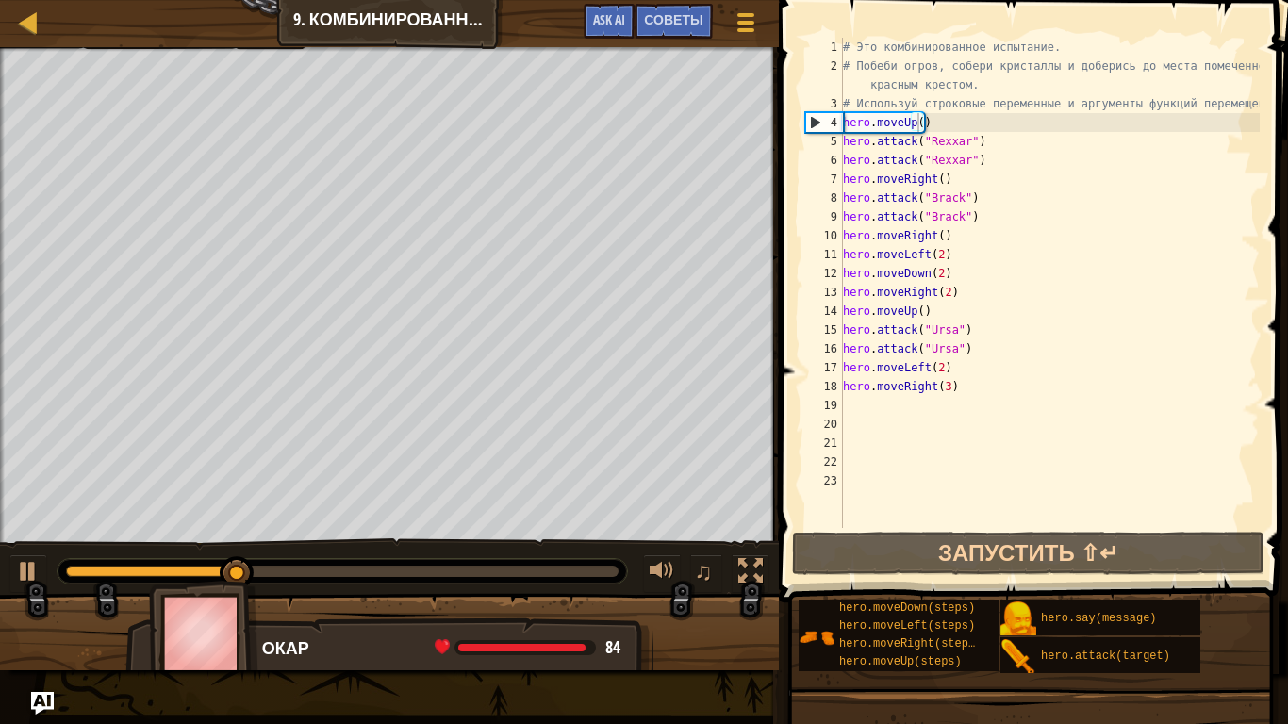
click at [584, 577] on div at bounding box center [342, 571] width 569 height 25
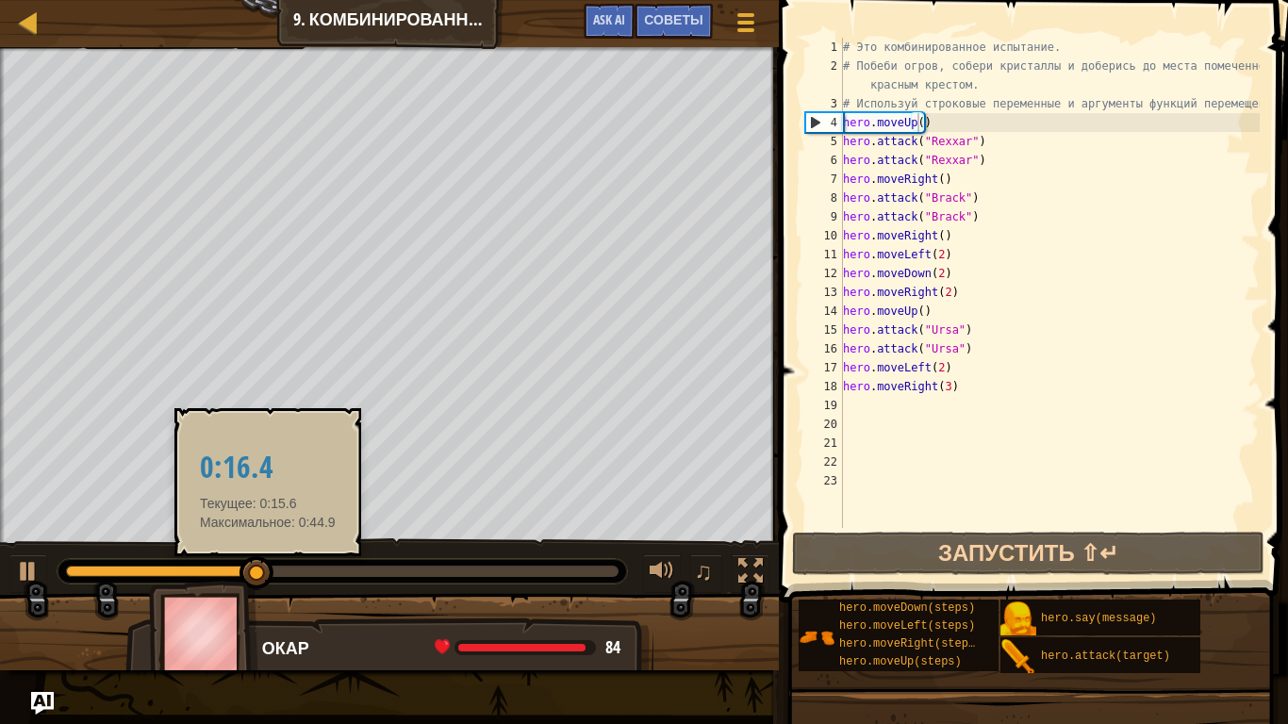
drag, startPoint x: 258, startPoint y: 583, endPoint x: 283, endPoint y: 576, distance: 25.4
click at [283, 576] on div "Доберись до места помеченного красным крестом. Соберите все драгоценности. Испо…" at bounding box center [644, 358] width 1288 height 623
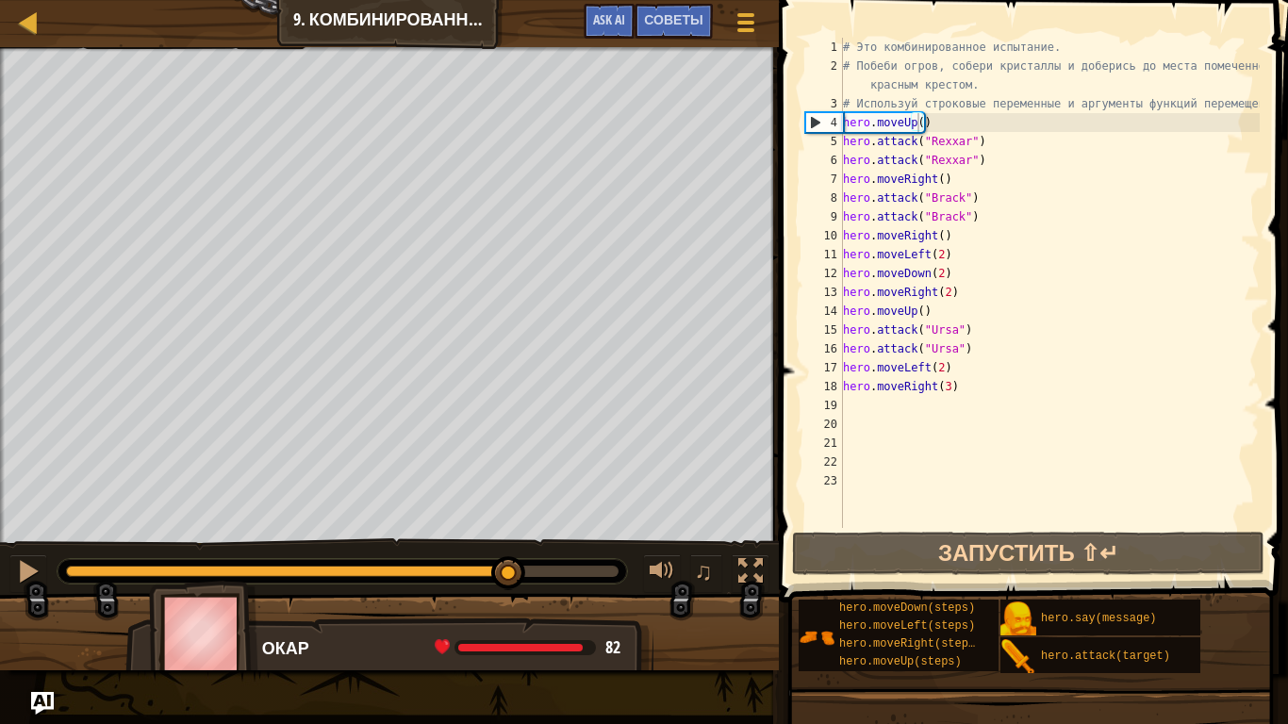
drag, startPoint x: 301, startPoint y: 573, endPoint x: 509, endPoint y: 540, distance: 211.0
click at [509, 540] on div "♫" at bounding box center [389, 566] width 779 height 57
drag, startPoint x: 509, startPoint y: 539, endPoint x: 515, endPoint y: 549, distance: 11.0
click at [511, 543] on div "♫" at bounding box center [389, 566] width 779 height 57
drag, startPoint x: 518, startPoint y: 555, endPoint x: 502, endPoint y: 557, distance: 16.1
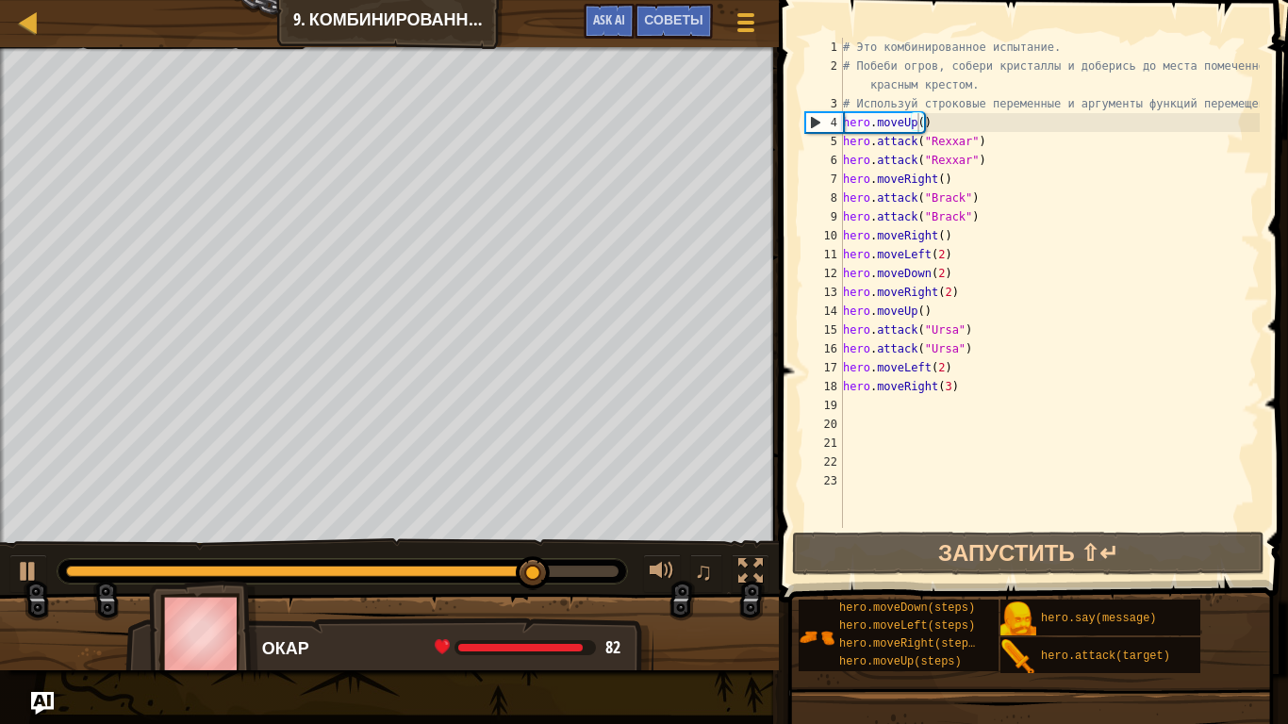
click at [502, 557] on div "♫" at bounding box center [389, 566] width 779 height 57
click at [519, 521] on div "Доберись до места помеченного красным крестом. Соберите все драгоценности. Испо…" at bounding box center [644, 358] width 1288 height 623
click at [939, 365] on div "# Это комбинированное испытание. # Побеби огров, собери кристаллы и доберись до…" at bounding box center [1049, 302] width 420 height 528
type textarea "hero.moveLeft(2)"
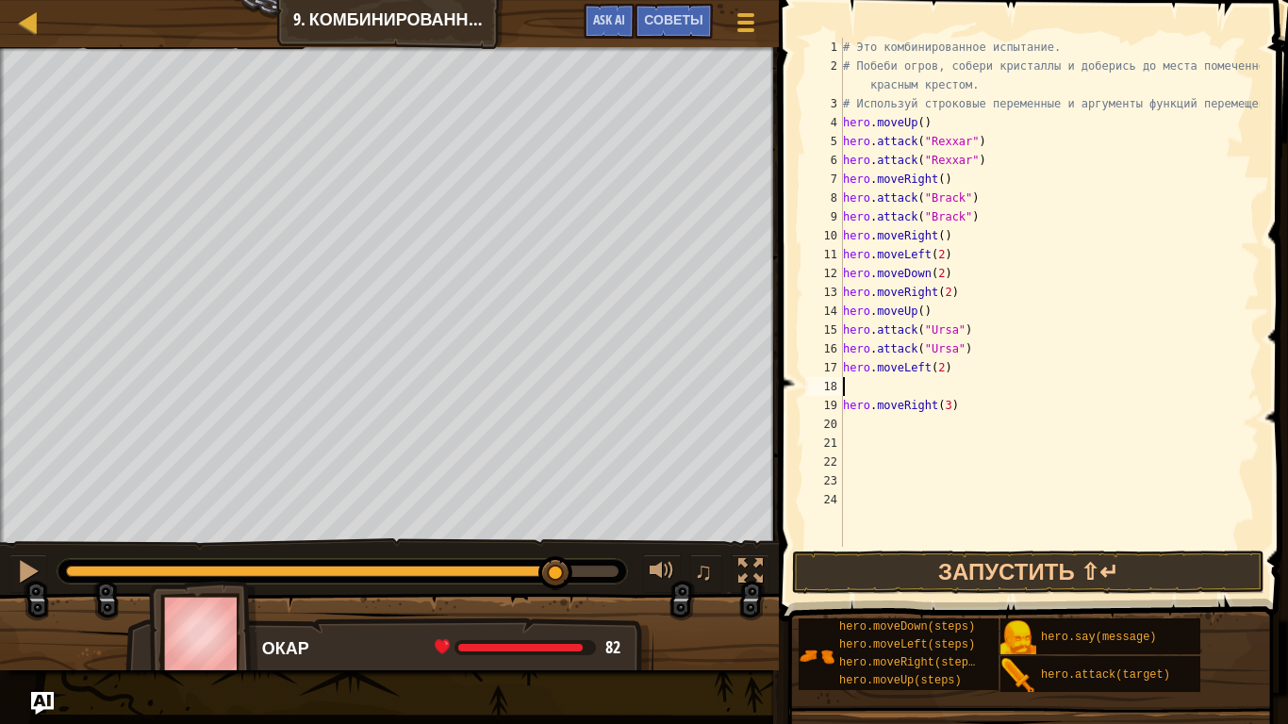
type textarea "h"
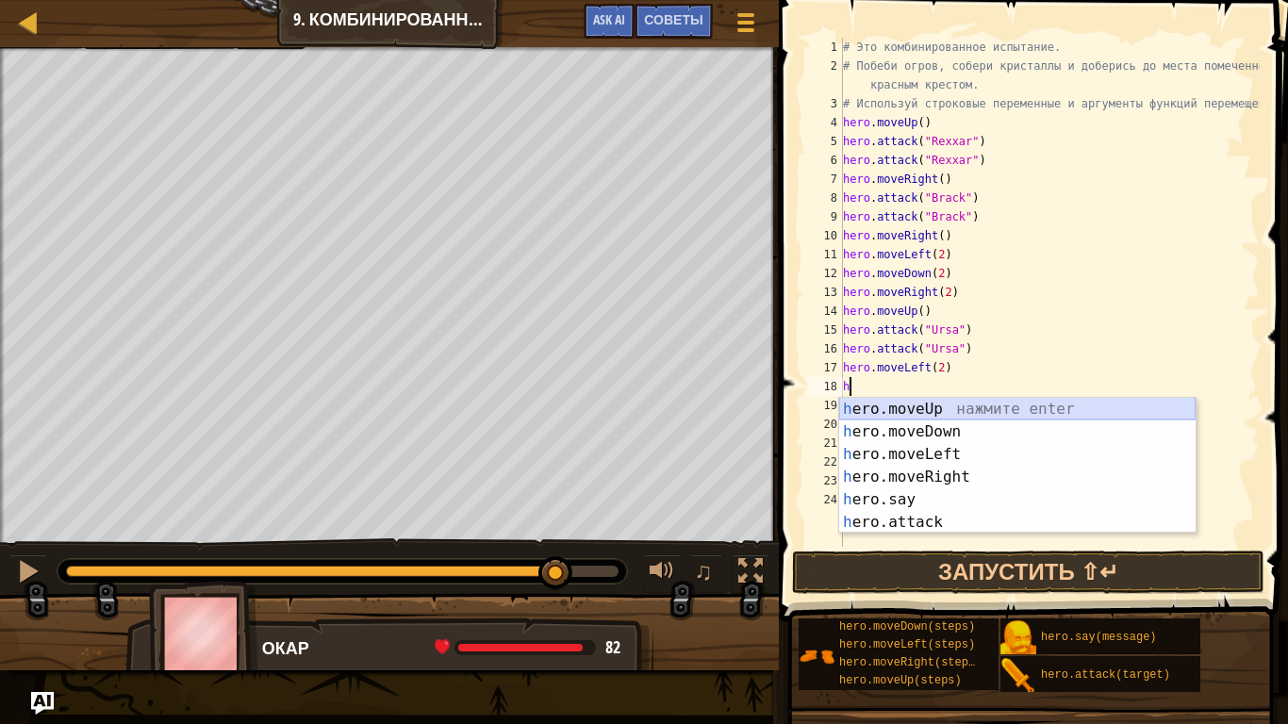
click at [950, 414] on div "h ero.moveUp нажмите enter h ero.moveDown нажмите enter h ero.moveLeft нажмите …" at bounding box center [1017, 488] width 356 height 181
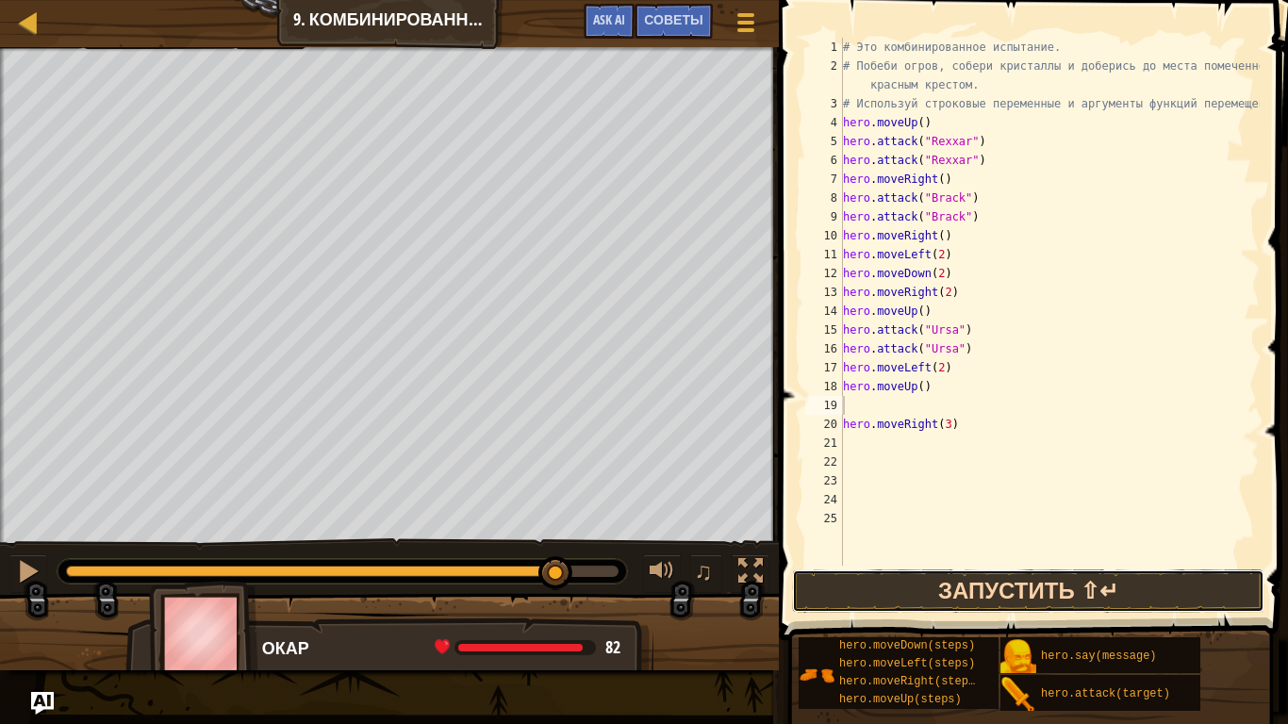
click at [953, 585] on button "Запустить ⇧↵" at bounding box center [1028, 590] width 472 height 43
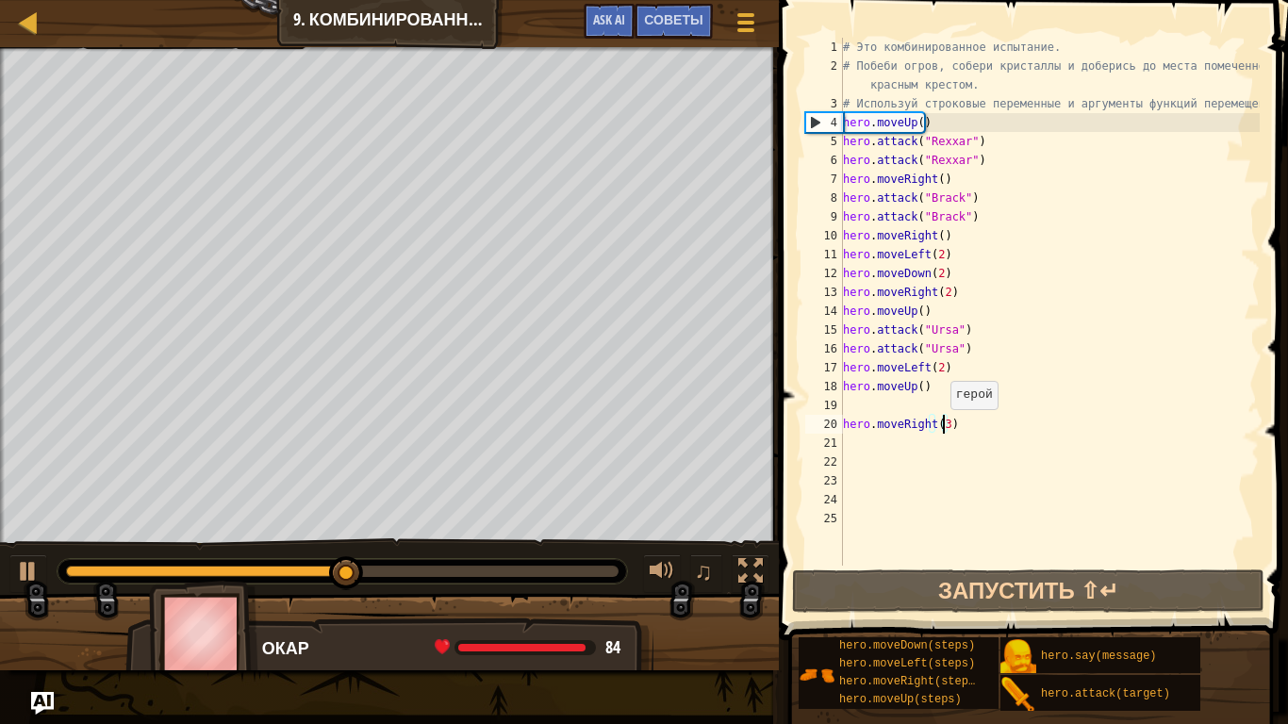
click at [941, 428] on div "# Это комбинированное испытание. # Побеби огров, собери кристаллы и доберись до…" at bounding box center [1049, 321] width 420 height 566
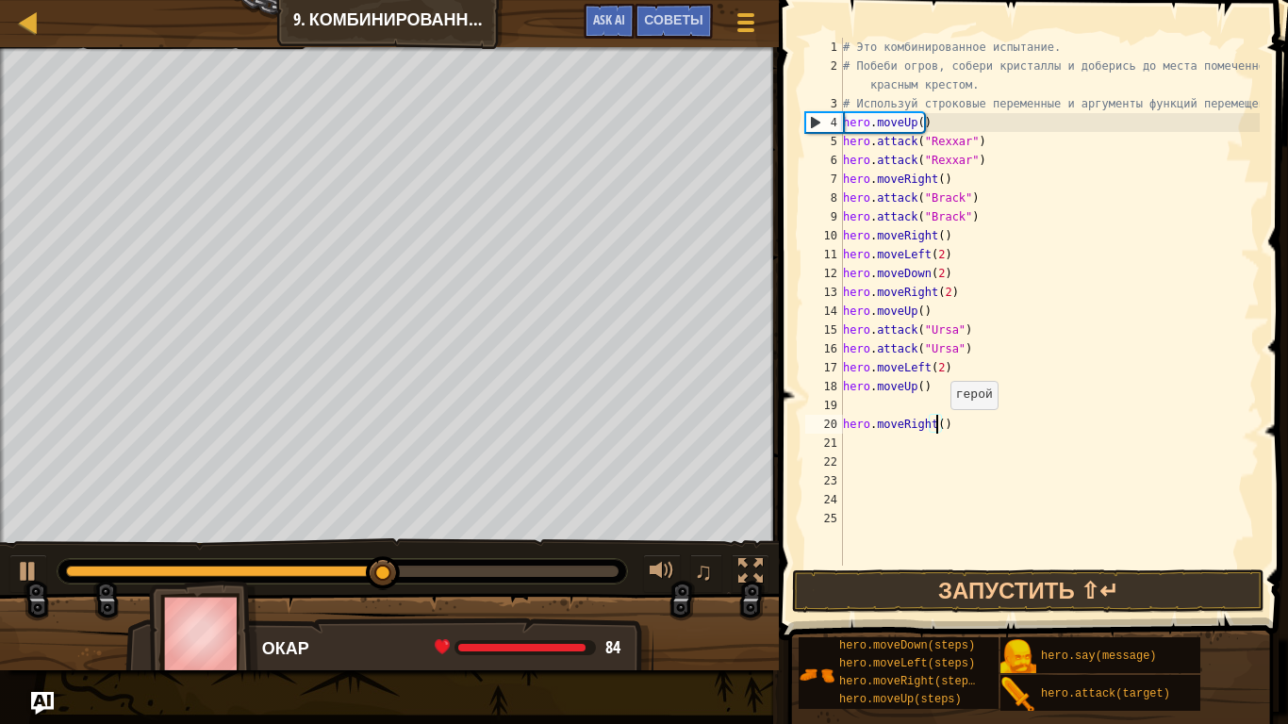
scroll to position [8, 8]
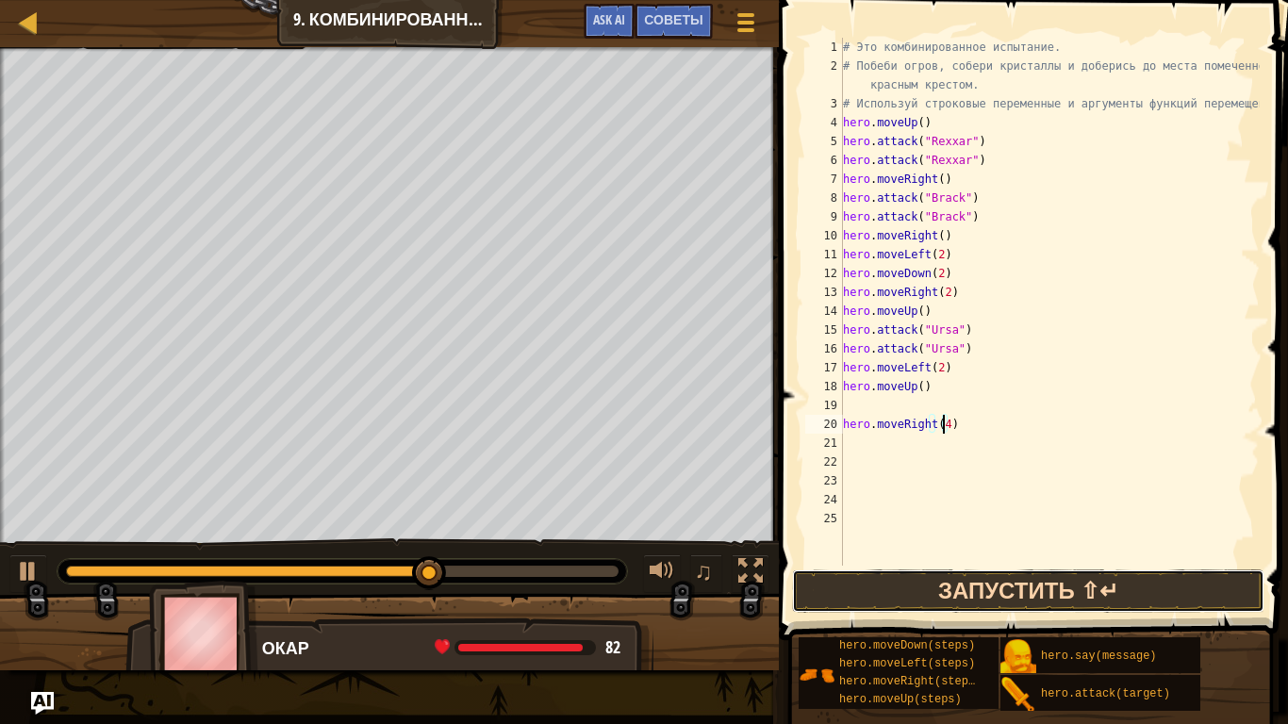
click at [954, 602] on button "Запустить ⇧↵" at bounding box center [1028, 590] width 472 height 43
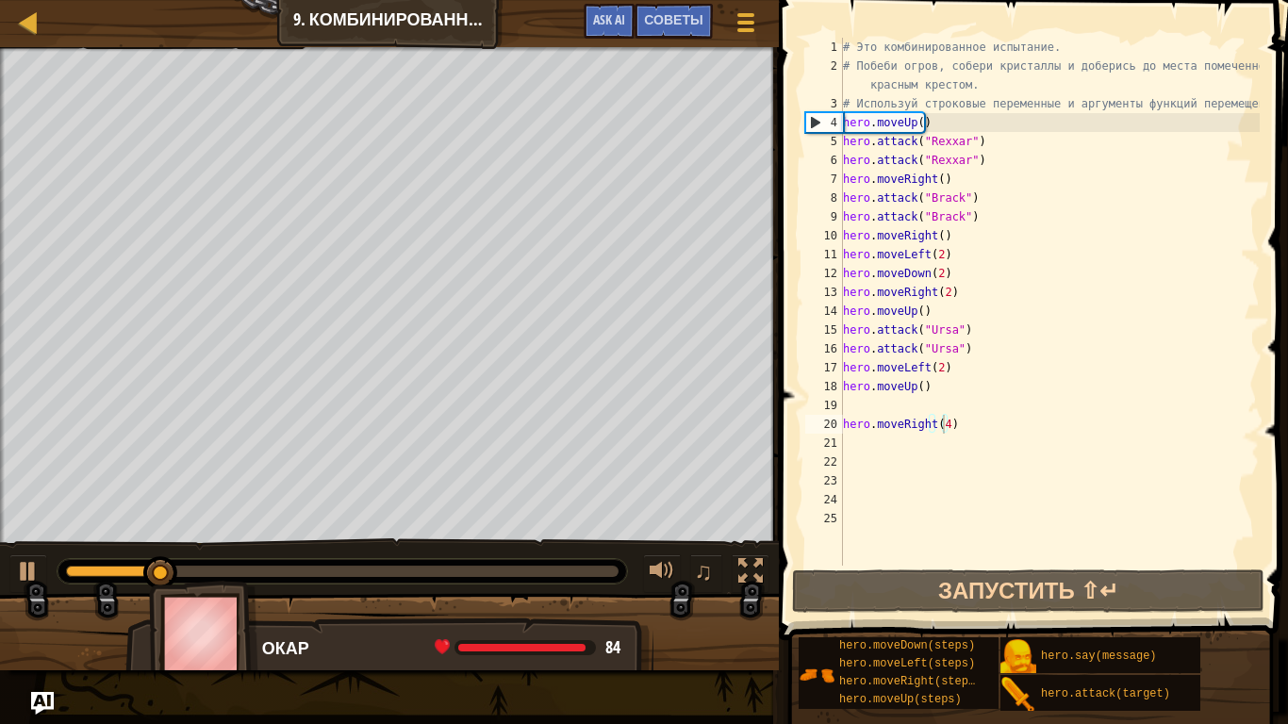
click at [548, 597] on div at bounding box center [389, 640] width 779 height 94
click at [553, 581] on div at bounding box center [342, 571] width 569 height 25
click at [556, 571] on div at bounding box center [342, 571] width 552 height 11
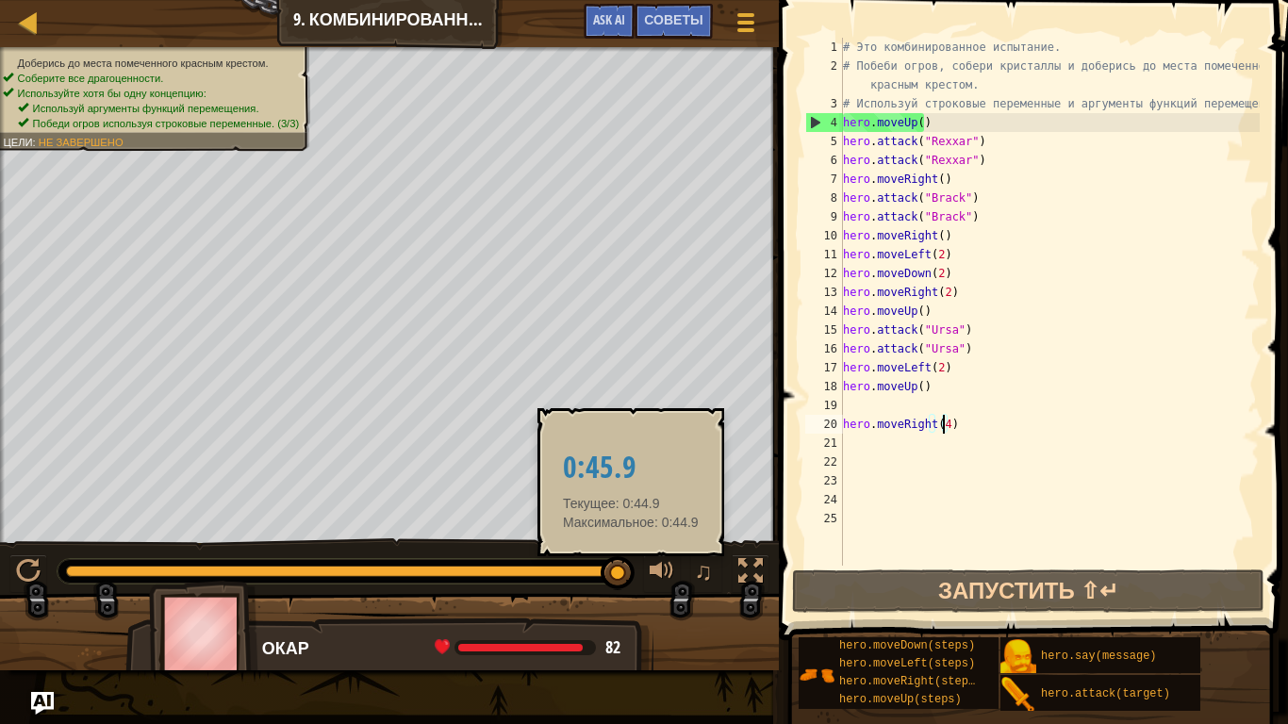
drag, startPoint x: 547, startPoint y: 566, endPoint x: 631, endPoint y: 572, distance: 84.2
click at [631, 572] on div at bounding box center [618, 573] width 34 height 34
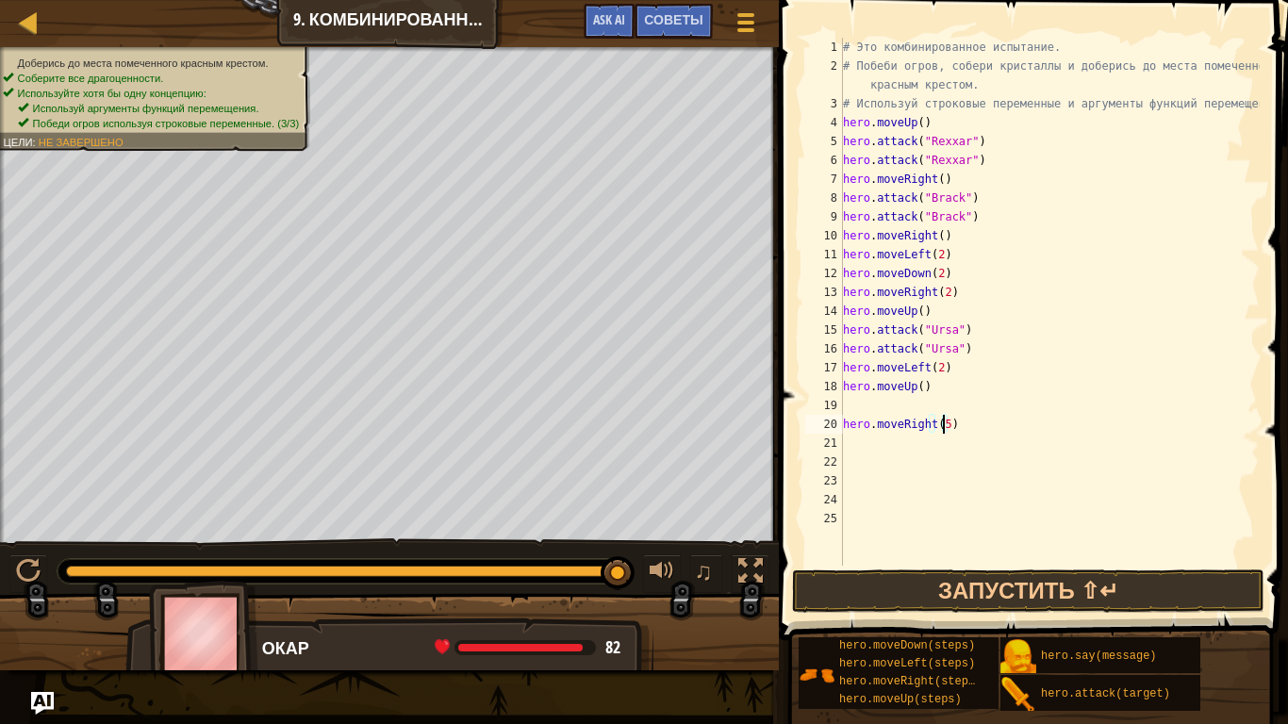
type textarea "hero.moveRight(5)"
click at [968, 568] on span at bounding box center [1035, 293] width 524 height 696
click at [968, 585] on button "Запустить ⇧↵" at bounding box center [1028, 590] width 472 height 43
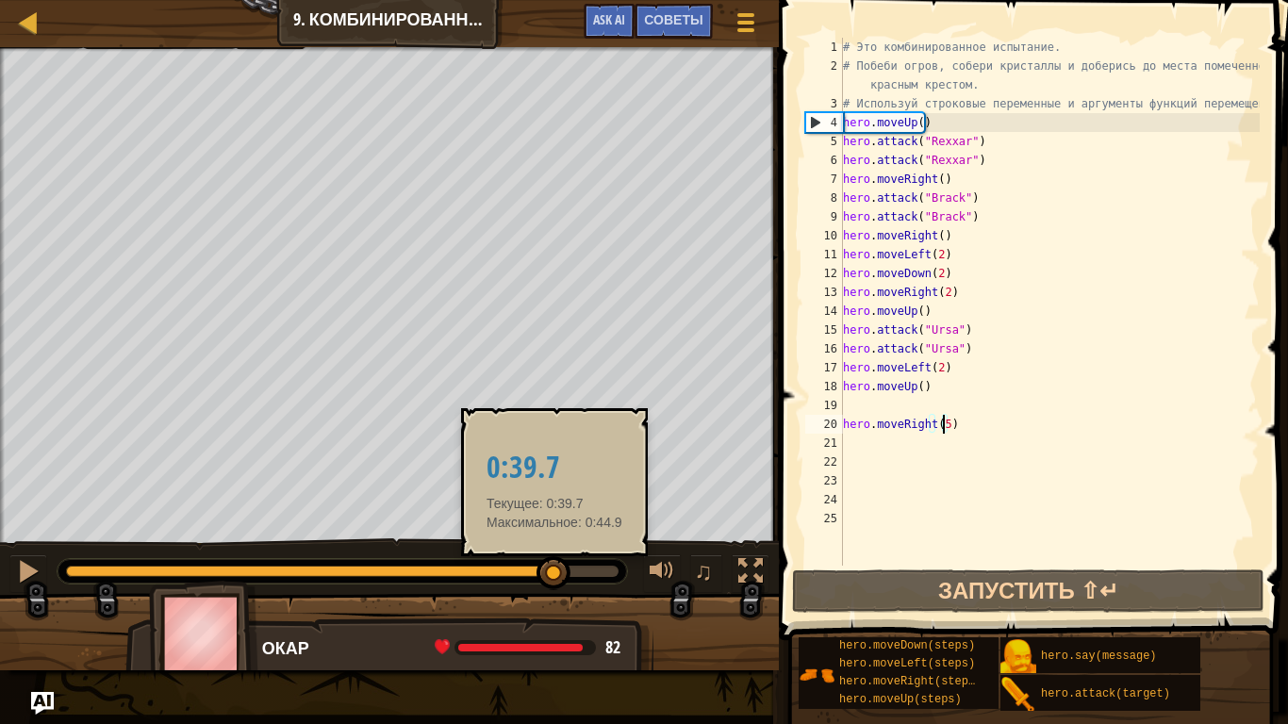
drag, startPoint x: 428, startPoint y: 574, endPoint x: 552, endPoint y: 573, distance: 123.5
click at [552, 573] on div at bounding box center [342, 571] width 552 height 11
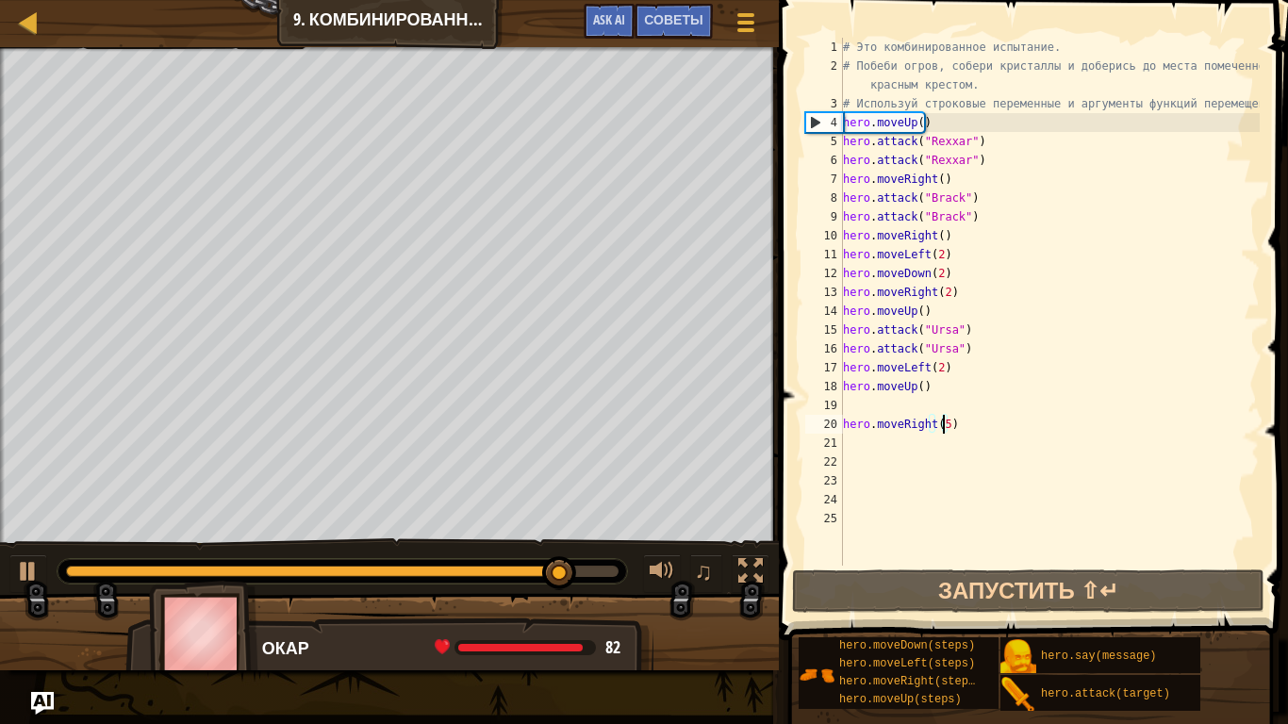
click at [863, 400] on div "# Это комбинированное испытание. # Побеби огров, собери кристаллы и доберись до…" at bounding box center [1049, 321] width 420 height 566
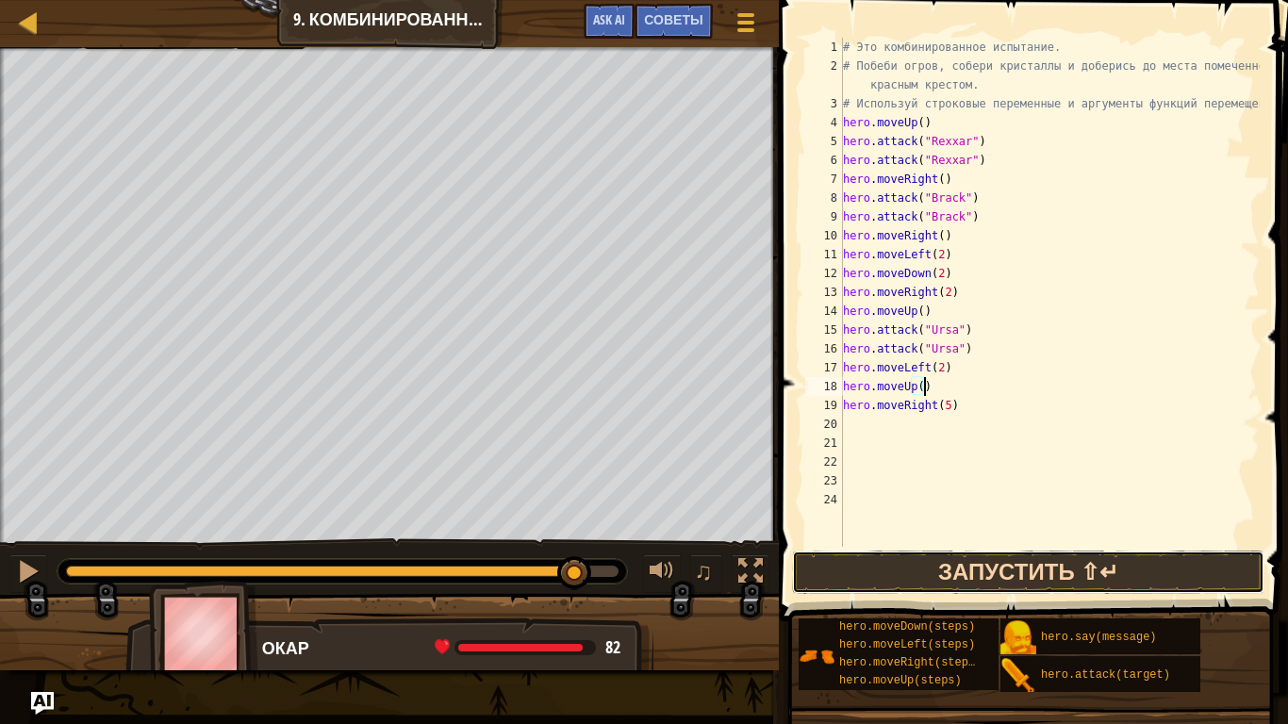
click at [896, 565] on button "Запустить ⇧↵" at bounding box center [1028, 572] width 472 height 43
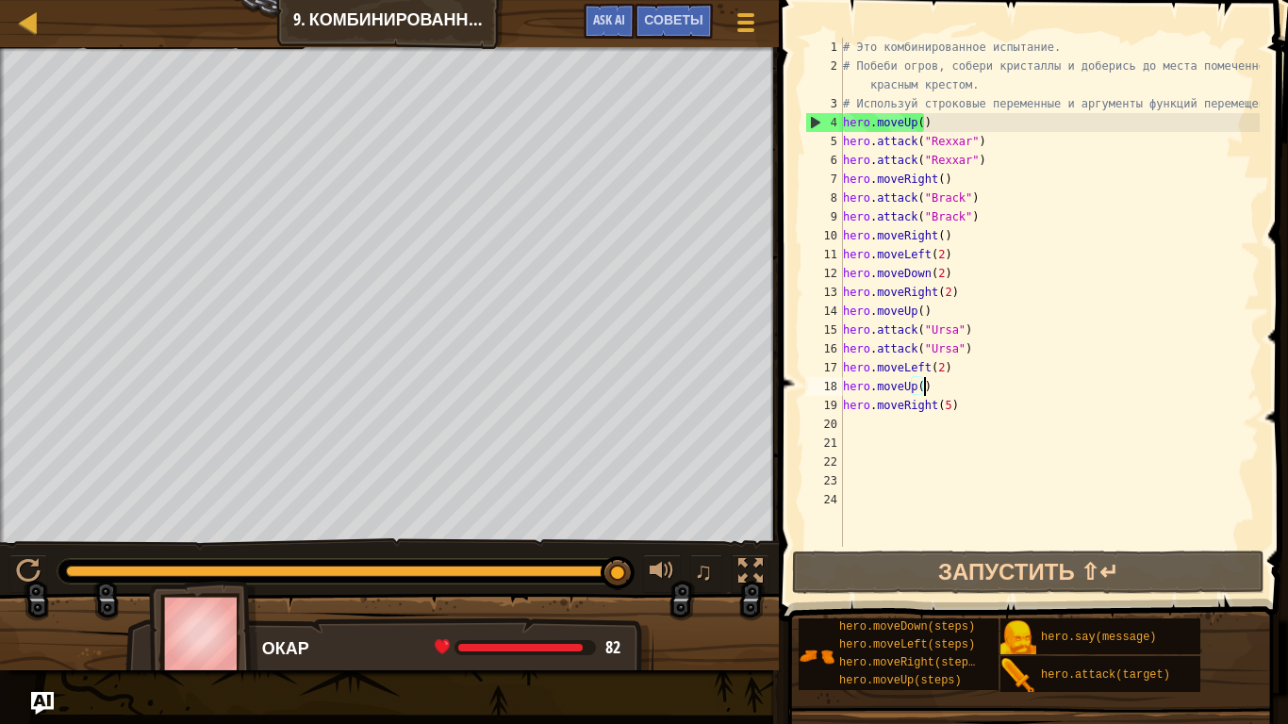
click at [948, 414] on div "# Это комбинированное испытание. # Побеби огров, собери кристаллы и доберись до…" at bounding box center [1049, 311] width 420 height 547
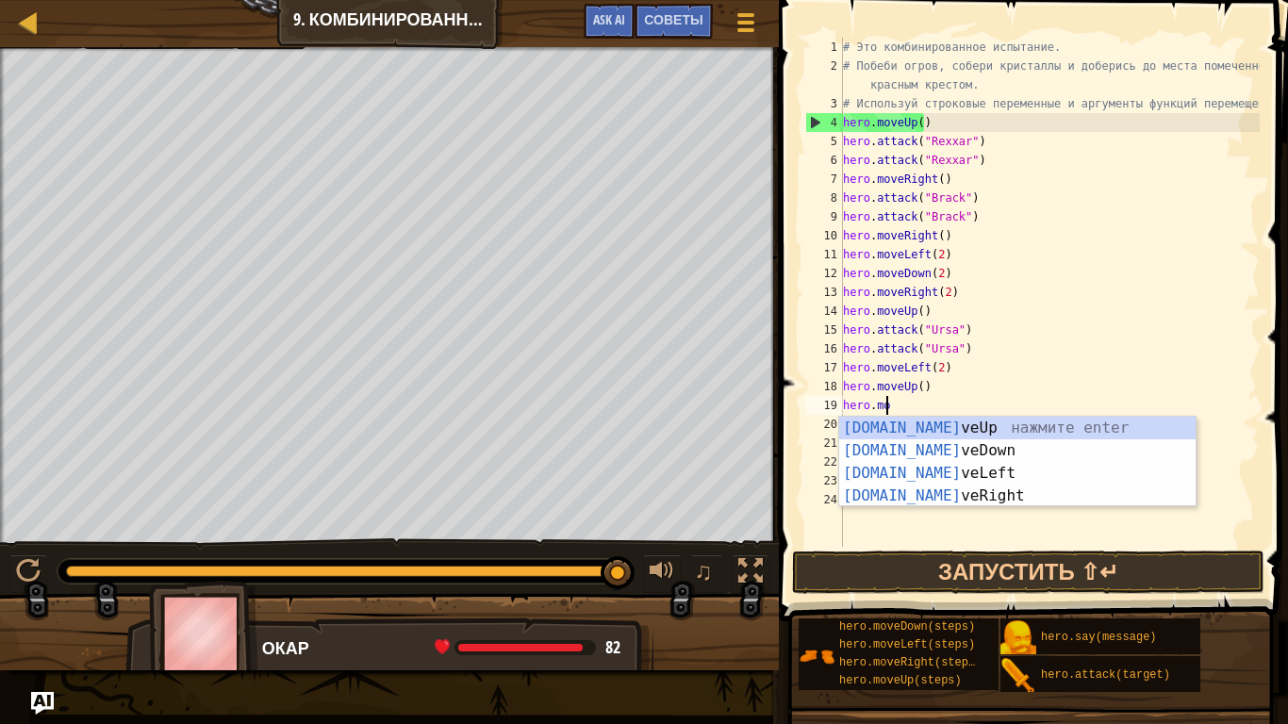
type textarea "h"
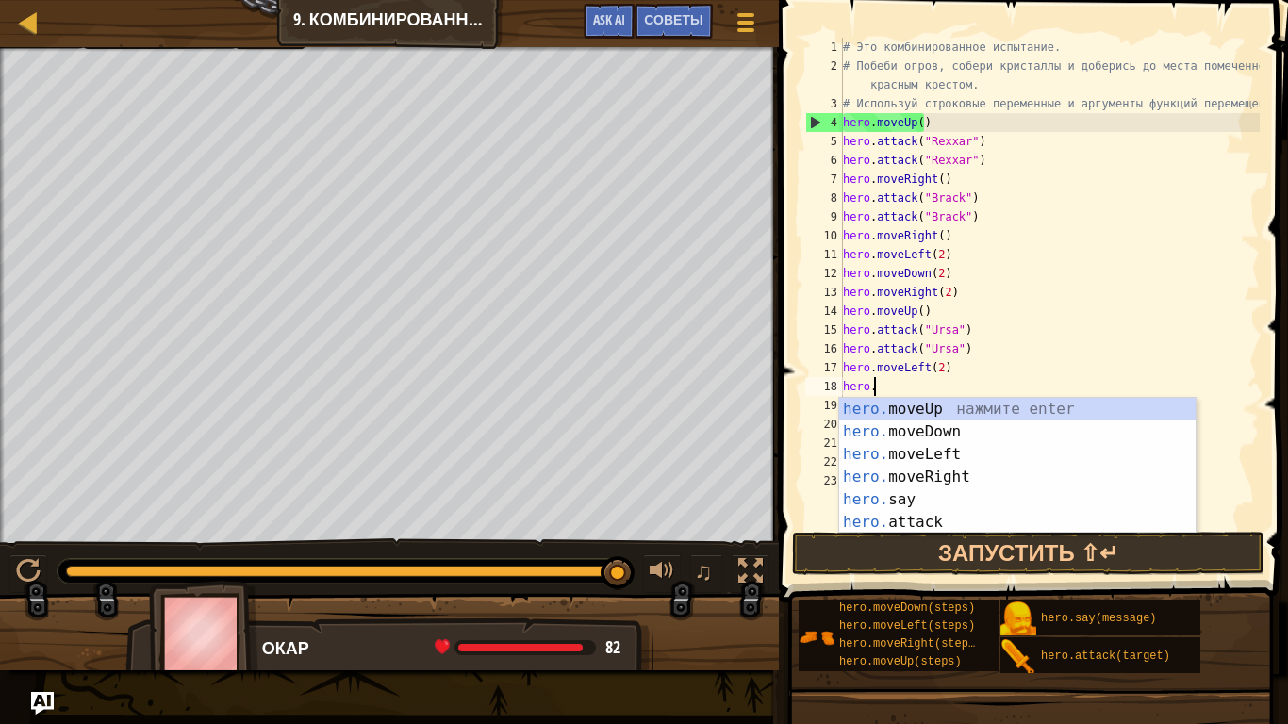
type textarea "h"
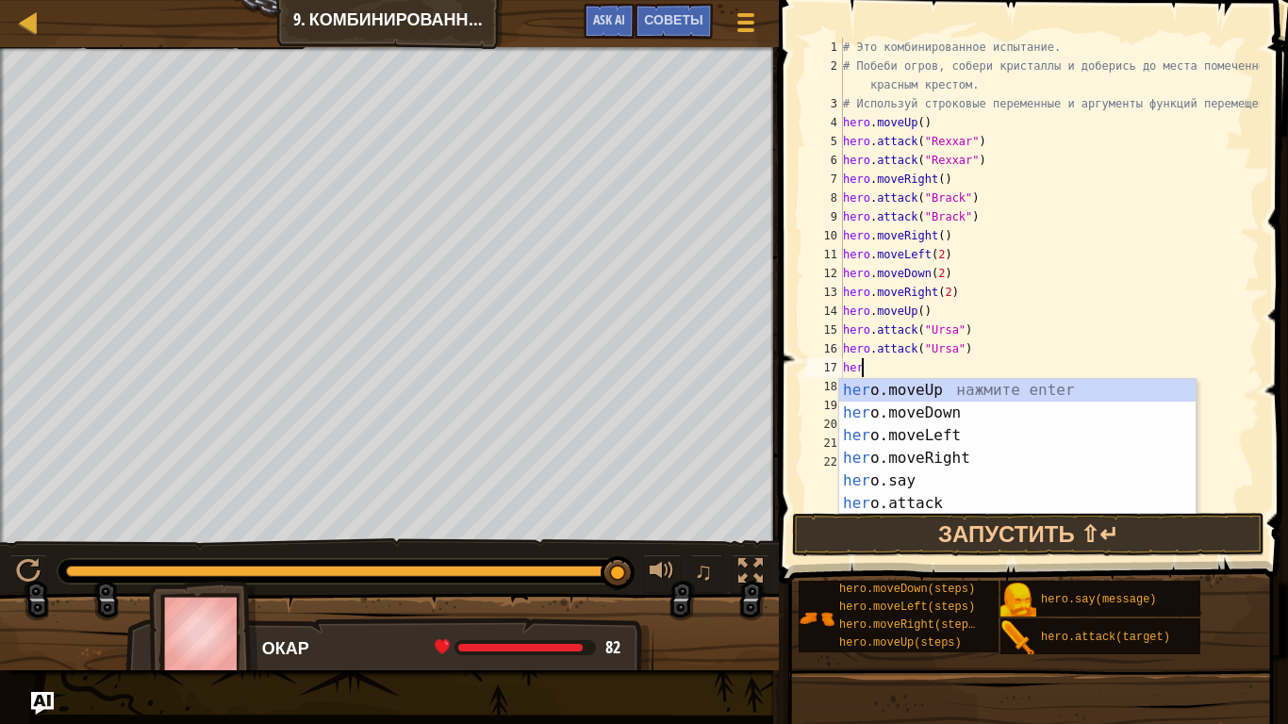
type textarea "h"
click at [960, 389] on div "h ero.moveUp нажмите enter h ero.moveDown нажмите enter h ero.moveLeft нажмите …" at bounding box center [1017, 469] width 356 height 181
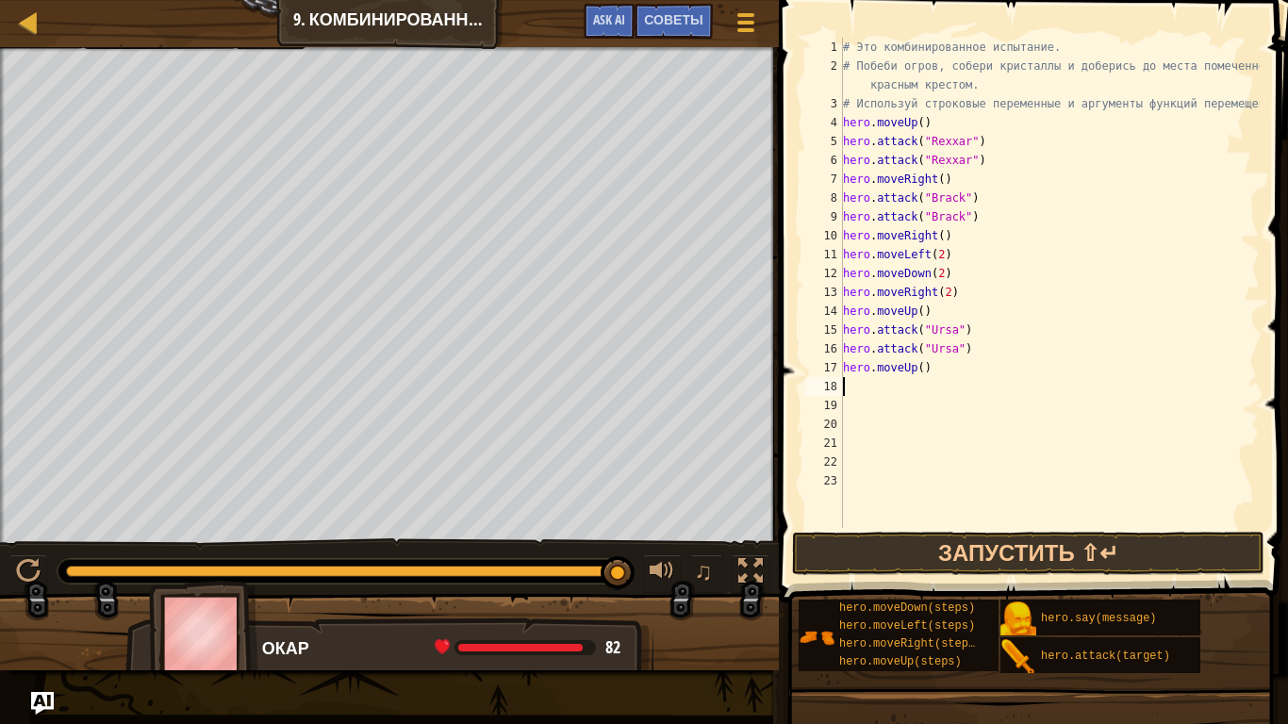
click at [936, 372] on div "# Это комбинированное испытание. # Побеби огров, собери кристаллы и доберись до…" at bounding box center [1049, 302] width 420 height 528
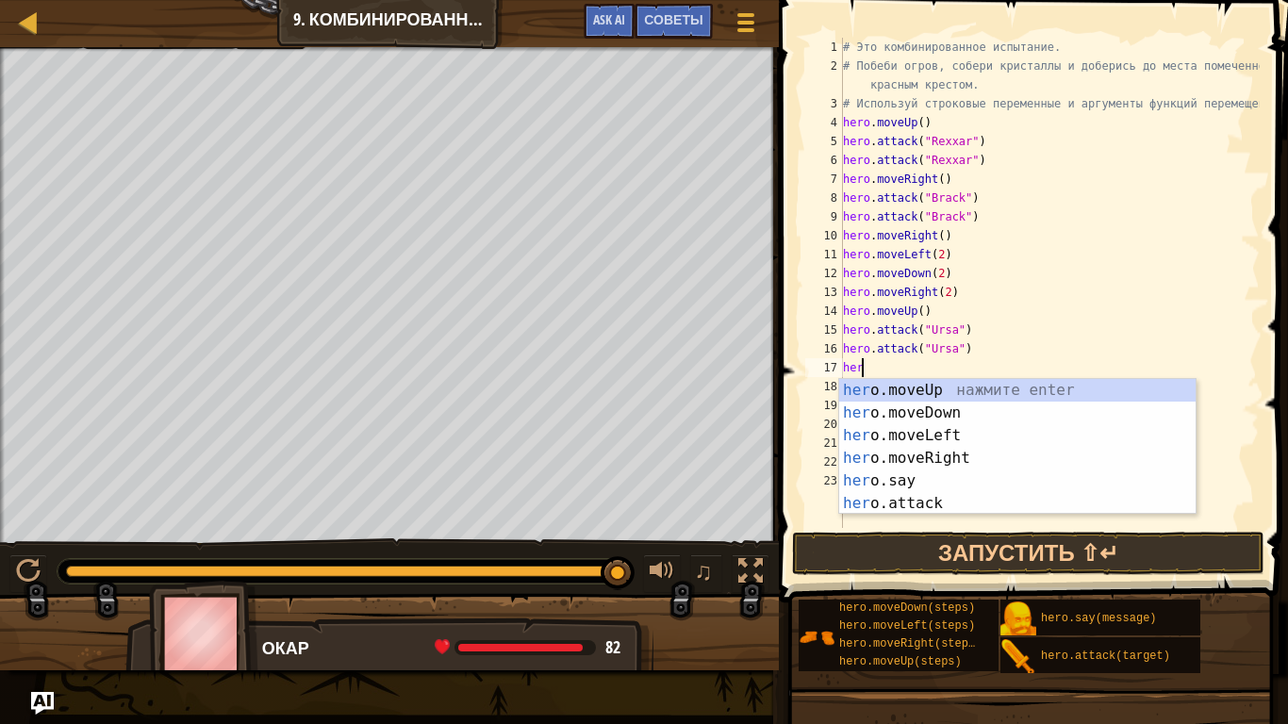
type textarea "h"
click at [1047, 436] on div "h ero.moveUp нажмите enter h ero.moveDown нажмите enter h ero.moveLeft нажмите …" at bounding box center [1017, 469] width 356 height 181
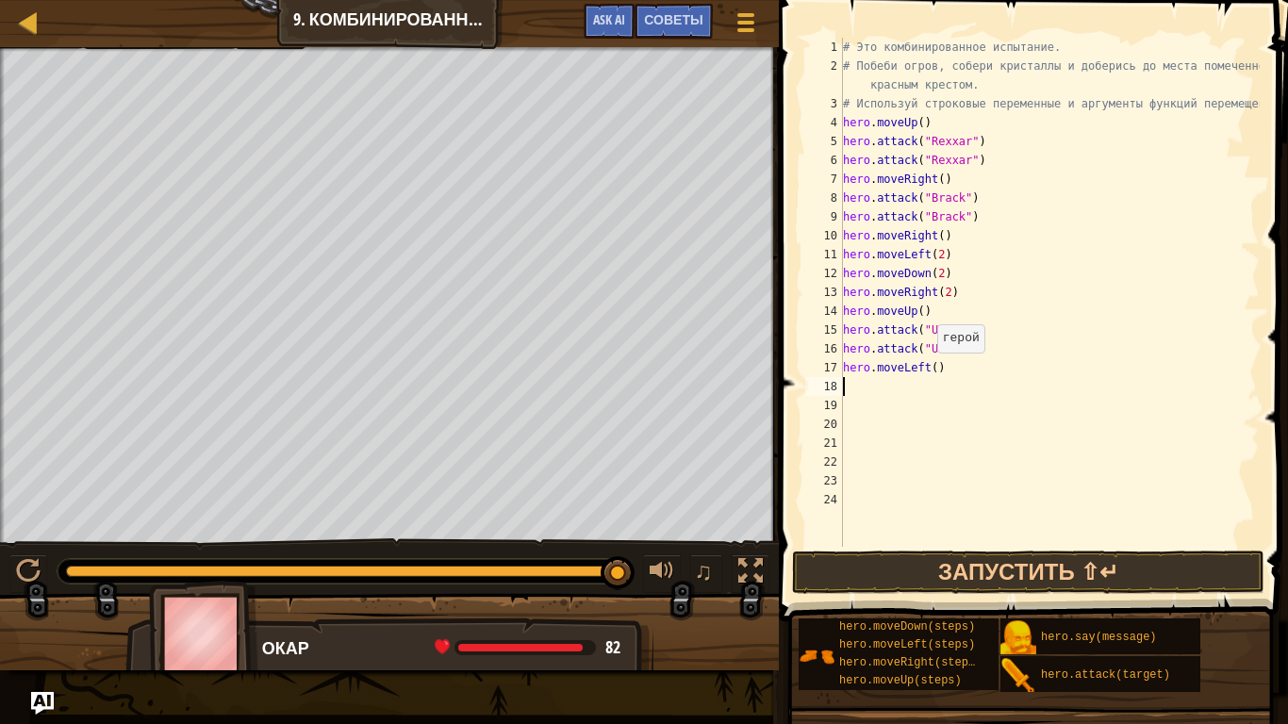
click at [929, 371] on div "# Это комбинированное испытание. # Побеби огров, собери кристаллы и доберись до…" at bounding box center [1049, 311] width 420 height 547
type textarea "hero.moveLeft(2)"
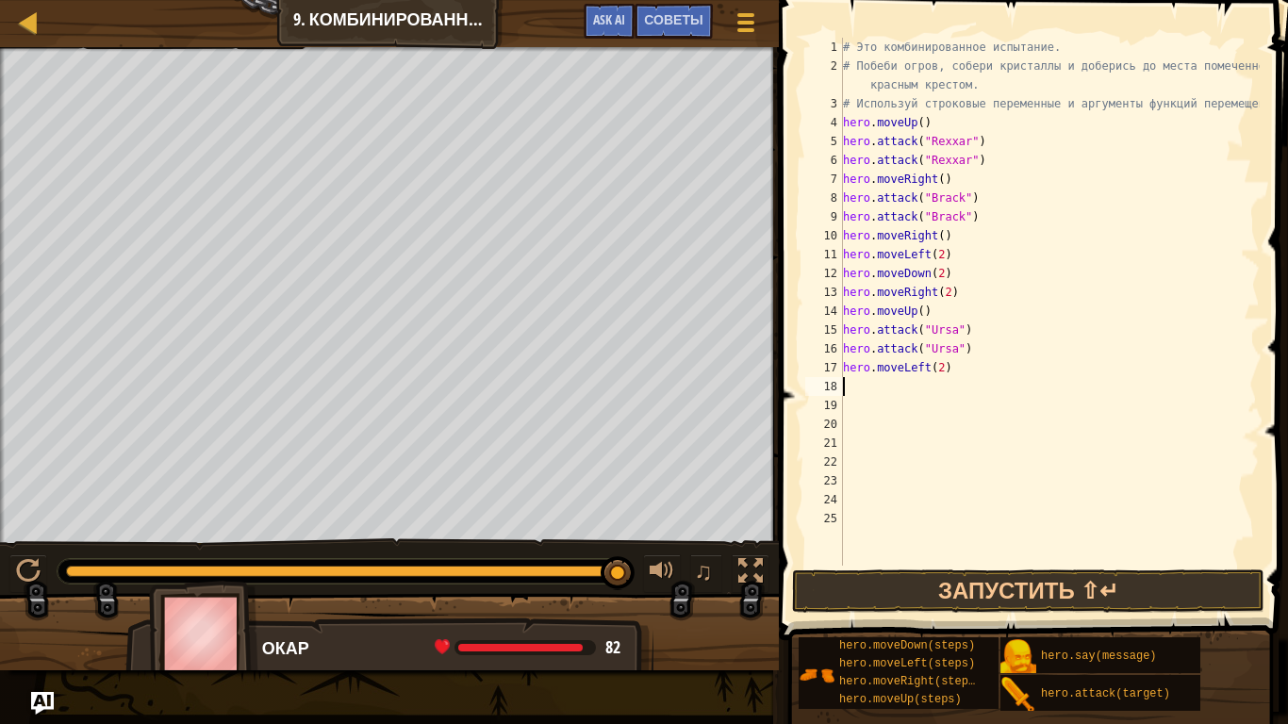
type textarea "h"
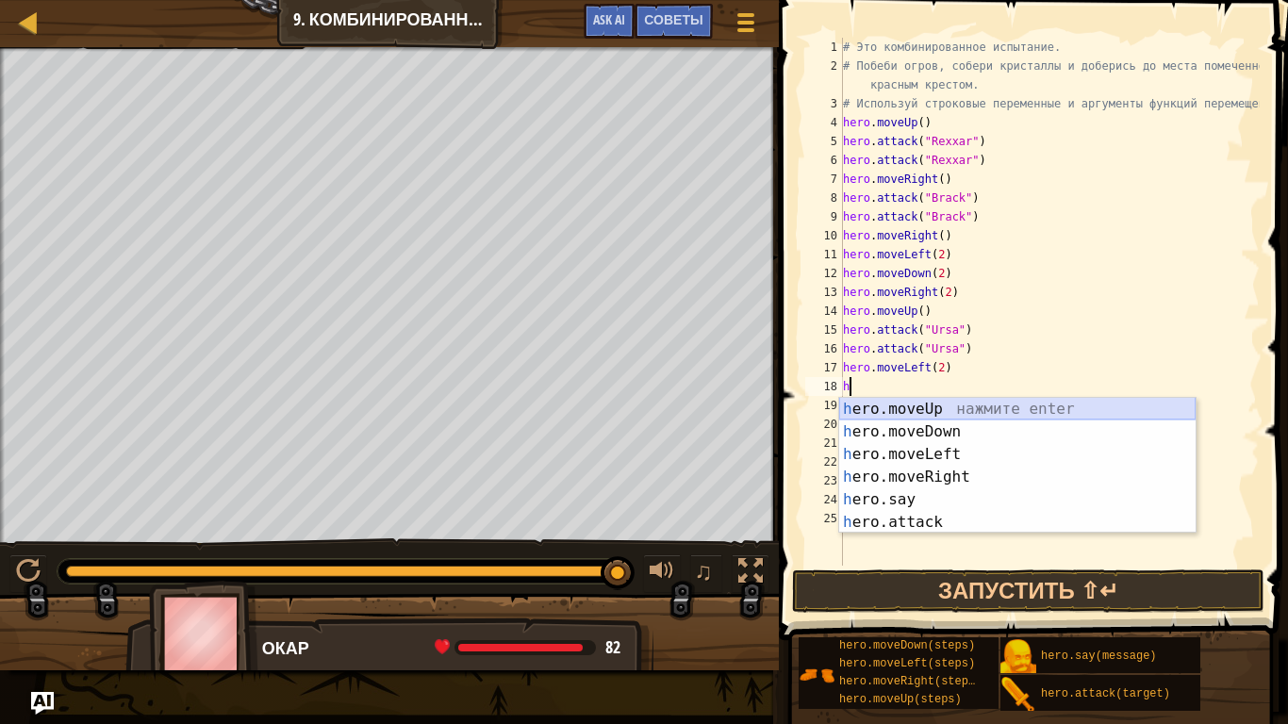
click at [981, 402] on div "h ero.moveUp нажмите enter h ero.moveDown нажмите enter h ero.moveLeft нажмите …" at bounding box center [1017, 488] width 356 height 181
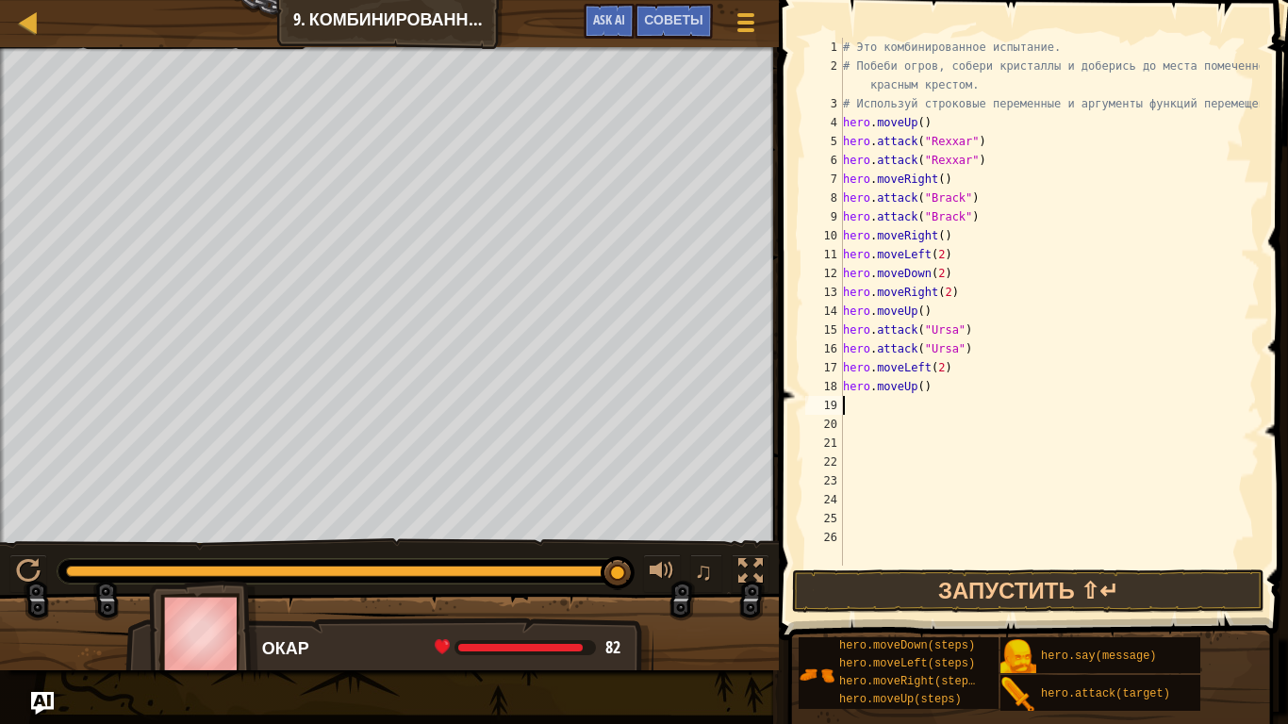
type textarea "h"
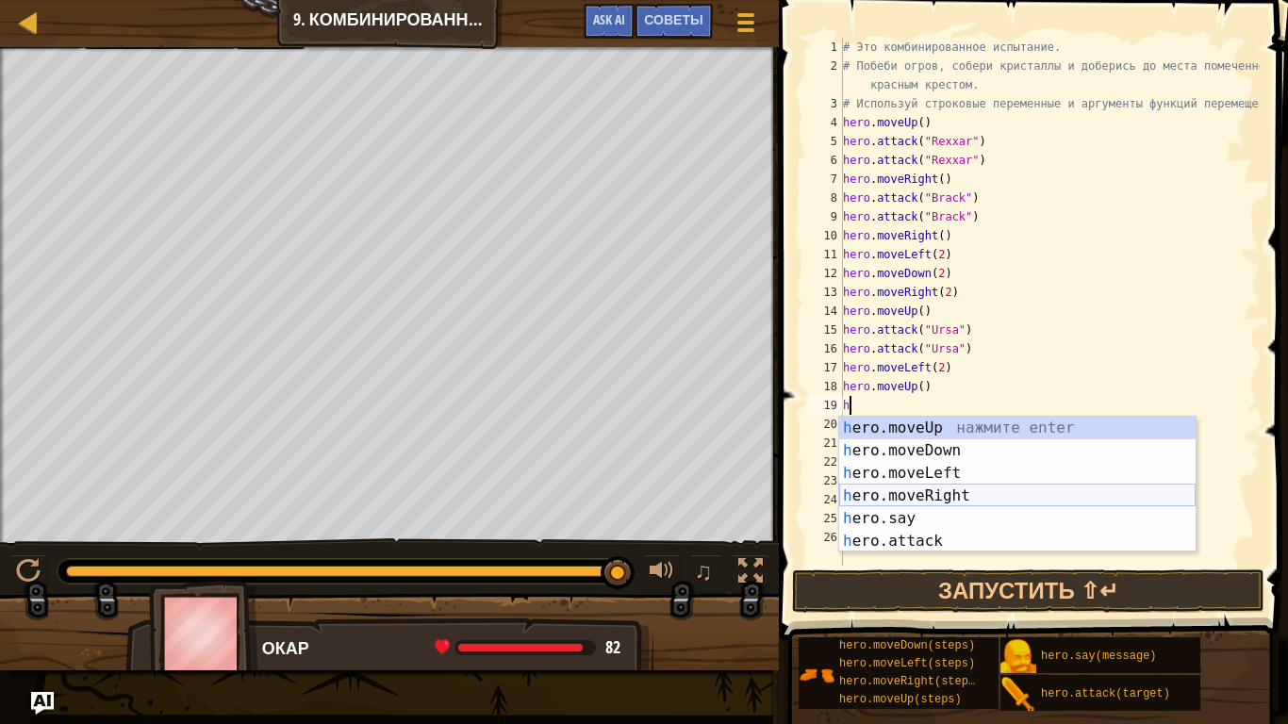
click at [972, 486] on div "h ero.moveUp нажмите enter h ero.moveDown нажмите enter h ero.moveLeft нажмите …" at bounding box center [1017, 507] width 356 height 181
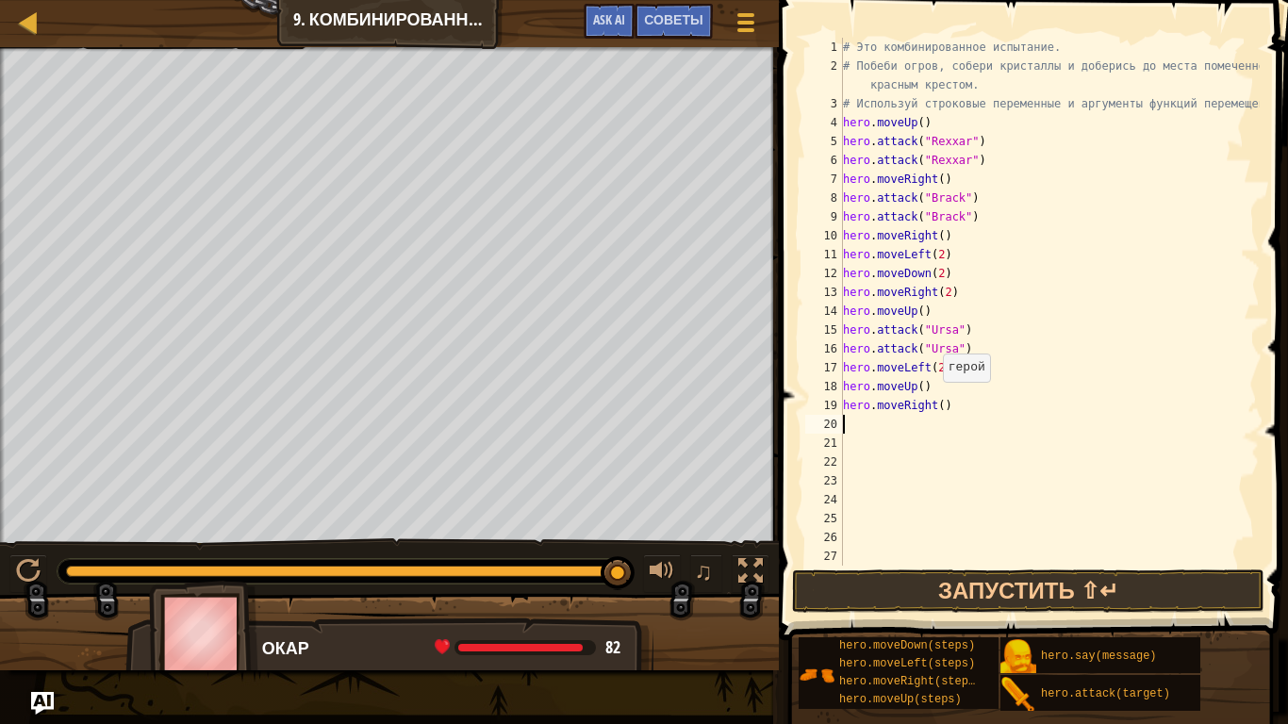
click at [933, 402] on div "# Это комбинированное испытание. # Побеби огров, собери кристаллы и доберись до…" at bounding box center [1049, 321] width 420 height 566
click at [991, 579] on button "Запустить ⇧↵" at bounding box center [1028, 590] width 472 height 43
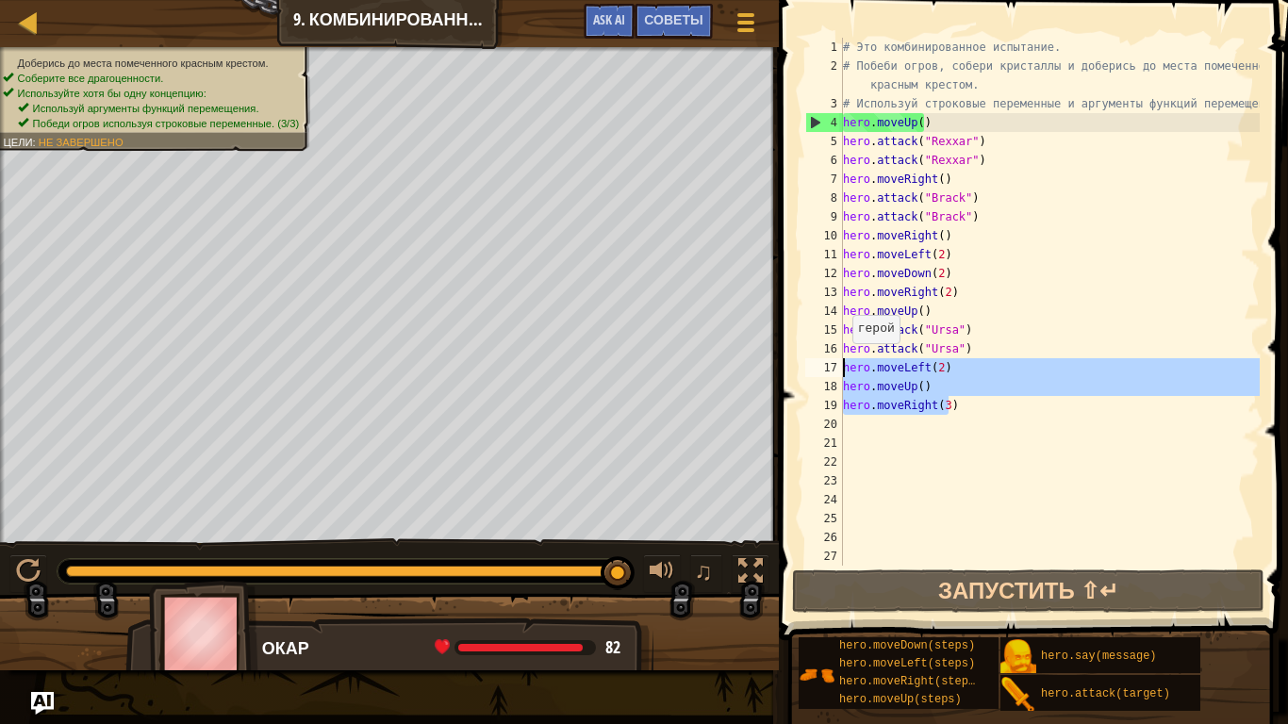
drag, startPoint x: 964, startPoint y: 404, endPoint x: 837, endPoint y: 370, distance: 131.7
click at [837, 370] on div "hero.moveRight(3) 1 2 3 4 5 6 7 8 9 10 11 12 13 14 15 16 17 18 19 20 21 22 23 2…" at bounding box center [1030, 302] width 458 height 528
type textarea "hero.moveLeft(2) hero.moveUp()"
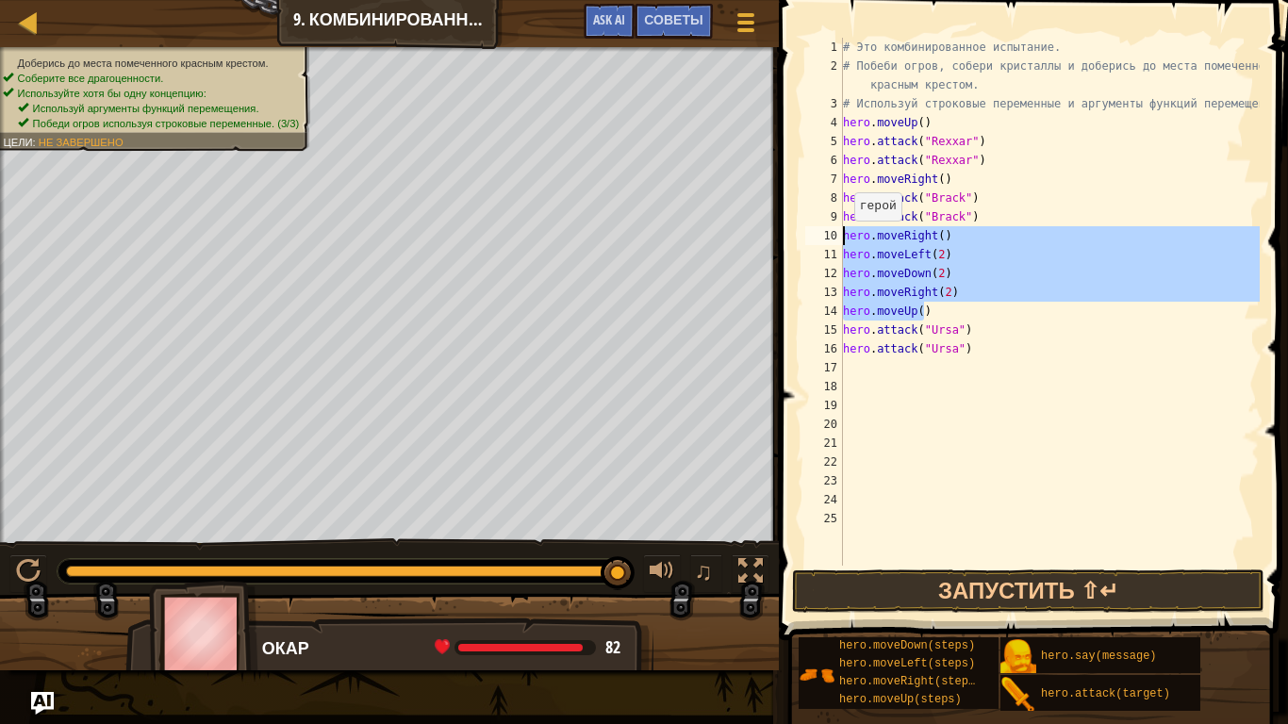
drag, startPoint x: 929, startPoint y: 304, endPoint x: 845, endPoint y: 239, distance: 105.6
click at [845, 239] on div "# Это комбинированное испытание. # Побеби огров, собери кристаллы и доберись до…" at bounding box center [1049, 321] width 420 height 566
type textarea "hero.moveRight() hero.moveLeft(2)"
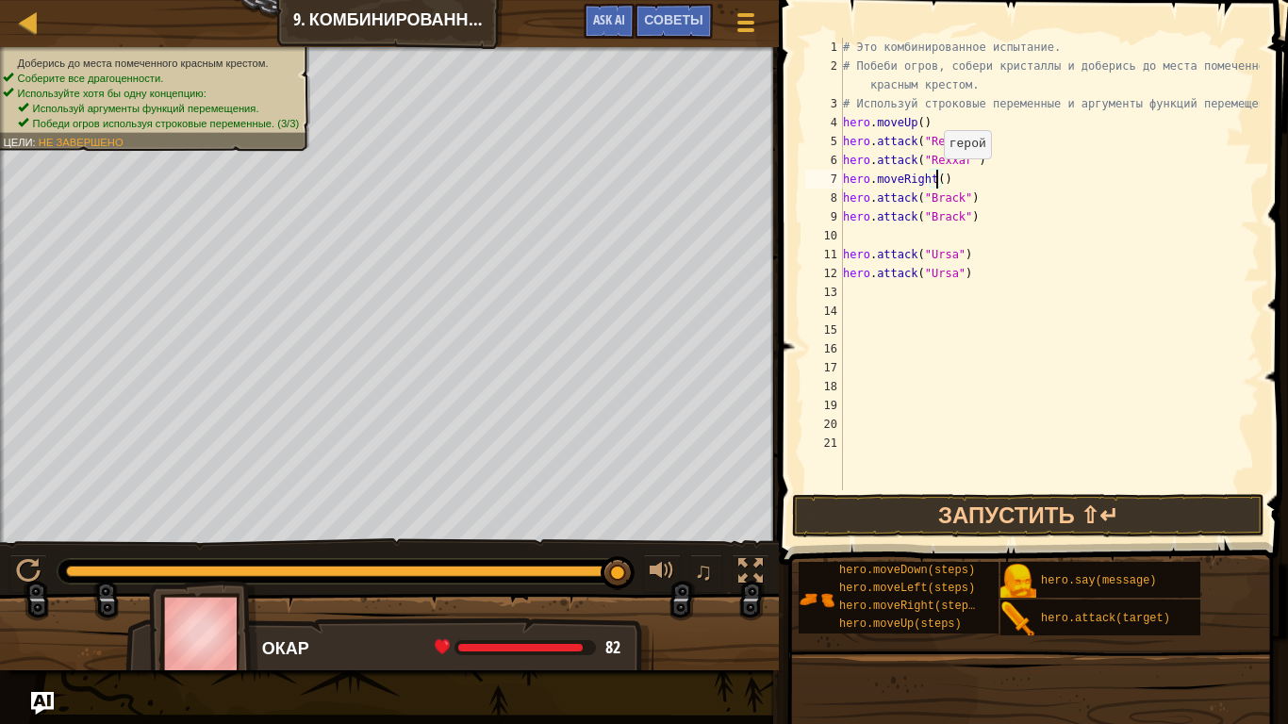
click at [934, 177] on div "# Это комбинированное испытание. # Побеби огров, собери кристаллы и доберись до…" at bounding box center [1049, 283] width 420 height 490
type textarea "hero.moveRight()"
drag, startPoint x: 947, startPoint y: 179, endPoint x: 844, endPoint y: 186, distance: 103.0
click at [844, 186] on div "# Это комбинированное испытание. # Побеби огров, собери кристаллы и доберись до…" at bounding box center [1049, 283] width 420 height 490
click at [925, 120] on div "# Это комбинированное испытание. # Побеби огров, собери кристаллы и доберись до…" at bounding box center [1049, 283] width 420 height 490
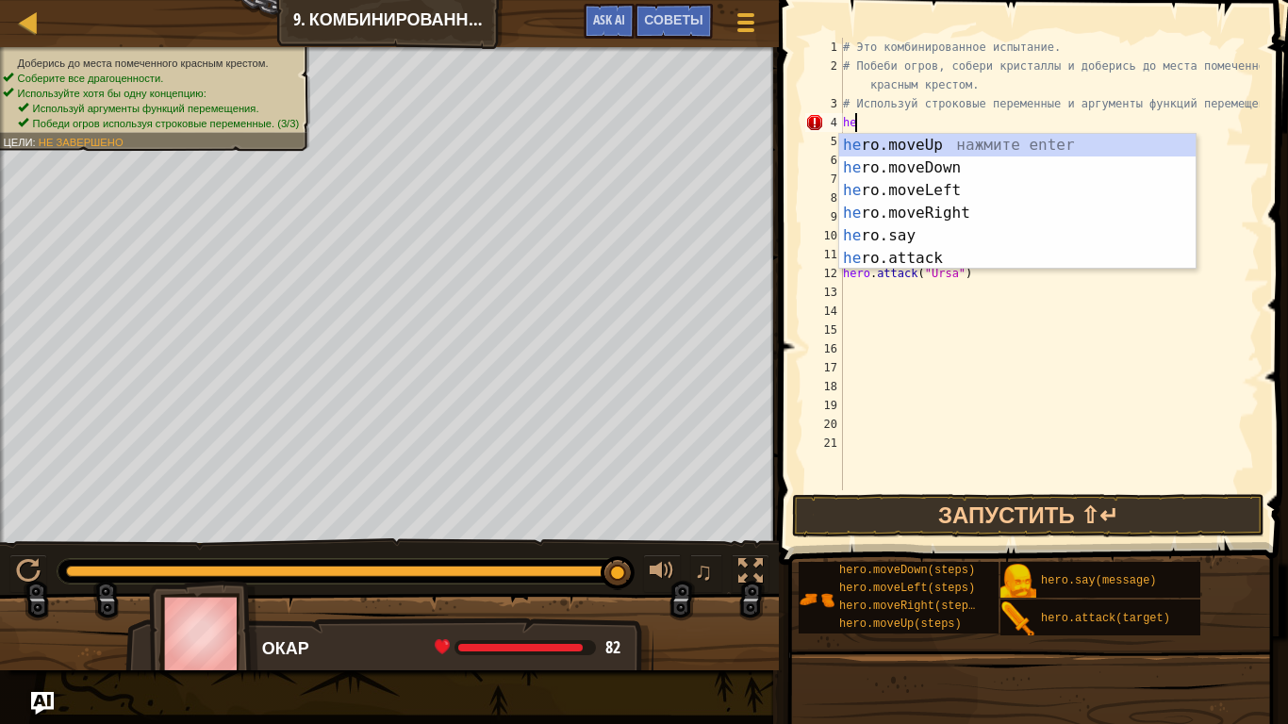
type textarea "h"
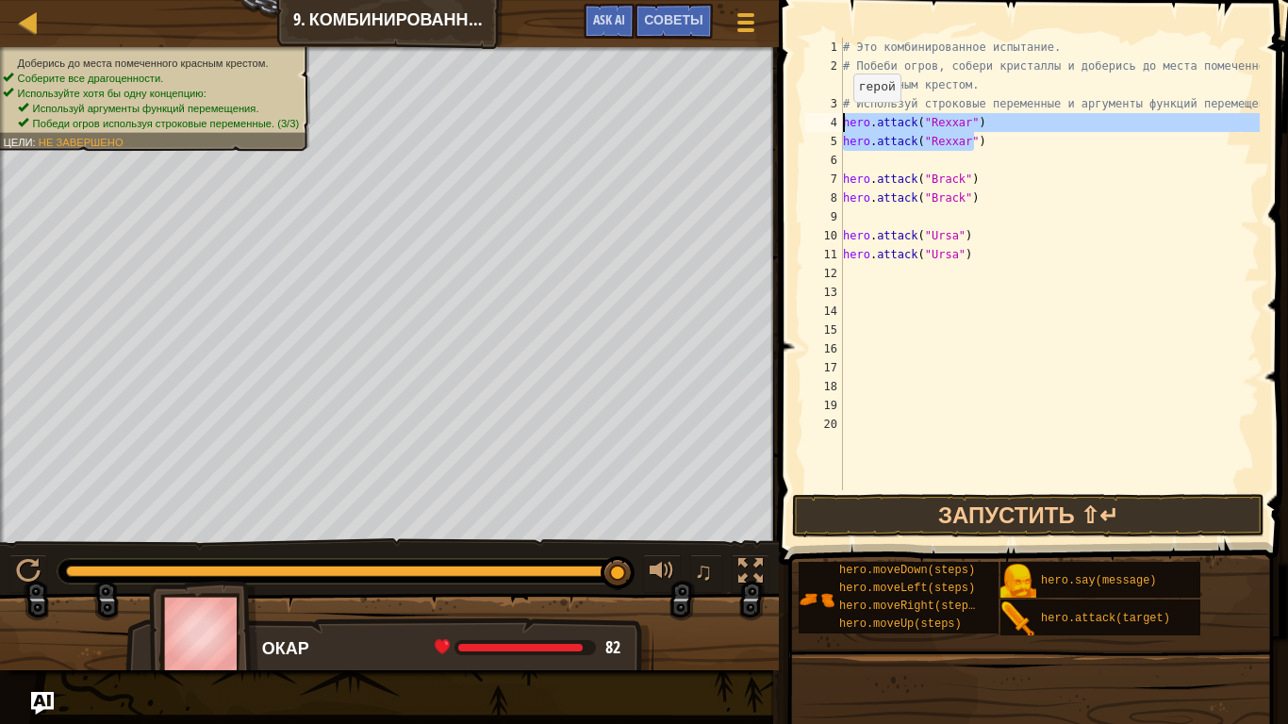
drag, startPoint x: 977, startPoint y: 149, endPoint x: 844, endPoint y: 122, distance: 135.7
click at [844, 122] on div "# Это комбинированное испытание. # Побеби огров, собери кристаллы и доберись до…" at bounding box center [1049, 283] width 420 height 490
type textarea "hero.attack("Rexxar")"
type textarea "hero.attack("Ursa")"
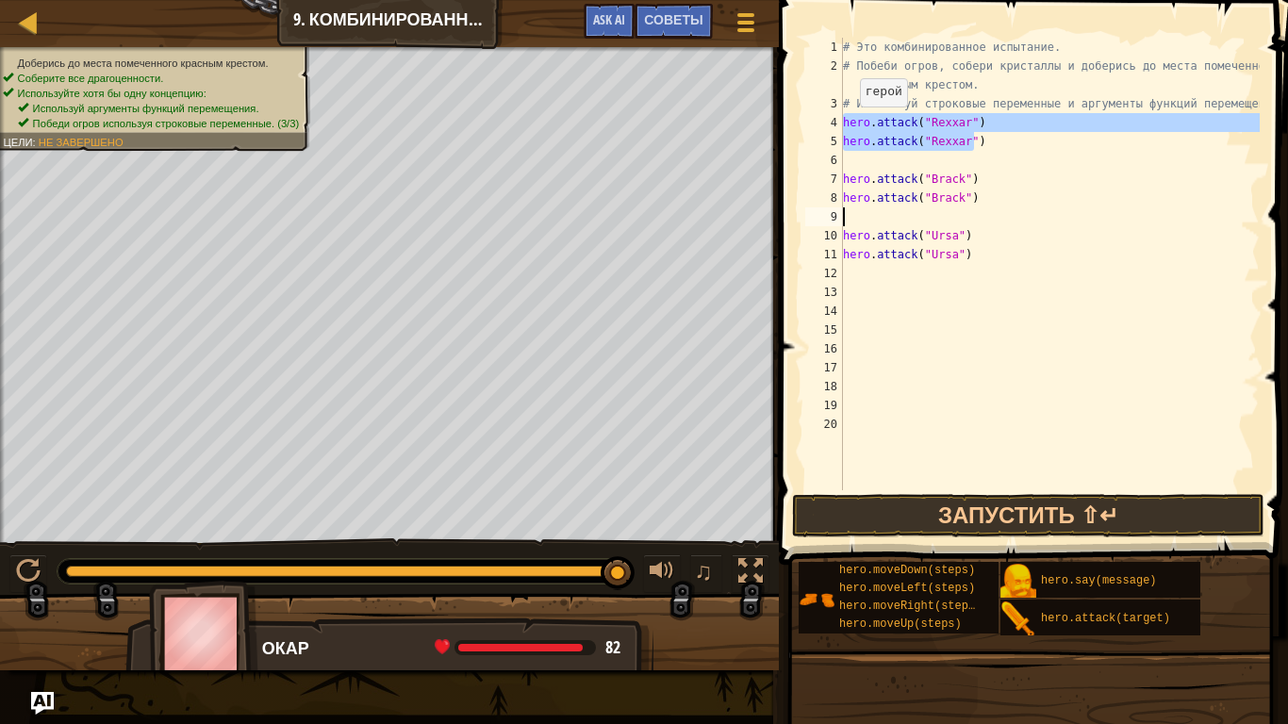
type textarea "hero.attack("Rexxar") hero.attack("Rexxar")"
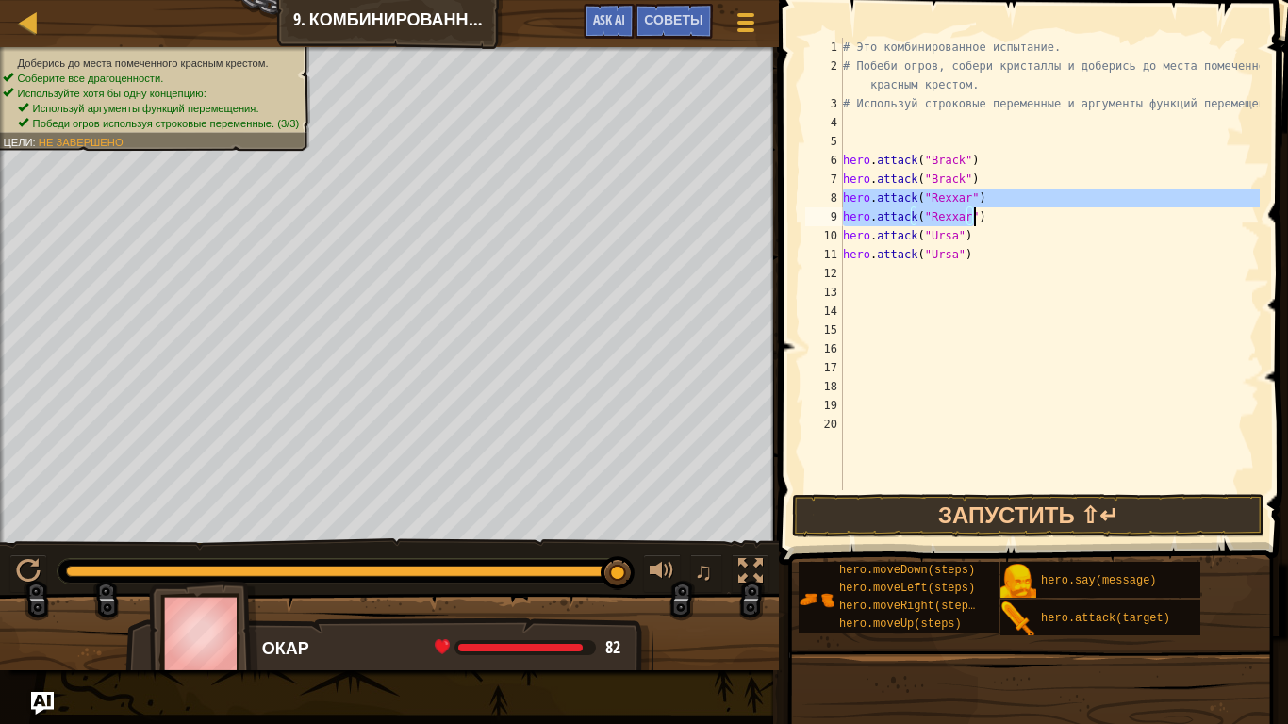
click at [880, 121] on div "# Это комбинированное испытание. # Побеби огров, собери кристаллы и доберись до…" at bounding box center [1049, 283] width 420 height 490
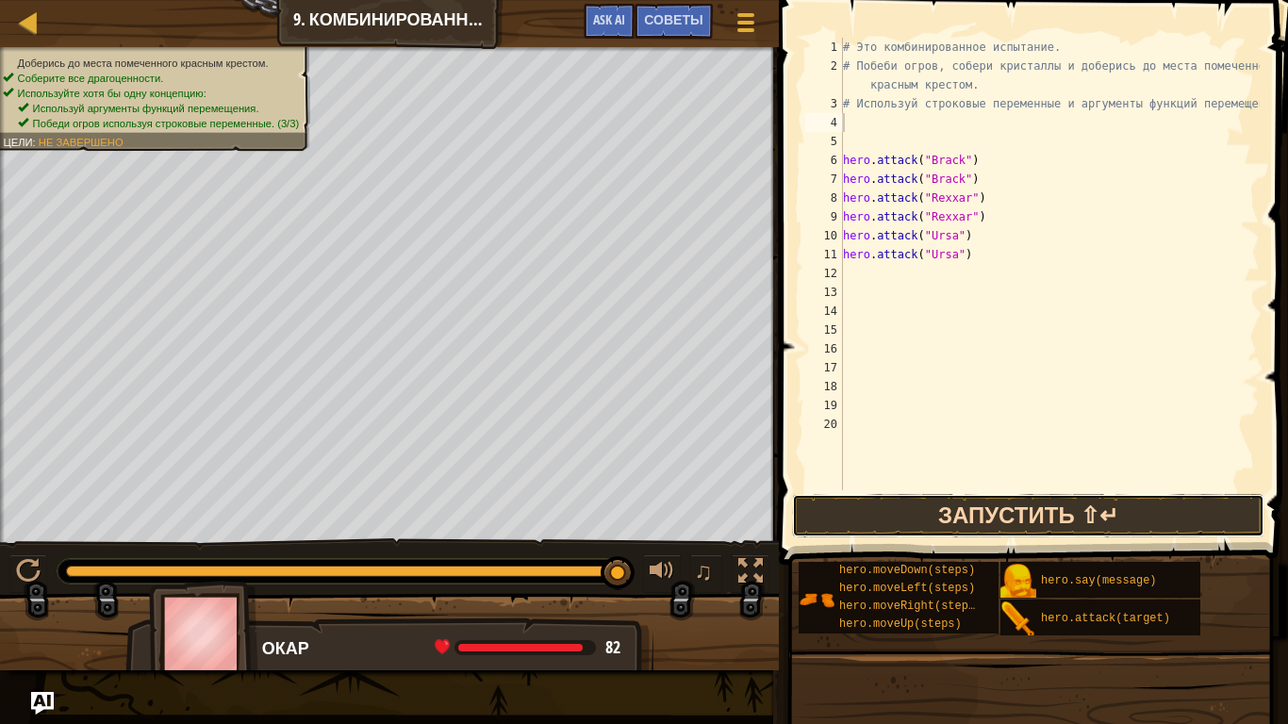
click at [917, 516] on button "Запустить ⇧↵" at bounding box center [1028, 515] width 472 height 43
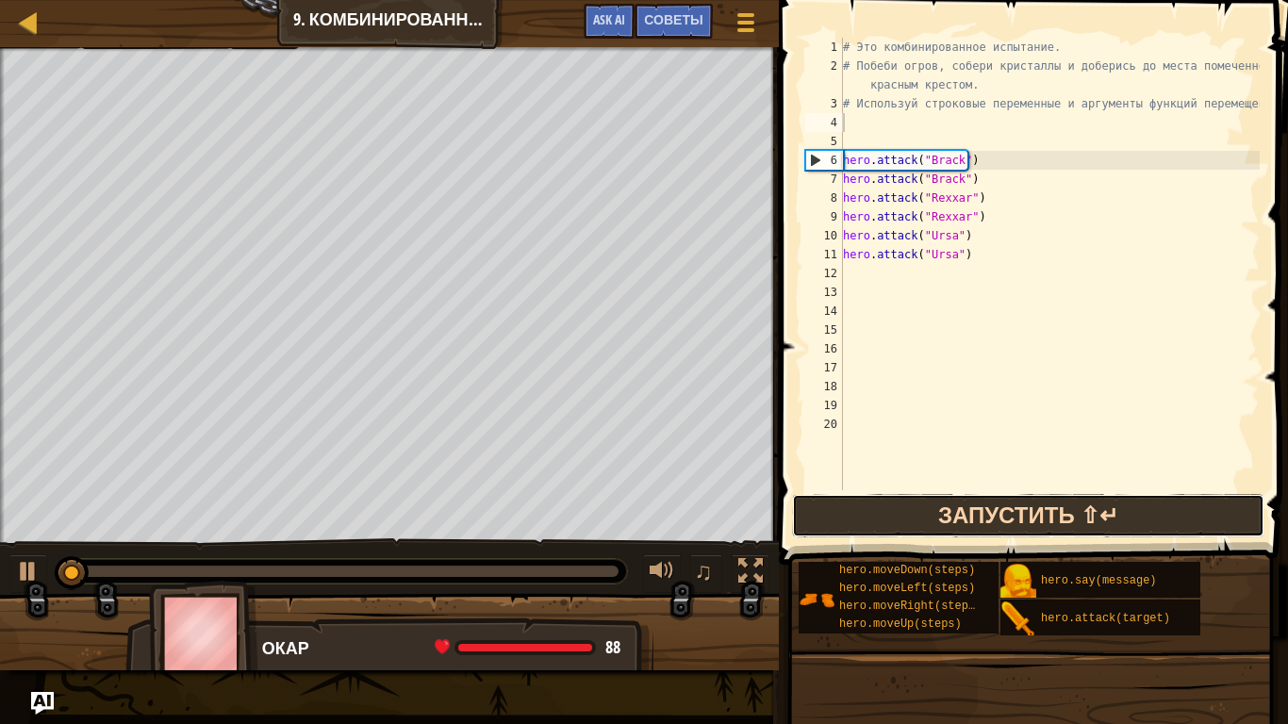
click at [917, 514] on button "Запустить ⇧↵" at bounding box center [1028, 515] width 472 height 43
click at [917, 514] on button "В процессе" at bounding box center [1028, 515] width 472 height 43
click at [917, 514] on button "Запустить ⇧↵" at bounding box center [1028, 515] width 472 height 43
click at [917, 514] on button "В процессе" at bounding box center [1028, 515] width 472 height 43
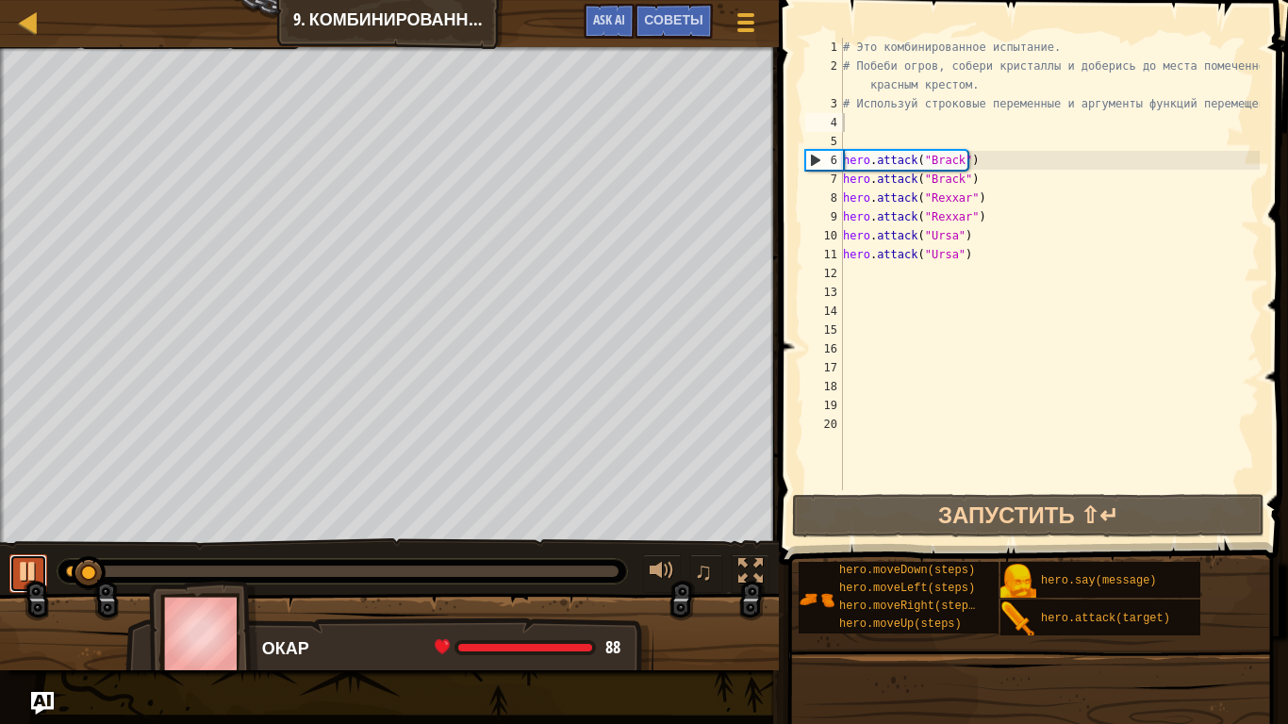
click at [28, 584] on div at bounding box center [28, 571] width 25 height 25
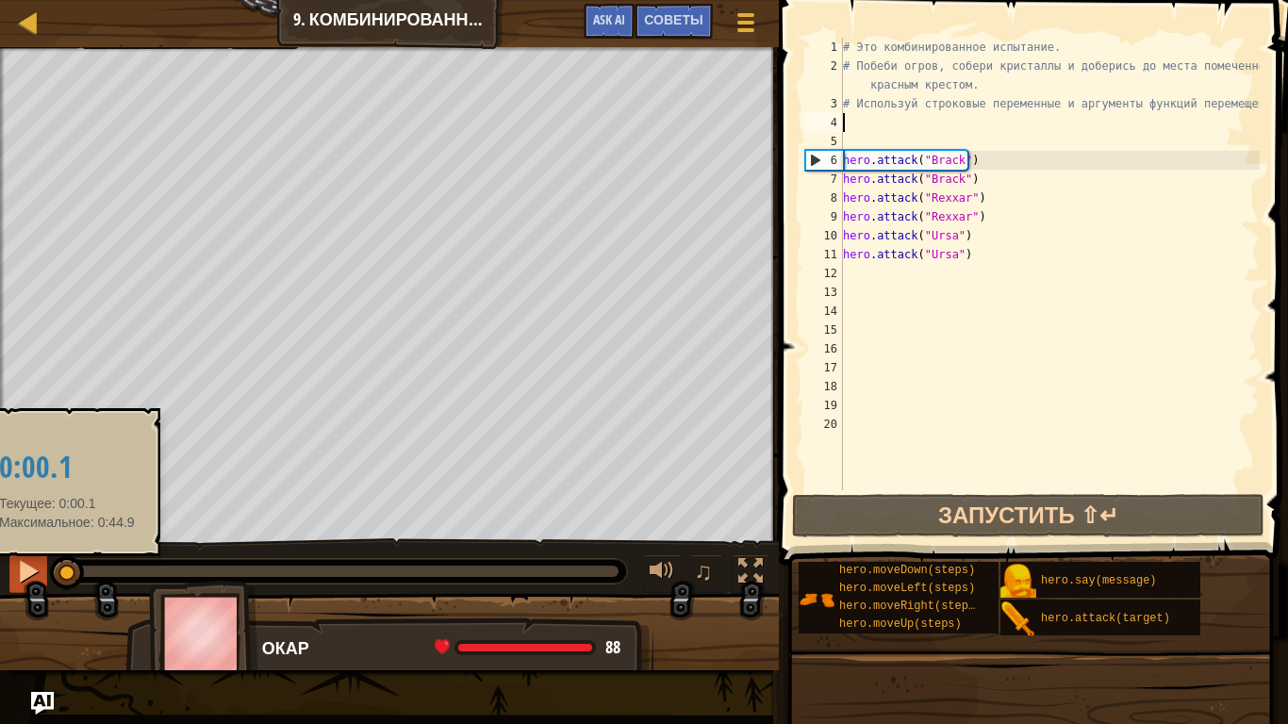
drag, startPoint x: 99, startPoint y: 567, endPoint x: 41, endPoint y: 592, distance: 63.8
click at [41, 592] on div "♫" at bounding box center [389, 566] width 779 height 57
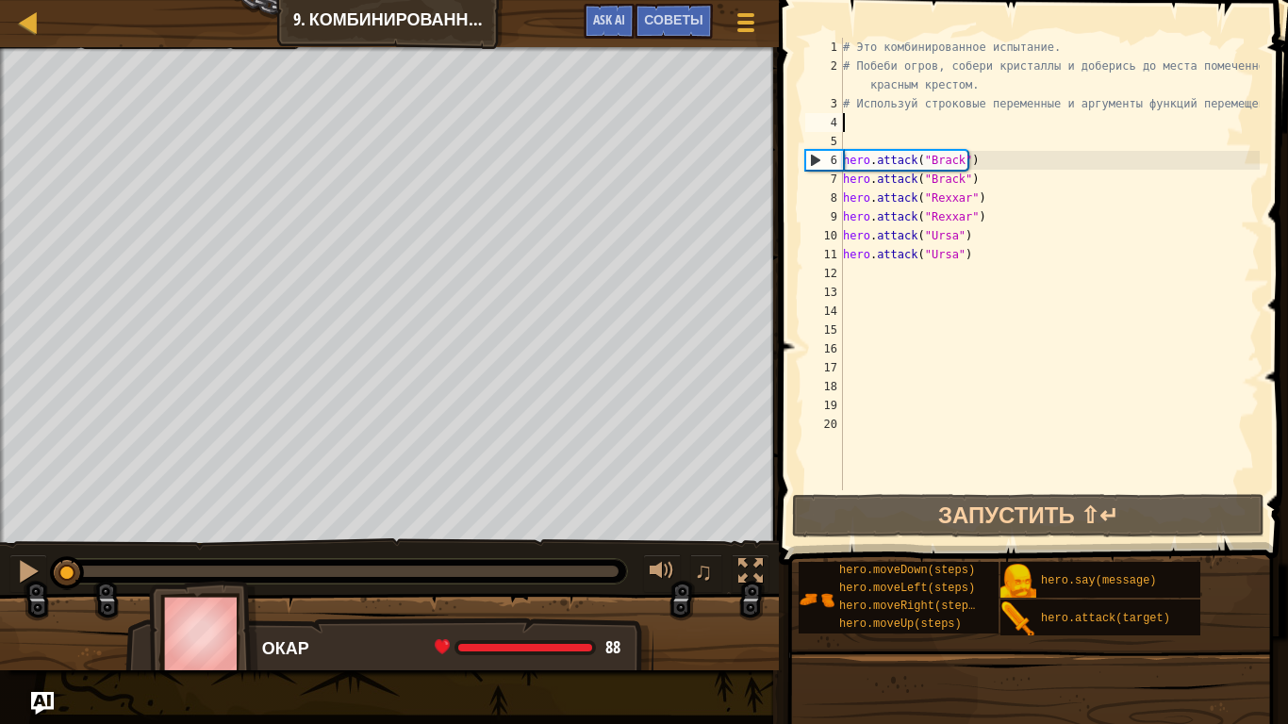
type textarea "h"
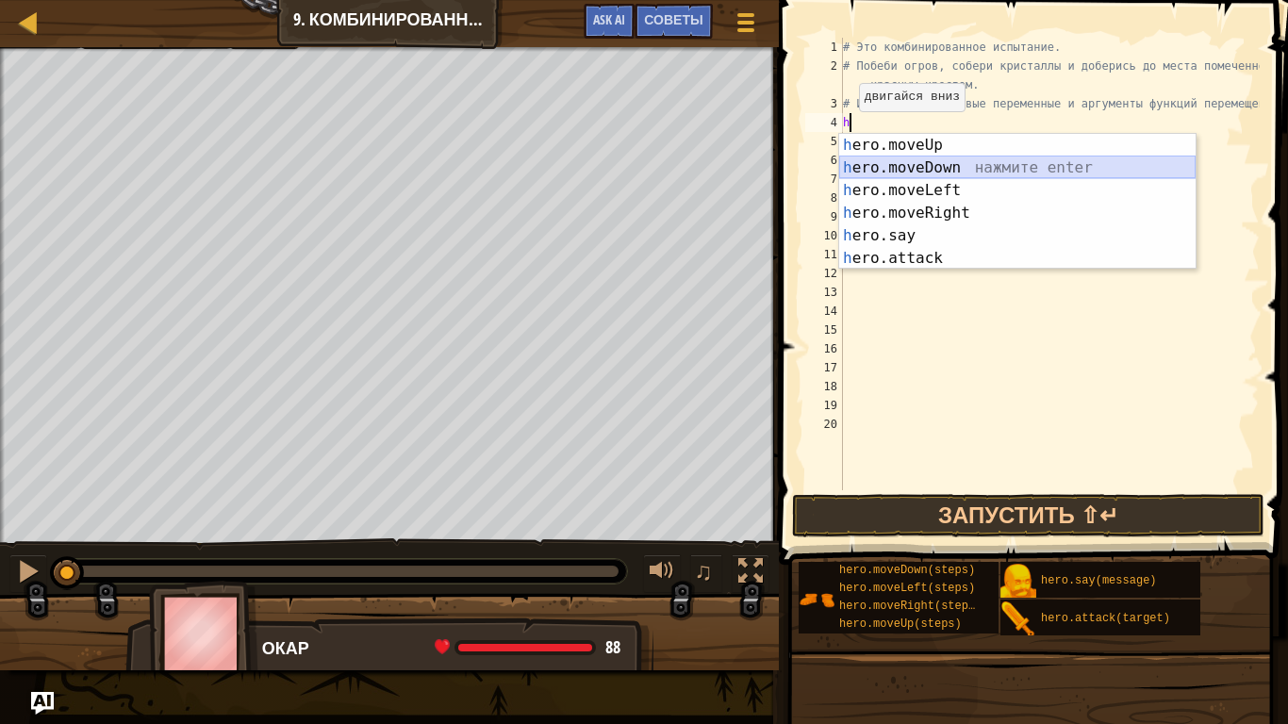
click at [910, 173] on div "h ero.moveUp нажмите enter h ero.moveDown нажмите enter h ero.moveLeft нажмите …" at bounding box center [1017, 224] width 356 height 181
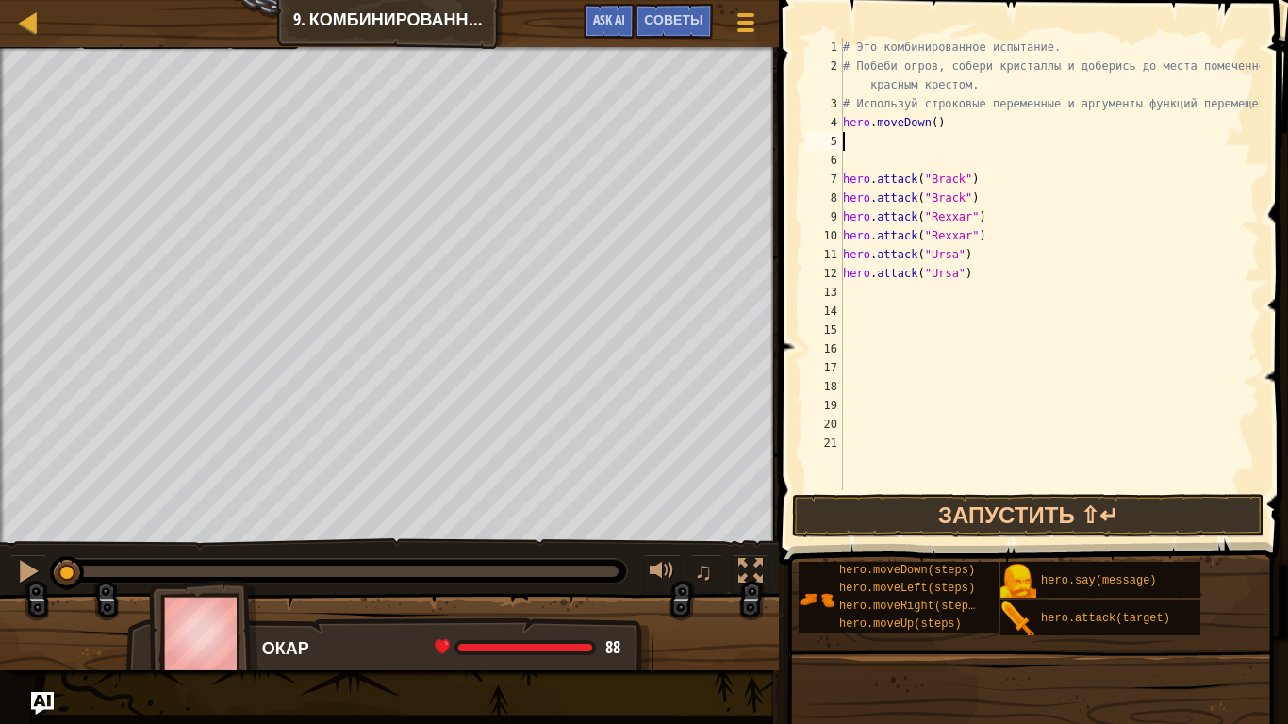
type textarea "h"
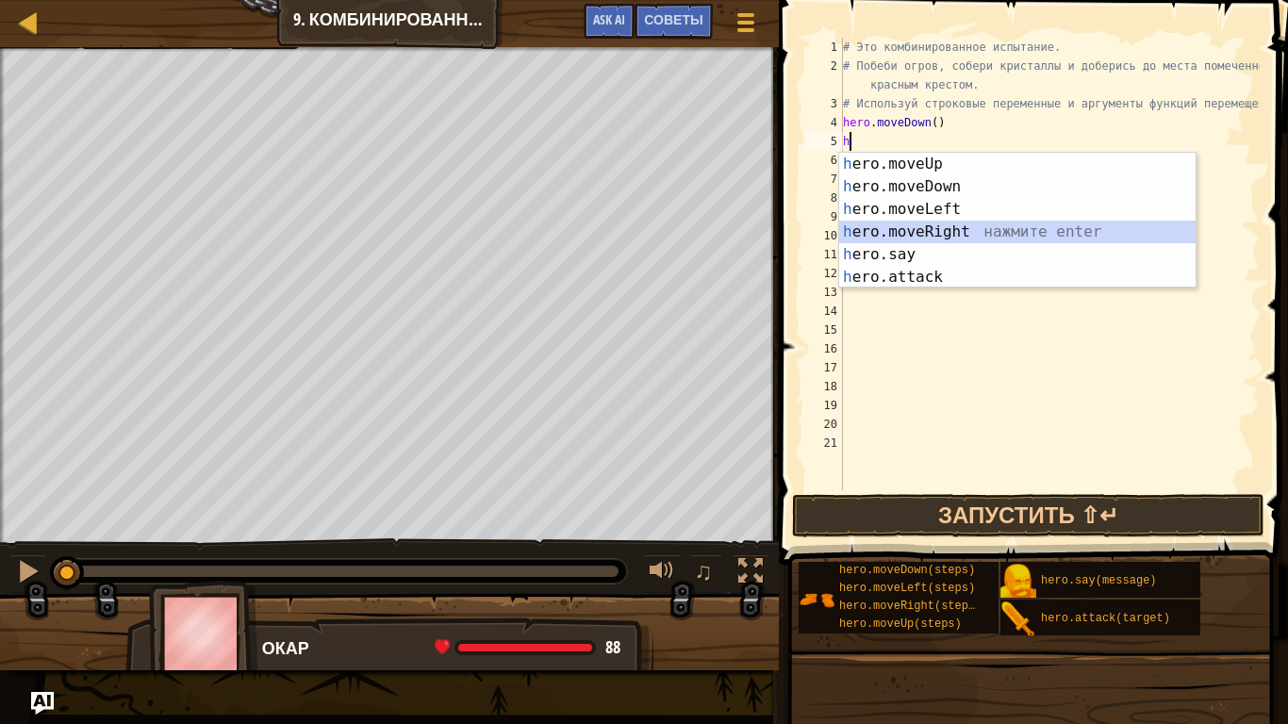
click at [910, 230] on div "h ero.moveUp нажмите enter h ero.moveDown нажмите enter h ero.moveLeft нажмите …" at bounding box center [1017, 243] width 356 height 181
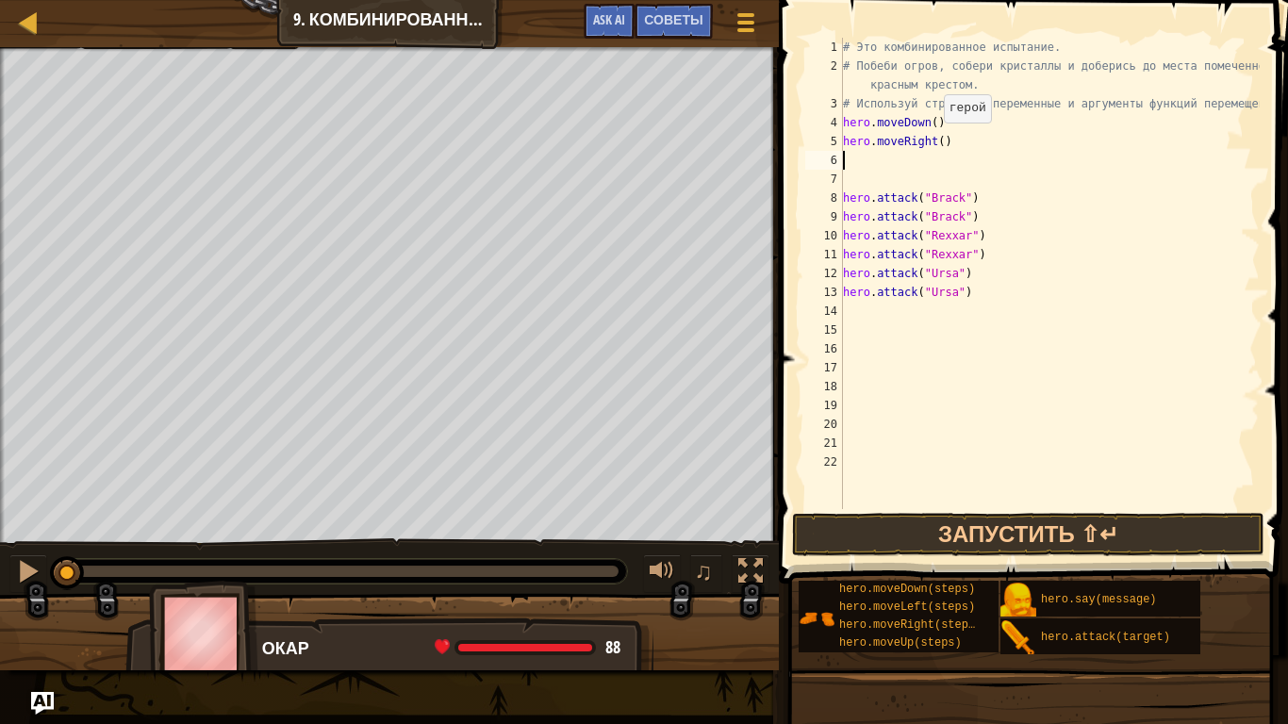
click at [934, 141] on div "# Это комбинированное испытание. # Побеби огров, собери кристаллы и доберись до…" at bounding box center [1049, 292] width 420 height 509
type textarea "hero.moveRight(2)"
click at [948, 143] on div "# Это комбинированное испытание. # Побеби огров, собери кристаллы и доберись до…" at bounding box center [1049, 292] width 420 height 509
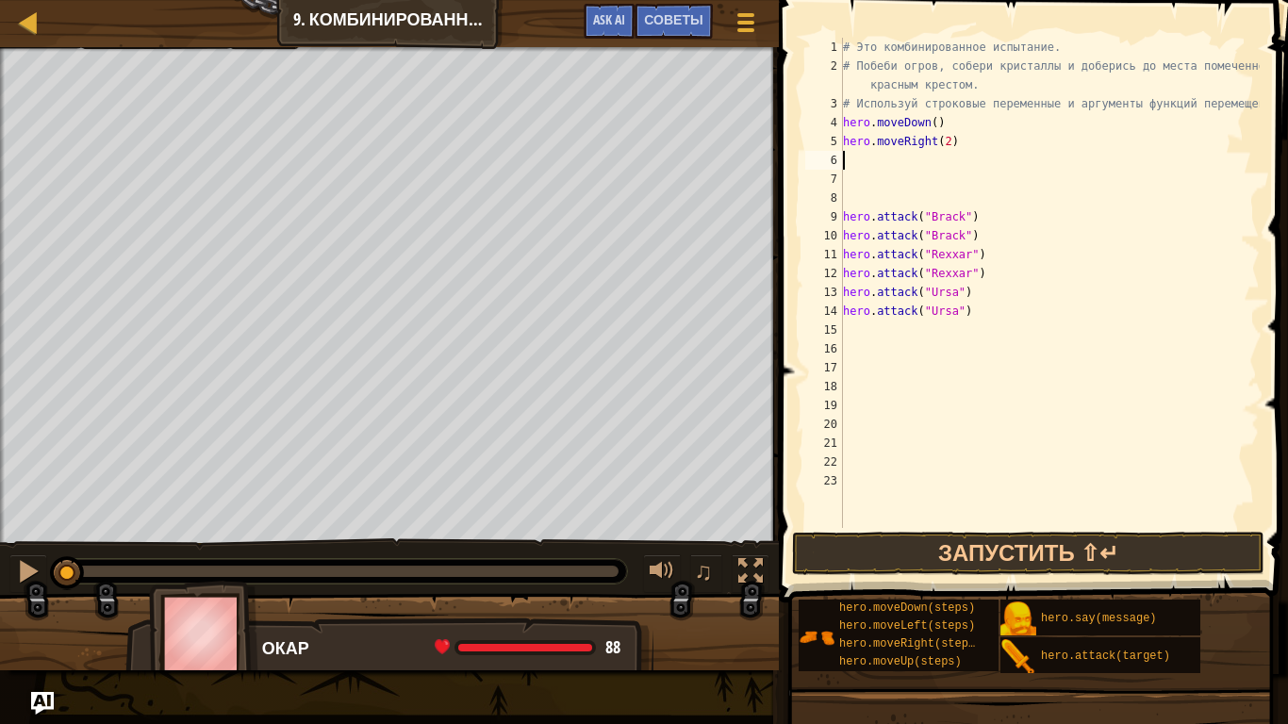
type textarea "h"
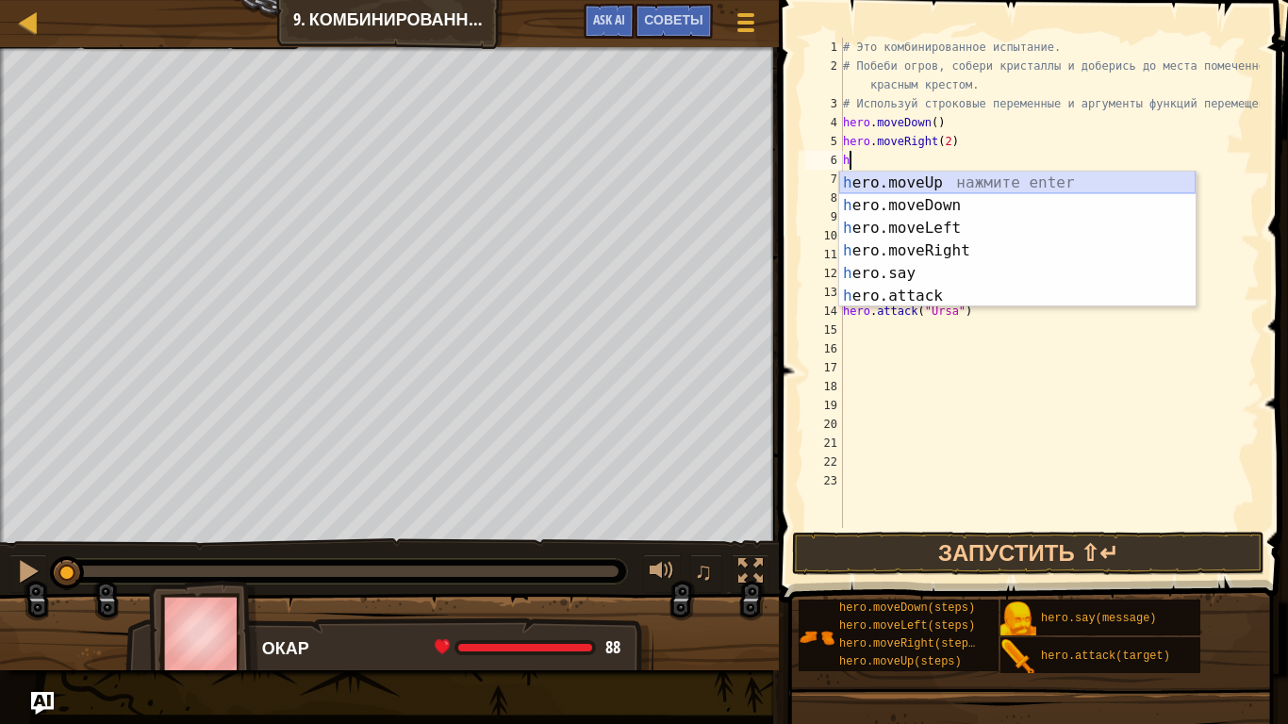
click at [934, 186] on div "h ero.moveUp нажмите enter h ero.moveDown нажмите enter h ero.moveLeft нажмите …" at bounding box center [1017, 262] width 356 height 181
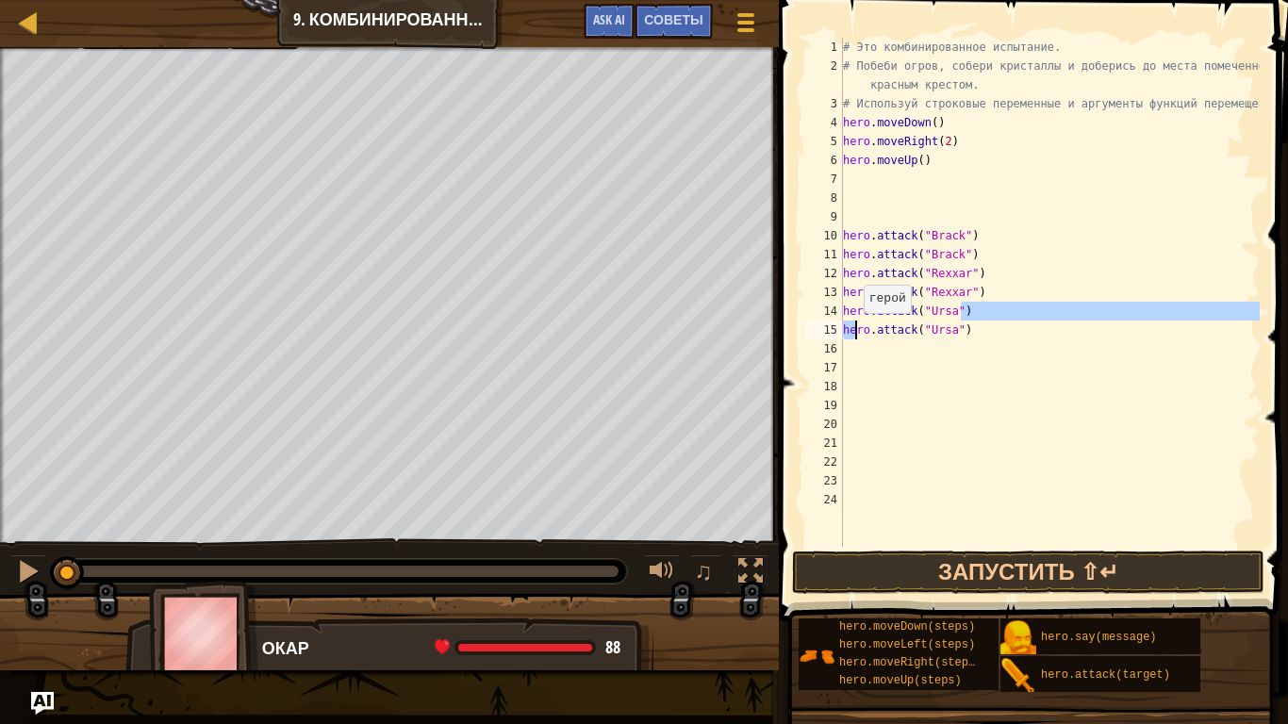
drag, startPoint x: 973, startPoint y: 317, endPoint x: 854, endPoint y: 333, distance: 119.9
click at [854, 333] on div "# Это комбинированное испытание. # Побеби огров, собери кристаллы и доберись до…" at bounding box center [1049, 311] width 420 height 547
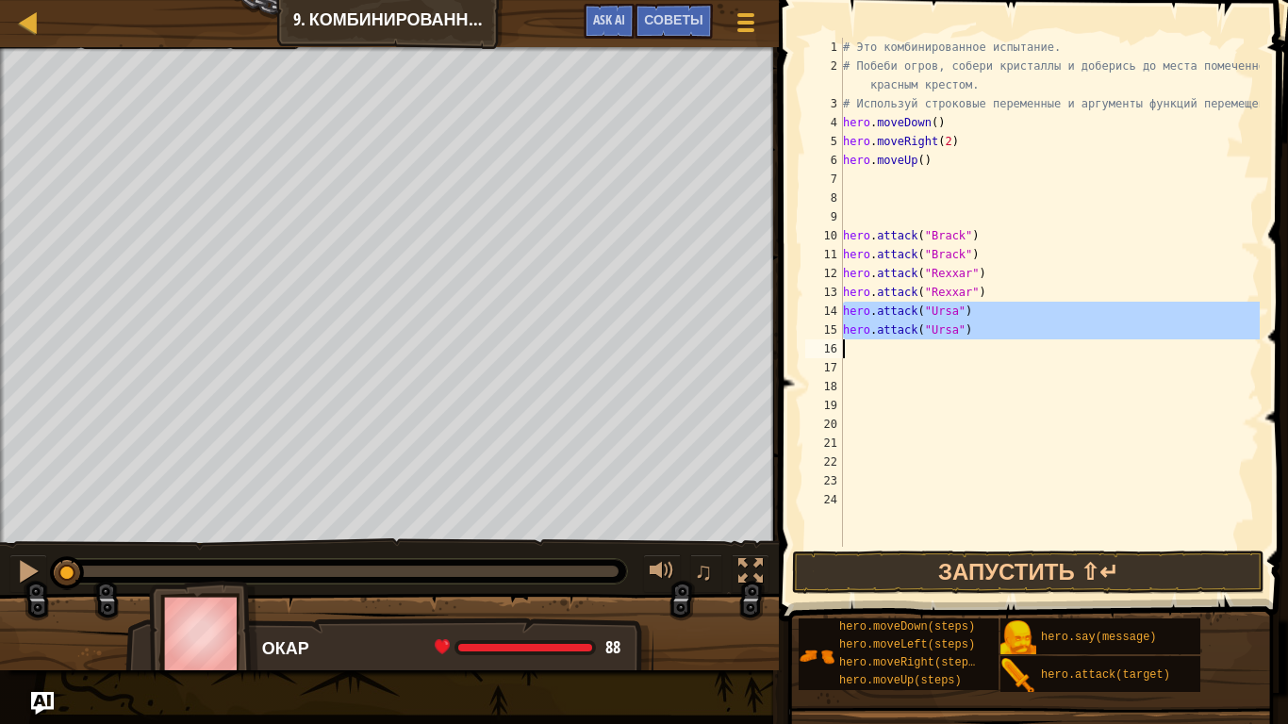
drag, startPoint x: 841, startPoint y: 311, endPoint x: 960, endPoint y: 332, distance: 120.6
click at [960, 332] on div "hero.attack("Ursa") hero.attack("Ursa") 1 2 3 4 5 6 7 8 9 10 11 12 13 14 15 16 …" at bounding box center [1030, 292] width 458 height 509
type textarea "hero.attack("Brack")"
type textarea "hero.moveUp()"
type textarea "hero.attack("Ursa")"
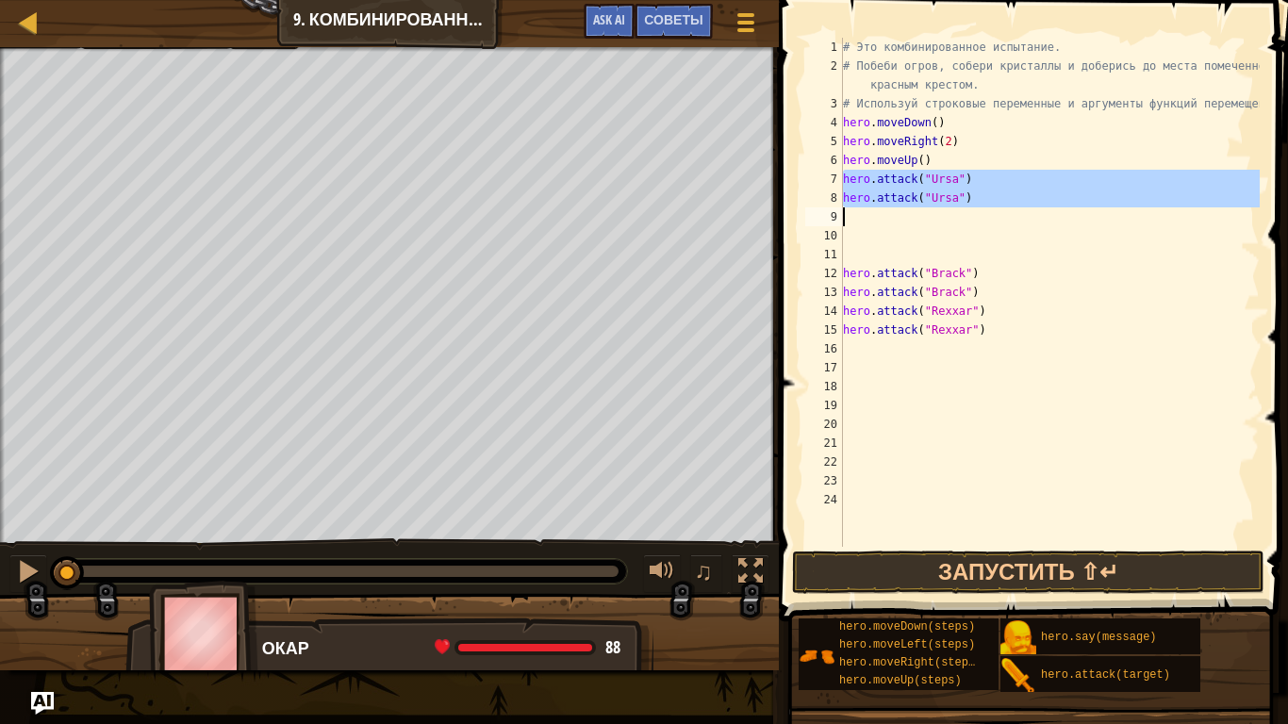
click at [915, 234] on div "# Это комбинированное испытание. # Побеби огров, собери кристаллы и доберись до…" at bounding box center [1049, 311] width 420 height 547
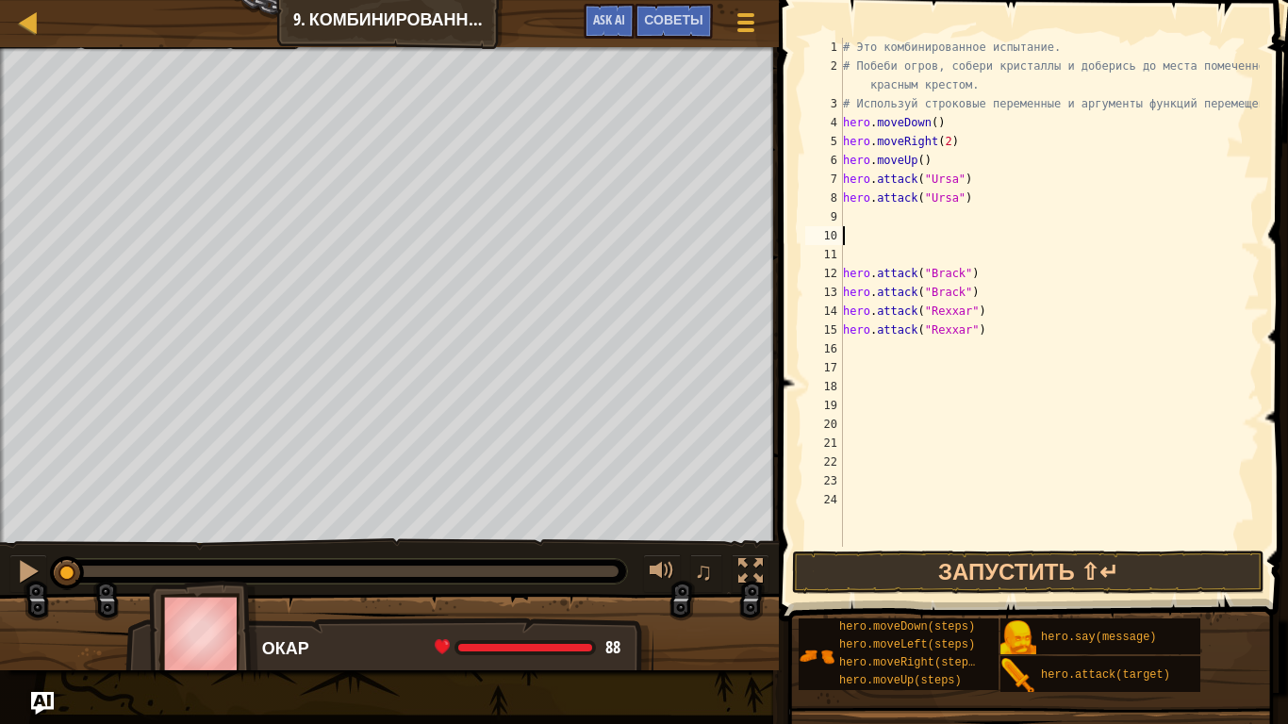
click at [901, 222] on div "# Это комбинированное испытание. # Побеби огров, собери кристаллы и доберись до…" at bounding box center [1049, 311] width 420 height 547
type textarea "l"
type textarea "h"
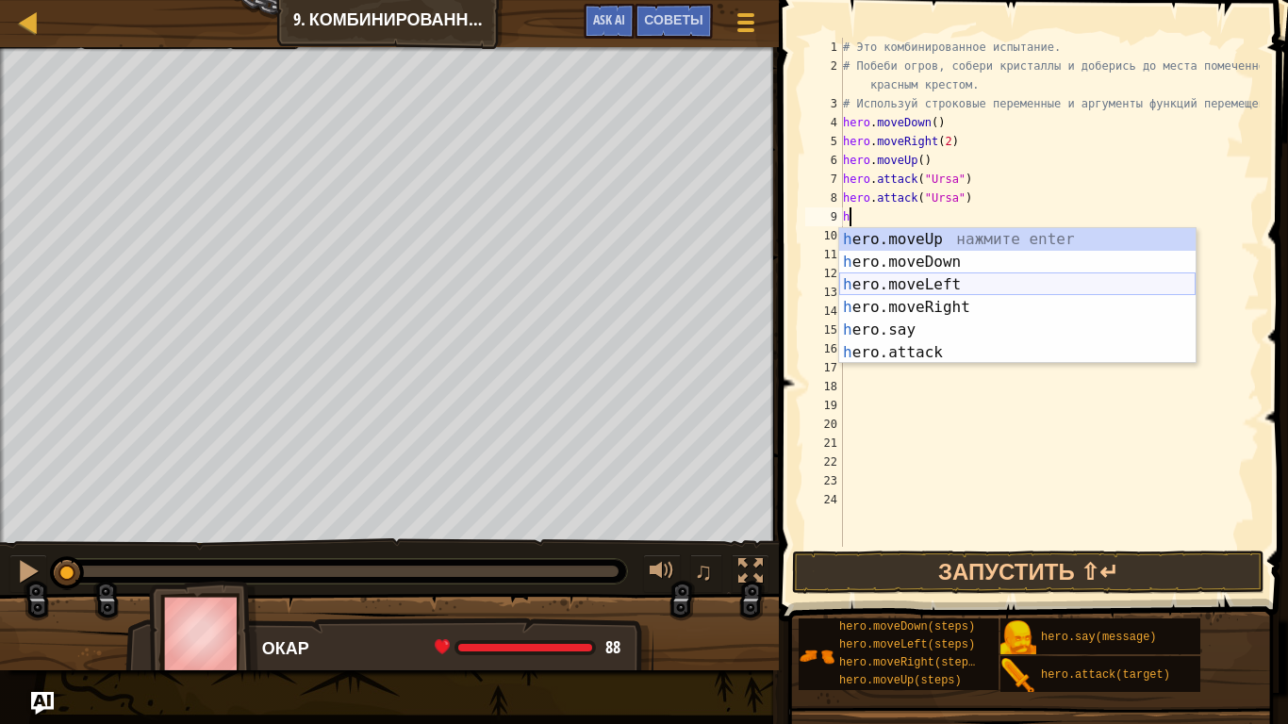
click at [921, 275] on div "h ero.moveUp нажмите enter h ero.moveDown нажмите enter h ero.moveLeft нажмите …" at bounding box center [1017, 318] width 356 height 181
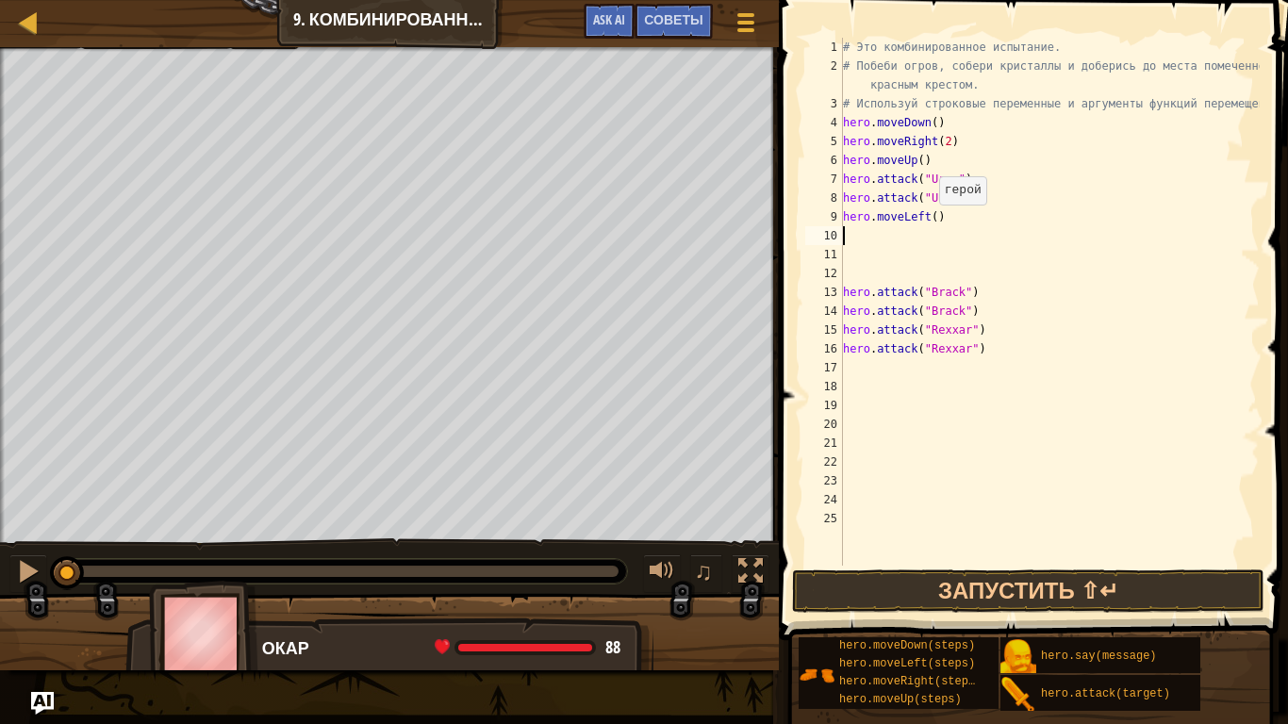
click at [930, 223] on div "# Это комбинированное испытание. # Побеби огров, собери кристаллы и доберись до…" at bounding box center [1049, 321] width 420 height 566
type textarea "hero.moveLeft(2)"
click at [951, 220] on div "# Это комбинированное испытание. # Побеби огров, собери кристаллы и доберись до…" at bounding box center [1049, 321] width 420 height 566
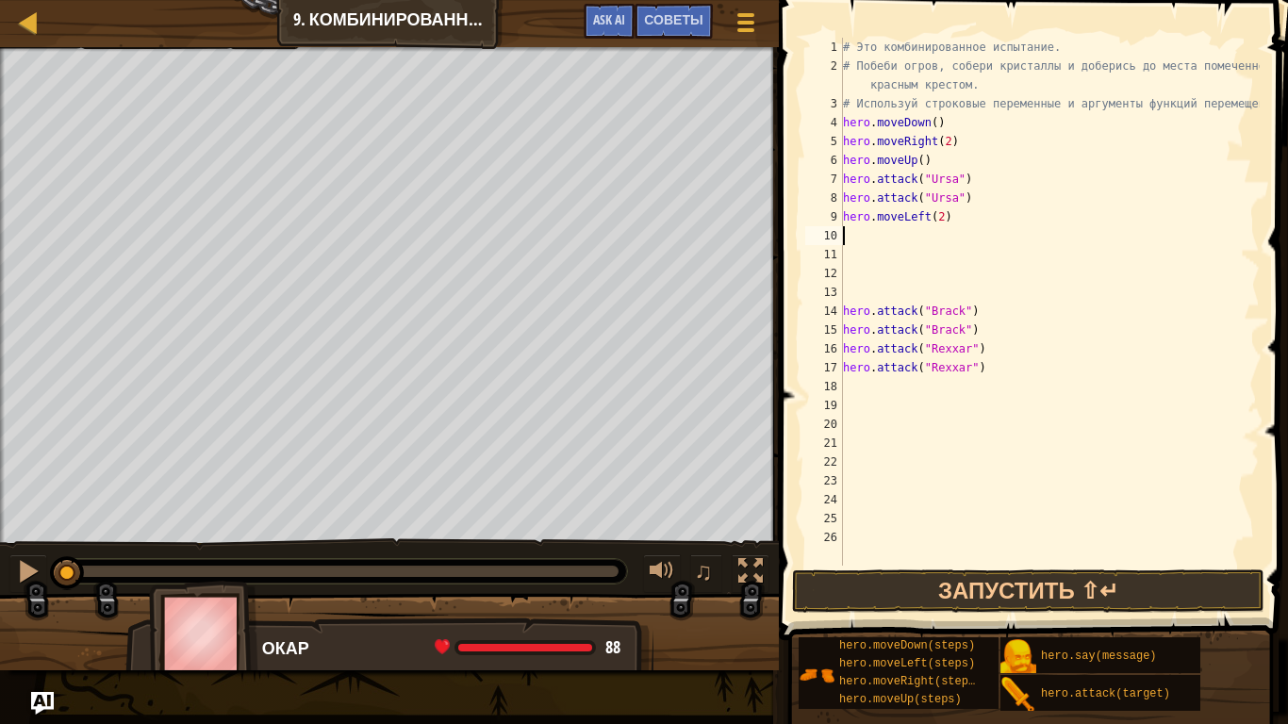
type textarea "g"
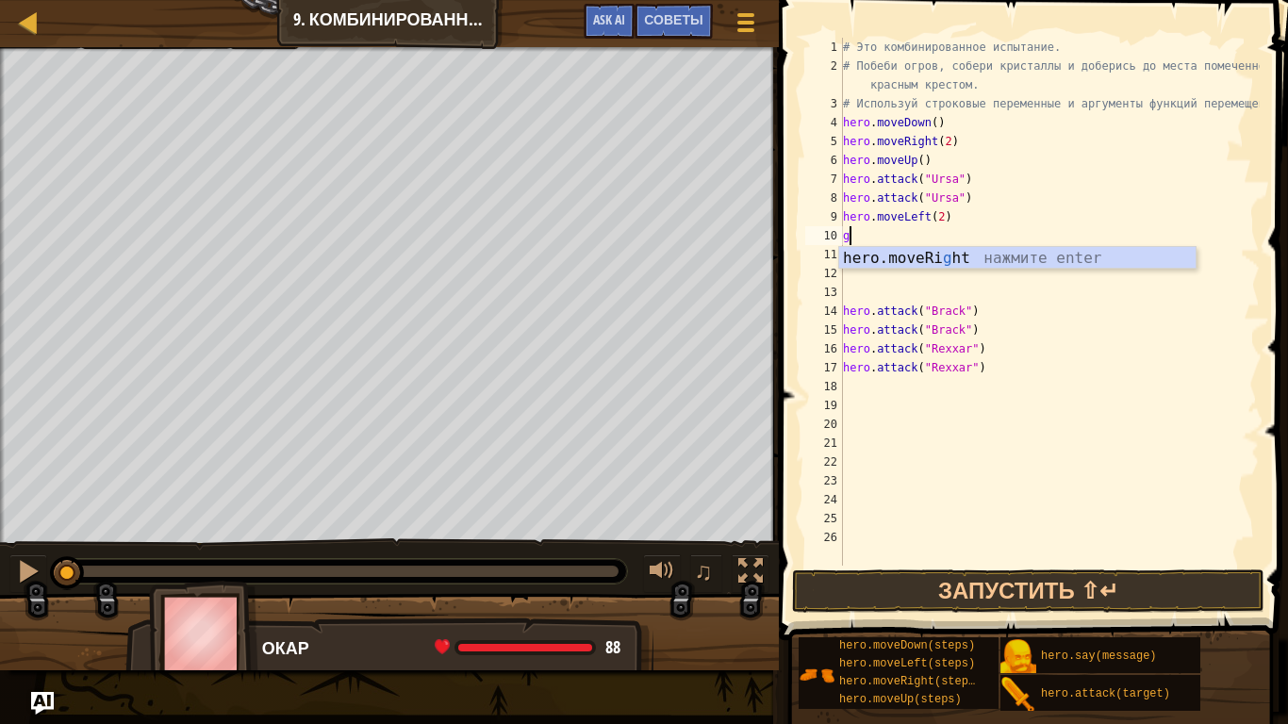
type textarea "h"
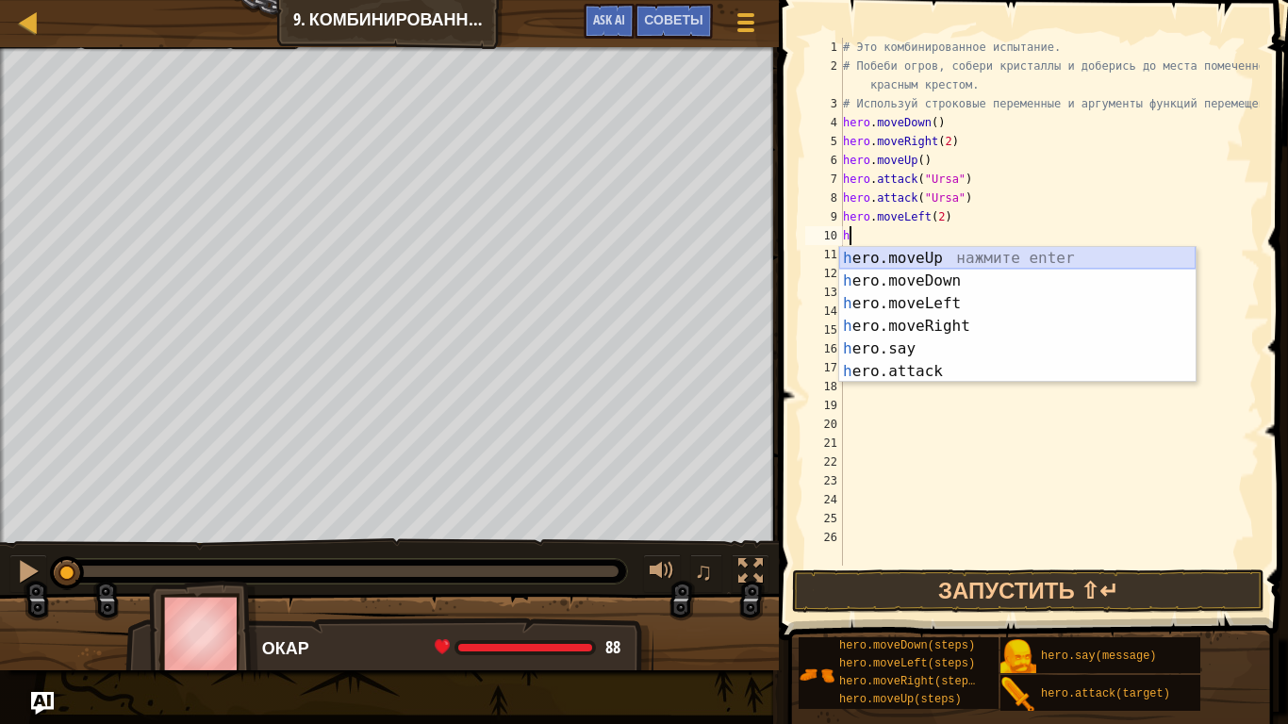
click at [945, 261] on div "h ero.moveUp нажмите enter h ero.moveDown нажмите enter h ero.moveLeft нажмите …" at bounding box center [1017, 337] width 356 height 181
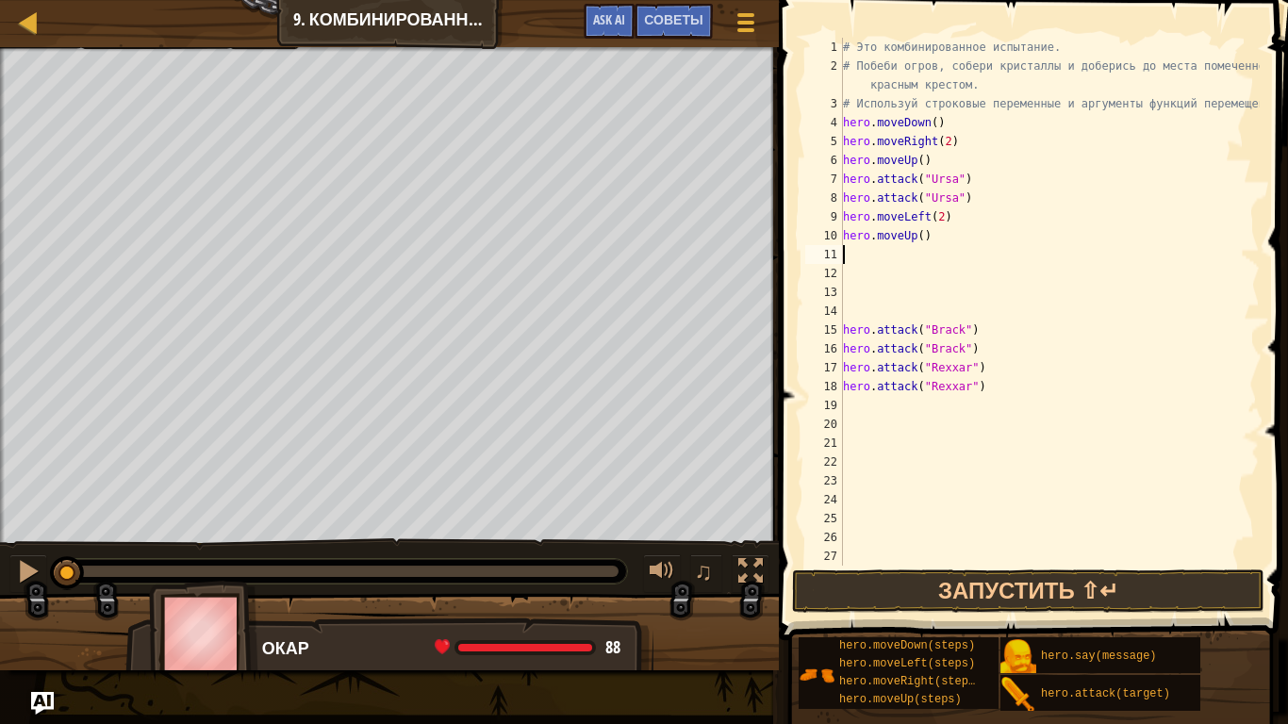
click at [939, 239] on div "# Это комбинированное испытание. # Побеби огров, собери кристаллы и доберись до…" at bounding box center [1049, 321] width 420 height 566
type textarea "hero.moveUp()"
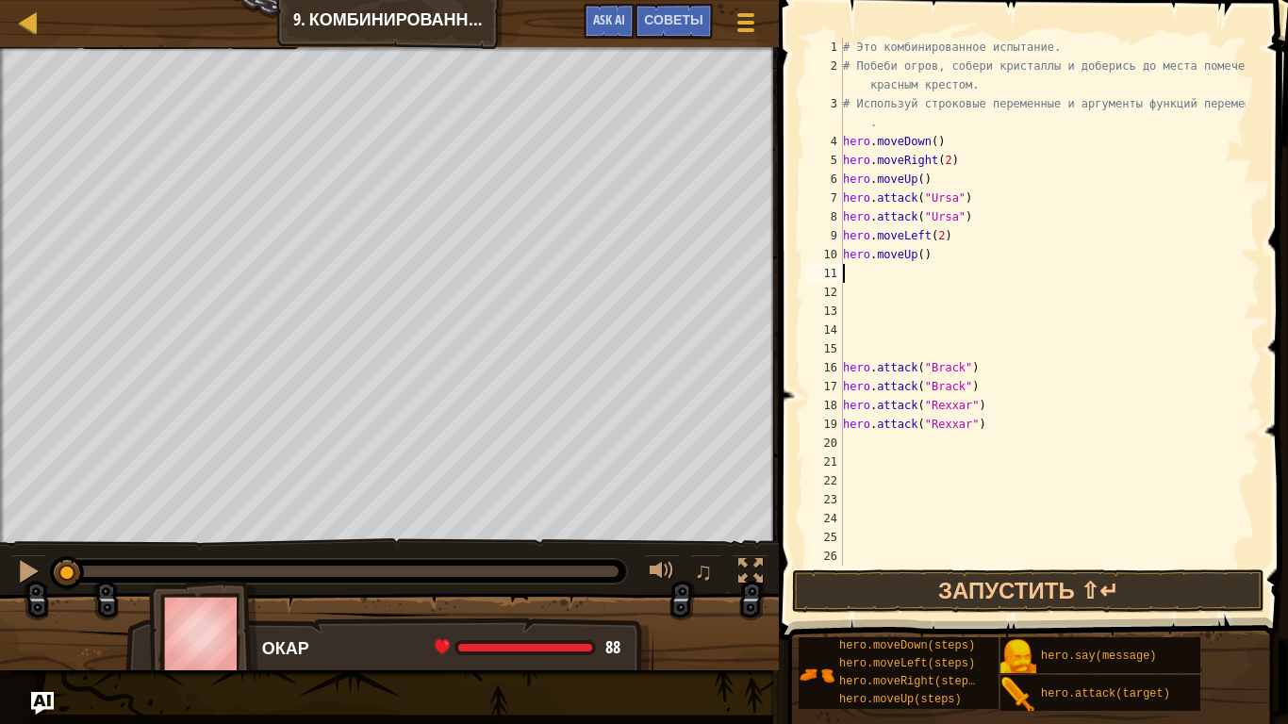
type textarea "g"
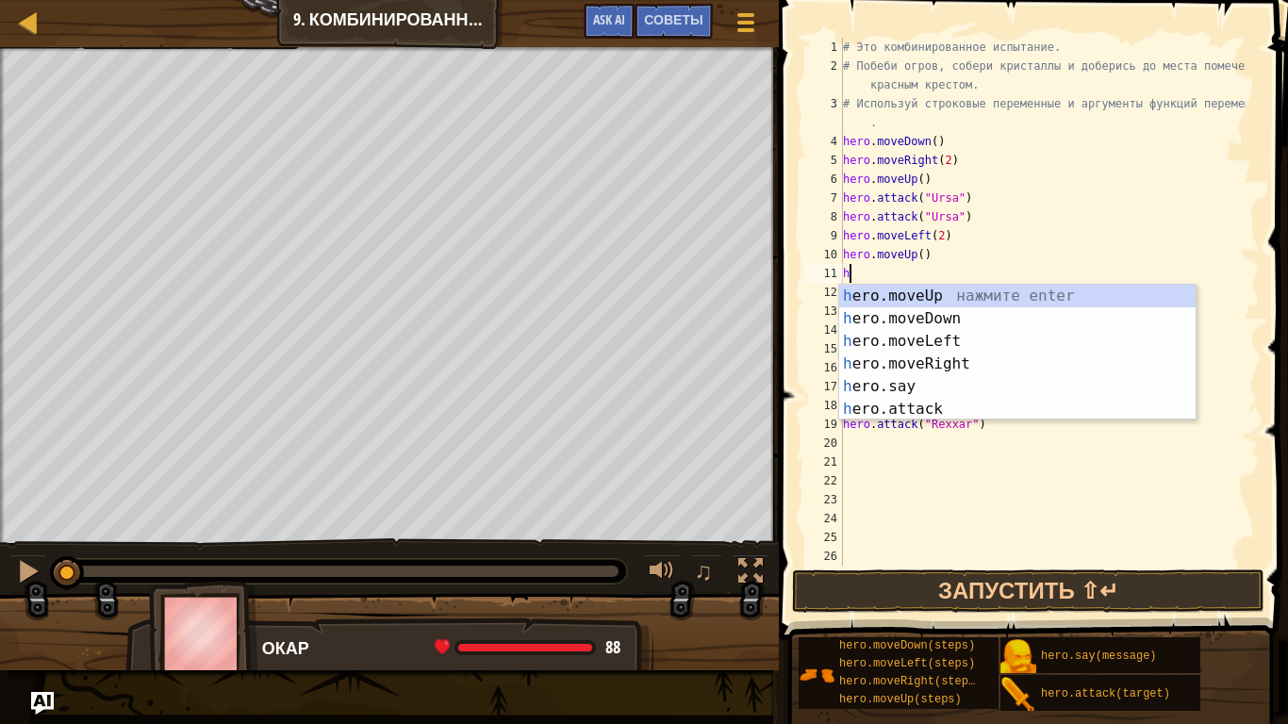
click at [970, 254] on div "# Это комбинированное испытание. # Побеби огров, собери кристаллы и доберись до…" at bounding box center [1042, 321] width 406 height 566
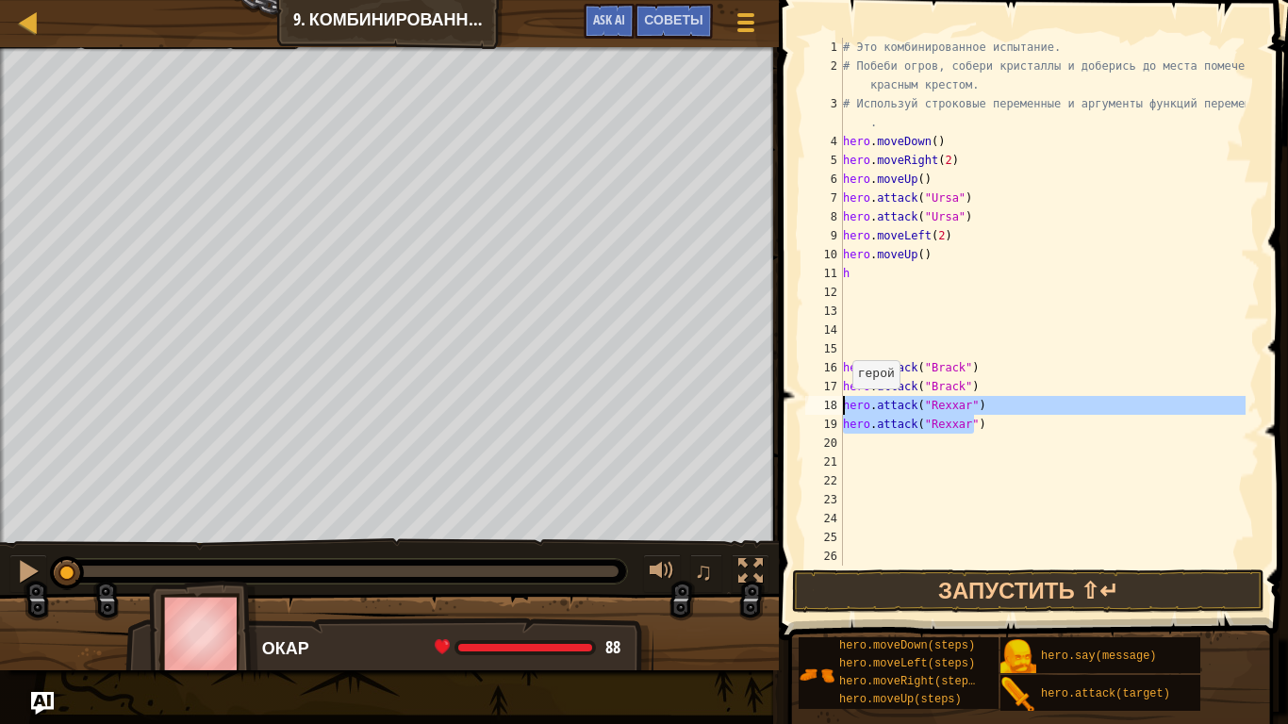
drag, startPoint x: 976, startPoint y: 425, endPoint x: 842, endPoint y: 410, distance: 134.7
click at [842, 410] on div "hero.moveUp() 1 2 3 4 5 6 7 8 9 10 11 12 13 14 15 16 17 18 19 20 21 22 23 24 25…" at bounding box center [1030, 302] width 458 height 528
type textarea "hero.attack("Brack")"
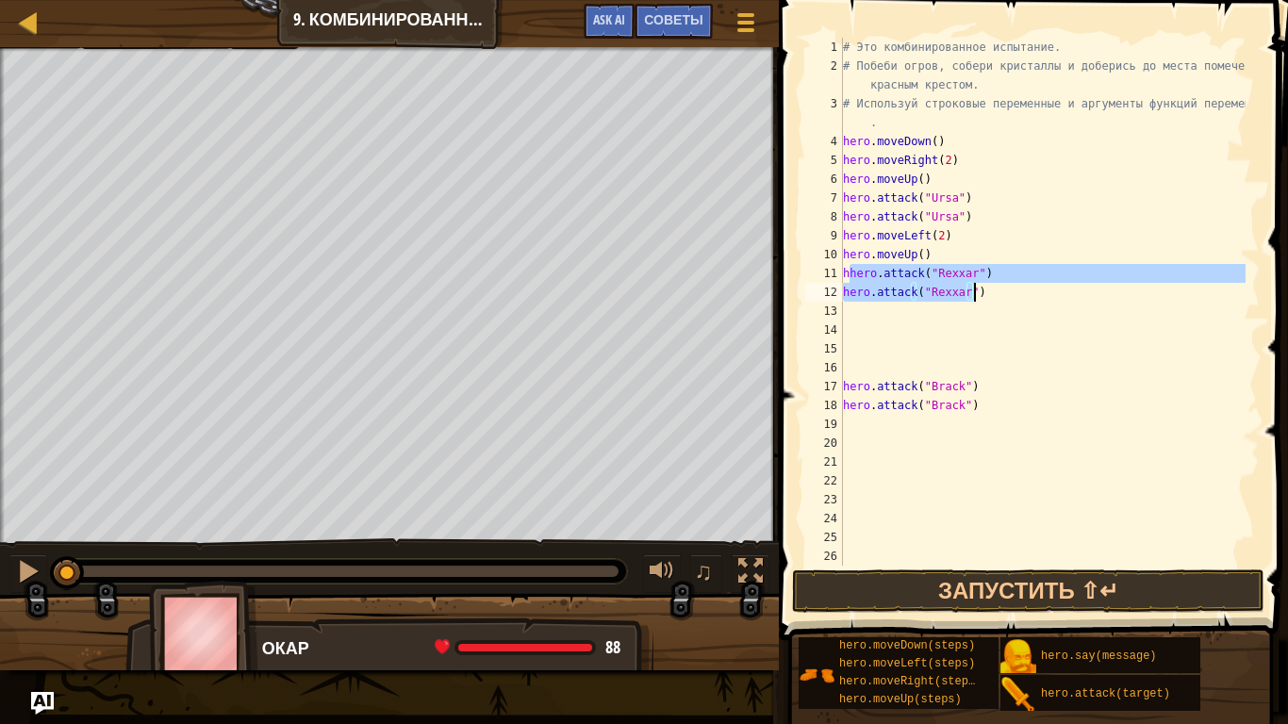
click at [850, 273] on div "# Это комбинированное испытание. # Побеби огров, собери кристаллы и доберись до…" at bounding box center [1042, 302] width 406 height 528
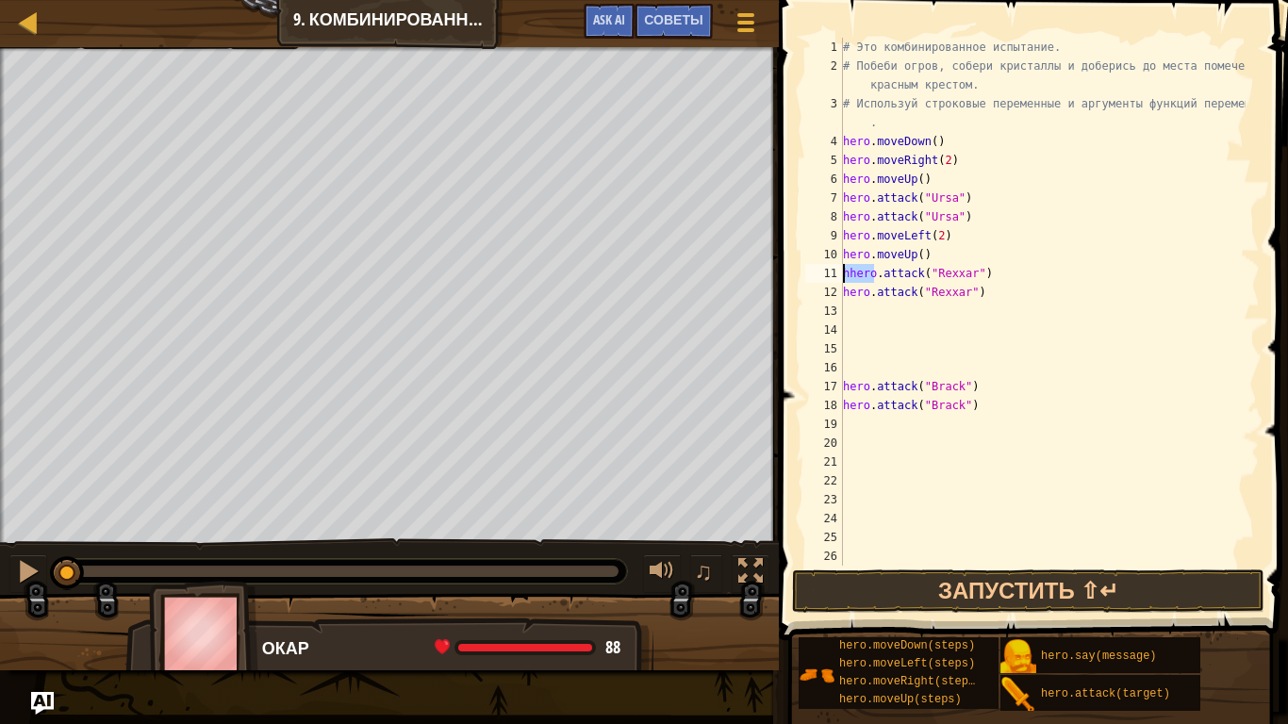
click at [850, 273] on div "# Это комбинированное испытание. # Побеби огров, собери кристаллы и доберись до…" at bounding box center [1042, 321] width 406 height 566
click at [883, 129] on div "# Это комбинированное испытание. # Побеби огров, собери кристаллы и доберись до…" at bounding box center [1042, 321] width 406 height 566
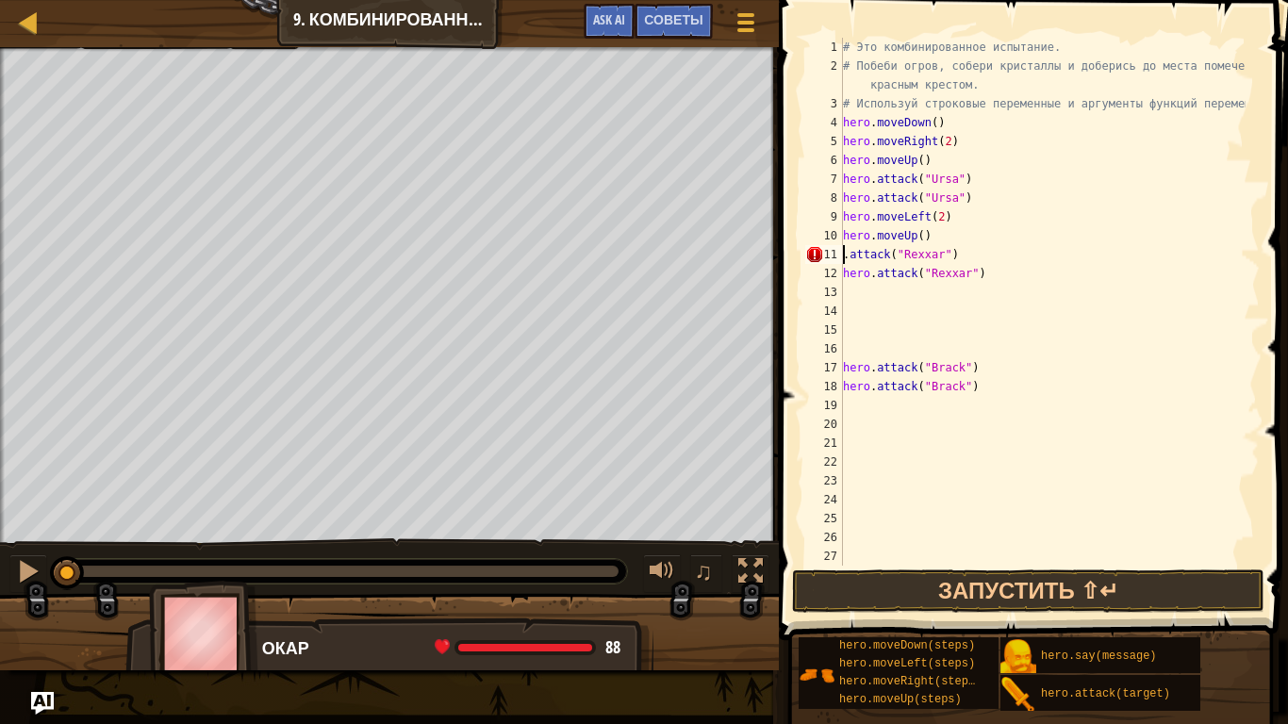
click at [843, 258] on div "# Это комбинированное испытание. # Побеби огров, собери кристаллы и доберись до…" at bounding box center [1042, 321] width 406 height 566
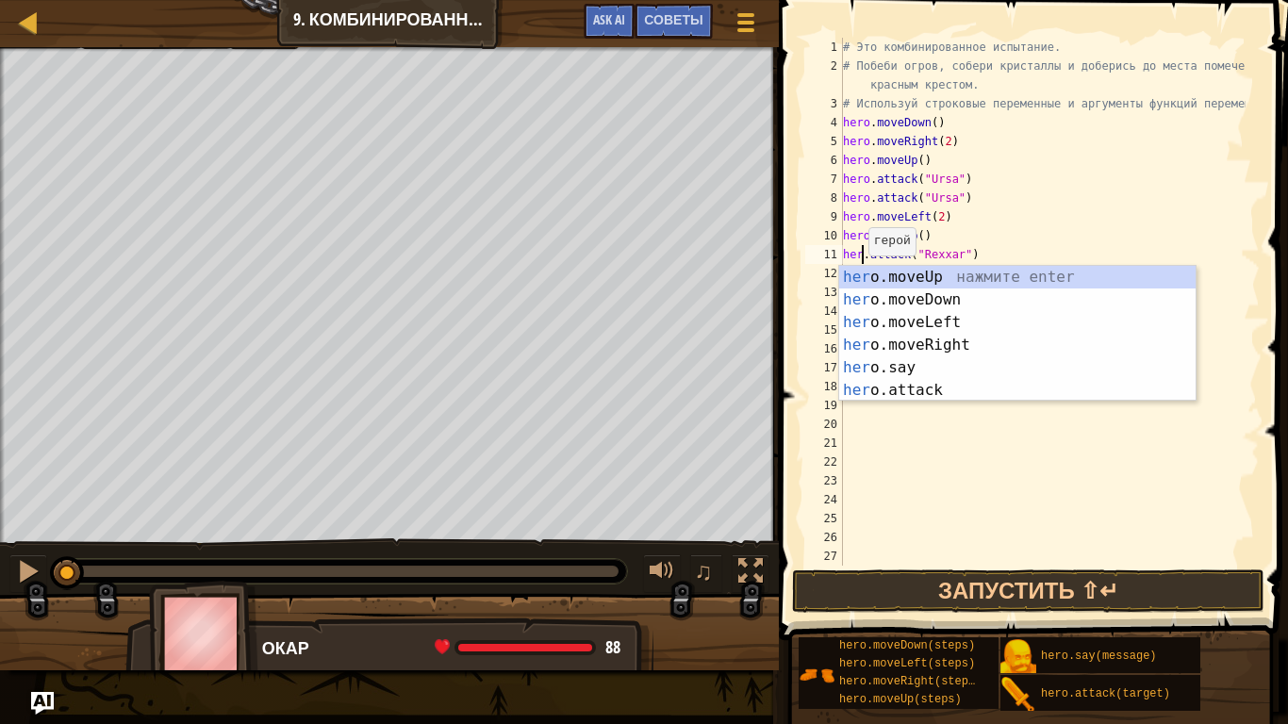
type textarea "hero.attack("Rexxar")"
click at [1006, 492] on div "# Это комбинированное испытание. # Побеби огров, собери кристаллы и доберись до…" at bounding box center [1042, 321] width 406 height 566
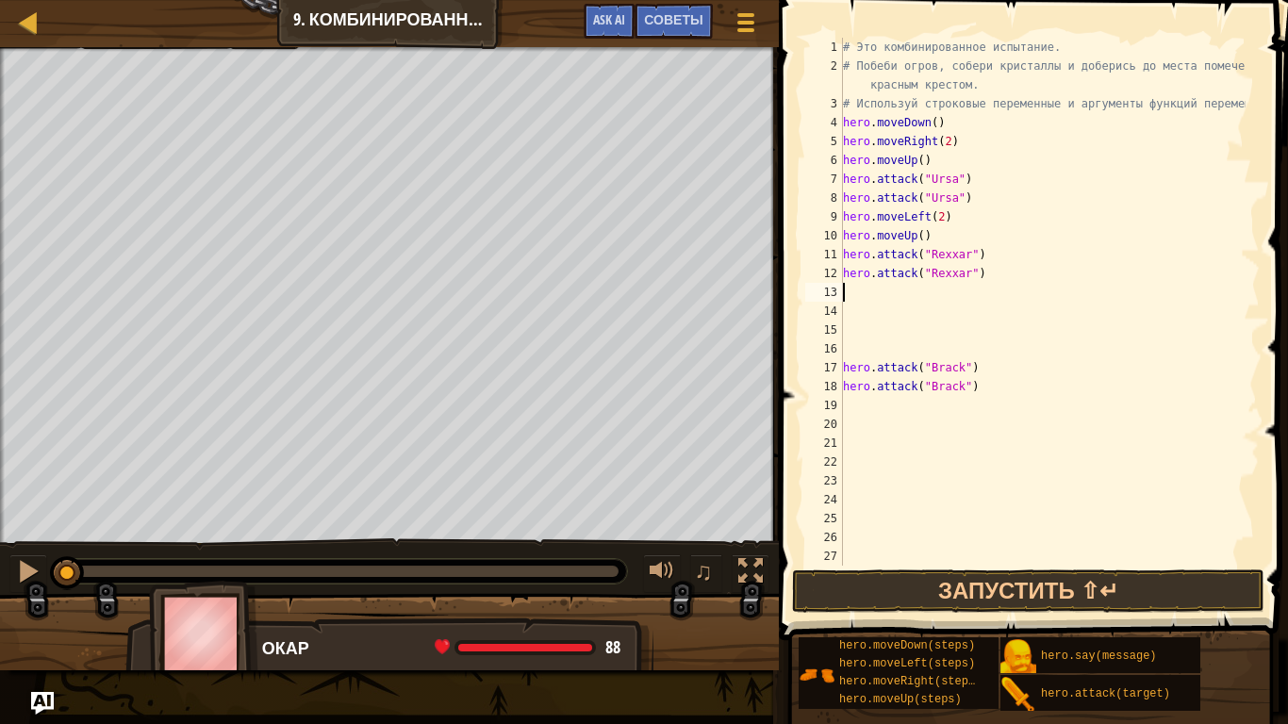
click at [964, 291] on div "# Это комбинированное испытание. # Побеби огров, собери кристаллы и доберись до…" at bounding box center [1042, 321] width 406 height 566
type textarea "h"
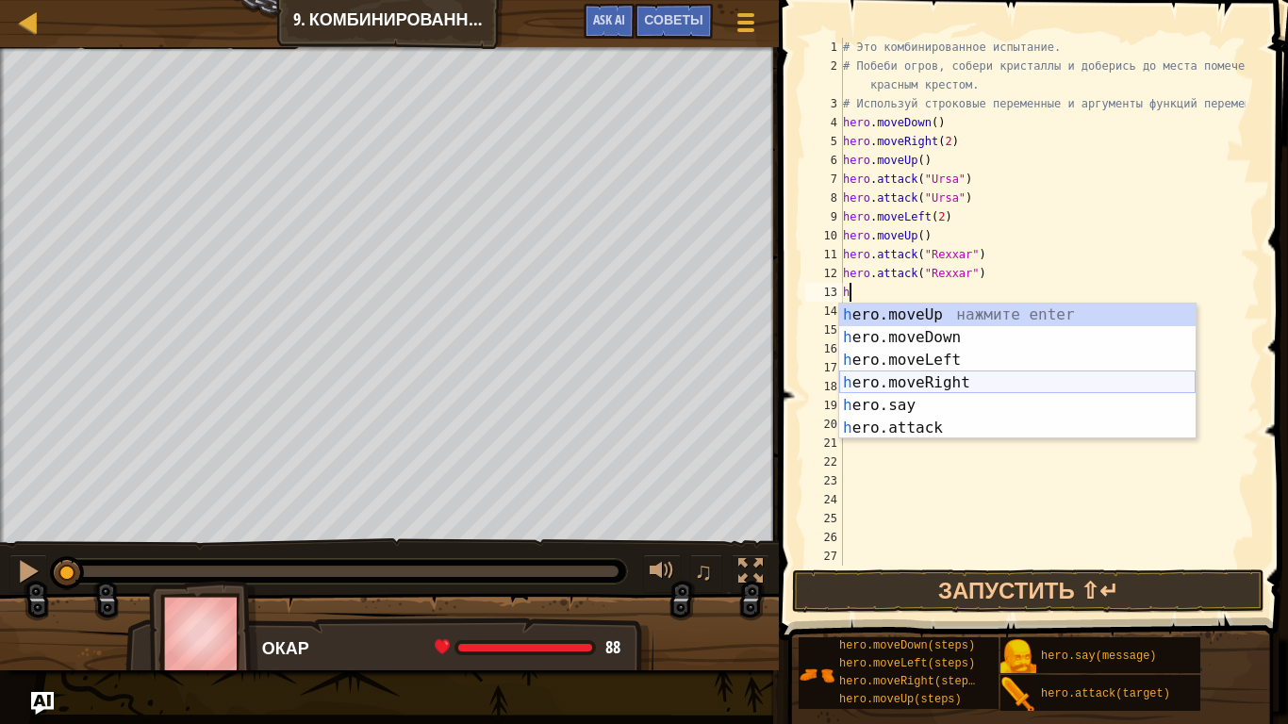
click at [965, 373] on div "h ero.moveUp нажмите enter h ero.moveDown нажмите enter h ero.moveLeft нажмите …" at bounding box center [1017, 394] width 356 height 181
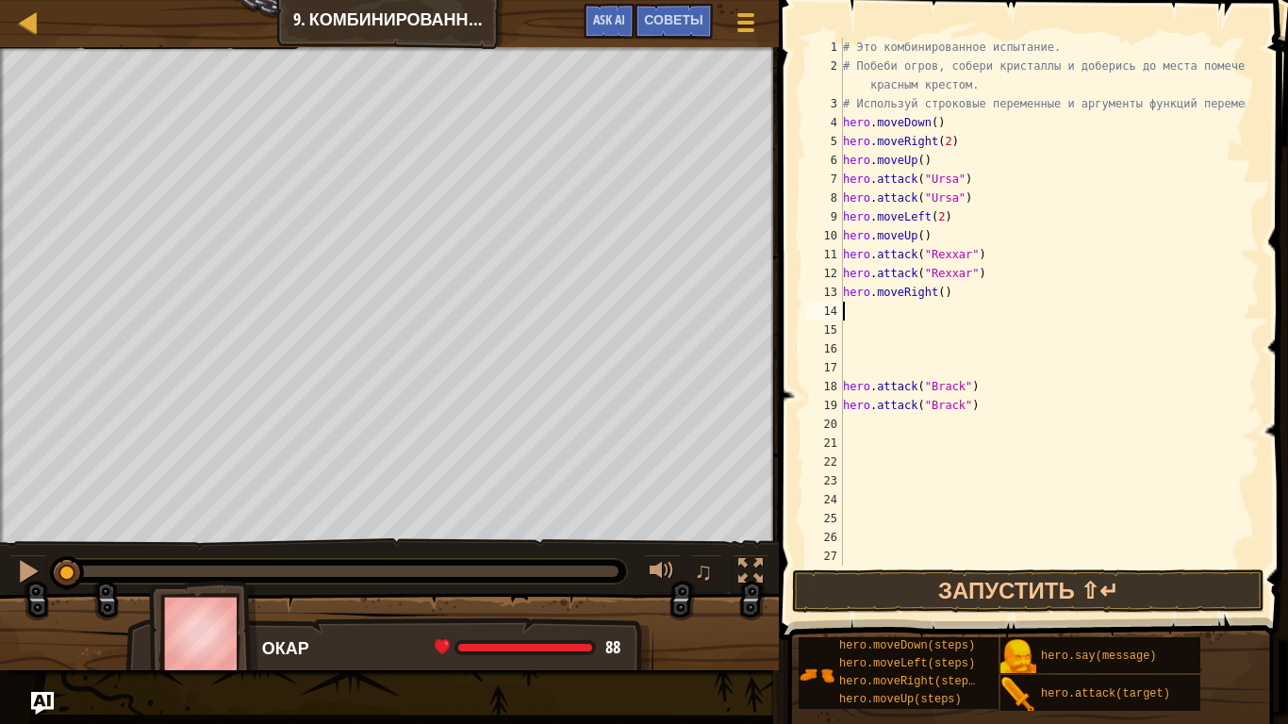
type textarea "hero.moveRight()"
click at [861, 352] on div "# Это комбинированное испытание. # Побеби огров, собери кристаллы и доберись до…" at bounding box center [1042, 321] width 406 height 566
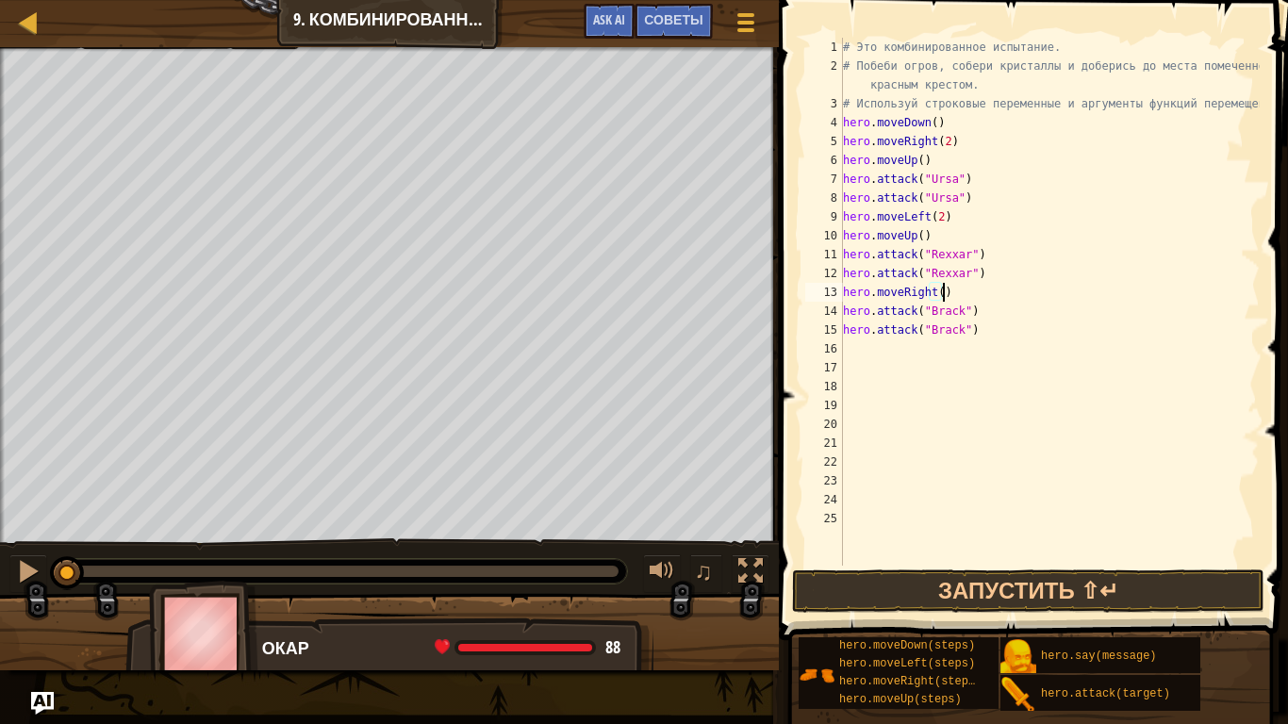
click at [965, 333] on div "# Это комбинированное испытание. # Побеби огров, собери кристаллы и доберись до…" at bounding box center [1049, 321] width 420 height 566
type textarea "hero.attack("Brack")"
type textarea "h"
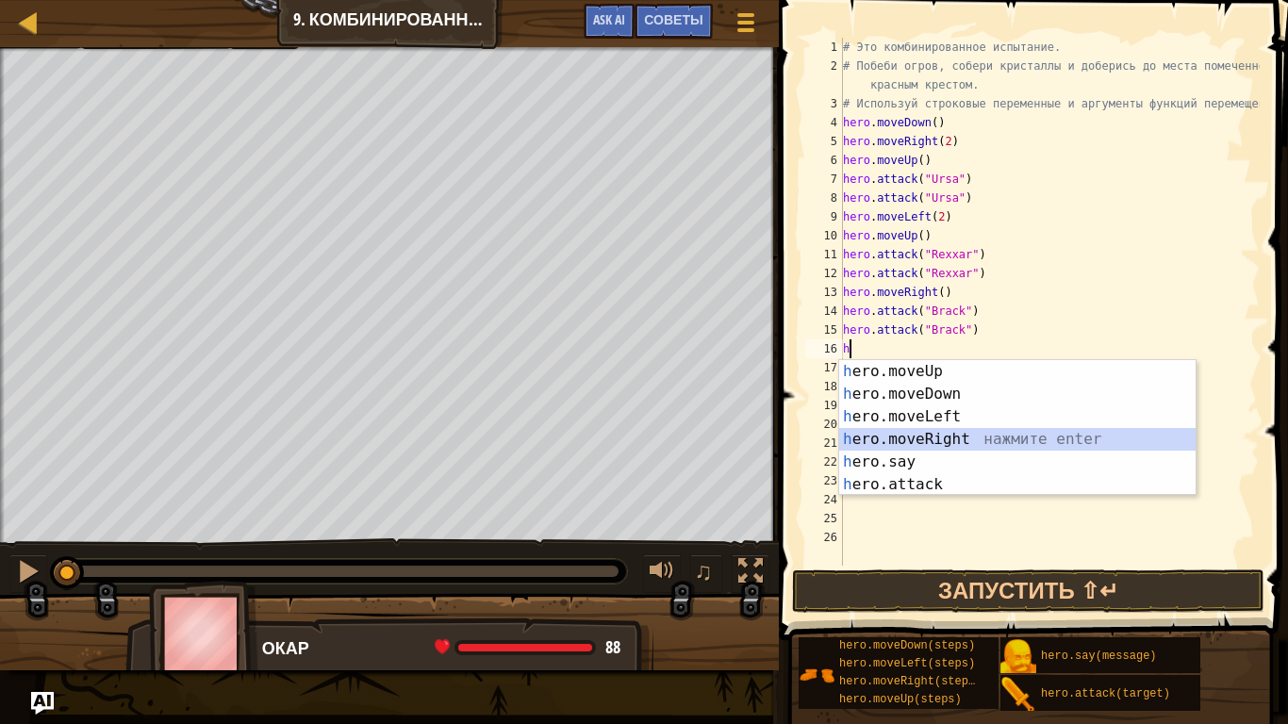
drag, startPoint x: 972, startPoint y: 433, endPoint x: 972, endPoint y: 421, distance: 11.3
click at [972, 432] on div "h ero.moveUp нажмите enter h ero.moveDown нажмите enter h ero.moveLeft нажмите …" at bounding box center [1017, 450] width 356 height 181
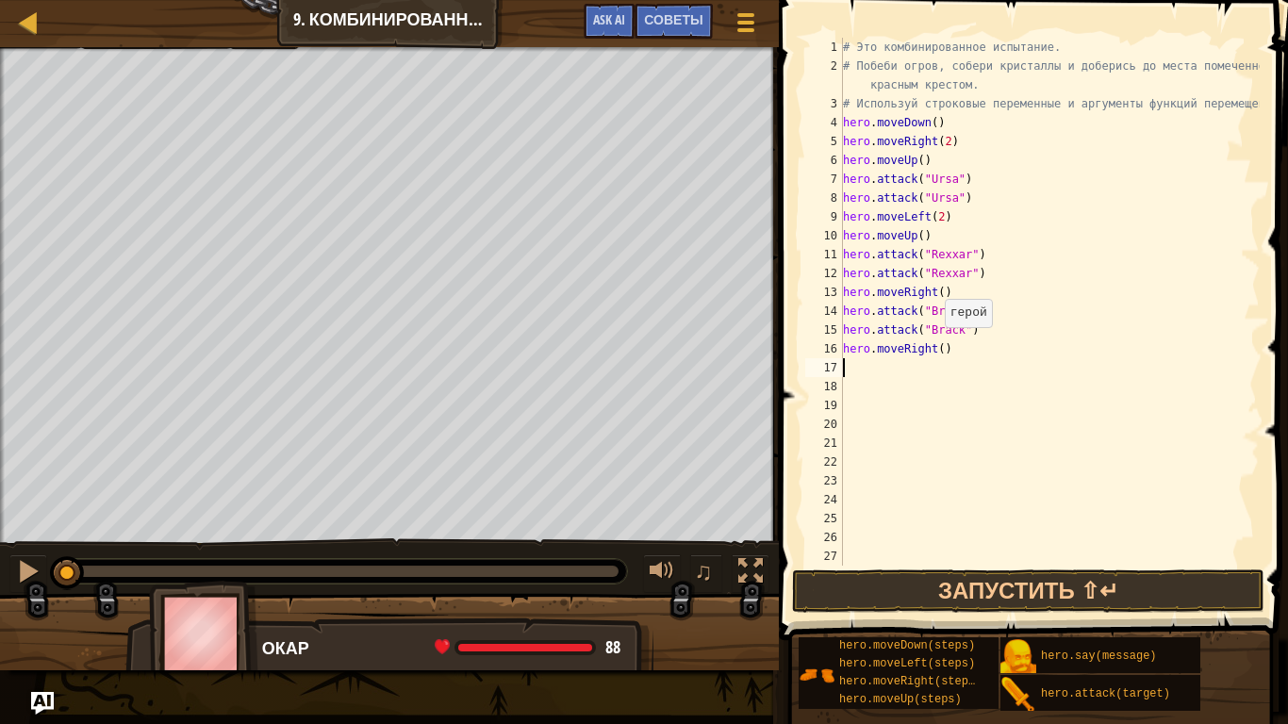
click at [935, 347] on div "# Это комбинированное испытание. # Побеби огров, собери кристаллы и доберись до…" at bounding box center [1049, 321] width 420 height 566
type textarea "hero.moveRight(2)"
click at [1030, 595] on button "Запустить ⇧↵" at bounding box center [1028, 590] width 472 height 43
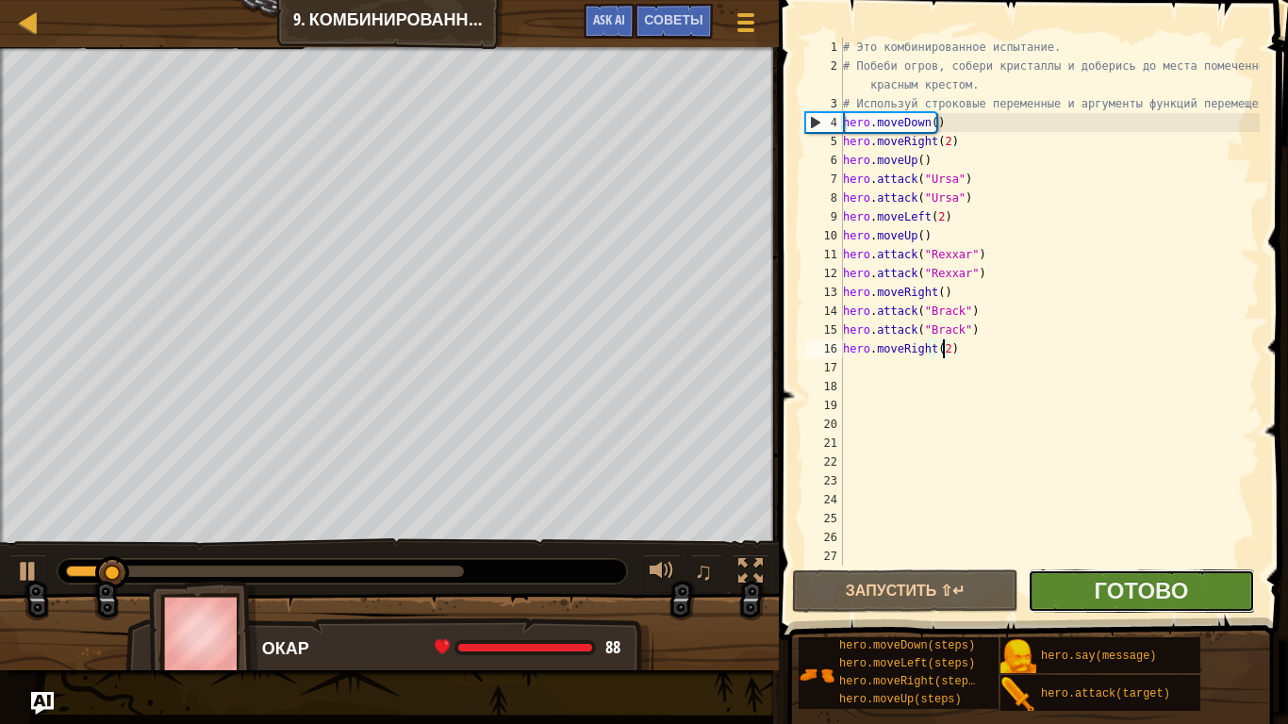
click at [1050, 585] on button "Готово" at bounding box center [1141, 590] width 226 height 43
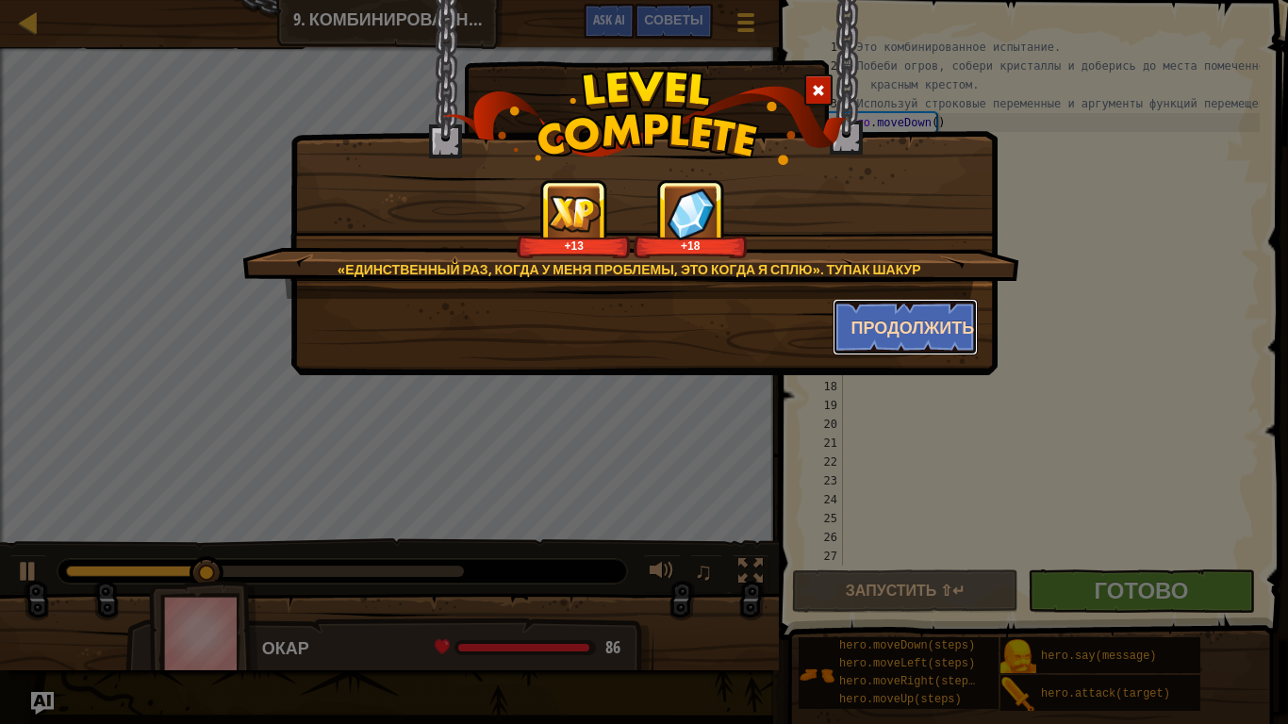
click at [853, 320] on button "Продолжить" at bounding box center [906, 327] width 146 height 57
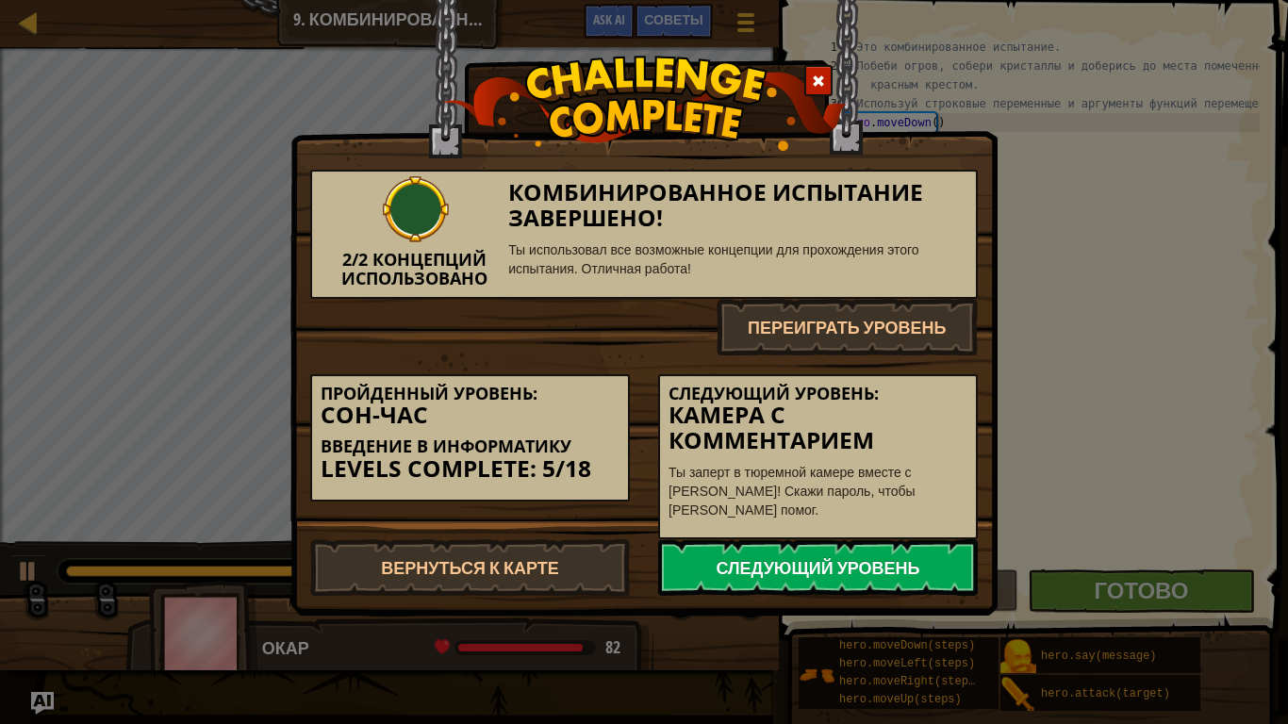
click at [776, 543] on link "Следующий уровень" at bounding box center [818, 567] width 320 height 57
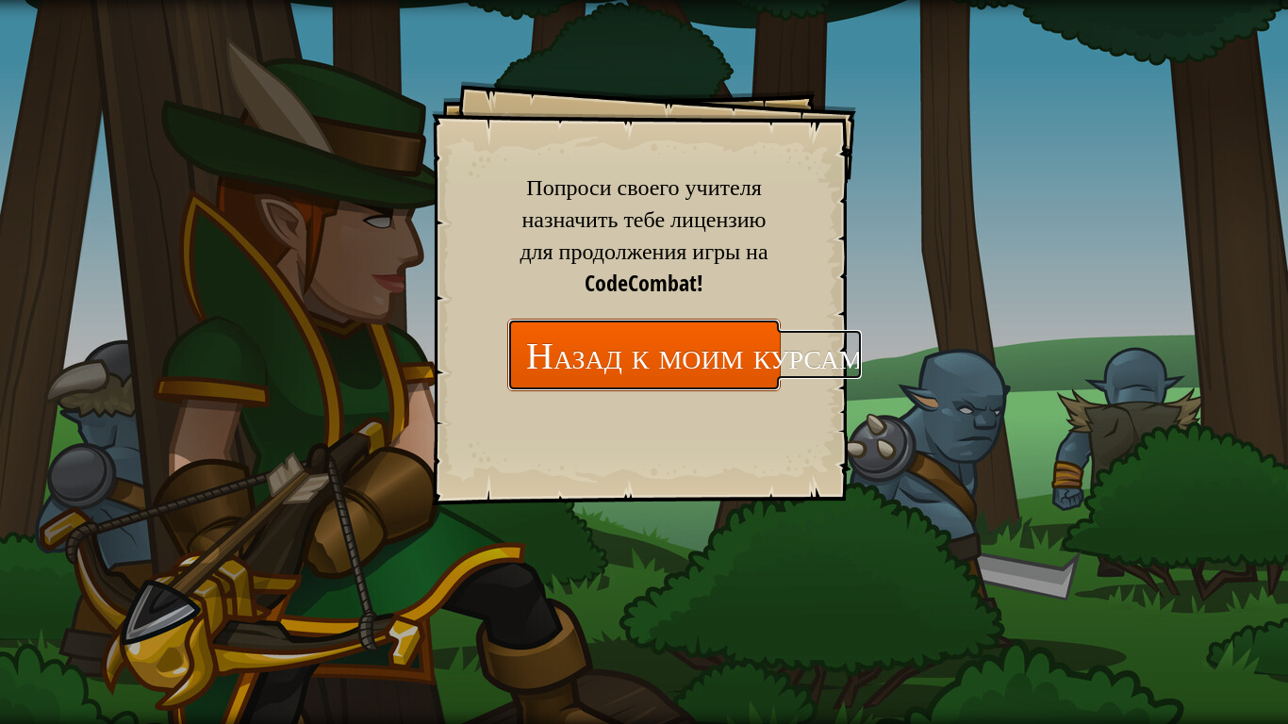
click at [685, 353] on link "Назад к моим курсам" at bounding box center [643, 355] width 273 height 73
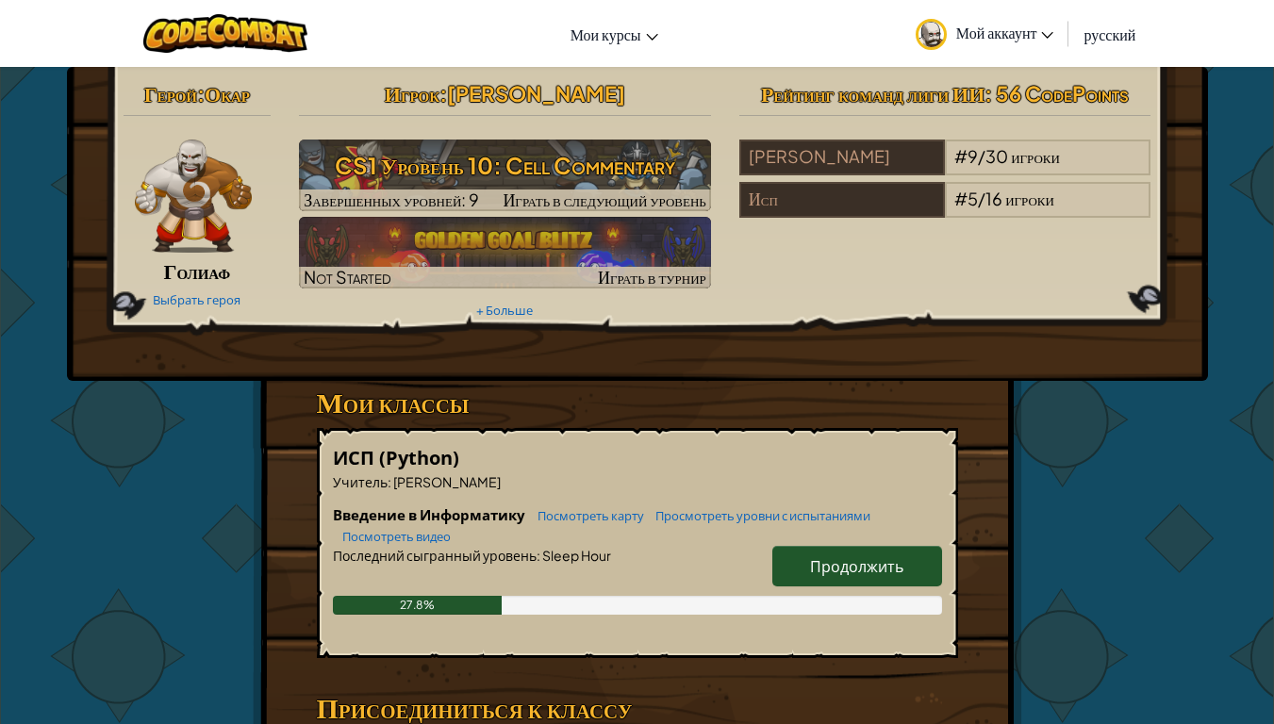
click at [796, 567] on link "Продолжить" at bounding box center [857, 566] width 170 height 41
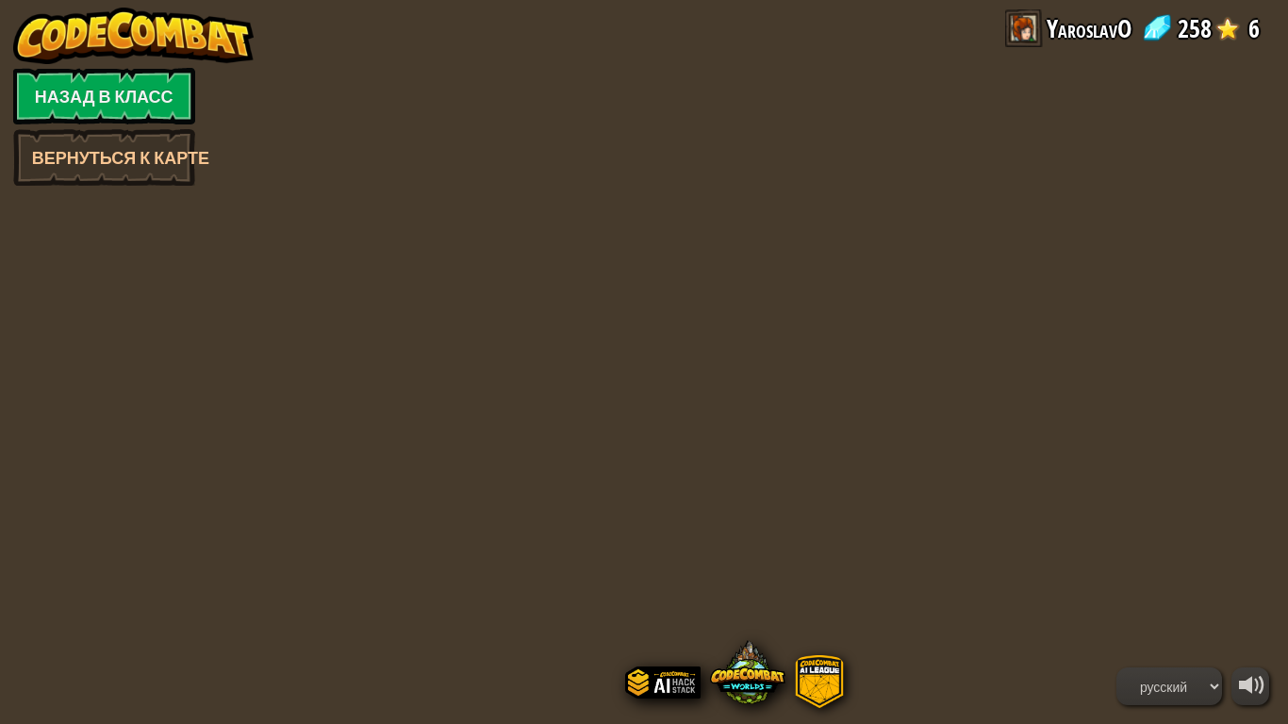
select select "ru"
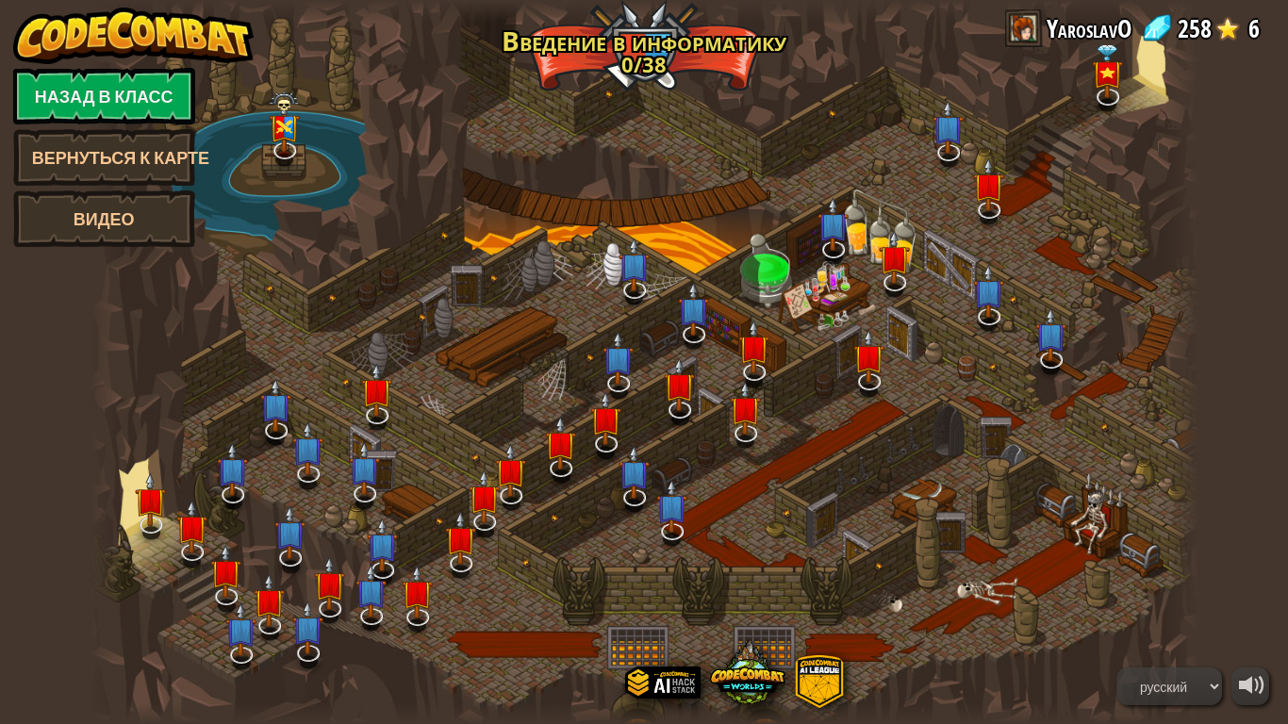
select select "ru"
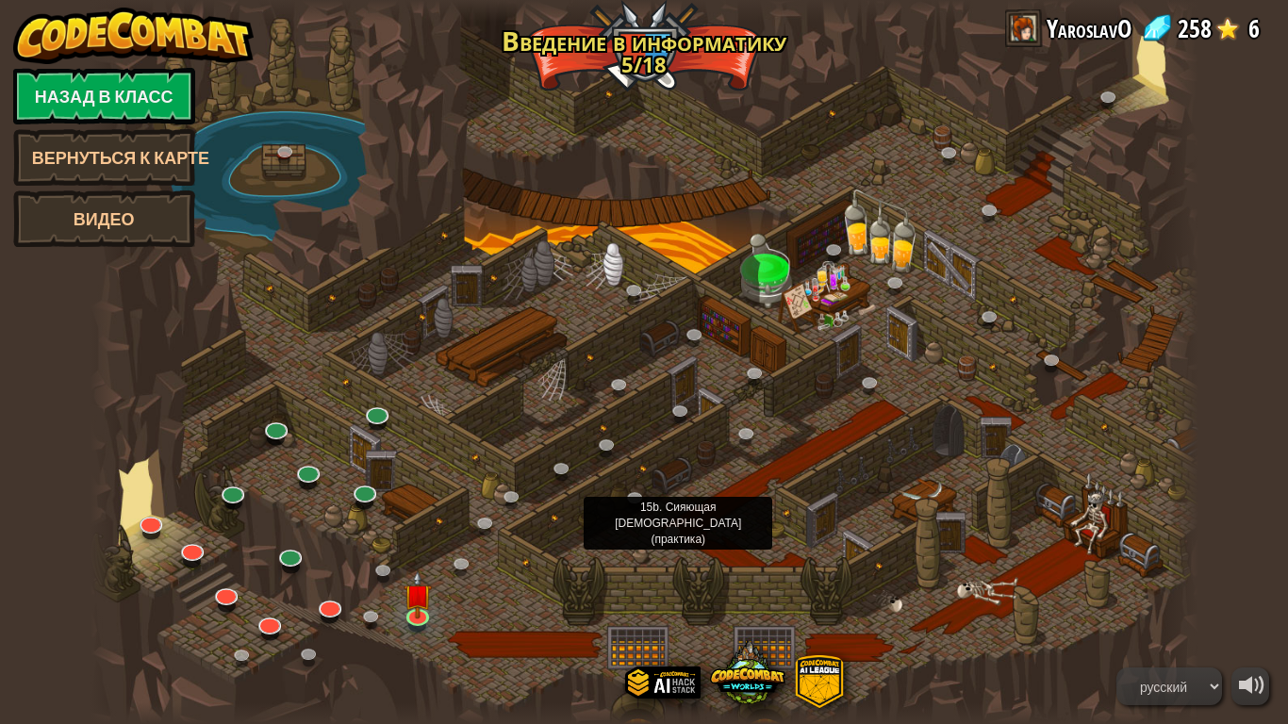
select select "ru"
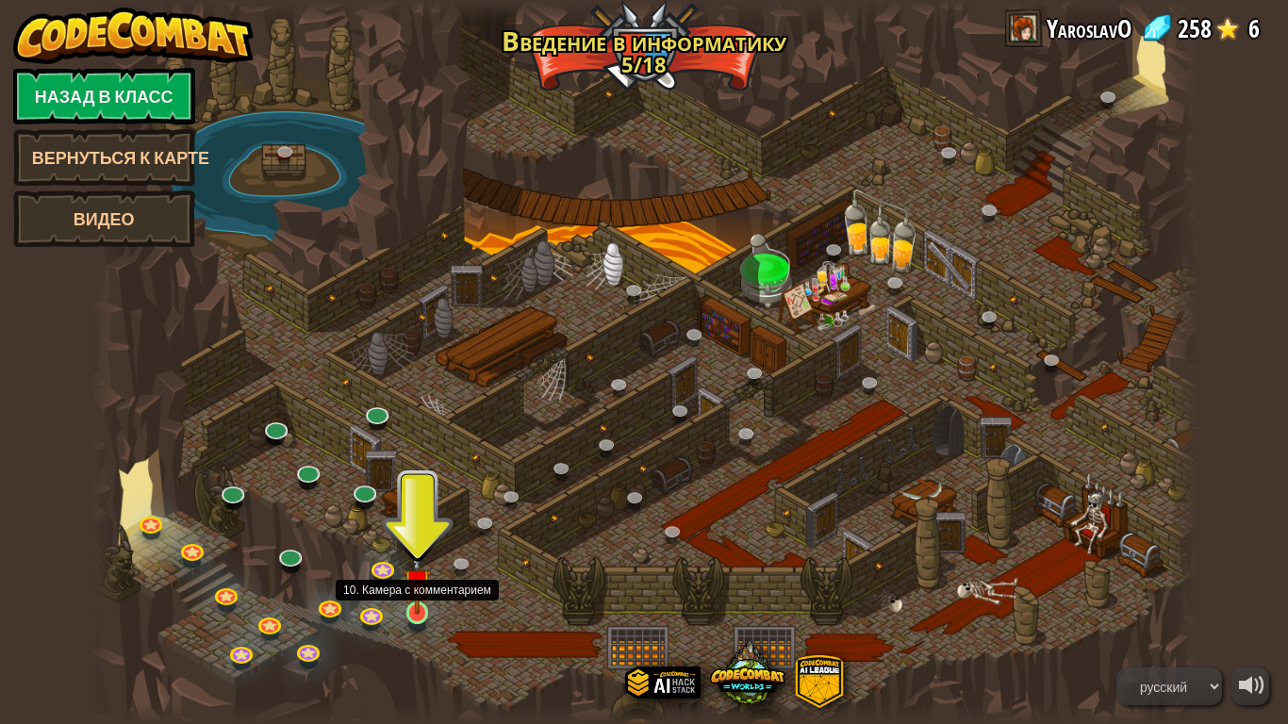
click at [410, 603] on img at bounding box center [418, 583] width 28 height 64
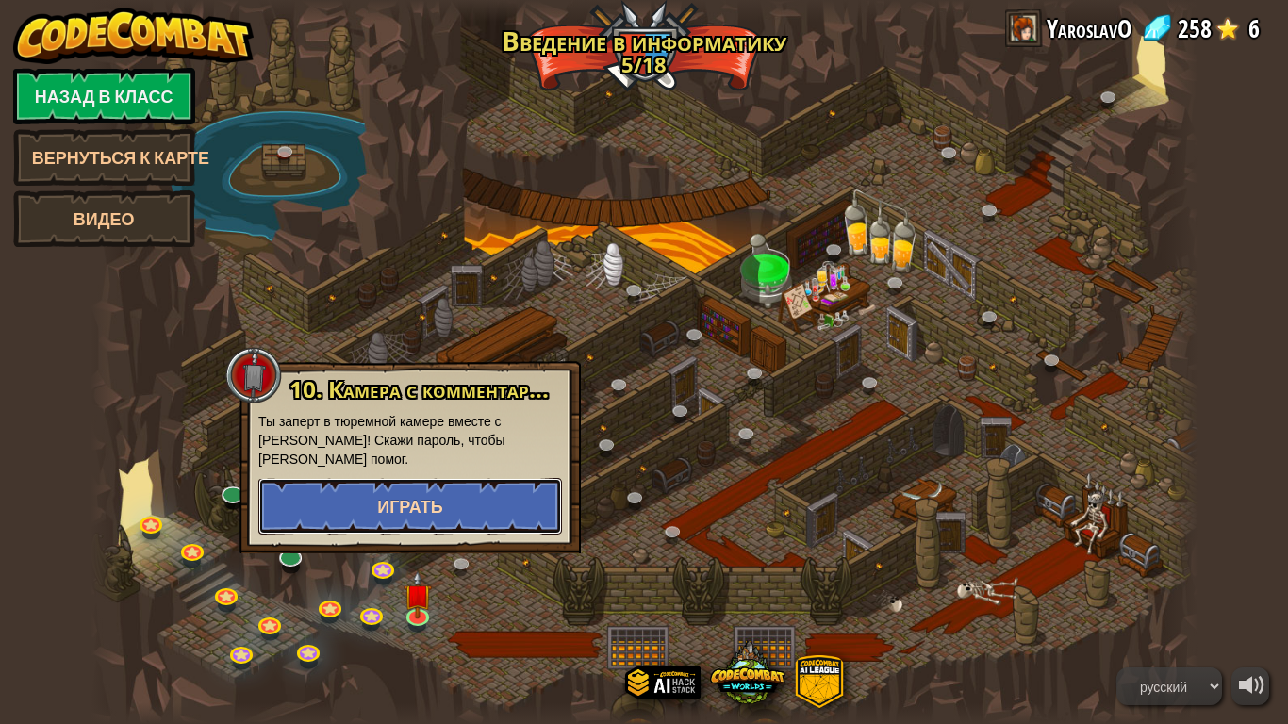
click at [453, 485] on button "Играть" at bounding box center [410, 506] width 304 height 57
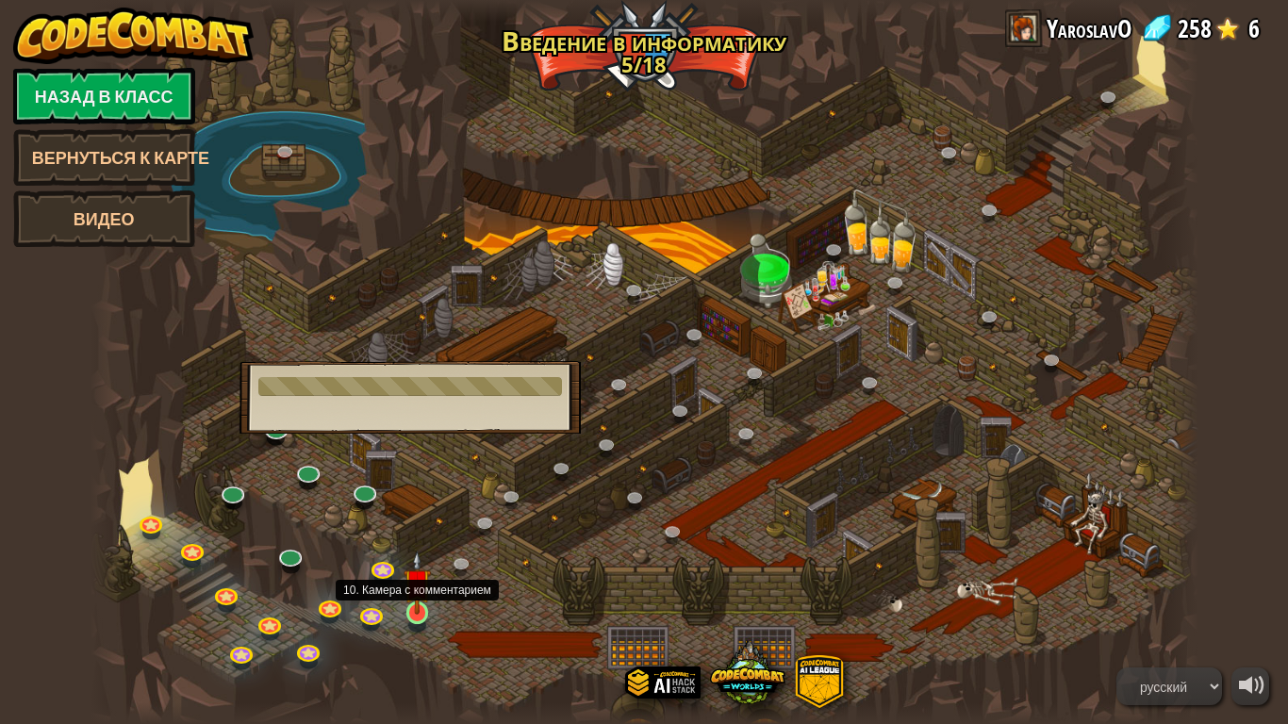
click at [414, 603] on img at bounding box center [418, 583] width 28 height 64
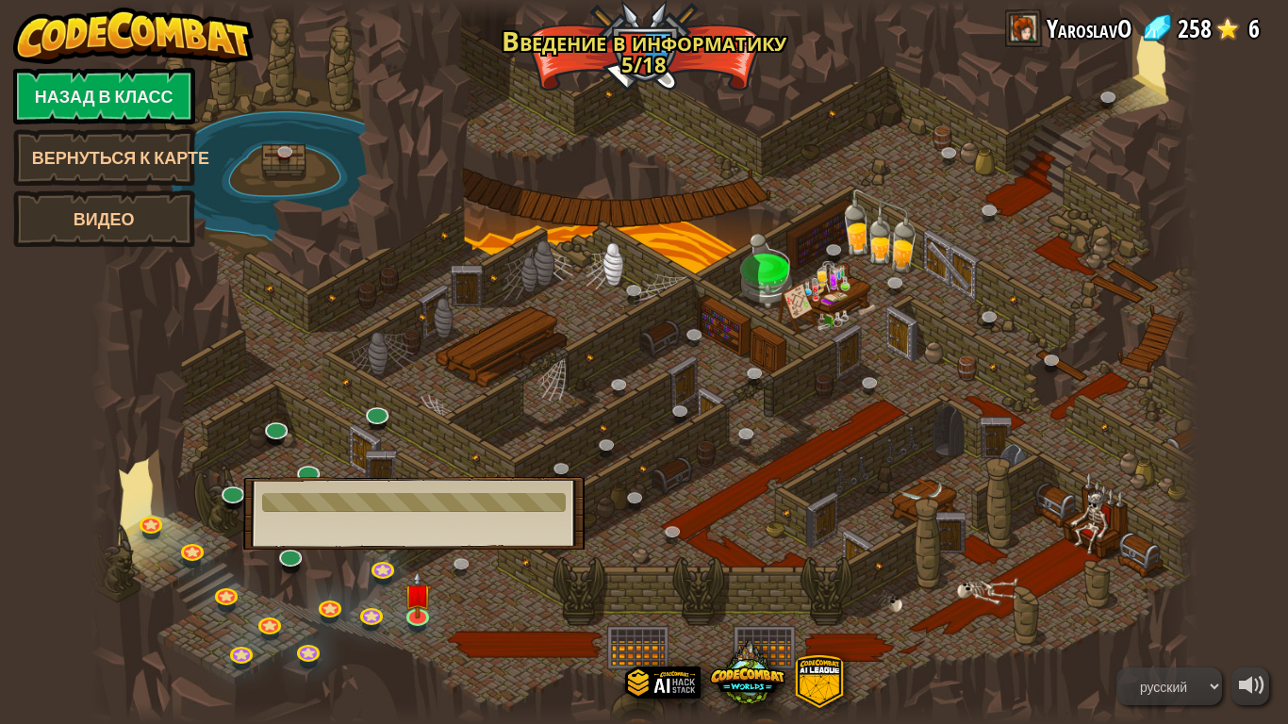
click at [481, 536] on div "10. Камера с комментарием Ты заперт в тюремной камере вместе с Омарном Брюстоно…" at bounding box center [413, 513] width 341 height 73
click at [460, 566] on link at bounding box center [465, 567] width 38 height 38
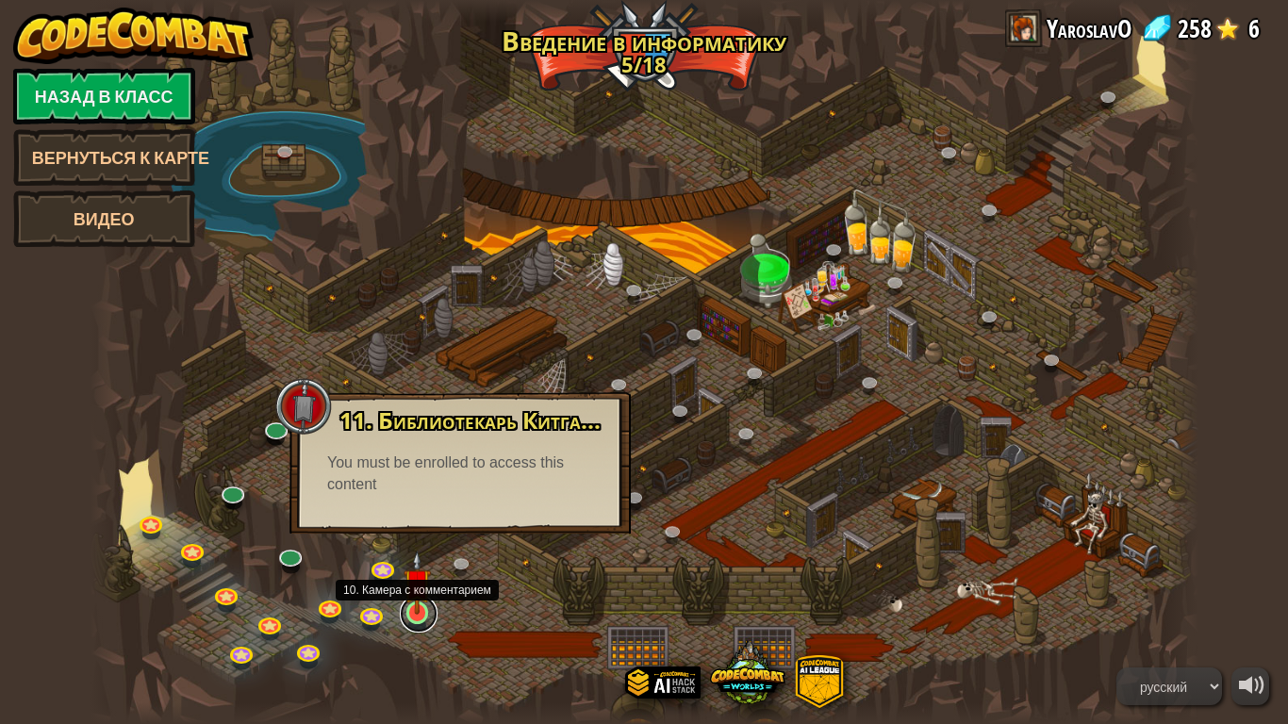
click at [424, 603] on link at bounding box center [419, 614] width 38 height 38
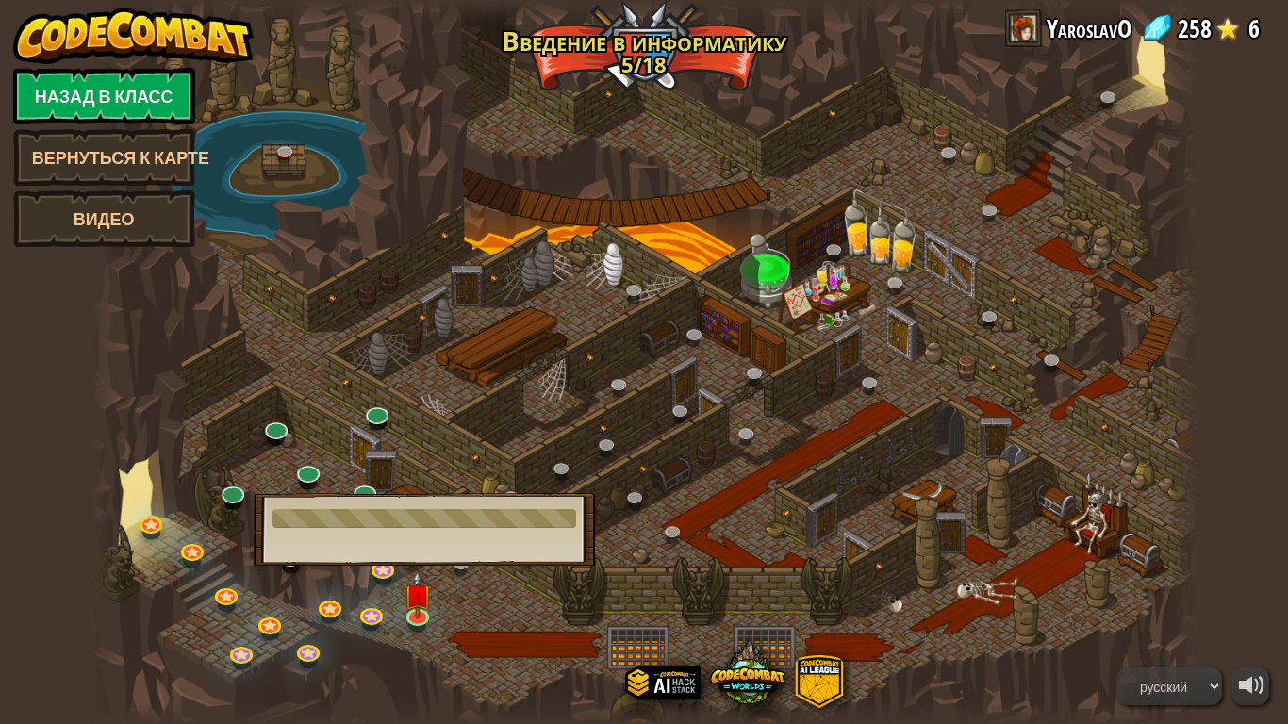
click at [926, 592] on div at bounding box center [645, 362] width 1108 height 724
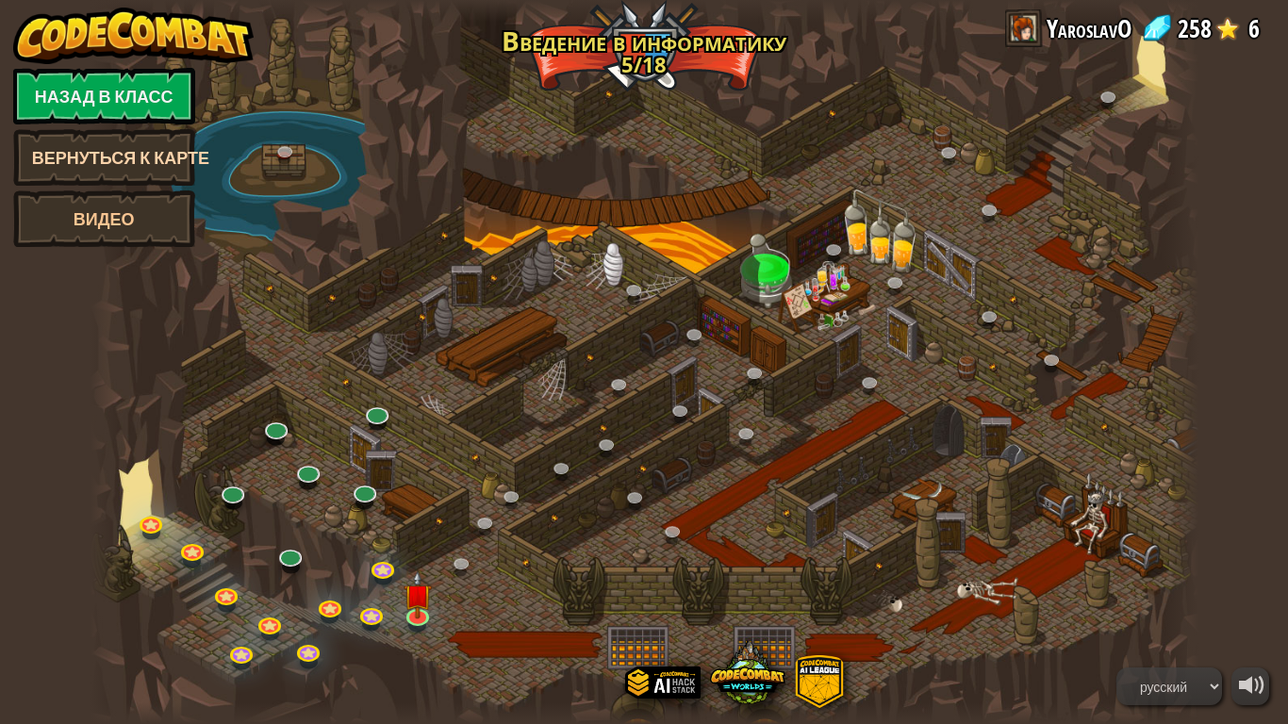
click at [132, 144] on link "Вернуться к карте" at bounding box center [104, 157] width 182 height 57
select select "ru"
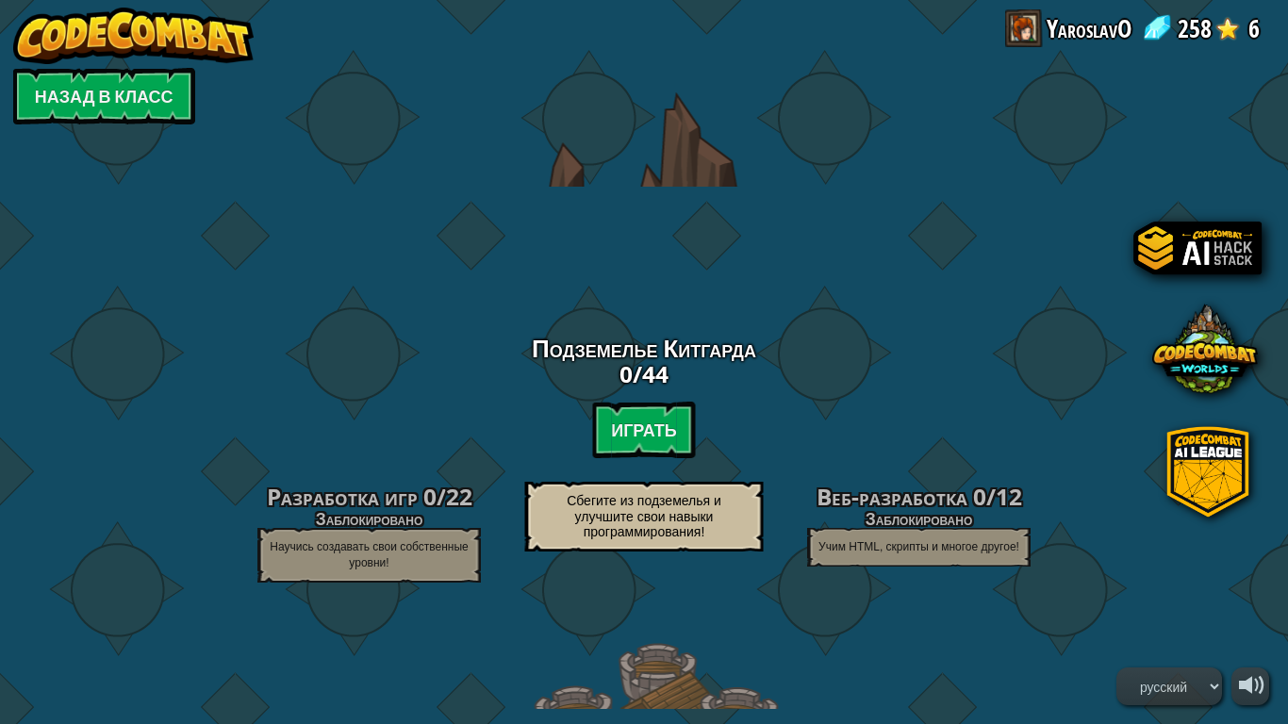
select select "ru"
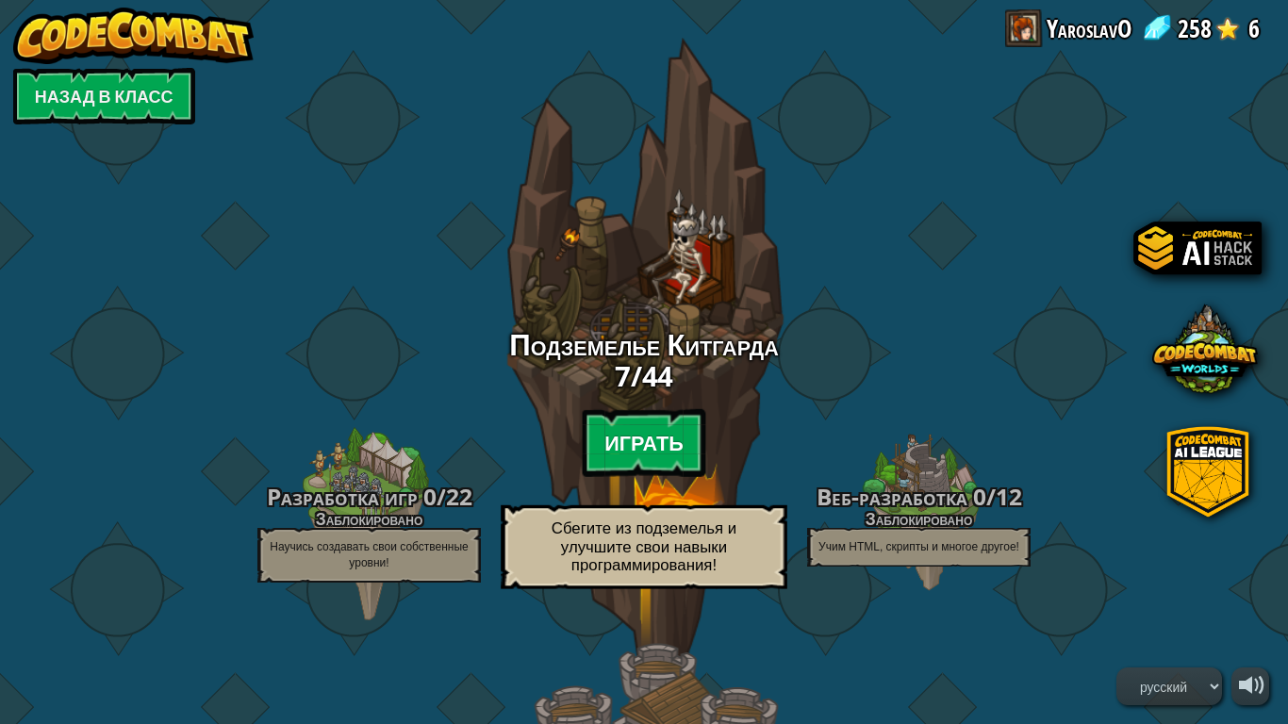
click at [615, 437] on btn "Играть" at bounding box center [644, 443] width 124 height 68
select select "ru"
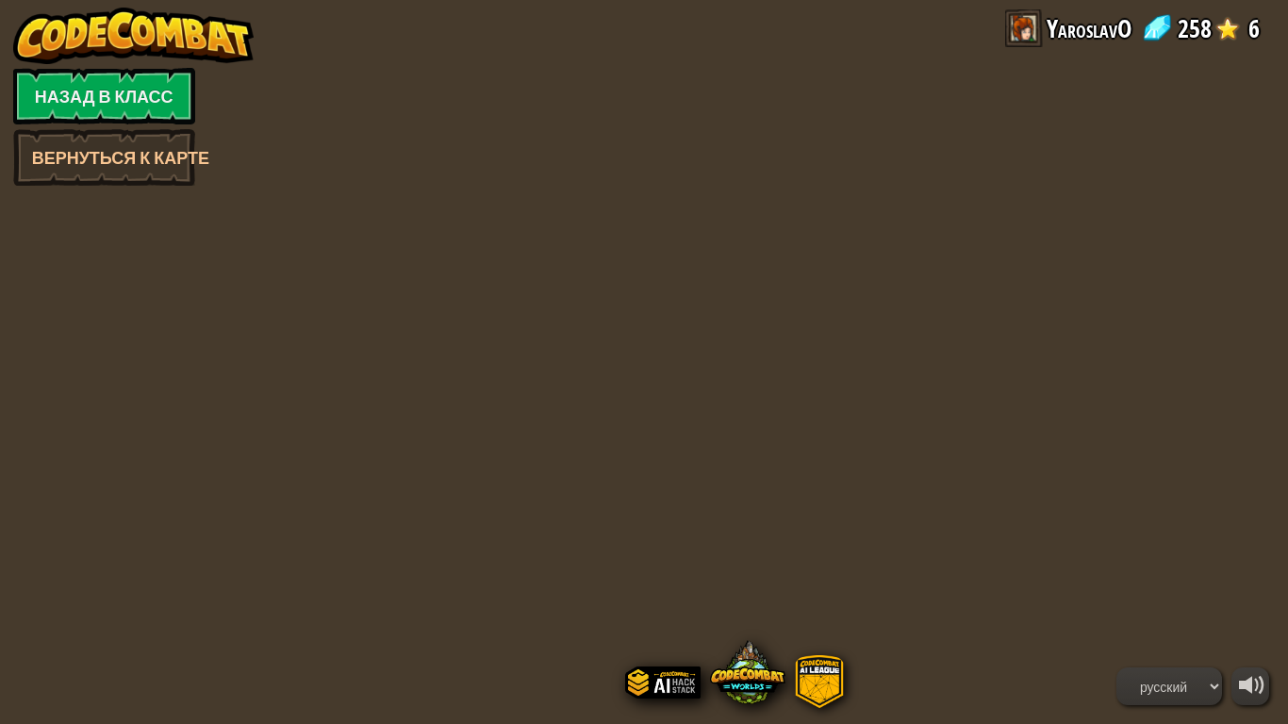
select select "ru"
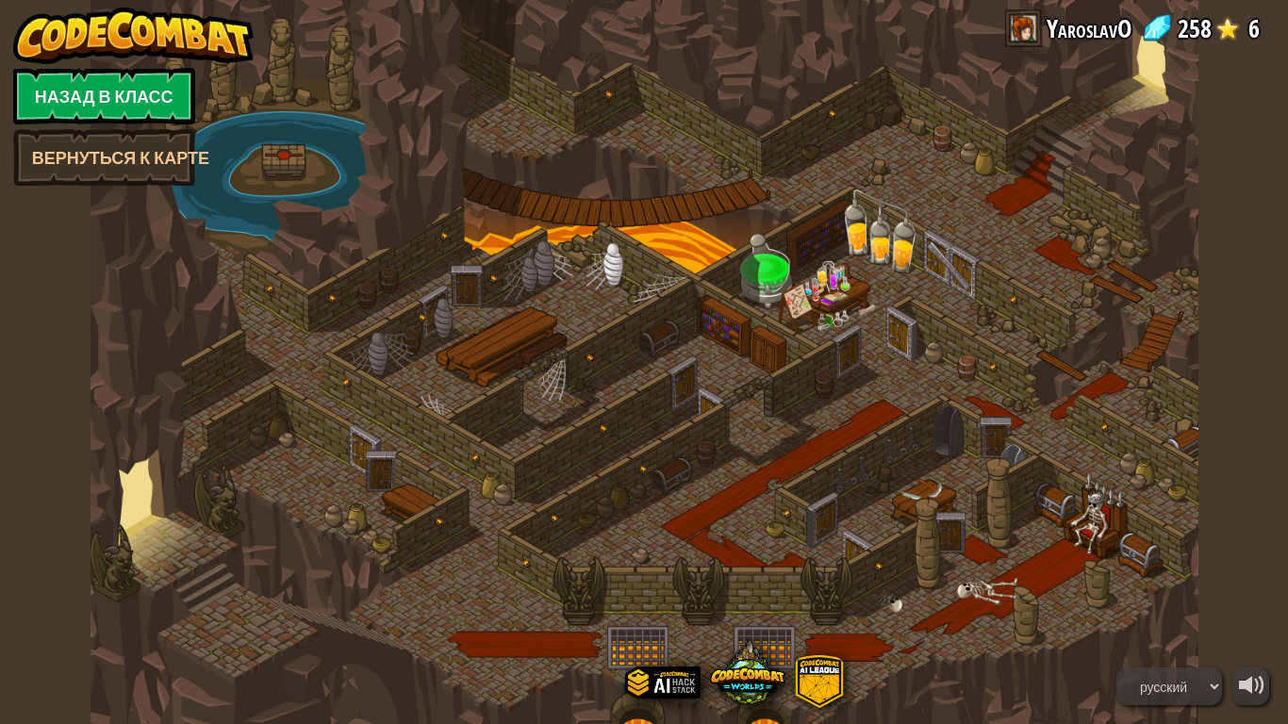
select select "ru"
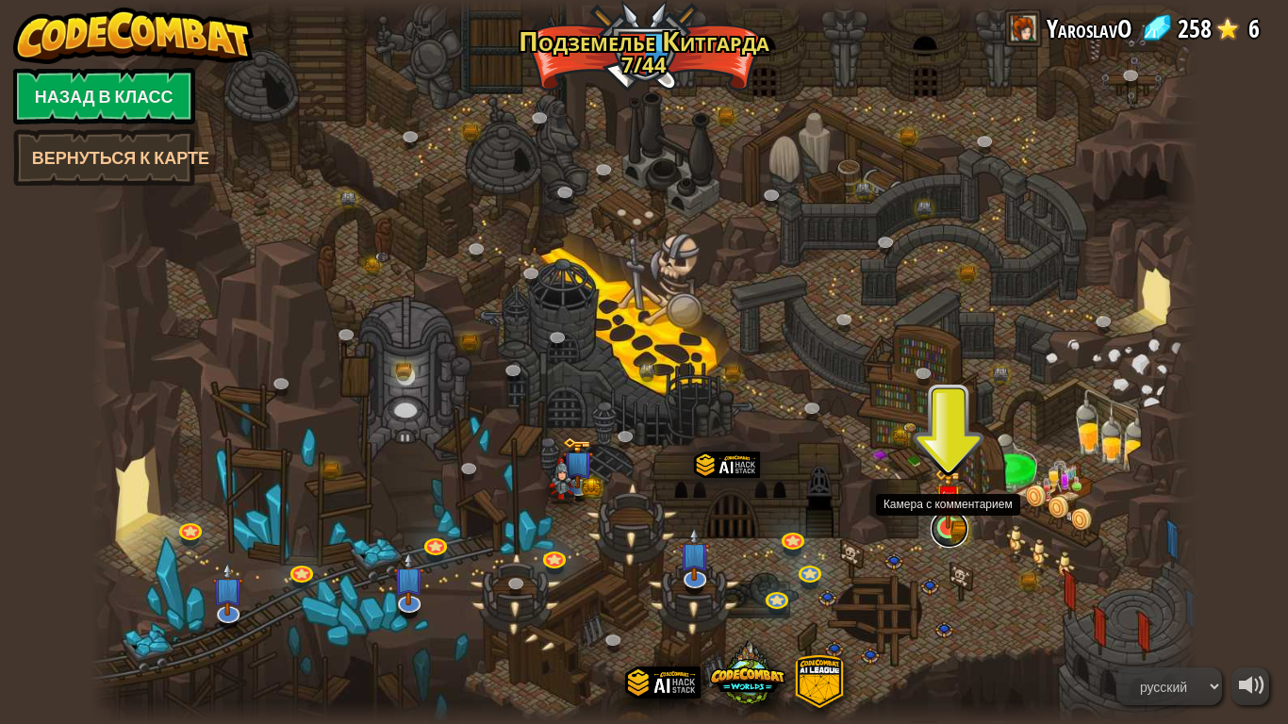
click at [949, 535] on link at bounding box center [950, 529] width 38 height 38
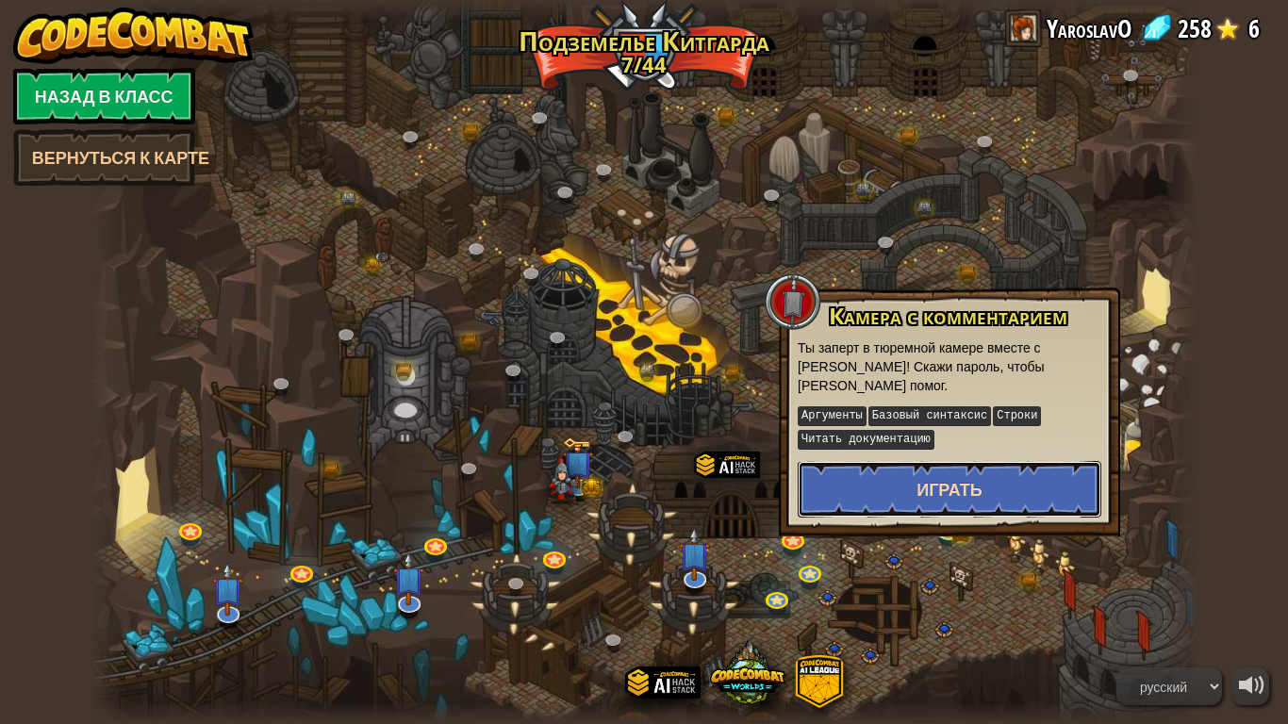
click at [968, 481] on span "Играть" at bounding box center [949, 490] width 66 height 24
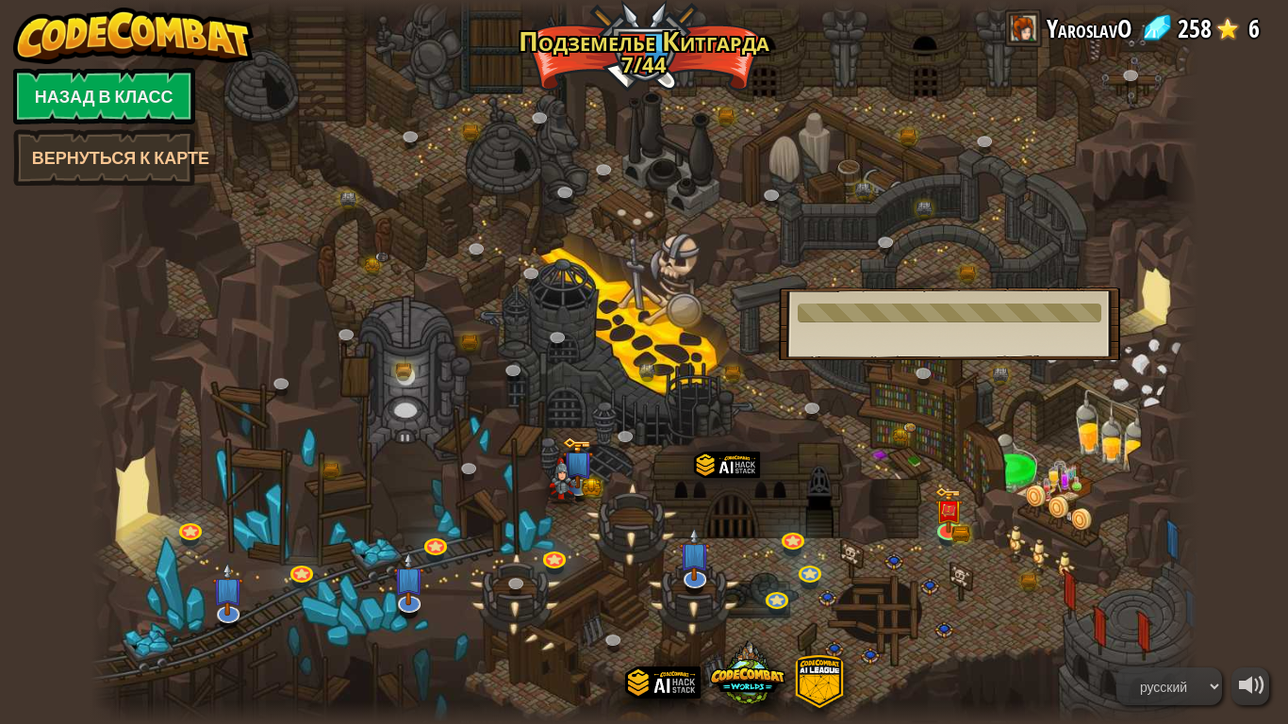
drag, startPoint x: 966, startPoint y: 468, endPoint x: 927, endPoint y: 472, distance: 39.9
click at [949, 457] on div at bounding box center [645, 362] width 1108 height 724
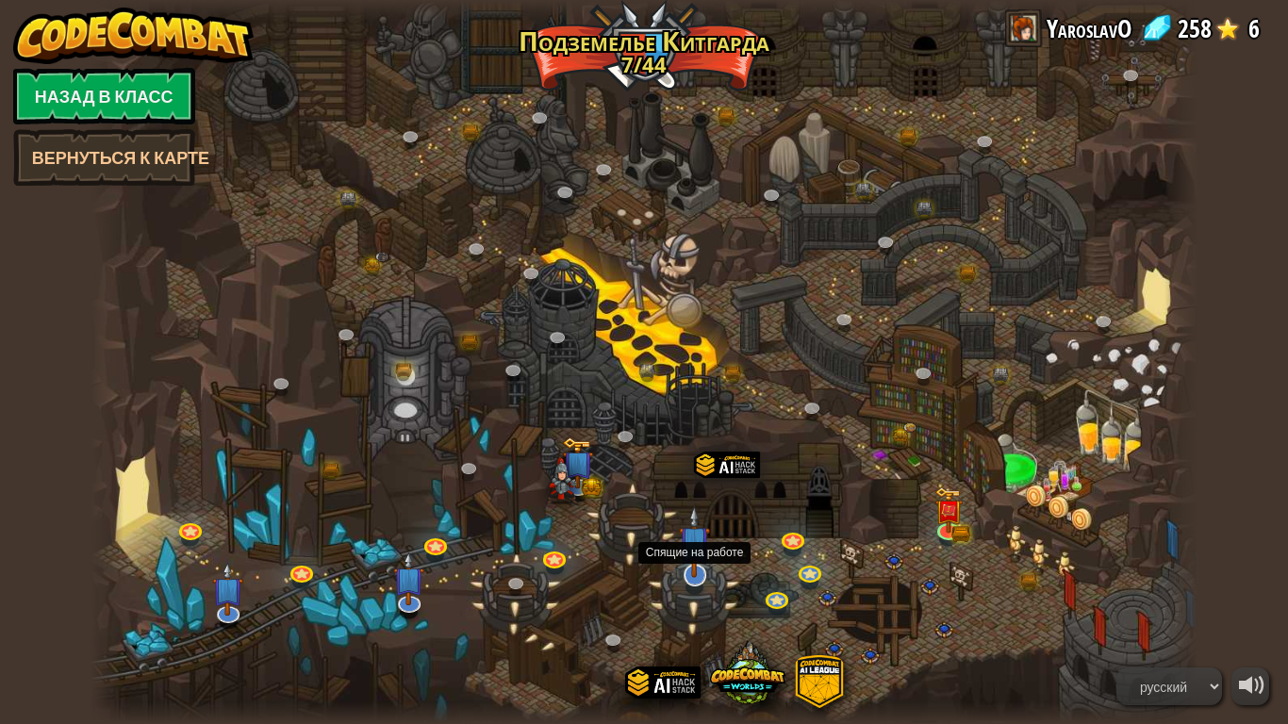
click at [697, 571] on img at bounding box center [694, 541] width 31 height 72
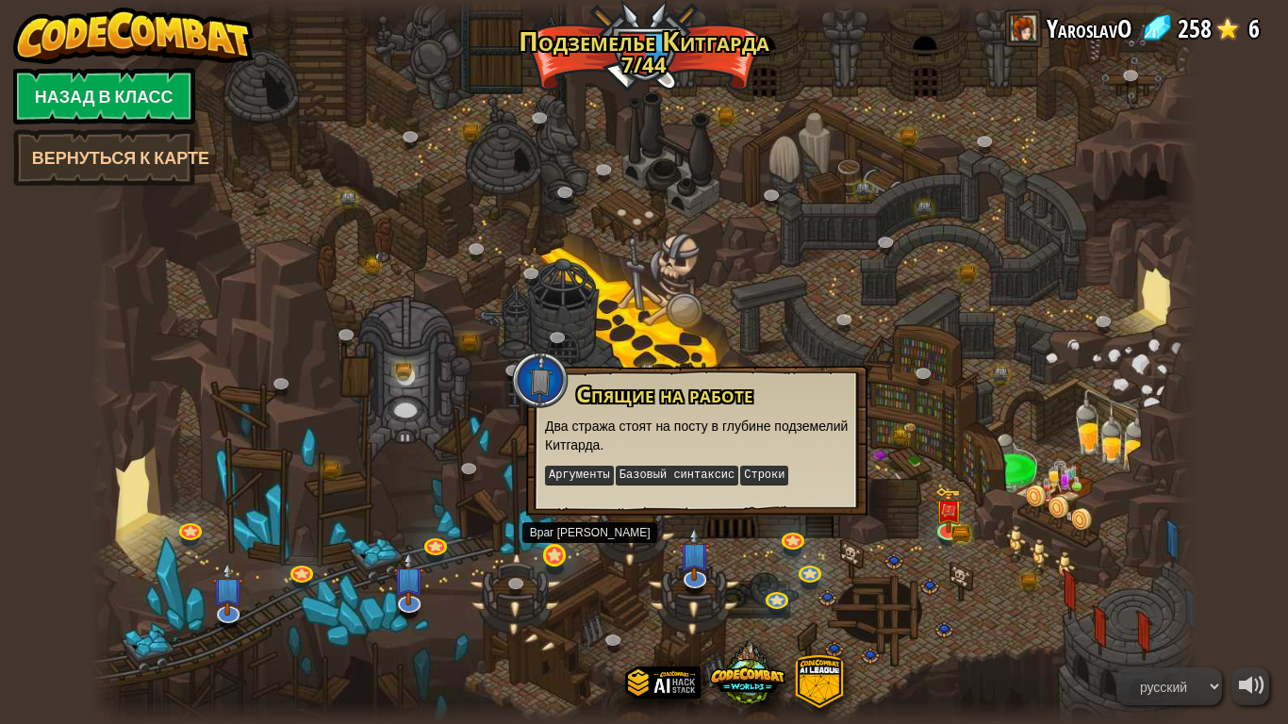
click at [565, 571] on div "Крутой каньон (Заблокировано) Задание: собрать больше золота, используя все нав…" at bounding box center [645, 362] width 1108 height 724
click at [436, 583] on div at bounding box center [645, 362] width 1108 height 724
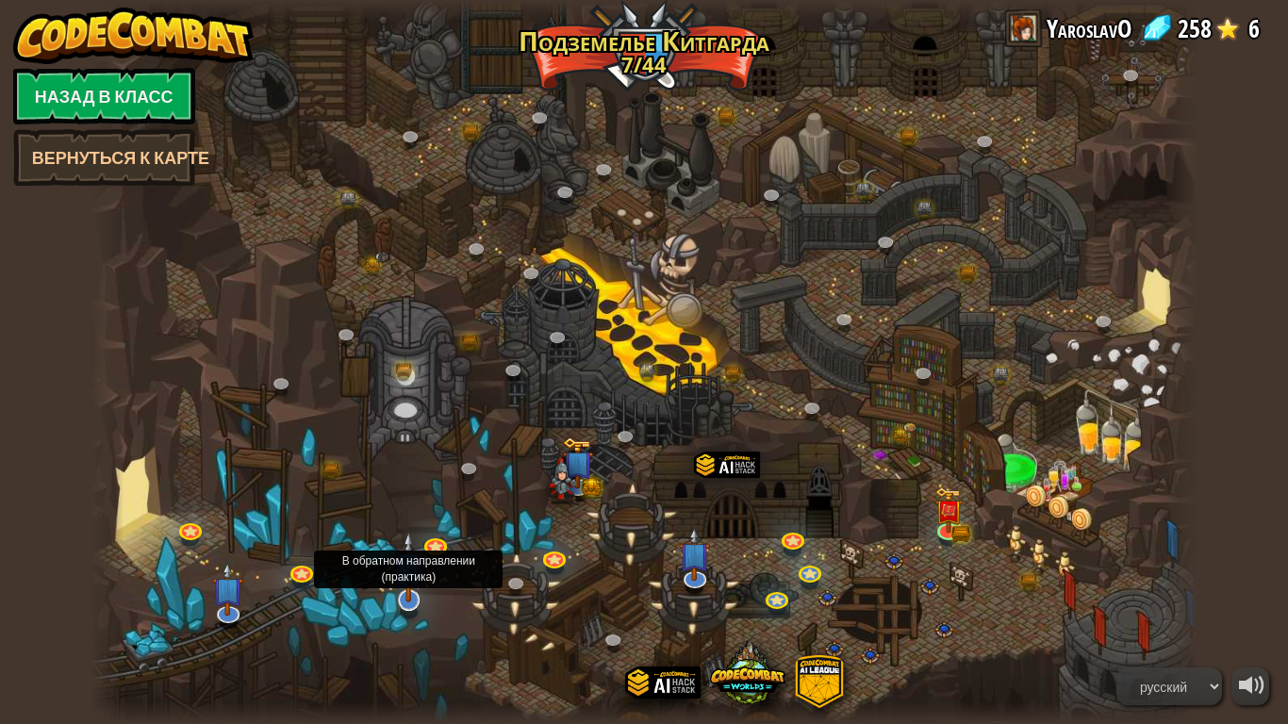
click at [417, 590] on img at bounding box center [408, 567] width 31 height 72
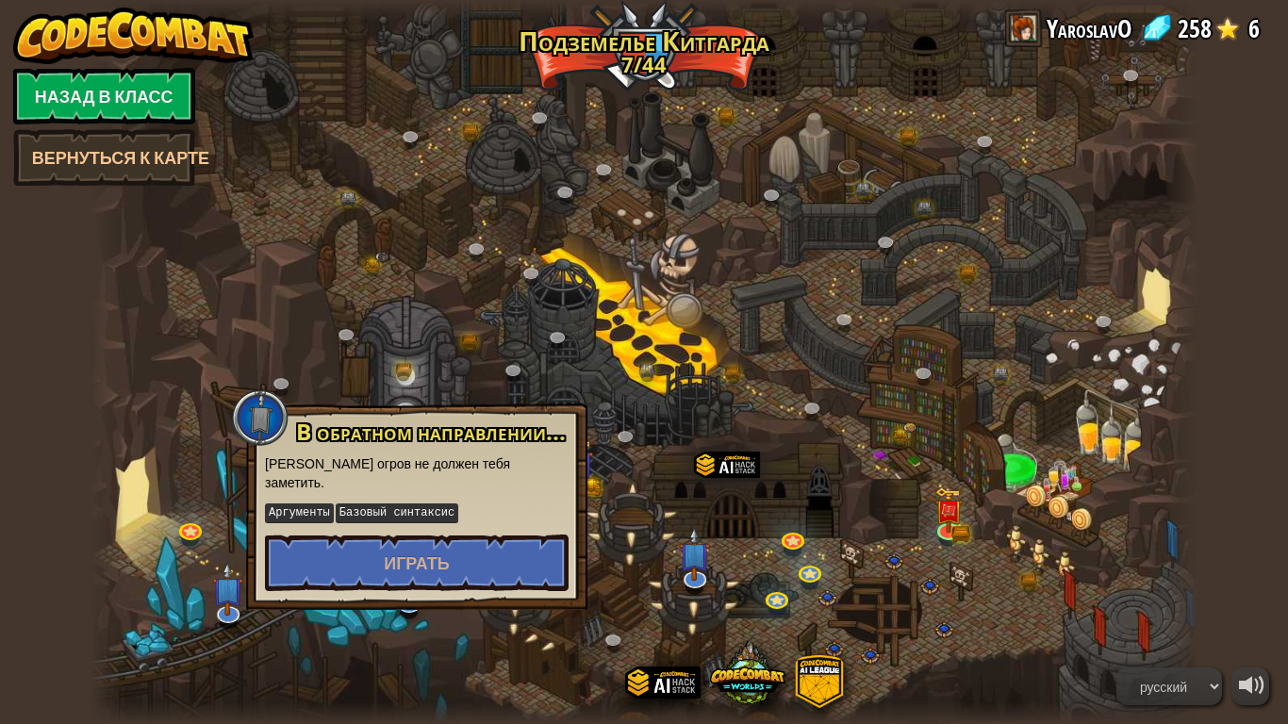
click at [519, 603] on div at bounding box center [645, 362] width 1108 height 724
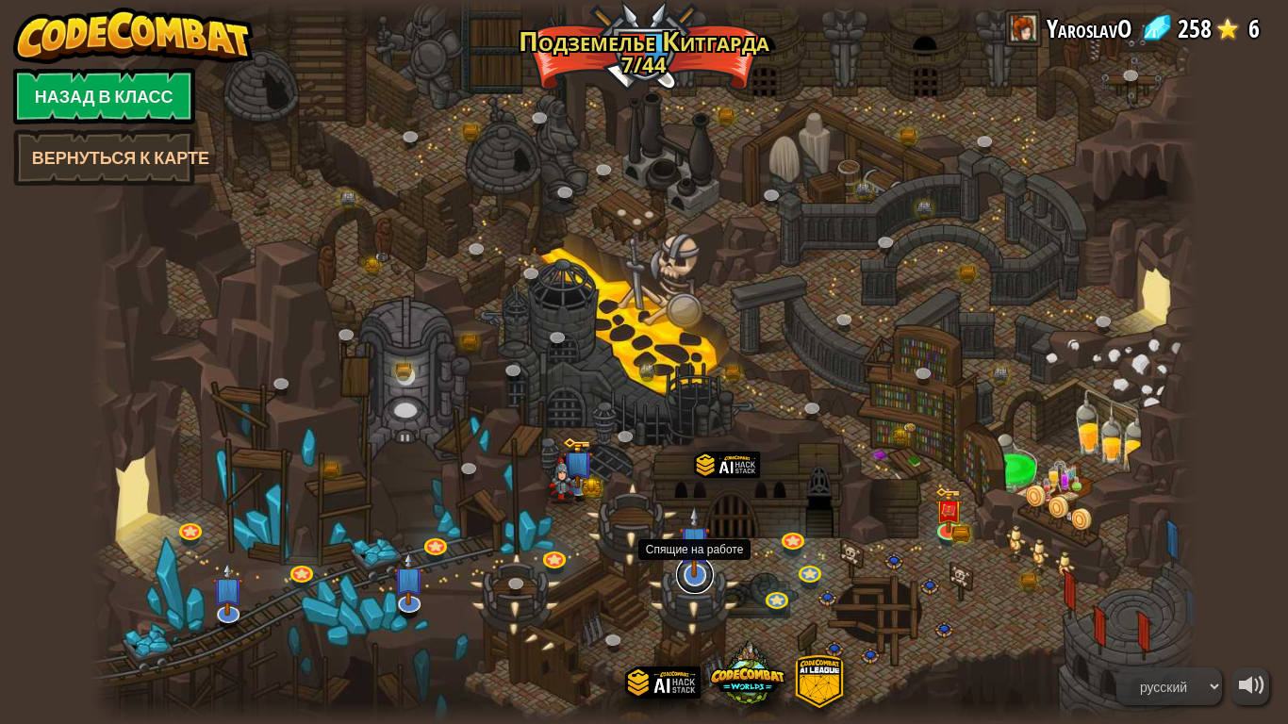
click at [700, 587] on link at bounding box center [695, 575] width 38 height 38
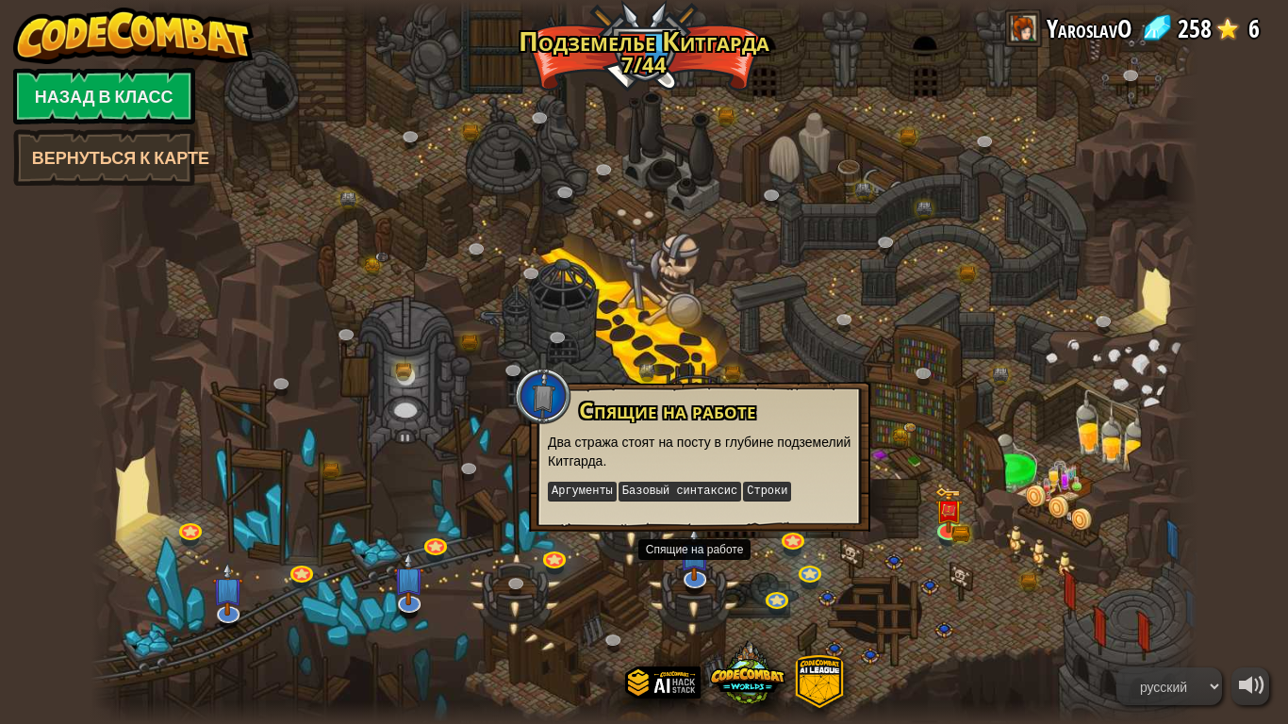
click at [665, 579] on div at bounding box center [645, 362] width 1108 height 724
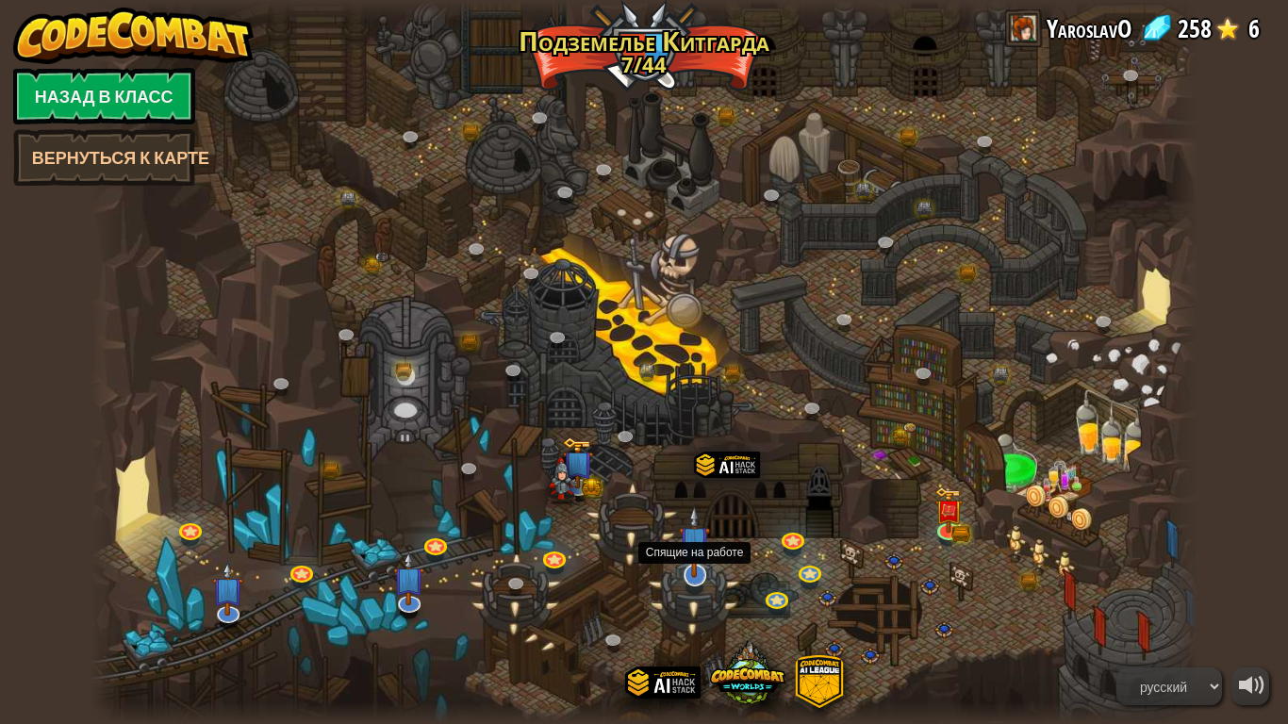
click at [684, 573] on img at bounding box center [694, 541] width 31 height 72
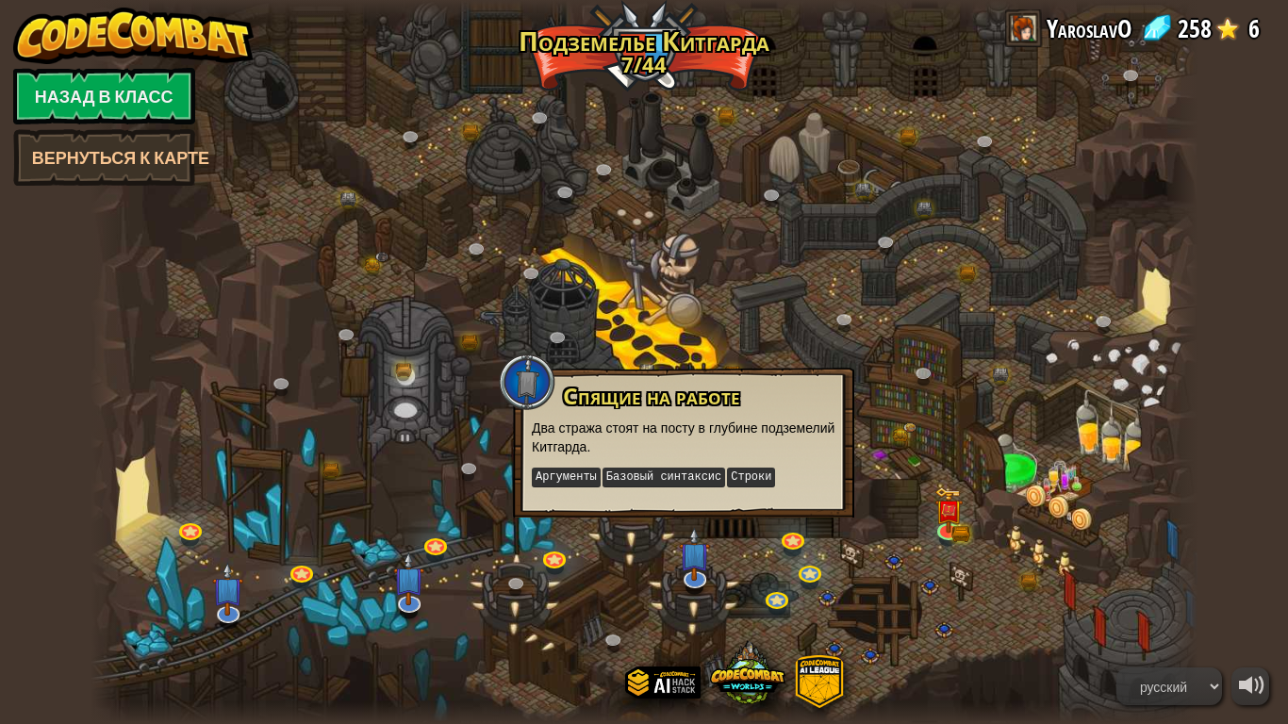
click at [571, 603] on div at bounding box center [645, 362] width 1108 height 724
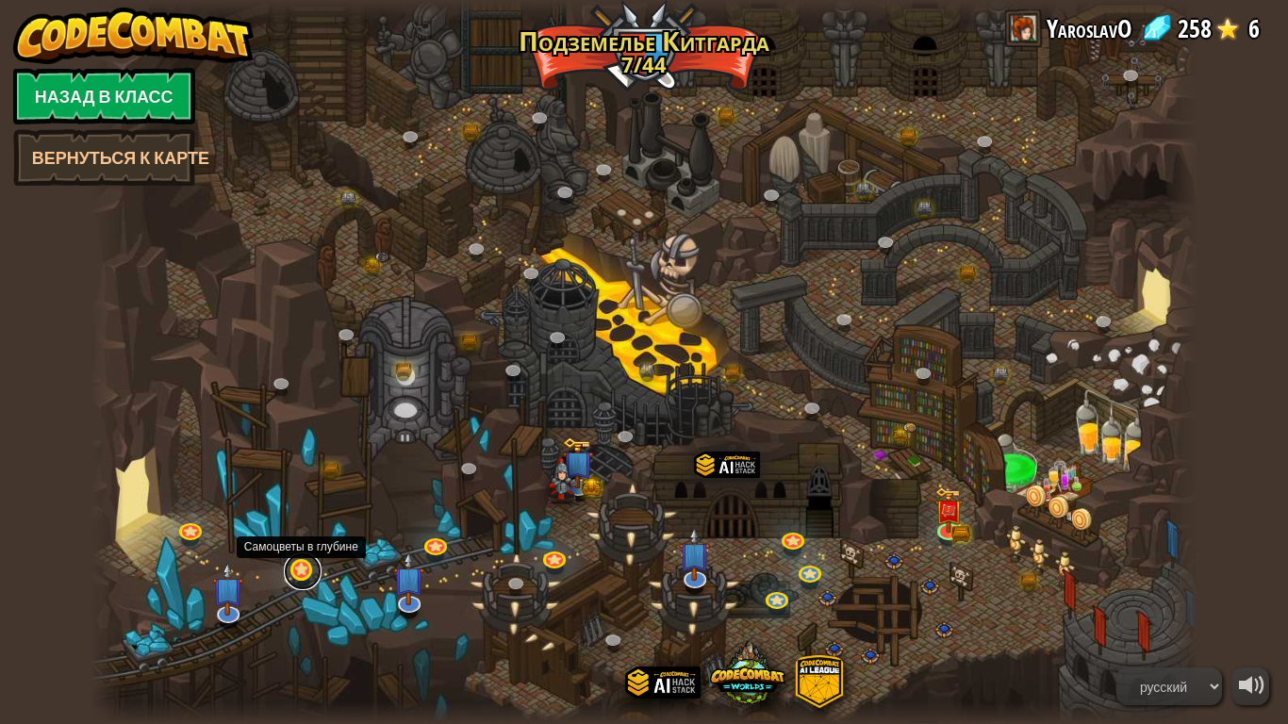
click at [311, 573] on link at bounding box center [303, 571] width 38 height 38
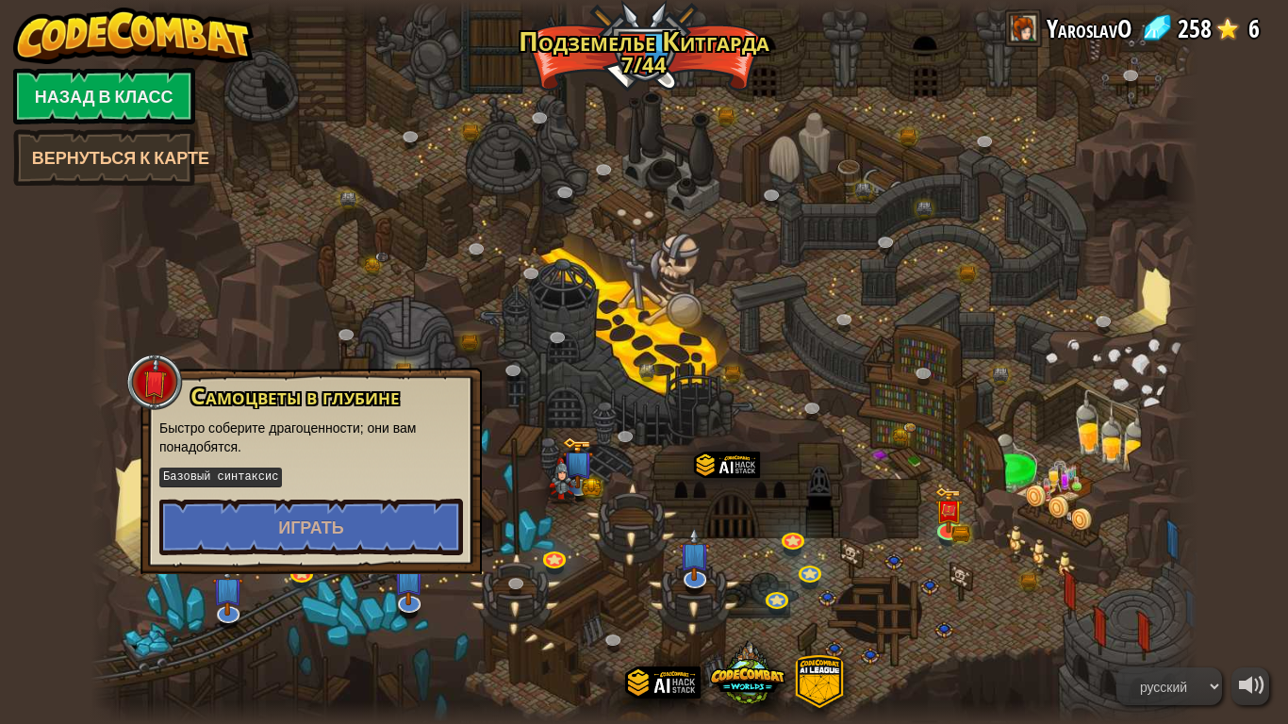
click at [424, 603] on div at bounding box center [645, 362] width 1108 height 724
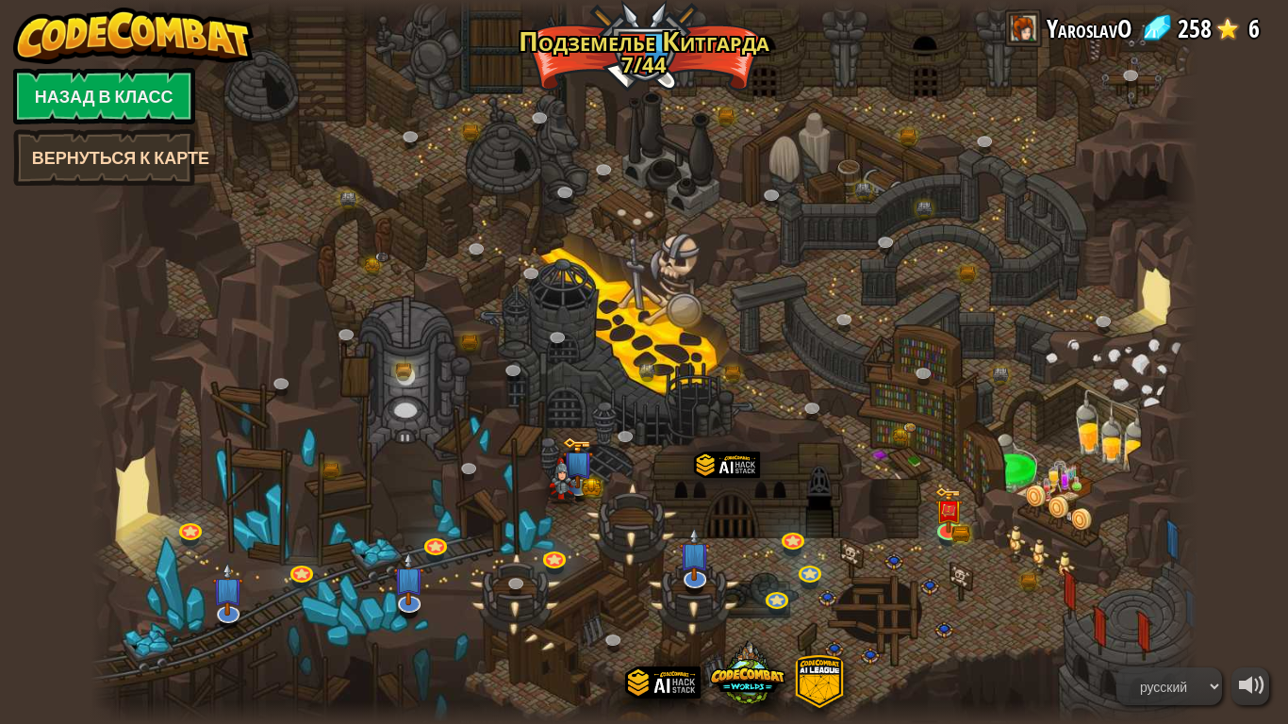
click at [128, 148] on link "Вернуться к карте" at bounding box center [104, 157] width 182 height 57
select select "ru"
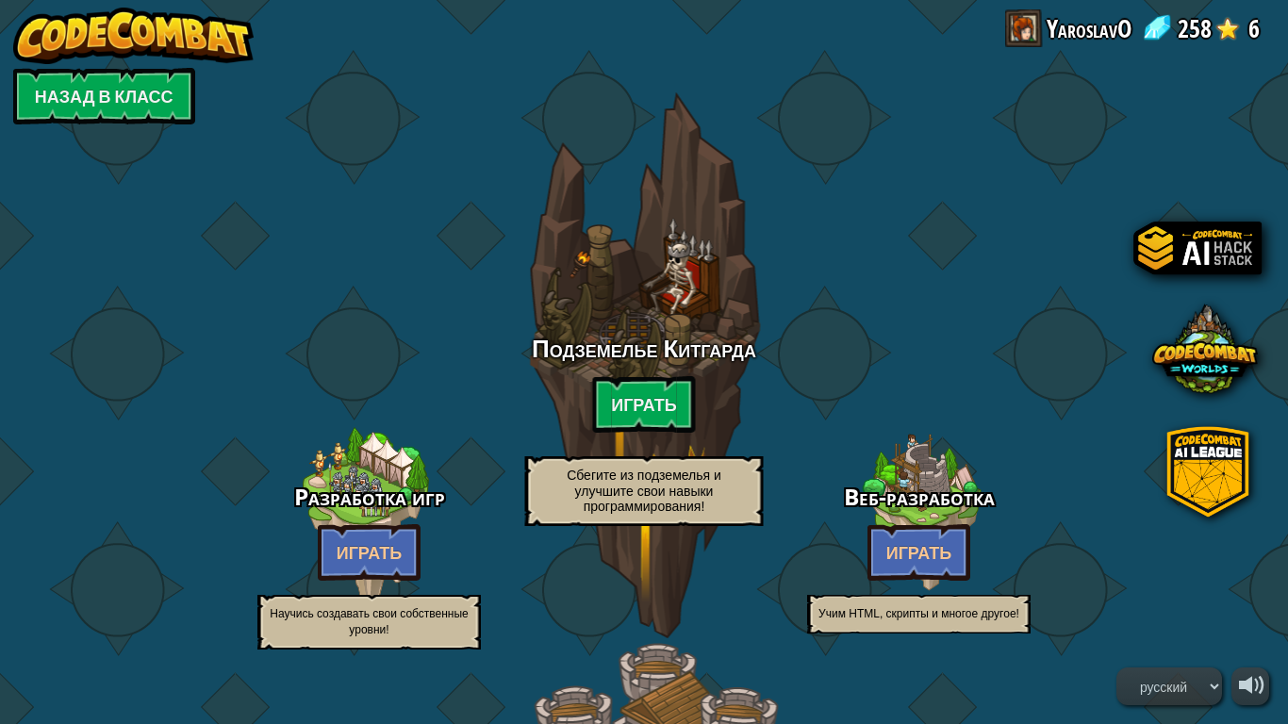
select select "ru"
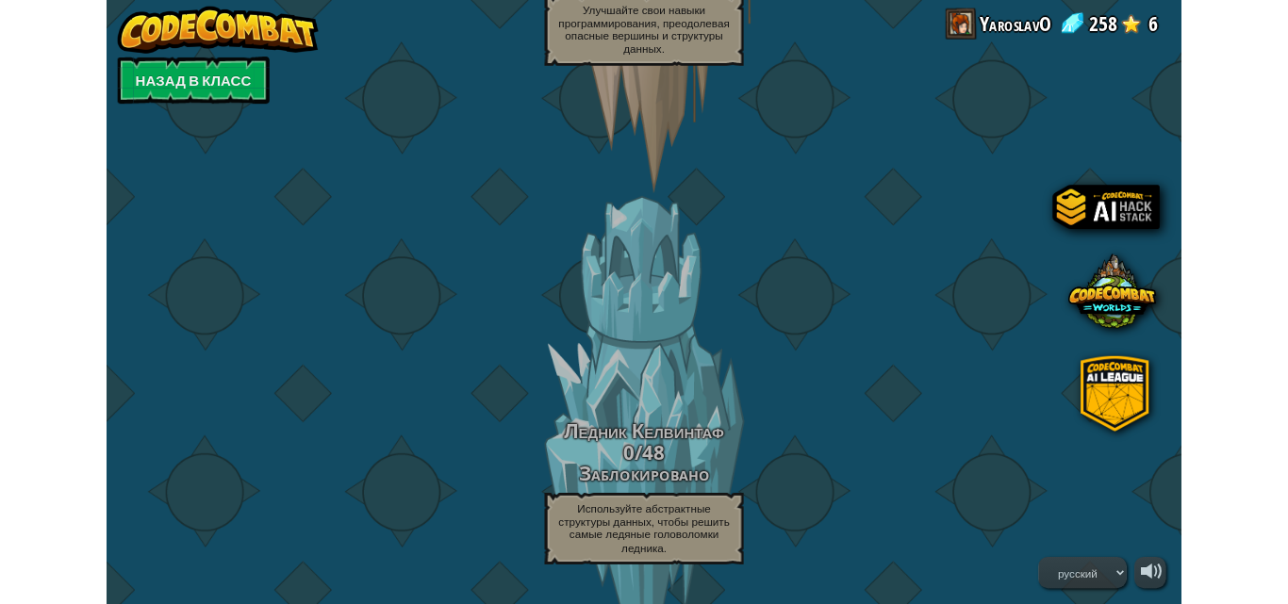
scroll to position [91, 0]
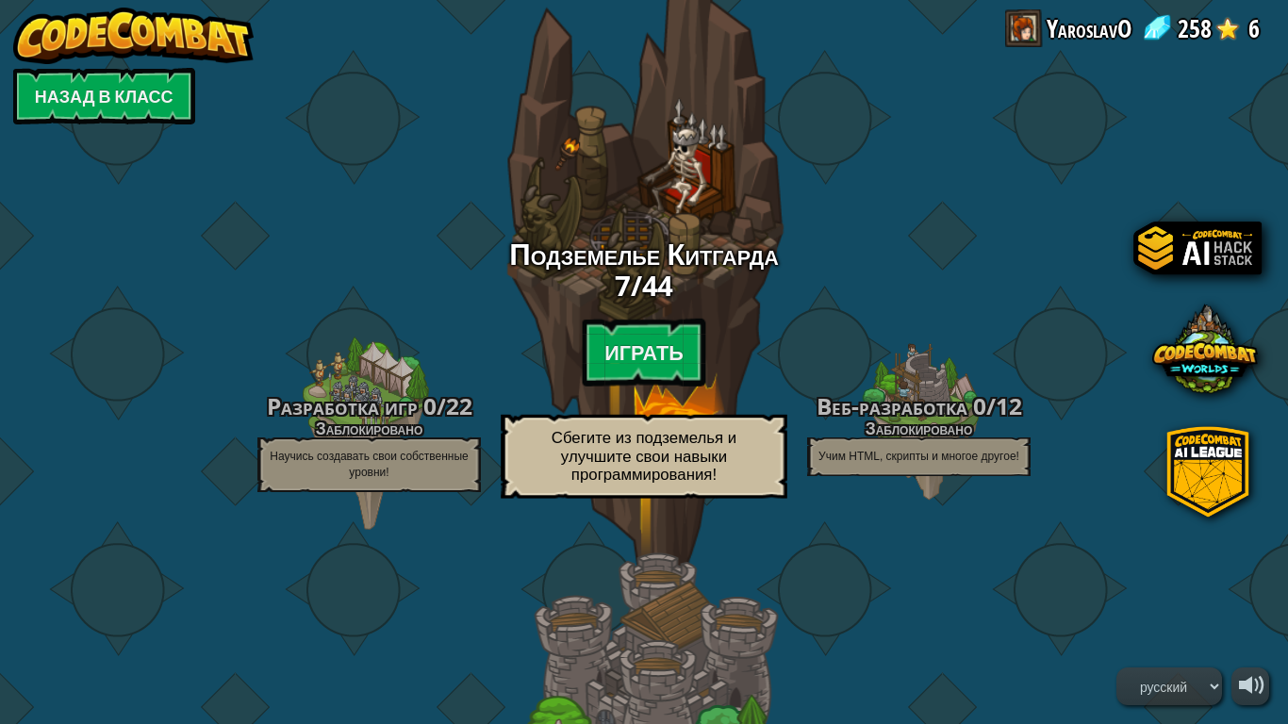
click at [625, 314] on div "Подземелье Китгарда 7 / 44 Играть Сбегите из подземелья и улучшите свои навыки …" at bounding box center [644, 375] width 358 height 272
select select "ru"
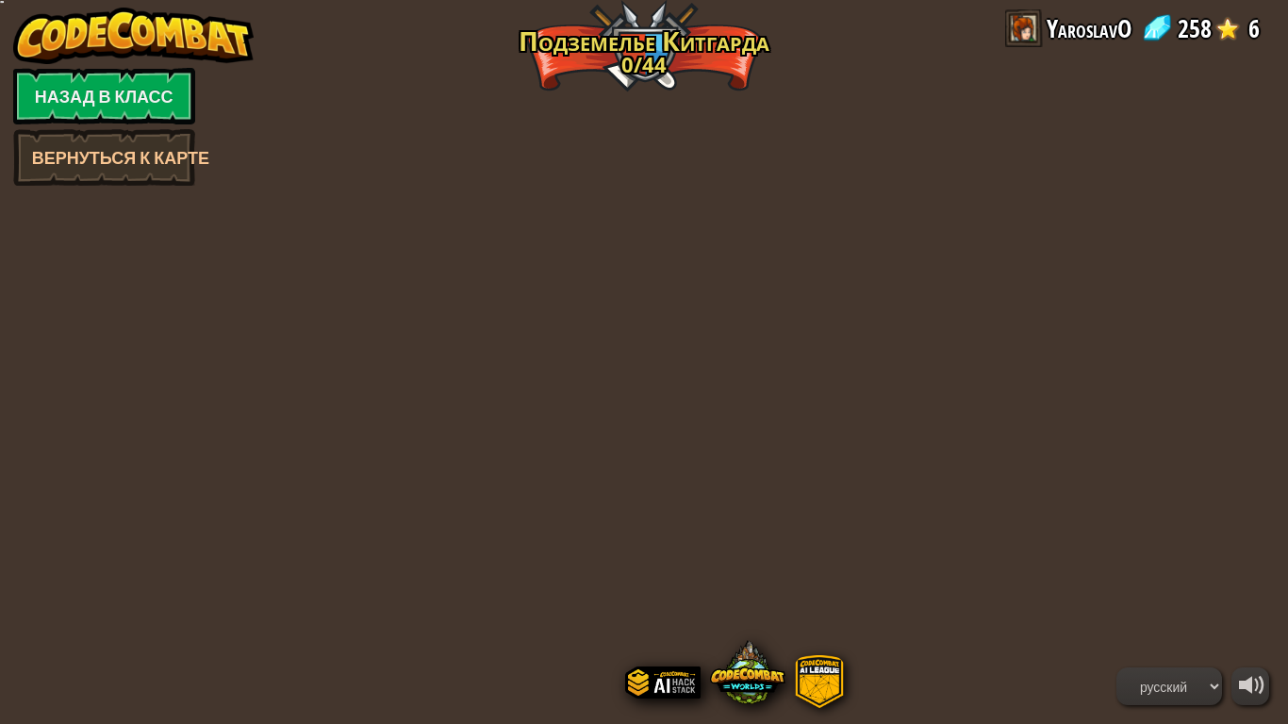
select select "ru"
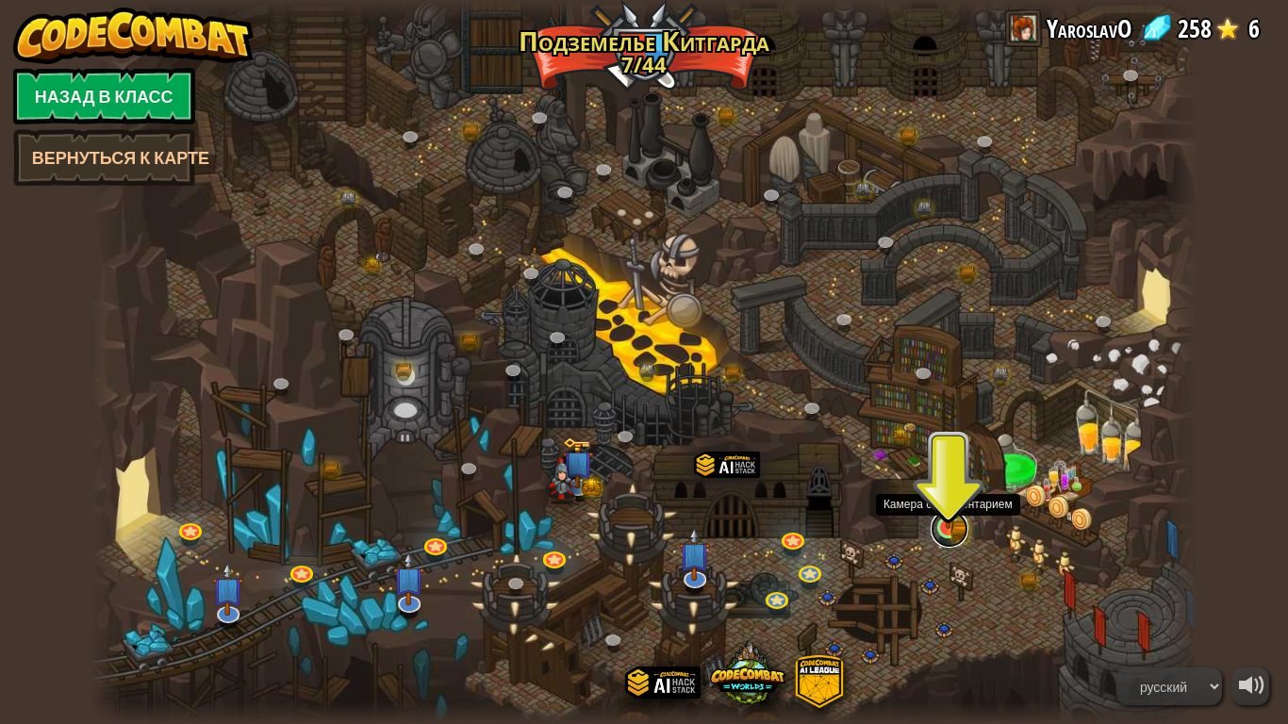
click at [949, 536] on link at bounding box center [950, 529] width 38 height 38
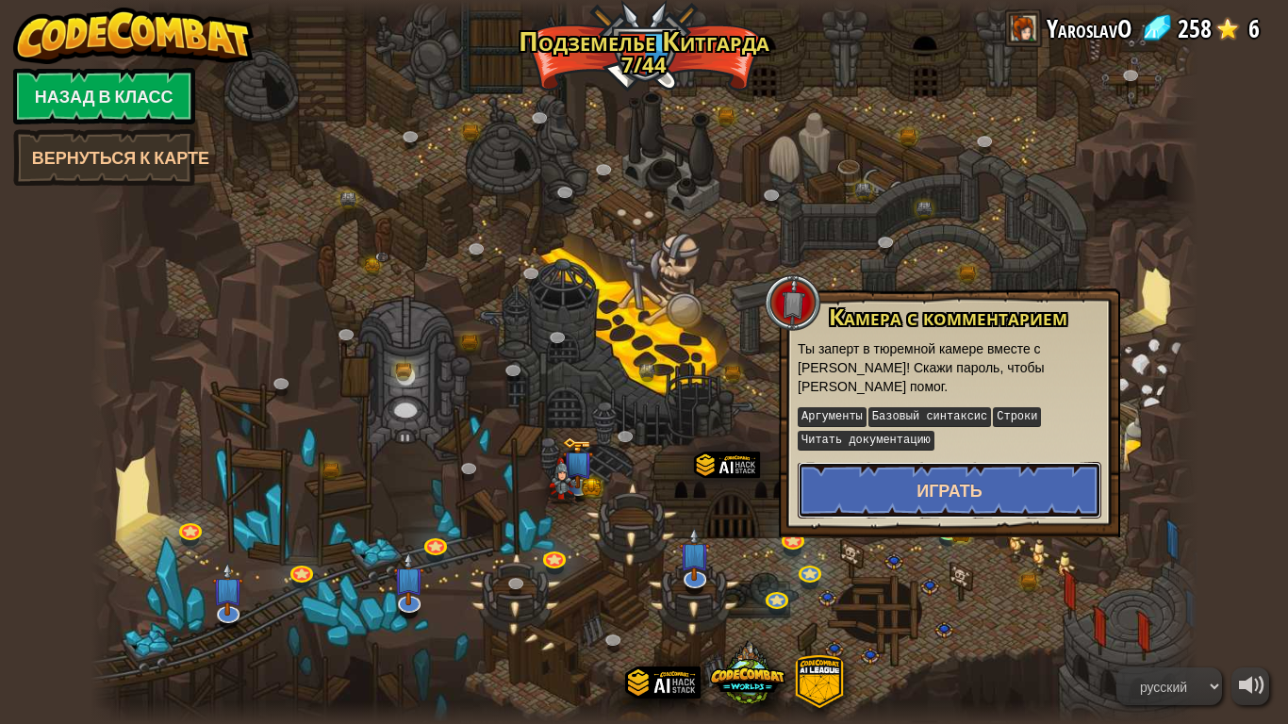
click at [953, 487] on span "Играть" at bounding box center [949, 491] width 66 height 24
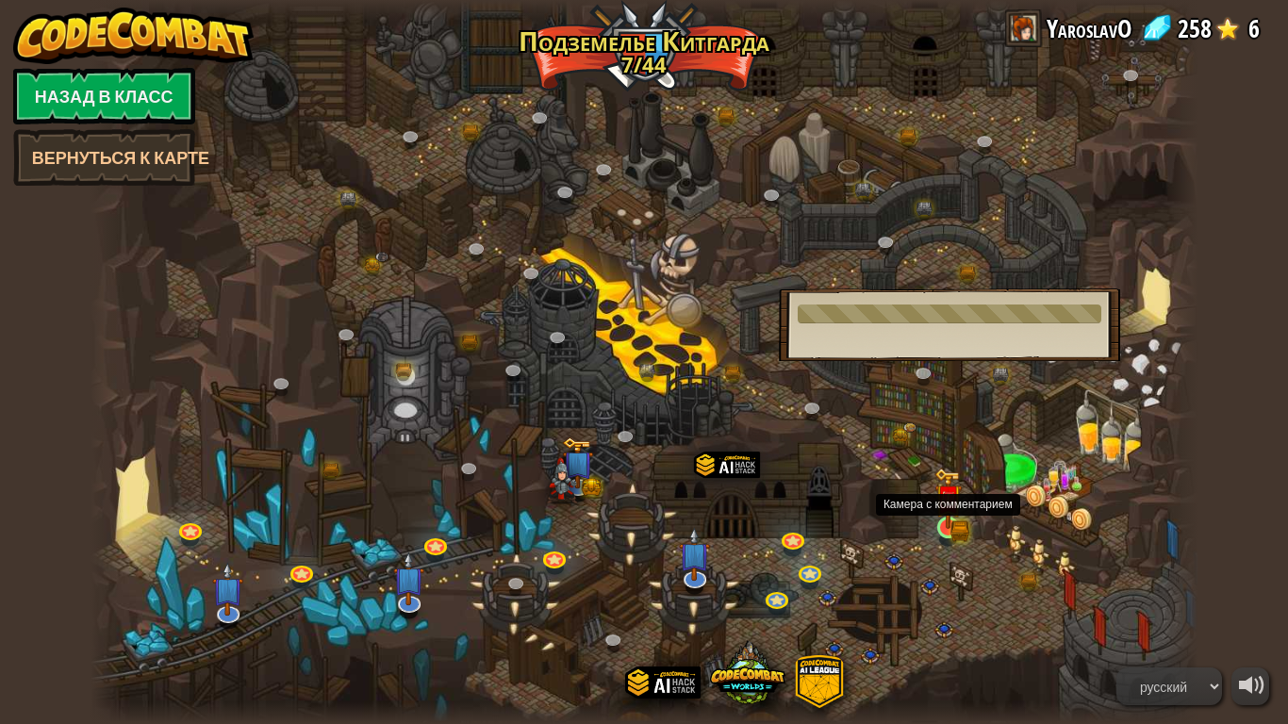
click at [954, 488] on img at bounding box center [948, 498] width 28 height 61
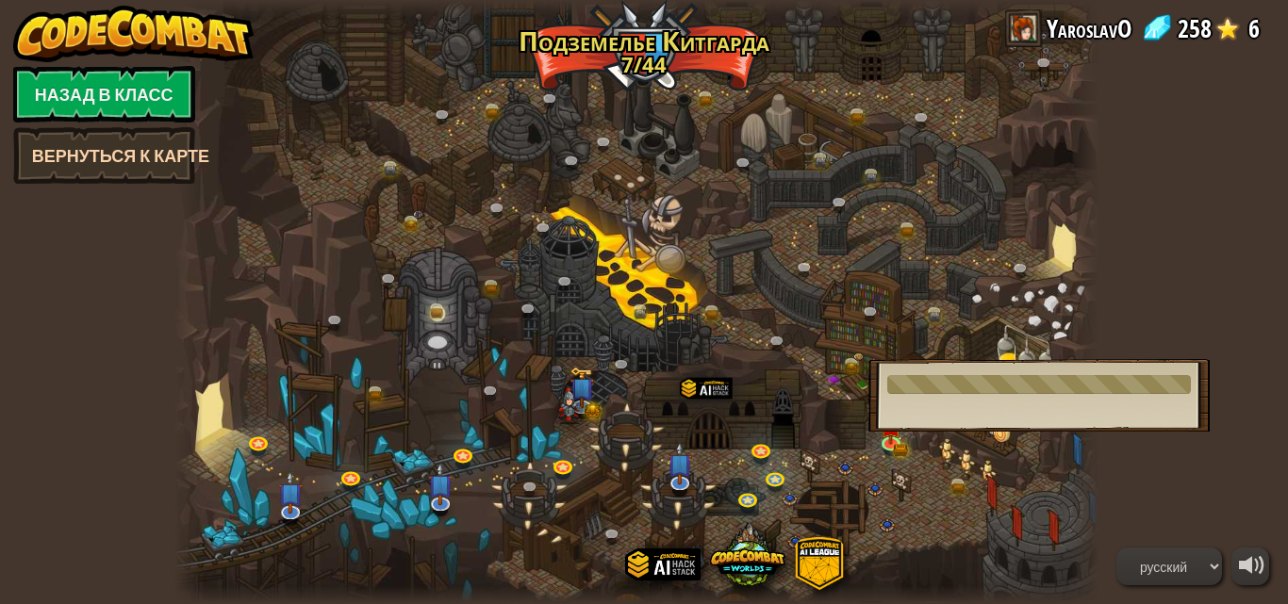
click at [136, 155] on link "Вернуться к карте" at bounding box center [104, 155] width 182 height 57
select select "ru"
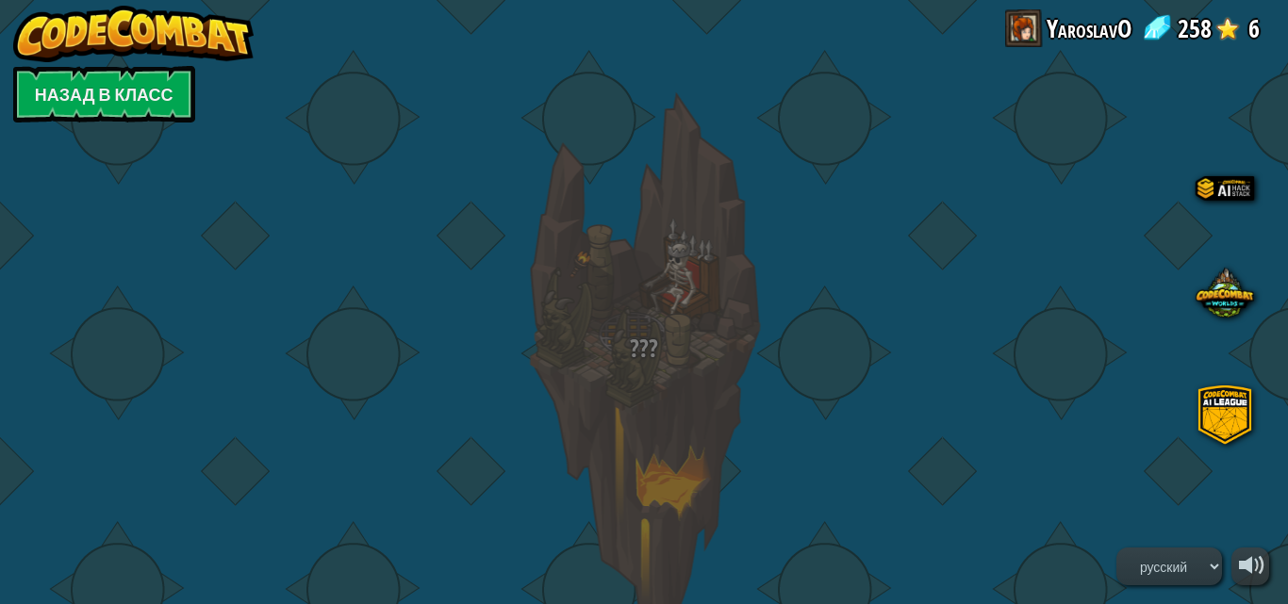
select select "ru"
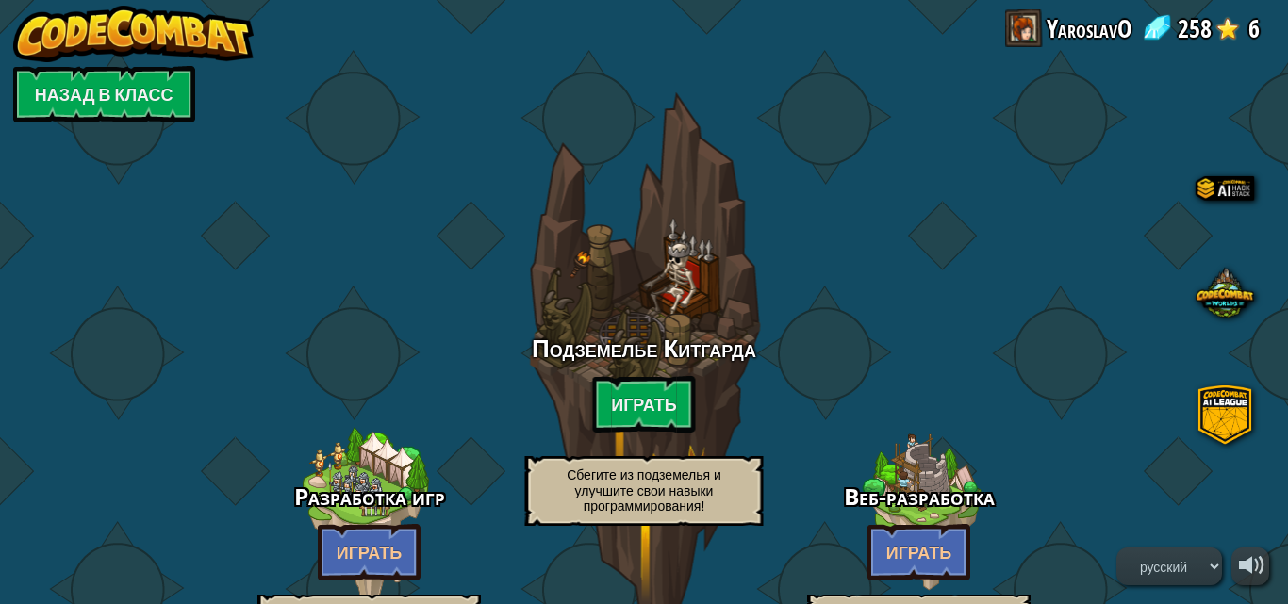
select select "ru"
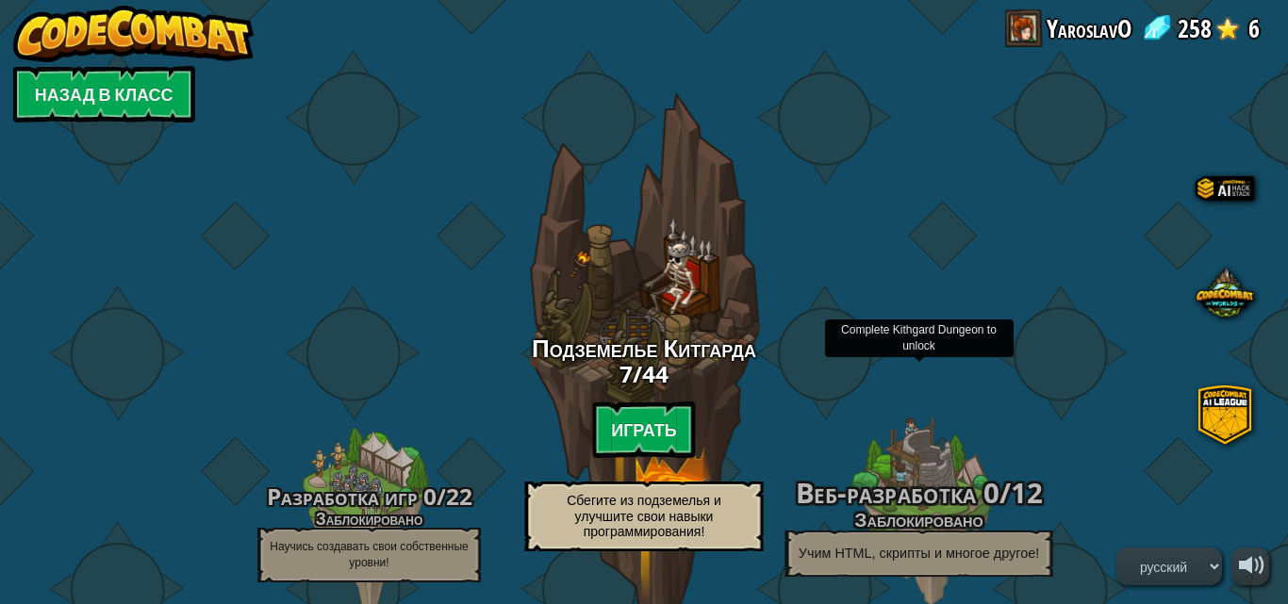
click at [861, 562] on p "Учим HTML, скрипты и многое другое!" at bounding box center [918, 554] width 268 height 46
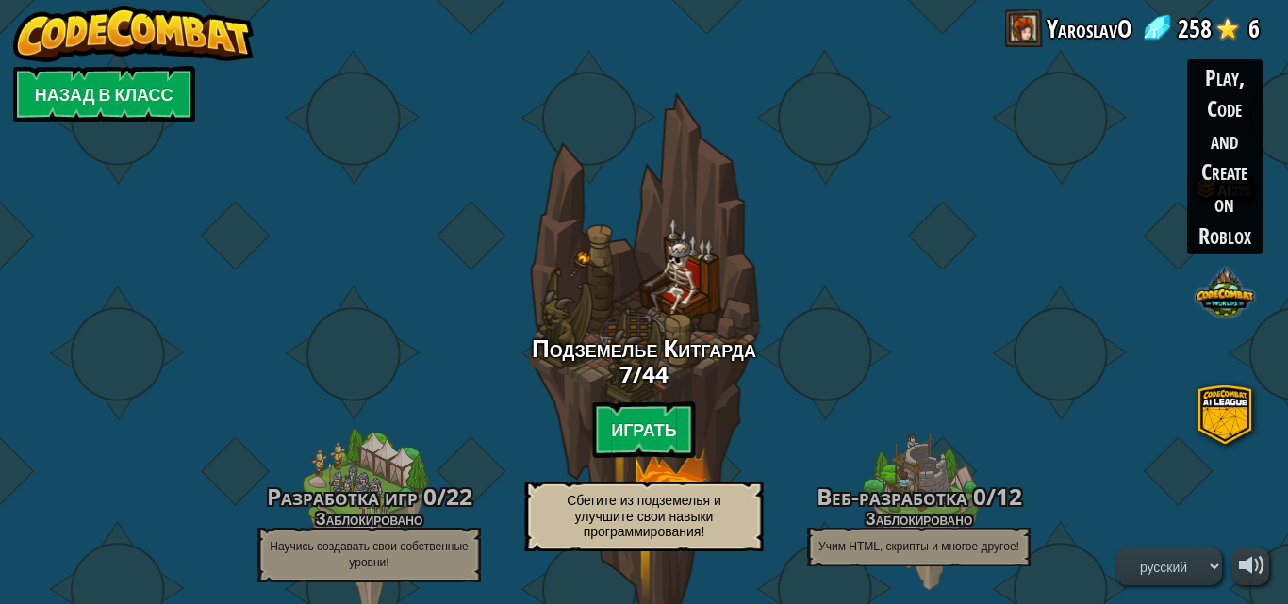
click at [1219, 272] on span at bounding box center [1224, 292] width 58 height 58
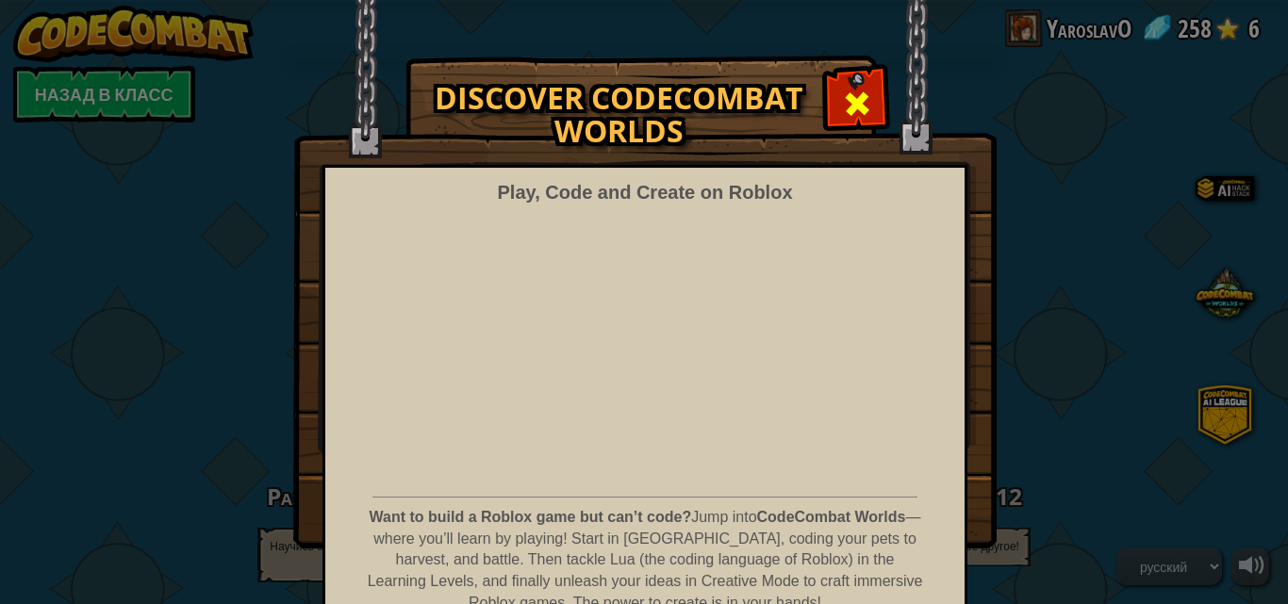
click at [866, 107] on div at bounding box center [856, 101] width 59 height 59
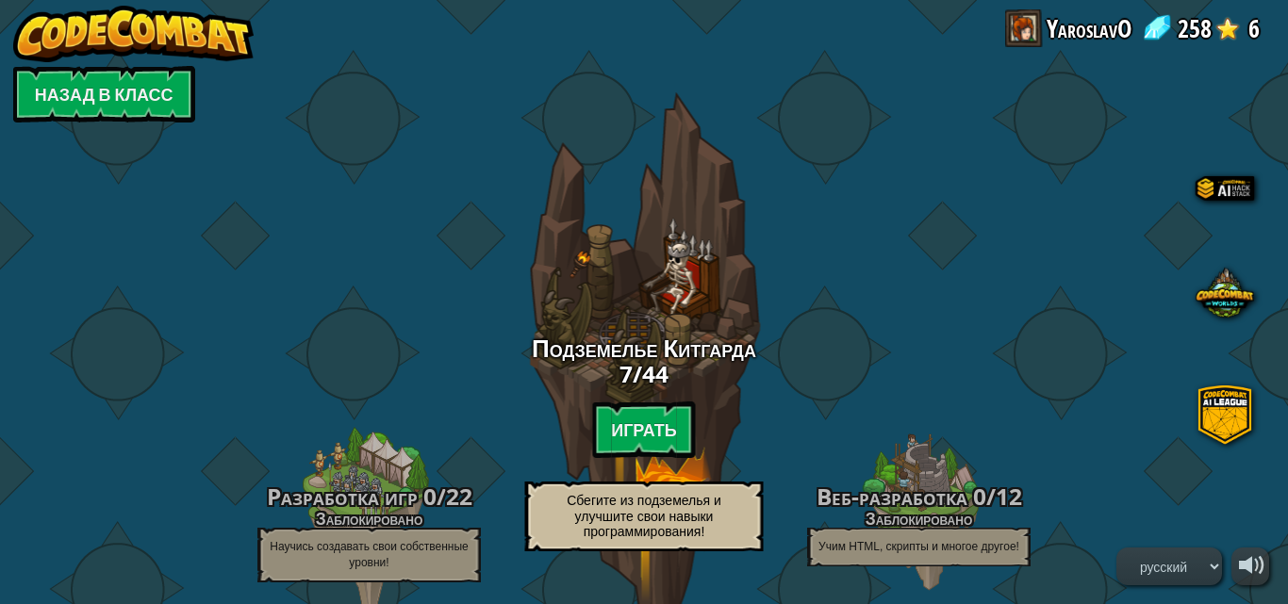
click at [217, 30] on img at bounding box center [133, 34] width 241 height 57
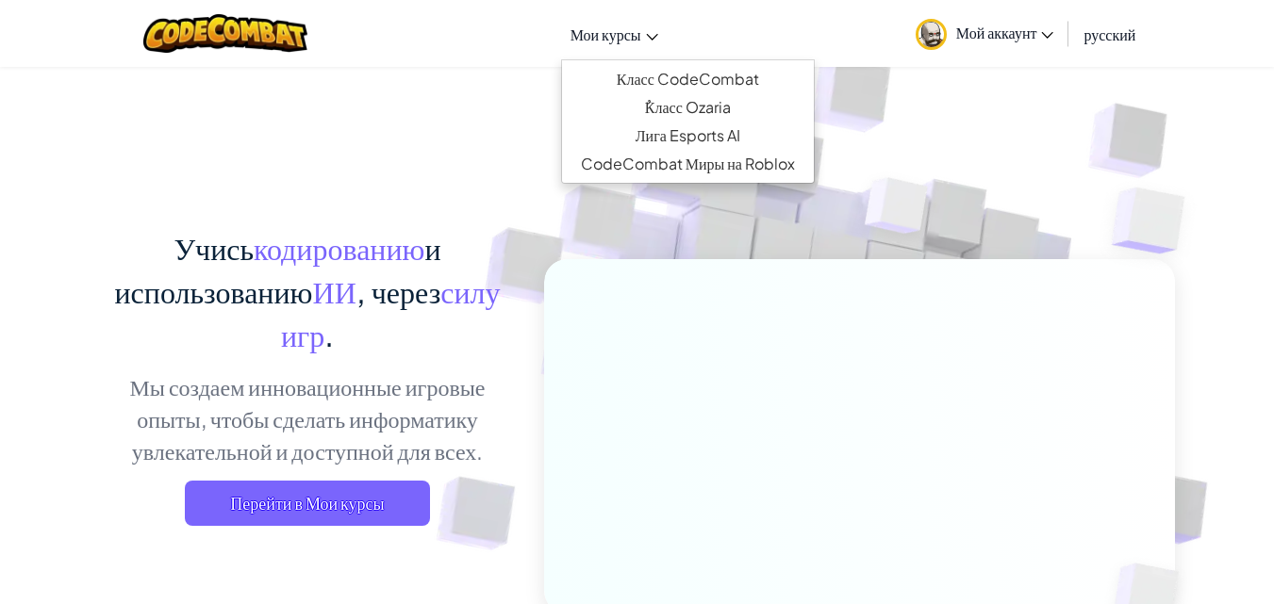
click at [652, 46] on link "Мои курсы" at bounding box center [614, 33] width 107 height 51
click at [699, 32] on div "Переключить навигацию Мои курсы Класс CodeCombat ٌКласс Ozaria Лига Esports AI …" at bounding box center [636, 33] width 1283 height 67
click at [660, 38] on link "Мои курсы" at bounding box center [614, 33] width 107 height 51
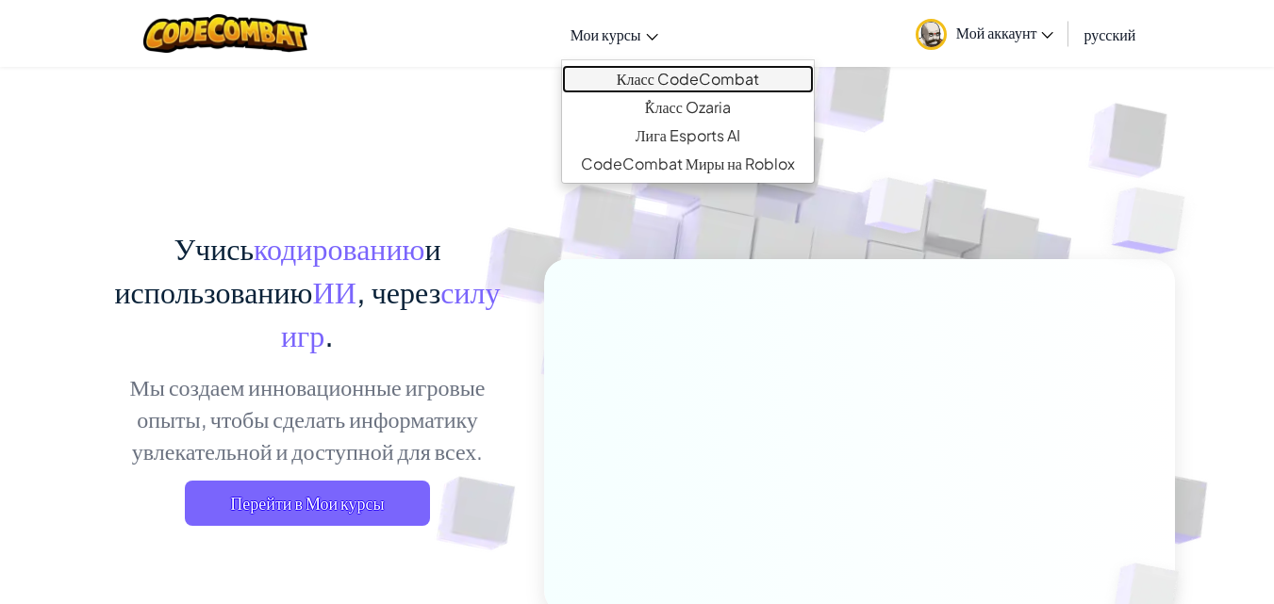
click at [670, 73] on link "Класс CodeCombat" at bounding box center [688, 79] width 252 height 28
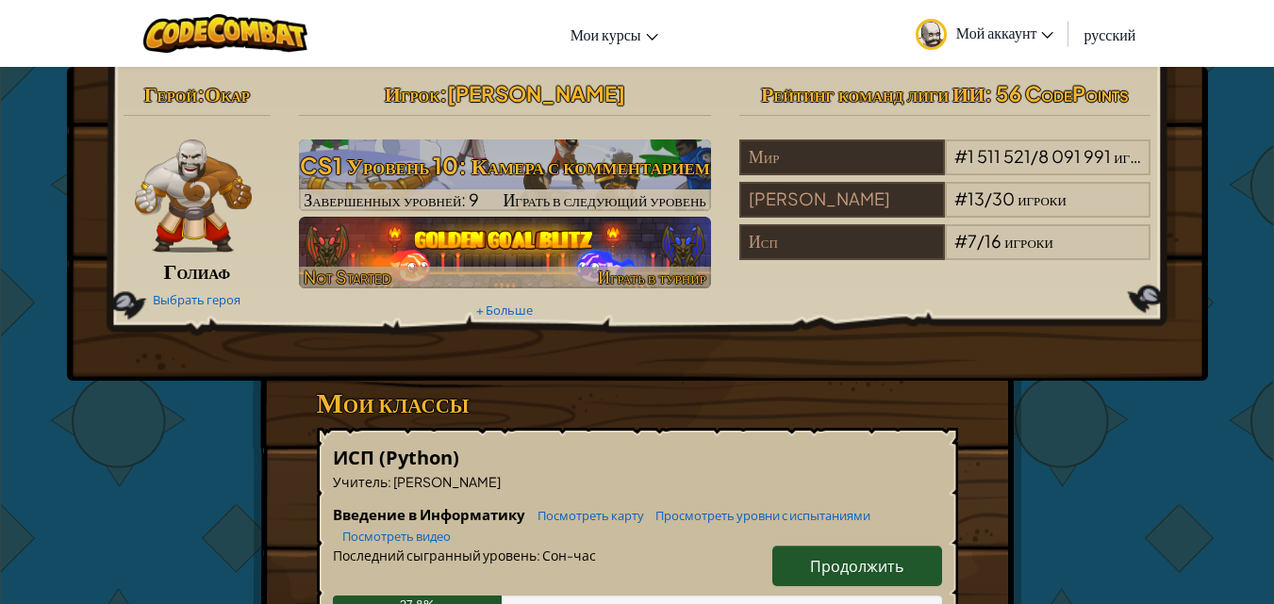
click at [625, 229] on img at bounding box center [505, 253] width 412 height 72
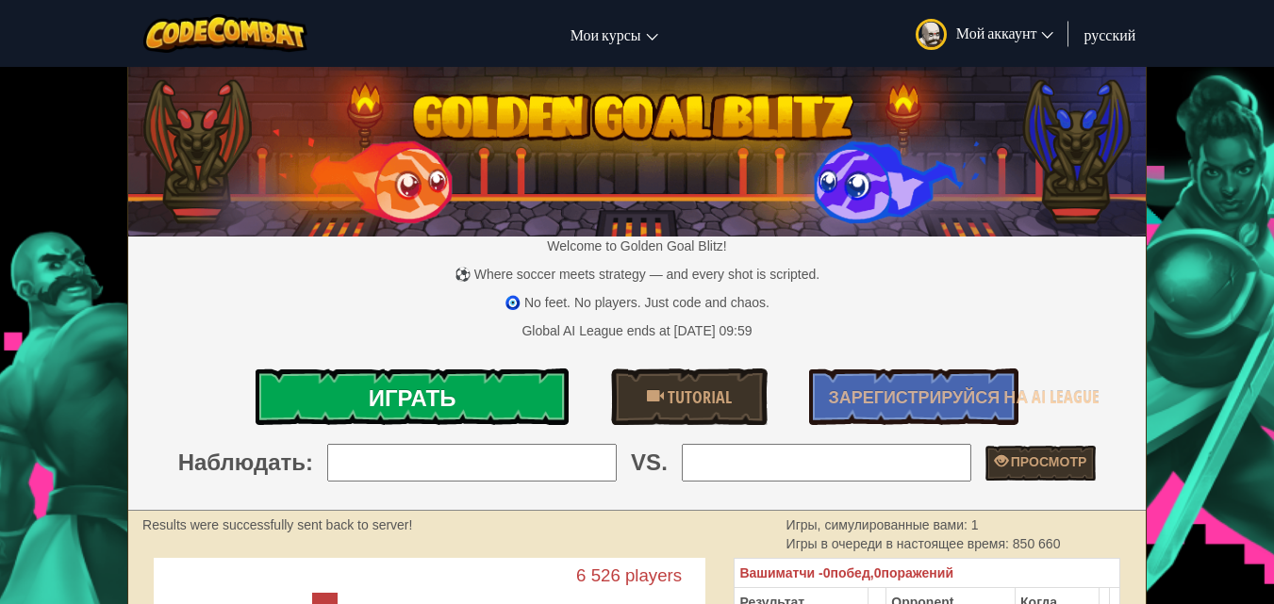
click at [533, 378] on link "Играть" at bounding box center [413, 397] width 314 height 57
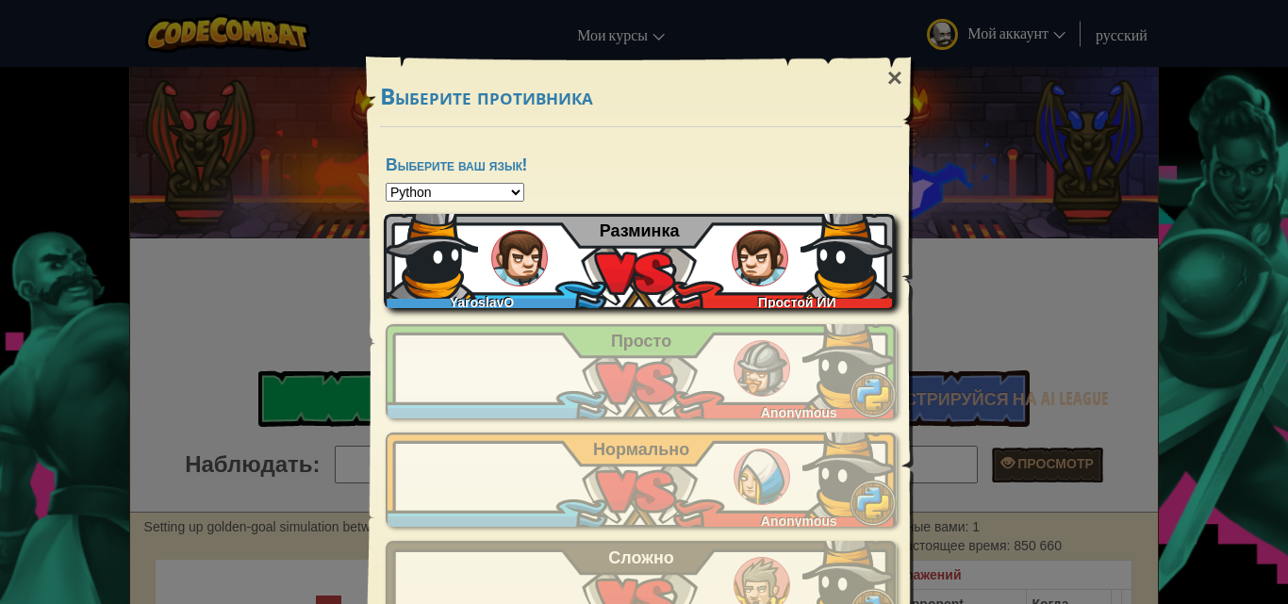
click at [650, 287] on div "YaroslavO Простой ИИ Разминка" at bounding box center [639, 261] width 511 height 94
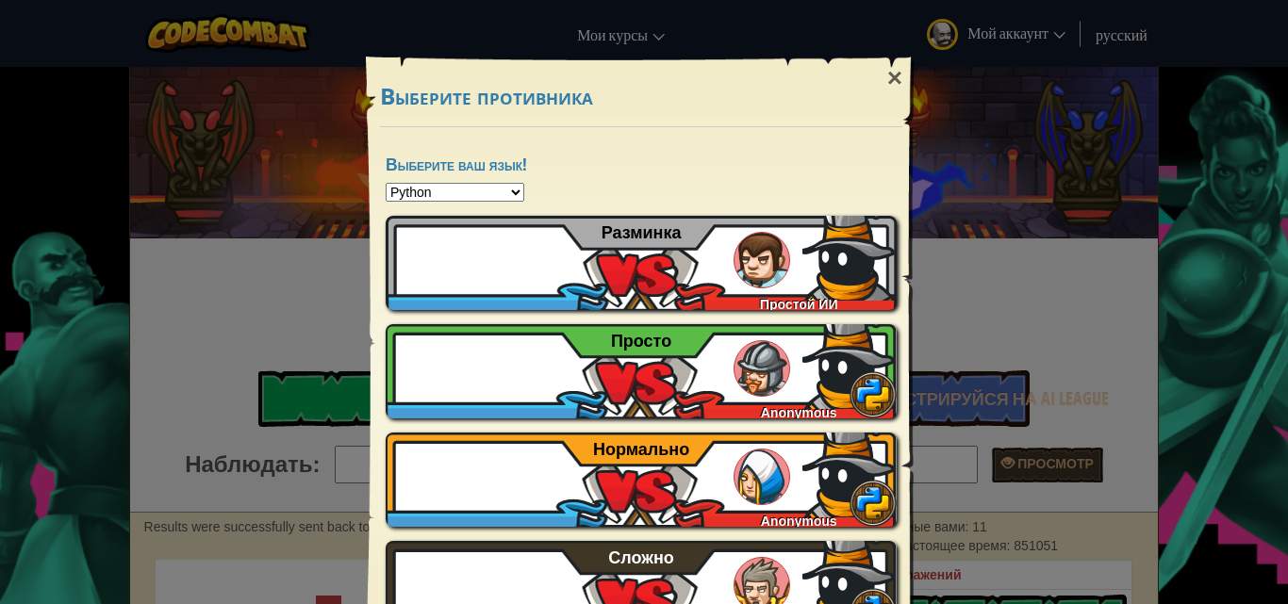
click at [120, 10] on div "× Выберите противника Выберите ваш язык! Python JavaScript CoffeeScript Lua C++…" at bounding box center [644, 302] width 1288 height 604
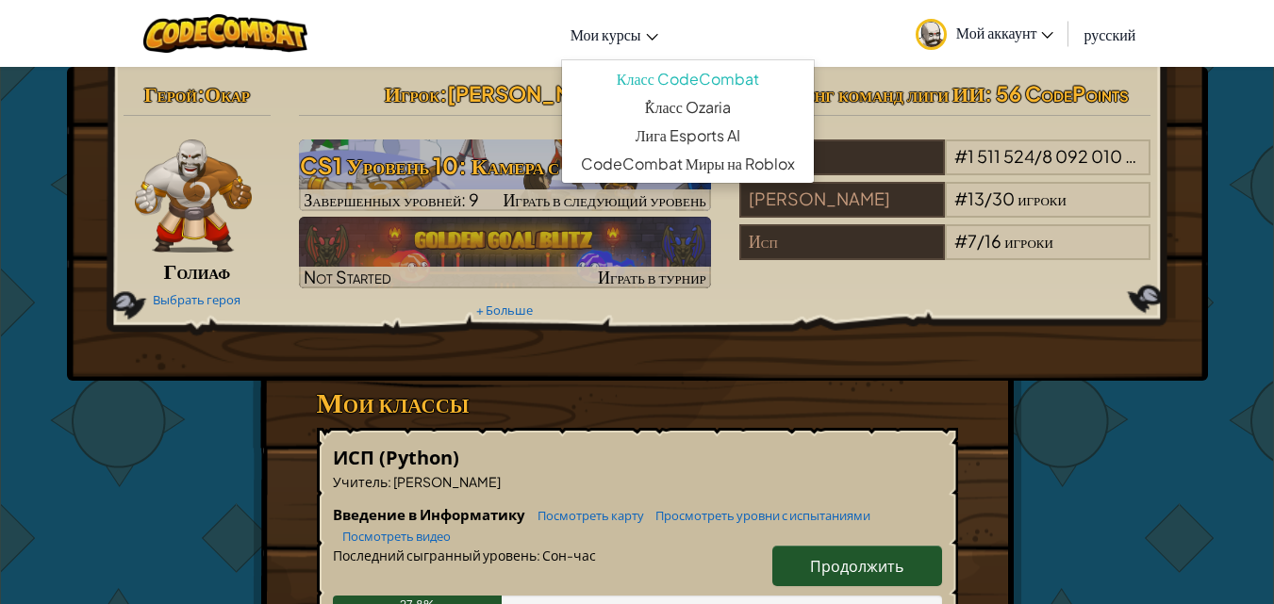
click at [597, 33] on span "Мои курсы" at bounding box center [605, 35] width 71 height 20
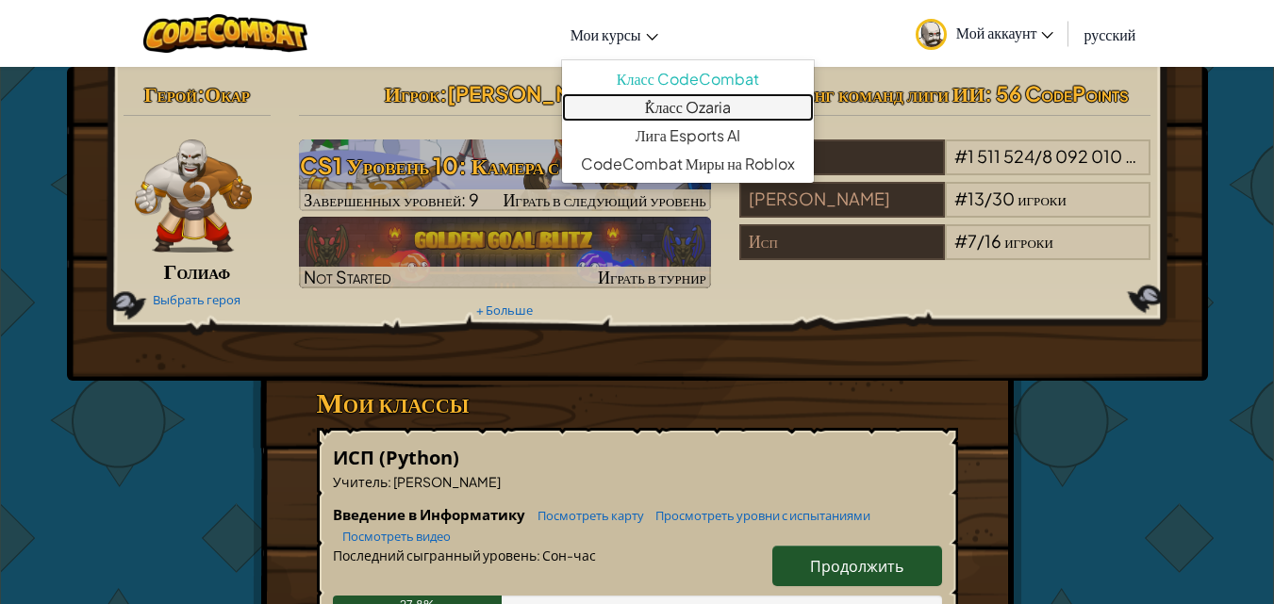
click at [630, 105] on link "ٌКласс Ozaria" at bounding box center [688, 107] width 252 height 28
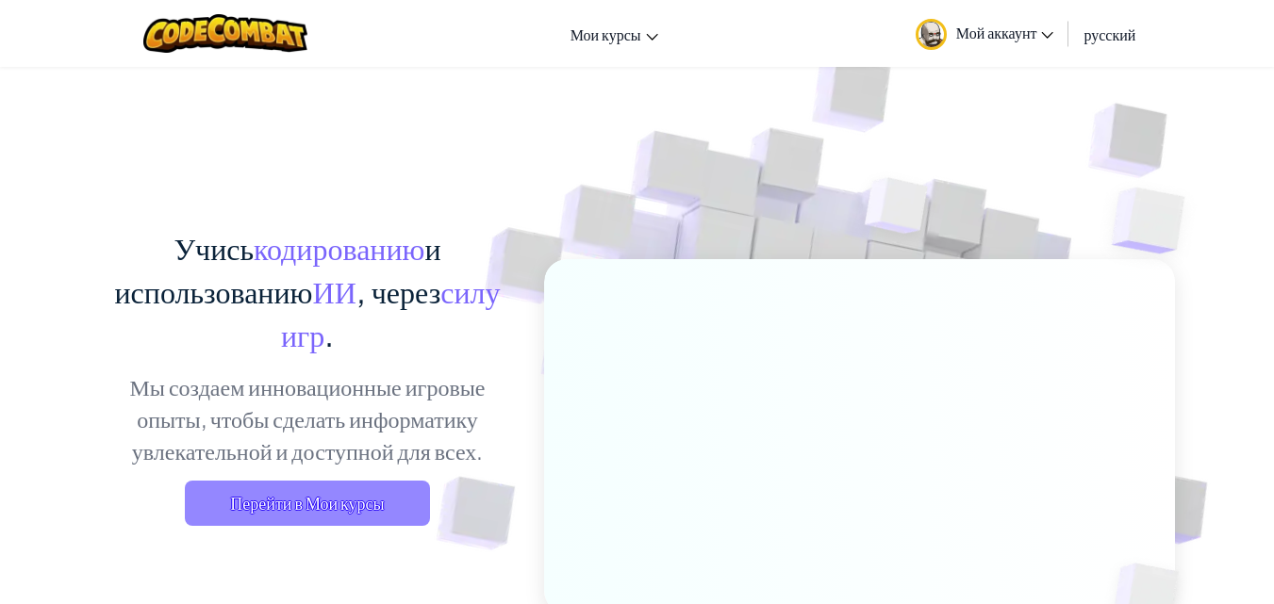
click at [416, 520] on span "Перейти в Мои курсы" at bounding box center [307, 503] width 245 height 45
